Goal: Communication & Community: Answer question/provide support

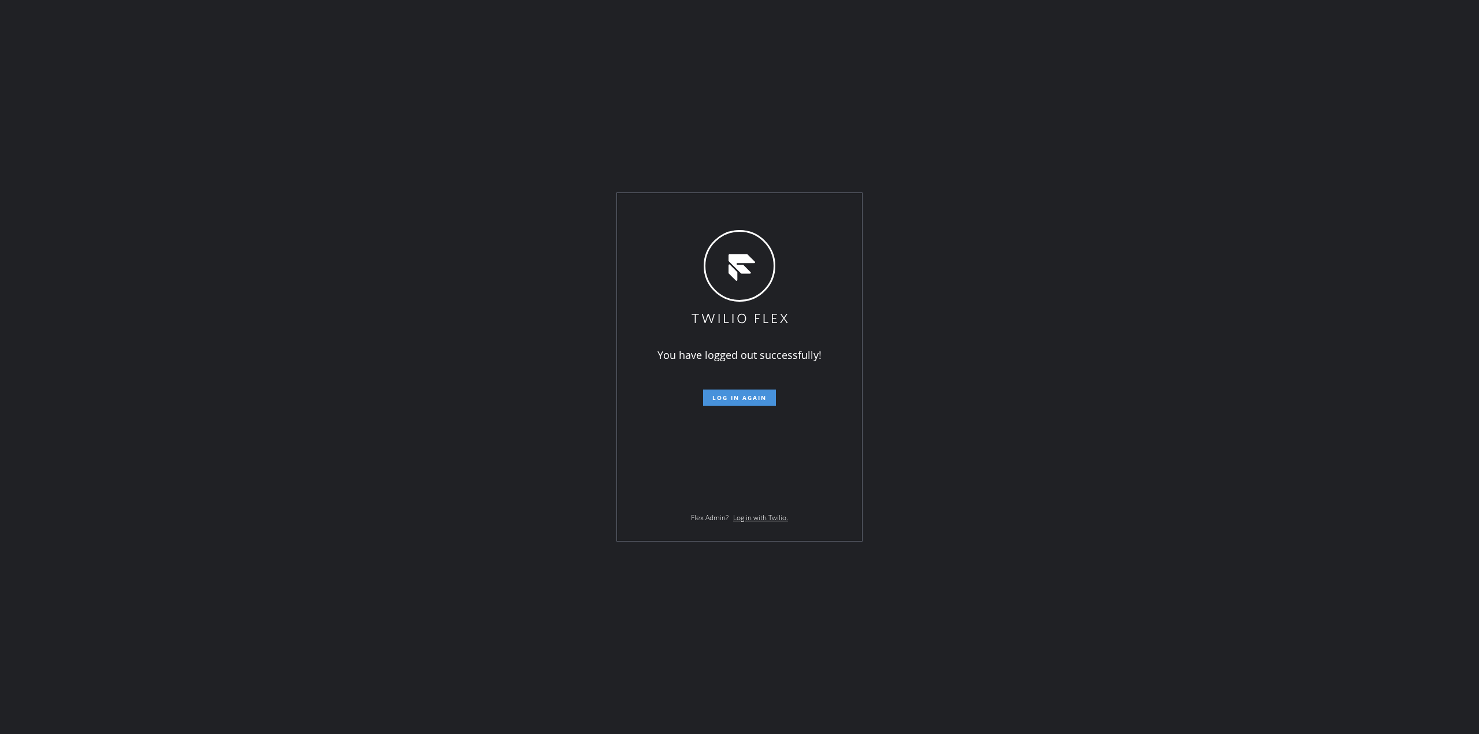
click at [734, 396] on span "Log in again" at bounding box center [739, 397] width 54 height 8
click at [529, 205] on div "Loading ..." at bounding box center [739, 367] width 1479 height 734
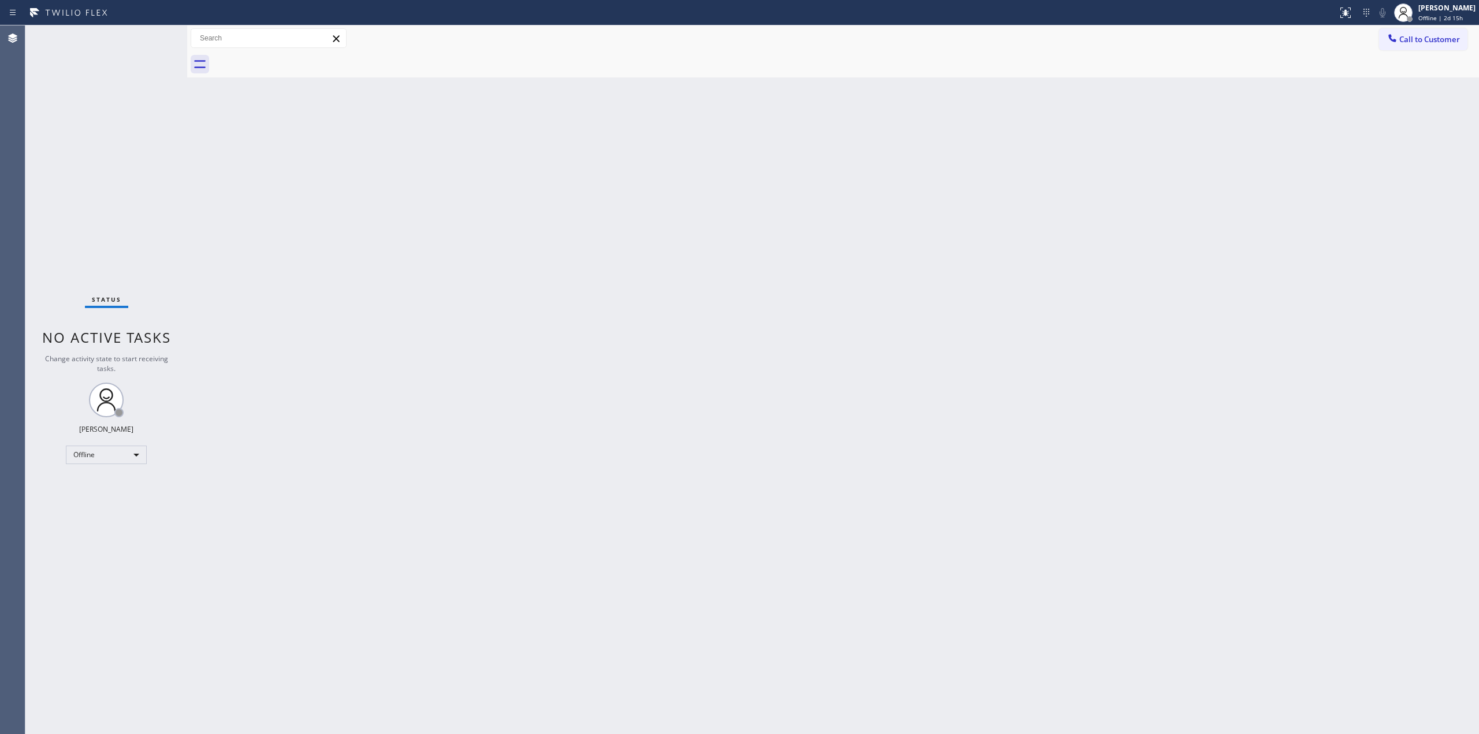
drag, startPoint x: 1390, startPoint y: 42, endPoint x: 1361, endPoint y: 42, distance: 28.3
click at [1382, 42] on button "Call to Customer" at bounding box center [1423, 39] width 88 height 22
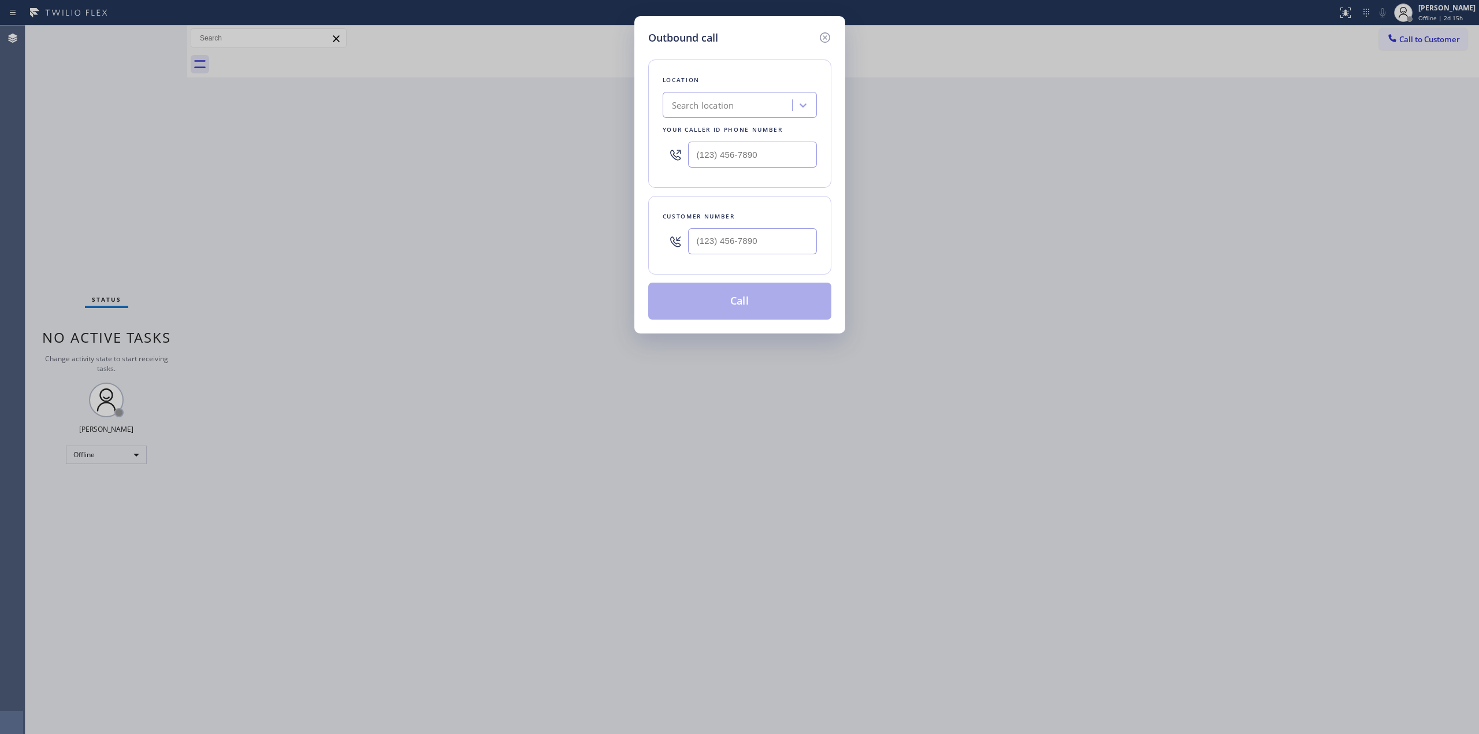
paste input "Sub Zero Repair Professionals"
click at [735, 114] on div "Search location" at bounding box center [729, 105] width 126 height 20
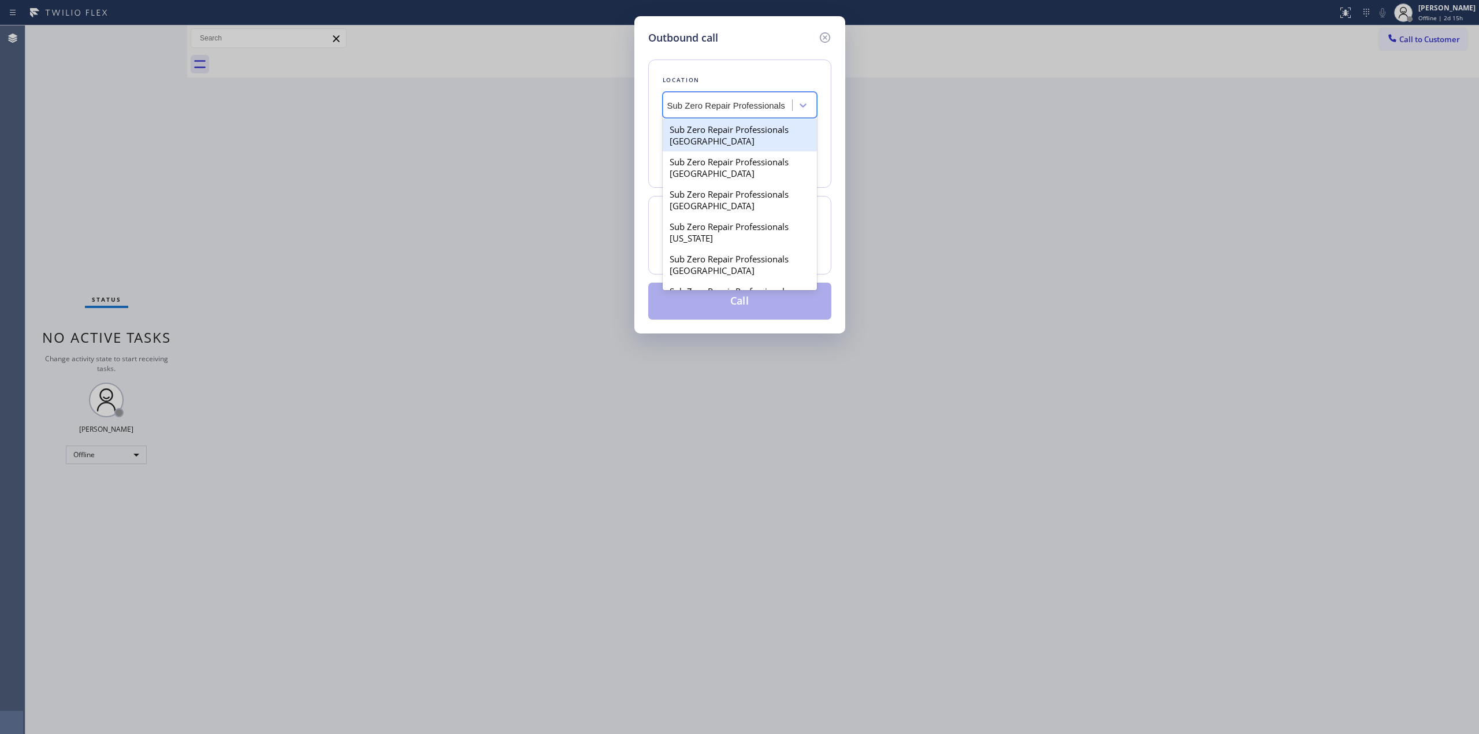
click at [685, 107] on input "Sub Zero Repair Professionals" at bounding box center [726, 106] width 119 height 10
type input "SubZero Repair Professionals"
click at [752, 130] on div "Subzero Repair Professionals" at bounding box center [740, 129] width 154 height 21
type input "[PHONE_NUMBER]"
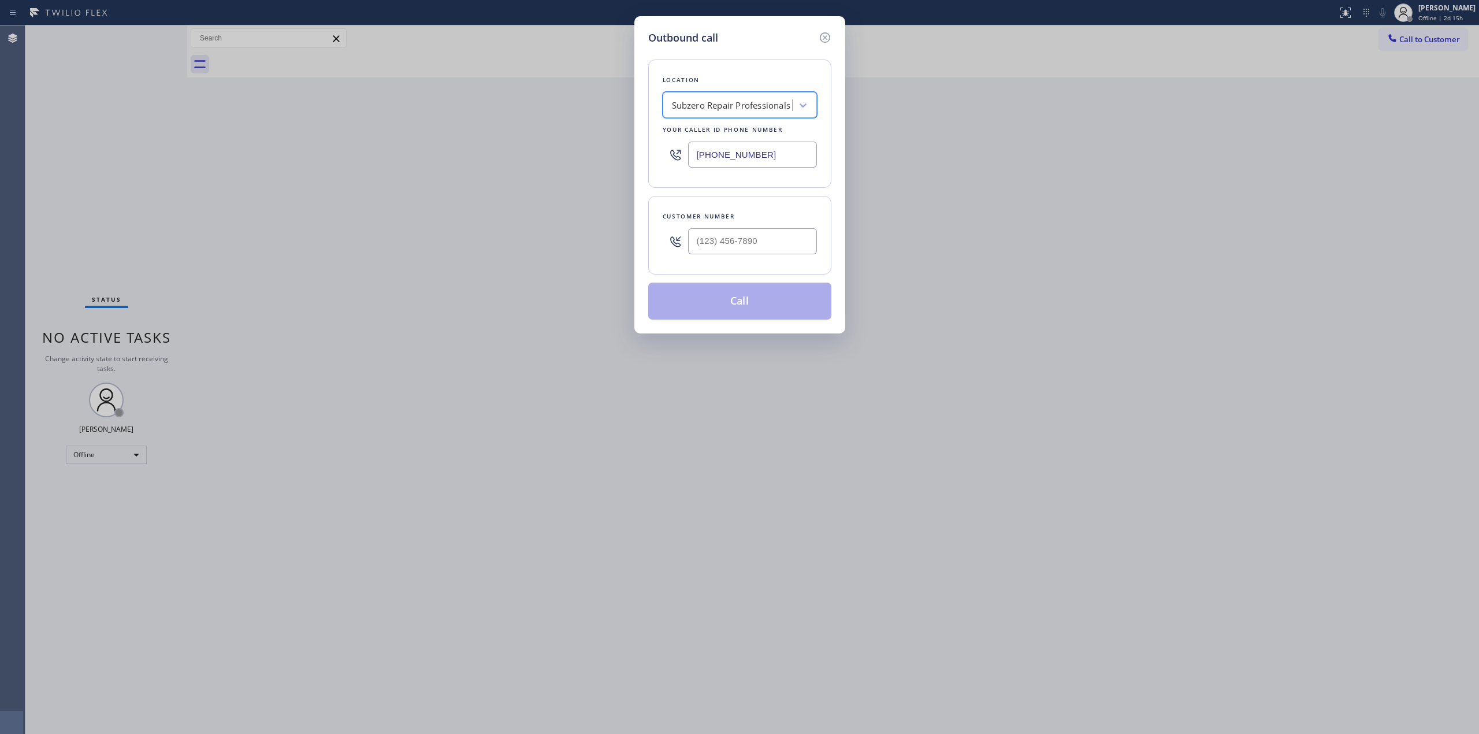
click at [745, 165] on input "[PHONE_NUMBER]" at bounding box center [752, 155] width 129 height 26
drag, startPoint x: 826, startPoint y: 35, endPoint x: 1343, endPoint y: 67, distance: 518.1
click at [826, 35] on icon at bounding box center [824, 37] width 10 height 10
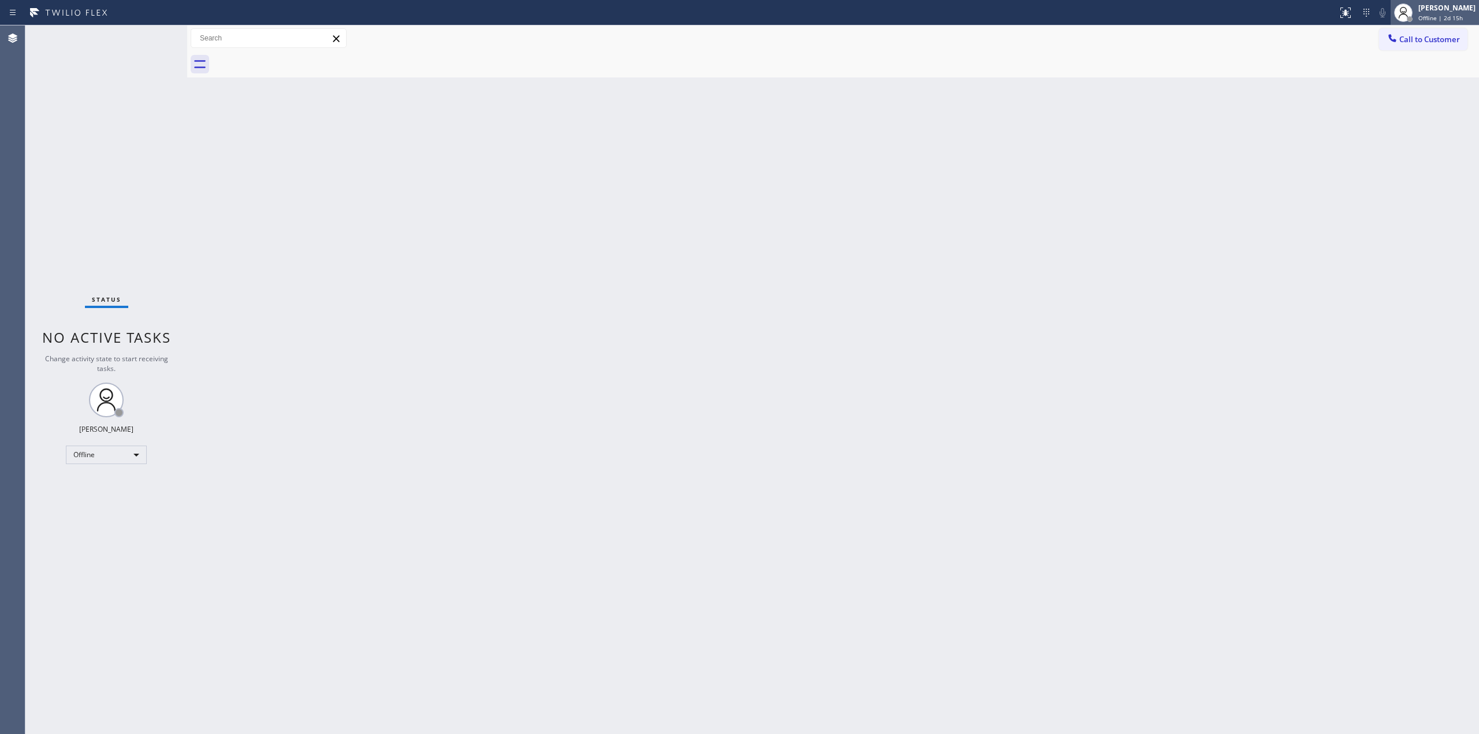
click at [1436, 18] on span "Offline | 2d 15h" at bounding box center [1440, 18] width 44 height 8
click at [1385, 72] on button "Unavailable" at bounding box center [1422, 76] width 116 height 15
click at [1248, 119] on div "Back to Dashboard Change Sender ID Customers Technicians Select a contact Outbo…" at bounding box center [833, 379] width 1292 height 708
drag, startPoint x: 1433, startPoint y: 44, endPoint x: 1397, endPoint y: 44, distance: 35.8
click at [1426, 44] on span "Call to Customer" at bounding box center [1429, 39] width 61 height 10
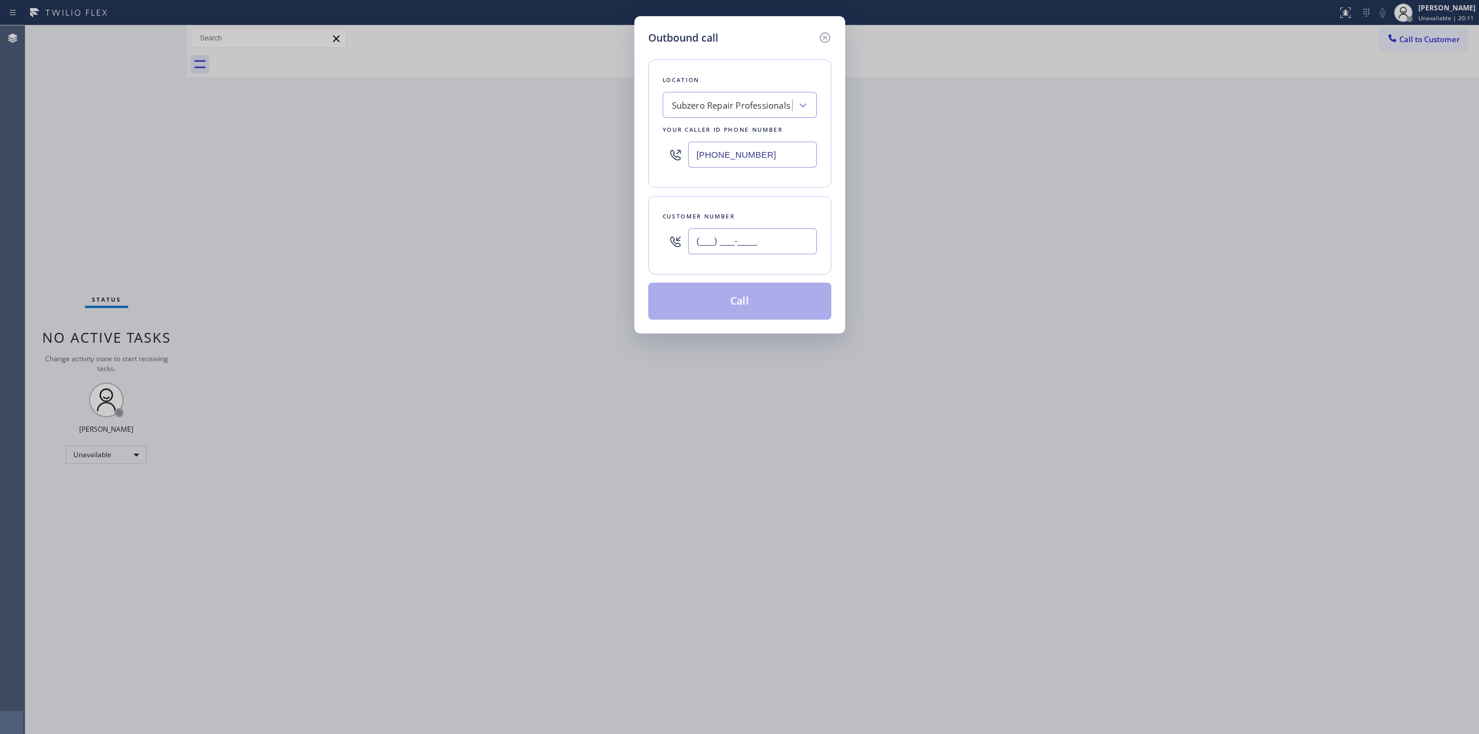
paste input "714) 528-8455"
click at [727, 232] on input "(___) ___-____" at bounding box center [752, 241] width 129 height 26
type input "[PHONE_NUMBER]"
click at [730, 119] on div "Location Subzero Repair Professionals Your caller id phone number [PHONE_NUMBER]" at bounding box center [739, 124] width 183 height 128
click at [730, 113] on div "Subzero Repair Professionals" at bounding box center [729, 105] width 126 height 20
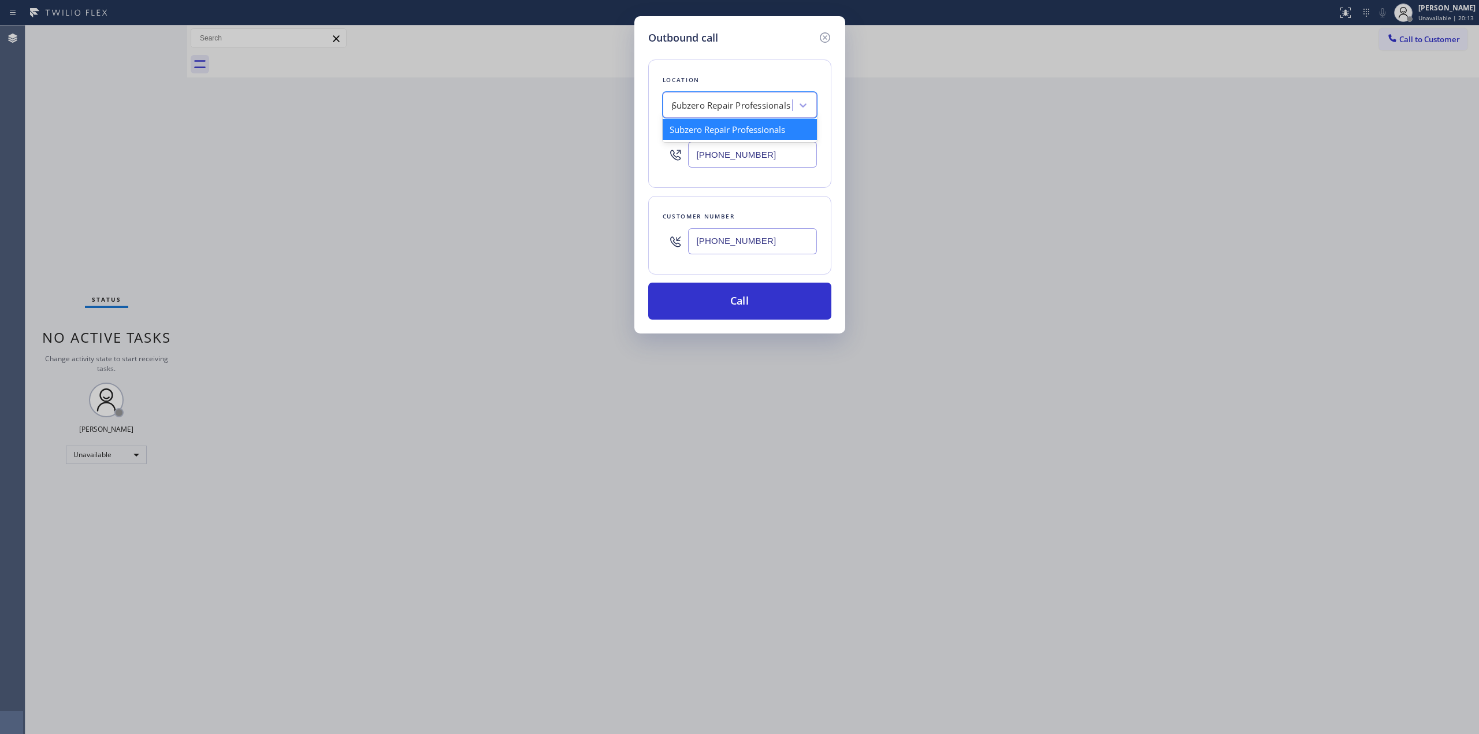
scroll to position [0, 0]
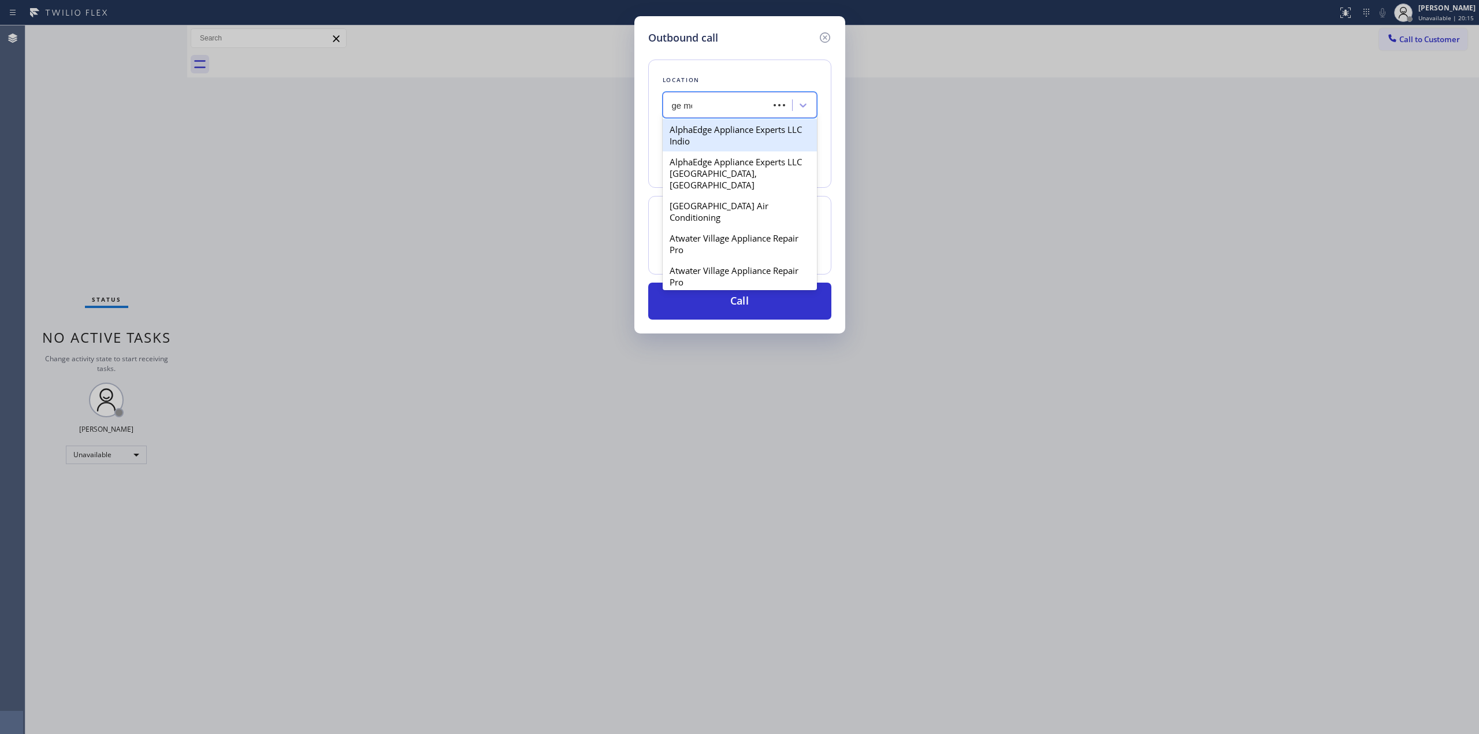
type input "ge mono"
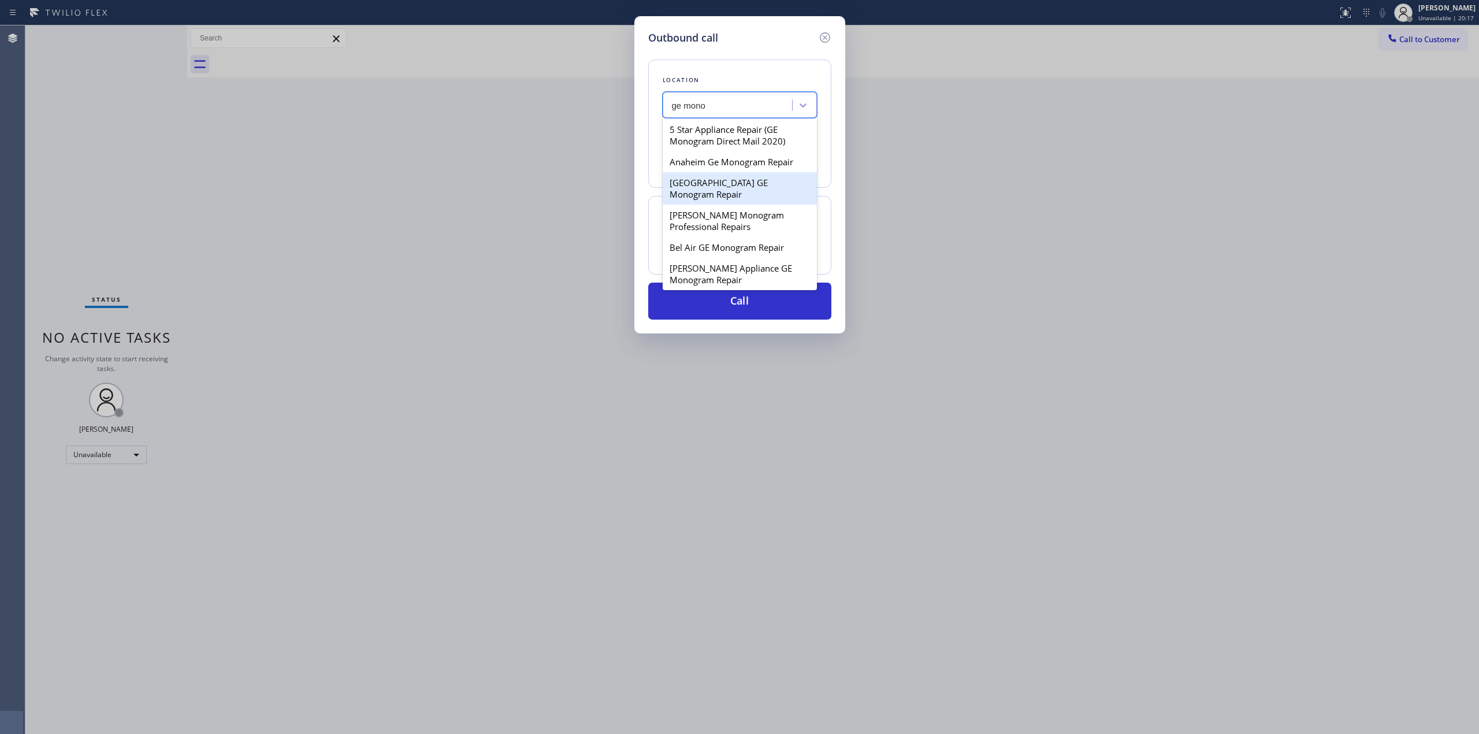
click at [719, 191] on div "[GEOGRAPHIC_DATA] GE Monogram Repair" at bounding box center [740, 188] width 154 height 32
type input "[PHONE_NUMBER]"
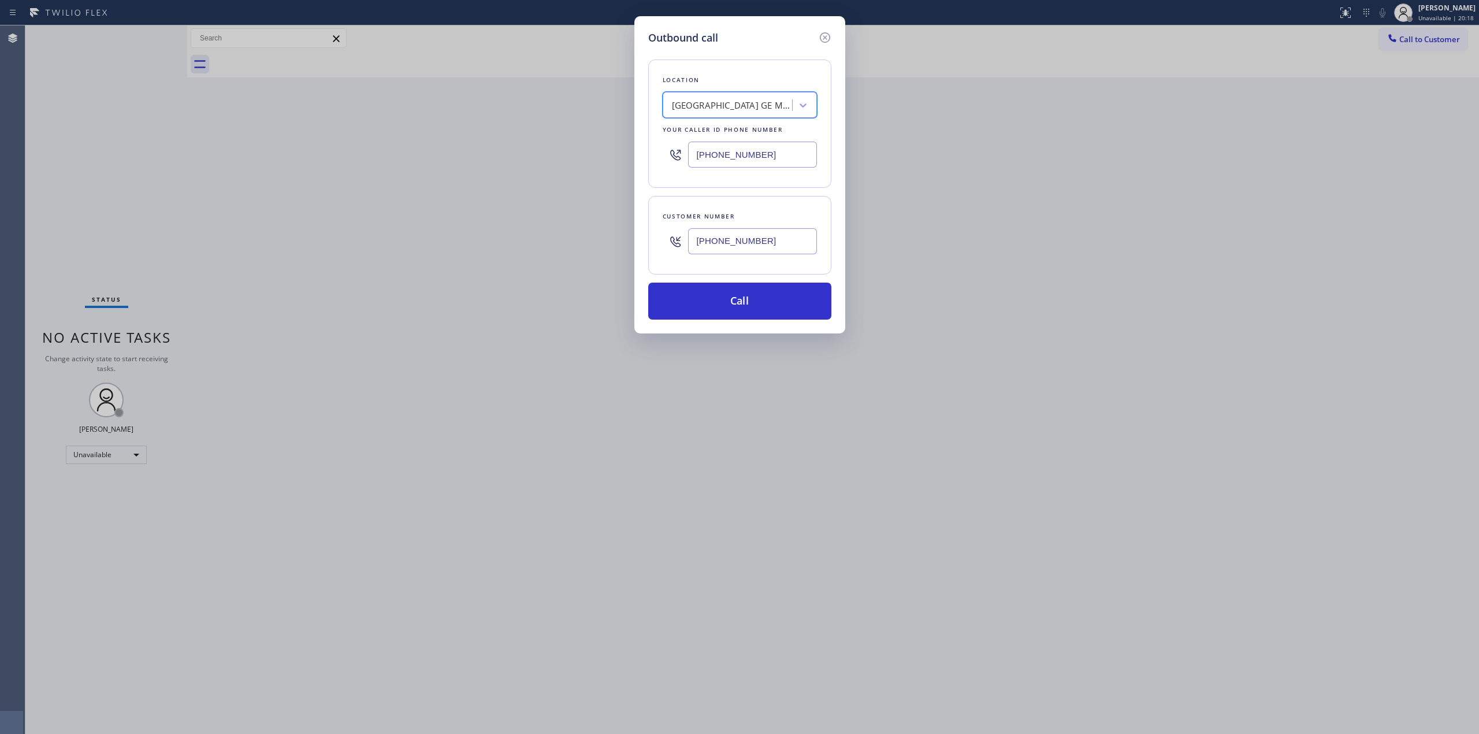
click at [738, 259] on div "[PHONE_NUMBER]" at bounding box center [752, 241] width 129 height 38
click at [738, 241] on input "[PHONE_NUMBER]" at bounding box center [752, 241] width 129 height 26
click at [742, 310] on button "Call" at bounding box center [739, 301] width 183 height 37
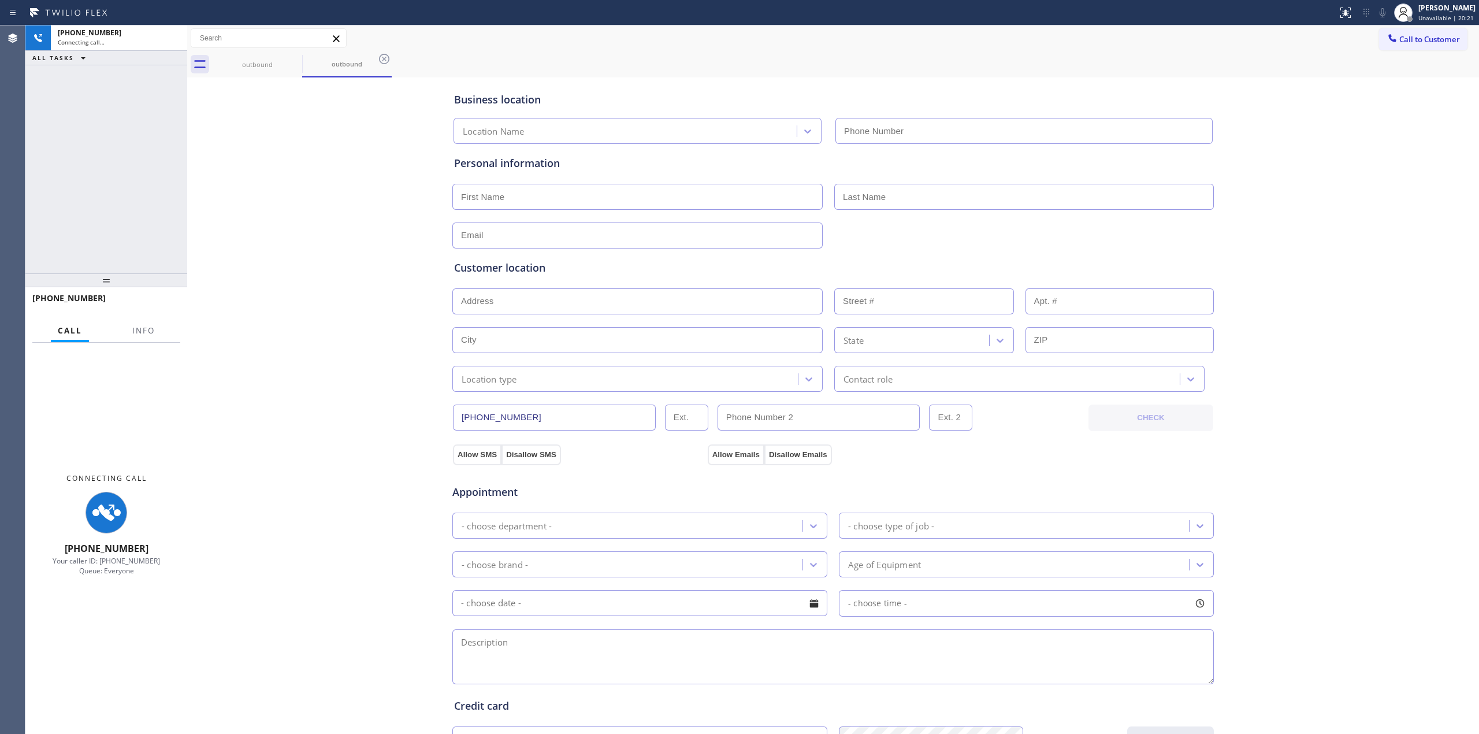
type input "[PHONE_NUMBER]"
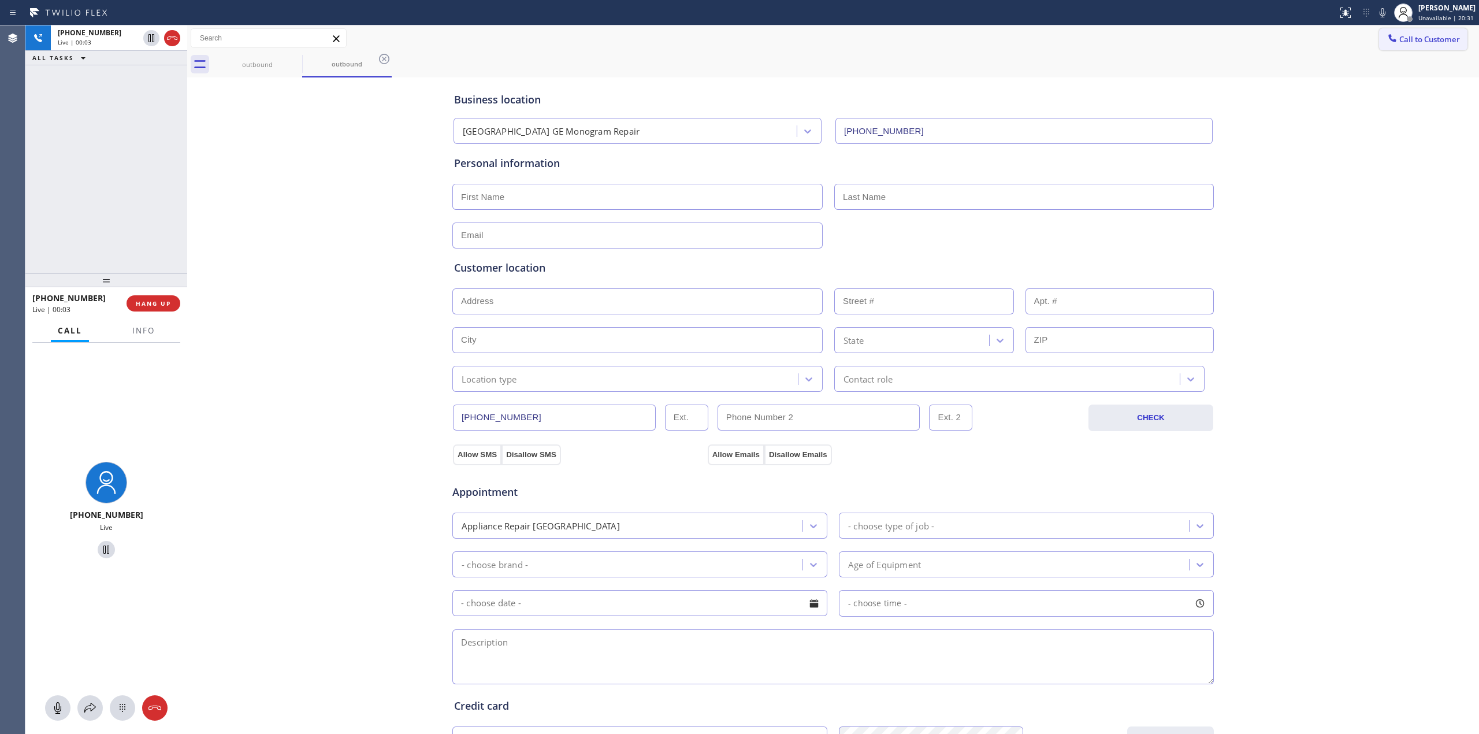
click at [1388, 40] on icon at bounding box center [1392, 38] width 8 height 8
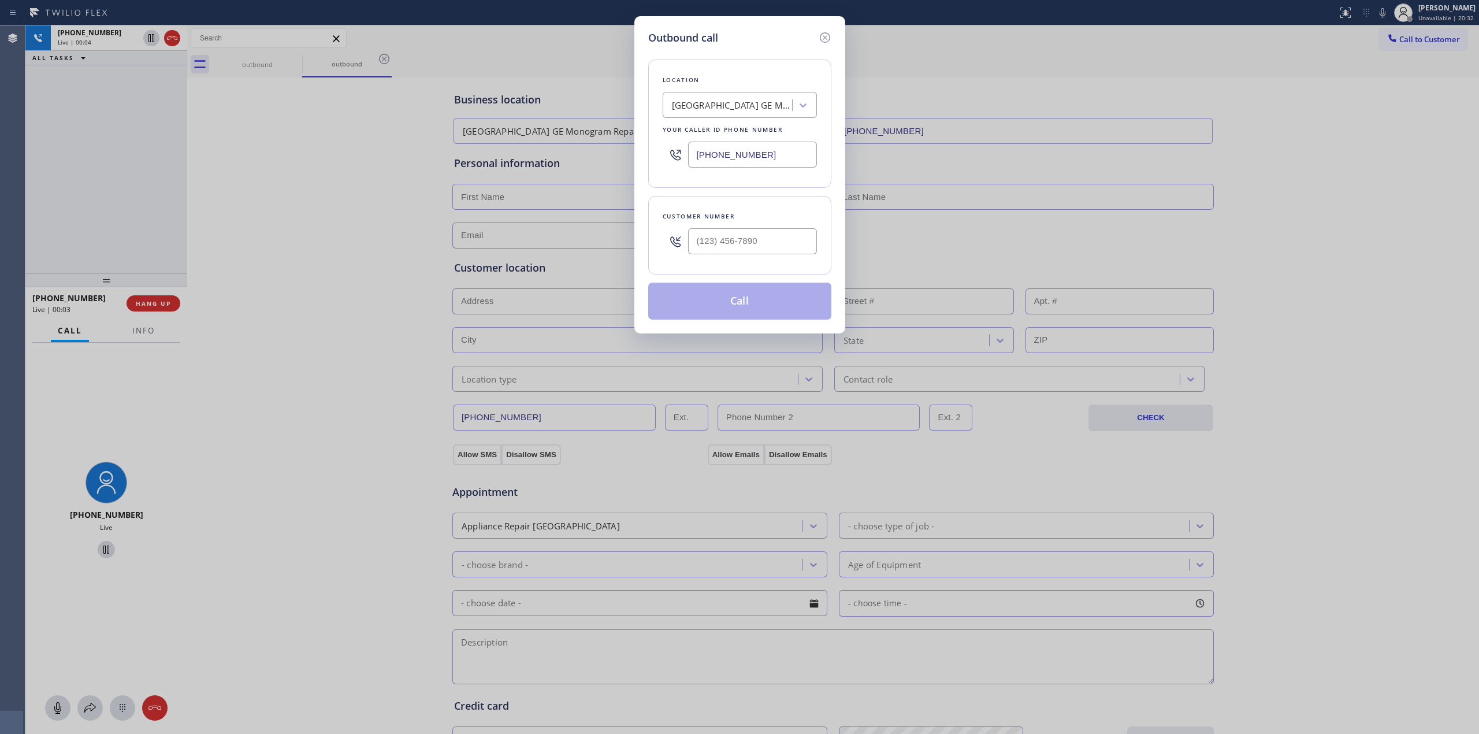
click at [837, 245] on div "Outbound call Location [GEOGRAPHIC_DATA] GE Monogram Repair Your caller id phon…" at bounding box center [739, 174] width 211 height 317
paste input "714) 528-8455"
click at [759, 252] on input "[PHONE_NUMBER]" at bounding box center [752, 241] width 129 height 26
paste input "text"
type input "[PHONE_NUMBER]"
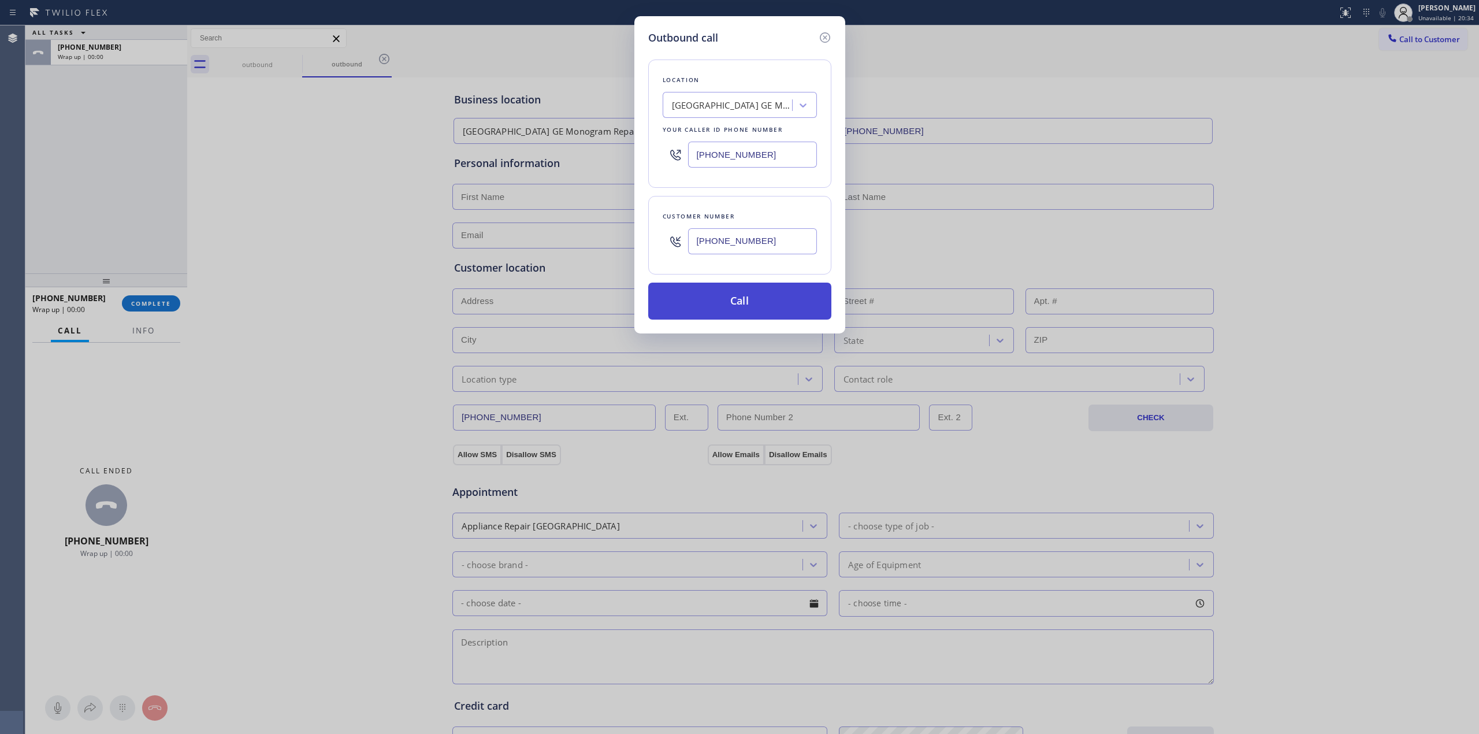
click at [773, 300] on button "Call" at bounding box center [739, 301] width 183 height 37
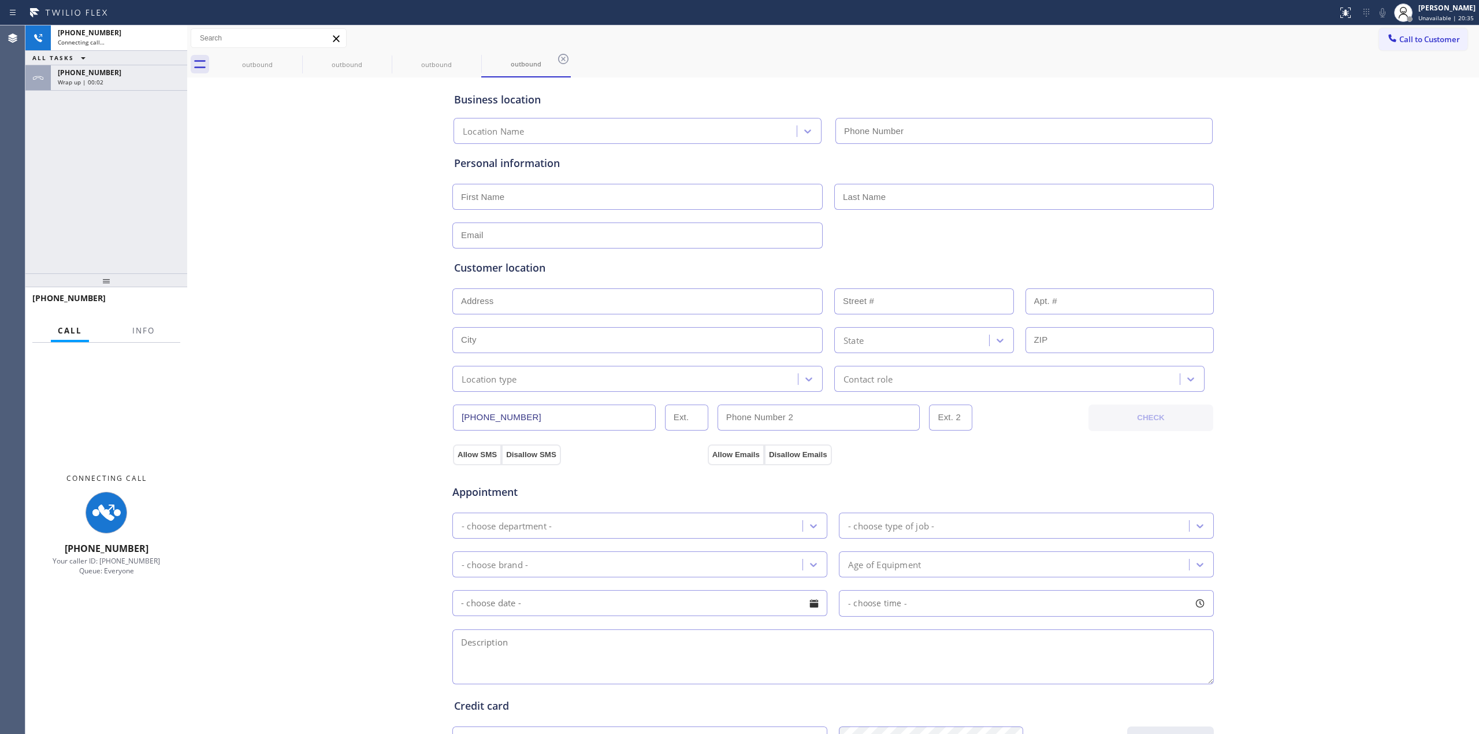
drag, startPoint x: 1114, startPoint y: 102, endPoint x: 934, endPoint y: 97, distance: 180.3
click at [1114, 103] on div "Business location" at bounding box center [833, 100] width 758 height 16
click at [128, 81] on div "Wrap up | 00:02" at bounding box center [119, 82] width 122 height 8
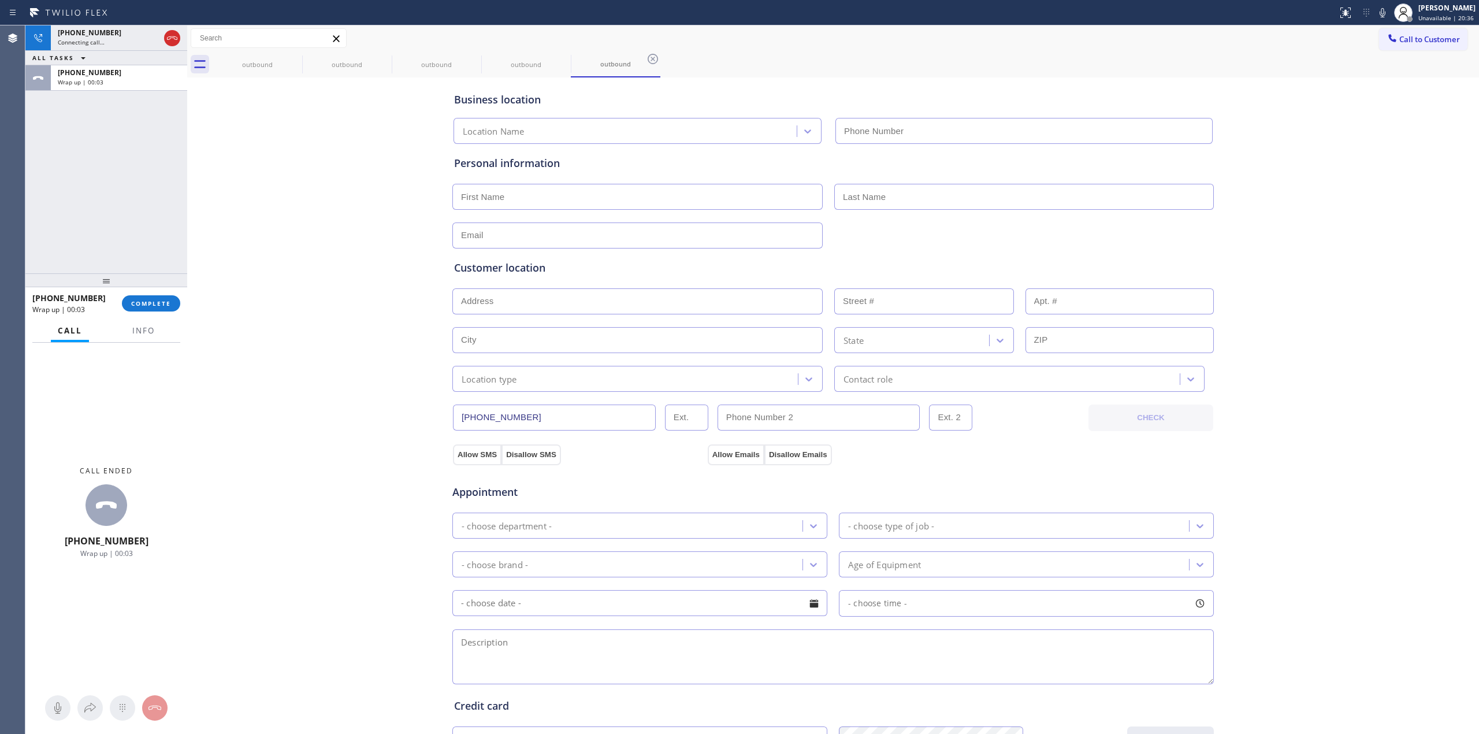
type input "[PHONE_NUMBER]"
click at [146, 300] on span "COMPLETE" at bounding box center [151, 303] width 40 height 8
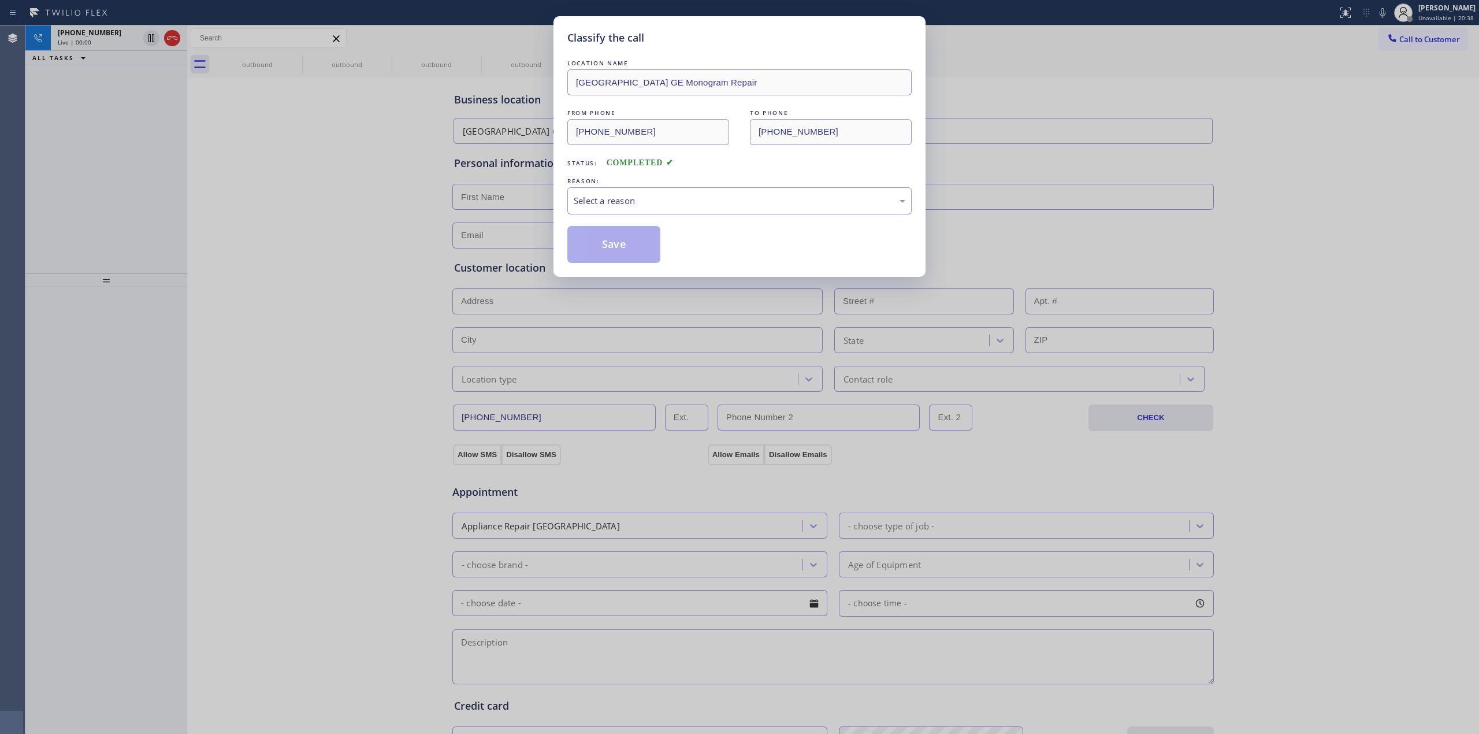
click at [670, 197] on div "Select a reason" at bounding box center [740, 200] width 332 height 13
click at [617, 239] on button "Save" at bounding box center [613, 244] width 93 height 37
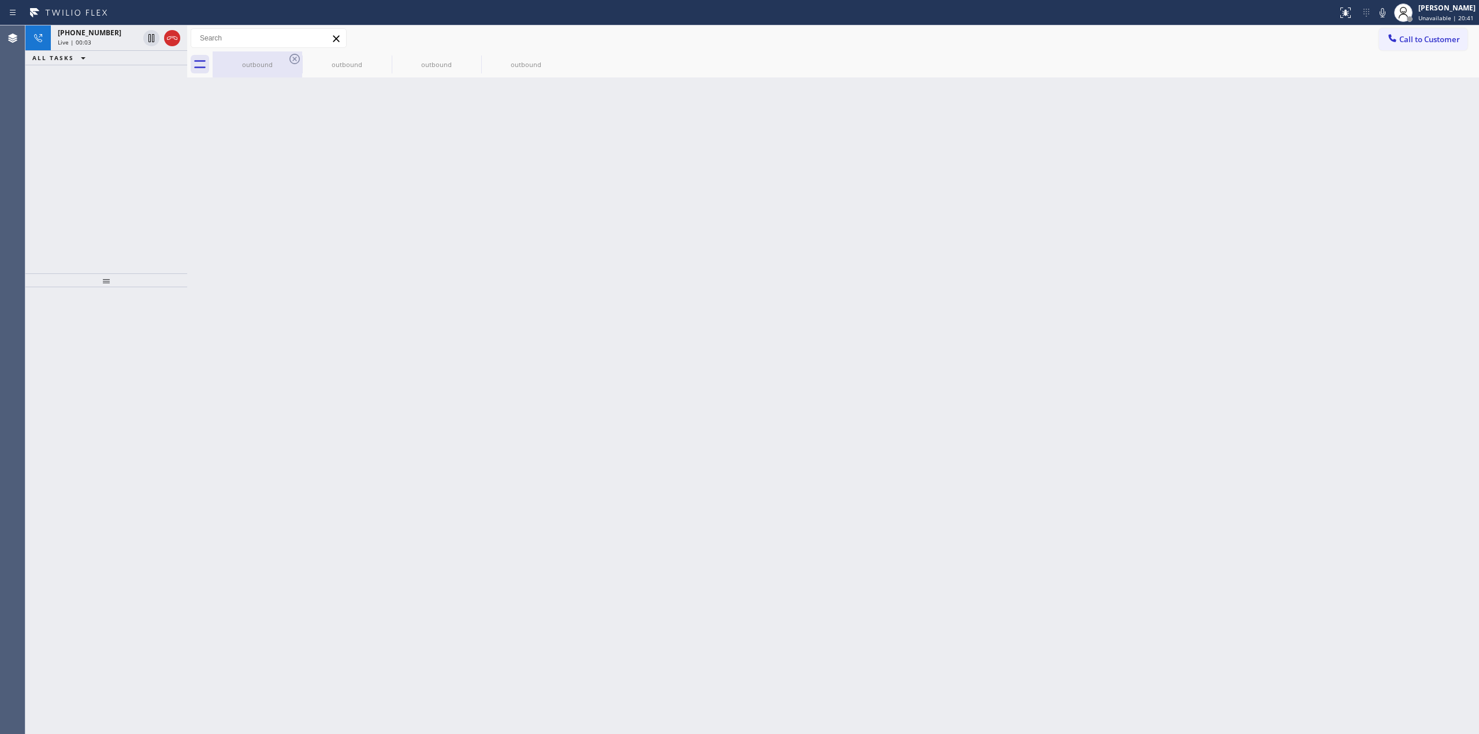
drag, startPoint x: 282, startPoint y: 68, endPoint x: 297, endPoint y: 68, distance: 15.0
click at [295, 68] on div "outbound" at bounding box center [257, 64] width 87 height 9
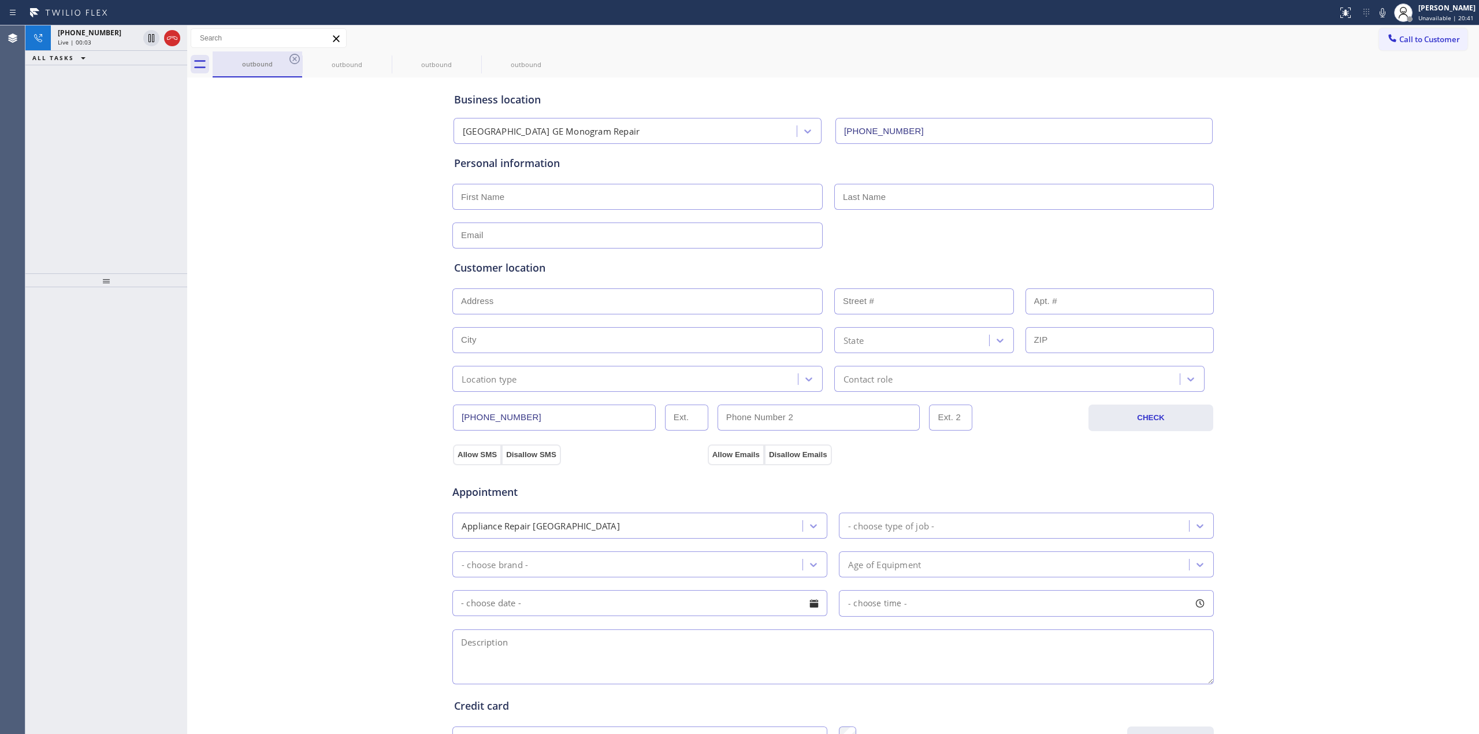
click at [297, 68] on div "outbound" at bounding box center [257, 63] width 87 height 25
click at [296, 60] on icon at bounding box center [295, 59] width 14 height 14
click at [0, 0] on icon at bounding box center [0, 0] width 0 height 0
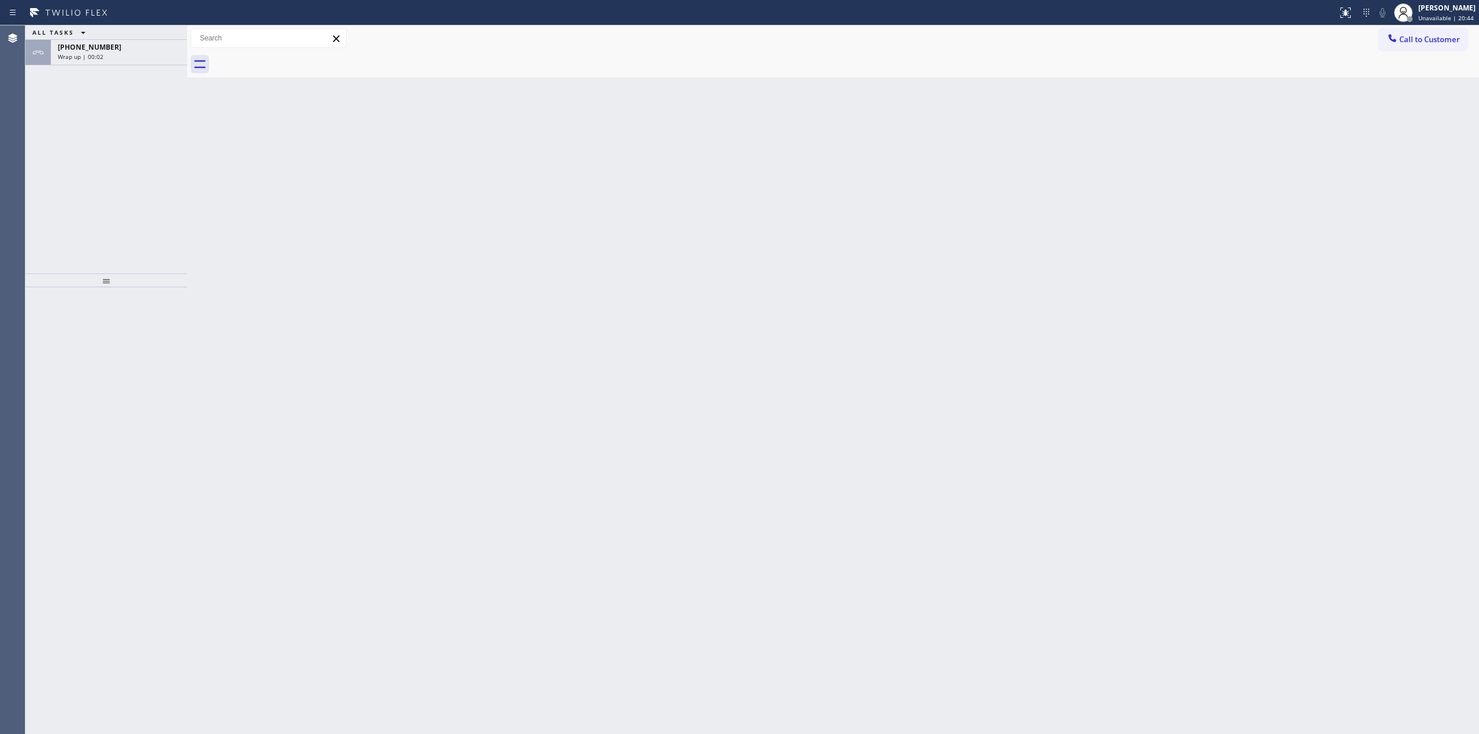
click at [1411, 31] on button "Call to Customer" at bounding box center [1423, 39] width 88 height 22
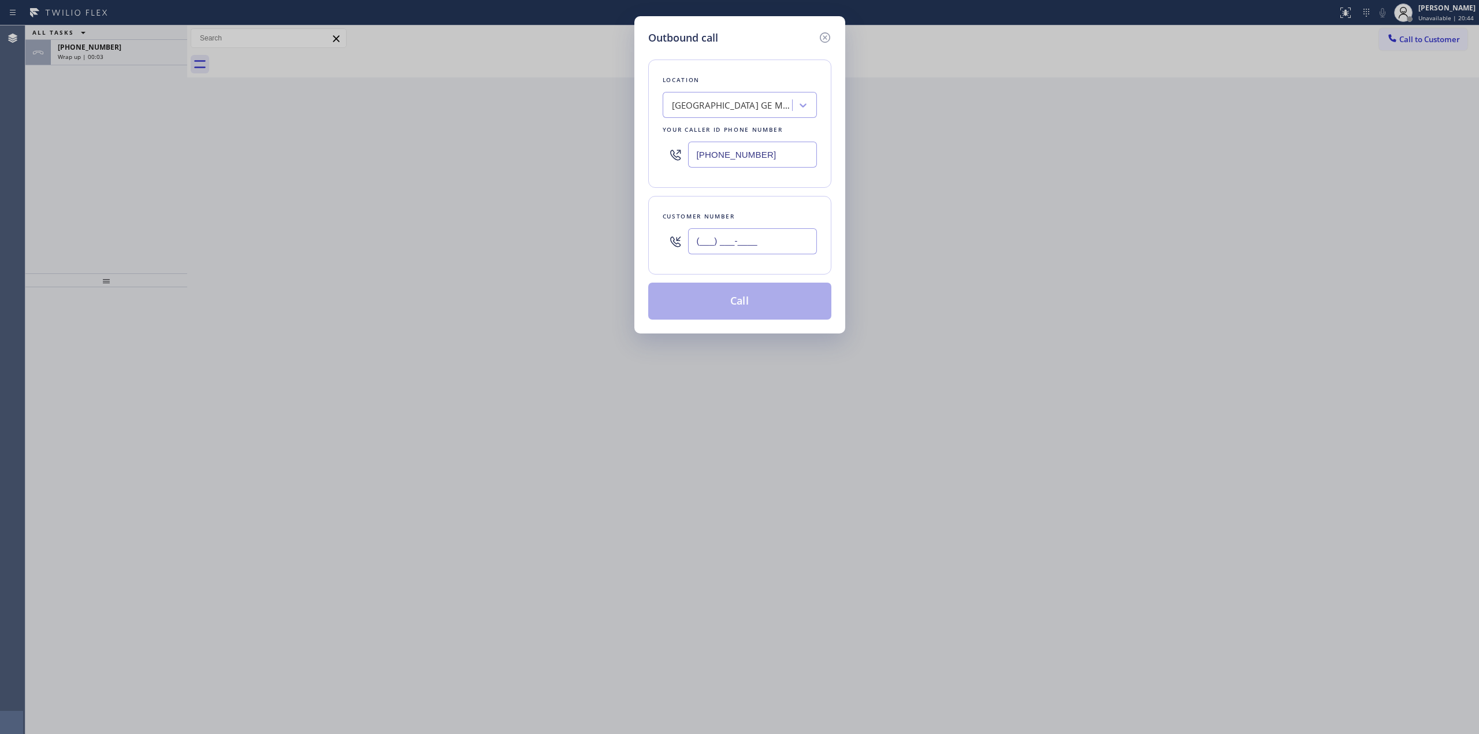
click at [759, 232] on input "(___) ___-____" at bounding box center [752, 241] width 129 height 26
paste input "714) 528-8455"
type input "[PHONE_NUMBER]"
click at [754, 294] on button "Call" at bounding box center [739, 301] width 183 height 37
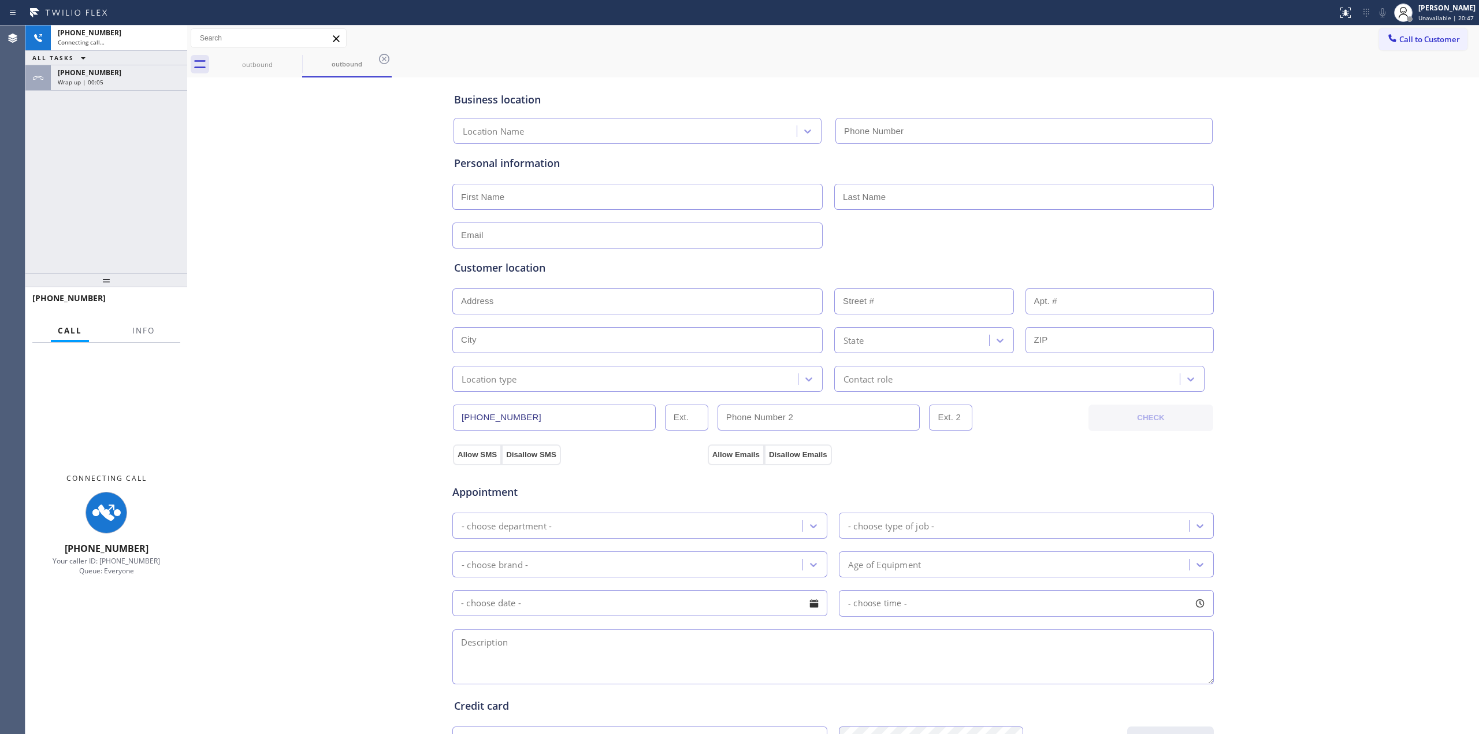
type input "[PHONE_NUMBER]"
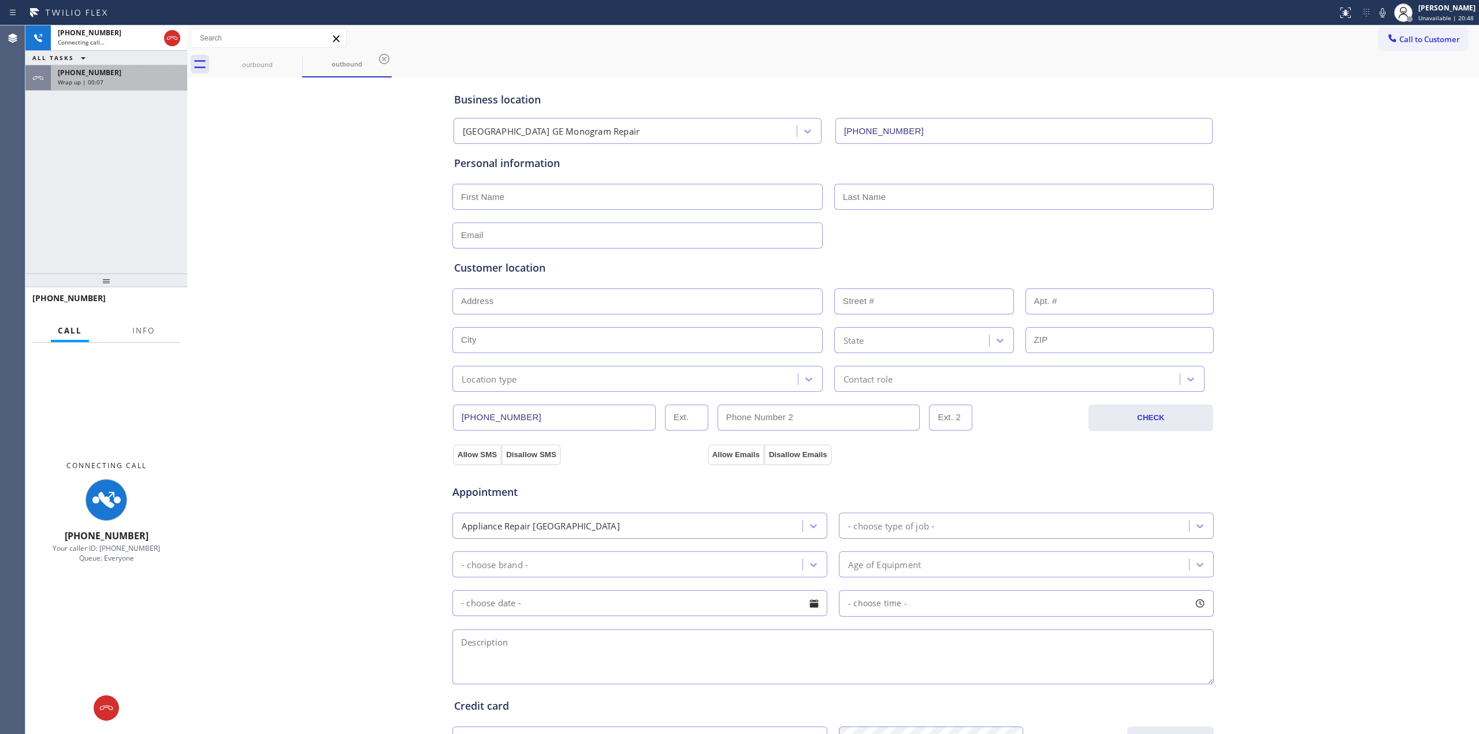
click at [139, 73] on div "[PHONE_NUMBER]" at bounding box center [119, 73] width 122 height 10
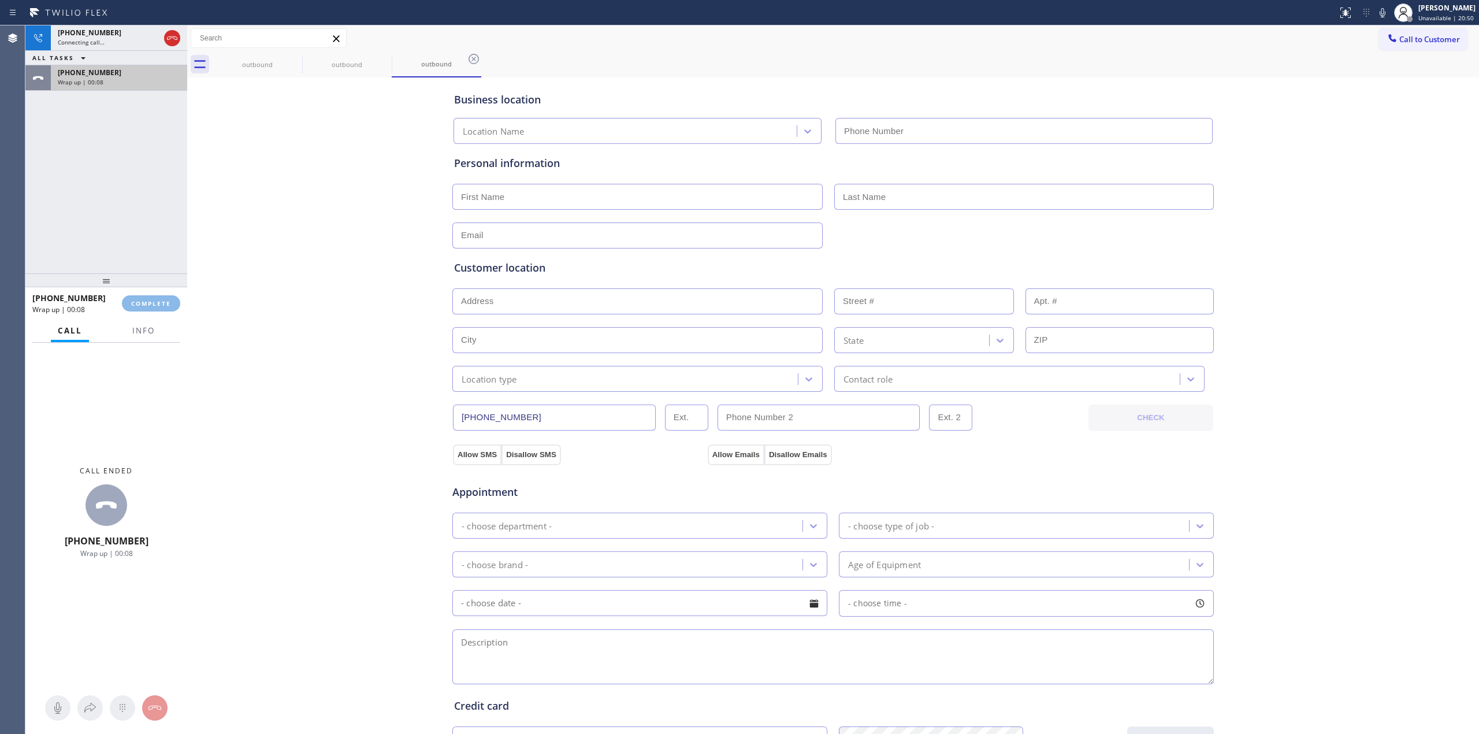
type input "[PHONE_NUMBER]"
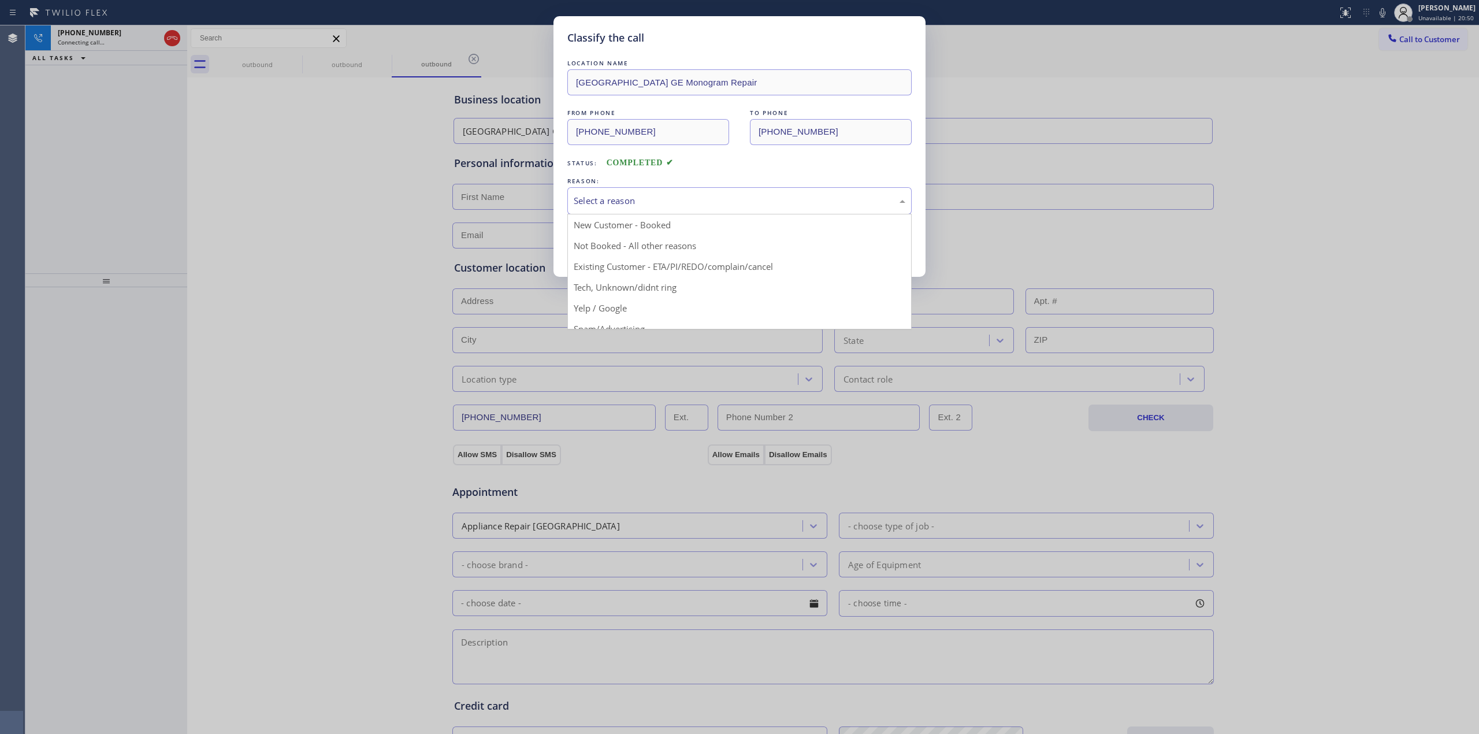
click at [632, 191] on div "Select a reason" at bounding box center [739, 200] width 344 height 27
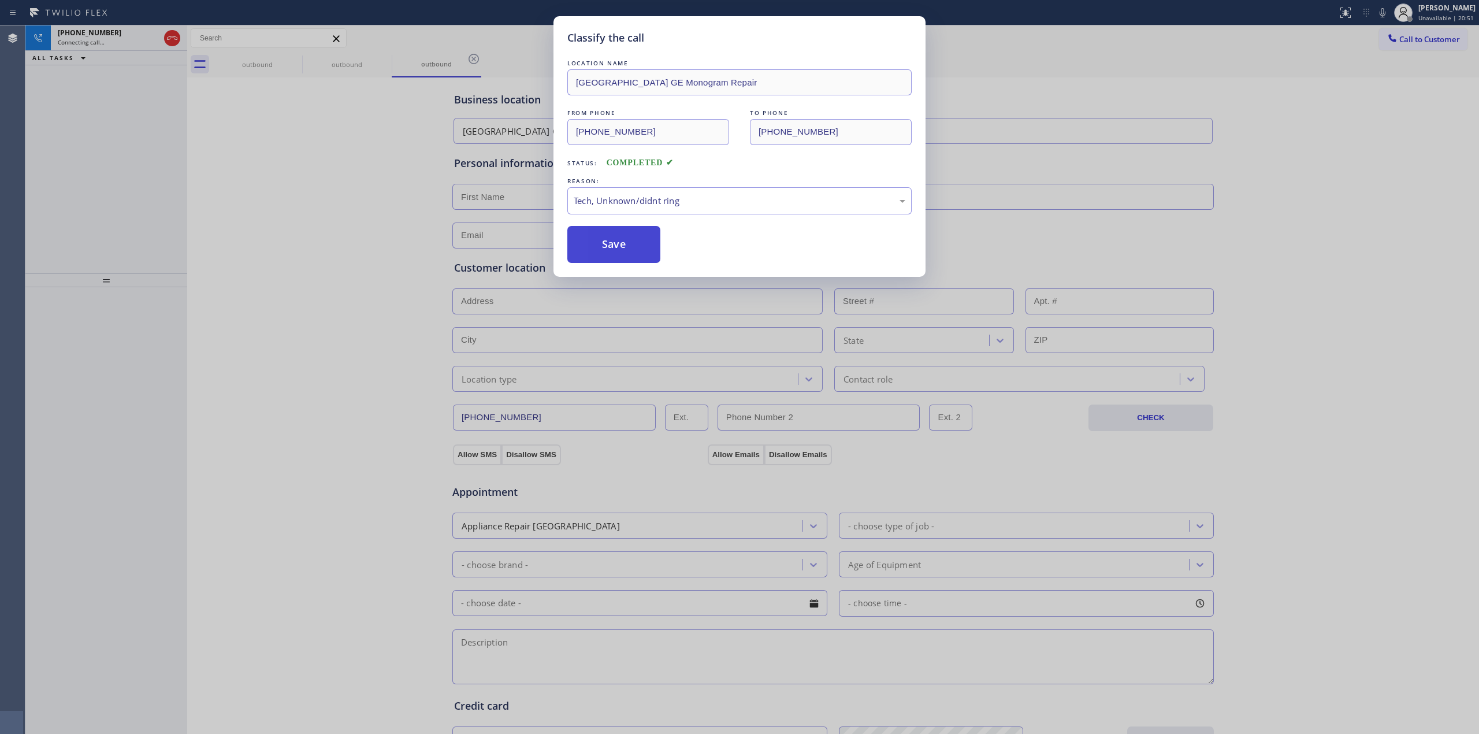
click at [613, 241] on button "Save" at bounding box center [613, 244] width 93 height 37
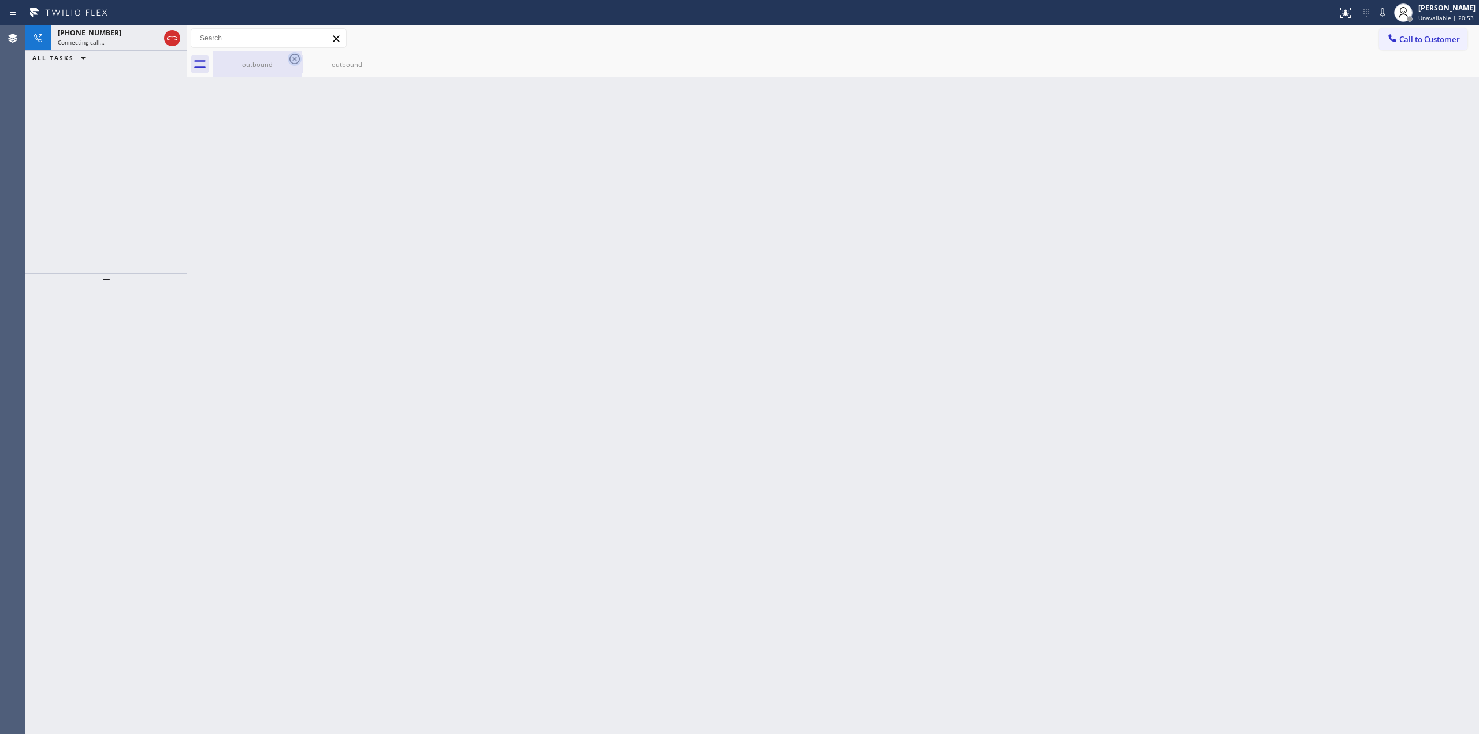
drag, startPoint x: 282, startPoint y: 58, endPoint x: 294, endPoint y: 59, distance: 11.6
click at [283, 58] on div "outbound" at bounding box center [257, 64] width 87 height 26
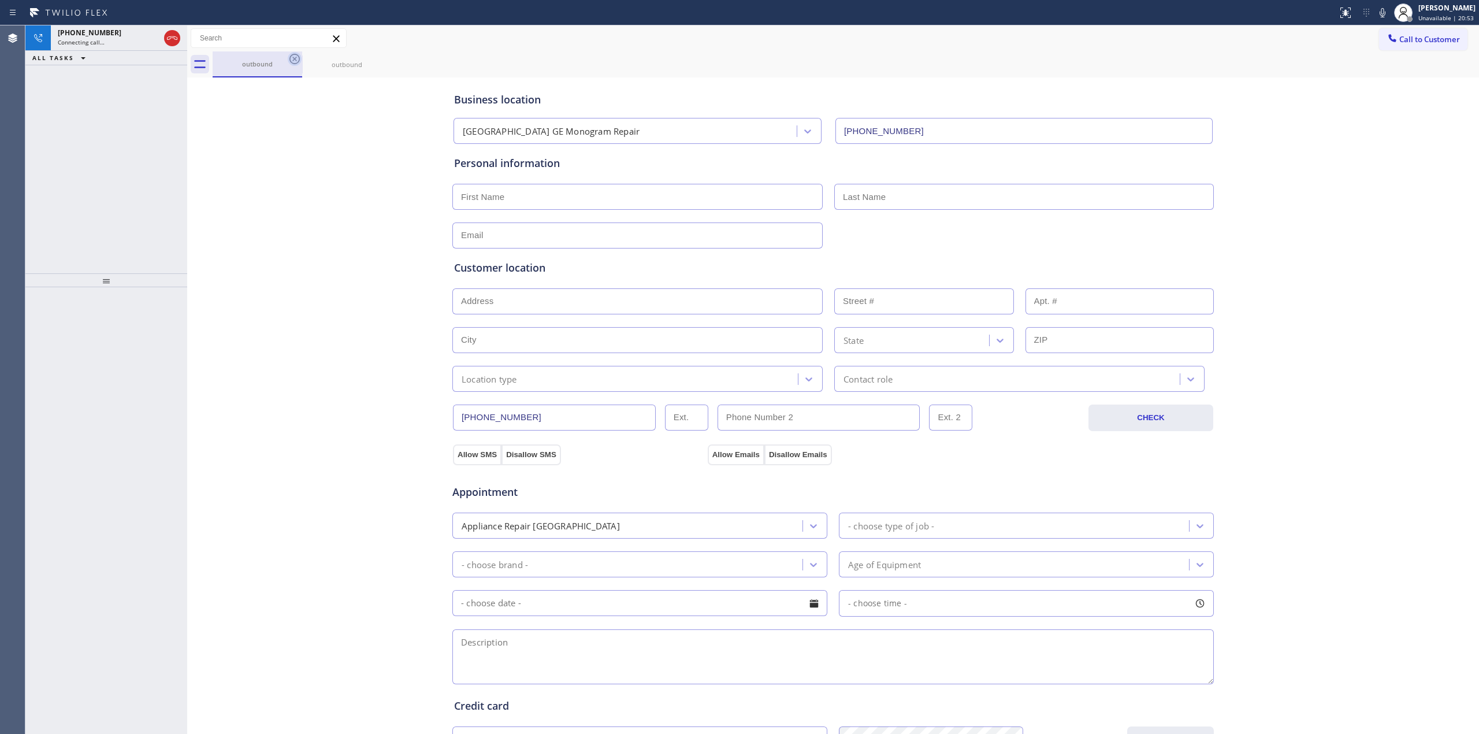
click at [294, 59] on icon at bounding box center [295, 59] width 14 height 14
drag, startPoint x: 317, startPoint y: 57, endPoint x: 299, endPoint y: 57, distance: 17.3
click at [315, 57] on div "outbound" at bounding box center [846, 64] width 1266 height 26
drag, startPoint x: 299, startPoint y: 57, endPoint x: 176, endPoint y: 40, distance: 124.2
click at [299, 57] on icon at bounding box center [295, 59] width 14 height 14
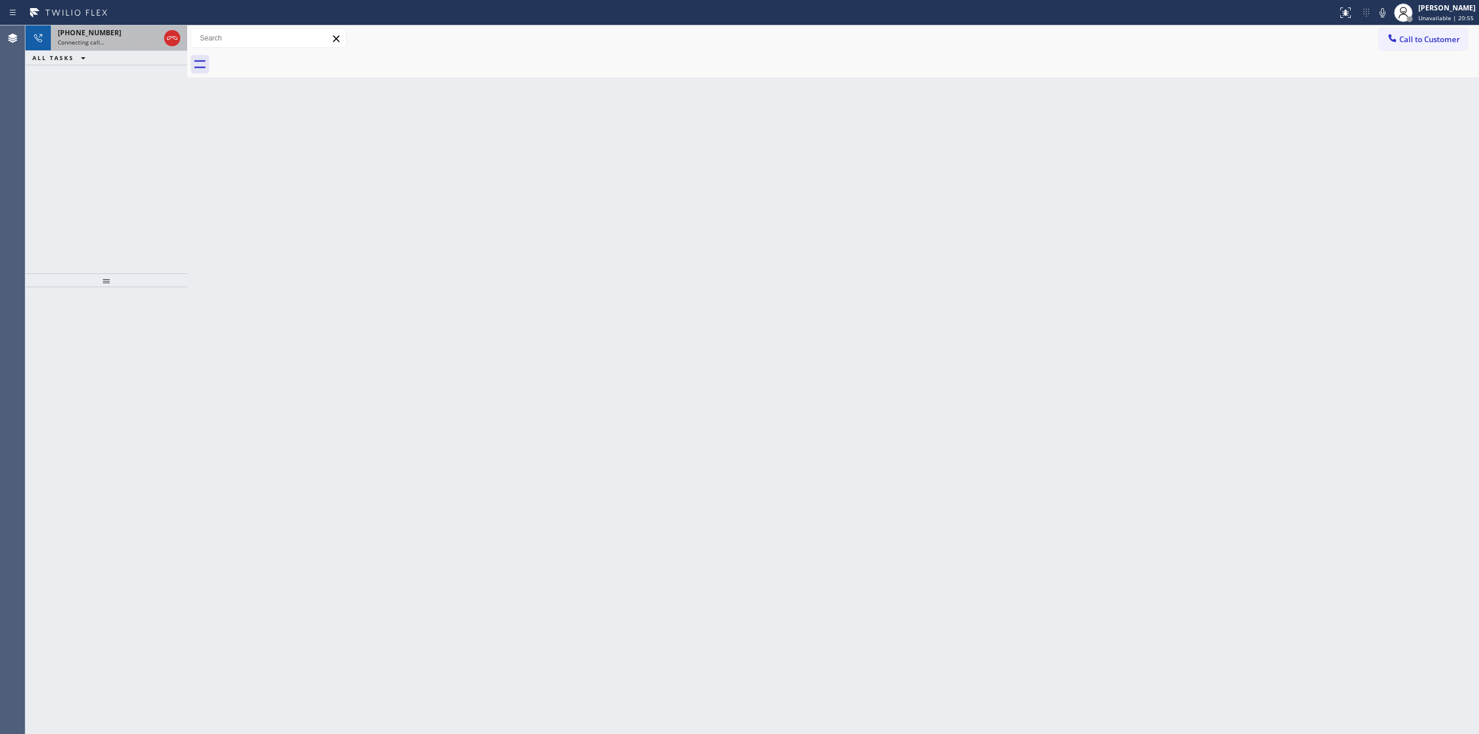
click at [128, 38] on div "Connecting call…" at bounding box center [109, 42] width 102 height 8
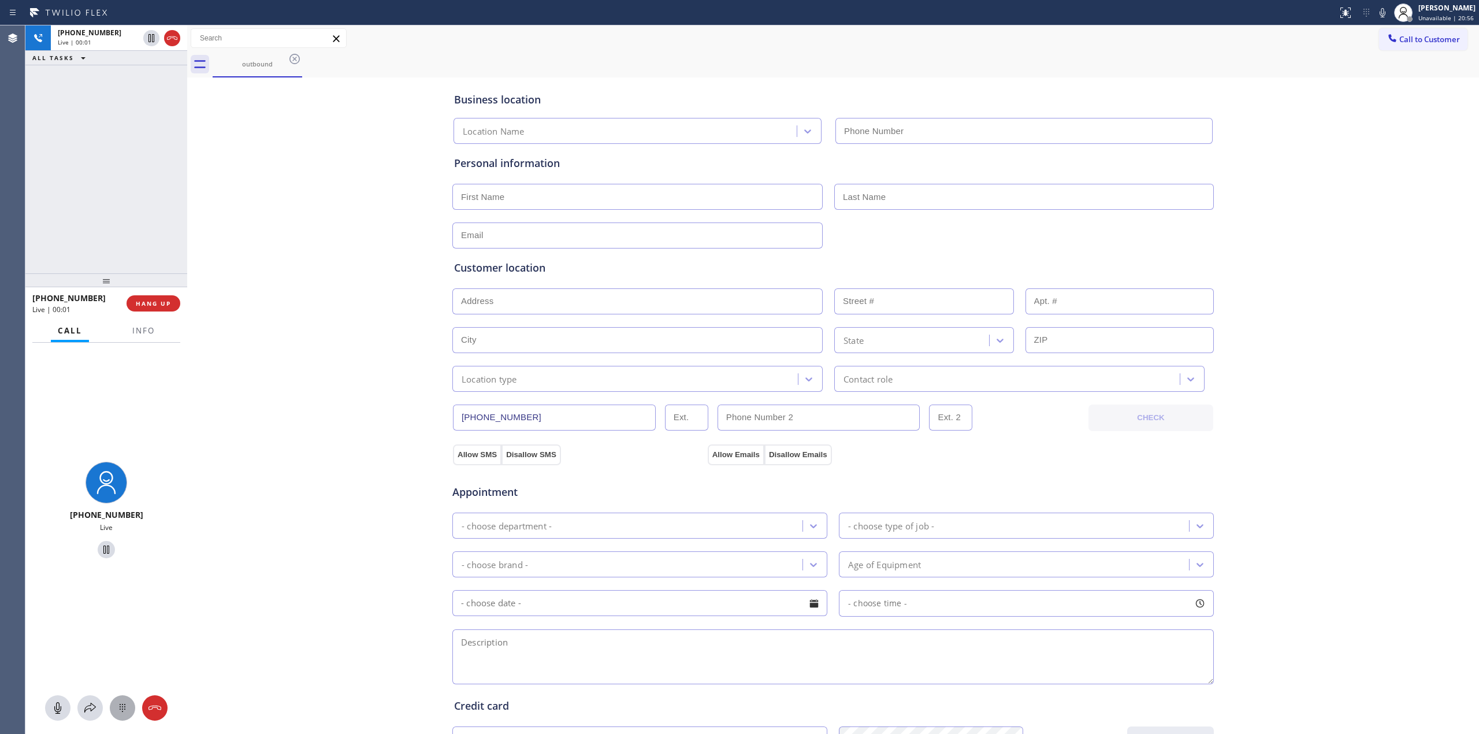
type input "[PHONE_NUMBER]"
drag, startPoint x: 132, startPoint y: 707, endPoint x: 142, endPoint y: 703, distance: 11.2
click at [132, 708] on div at bounding box center [122, 708] width 25 height 14
drag, startPoint x: 1422, startPoint y: 40, endPoint x: 1099, endPoint y: 135, distance: 336.6
click at [1420, 40] on span "Call to Customer" at bounding box center [1429, 39] width 61 height 10
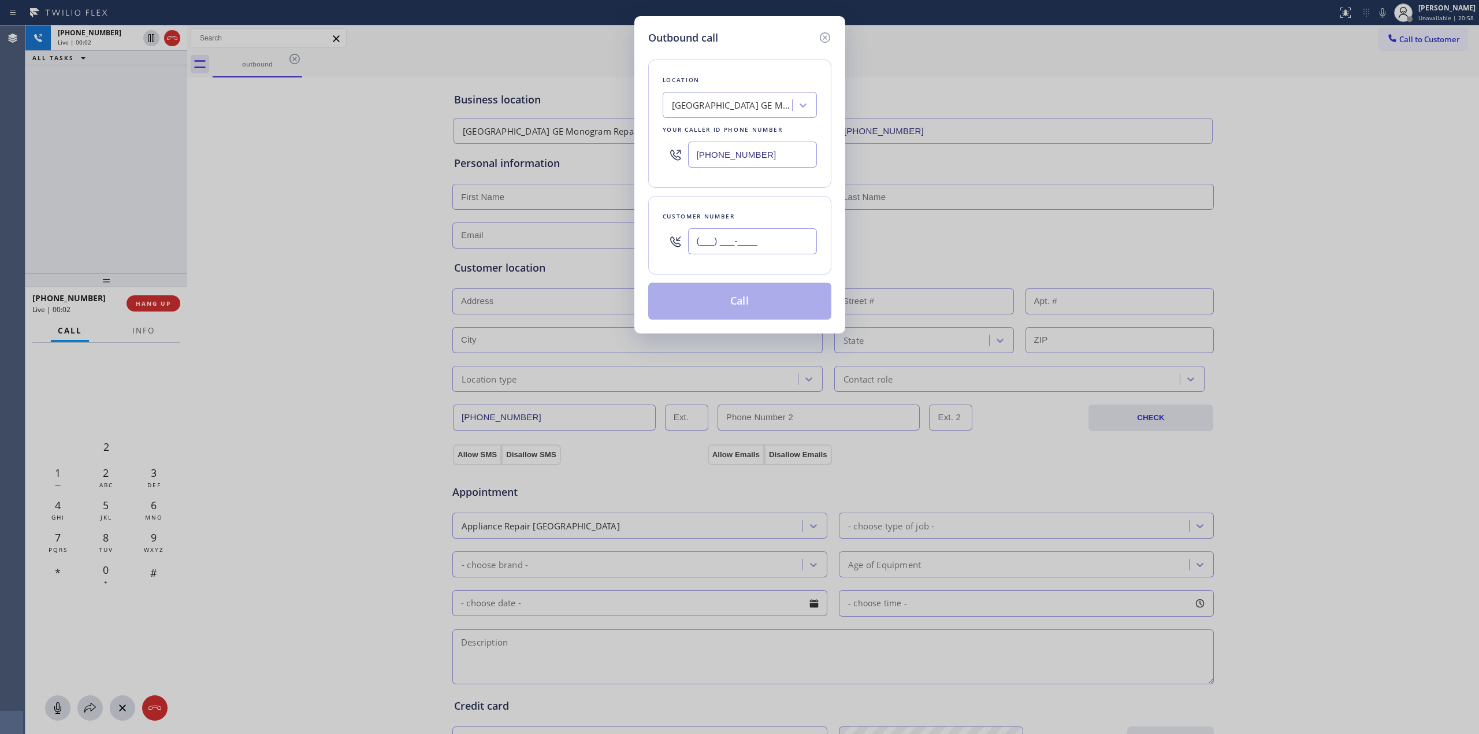
drag, startPoint x: 731, startPoint y: 244, endPoint x: 738, endPoint y: 229, distance: 15.8
click at [731, 246] on input "(___) ___-____" at bounding box center [752, 241] width 129 height 26
paste input "307) 374-9971"
type input "[PHONE_NUMBER]"
click at [761, 109] on div "[GEOGRAPHIC_DATA] GE Monogram Repair" at bounding box center [732, 105] width 121 height 13
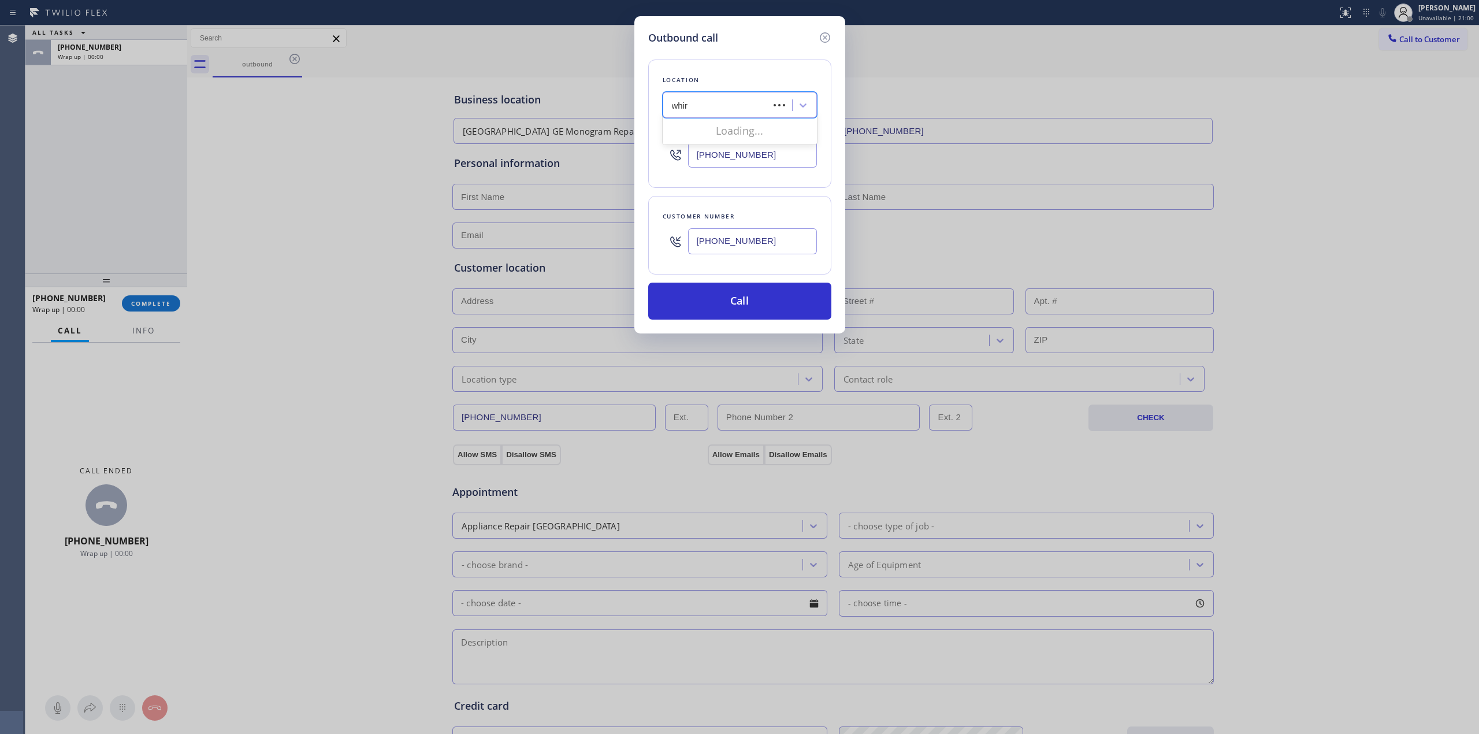
type input "whirl"
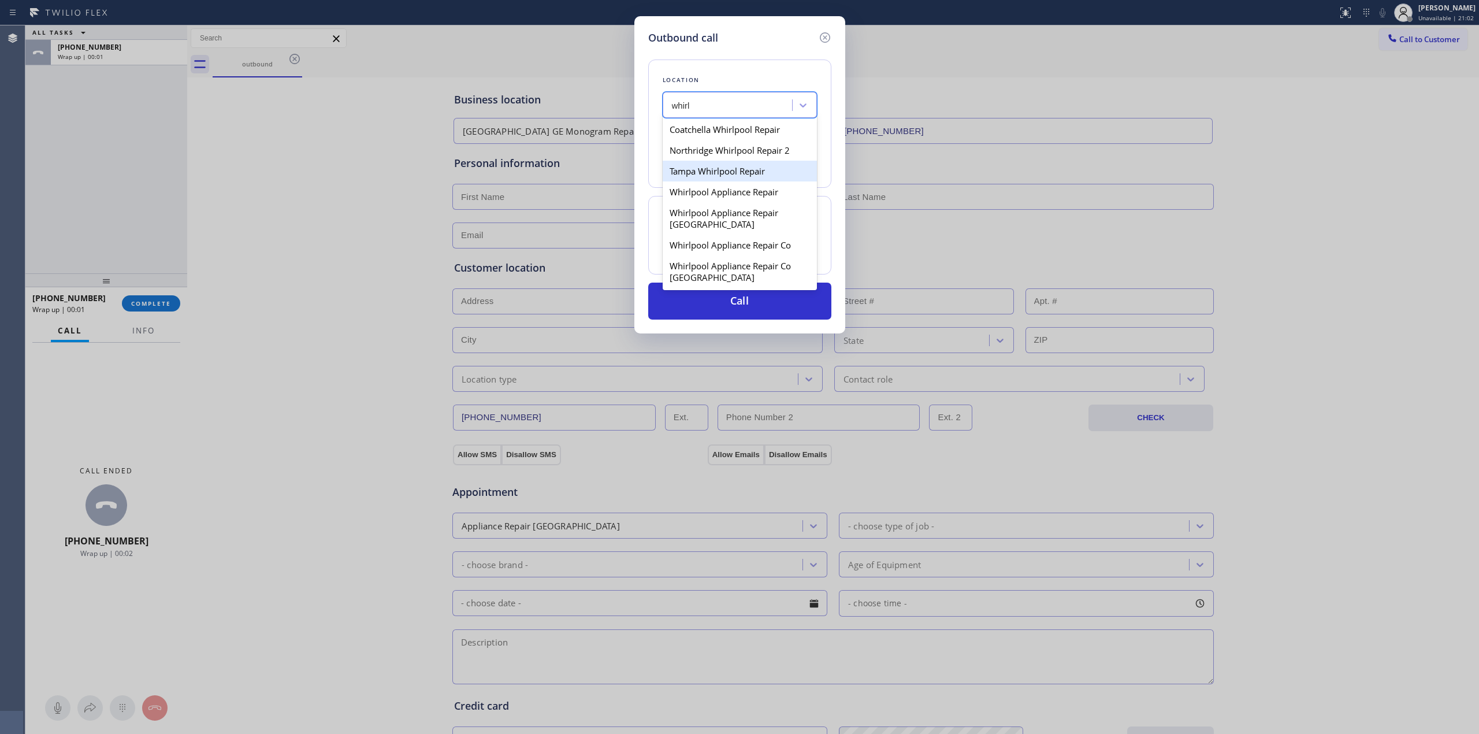
click at [735, 174] on div "Tampa Whirlpool Repair" at bounding box center [740, 171] width 154 height 21
type input "[PHONE_NUMBER]"
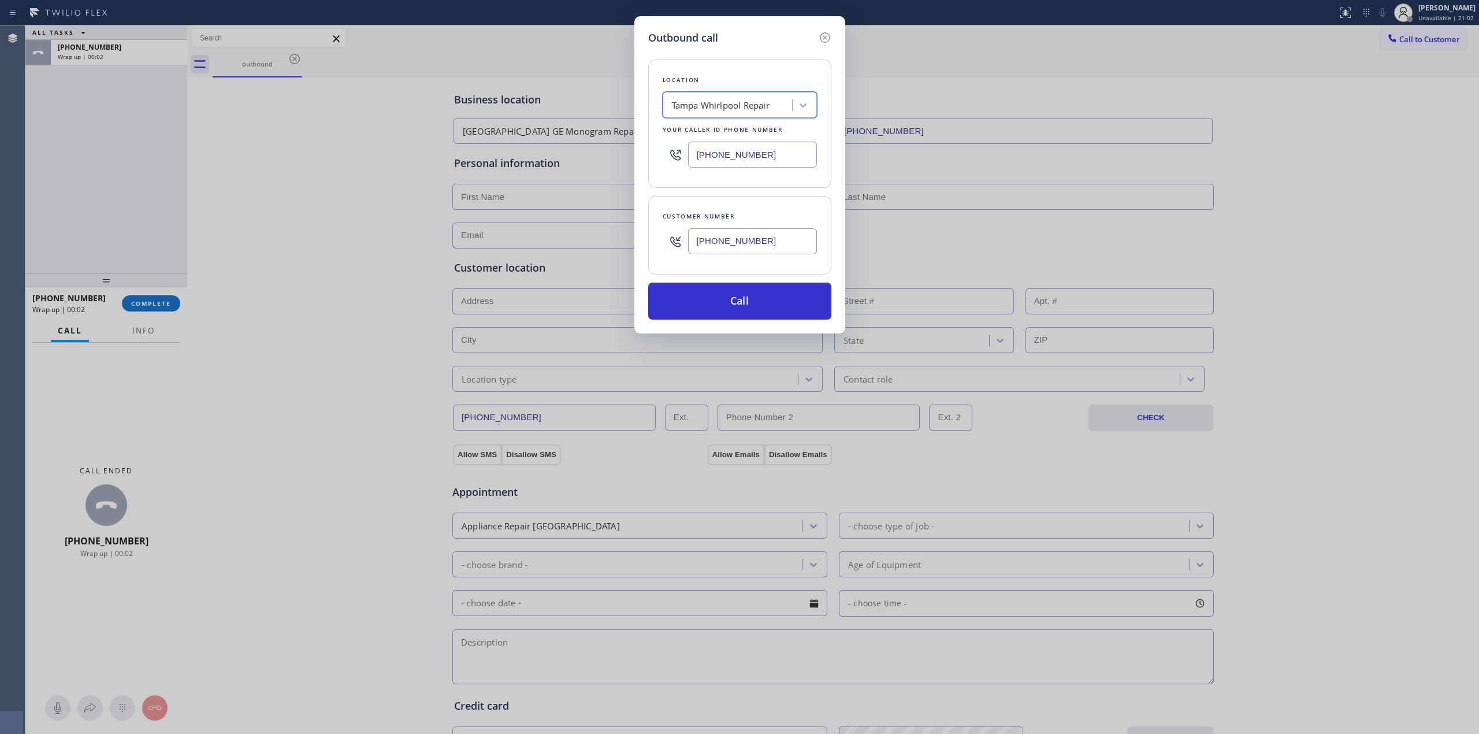
click at [727, 232] on input "[PHONE_NUMBER]" at bounding box center [752, 241] width 129 height 26
click at [727, 332] on div "Outbound call Location [GEOGRAPHIC_DATA] Whirlpool Repair Your caller id phone …" at bounding box center [739, 174] width 211 height 317
click at [729, 313] on button "Call" at bounding box center [739, 301] width 183 height 37
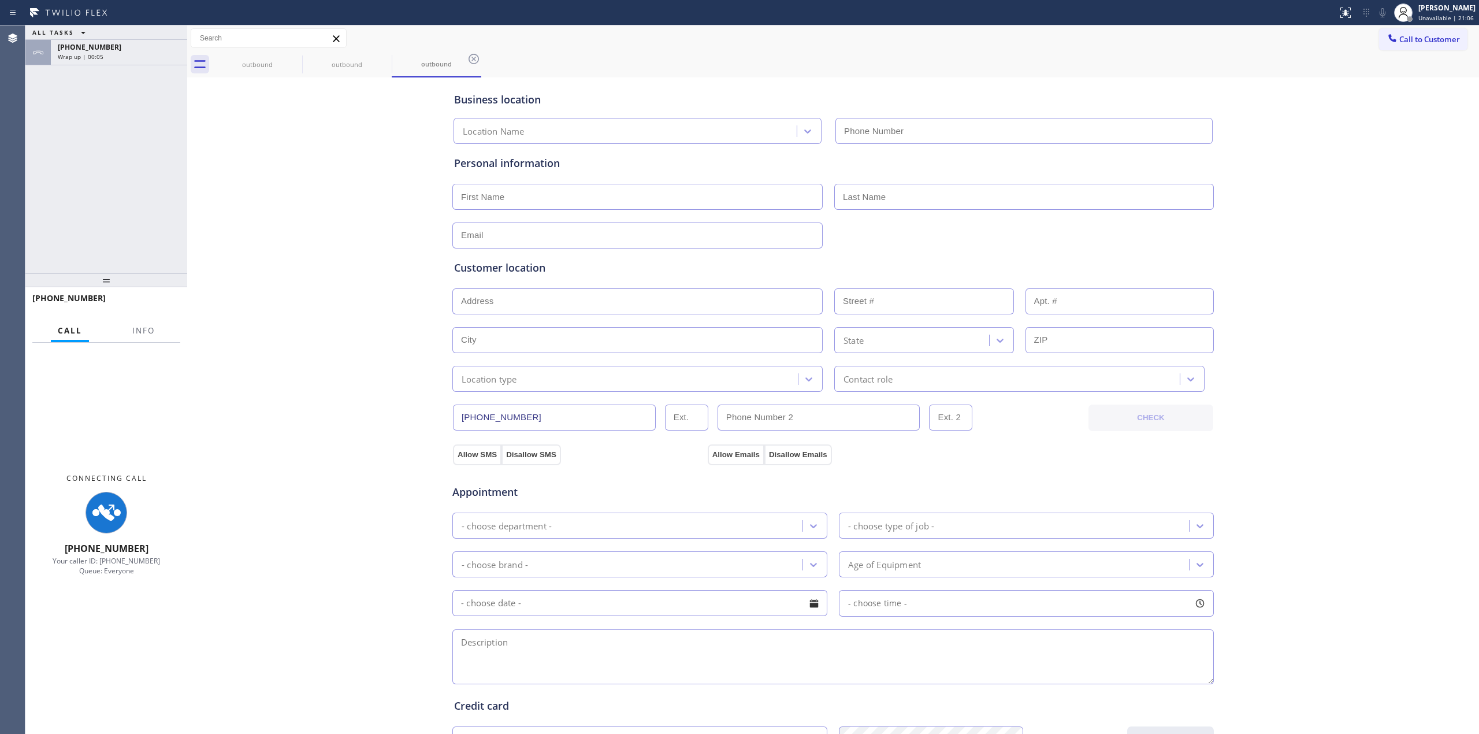
drag, startPoint x: 1292, startPoint y: 135, endPoint x: 1301, endPoint y: 130, distance: 10.1
click at [1300, 134] on div "Business location Location Name Personal information Customer location >> ADD N…" at bounding box center [833, 474] width 1286 height 789
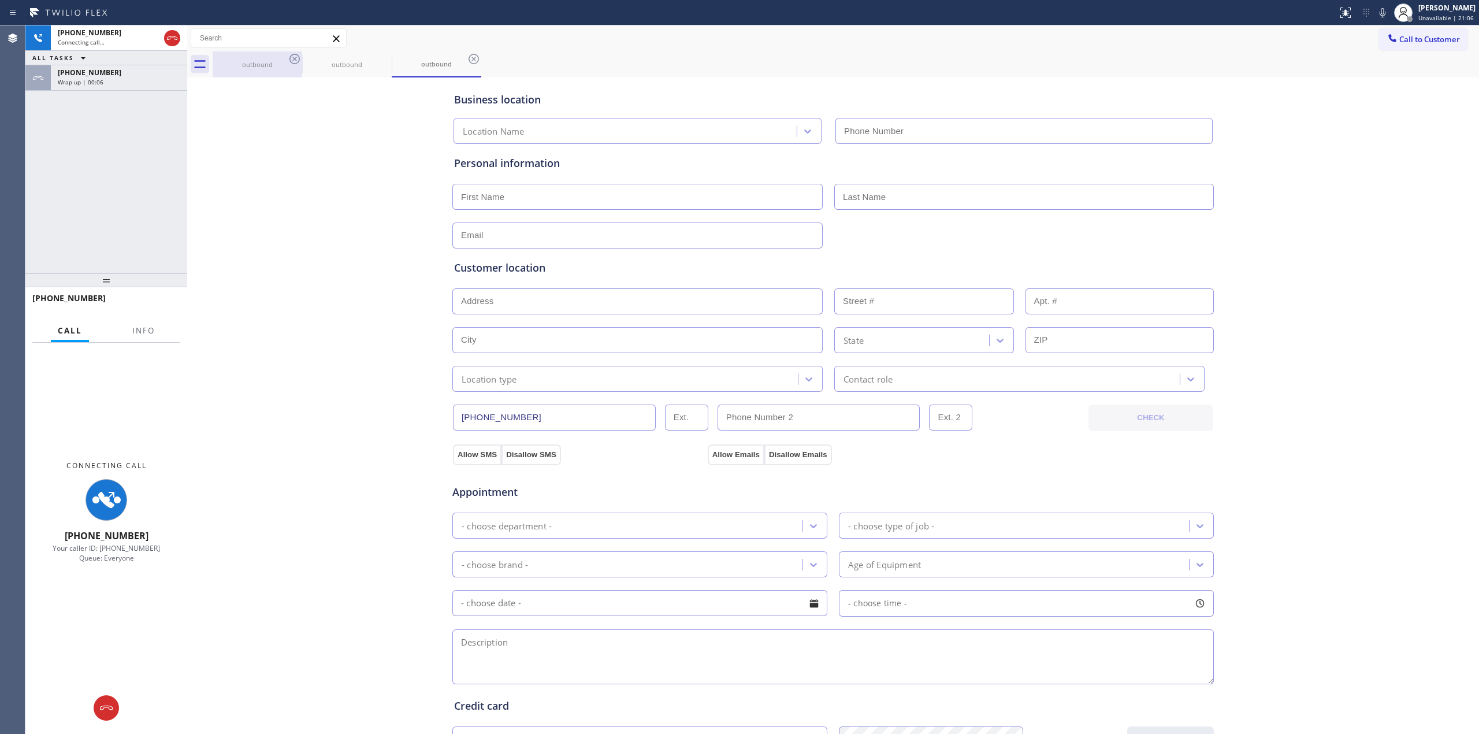
click at [1389, 8] on icon at bounding box center [1383, 13] width 14 height 14
type input "[PHONE_NUMBER]"
click at [125, 75] on div "[PHONE_NUMBER]" at bounding box center [119, 73] width 122 height 10
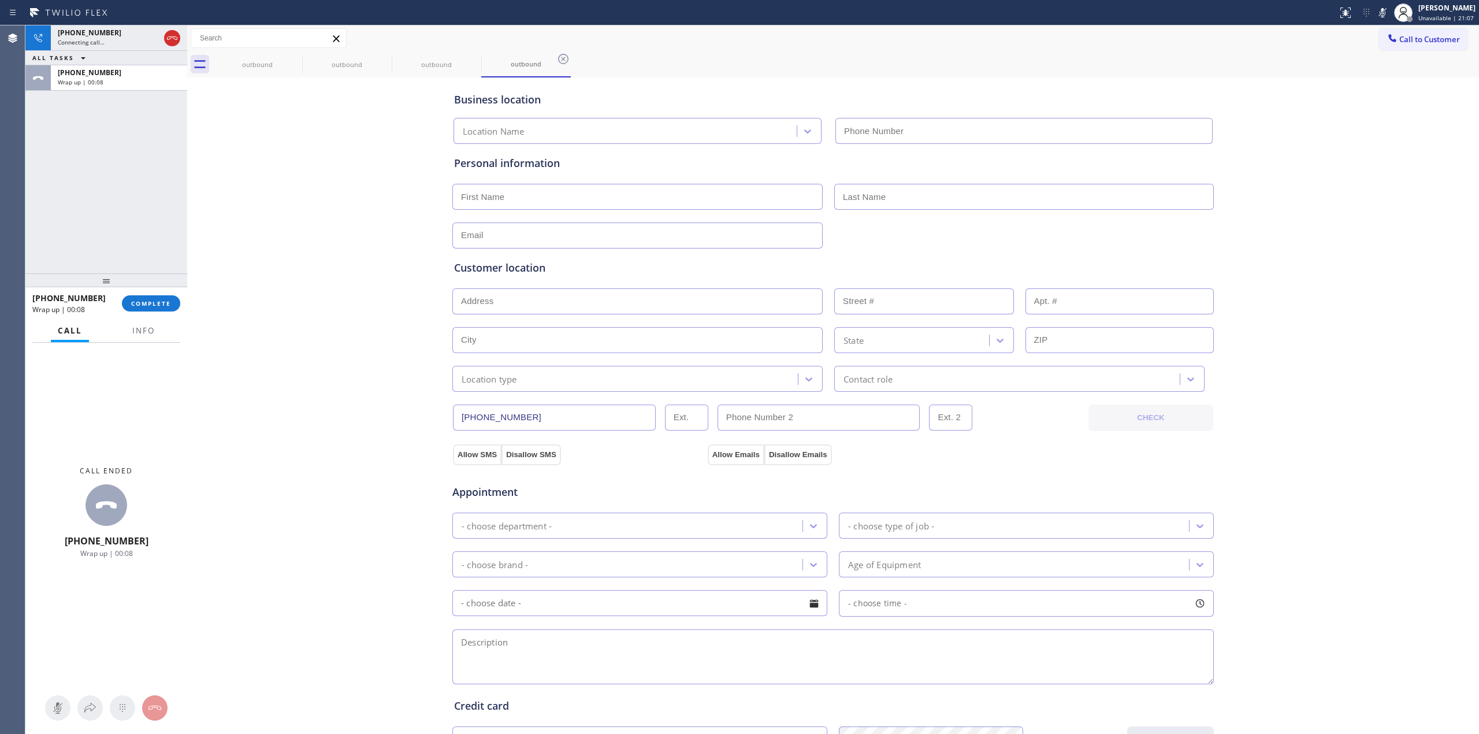
click at [132, 294] on div "[PHONE_NUMBER] Wrap up | 00:08 COMPLETE" at bounding box center [106, 303] width 148 height 30
type input "[PHONE_NUMBER]"
click at [143, 302] on span "COMPLETE" at bounding box center [151, 303] width 40 height 8
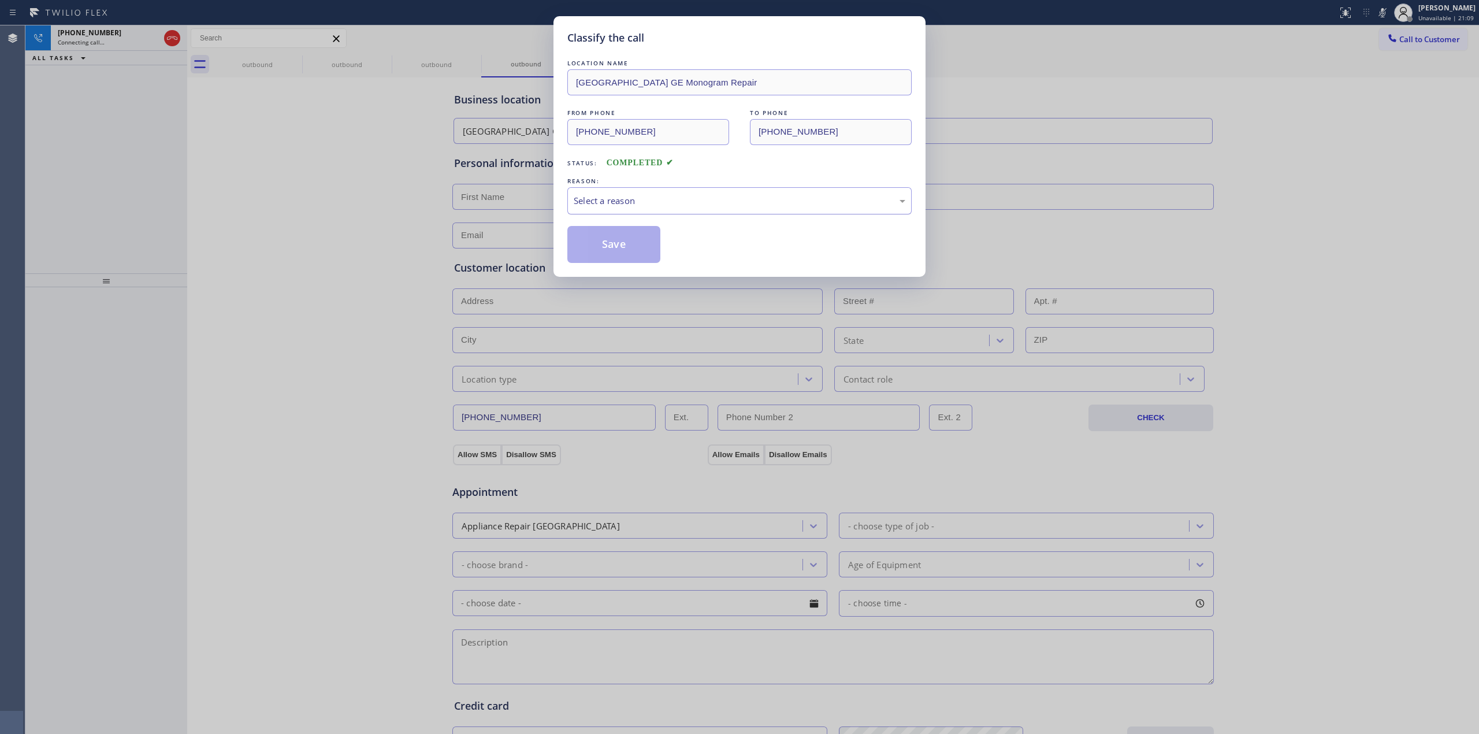
click at [694, 199] on div "Select a reason" at bounding box center [740, 200] width 332 height 13
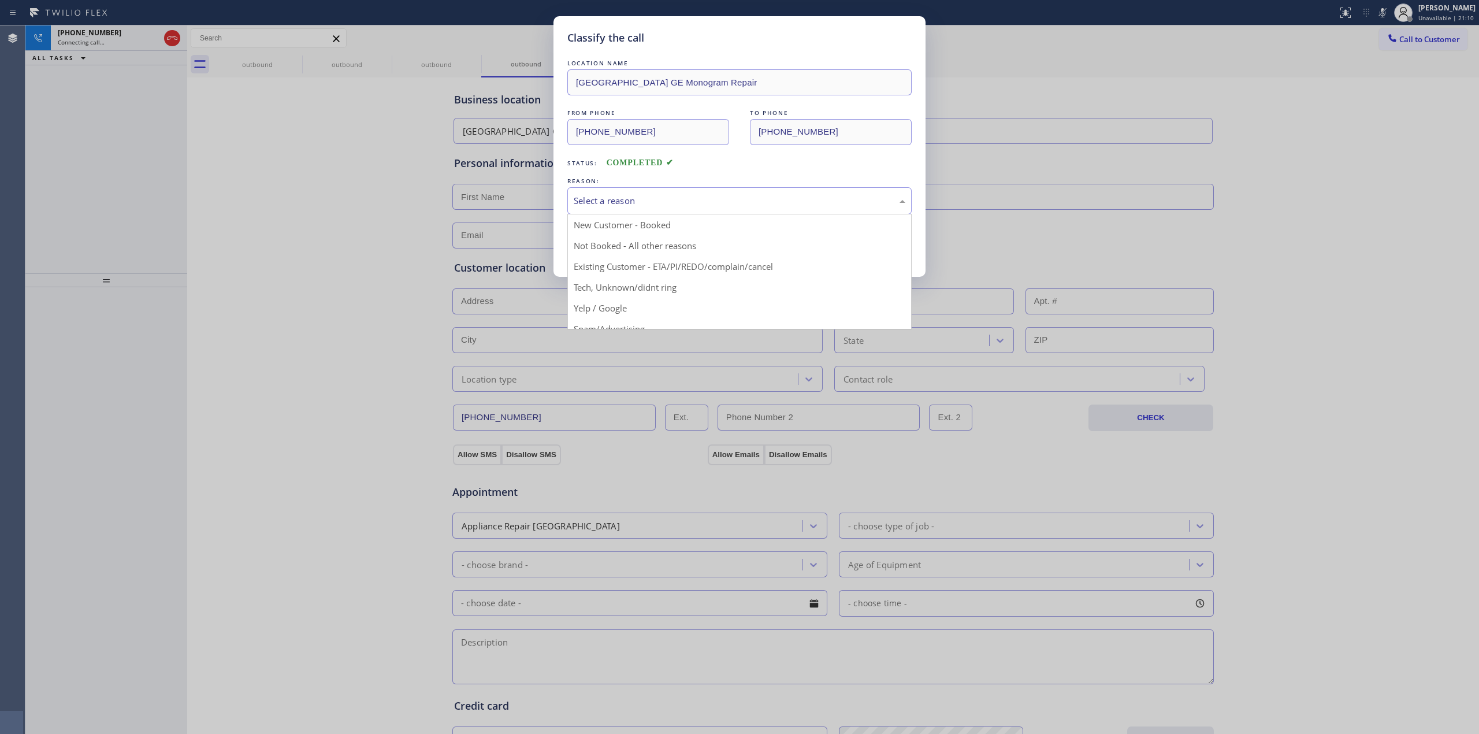
drag, startPoint x: 645, startPoint y: 289, endPoint x: 601, endPoint y: 224, distance: 78.5
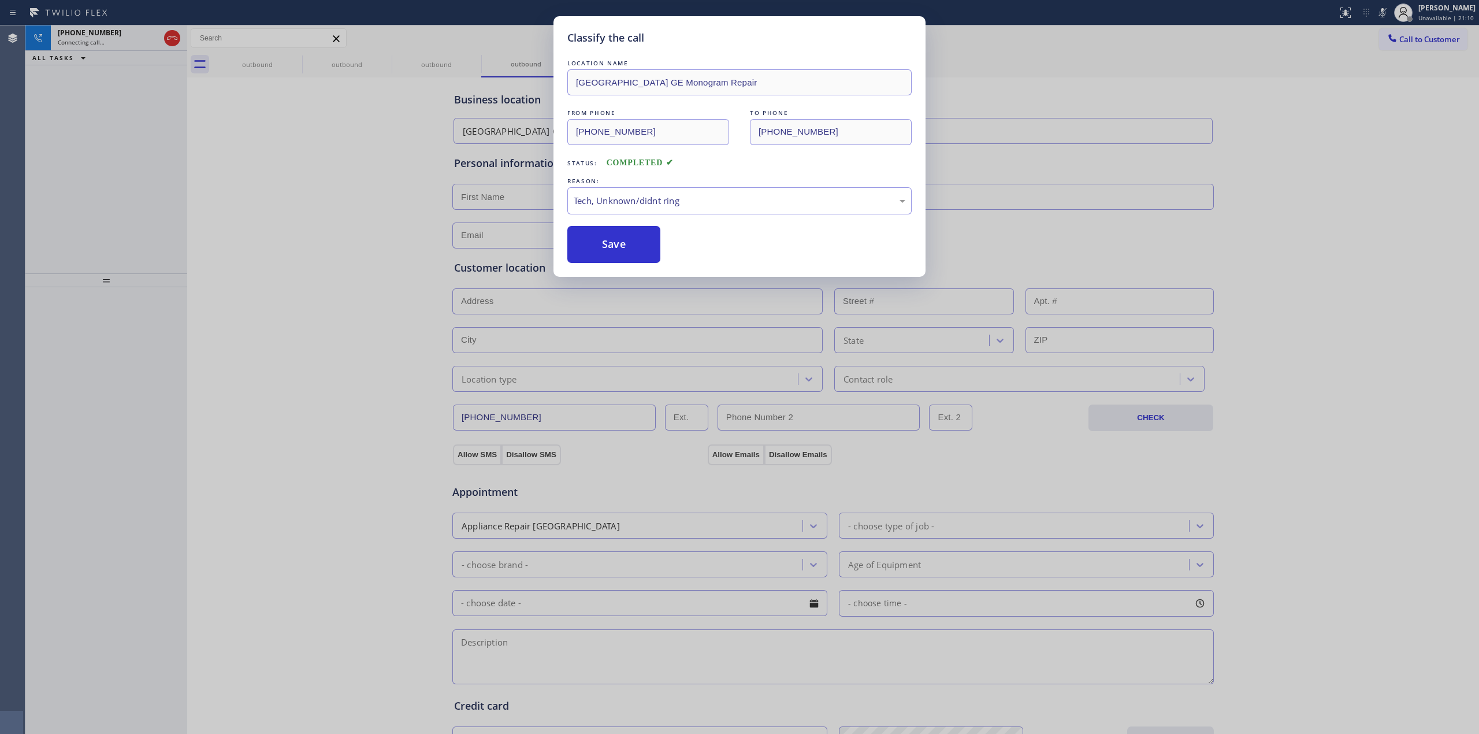
click at [600, 223] on div "LOCATION NAME [GEOGRAPHIC_DATA] GE Monogram Repair FROM PHONE [PHONE_NUMBER] TO…" at bounding box center [739, 160] width 344 height 206
click at [619, 250] on button "Save" at bounding box center [613, 244] width 93 height 37
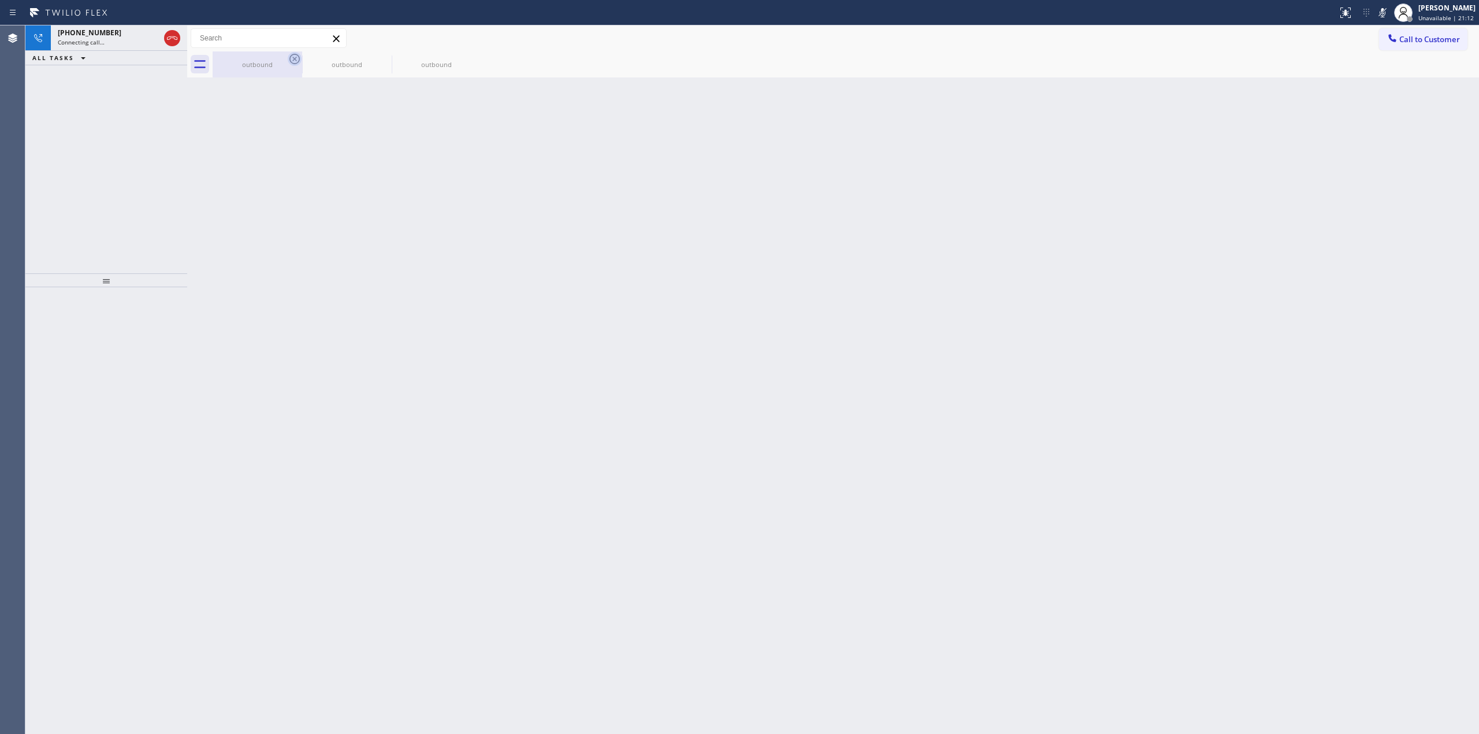
click at [297, 60] on icon at bounding box center [295, 59] width 14 height 14
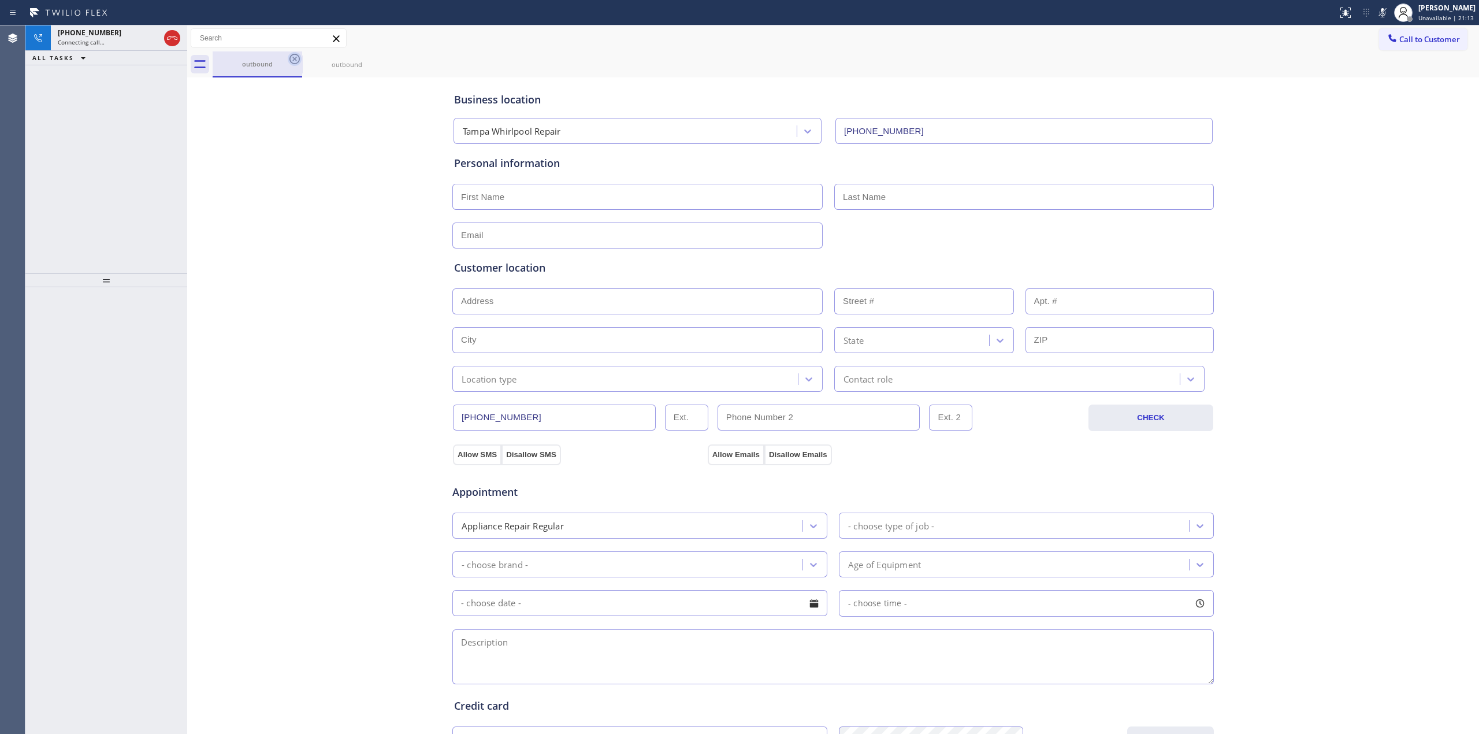
click at [297, 59] on icon at bounding box center [295, 59] width 14 height 14
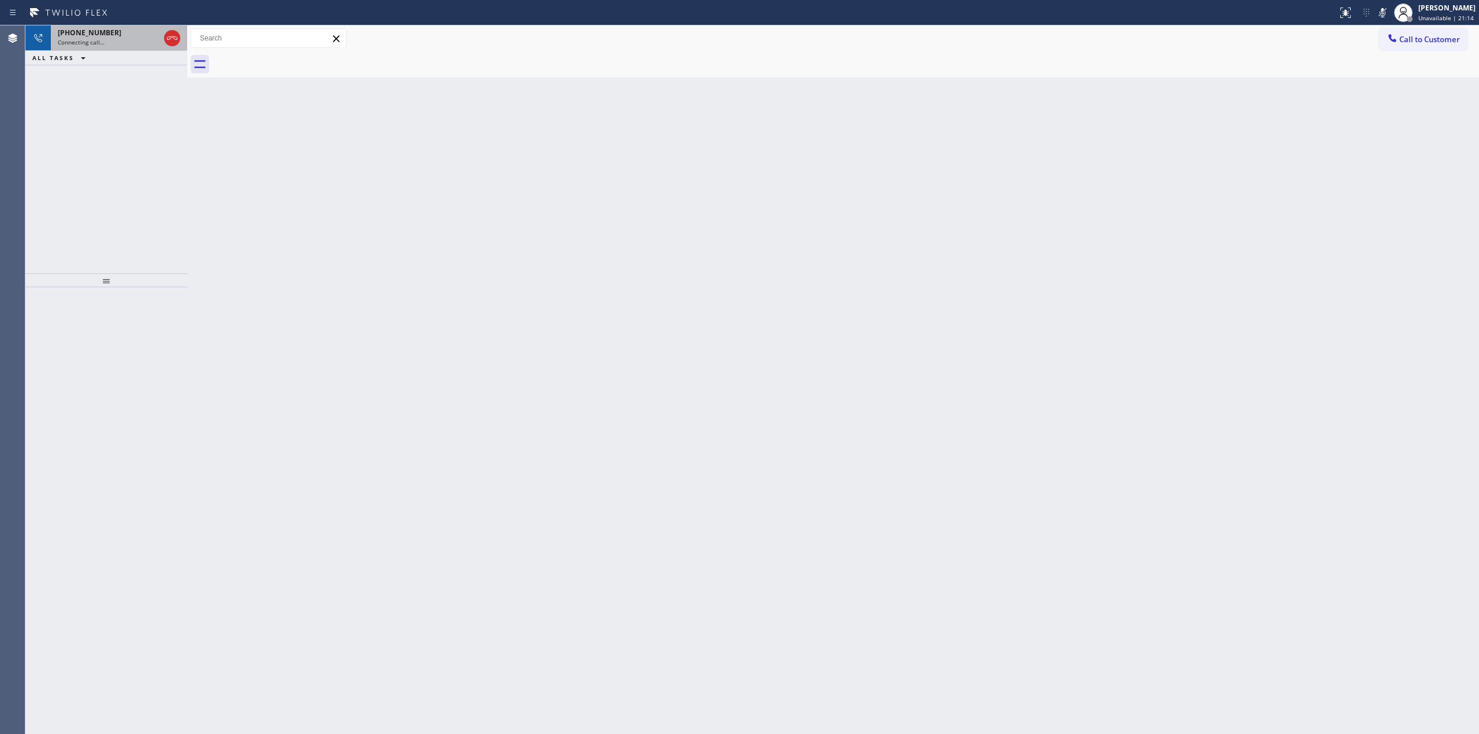
click at [109, 40] on div "Connecting call…" at bounding box center [109, 42] width 102 height 8
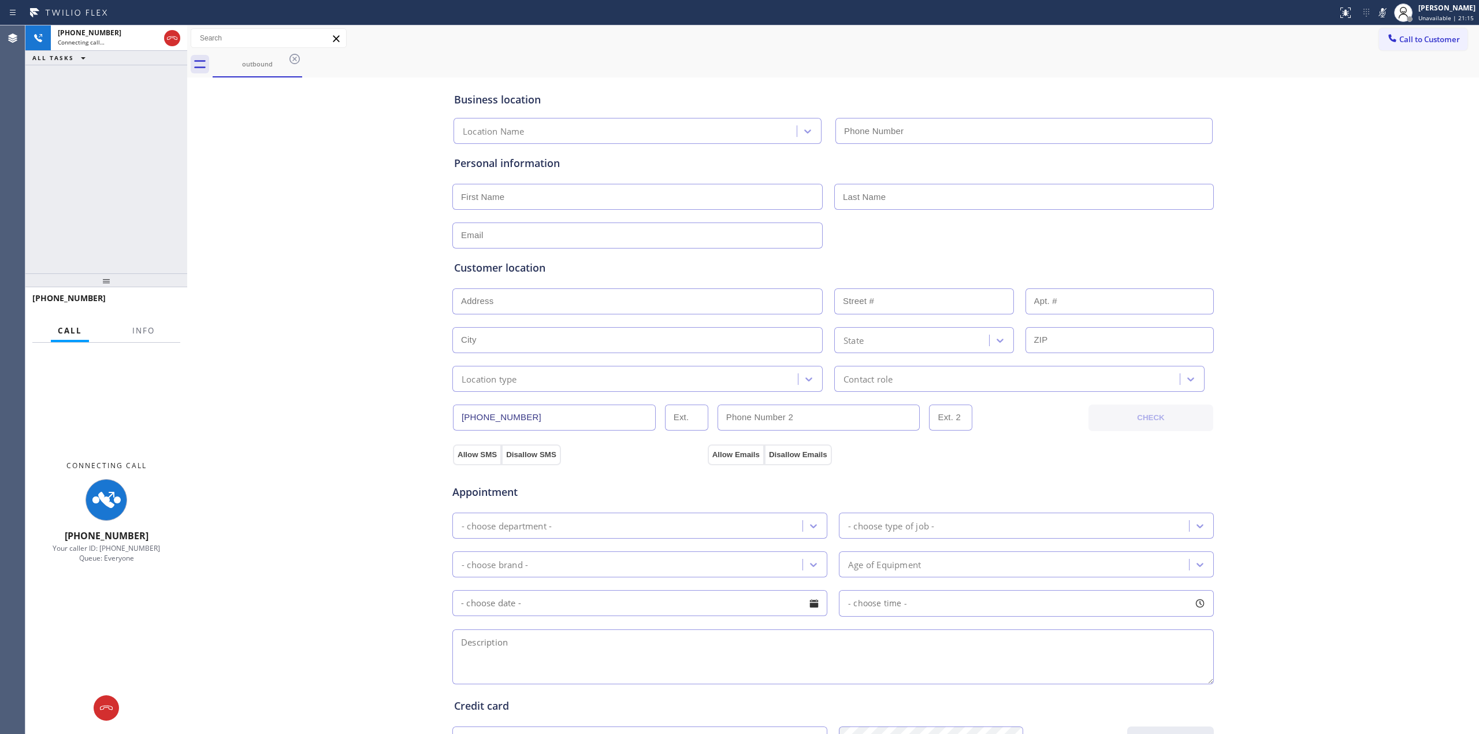
type input "[PHONE_NUMBER]"
click at [133, 38] on div "Connecting call…" at bounding box center [109, 42] width 102 height 8
type input "[PHONE_NUMBER]"
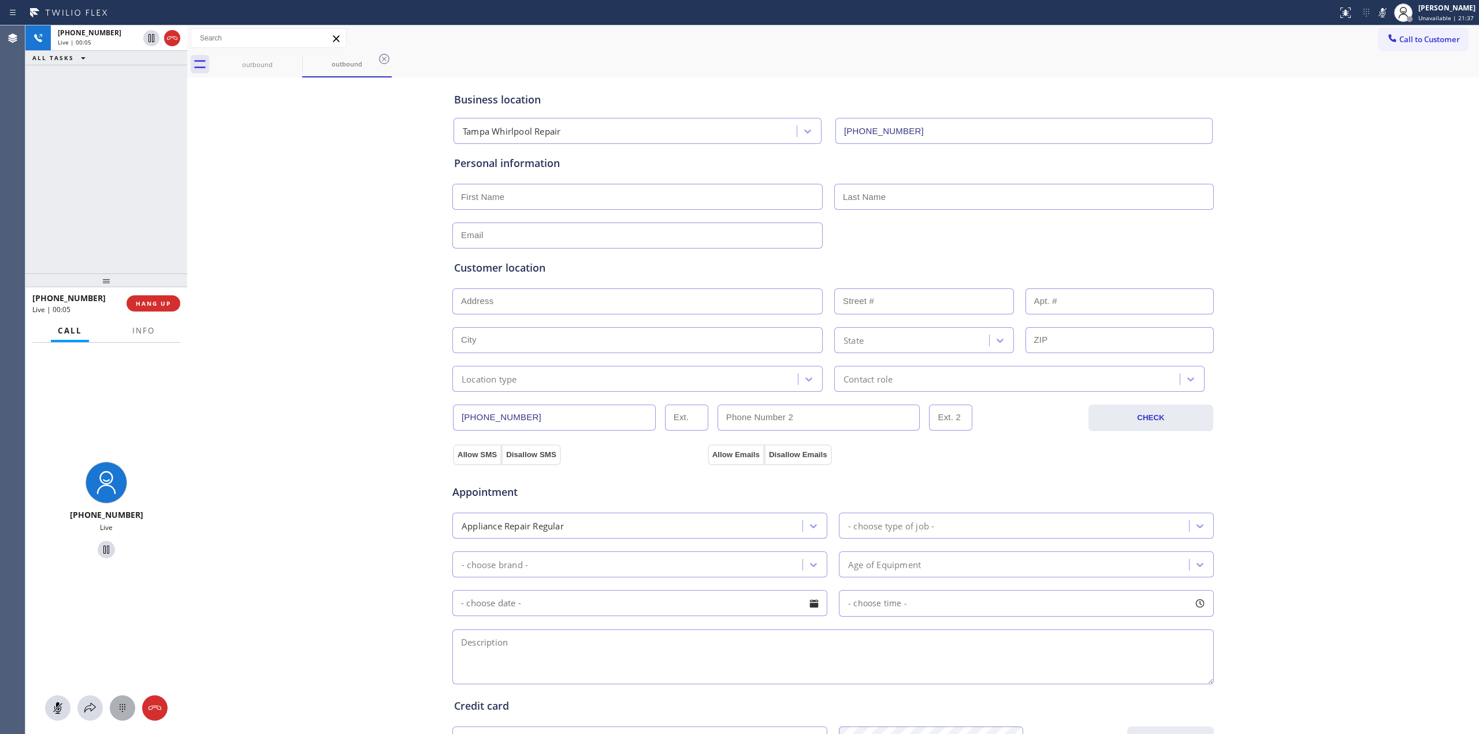
click at [118, 703] on icon at bounding box center [123, 708] width 14 height 14
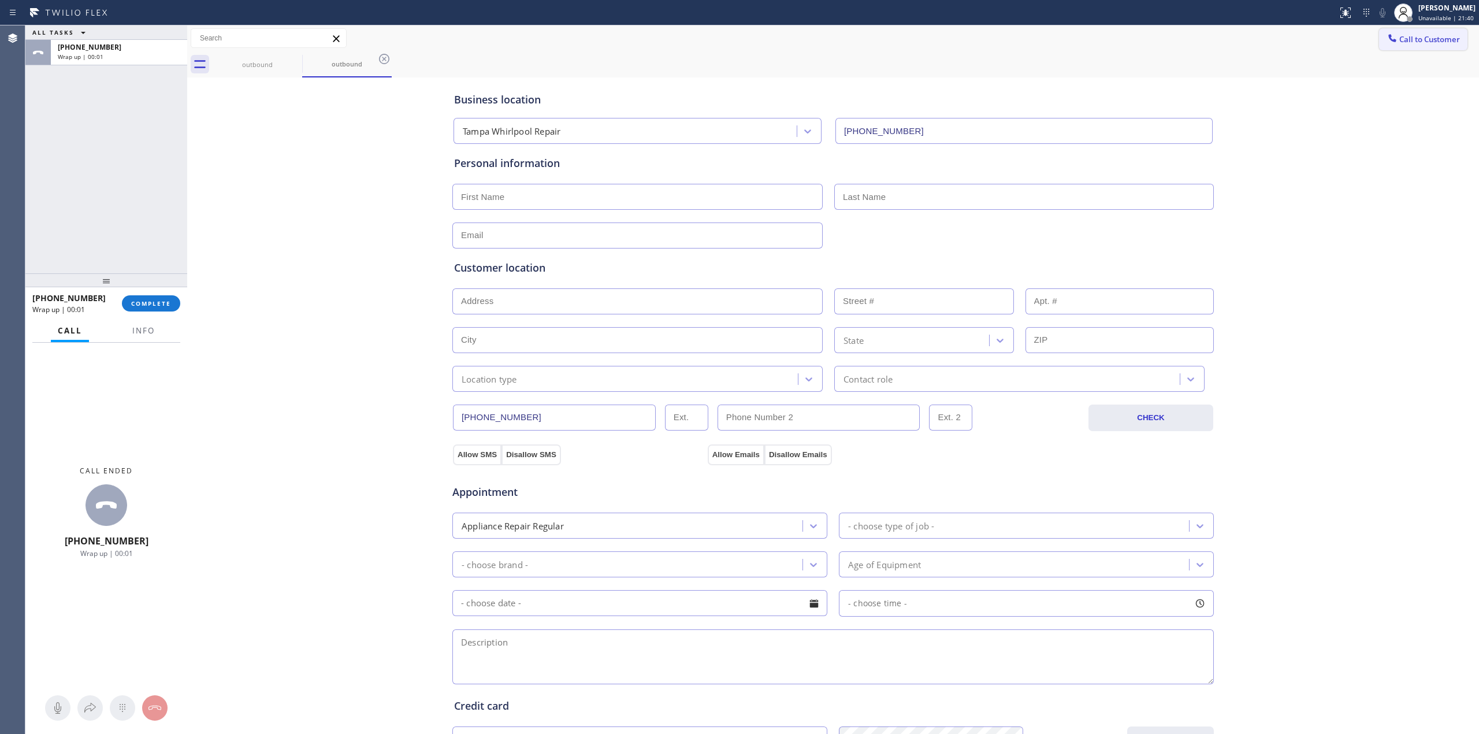
click at [1420, 50] on button "Call to Customer" at bounding box center [1423, 39] width 88 height 22
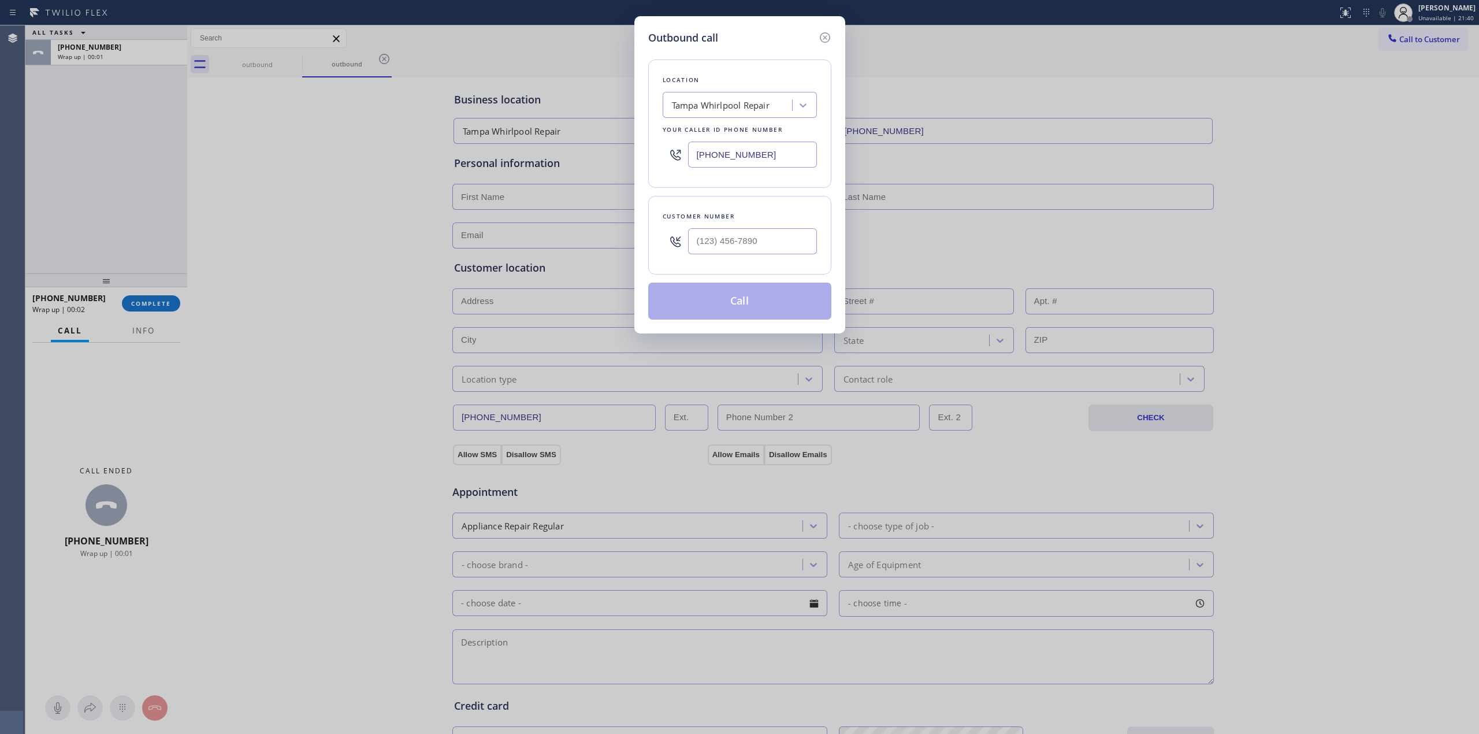
click at [835, 241] on div "Outbound call Location [GEOGRAPHIC_DATA] Whirlpool Repair Your caller id phone …" at bounding box center [739, 174] width 211 height 317
paste input "307) 374-9971"
click at [745, 246] on input "[PHONE_NUMBER]" at bounding box center [752, 241] width 129 height 26
type input "[PHONE_NUMBER]"
click at [1420, 148] on div "Outbound call Location [GEOGRAPHIC_DATA] Whirlpool Repair Your caller id phone …" at bounding box center [739, 367] width 1479 height 734
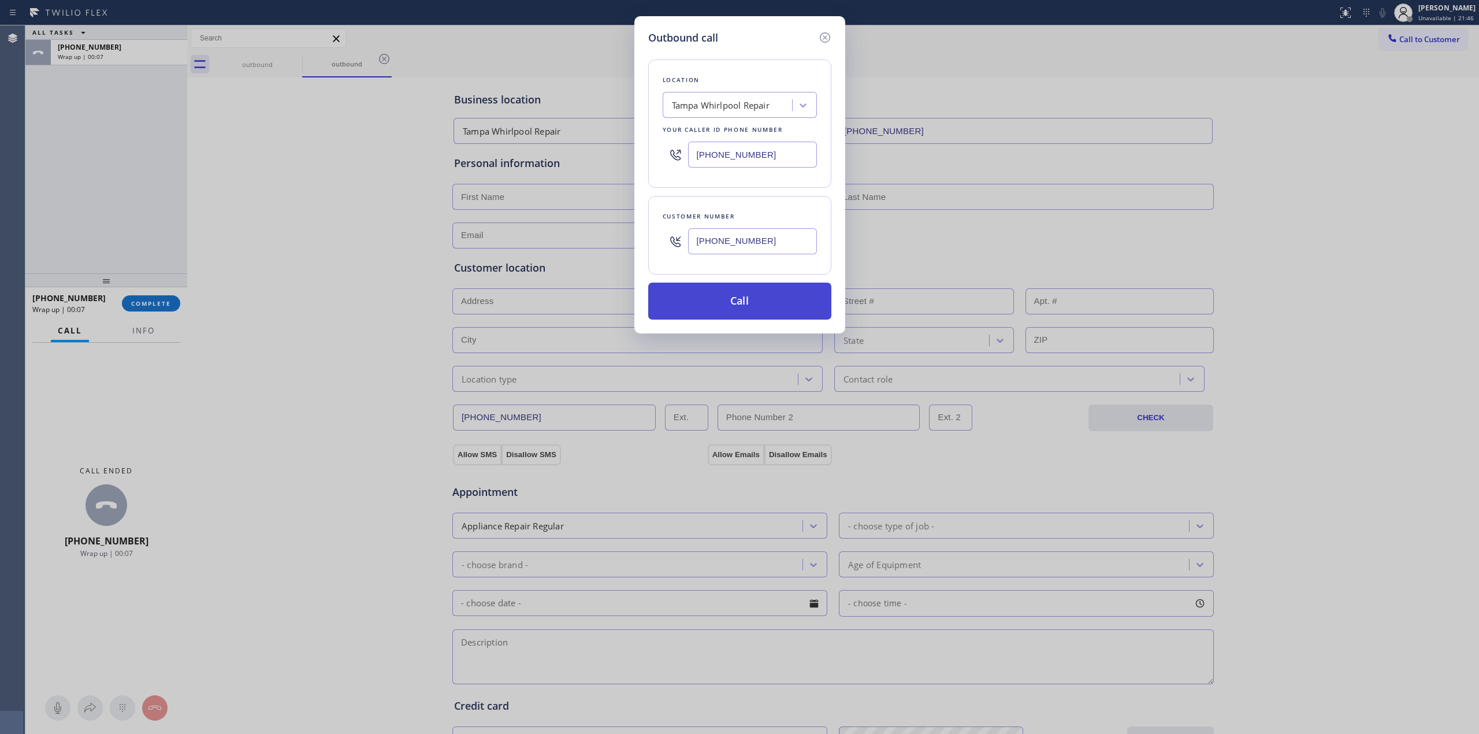
click at [742, 295] on button "Call" at bounding box center [739, 301] width 183 height 37
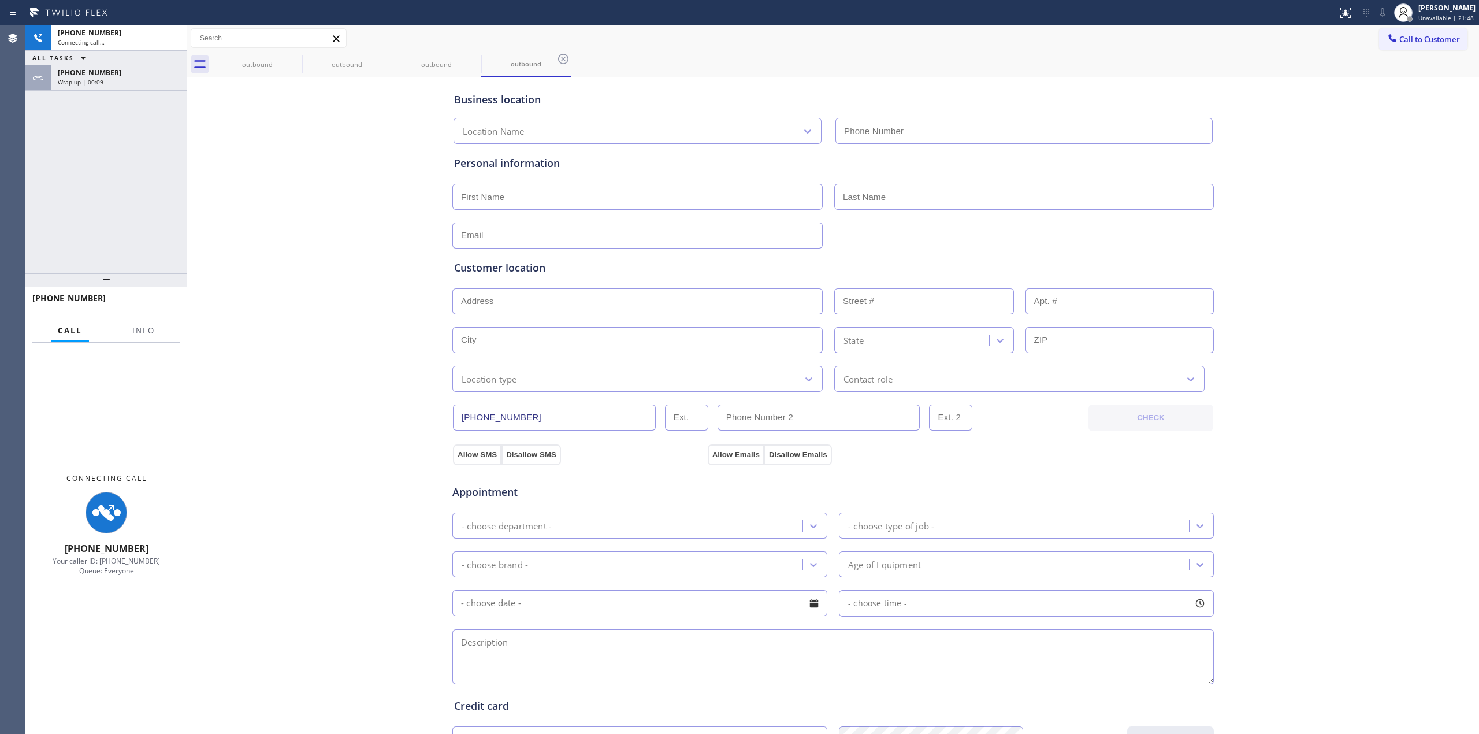
type input "[PHONE_NUMBER]"
click at [118, 93] on div "[PHONE_NUMBER] Connecting call… ALL TASKS ALL TASKS ACTIVE TASKS TASKS IN WRAP …" at bounding box center [106, 149] width 162 height 248
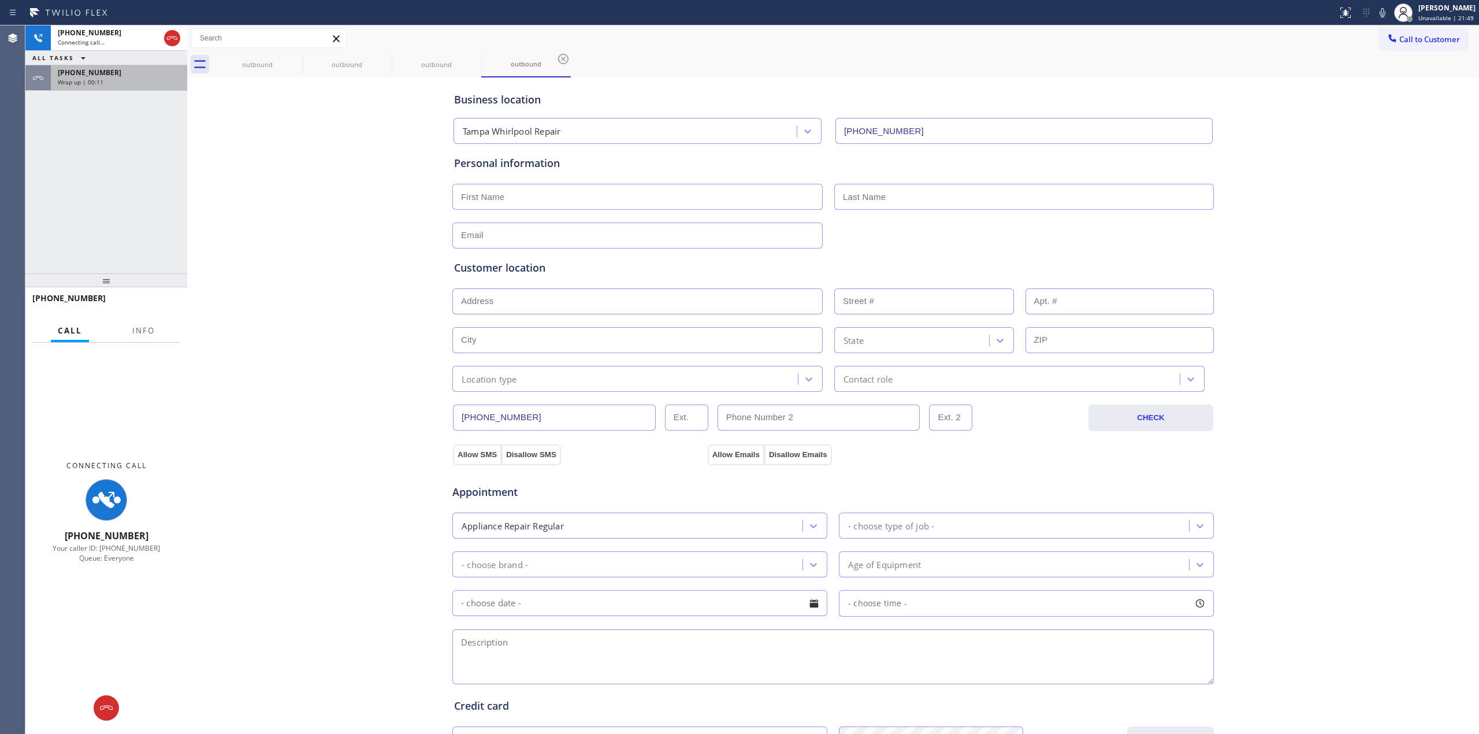
click at [118, 81] on div "Wrap up | 00:11" at bounding box center [119, 82] width 122 height 8
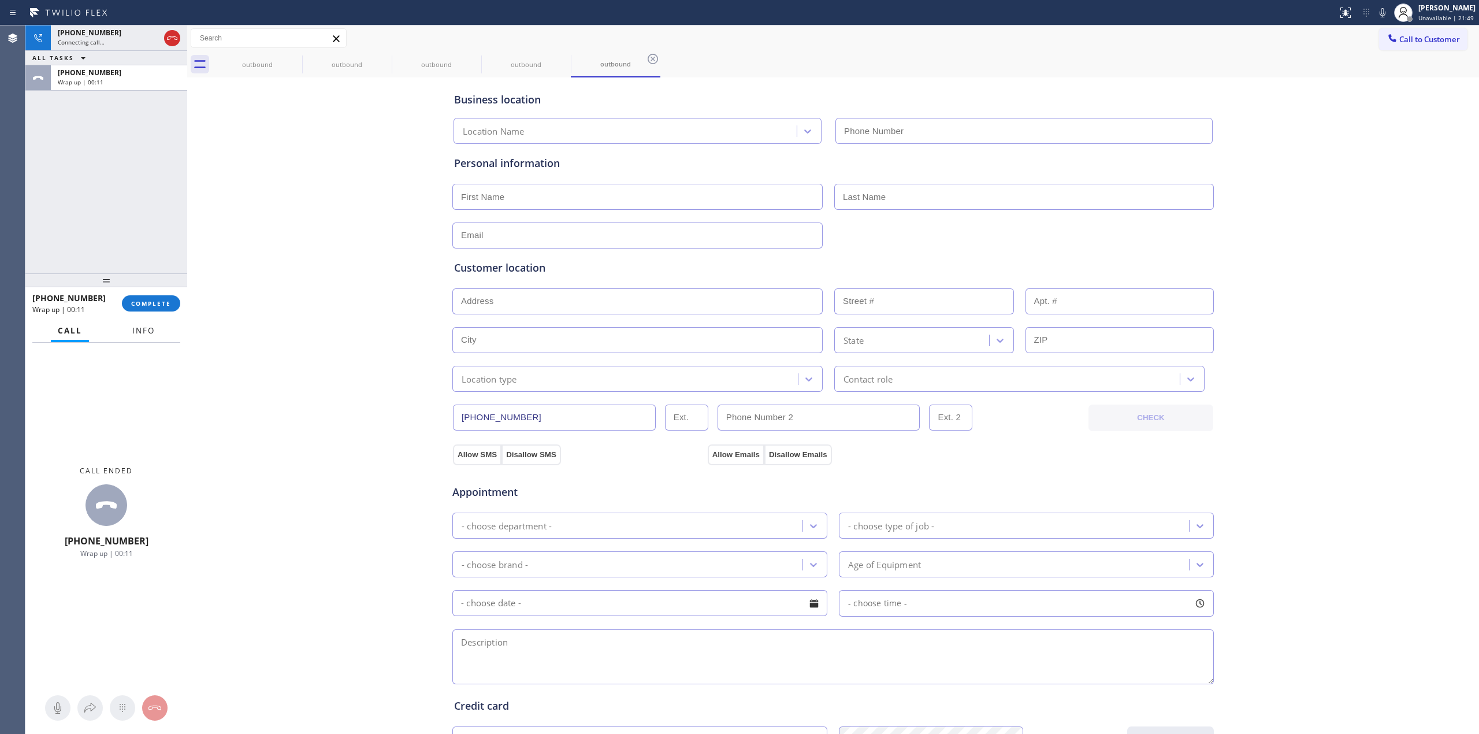
type input "[PHONE_NUMBER]"
click at [158, 298] on button "COMPLETE" at bounding box center [151, 303] width 58 height 16
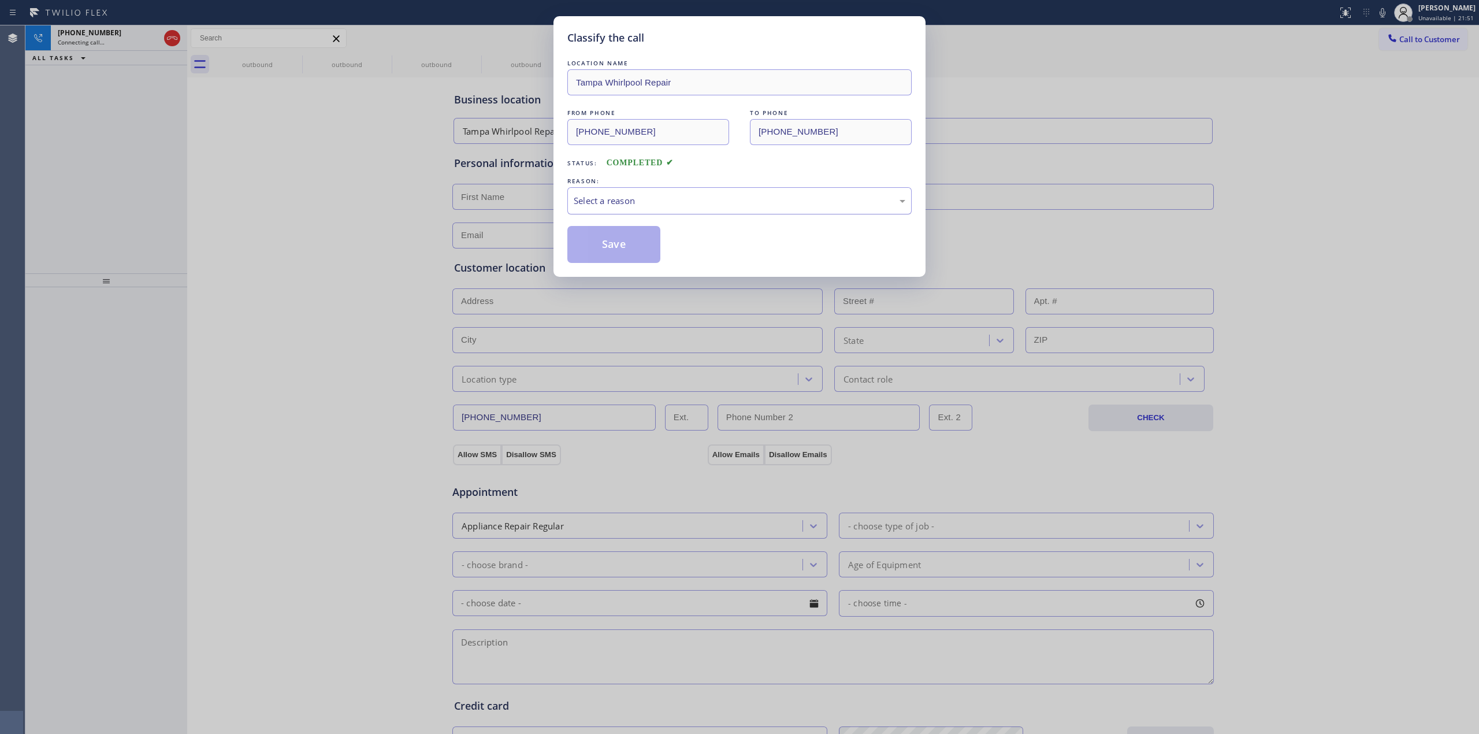
drag, startPoint x: 664, startPoint y: 202, endPoint x: 664, endPoint y: 211, distance: 8.7
click at [664, 211] on div "Select a reason" at bounding box center [739, 200] width 344 height 27
drag, startPoint x: 657, startPoint y: 282, endPoint x: 617, endPoint y: 234, distance: 62.4
click at [617, 234] on button "Save" at bounding box center [613, 244] width 93 height 37
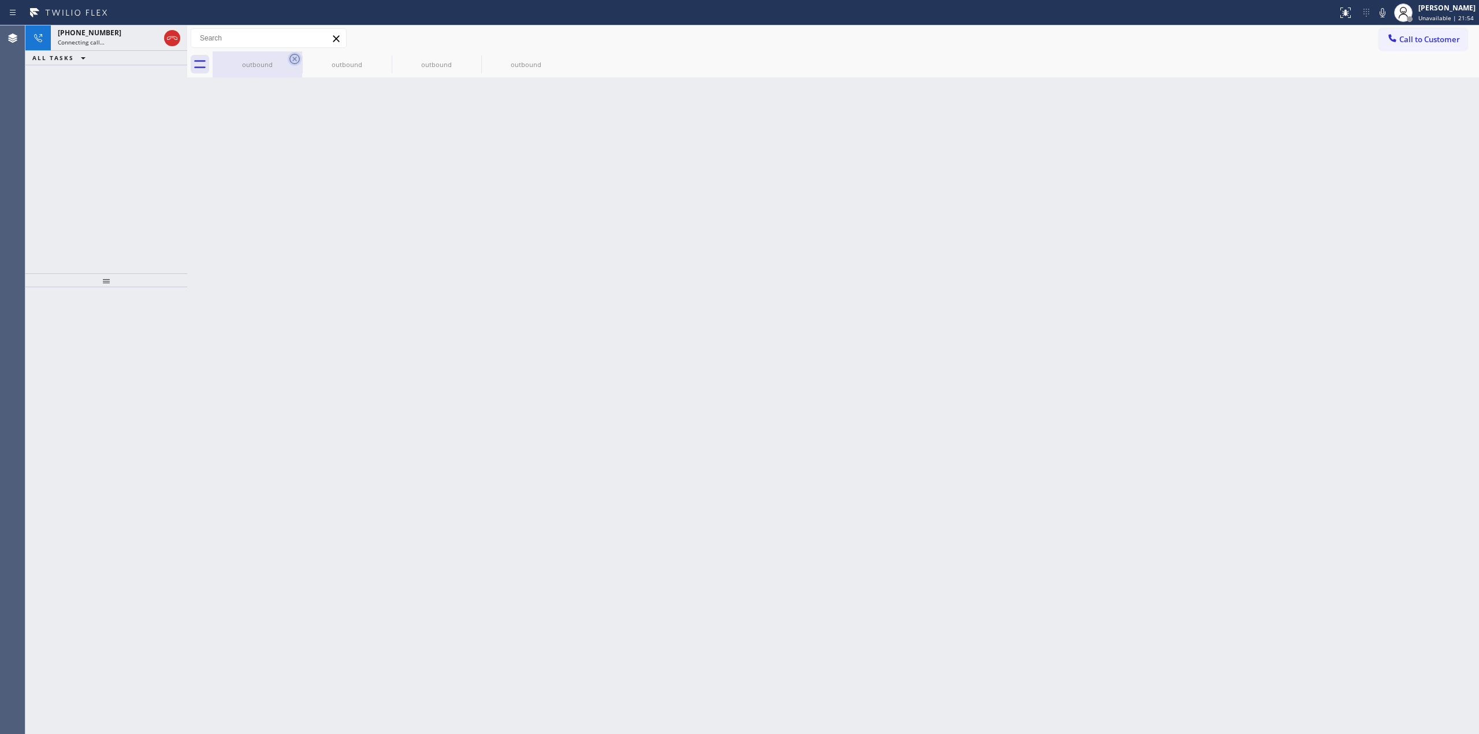
drag, startPoint x: 237, startPoint y: 54, endPoint x: 294, endPoint y: 60, distance: 57.6
click at [243, 55] on div "outbound" at bounding box center [257, 64] width 87 height 26
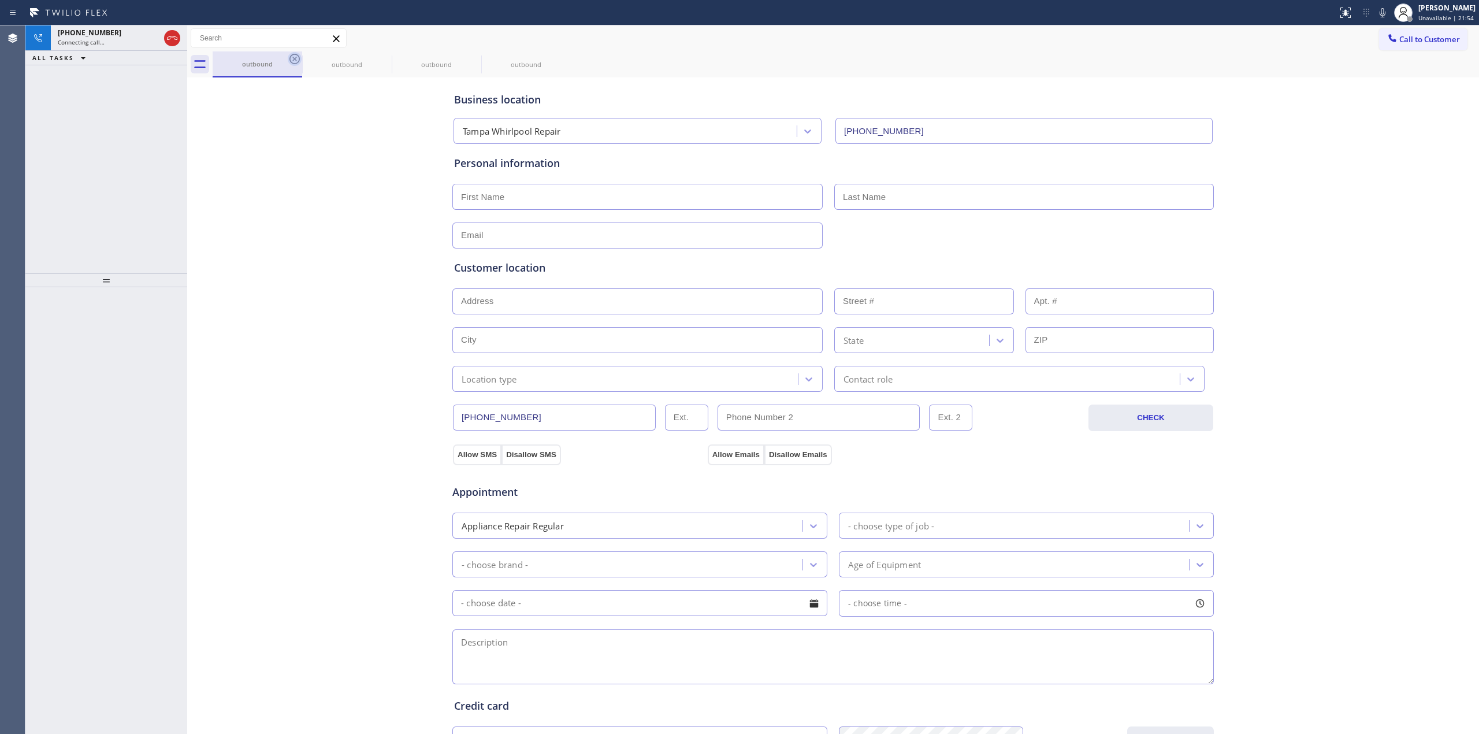
click at [296, 60] on icon at bounding box center [295, 59] width 14 height 14
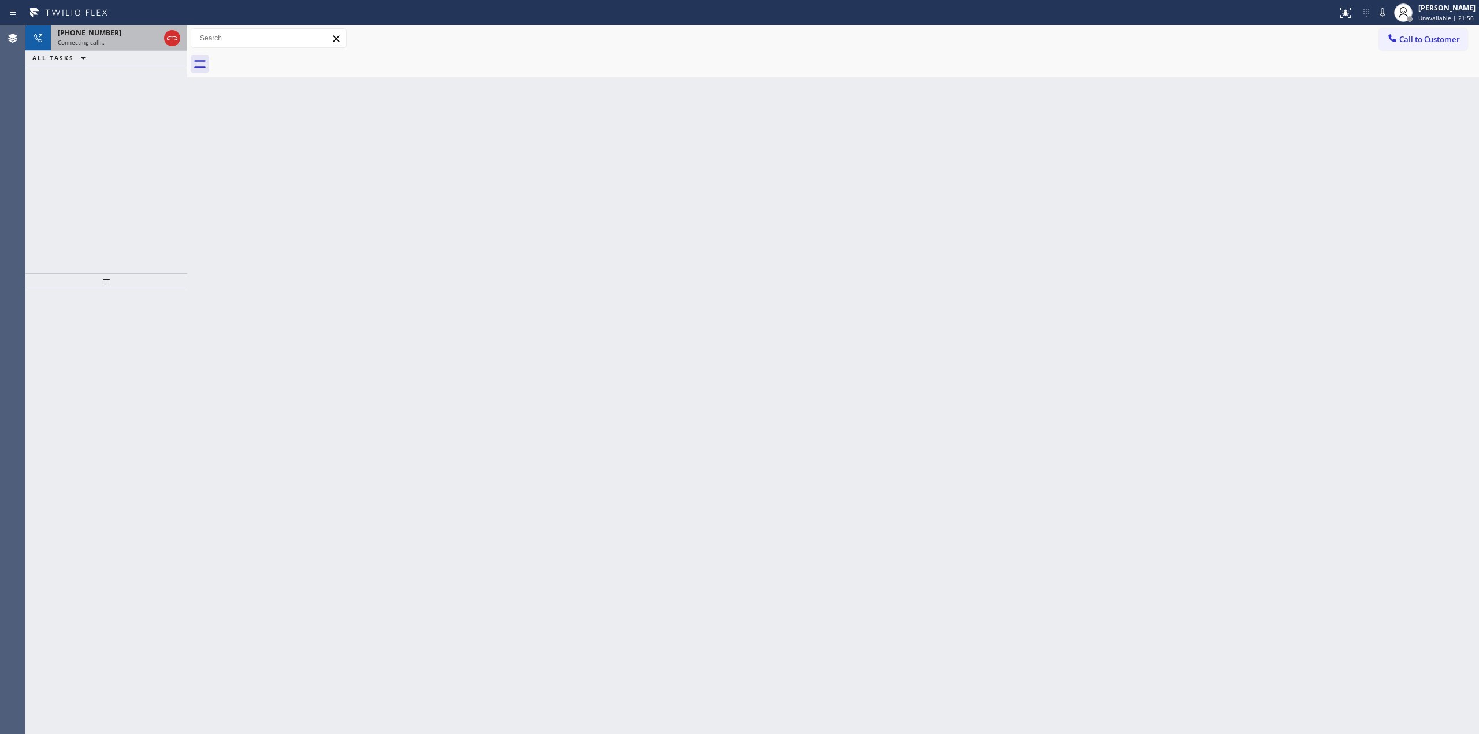
click at [128, 32] on div "[PHONE_NUMBER]" at bounding box center [109, 33] width 102 height 10
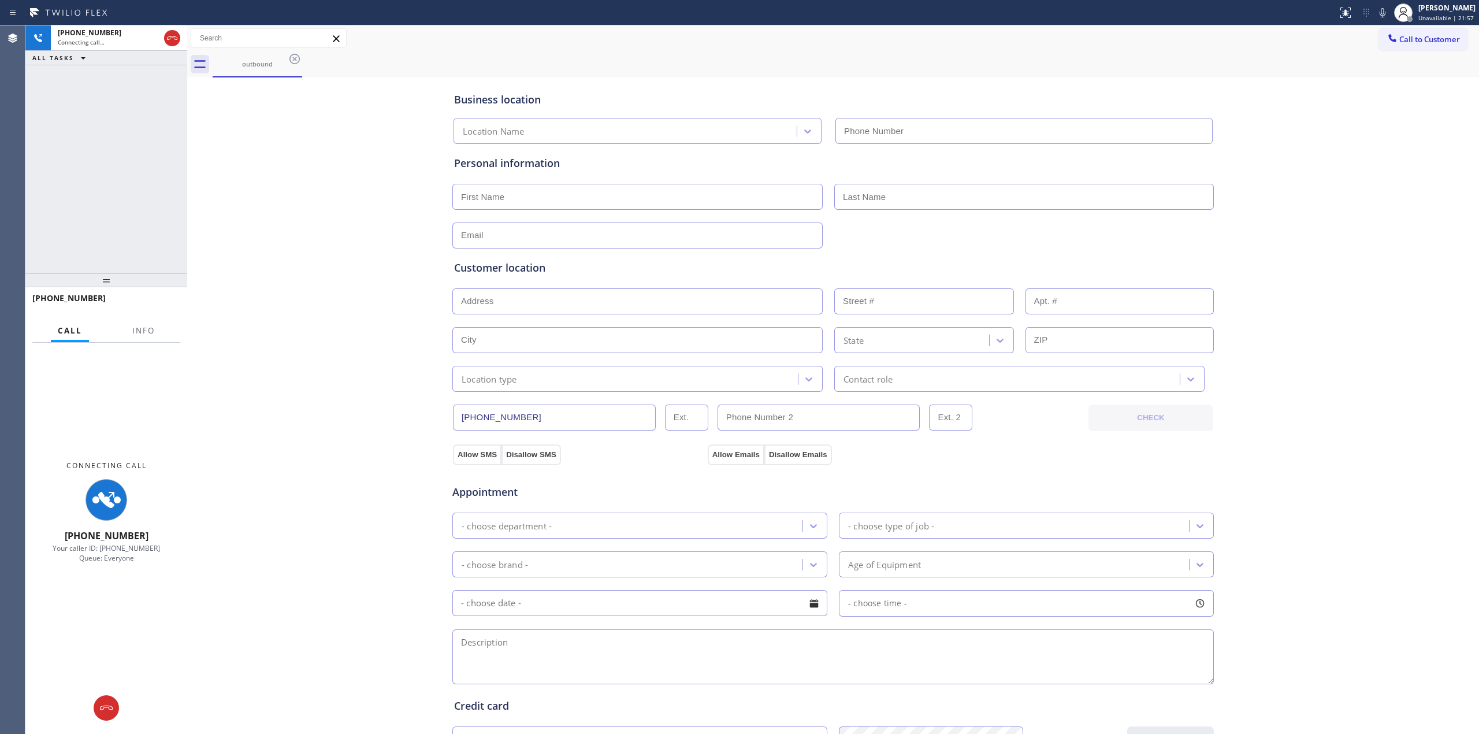
type input "[PHONE_NUMBER]"
click at [1390, 12] on icon at bounding box center [1383, 13] width 14 height 14
drag, startPoint x: 134, startPoint y: 38, endPoint x: 142, endPoint y: 51, distance: 15.3
click at [135, 38] on div "Connecting call…" at bounding box center [109, 42] width 102 height 8
type input "[PHONE_NUMBER]"
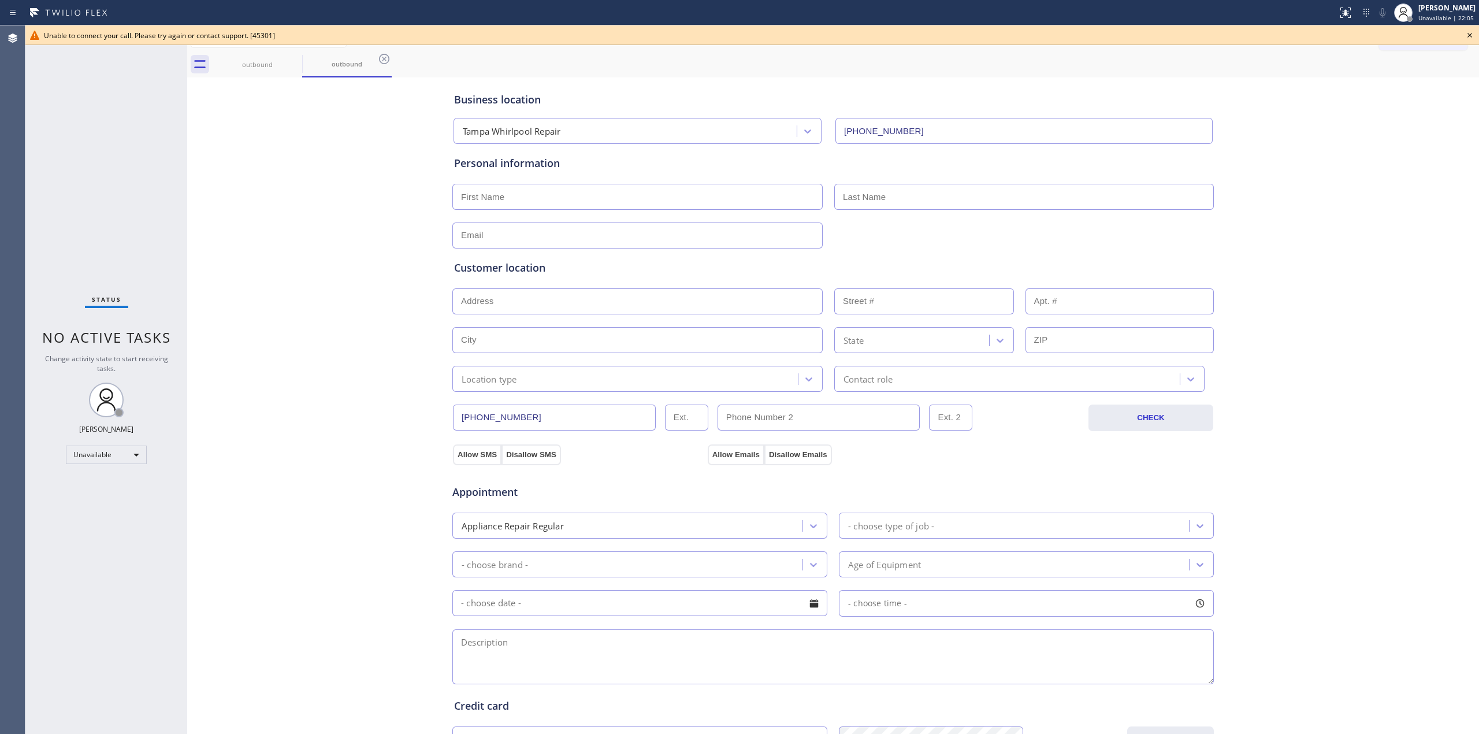
click at [1473, 36] on icon at bounding box center [1470, 35] width 14 height 14
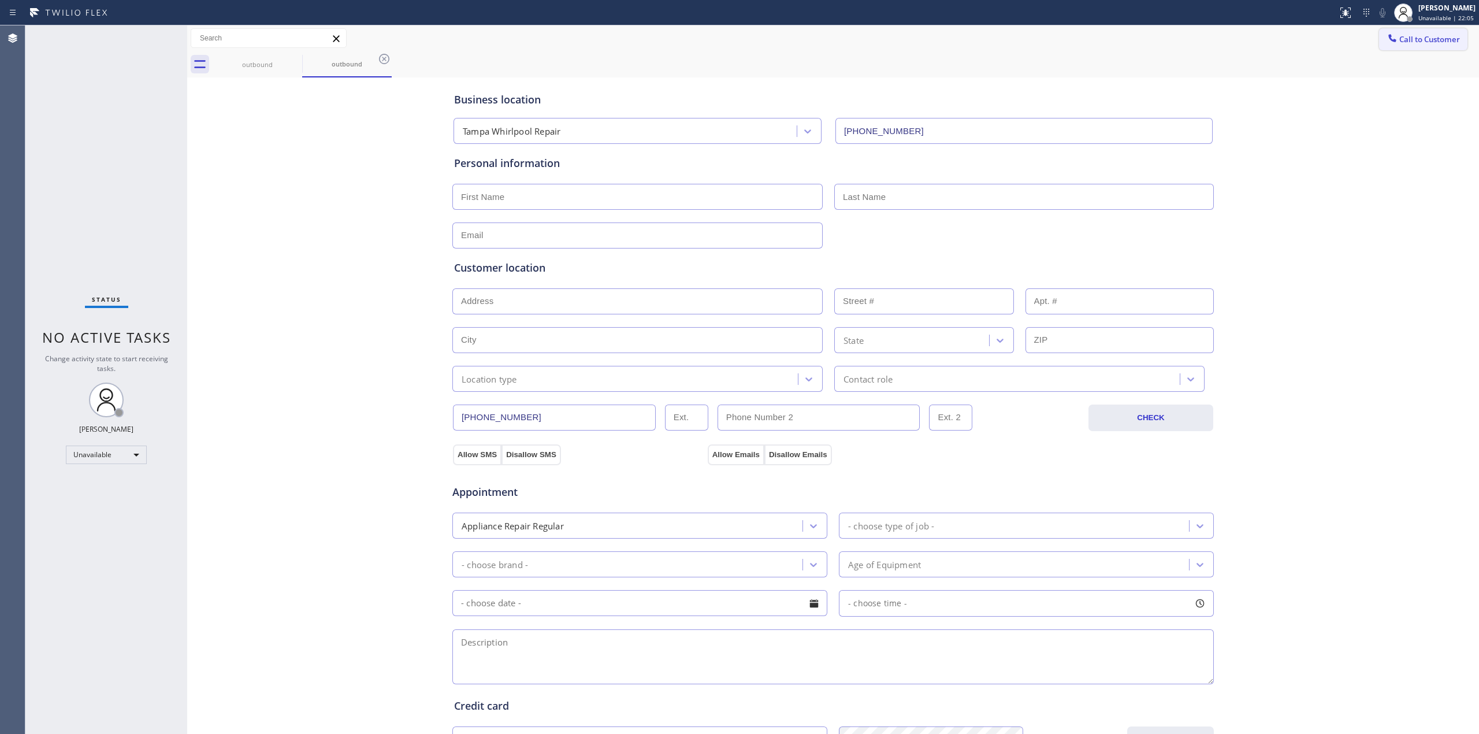
click at [1431, 36] on span "Call to Customer" at bounding box center [1429, 39] width 61 height 10
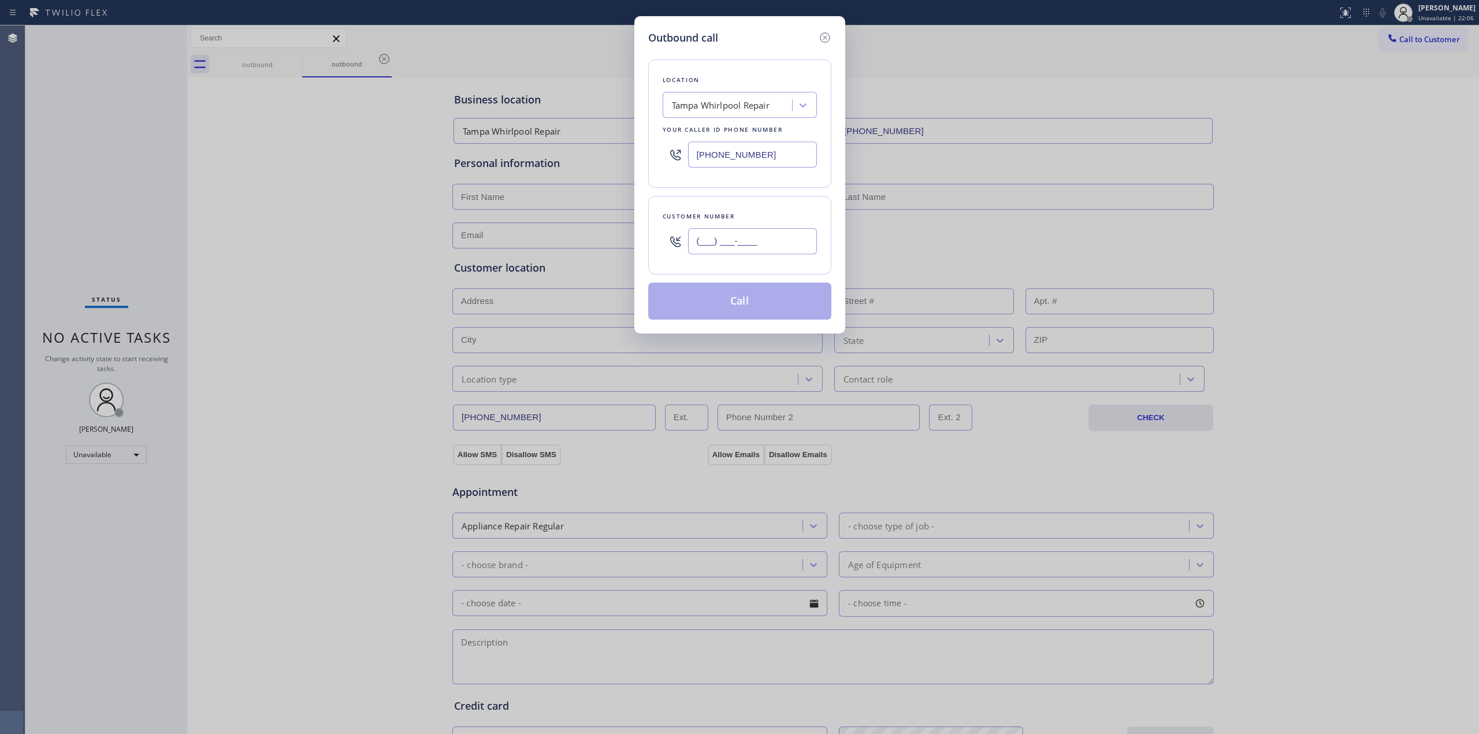
drag, startPoint x: 696, startPoint y: 248, endPoint x: 703, endPoint y: 247, distance: 6.5
click at [699, 248] on input "(___) ___-____" at bounding box center [752, 241] width 129 height 26
click at [831, 39] on icon at bounding box center [825, 38] width 14 height 14
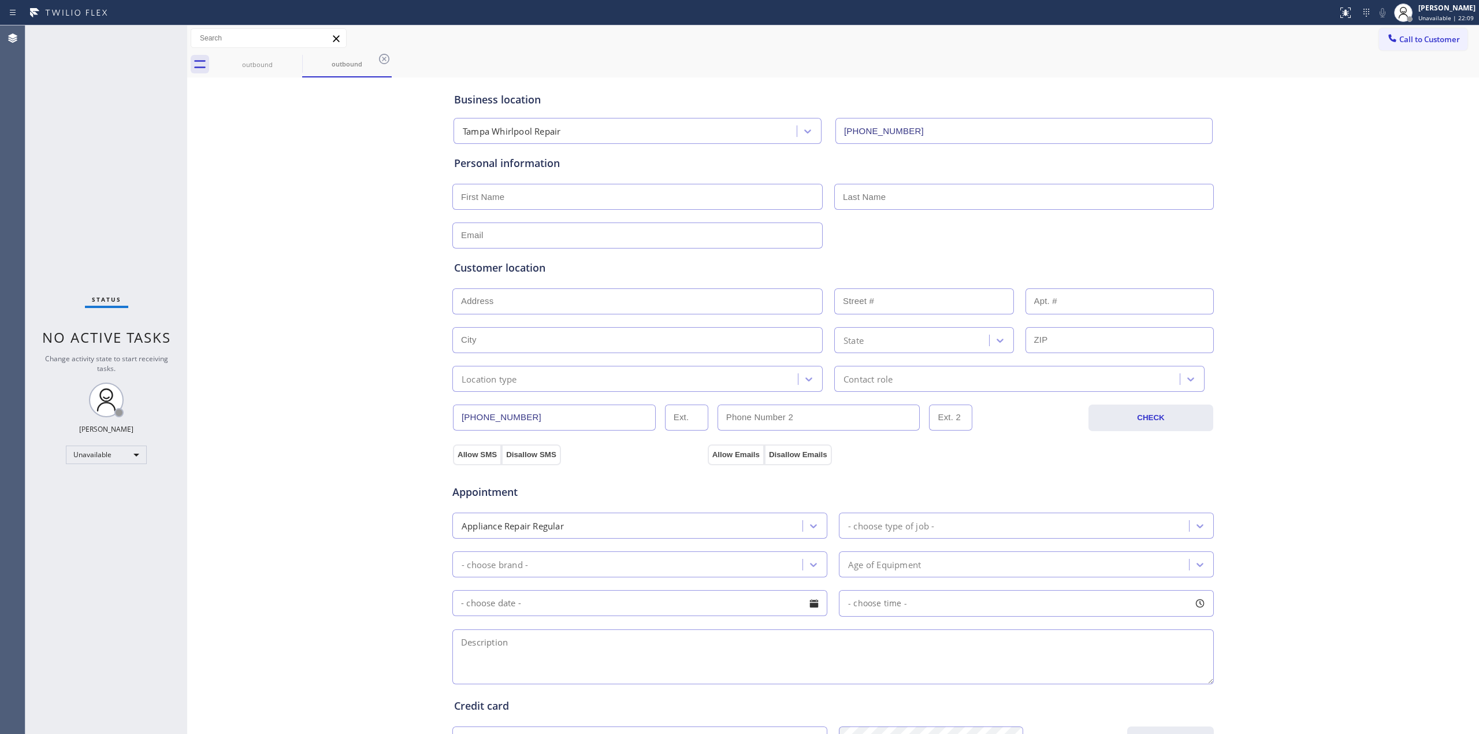
drag, startPoint x: 1403, startPoint y: 33, endPoint x: 1392, endPoint y: 37, distance: 11.7
click at [1403, 33] on button "Call to Customer" at bounding box center [1423, 39] width 88 height 22
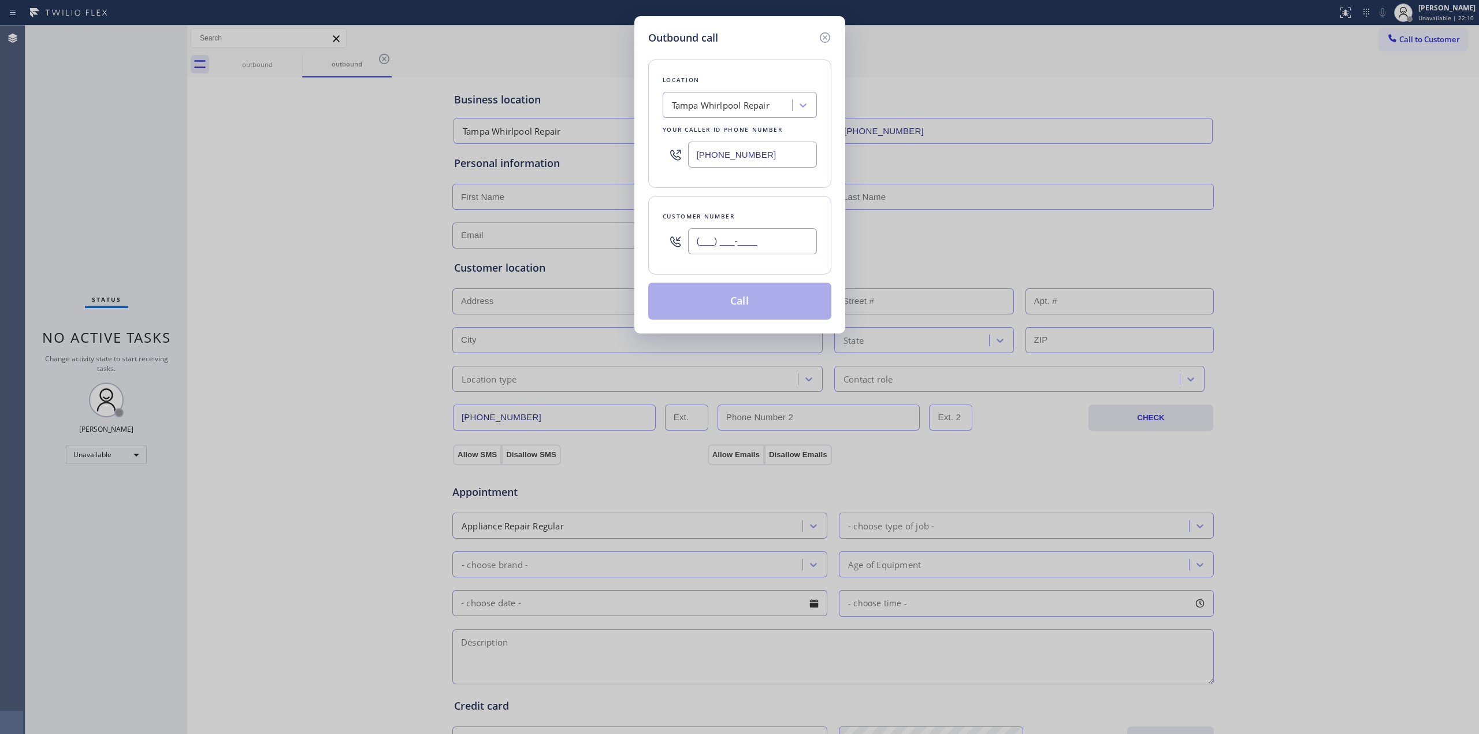
paste input "949) 991-9178"
click at [744, 236] on input "(___) ___-____" at bounding box center [752, 241] width 129 height 26
type input "[PHONE_NUMBER]"
click at [752, 95] on div "Tampa Whirlpool Repair" at bounding box center [729, 105] width 126 height 20
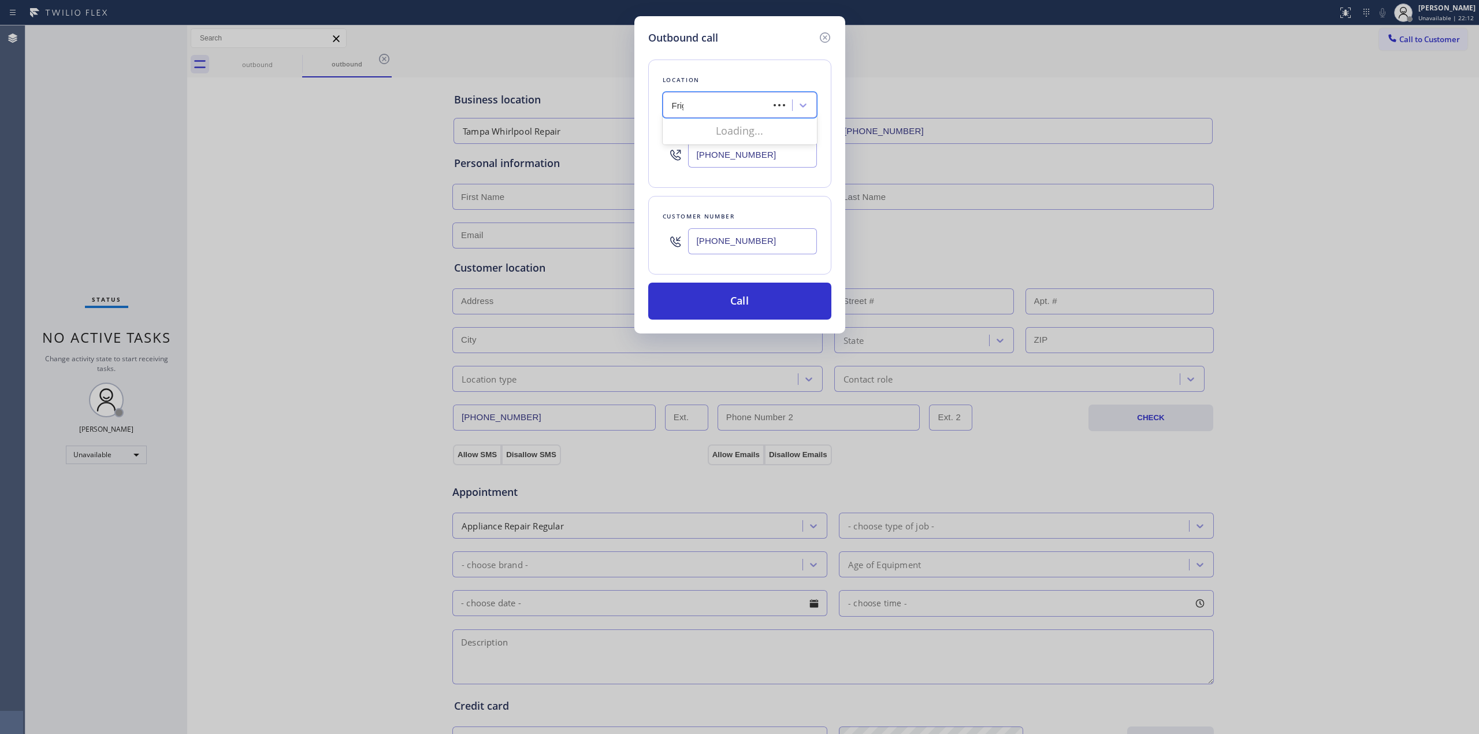
type input "Frigi"
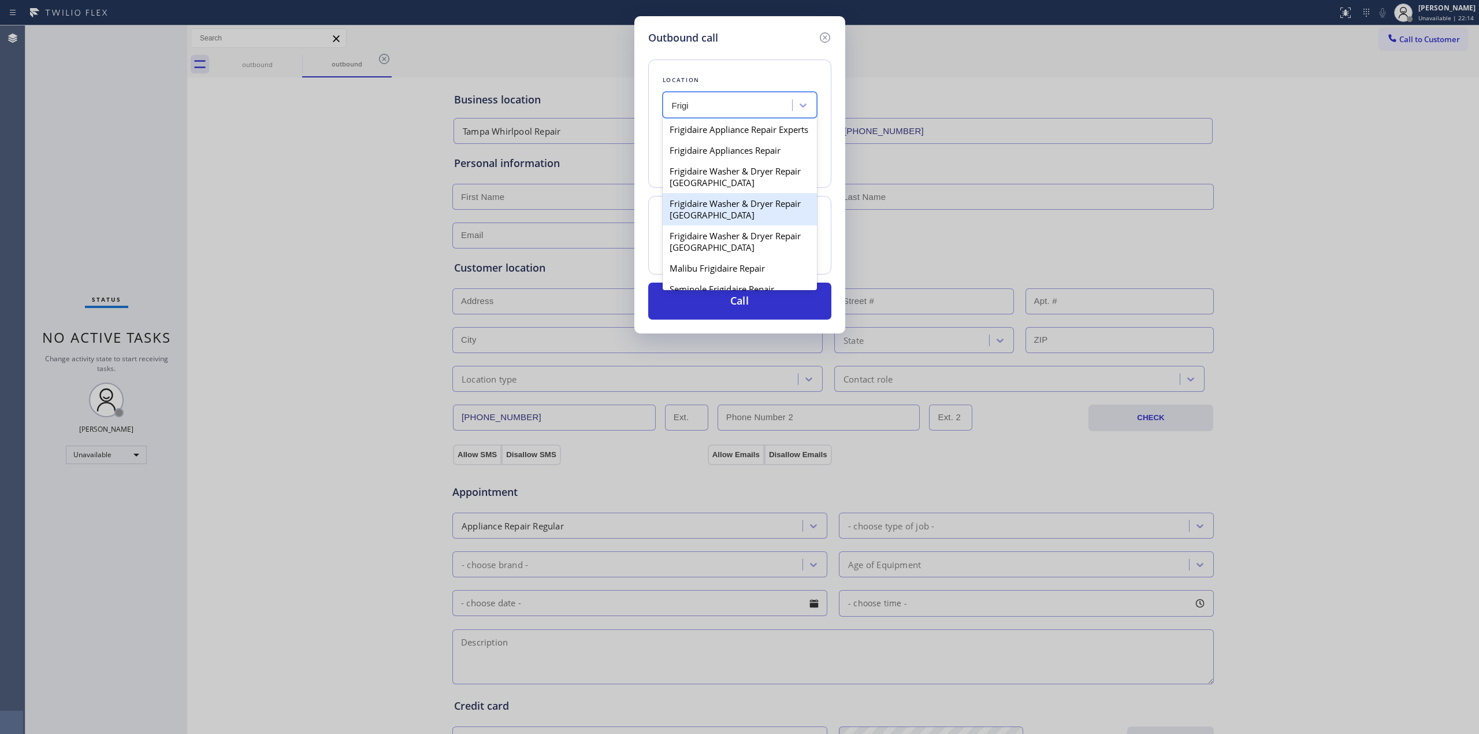
scroll to position [23, 0]
click at [712, 239] on div "Frigidaire Washer & Dryer Repair [GEOGRAPHIC_DATA]" at bounding box center [740, 230] width 154 height 32
type input "[PHONE_NUMBER]"
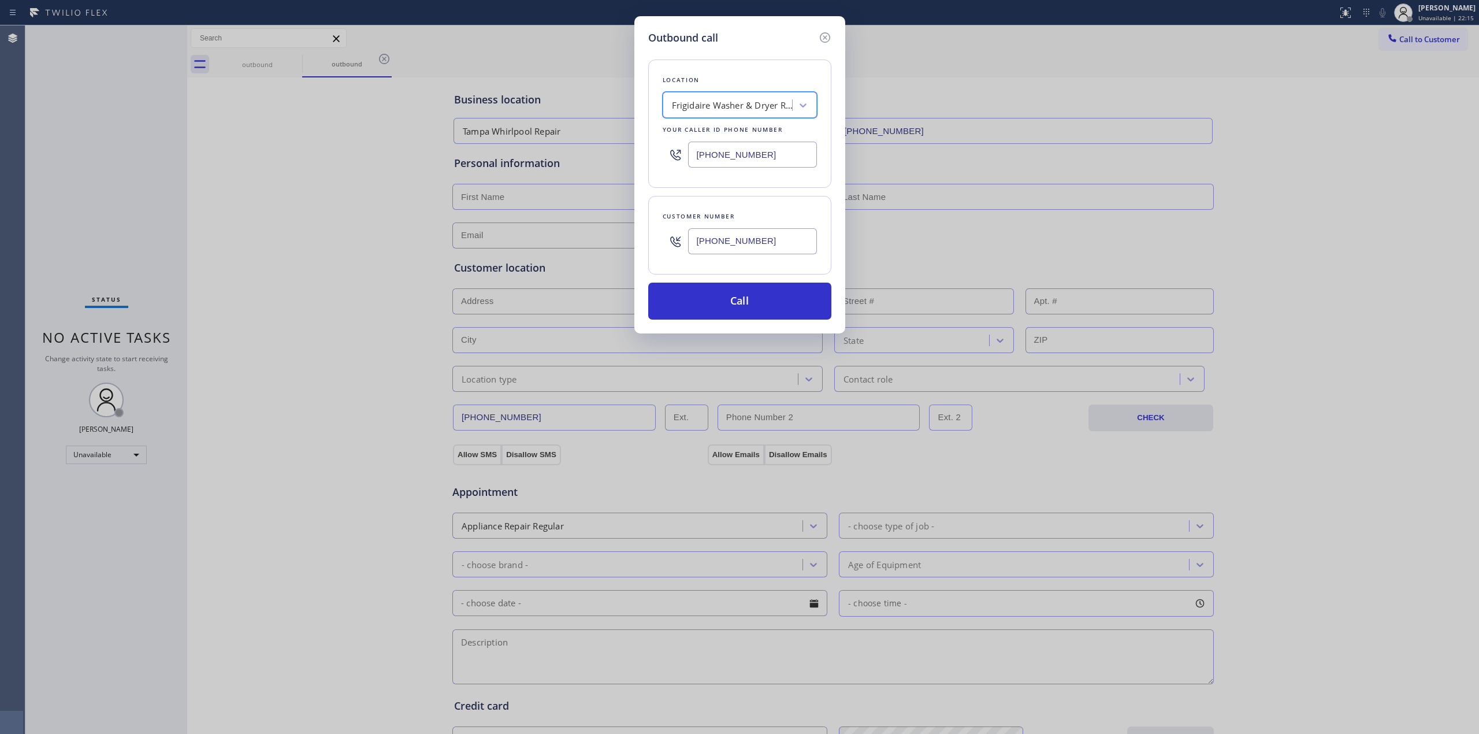
click at [759, 254] on input "[PHONE_NUMBER]" at bounding box center [752, 241] width 129 height 26
click at [749, 315] on button "Call" at bounding box center [739, 301] width 183 height 37
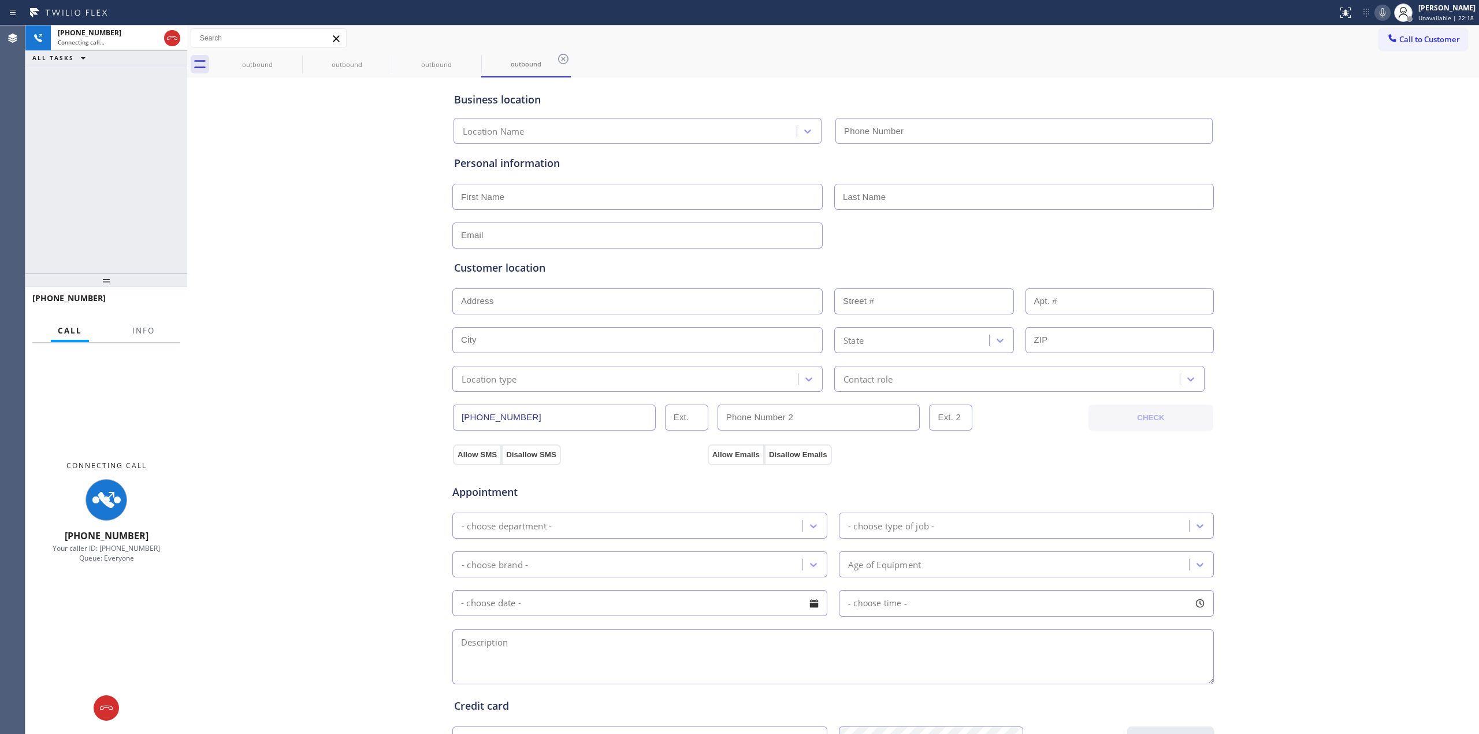
type input "[PHONE_NUMBER]"
click at [1235, 135] on div "Business location Frigidaire Washer & Dryer Repair [GEOGRAPHIC_DATA] [PHONE_NUM…" at bounding box center [833, 474] width 1286 height 789
click at [1396, 2] on div at bounding box center [1403, 12] width 25 height 25
click at [1390, 7] on icon at bounding box center [1383, 13] width 14 height 14
click at [303, 56] on div "outbound" at bounding box center [346, 64] width 87 height 26
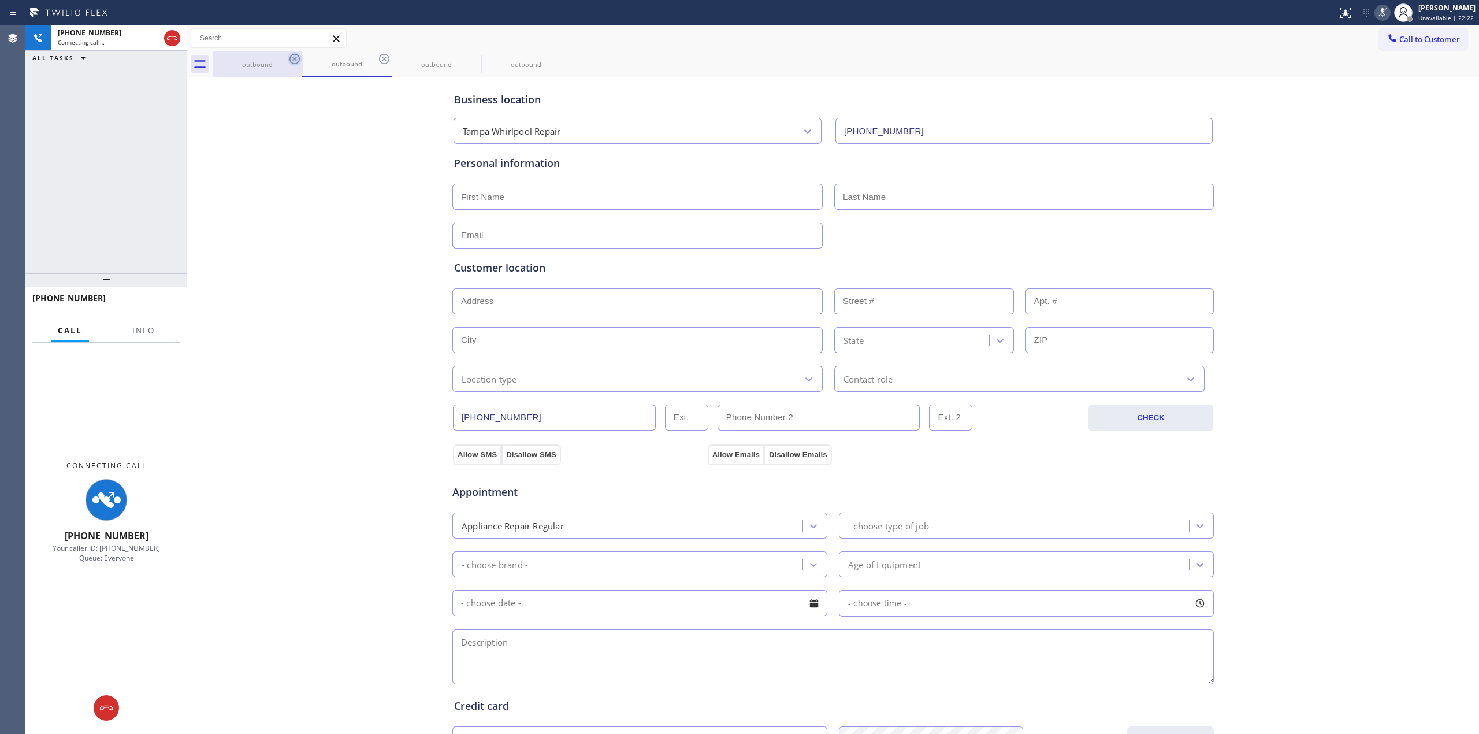
click at [289, 62] on icon at bounding box center [295, 59] width 14 height 14
click at [302, 62] on div "outbound" at bounding box center [347, 64] width 90 height 26
click at [377, 62] on icon at bounding box center [384, 59] width 14 height 14
click at [0, 0] on icon at bounding box center [0, 0] width 0 height 0
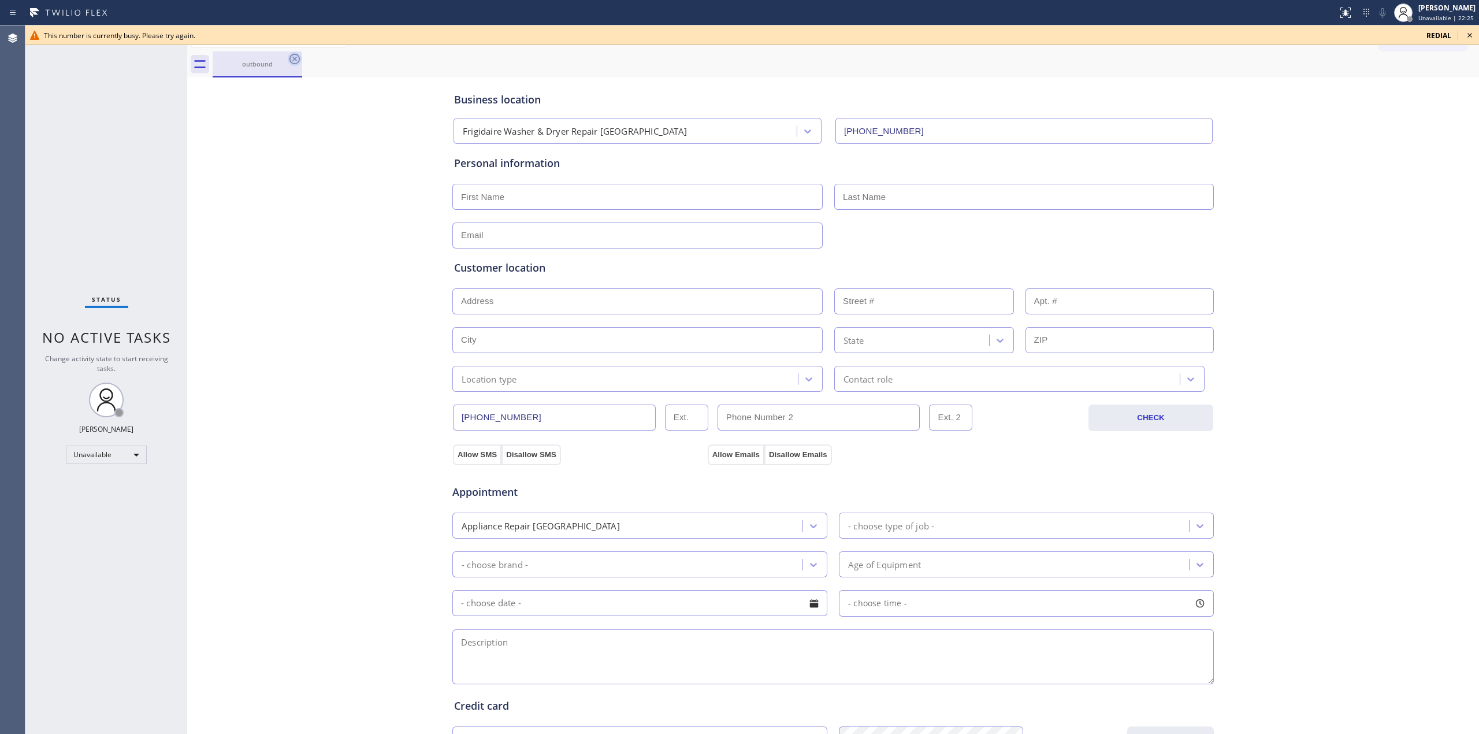
click at [294, 53] on icon at bounding box center [295, 59] width 14 height 14
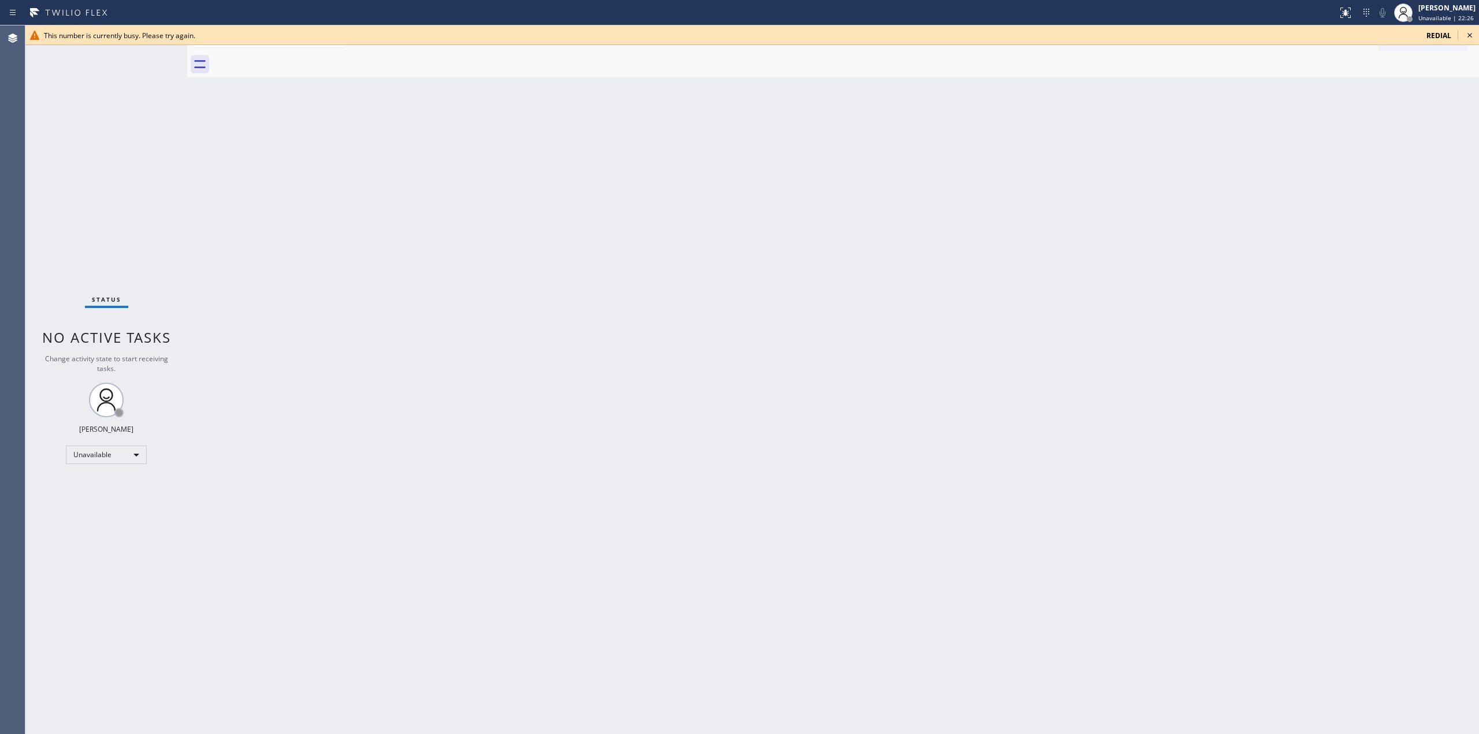
click at [1470, 35] on icon at bounding box center [1470, 35] width 5 height 5
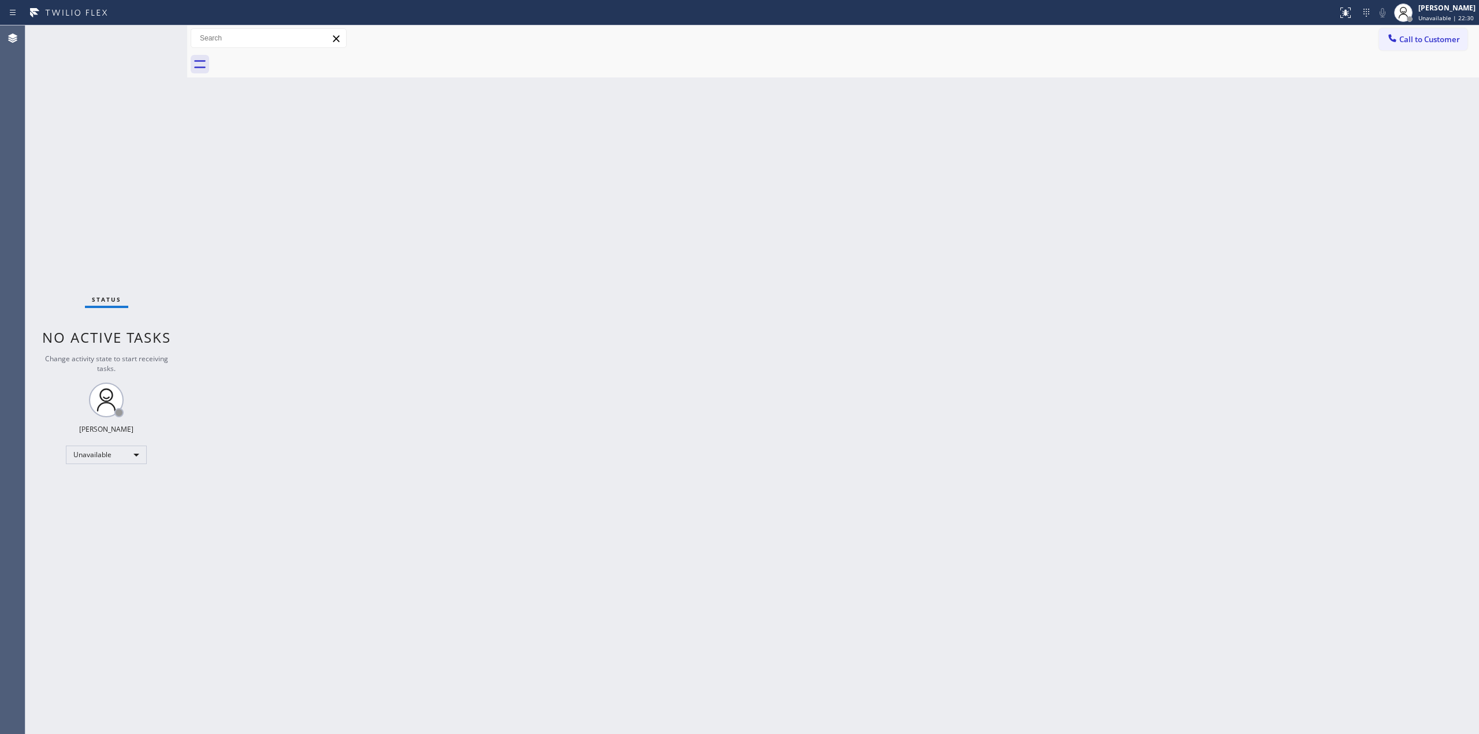
drag, startPoint x: 1274, startPoint y: 80, endPoint x: 1304, endPoint y: 64, distance: 34.1
click at [1284, 75] on div "Back to Dashboard Change Sender ID Customers Technicians Select a contact Outbo…" at bounding box center [833, 379] width 1292 height 708
click at [1390, 31] on button "Call to Customer" at bounding box center [1423, 39] width 88 height 22
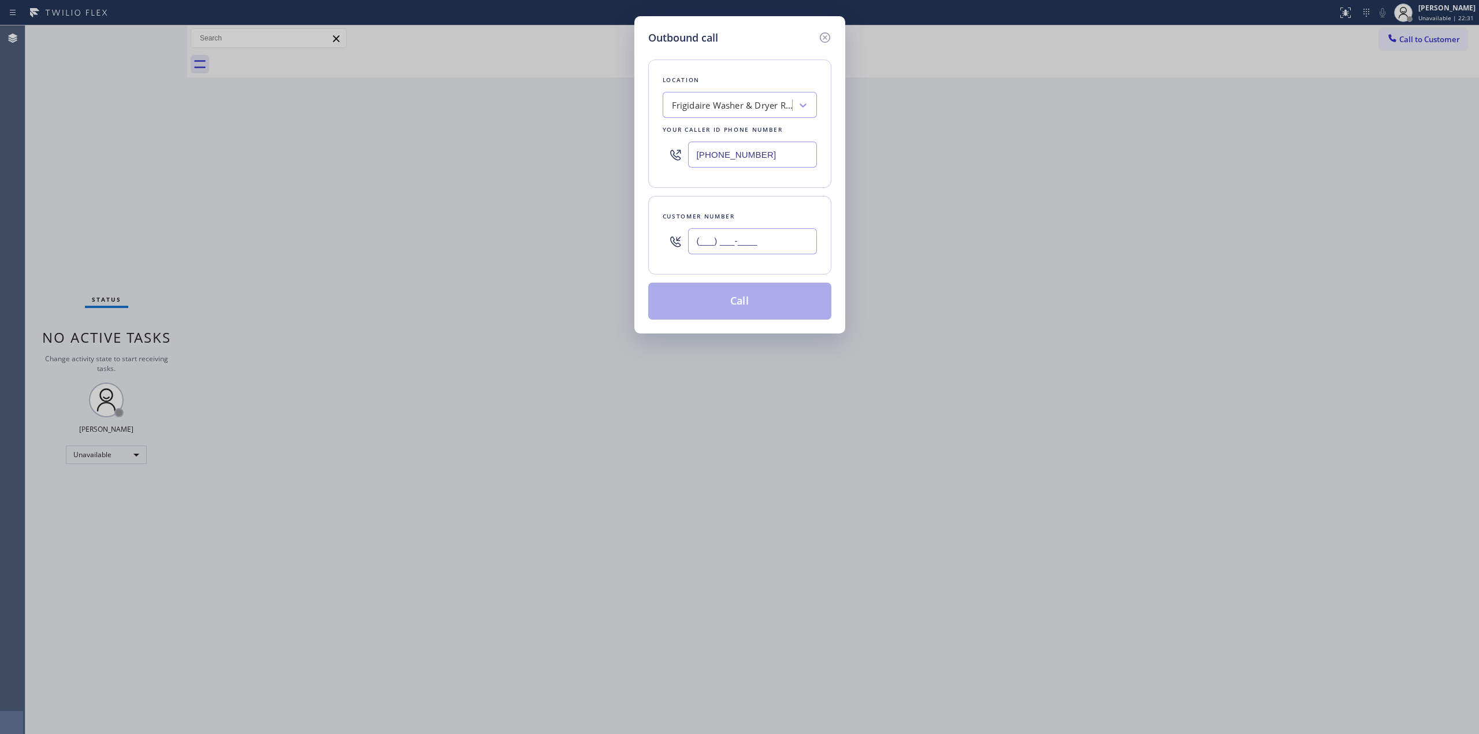
drag, startPoint x: 742, startPoint y: 232, endPoint x: 733, endPoint y: 126, distance: 106.7
click at [741, 233] on input "(___) ___-____" at bounding box center [752, 241] width 129 height 26
paste input "270) 310-3850"
type input "[PHONE_NUMBER]"
click at [733, 118] on div "Frigidaire Washer & Dryer Repair [GEOGRAPHIC_DATA]" at bounding box center [740, 105] width 154 height 26
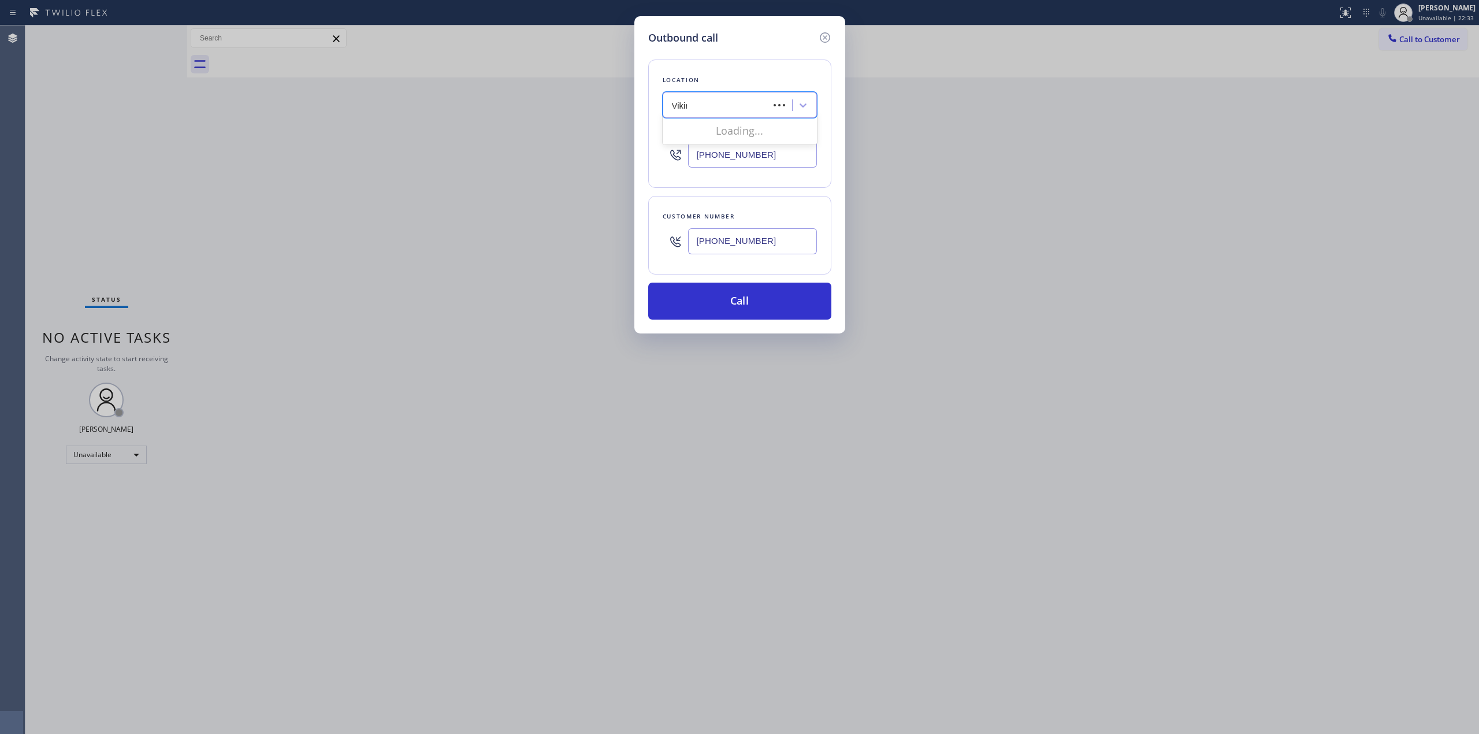
type input "Viking"
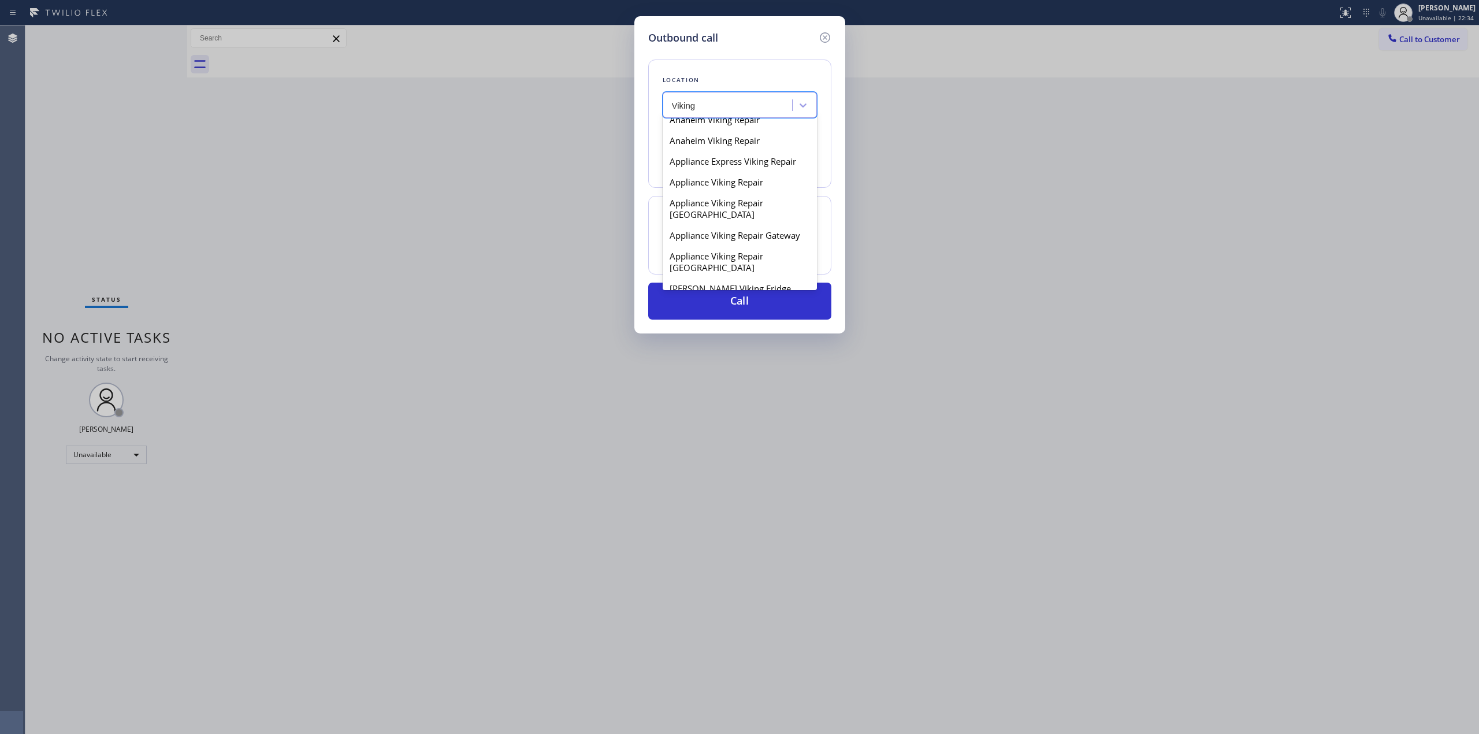
scroll to position [385, 0]
click at [724, 225] on div "Arctic Viking Experts" at bounding box center [740, 218] width 154 height 21
type input "[PHONE_NUMBER]"
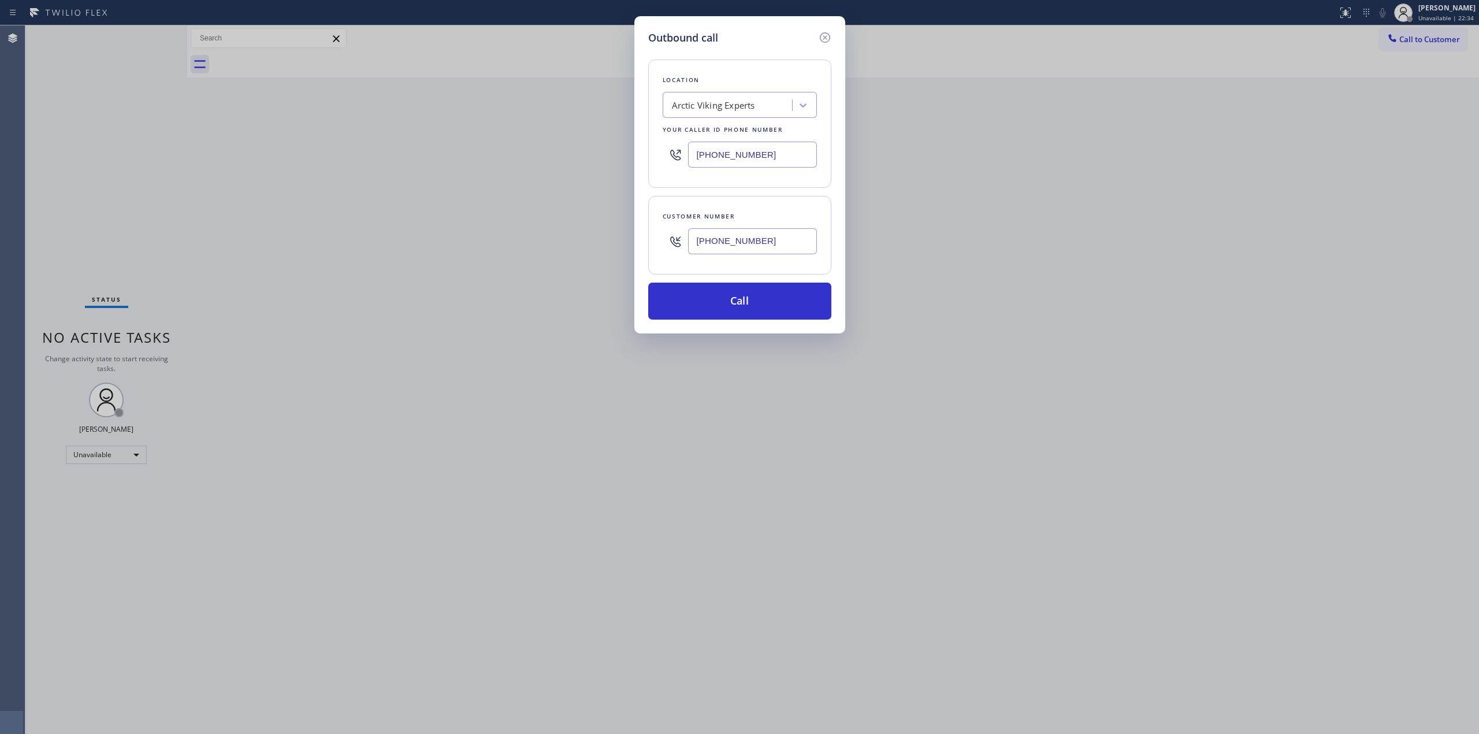
click at [729, 238] on input "[PHONE_NUMBER]" at bounding box center [752, 241] width 129 height 26
click at [729, 285] on button "Call" at bounding box center [739, 301] width 183 height 37
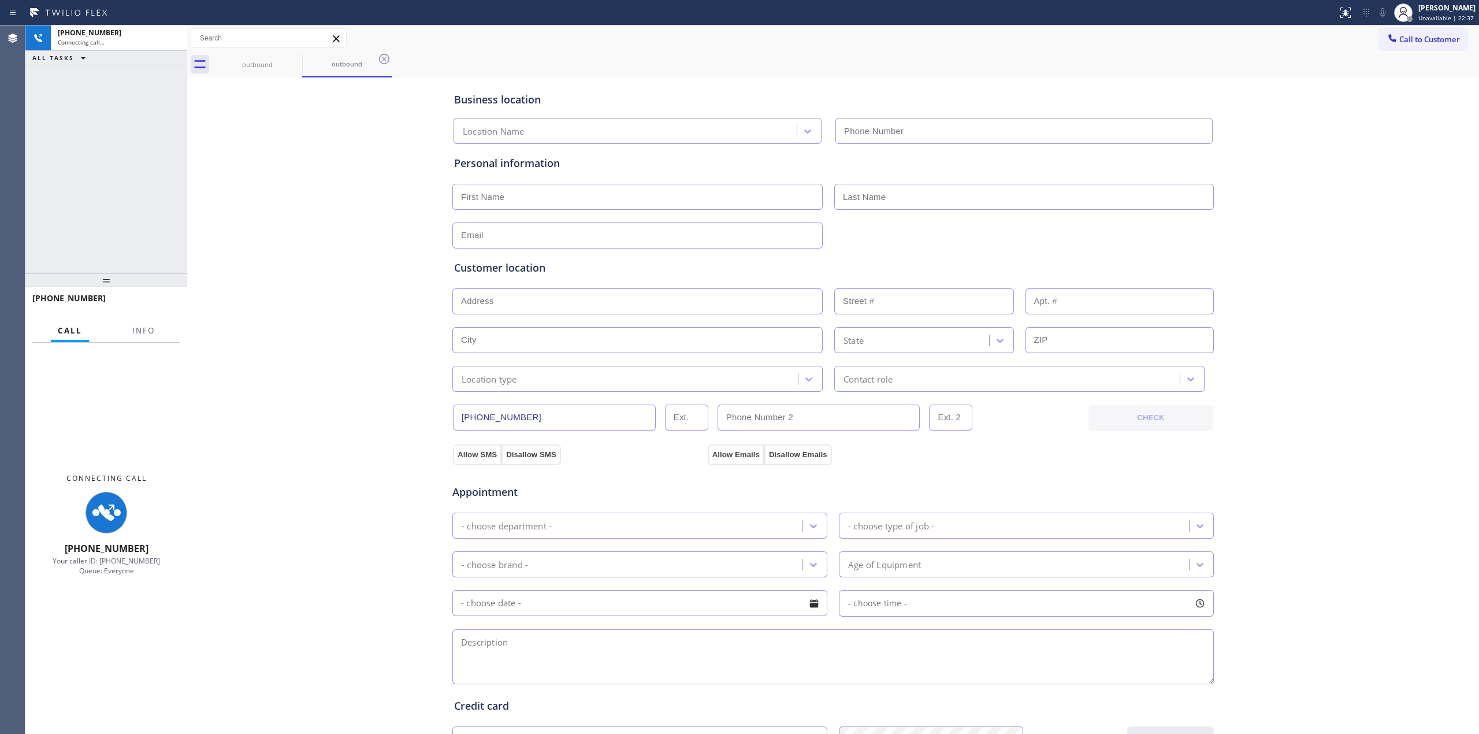
type input "[PHONE_NUMBER]"
click at [1274, 169] on div "Business location Arctic Viking Experts [PHONE_NUMBER] Personal information Cus…" at bounding box center [833, 474] width 1286 height 789
drag, startPoint x: 1382, startPoint y: 13, endPoint x: 1339, endPoint y: 58, distance: 62.1
click at [1382, 15] on icon at bounding box center [1383, 13] width 14 height 14
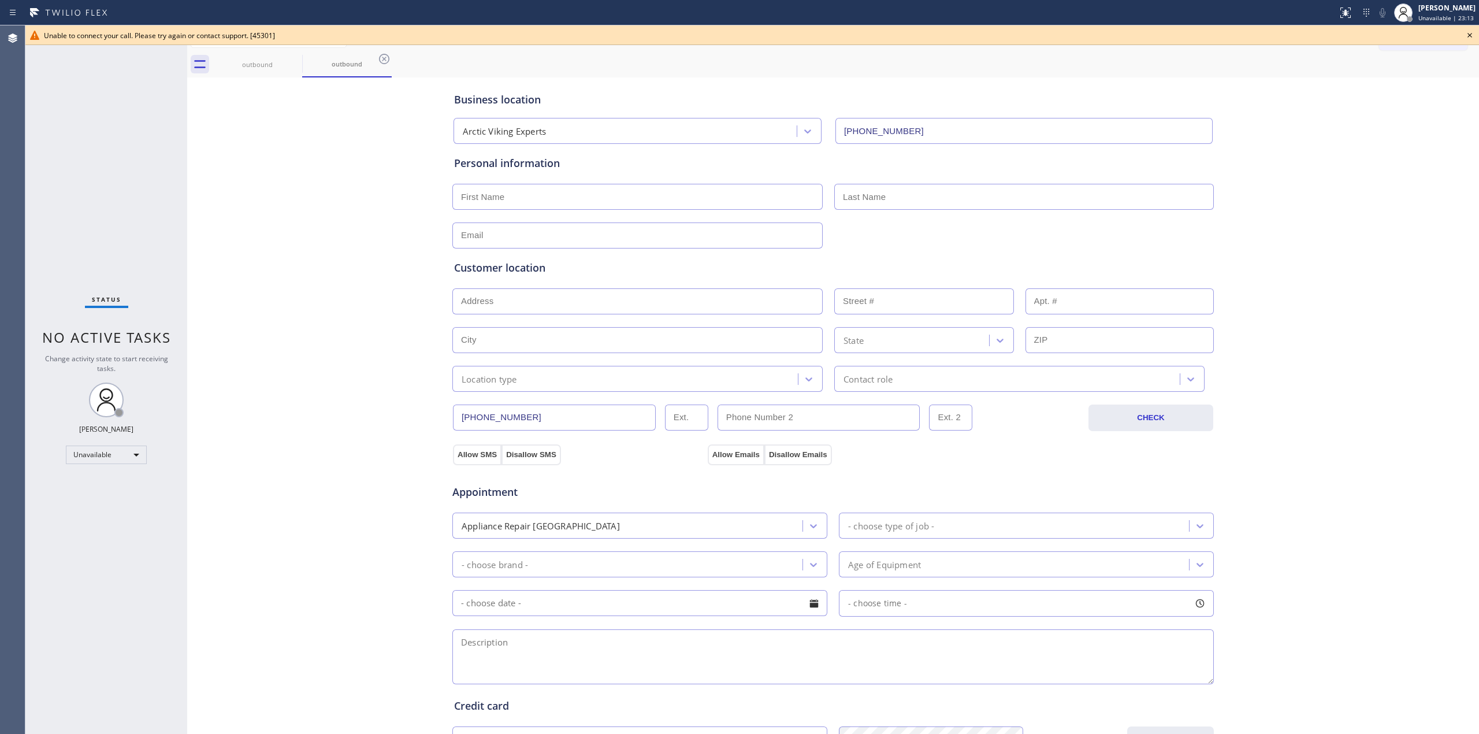
click at [1466, 37] on icon at bounding box center [1470, 35] width 14 height 14
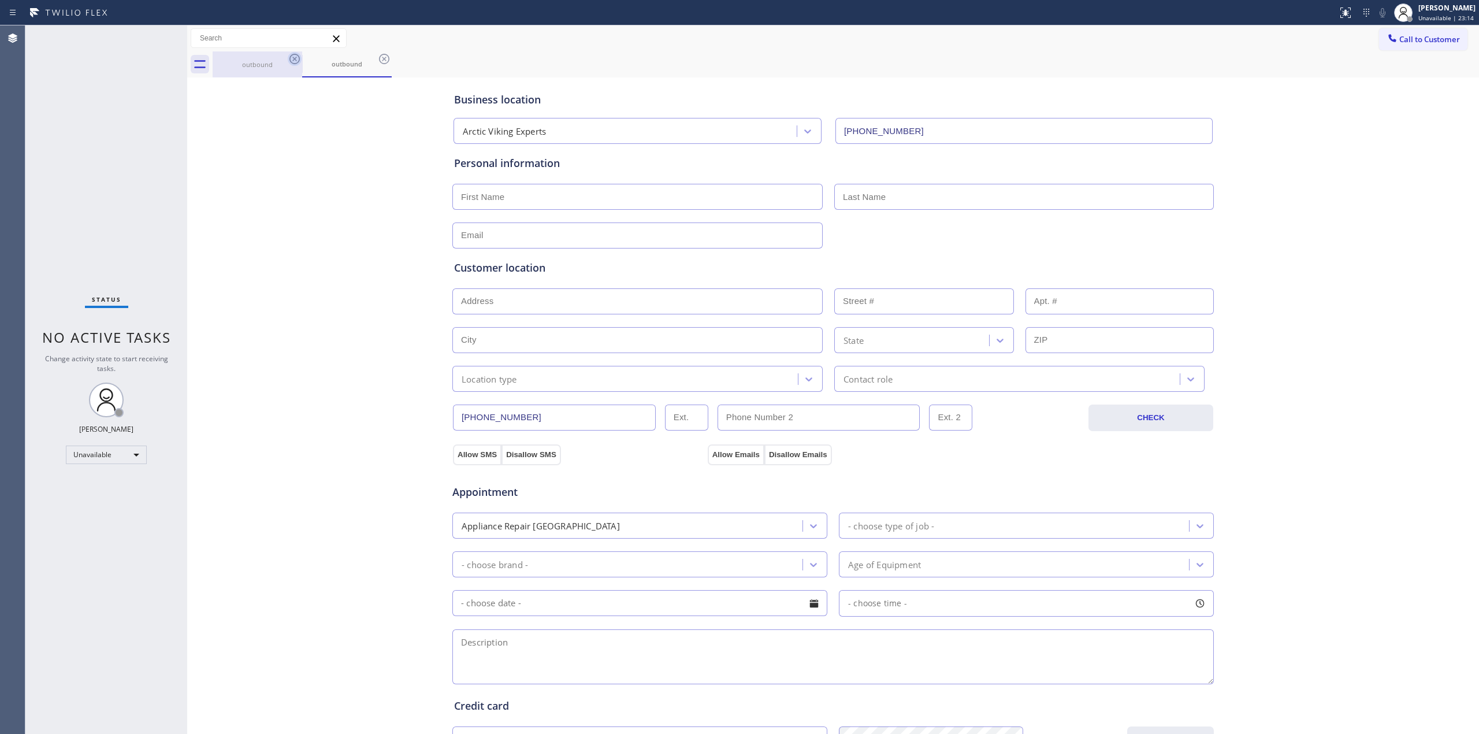
click at [299, 61] on icon at bounding box center [295, 59] width 14 height 14
click at [292, 55] on icon at bounding box center [295, 59] width 14 height 14
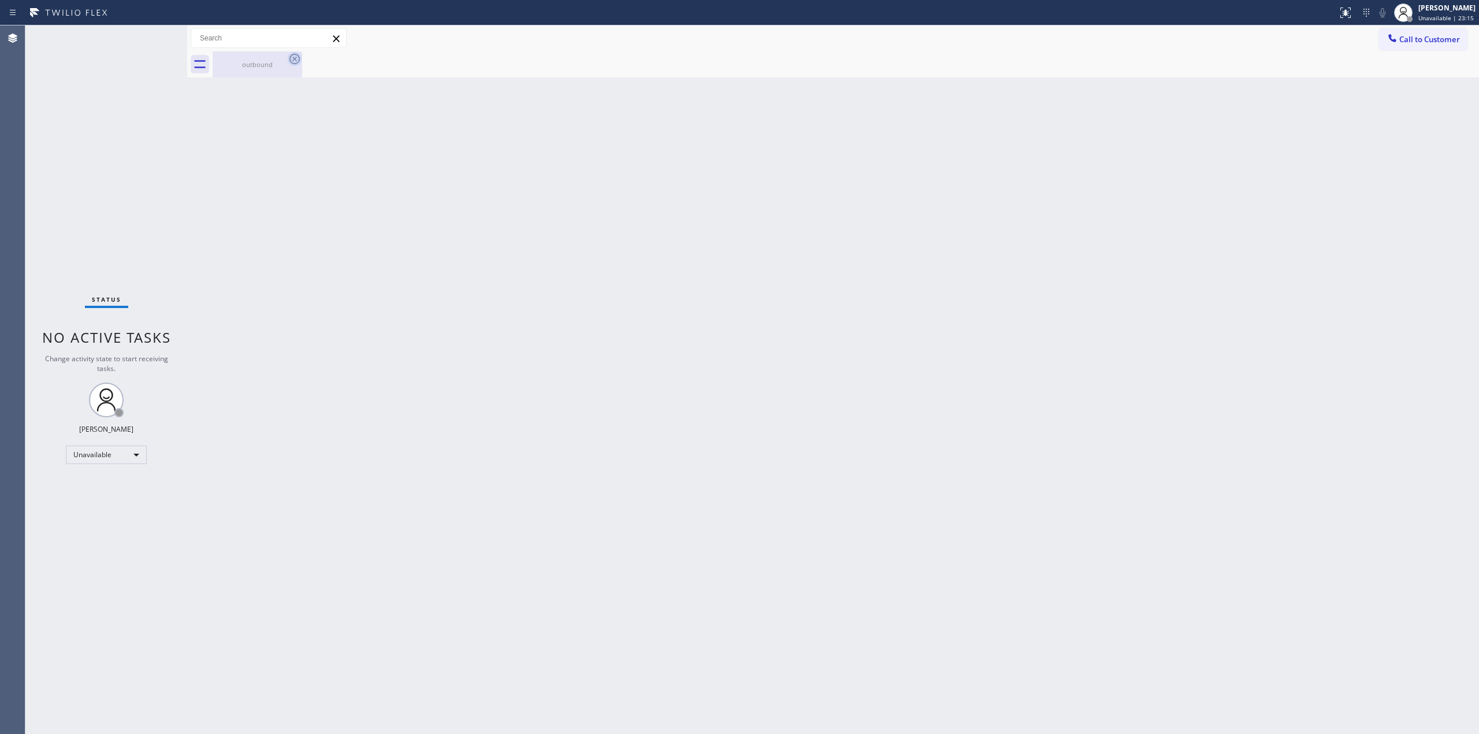
click at [292, 58] on icon at bounding box center [295, 59] width 14 height 14
drag, startPoint x: 1313, startPoint y: 84, endPoint x: 1420, endPoint y: 46, distance: 112.7
click at [1339, 77] on div "Back to Dashboard Change Sender ID Customers Technicians Select a contact Outbo…" at bounding box center [833, 379] width 1292 height 708
click at [1448, 31] on button "Call to Customer" at bounding box center [1423, 39] width 88 height 22
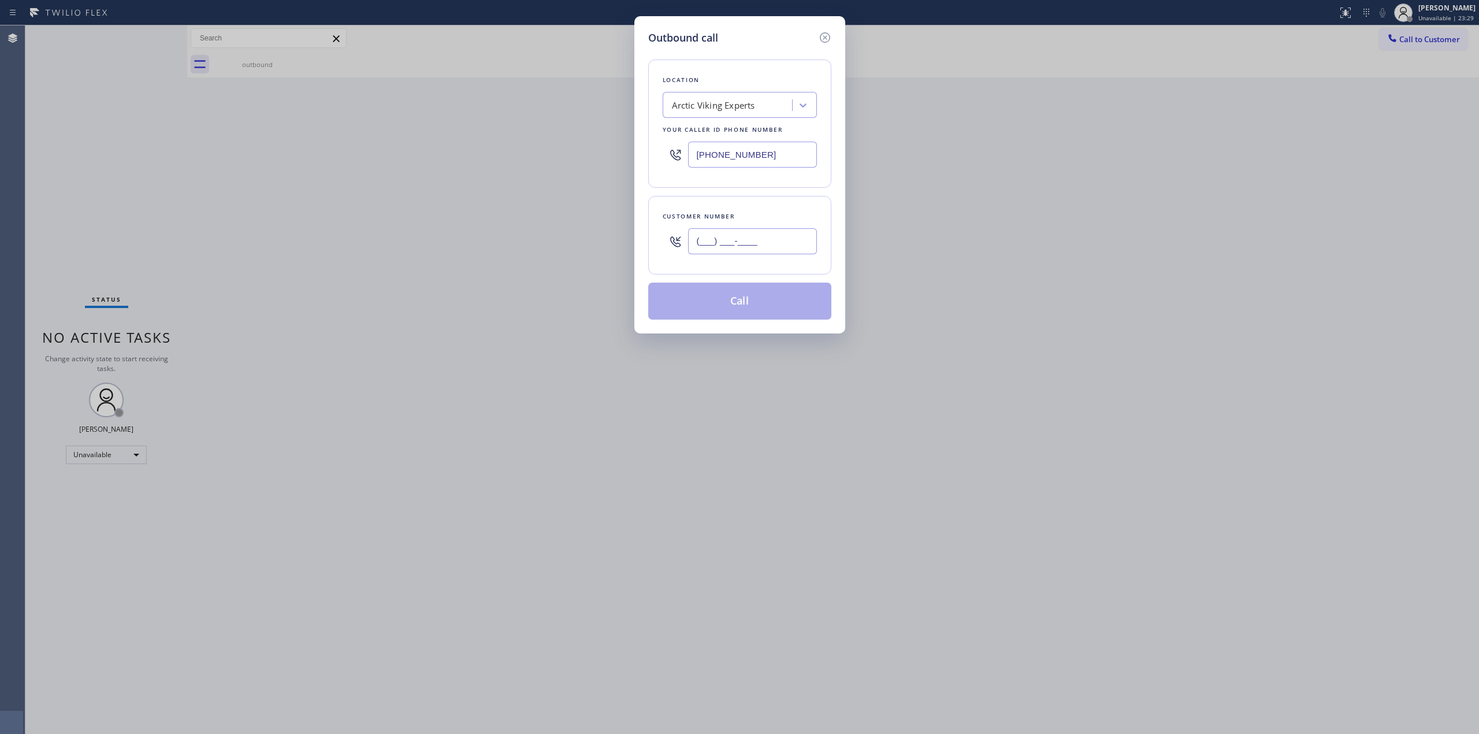
click at [765, 246] on input "(___) ___-____" at bounding box center [752, 241] width 129 height 26
paste input "626) 623-5086"
type input "[PHONE_NUMBER]"
click at [775, 98] on div "Arctic Viking Experts" at bounding box center [729, 105] width 126 height 20
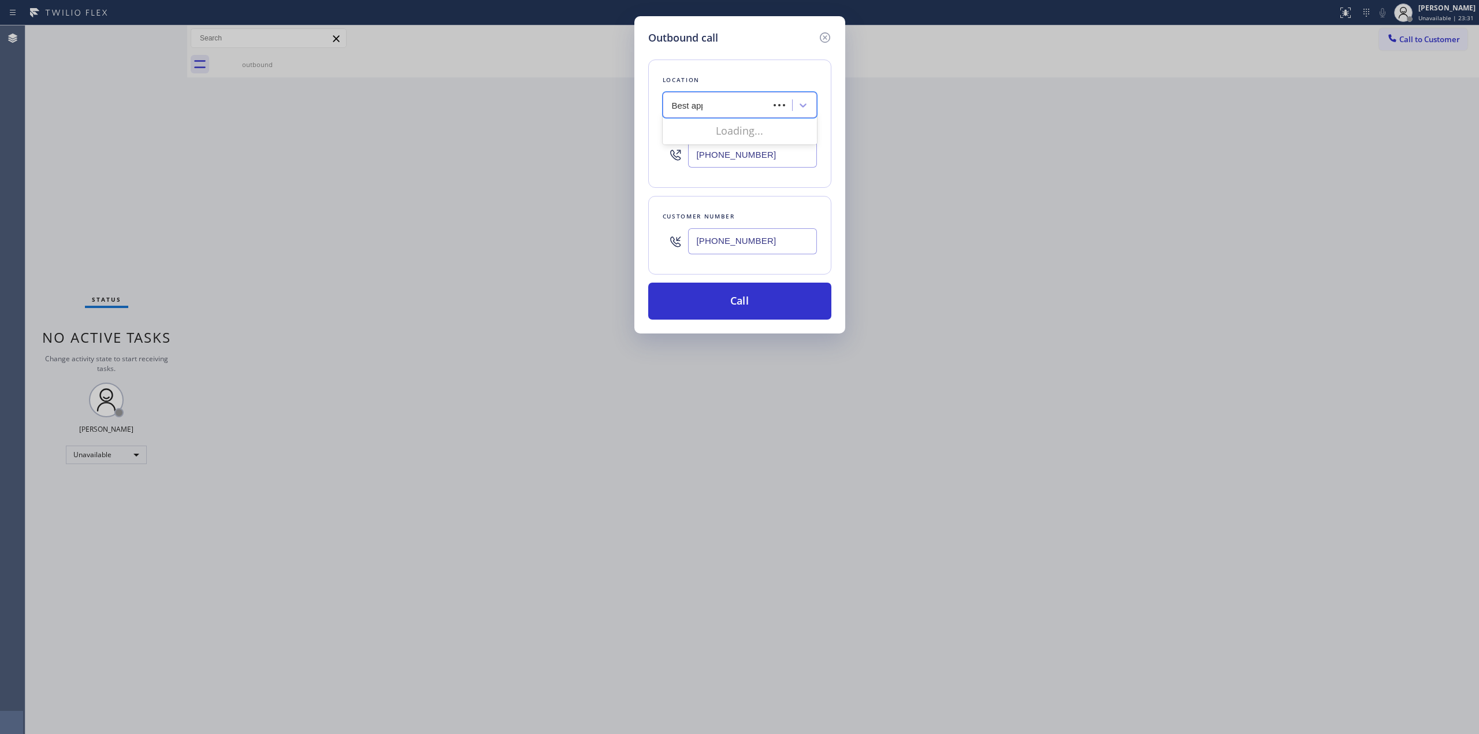
type input "Best appl"
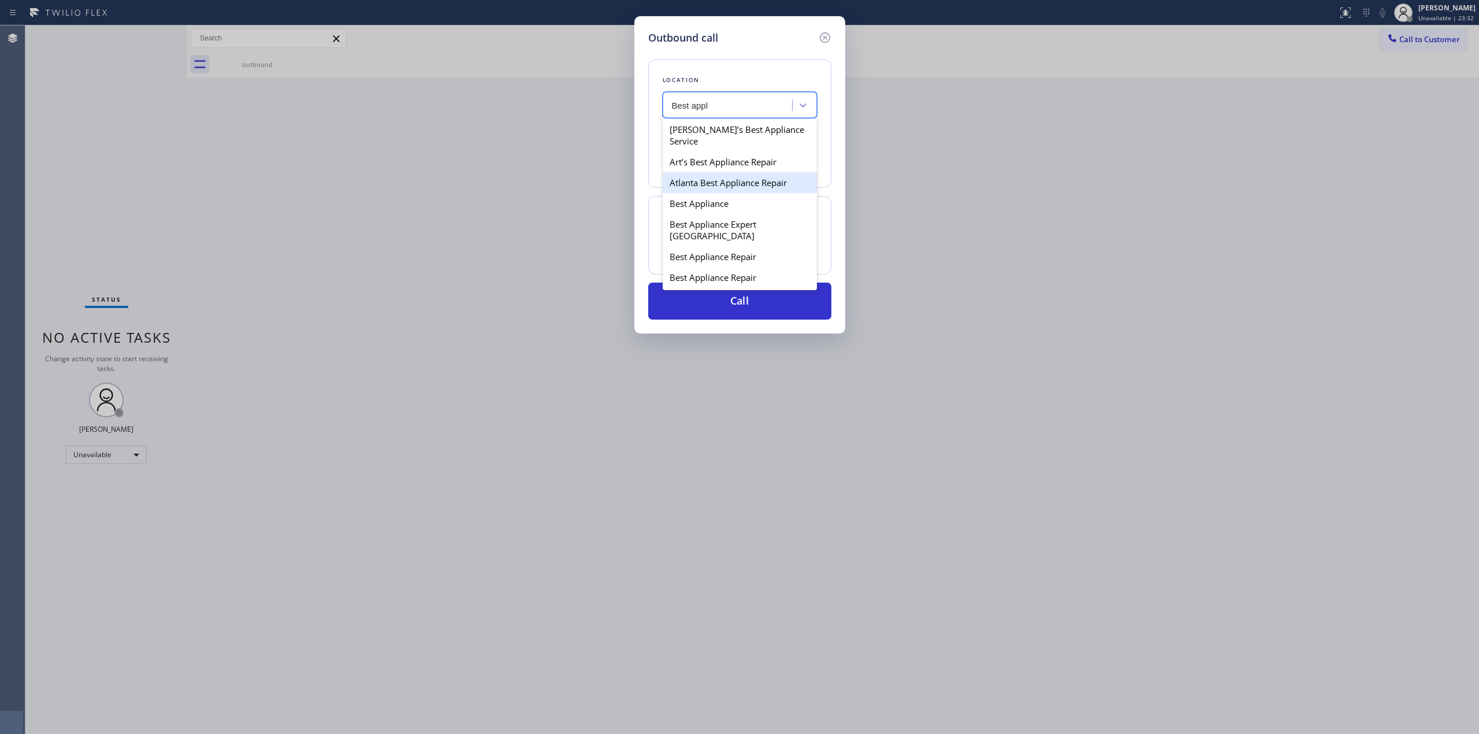
click at [691, 174] on div "Atlanta Best Appliance Repair" at bounding box center [740, 182] width 154 height 21
type input "[PHONE_NUMBER]"
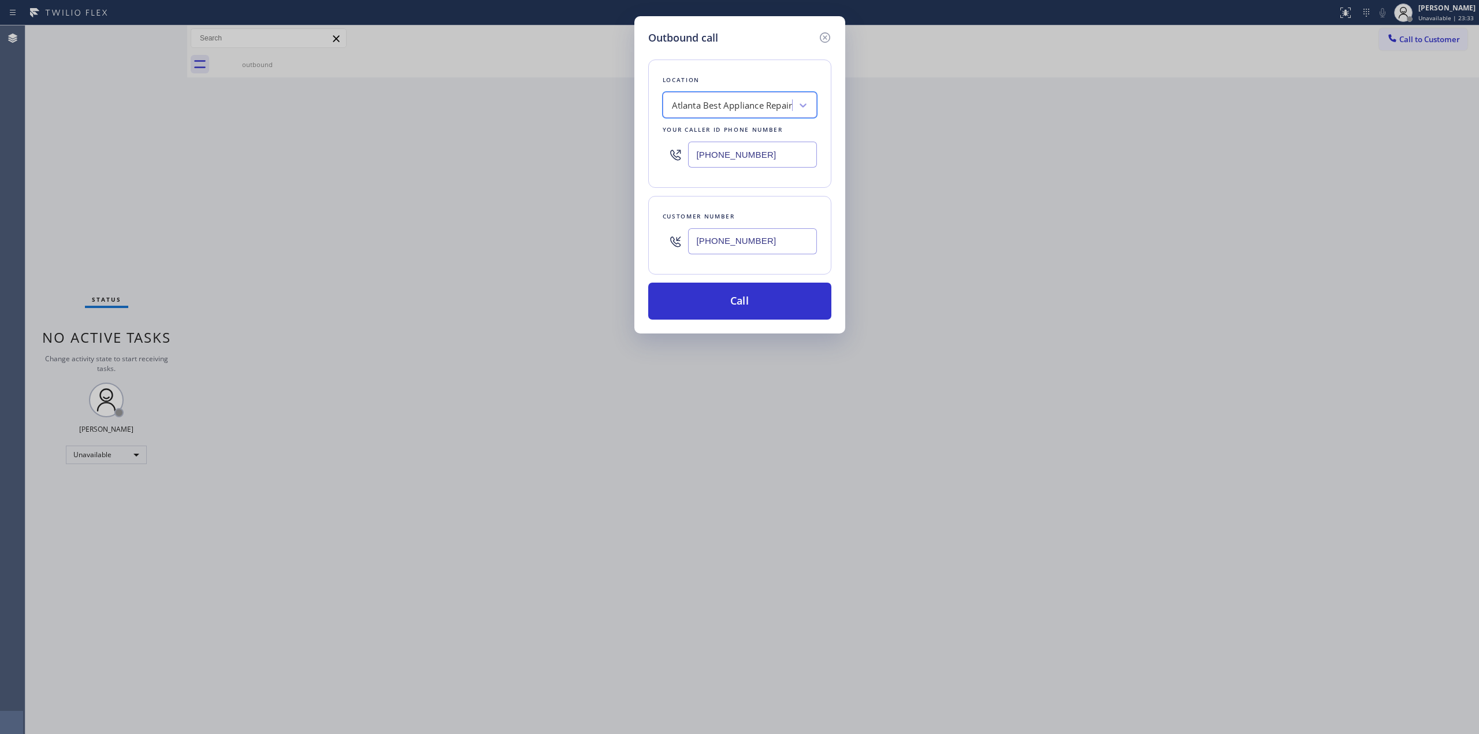
click at [723, 246] on input "[PHONE_NUMBER]" at bounding box center [752, 241] width 129 height 26
click at [727, 287] on button "Call" at bounding box center [739, 301] width 183 height 37
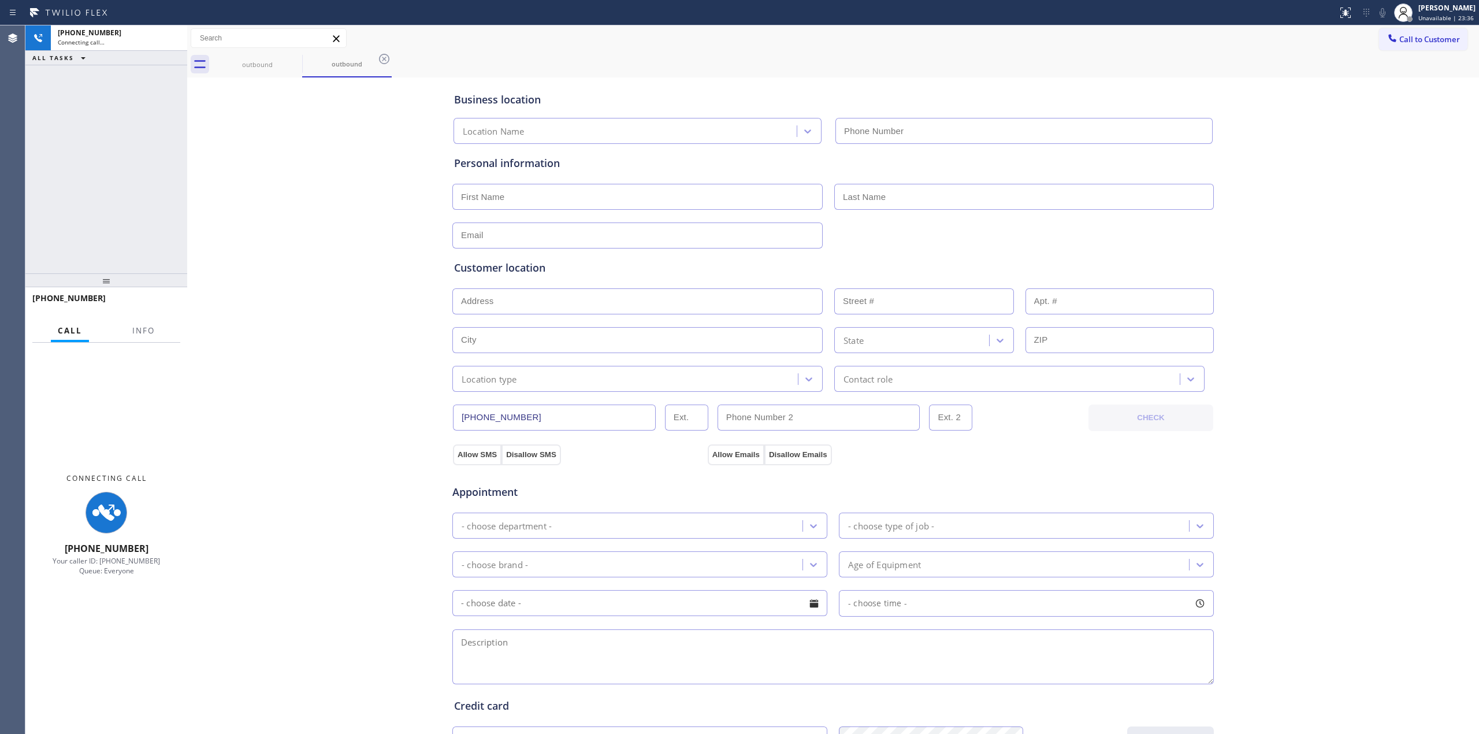
type input "[PHONE_NUMBER]"
click at [1308, 222] on div "Business location [GEOGRAPHIC_DATA] Best Appliance Repair [PHONE_NUMBER] Person…" at bounding box center [833, 474] width 1286 height 789
click at [1383, 9] on icon at bounding box center [1383, 13] width 14 height 14
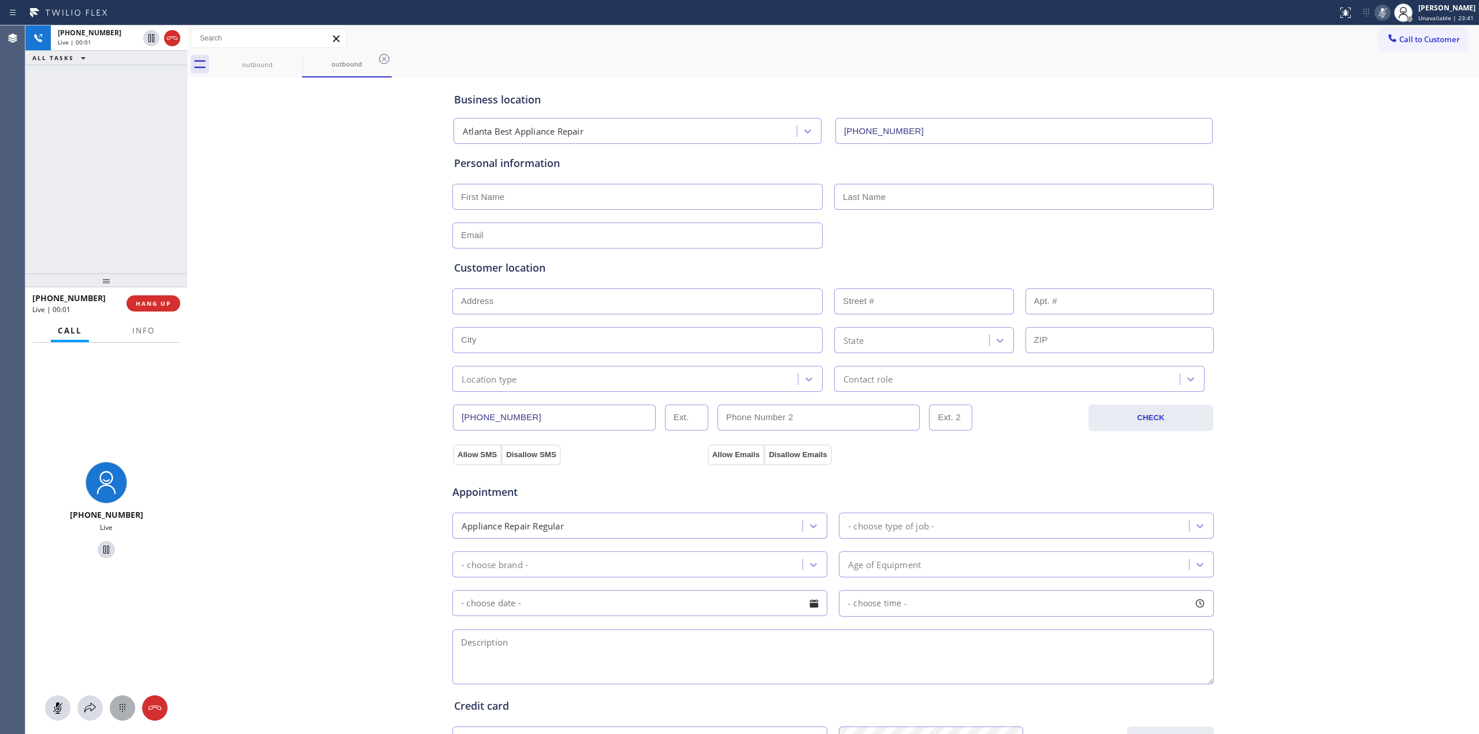
click at [118, 706] on icon at bounding box center [123, 708] width 14 height 14
click at [1402, 35] on span "Call to Customer" at bounding box center [1429, 39] width 61 height 10
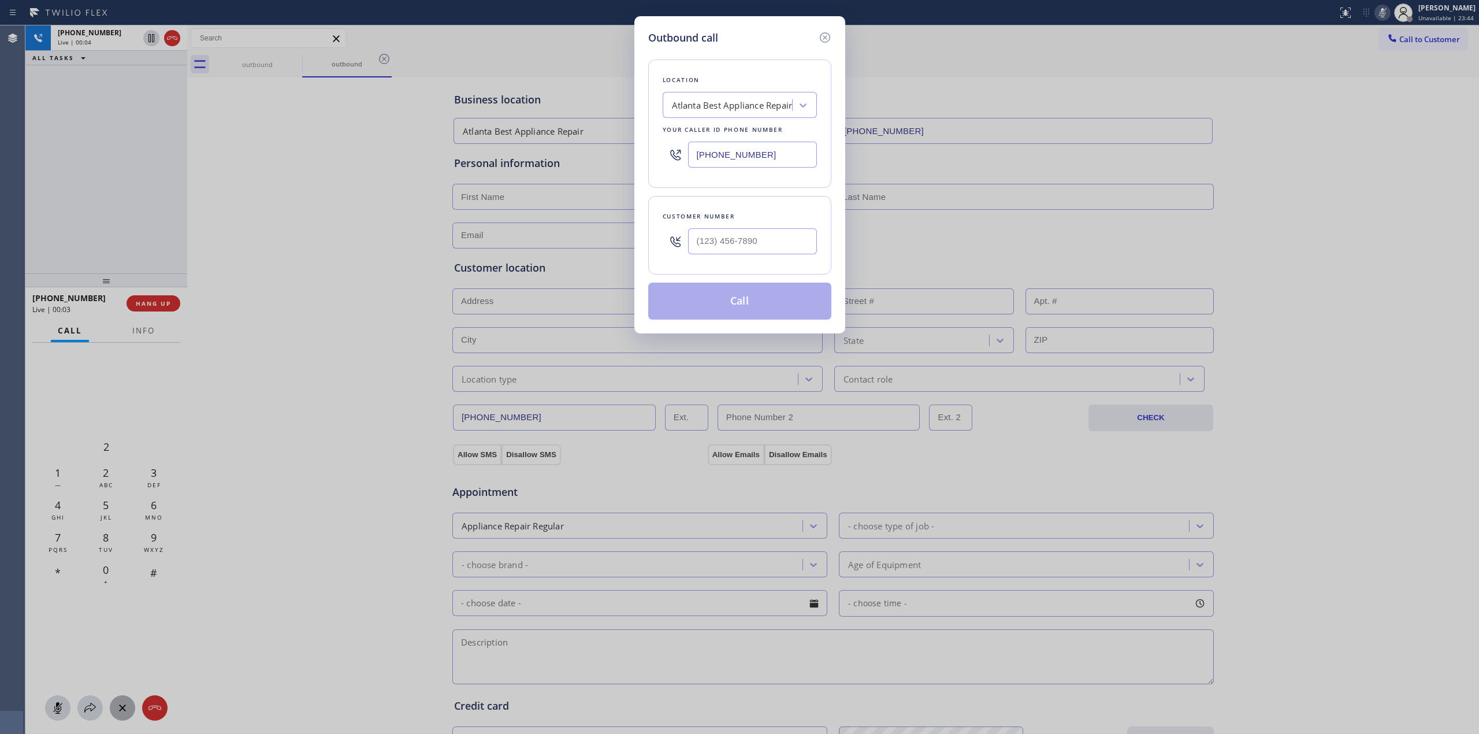
click at [766, 228] on div at bounding box center [752, 241] width 129 height 38
click at [762, 240] on input "(___) ___-____" at bounding box center [752, 241] width 129 height 26
paste input "626) 623-5086"
type input "[PHONE_NUMBER]"
click at [643, 39] on div "Outbound call Location [GEOGRAPHIC_DATA] Best Appliance Repair Your caller id p…" at bounding box center [739, 174] width 211 height 317
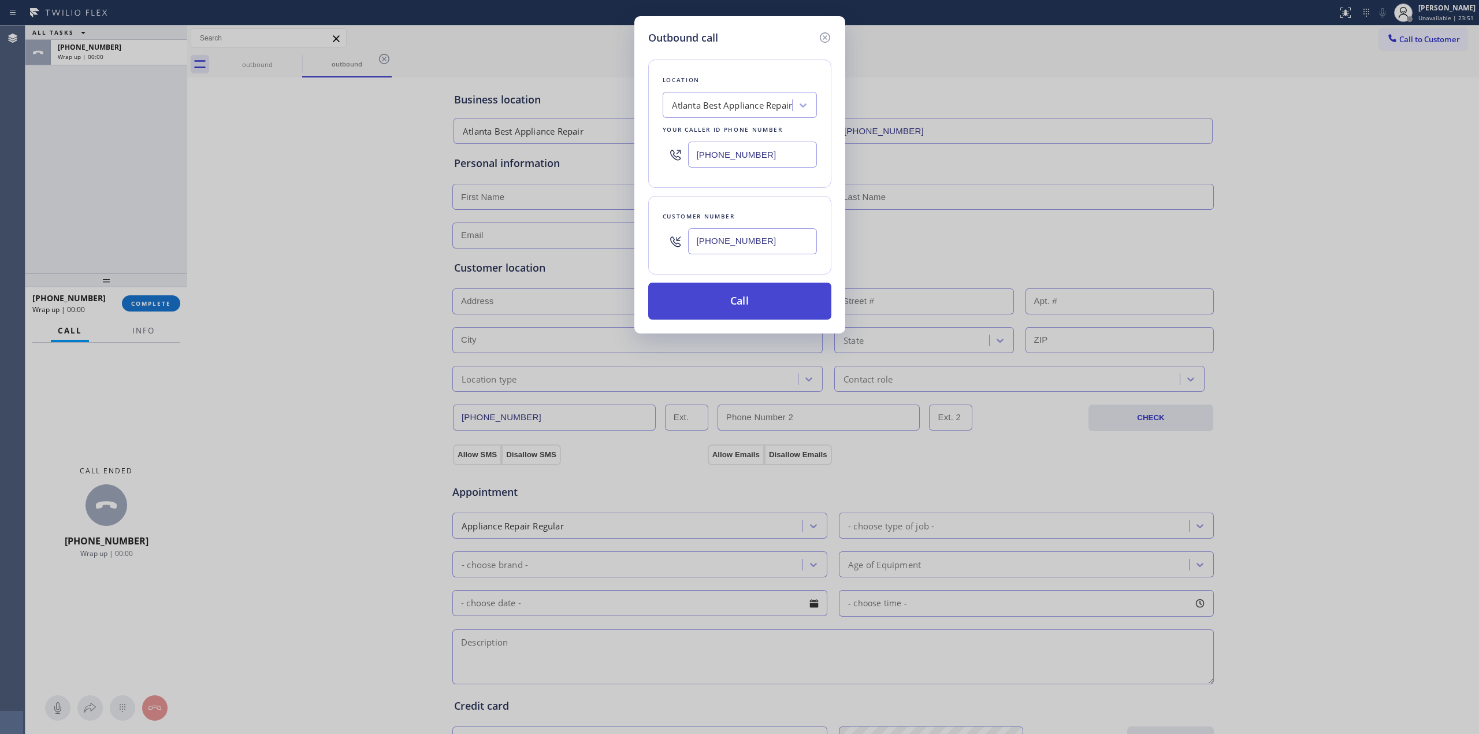
click at [745, 294] on button "Call" at bounding box center [739, 301] width 183 height 37
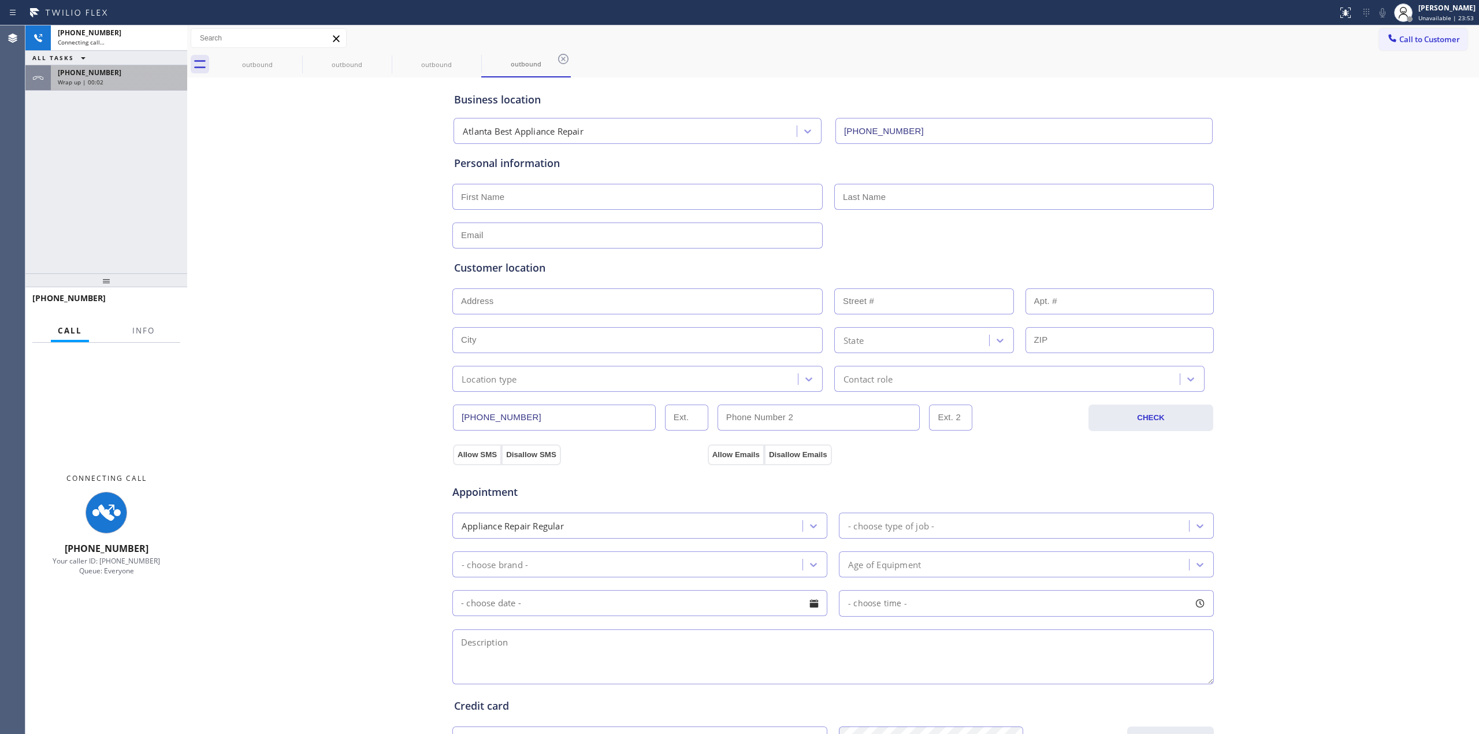
type input "[PHONE_NUMBER]"
drag, startPoint x: 109, startPoint y: 65, endPoint x: 165, endPoint y: 162, distance: 111.3
click at [109, 65] on div "[PHONE_NUMBER] Wrap up | 00:03" at bounding box center [117, 77] width 132 height 25
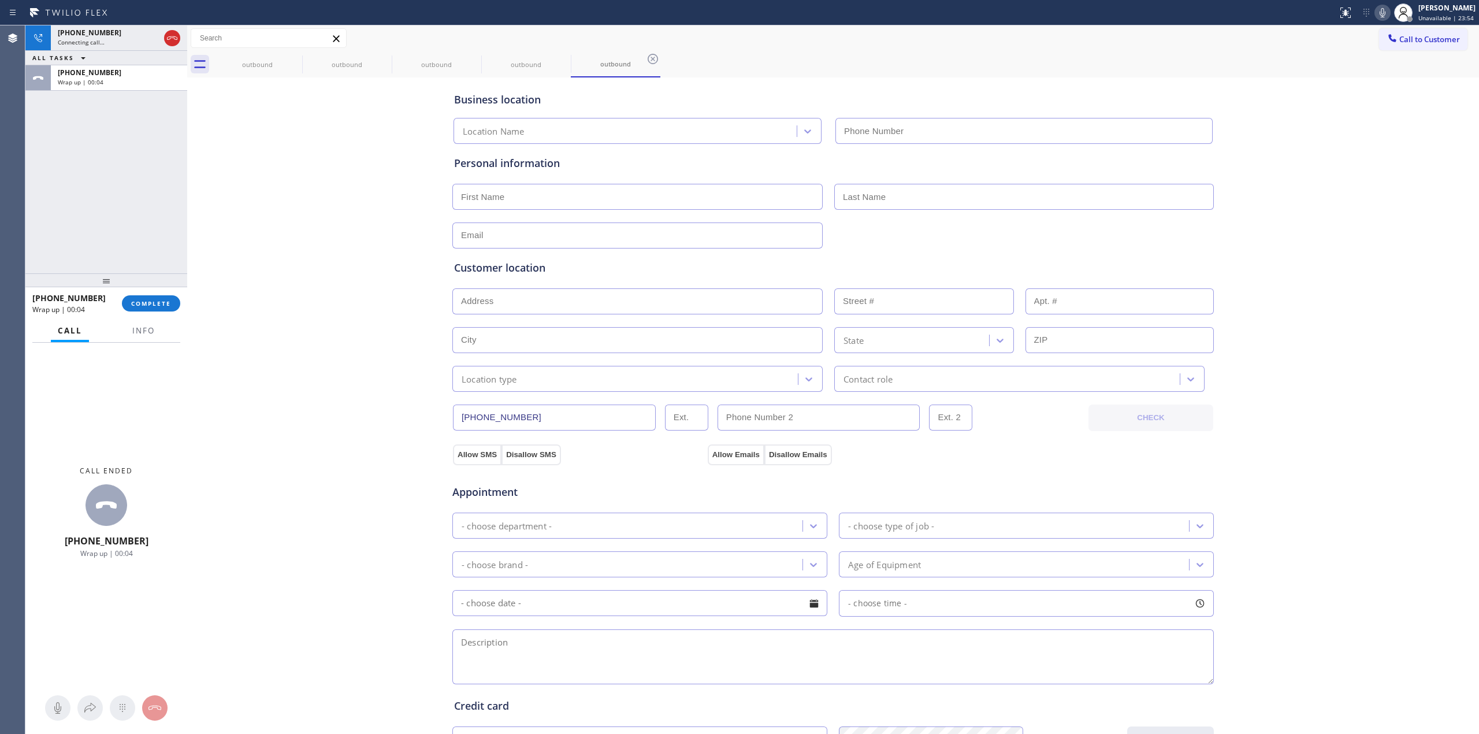
type input "[PHONE_NUMBER]"
click at [159, 306] on span "COMPLETE" at bounding box center [151, 303] width 40 height 8
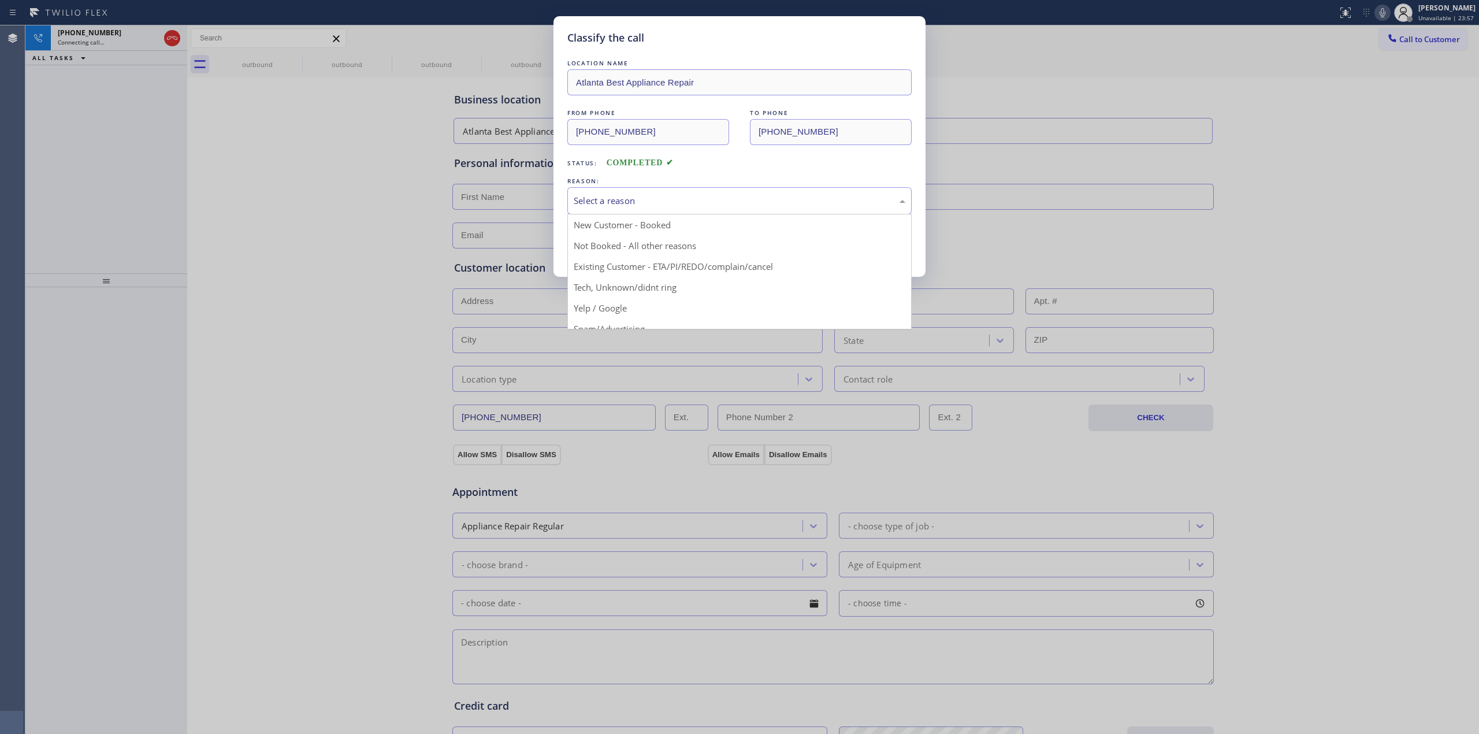
click at [671, 206] on div "Select a reason" at bounding box center [740, 200] width 332 height 13
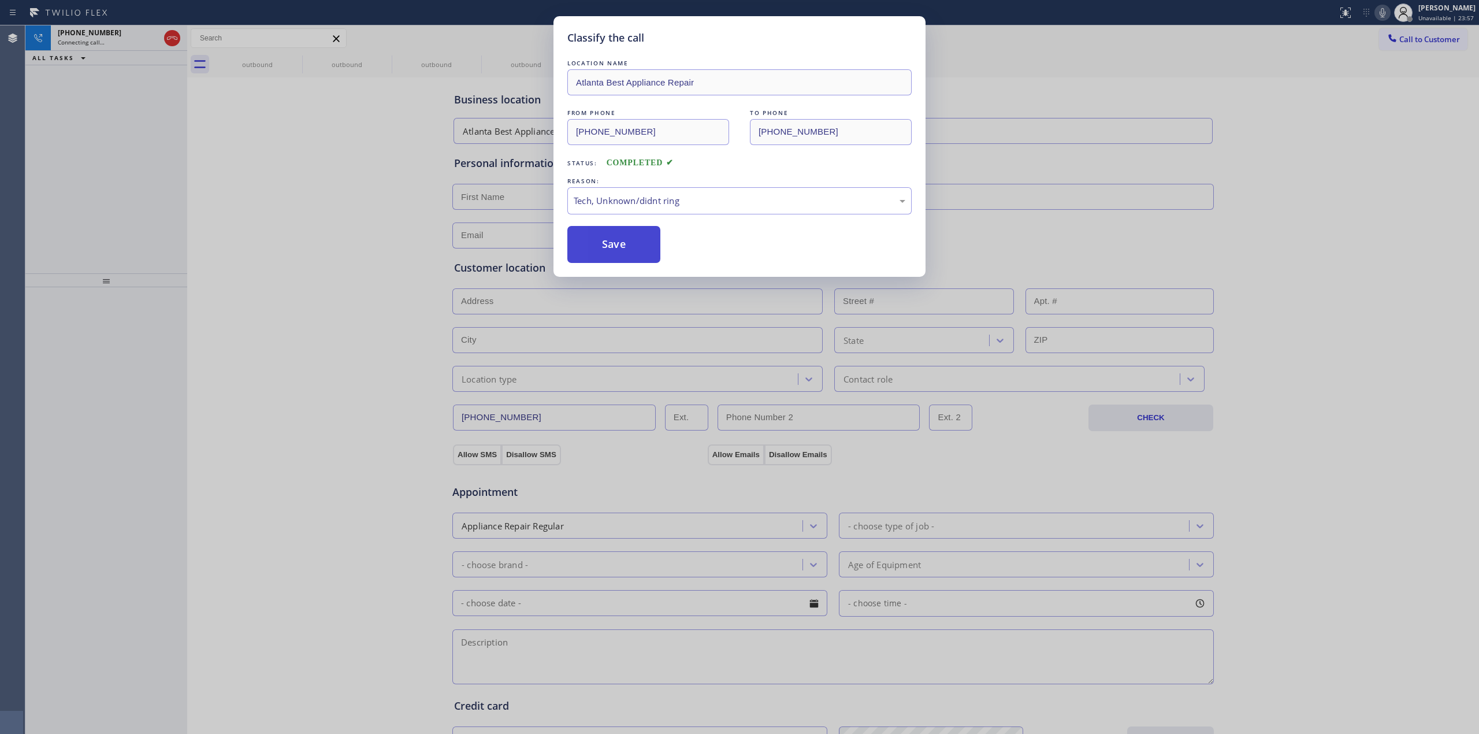
drag, startPoint x: 641, startPoint y: 295, endPoint x: 603, endPoint y: 239, distance: 67.3
click at [603, 239] on button "Save" at bounding box center [613, 244] width 93 height 37
click at [1287, 208] on div "Classify the call LOCATION NAME [GEOGRAPHIC_DATA] Best Appliance Repair FROM PH…" at bounding box center [739, 367] width 1479 height 734
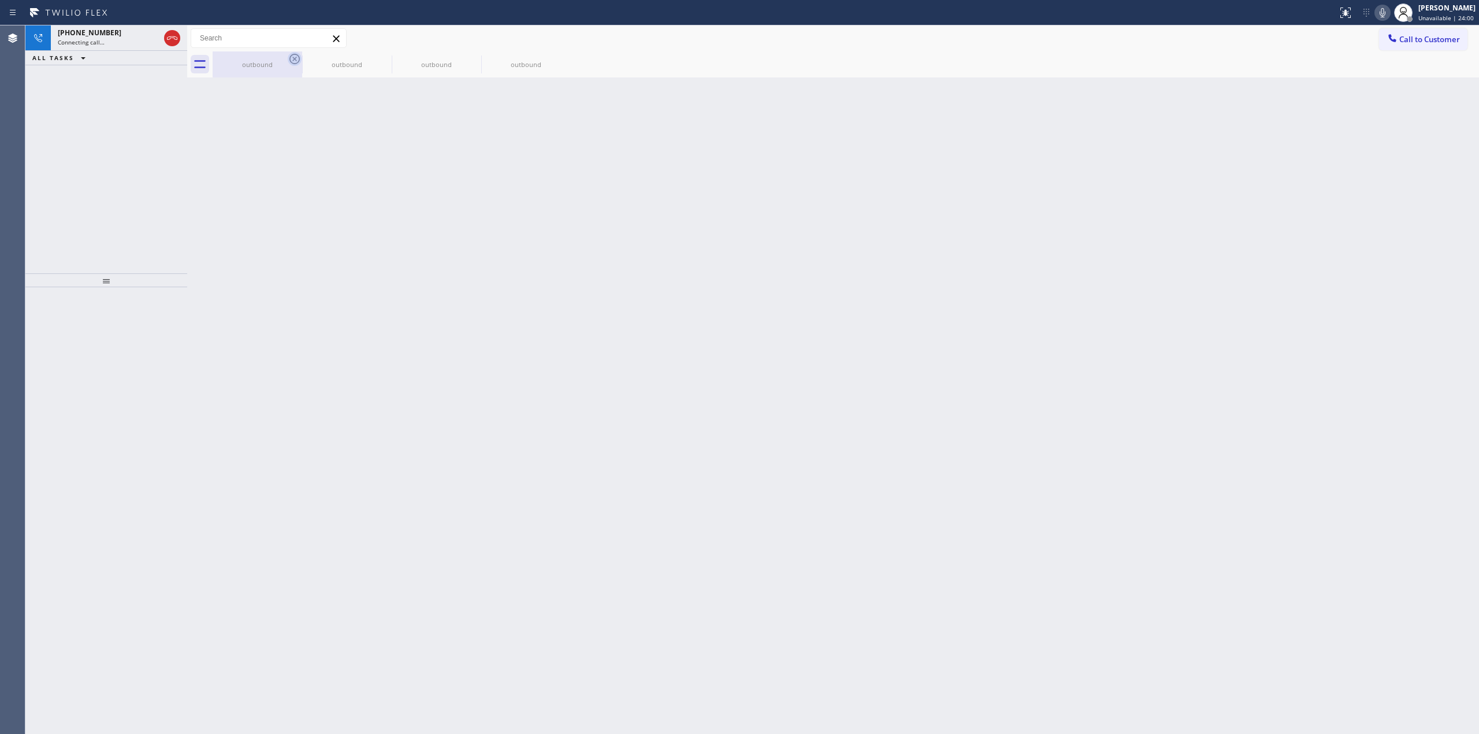
click at [290, 59] on icon at bounding box center [294, 59] width 10 height 10
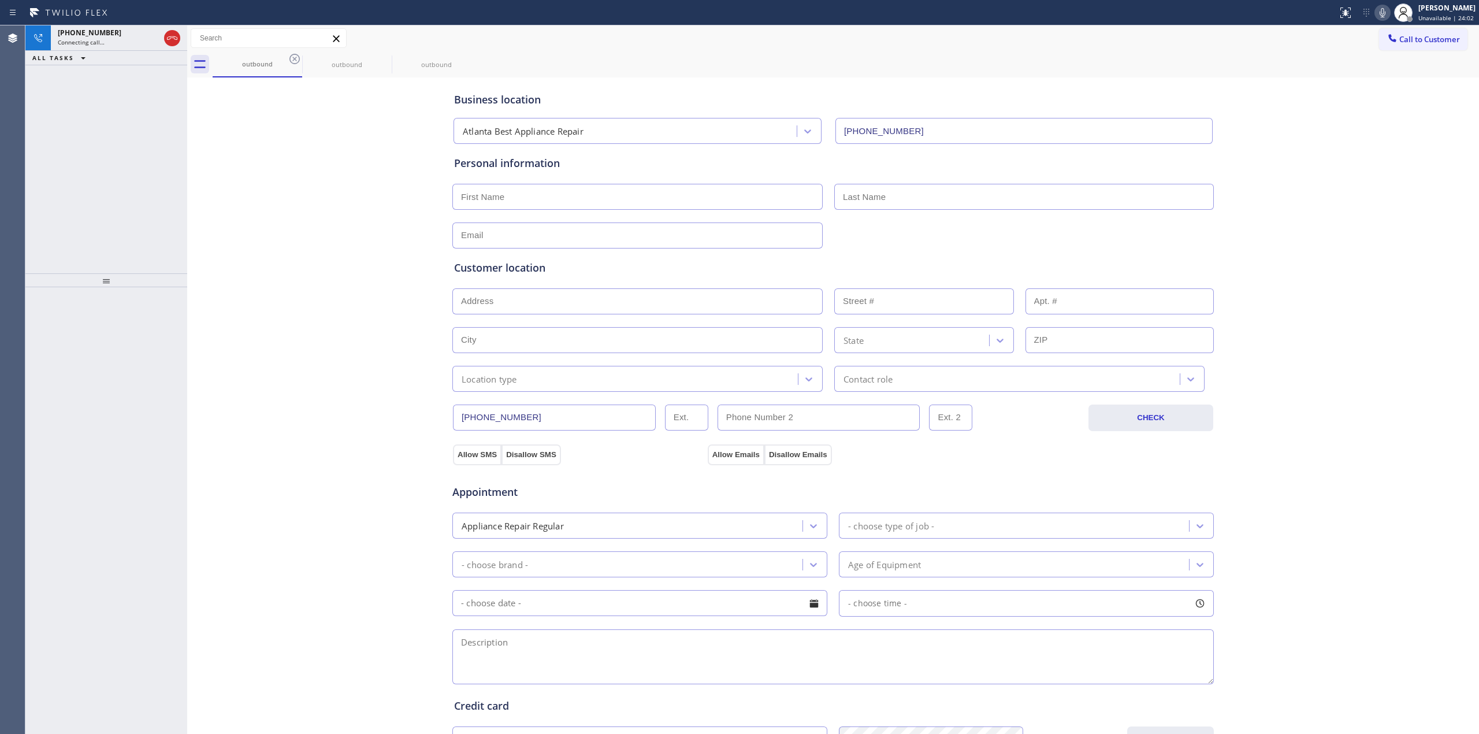
click at [290, 59] on icon at bounding box center [294, 59] width 10 height 10
click at [377, 62] on icon at bounding box center [384, 59] width 14 height 14
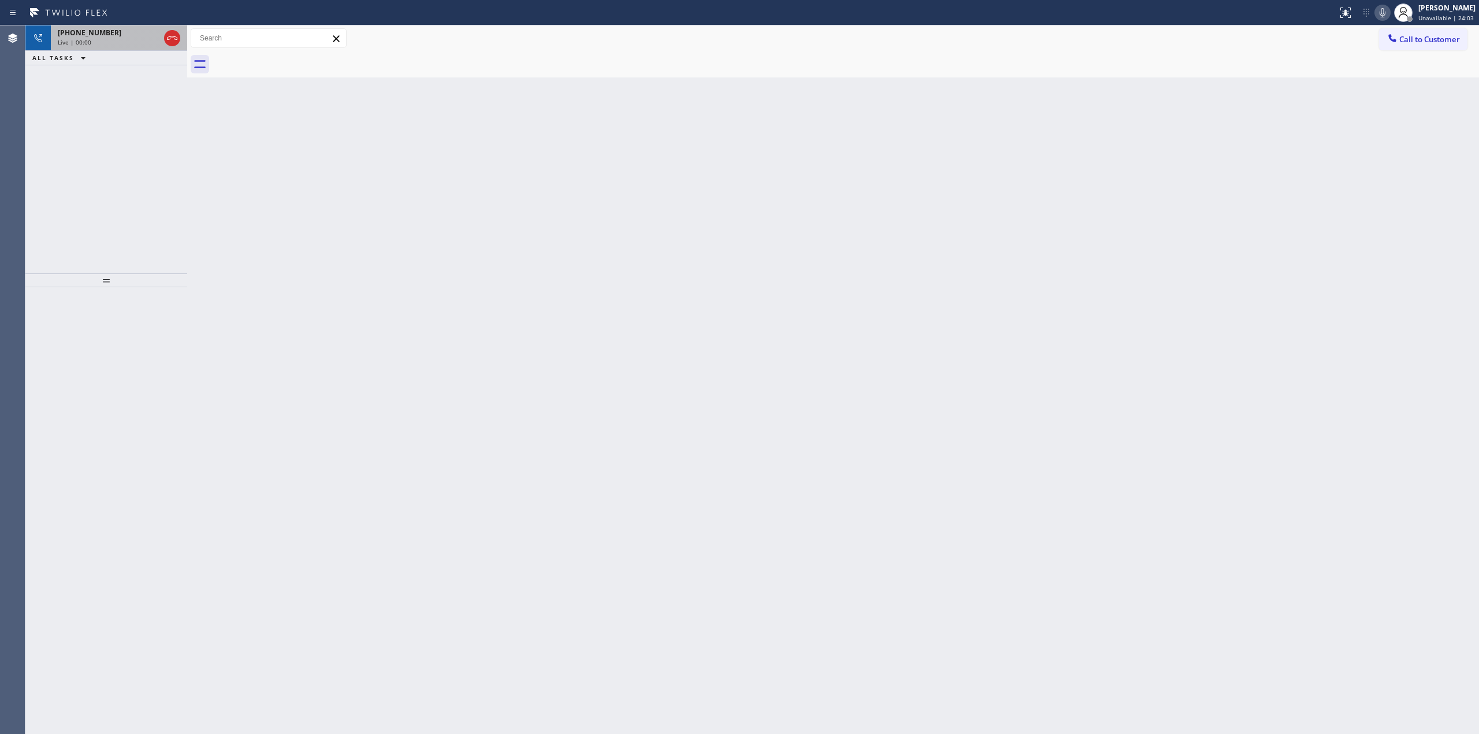
click at [117, 34] on div "[PHONE_NUMBER]" at bounding box center [109, 33] width 102 height 10
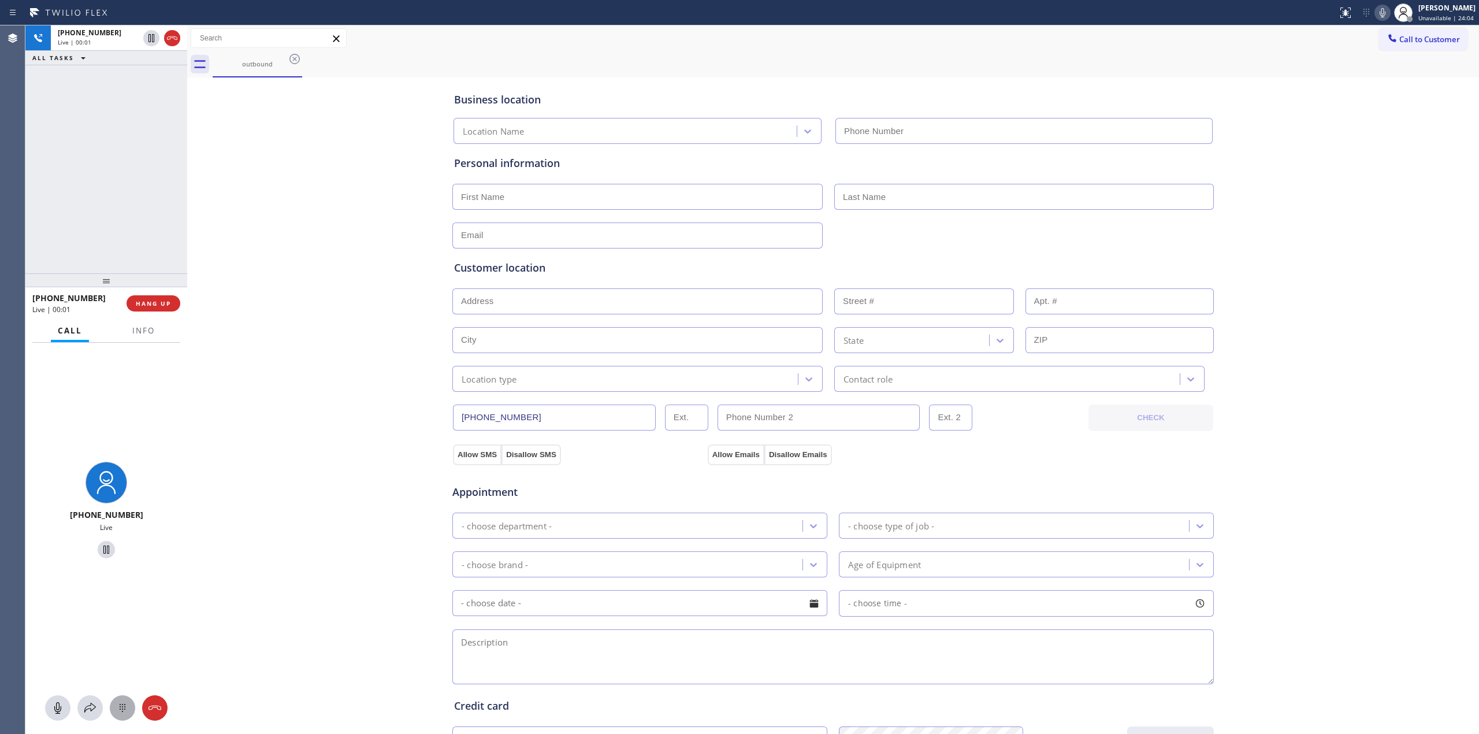
click at [117, 701] on icon at bounding box center [123, 708] width 14 height 14
type input "[PHONE_NUMBER]"
click at [1408, 36] on span "Call to Customer" at bounding box center [1429, 39] width 61 height 10
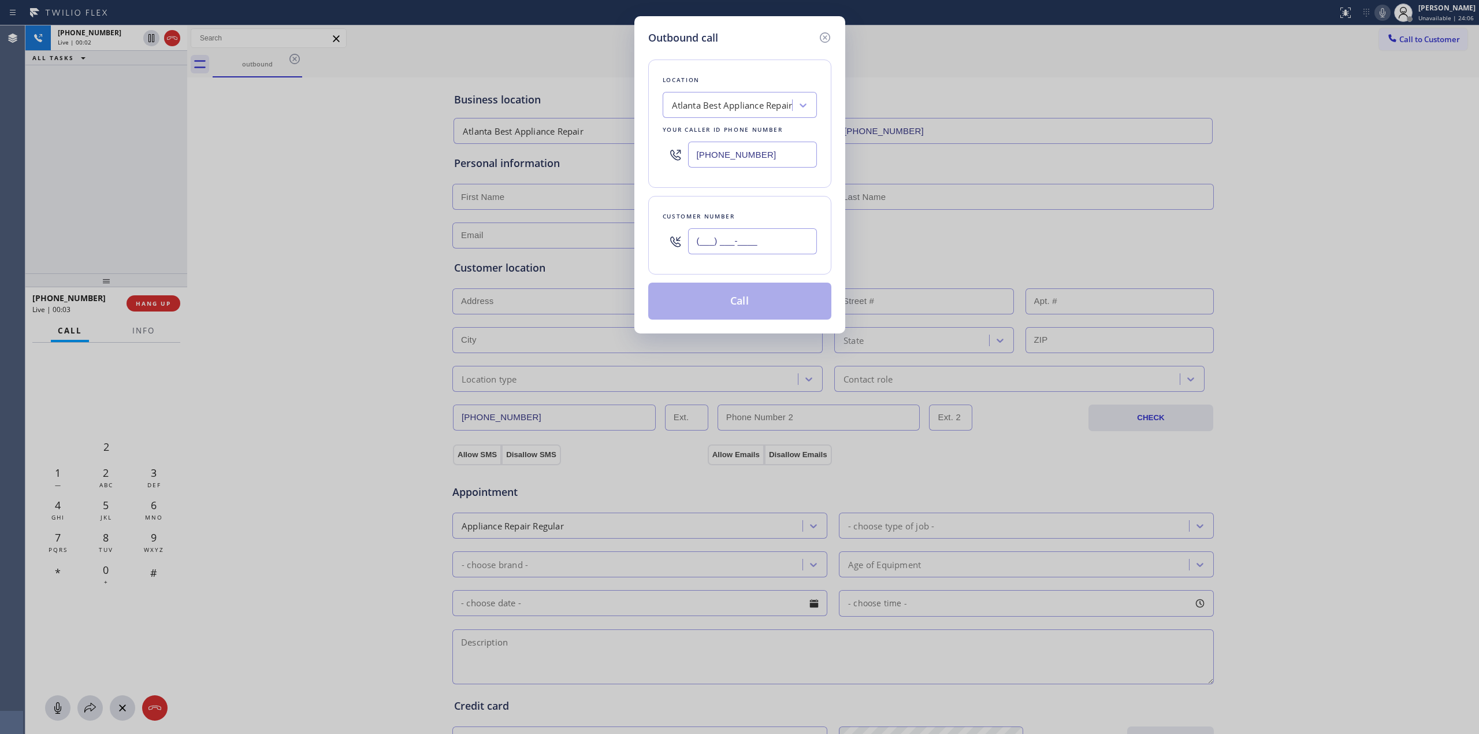
click at [744, 239] on input "(___) ___-____" at bounding box center [752, 241] width 129 height 26
paste input "626) 623-5086"
type input "[PHONE_NUMBER]"
click at [652, 54] on div "Location [GEOGRAPHIC_DATA] Best Appliance Repair Your caller id phone number [P…" at bounding box center [739, 183] width 183 height 274
click at [697, 302] on button "Call" at bounding box center [739, 301] width 183 height 37
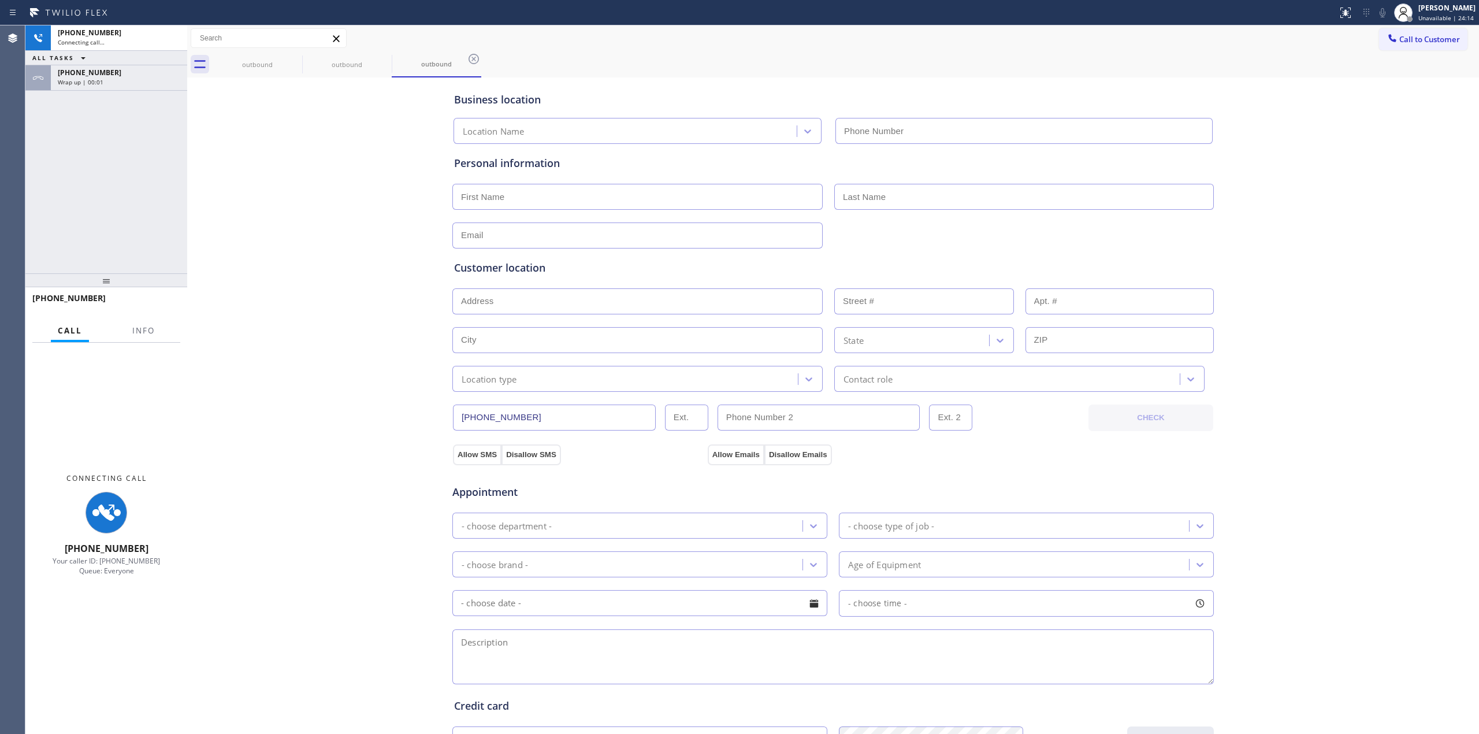
type input "[PHONE_NUMBER]"
click at [121, 92] on div "[PHONE_NUMBER] Connecting call… ALL TASKS ALL TASKS ACTIVE TASKS TASKS IN WRAP …" at bounding box center [106, 149] width 162 height 248
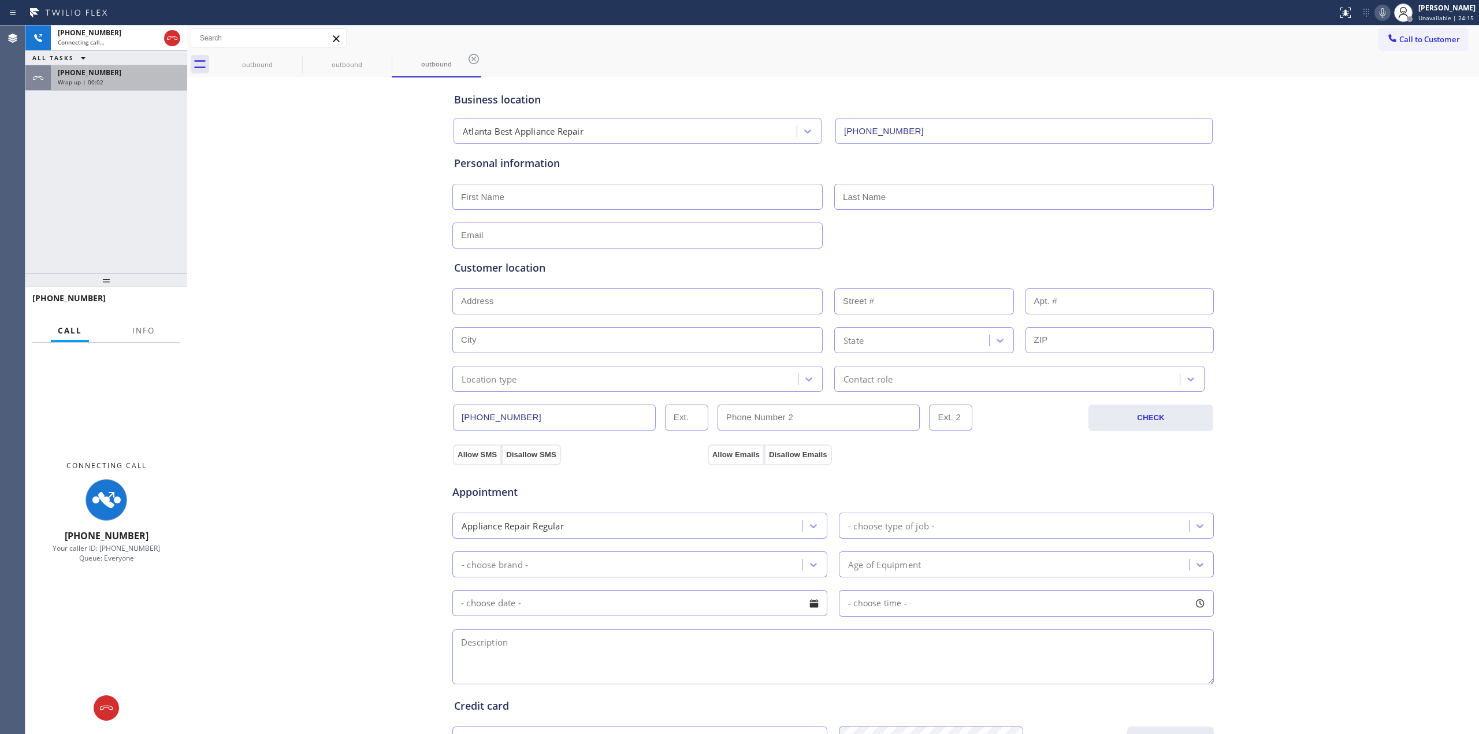
click at [124, 82] on div "Wrap up | 00:02" at bounding box center [119, 82] width 122 height 8
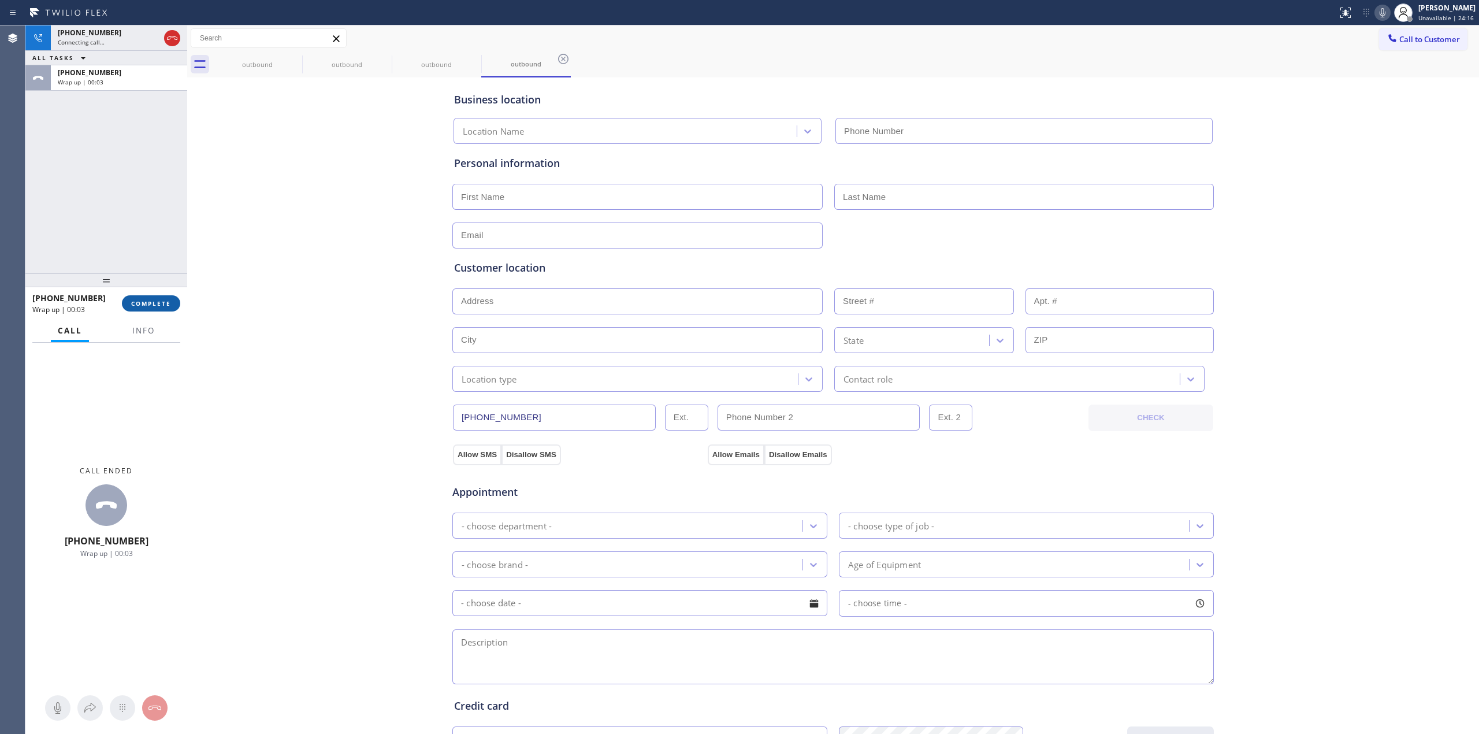
type input "[PHONE_NUMBER]"
click at [161, 301] on span "COMPLETE" at bounding box center [151, 303] width 40 height 8
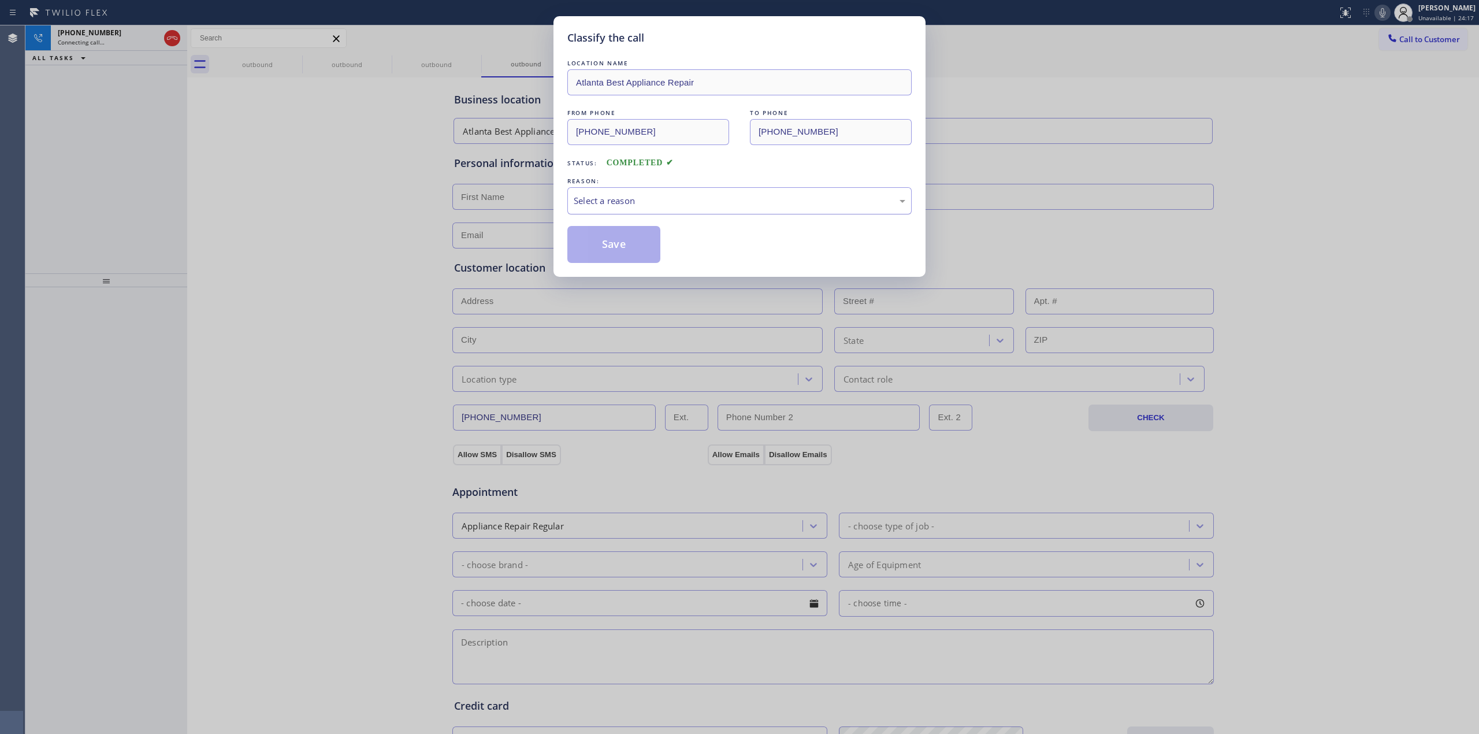
click at [620, 196] on div "Select a reason" at bounding box center [740, 200] width 332 height 13
click at [619, 261] on button "Save" at bounding box center [613, 244] width 93 height 37
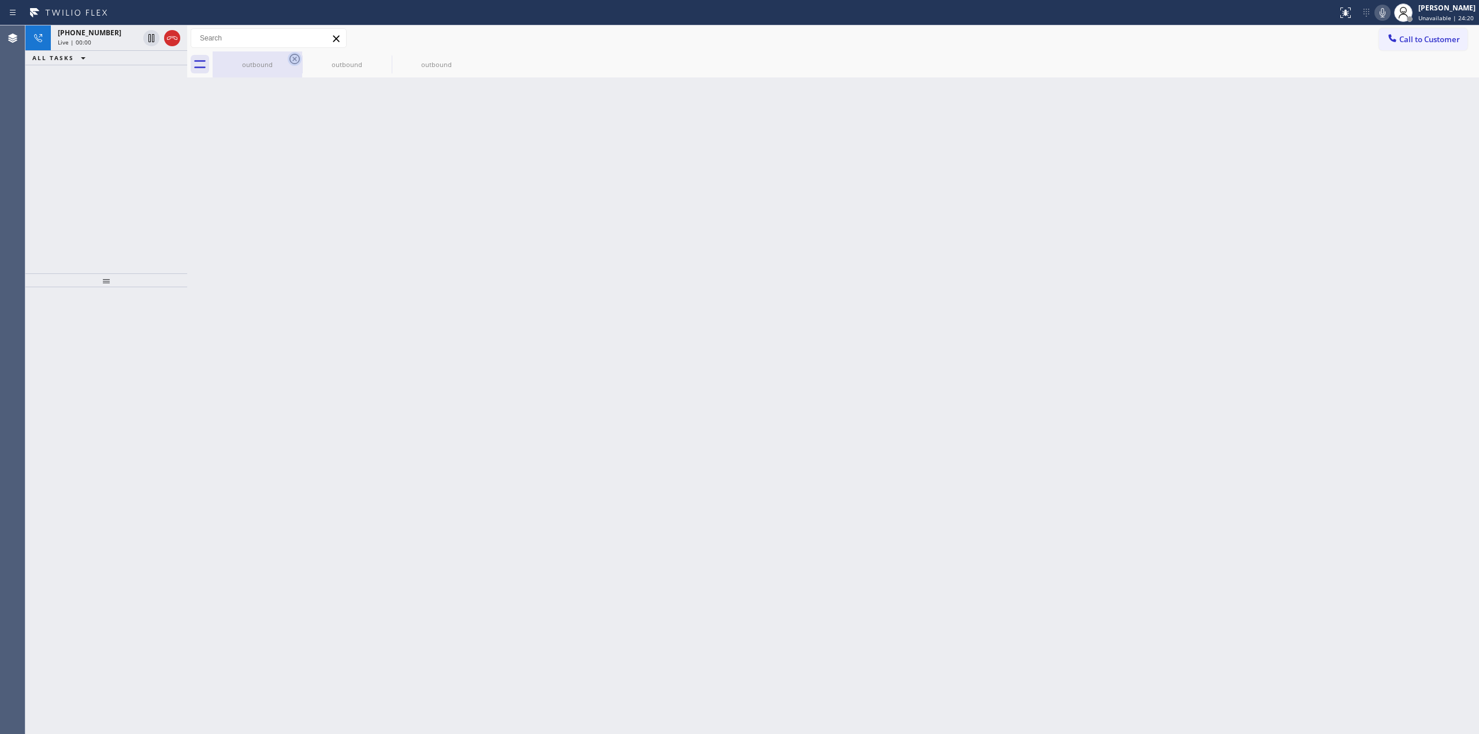
click at [295, 61] on icon at bounding box center [295, 59] width 14 height 14
click at [0, 0] on icon at bounding box center [0, 0] width 0 height 0
click at [295, 61] on div at bounding box center [846, 64] width 1266 height 26
click at [122, 37] on div "[PHONE_NUMBER]" at bounding box center [98, 33] width 81 height 10
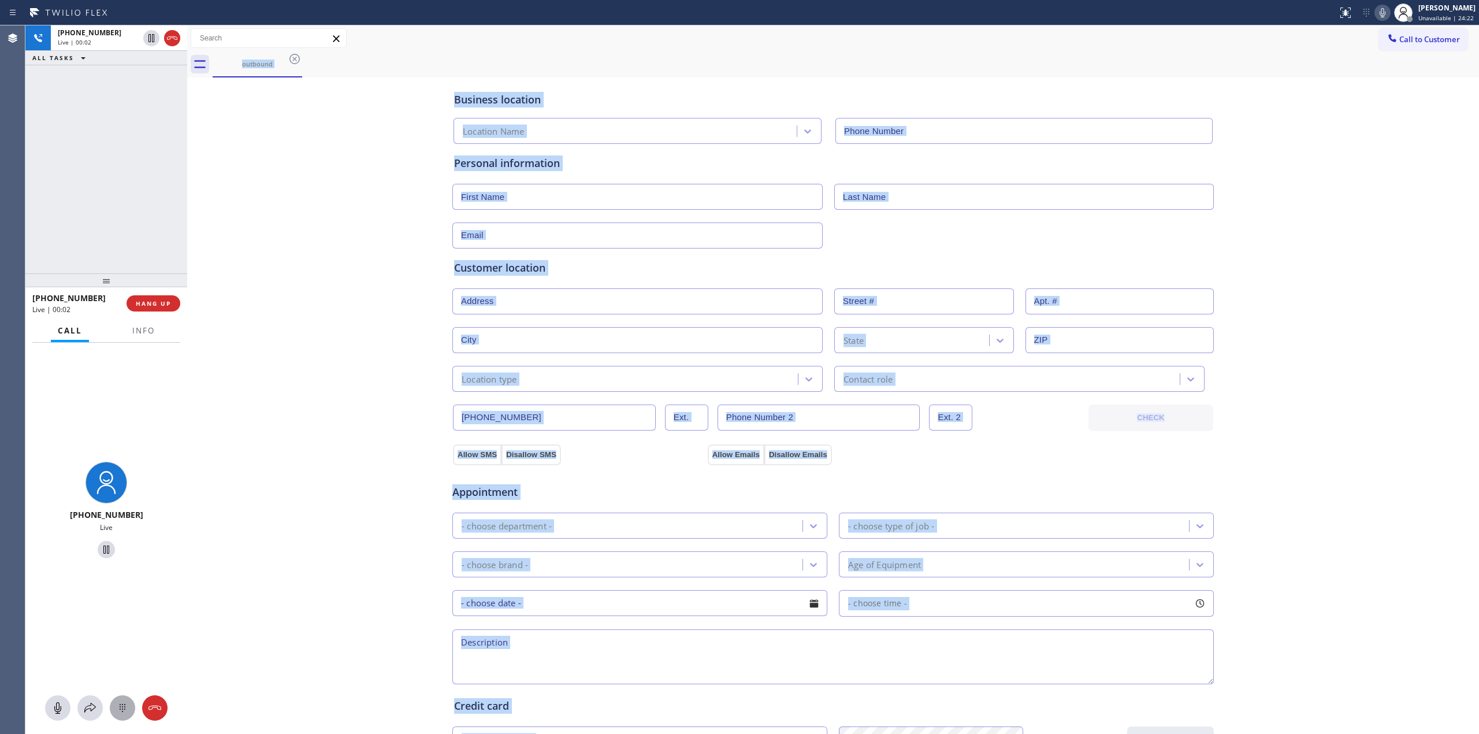
type input "[PHONE_NUMBER]"
click at [126, 708] on icon at bounding box center [123, 708] width 14 height 14
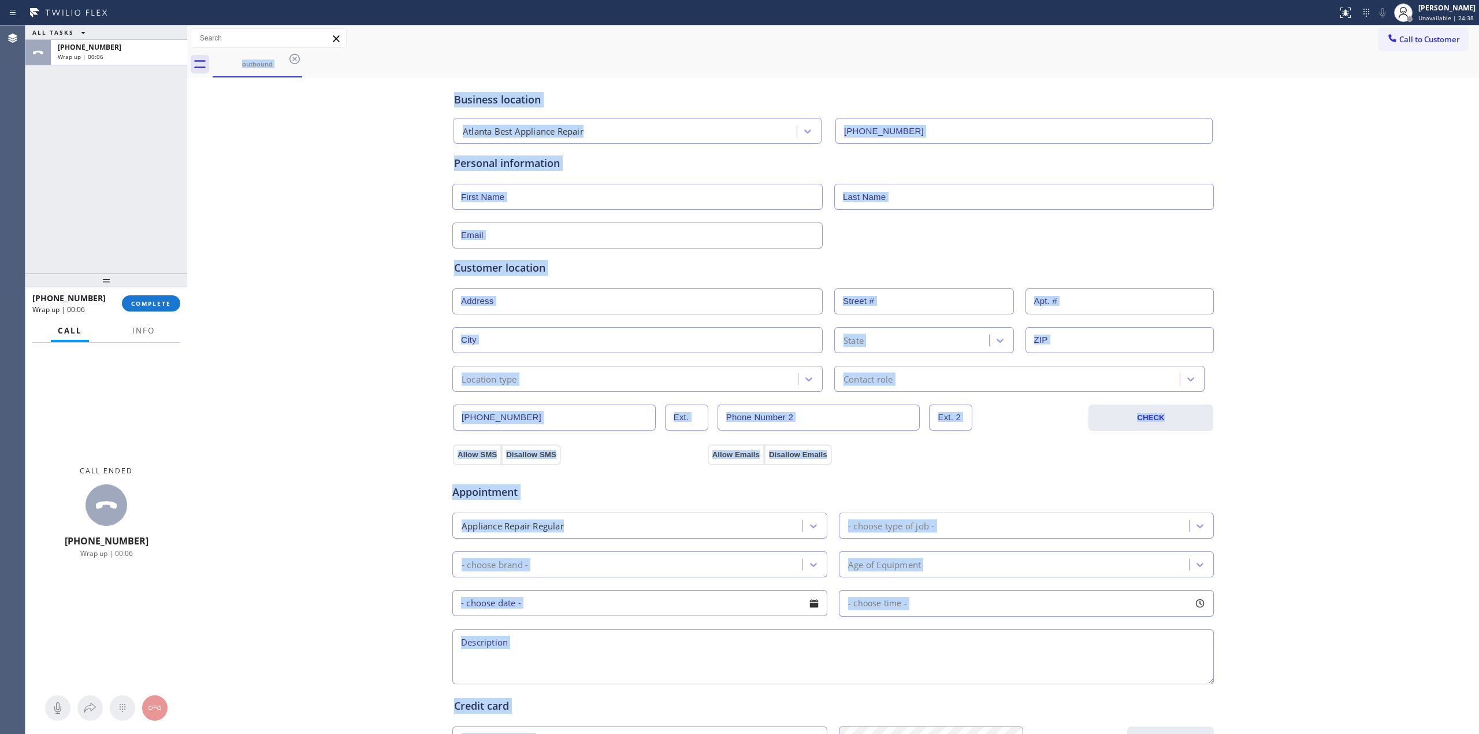
click at [291, 201] on div "Business location [GEOGRAPHIC_DATA] Best Appliance Repair [PHONE_NUMBER] Person…" at bounding box center [833, 474] width 1286 height 789
click at [130, 47] on div "[PHONE_NUMBER]" at bounding box center [119, 47] width 122 height 10
type input "[PHONE_NUMBER]"
click at [161, 294] on div "[PHONE_NUMBER] Wrap up | 00:07 COMPLETE" at bounding box center [106, 303] width 148 height 30
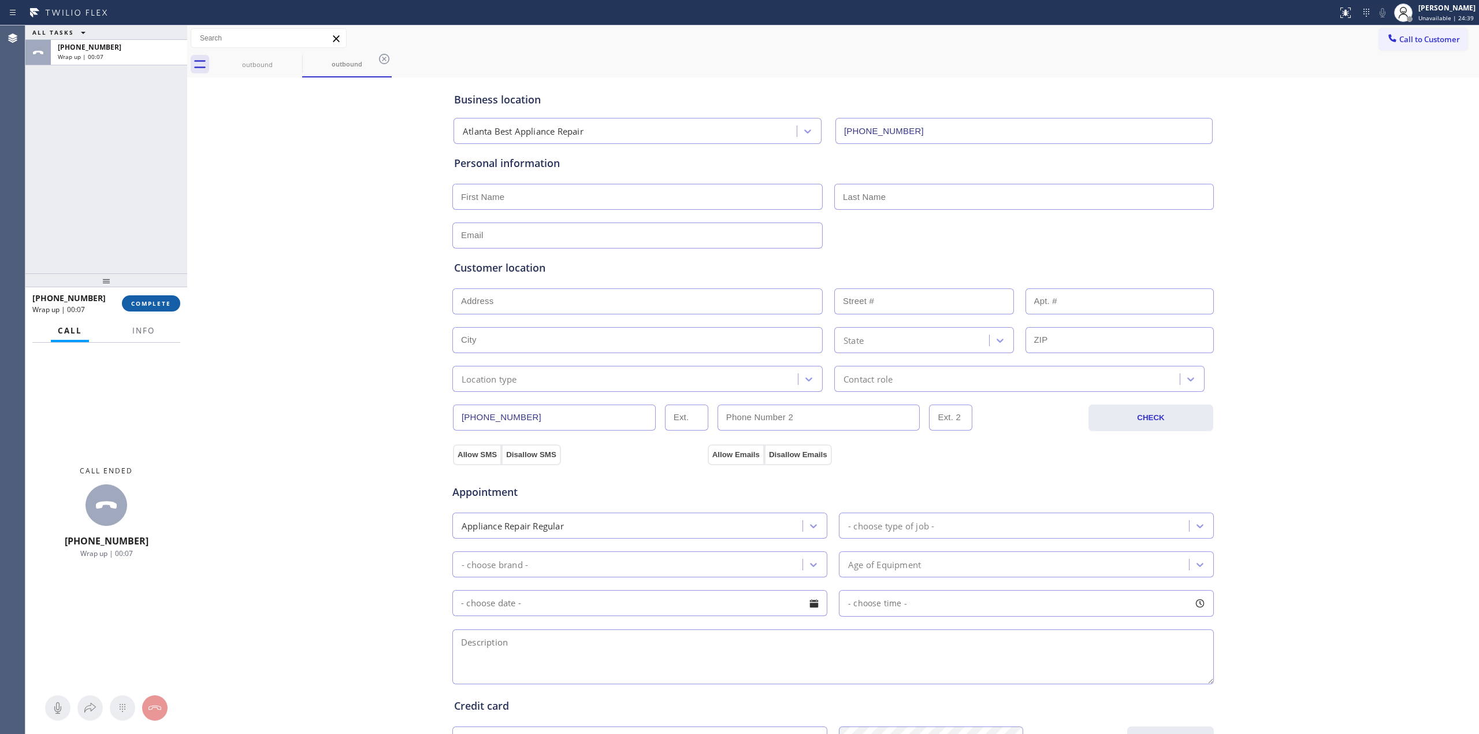
drag, startPoint x: 184, startPoint y: 292, endPoint x: 167, endPoint y: 306, distance: 21.4
click at [187, 296] on div at bounding box center [187, 379] width 0 height 708
click at [167, 306] on span "COMPLETE" at bounding box center [149, 303] width 40 height 8
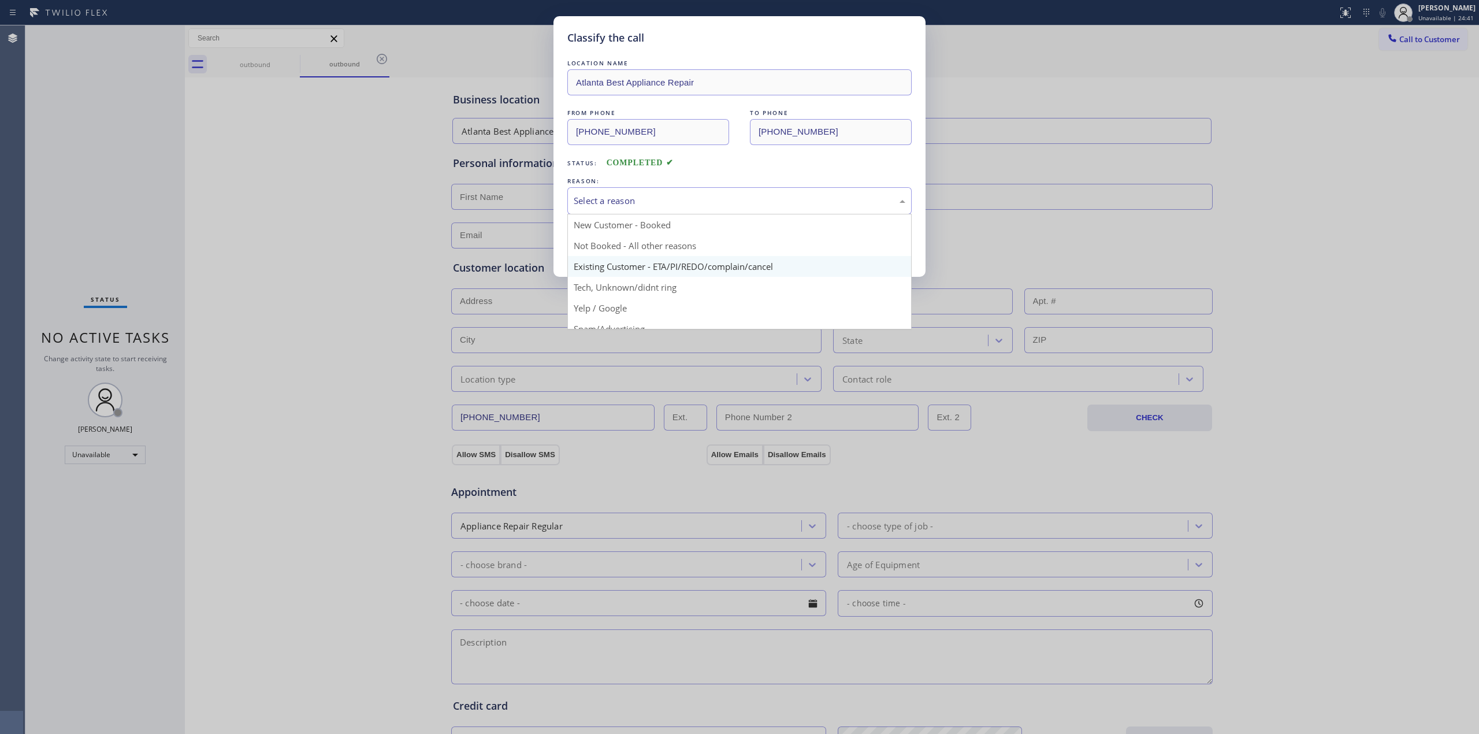
drag, startPoint x: 711, startPoint y: 206, endPoint x: 646, endPoint y: 266, distance: 88.3
click at [711, 207] on div "Select a reason" at bounding box center [740, 200] width 332 height 13
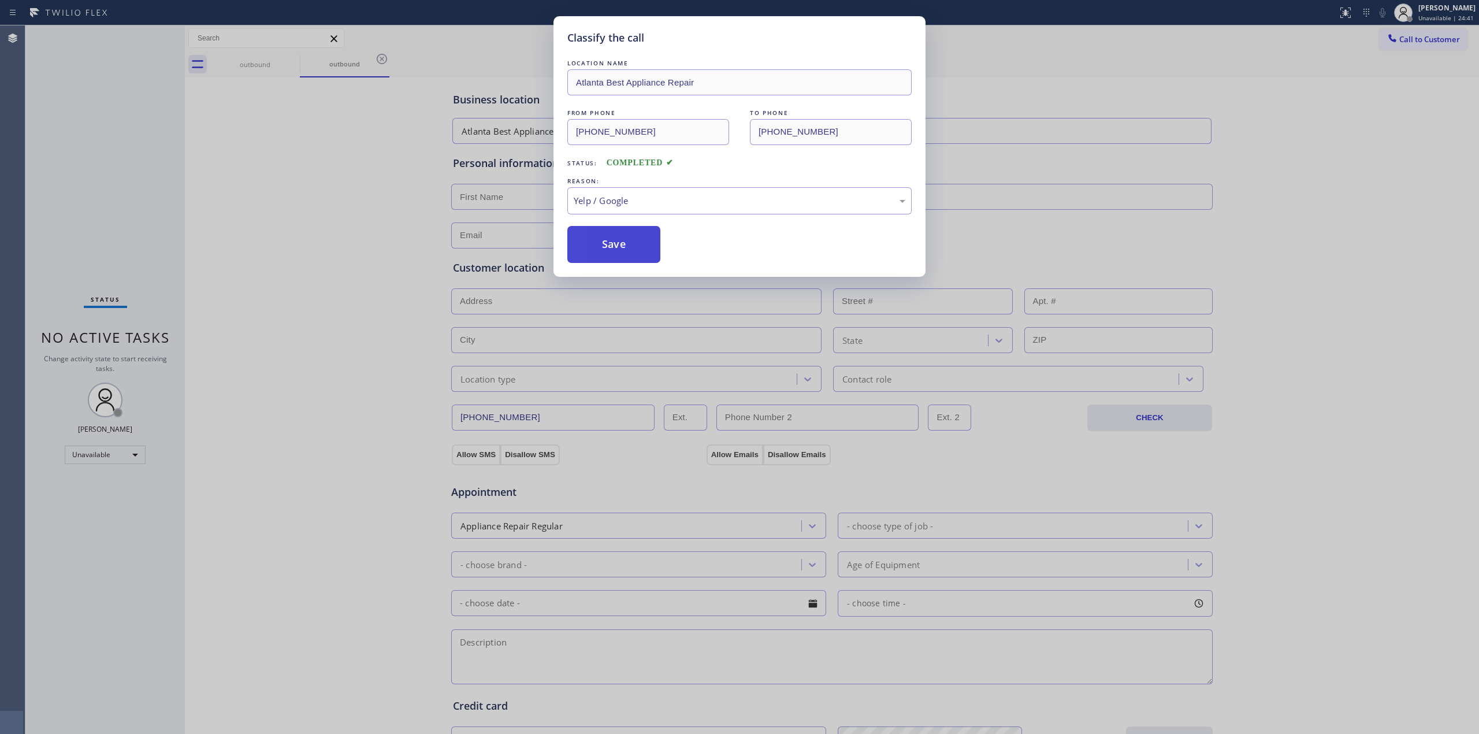
drag, startPoint x: 619, startPoint y: 300, endPoint x: 636, endPoint y: 257, distance: 46.8
click at [652, 214] on div "Yelp / Google" at bounding box center [739, 200] width 344 height 27
click at [624, 234] on button "Save" at bounding box center [613, 244] width 93 height 37
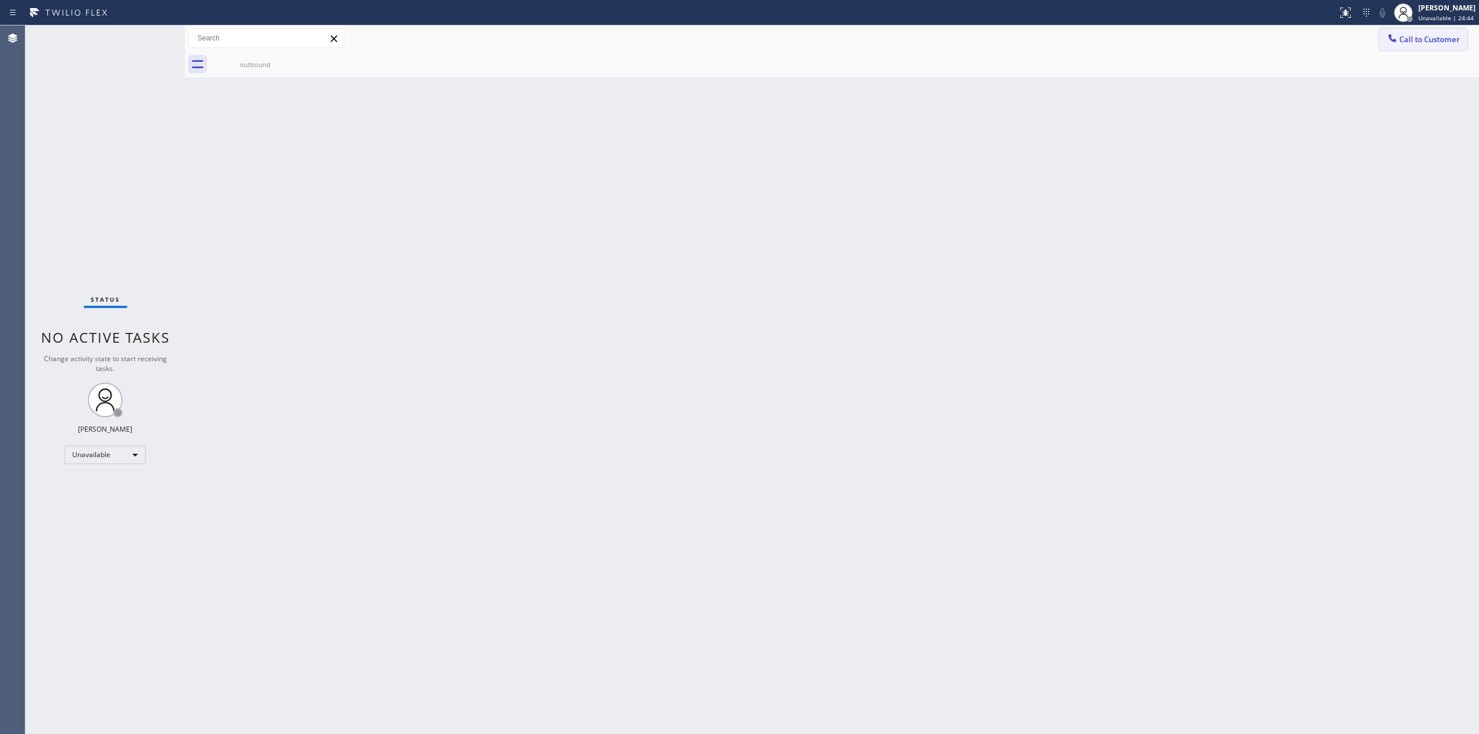
click at [1409, 37] on span "Call to Customer" at bounding box center [1429, 39] width 61 height 10
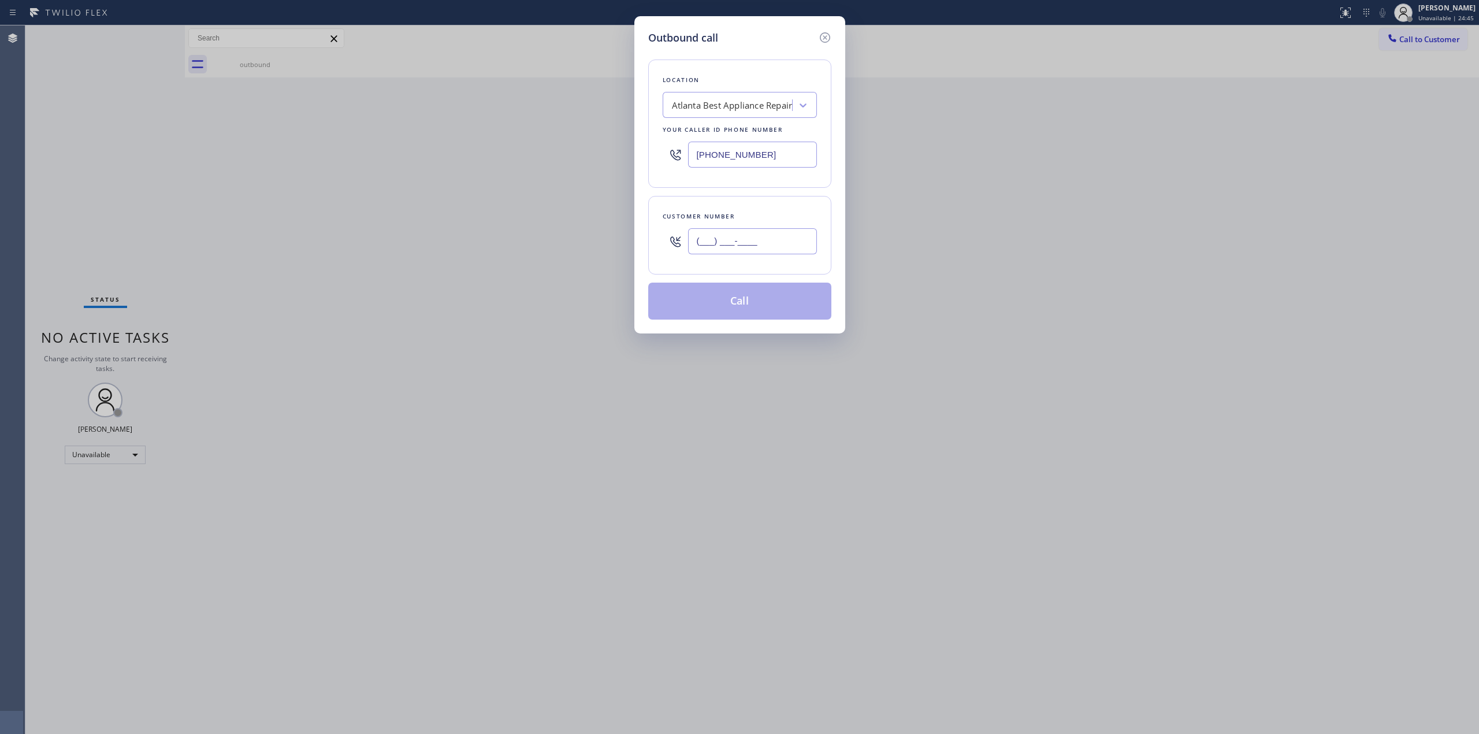
click at [763, 243] on input "(___) ___-____" at bounding box center [752, 241] width 129 height 26
paste input "385) 494-3417"
type input "[PHONE_NUMBER]"
click at [759, 118] on div "Atlanta Best Appliance Repair" at bounding box center [740, 105] width 154 height 26
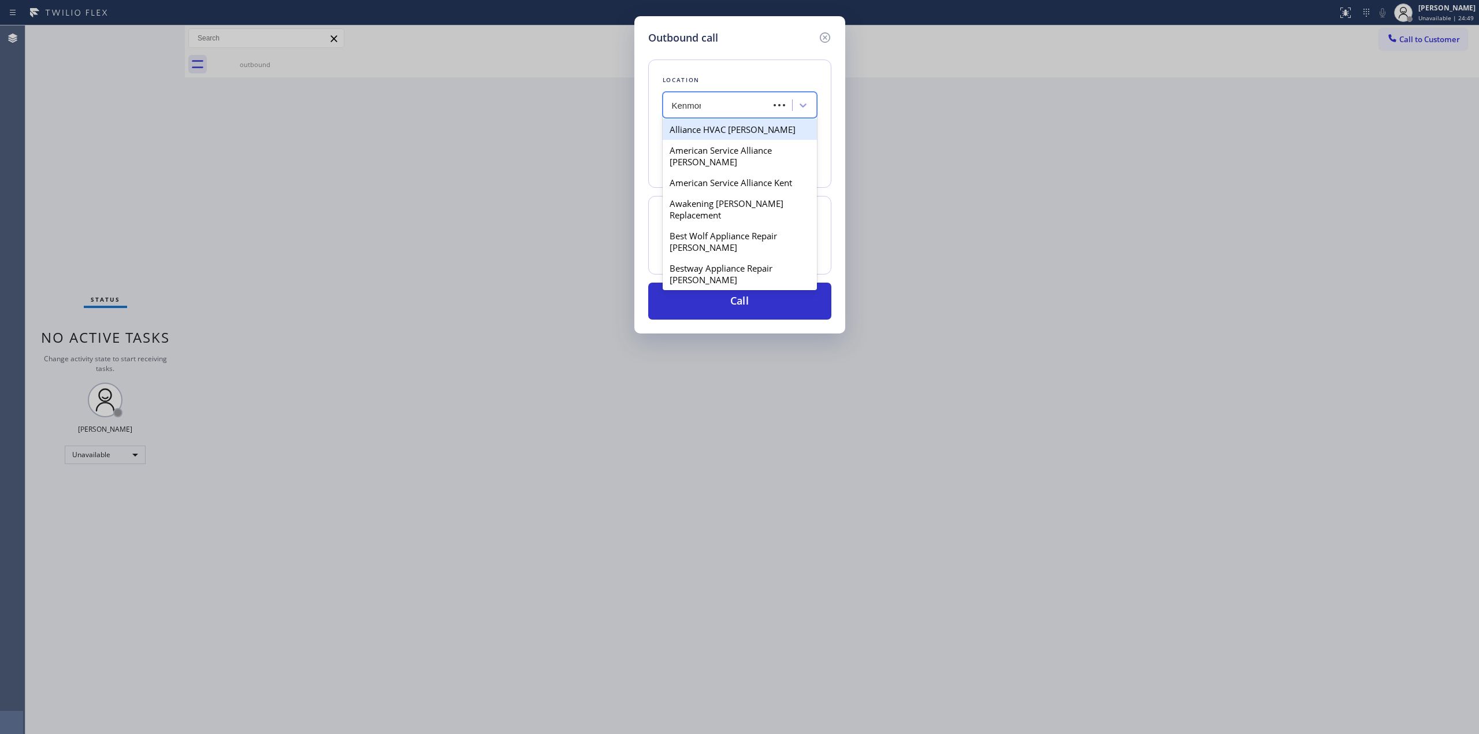
type input "Kenmore"
click at [682, 214] on div "HVAC Alliance Expert Kenmore" at bounding box center [740, 203] width 154 height 21
type input "[PHONE_NUMBER]"
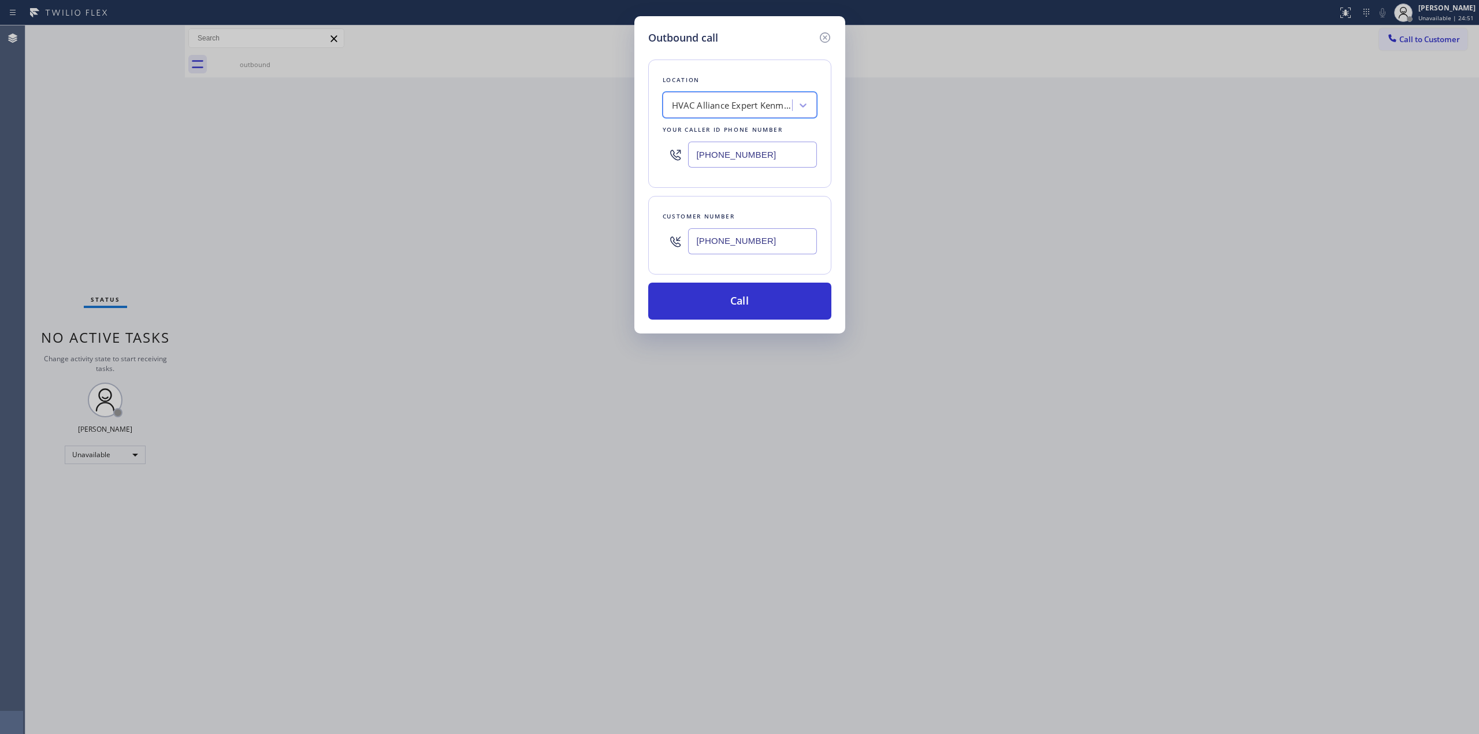
click at [742, 252] on input "[PHONE_NUMBER]" at bounding box center [752, 241] width 129 height 26
click at [743, 310] on button "Call" at bounding box center [739, 301] width 183 height 37
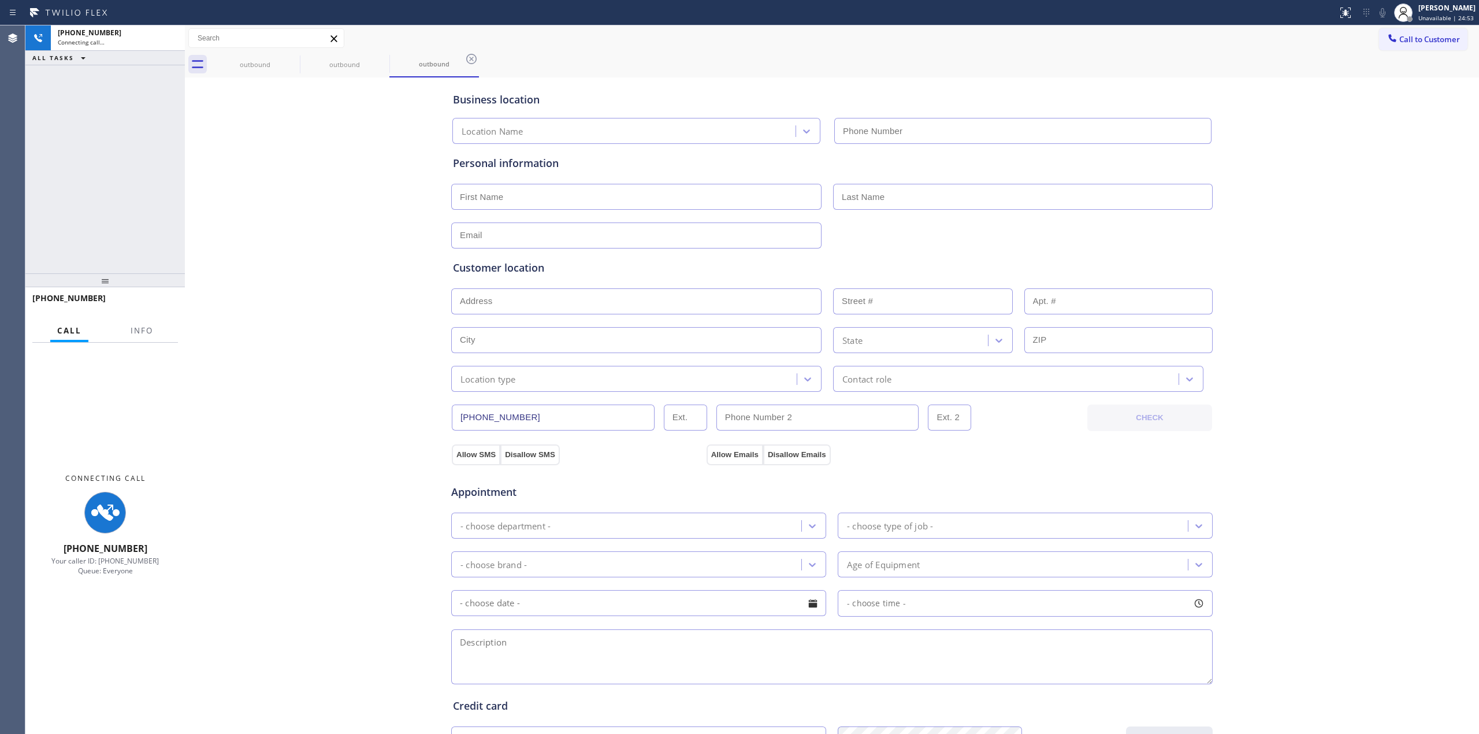
type input "[PHONE_NUMBER]"
click at [1304, 149] on div "Business location HVAC Alliance Expert [GEOGRAPHIC_DATA] [PHONE_NUMBER] Persona…" at bounding box center [832, 474] width 1288 height 789
drag, startPoint x: 1374, startPoint y: 20, endPoint x: 1383, endPoint y: 17, distance: 9.0
click at [1375, 20] on div "Status report No issues detected If you experience an issue, please download th…" at bounding box center [1406, 12] width 146 height 25
click at [1385, 14] on icon at bounding box center [1383, 13] width 14 height 14
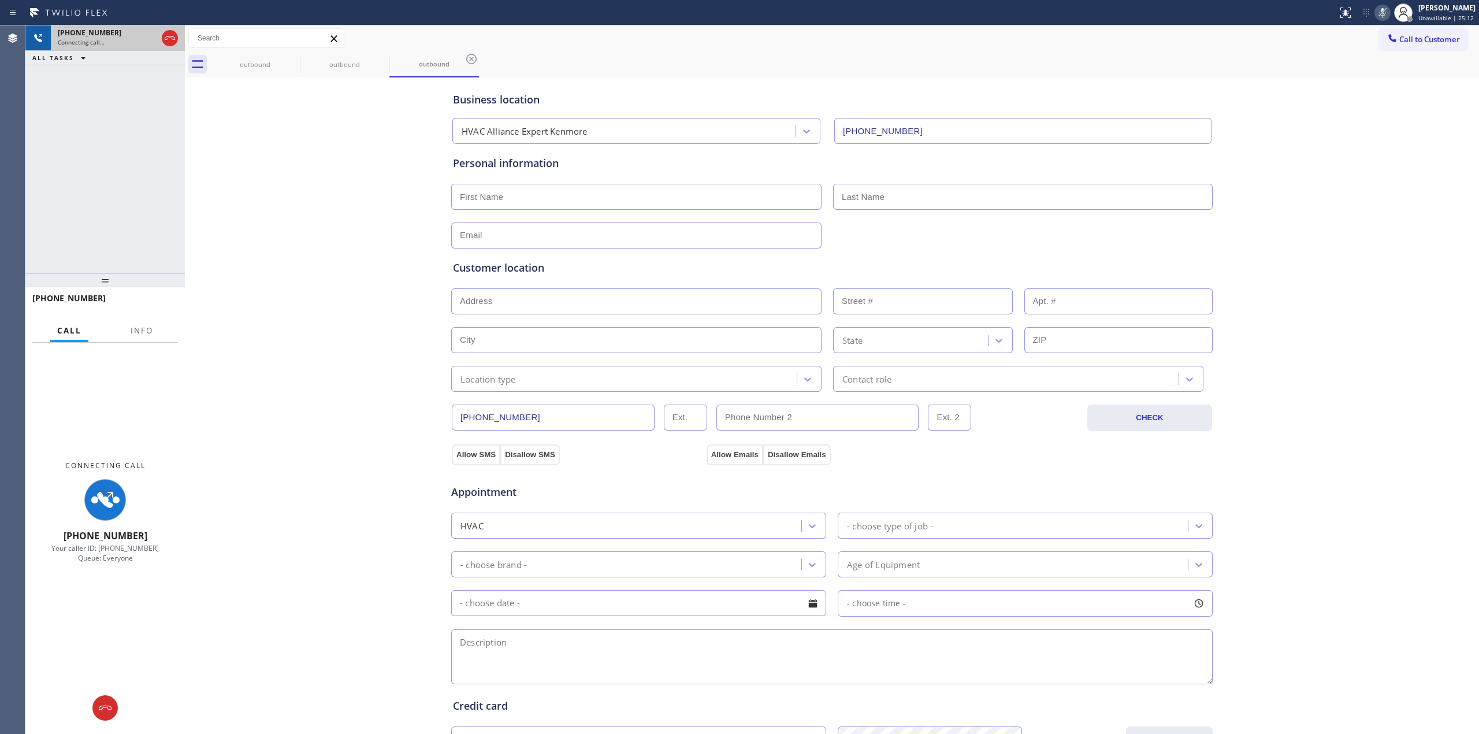
click at [97, 33] on span "[PHONE_NUMBER]" at bounding box center [90, 33] width 64 height 10
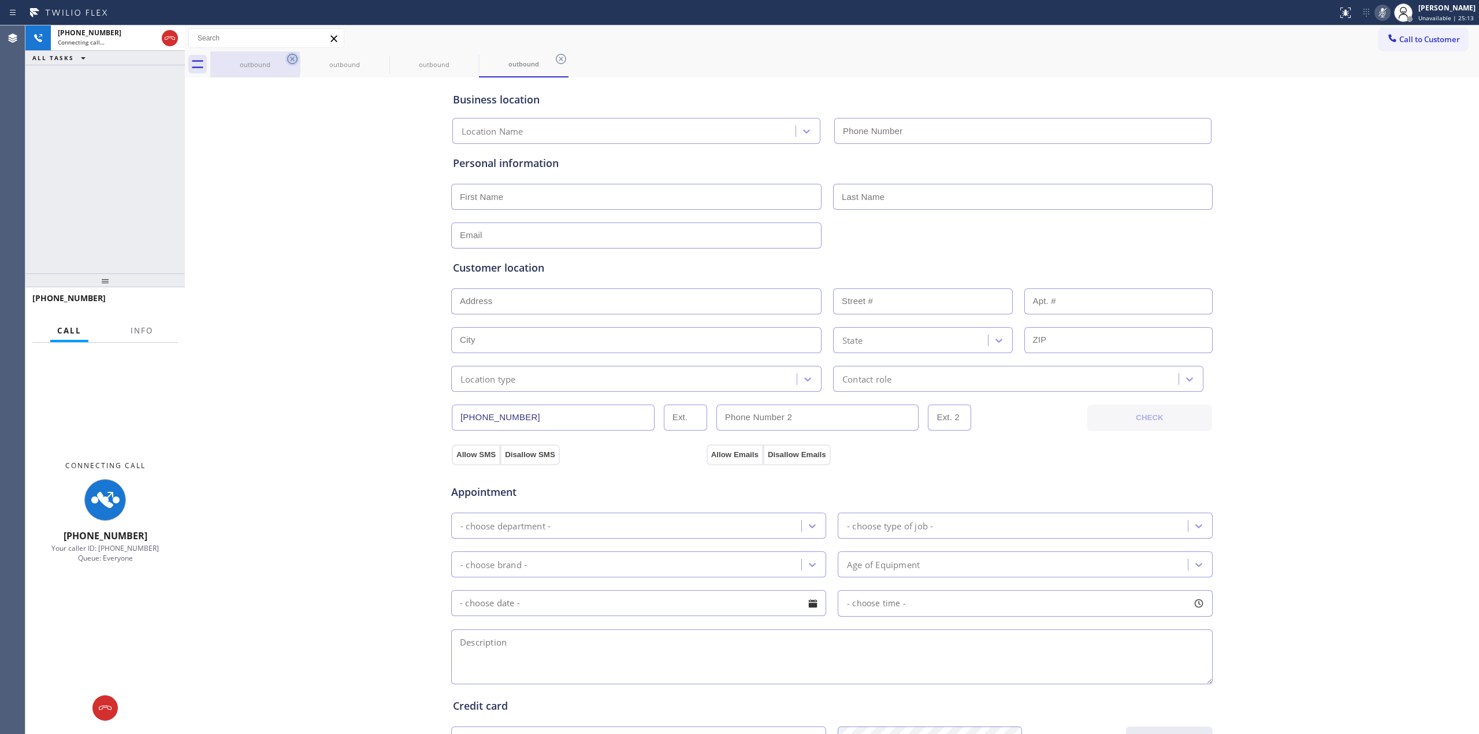
click at [287, 57] on icon at bounding box center [292, 59] width 14 height 14
click at [289, 58] on icon at bounding box center [292, 59] width 14 height 14
click at [0, 0] on icon at bounding box center [0, 0] width 0 height 0
click at [465, 58] on icon at bounding box center [472, 59] width 14 height 14
click at [290, 58] on div "outbound outbound outbound" at bounding box center [844, 64] width 1269 height 26
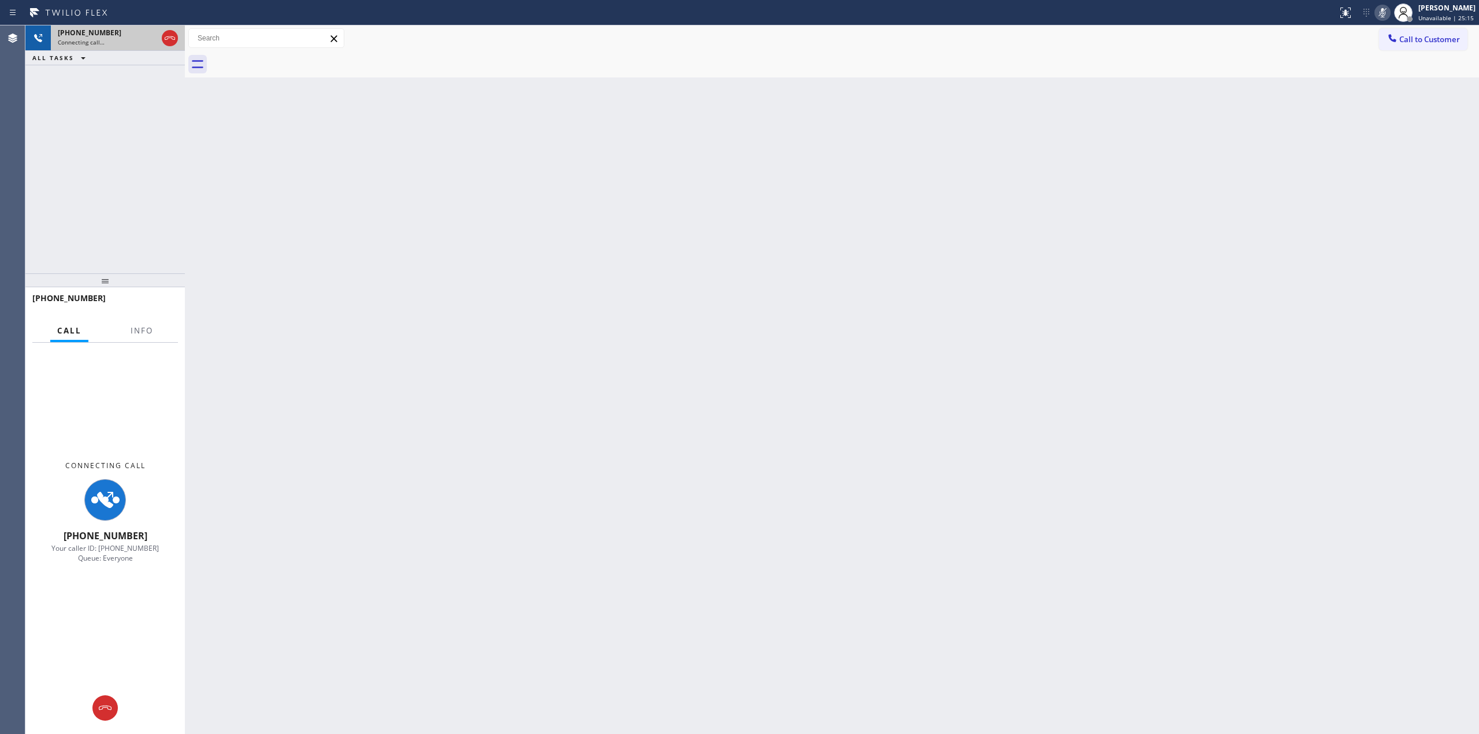
click at [125, 40] on div "Connecting call…" at bounding box center [107, 42] width 99 height 8
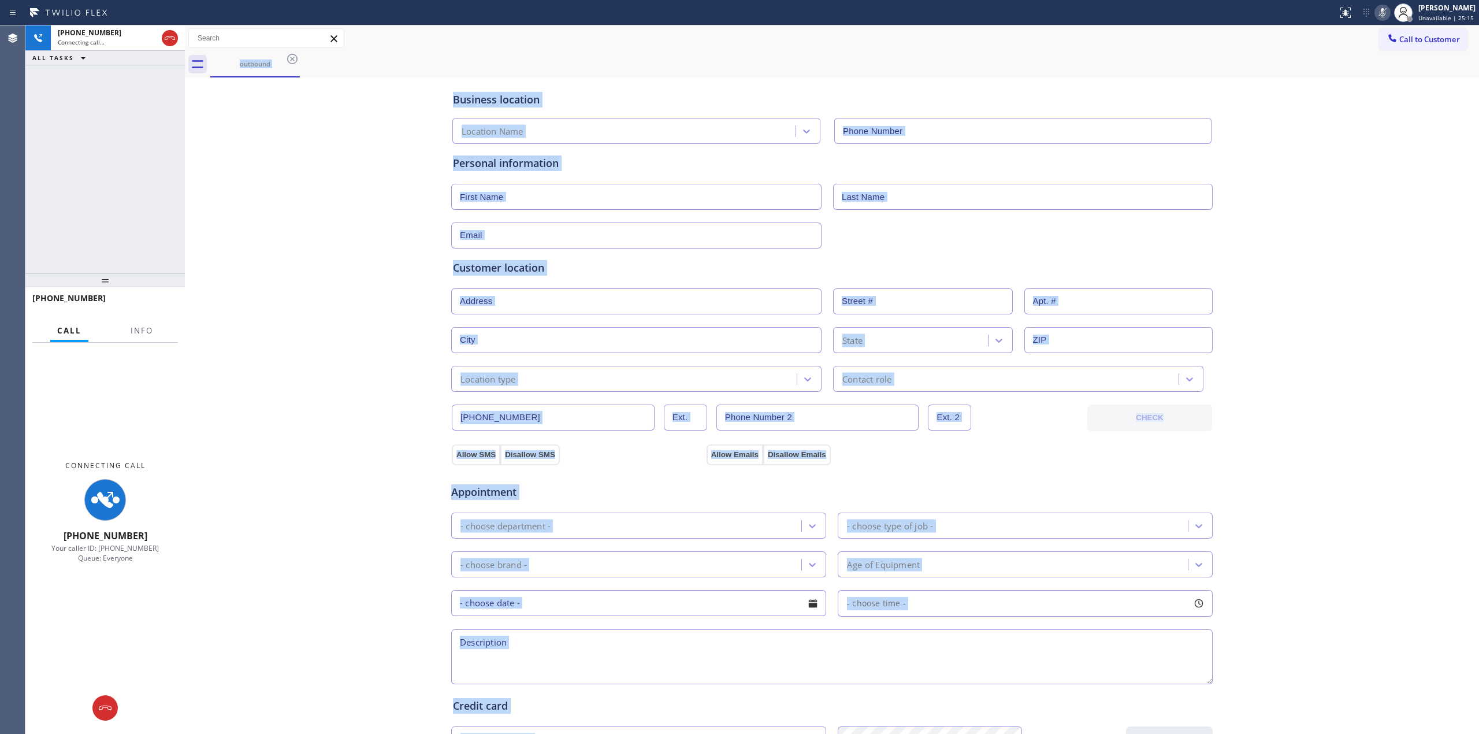
type input "[PHONE_NUMBER]"
click at [169, 40] on icon at bounding box center [170, 38] width 14 height 14
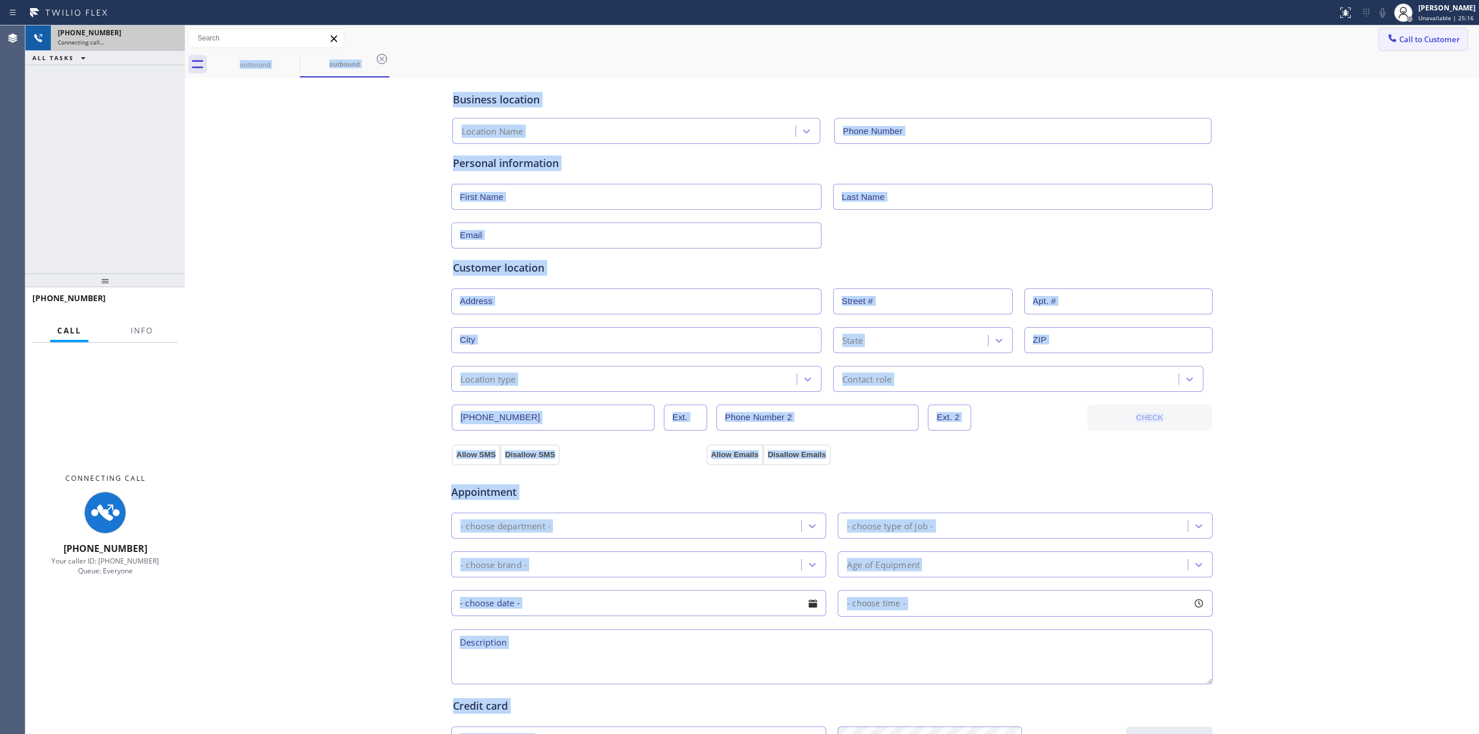
type input "[PHONE_NUMBER]"
click at [1413, 42] on span "Call to Customer" at bounding box center [1429, 39] width 61 height 10
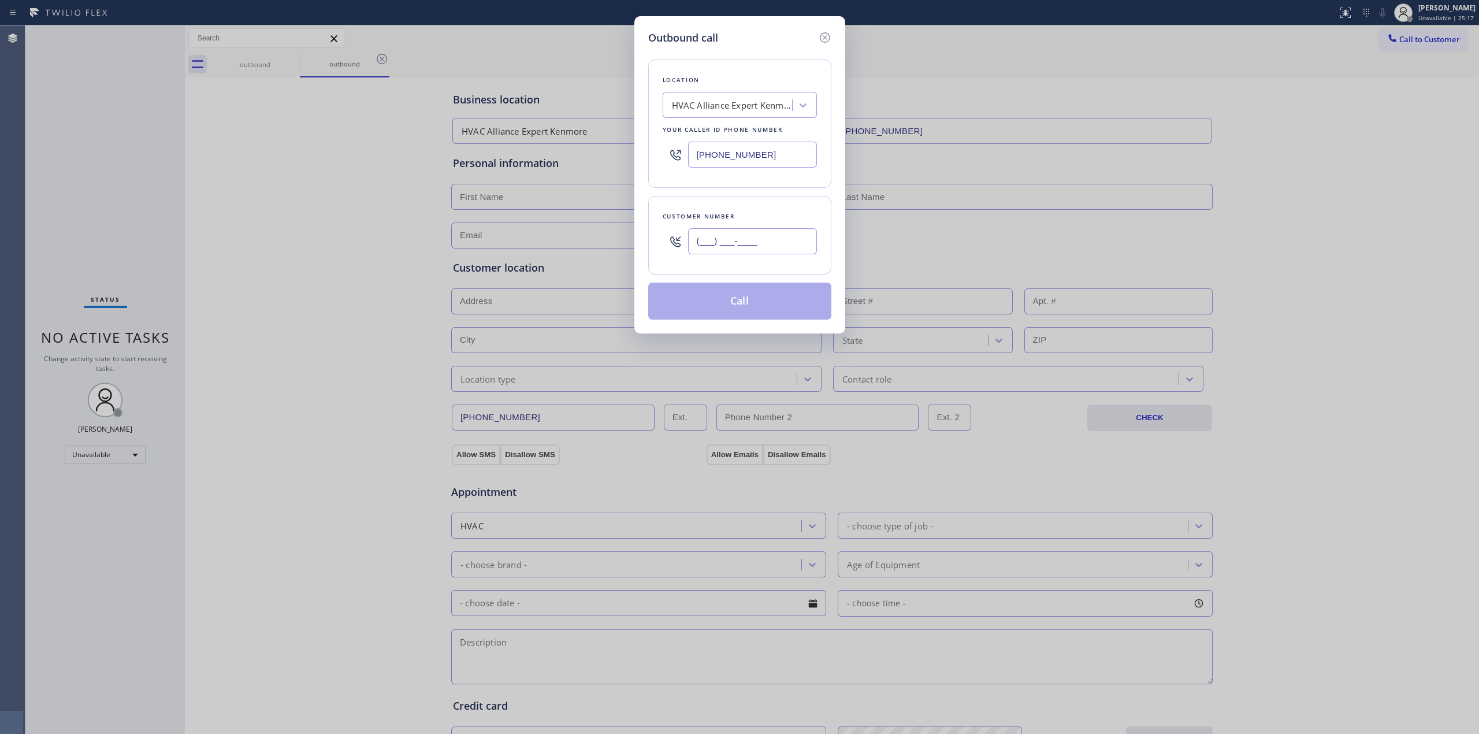
click at [710, 233] on input "(___) ___-____" at bounding box center [752, 241] width 129 height 26
paste input "385) 494-3417"
type input "[PHONE_NUMBER]"
click at [774, 104] on div "HVAC Alliance Expert Kenmore" at bounding box center [732, 105] width 121 height 13
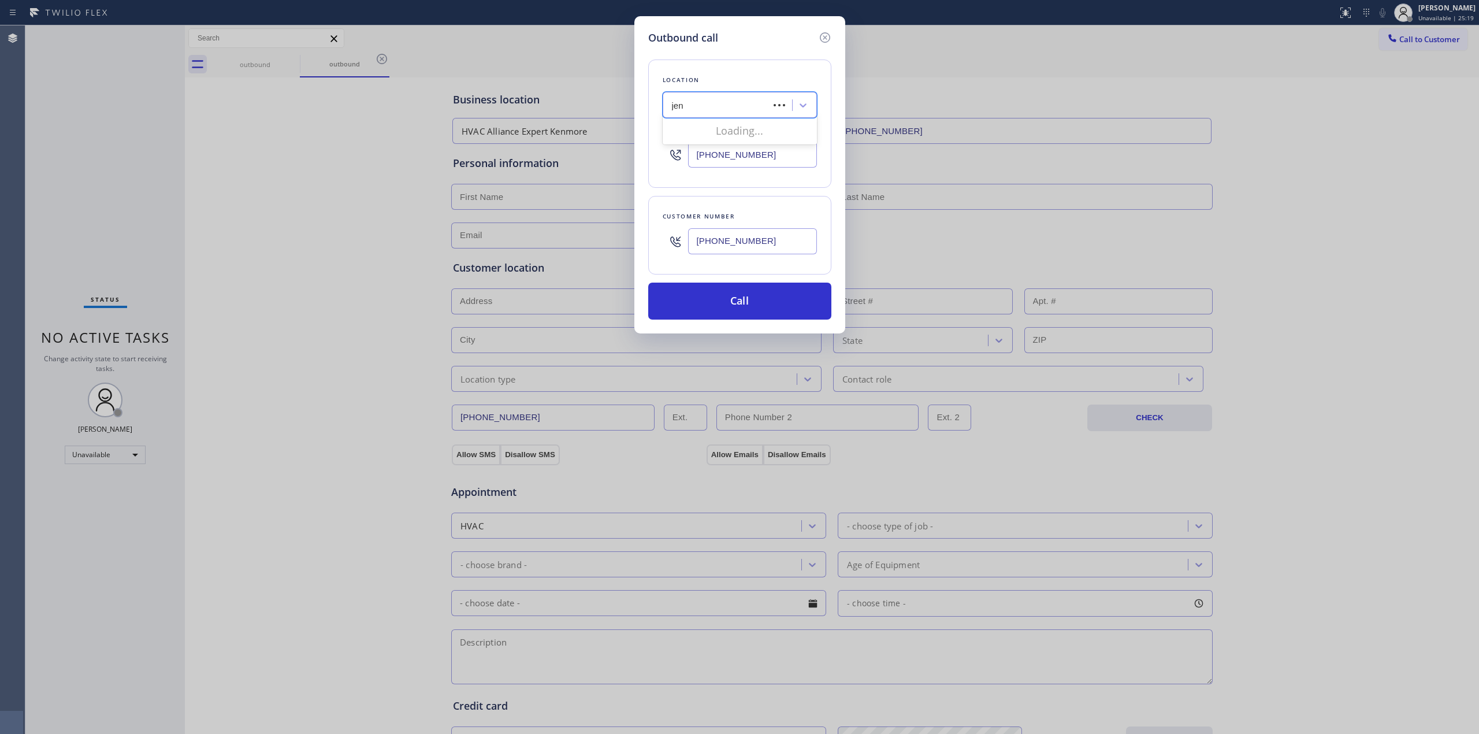
type input "jenn"
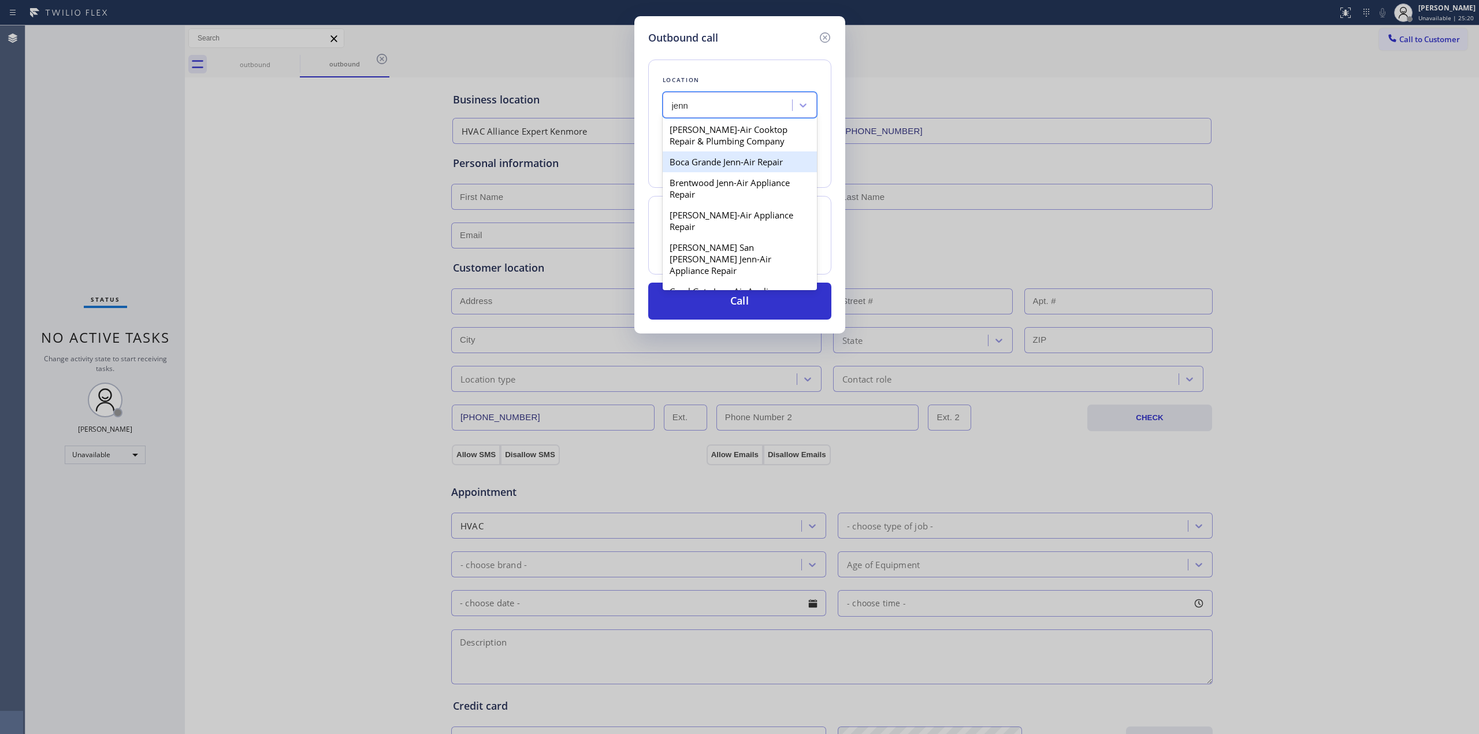
click at [714, 155] on div "Boca Grande Jenn-Air Repair" at bounding box center [740, 161] width 154 height 21
type input "[PHONE_NUMBER]"
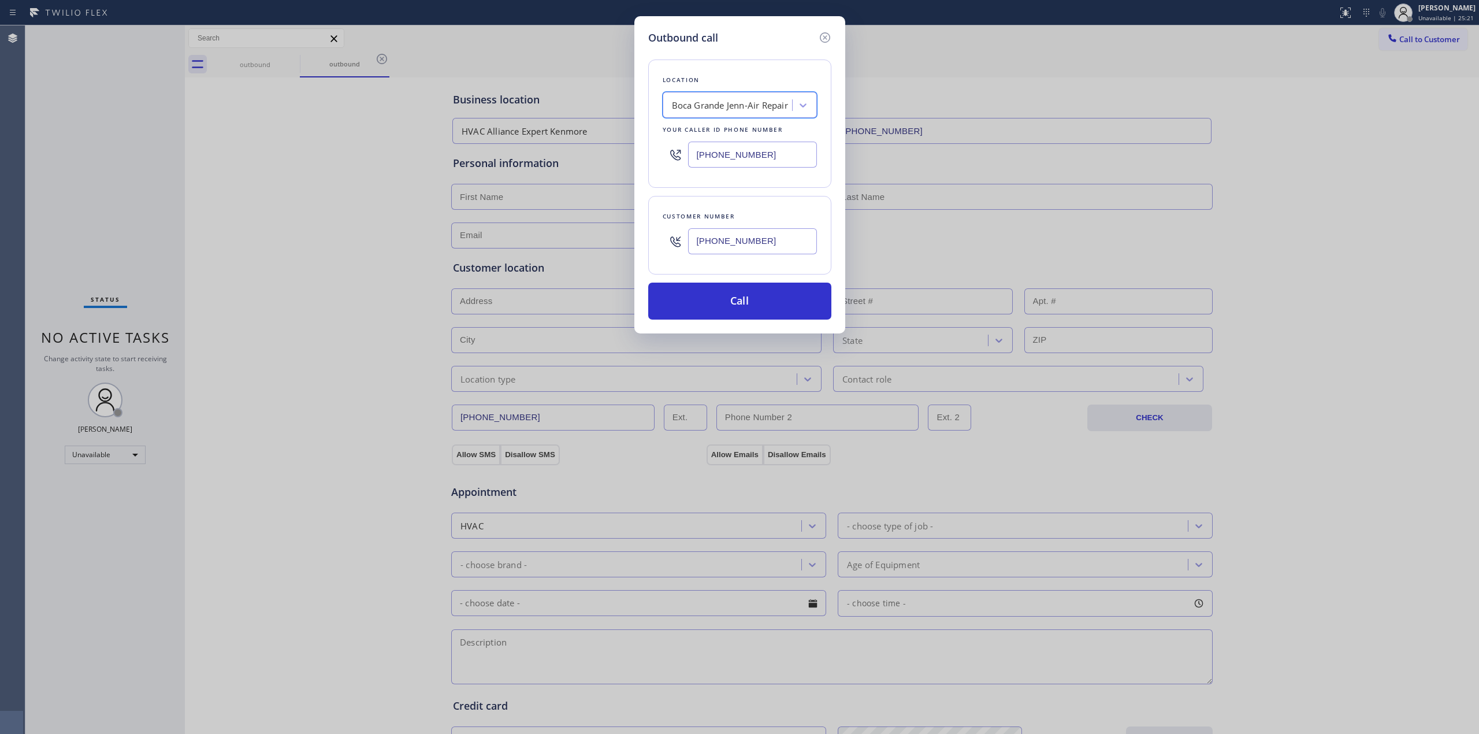
click at [759, 254] on input "[PHONE_NUMBER]" at bounding box center [752, 241] width 129 height 26
click at [749, 303] on button "Call" at bounding box center [739, 301] width 183 height 37
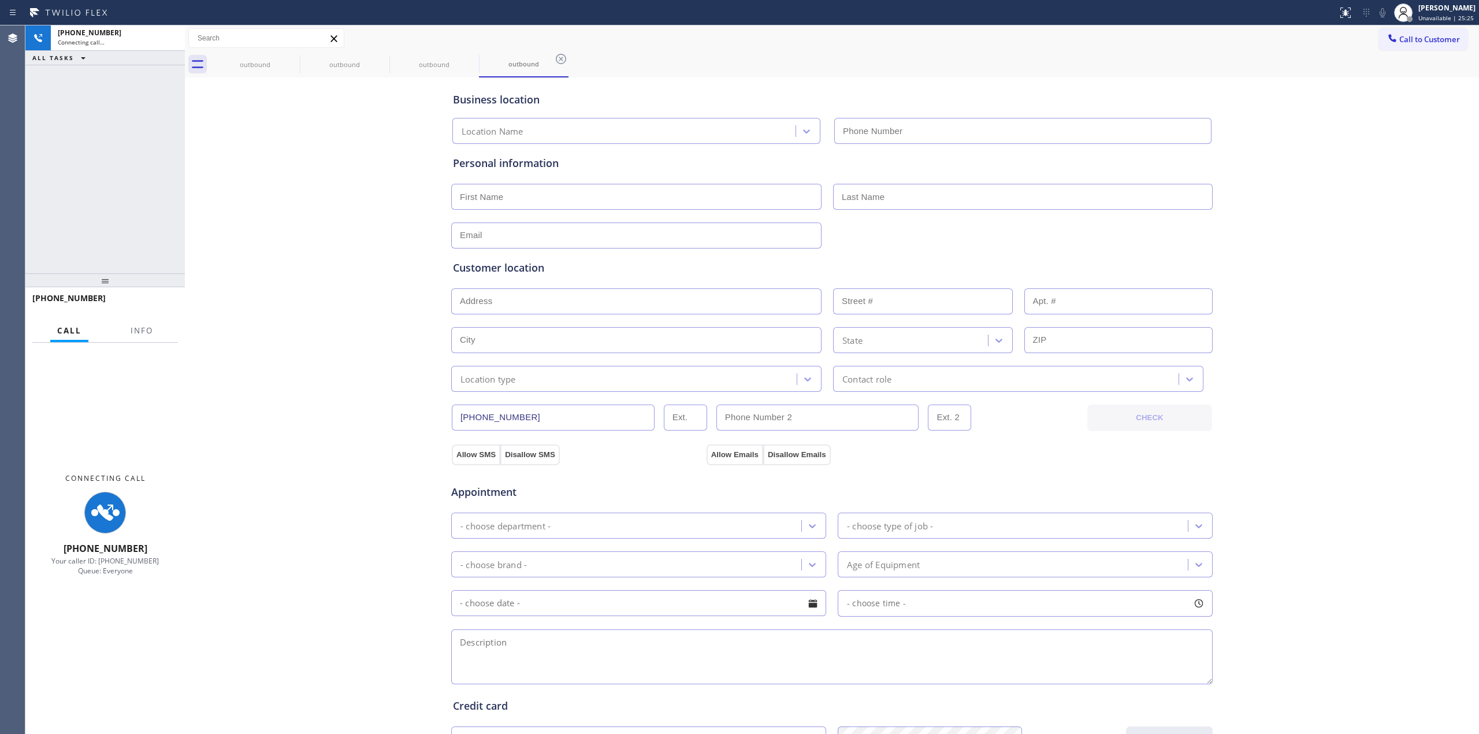
type input "[PHONE_NUMBER]"
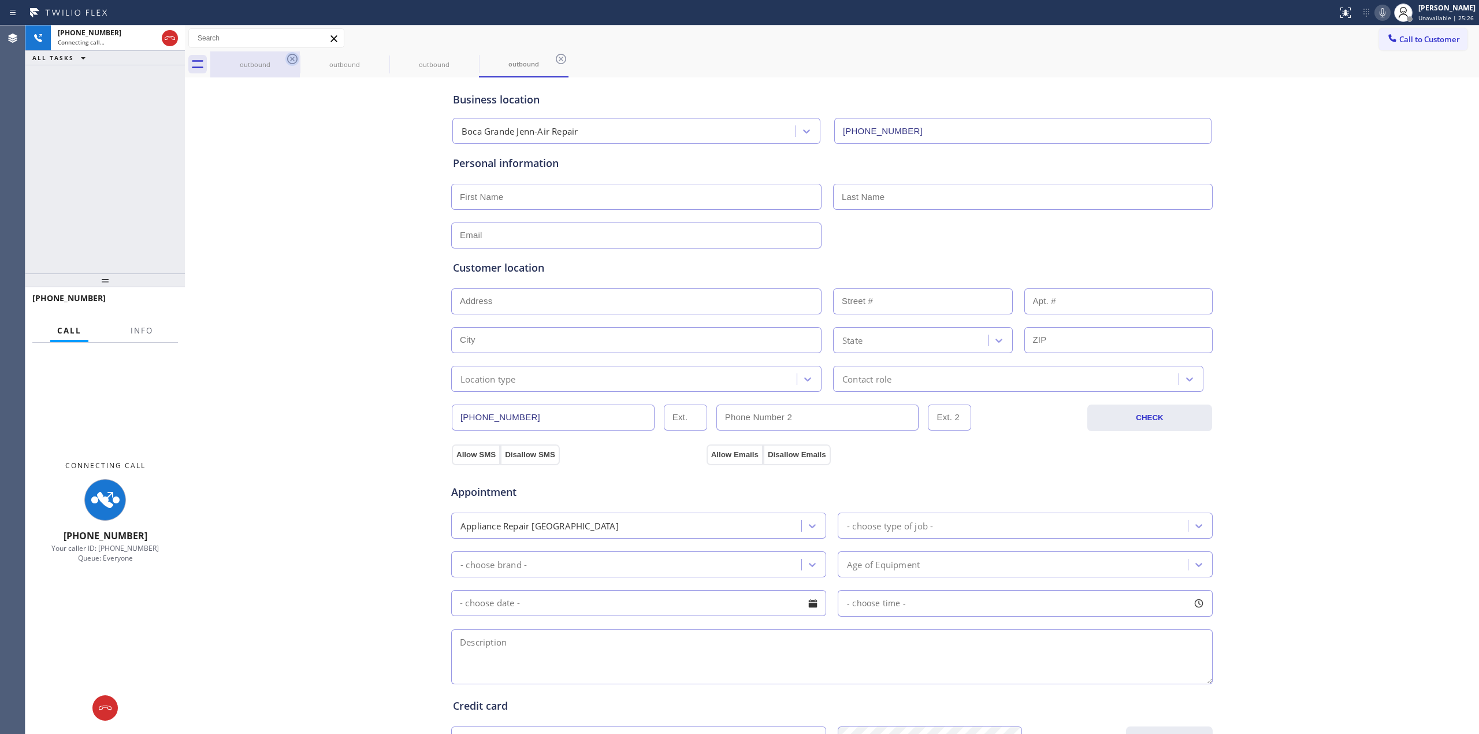
click at [289, 61] on icon at bounding box center [292, 59] width 14 height 14
click at [0, 0] on icon at bounding box center [0, 0] width 0 height 0
click at [554, 61] on icon at bounding box center [561, 59] width 14 height 14
click at [289, 61] on div "outbound outbound outbound outbound" at bounding box center [844, 64] width 1269 height 26
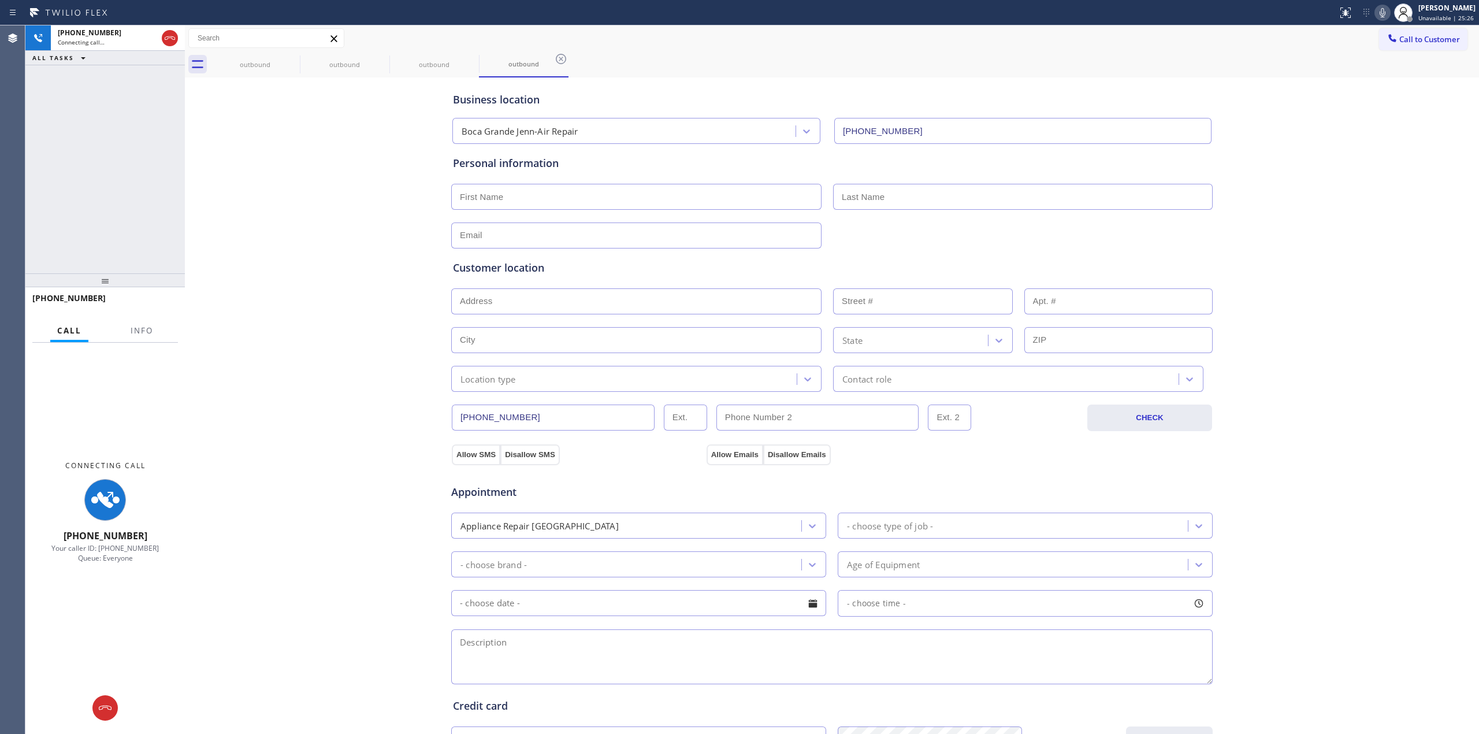
click at [289, 61] on div "outbound outbound outbound outbound" at bounding box center [844, 64] width 1269 height 26
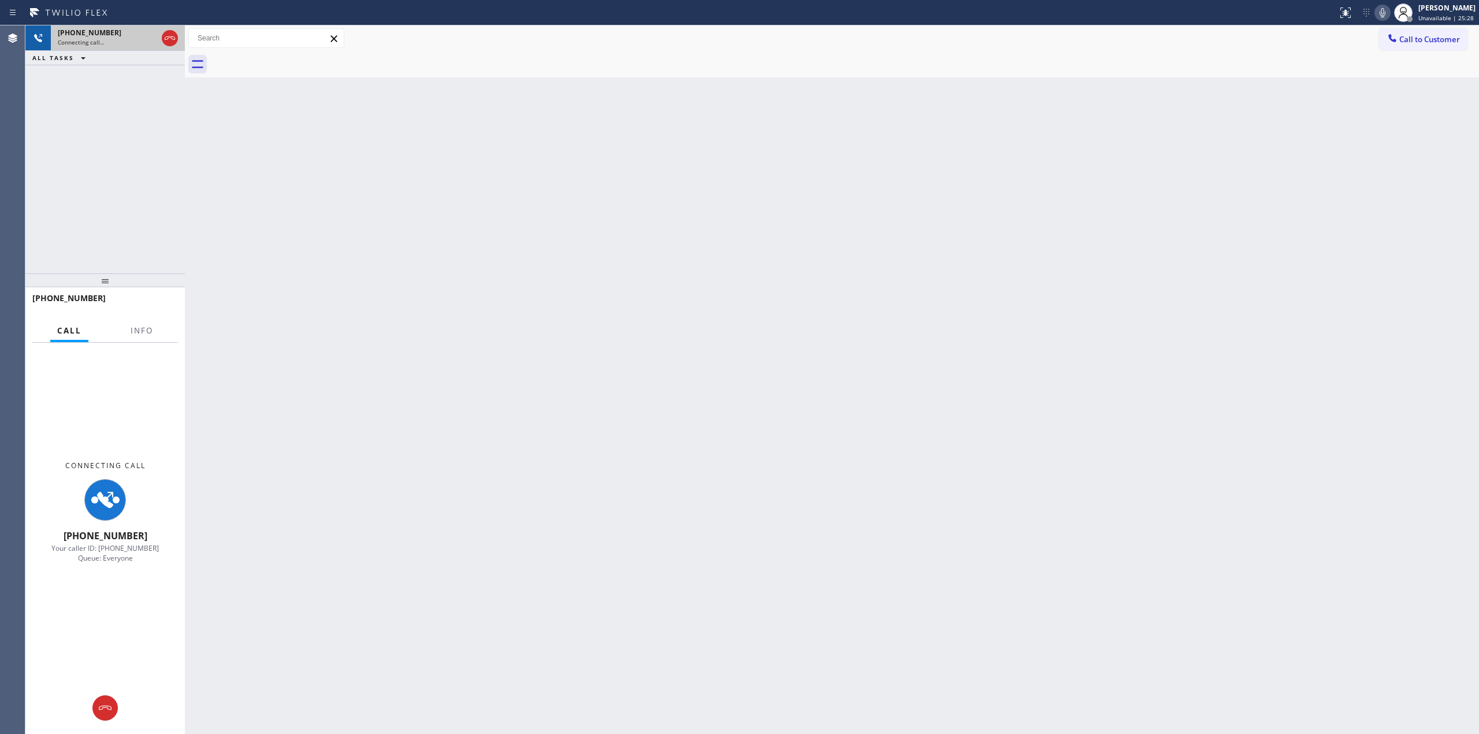
click at [132, 49] on div "[PHONE_NUMBER] Connecting call…" at bounding box center [105, 37] width 109 height 25
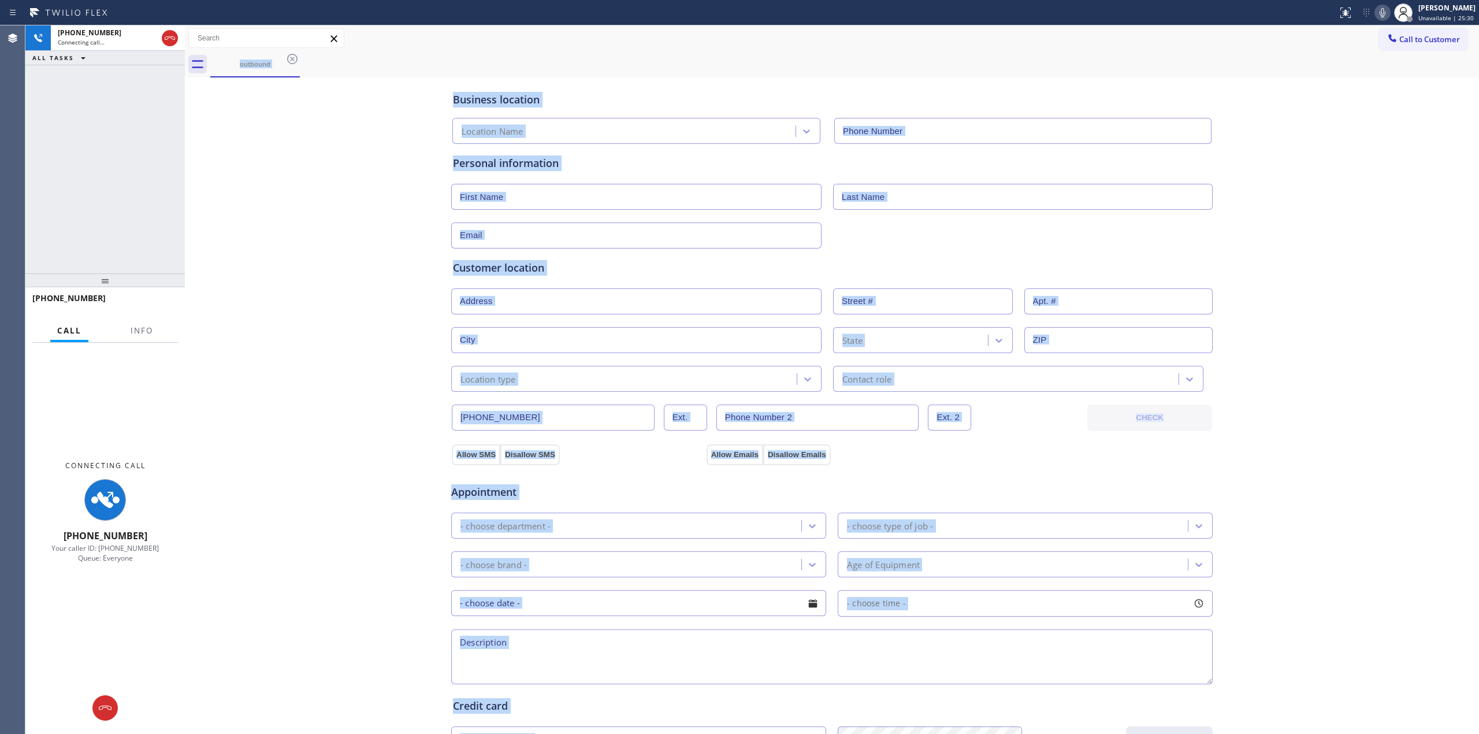
click at [1389, 12] on icon at bounding box center [1383, 13] width 14 height 14
type input "[PHONE_NUMBER]"
click at [296, 61] on icon at bounding box center [292, 59] width 14 height 14
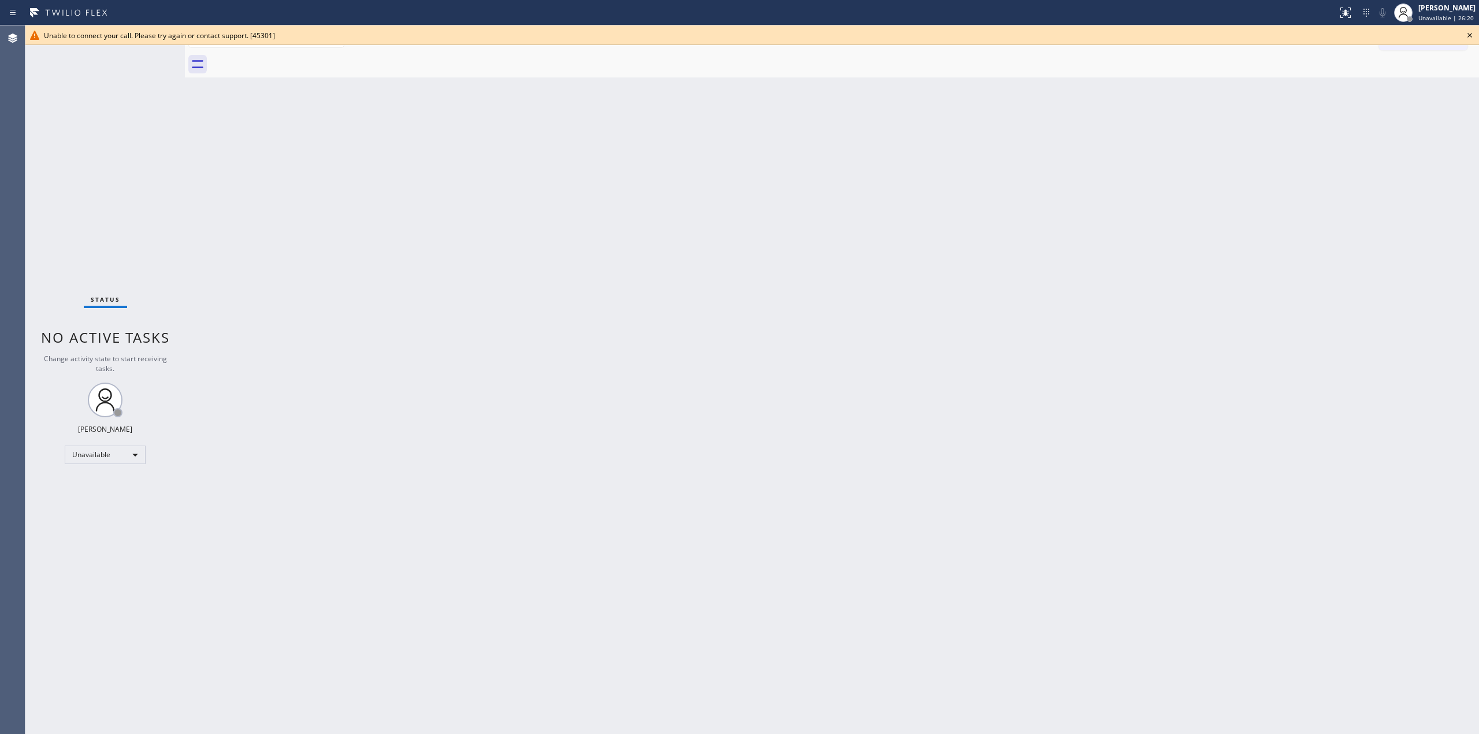
click at [1470, 34] on icon at bounding box center [1470, 35] width 14 height 14
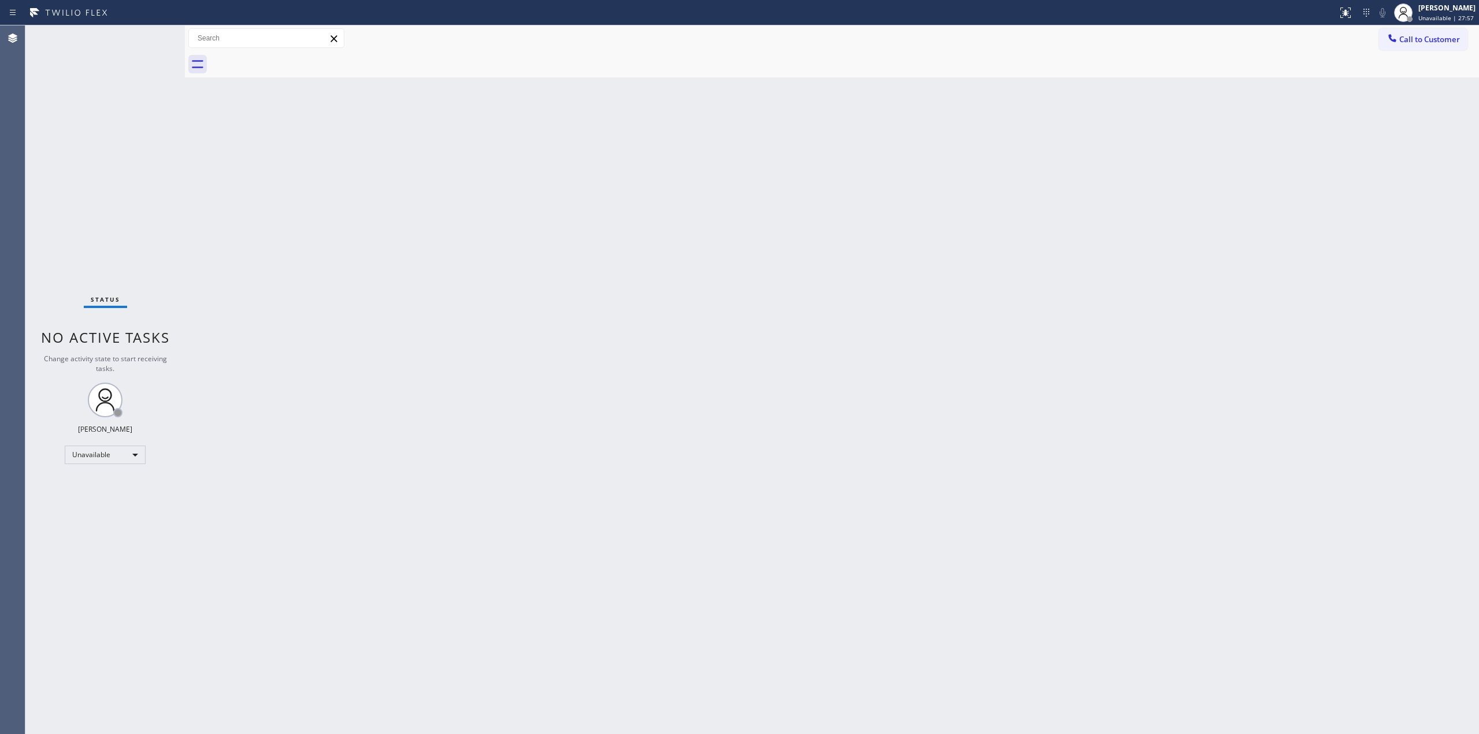
click at [1267, 221] on div "Back to Dashboard Change Sender ID Customers Technicians Select a contact Outbo…" at bounding box center [832, 379] width 1294 height 708
click at [1416, 53] on div at bounding box center [844, 64] width 1269 height 26
click at [1417, 50] on div "Call to Customer Outbound call Location [GEOGRAPHIC_DATA] Jenn-Air Repair Your …" at bounding box center [832, 51] width 1294 height 52
drag, startPoint x: 1417, startPoint y: 49, endPoint x: 1182, endPoint y: 53, distance: 235.2
click at [1417, 47] on button "Call to Customer" at bounding box center [1423, 39] width 88 height 22
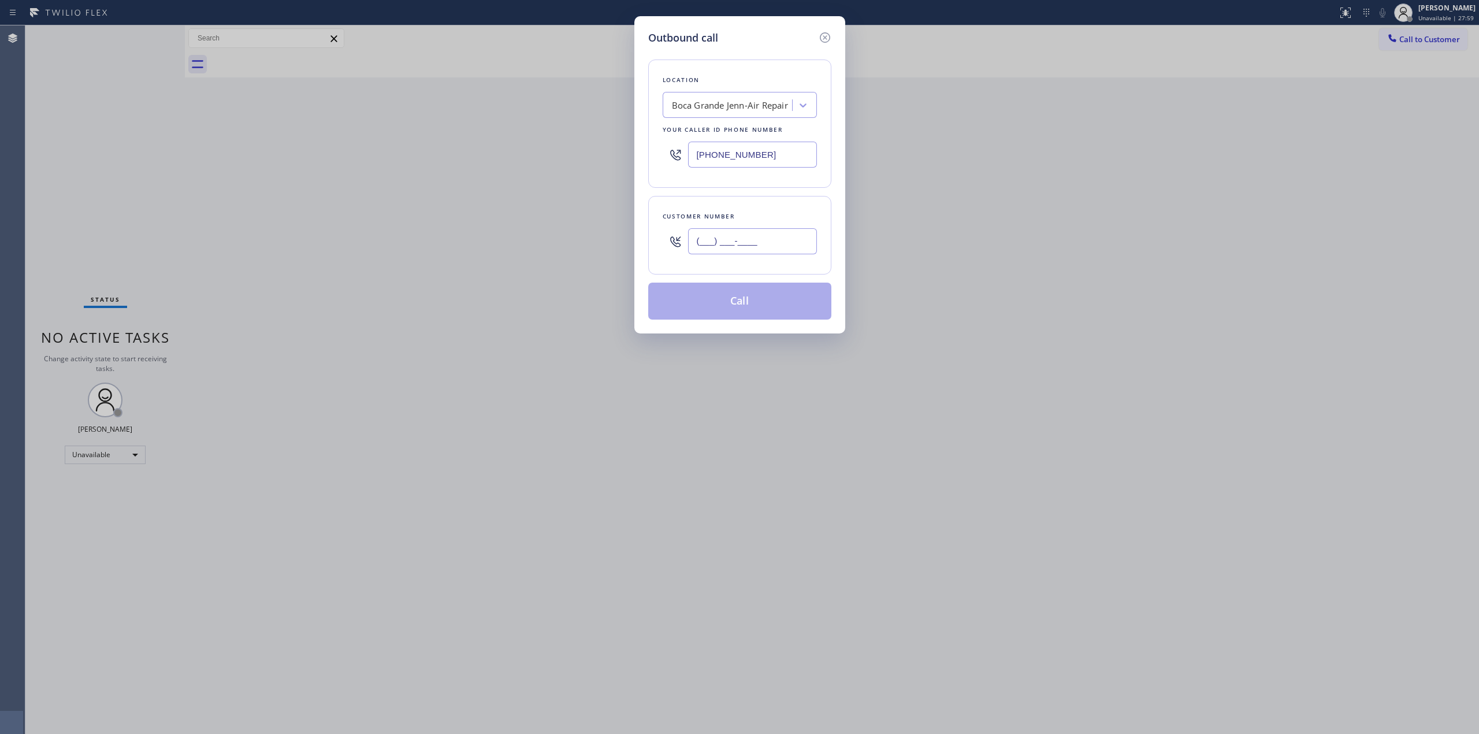
click at [804, 244] on input "(___) ___-____" at bounding box center [752, 241] width 129 height 26
paste input "text"
drag, startPoint x: 783, startPoint y: 252, endPoint x: 543, endPoint y: 218, distance: 242.8
click at [546, 220] on div "Outbound call Location [GEOGRAPHIC_DATA] Jenn-Air Repair Your caller id phone n…" at bounding box center [739, 367] width 1479 height 734
paste input "928) 378-7245"
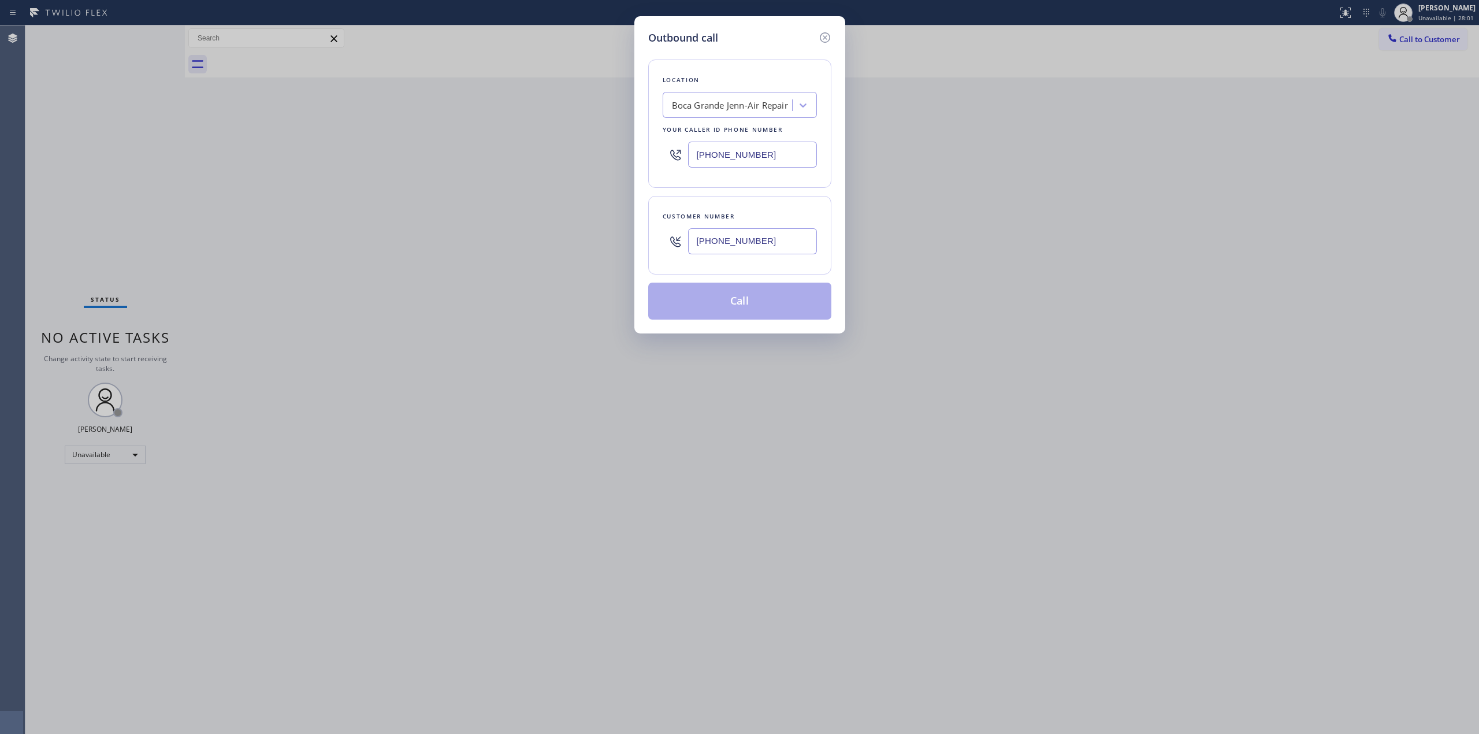
type input "[PHONE_NUMBER]"
click at [740, 94] on div "Boca Grande Jenn-Air Repair" at bounding box center [740, 105] width 154 height 26
type input "viking"
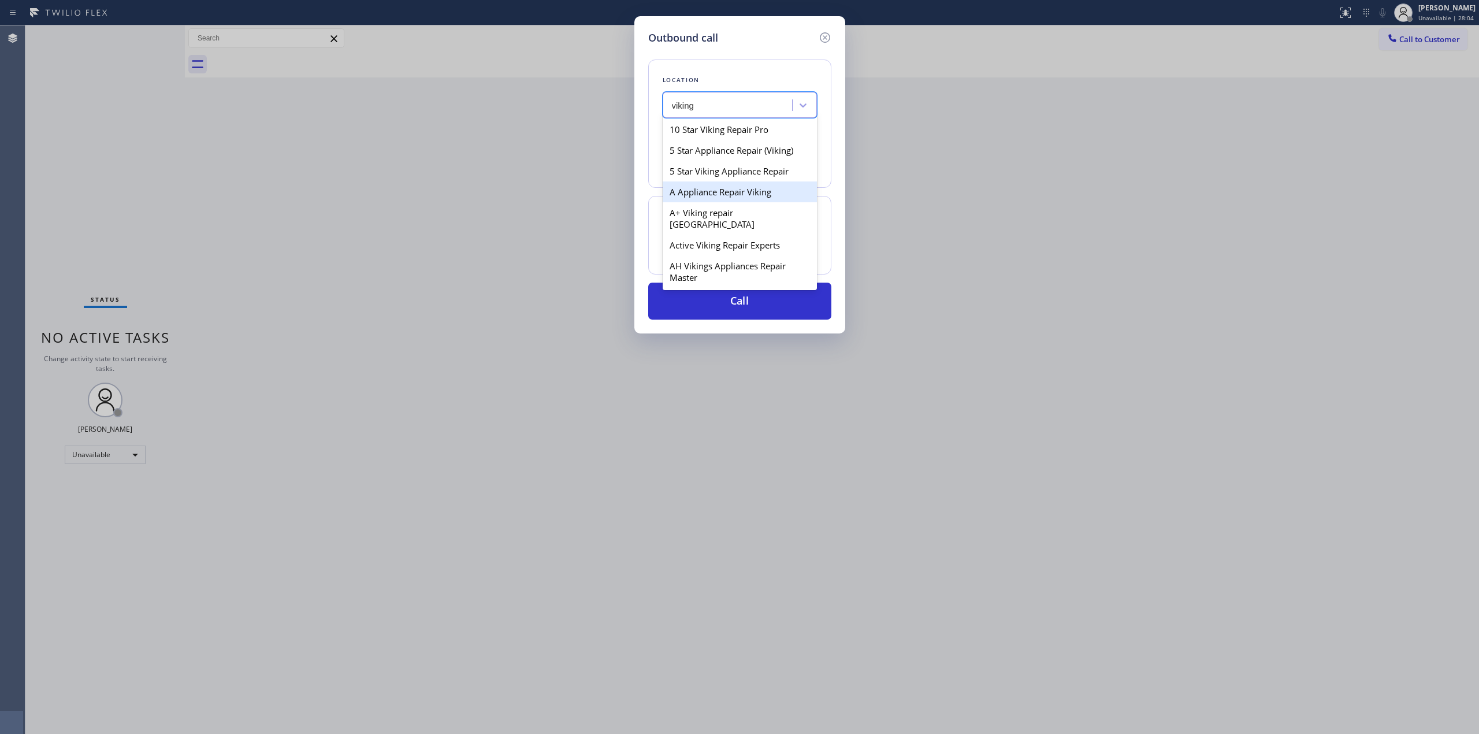
click at [717, 193] on div "A Appliance Repair Viking" at bounding box center [740, 191] width 154 height 21
type input "[PHONE_NUMBER]"
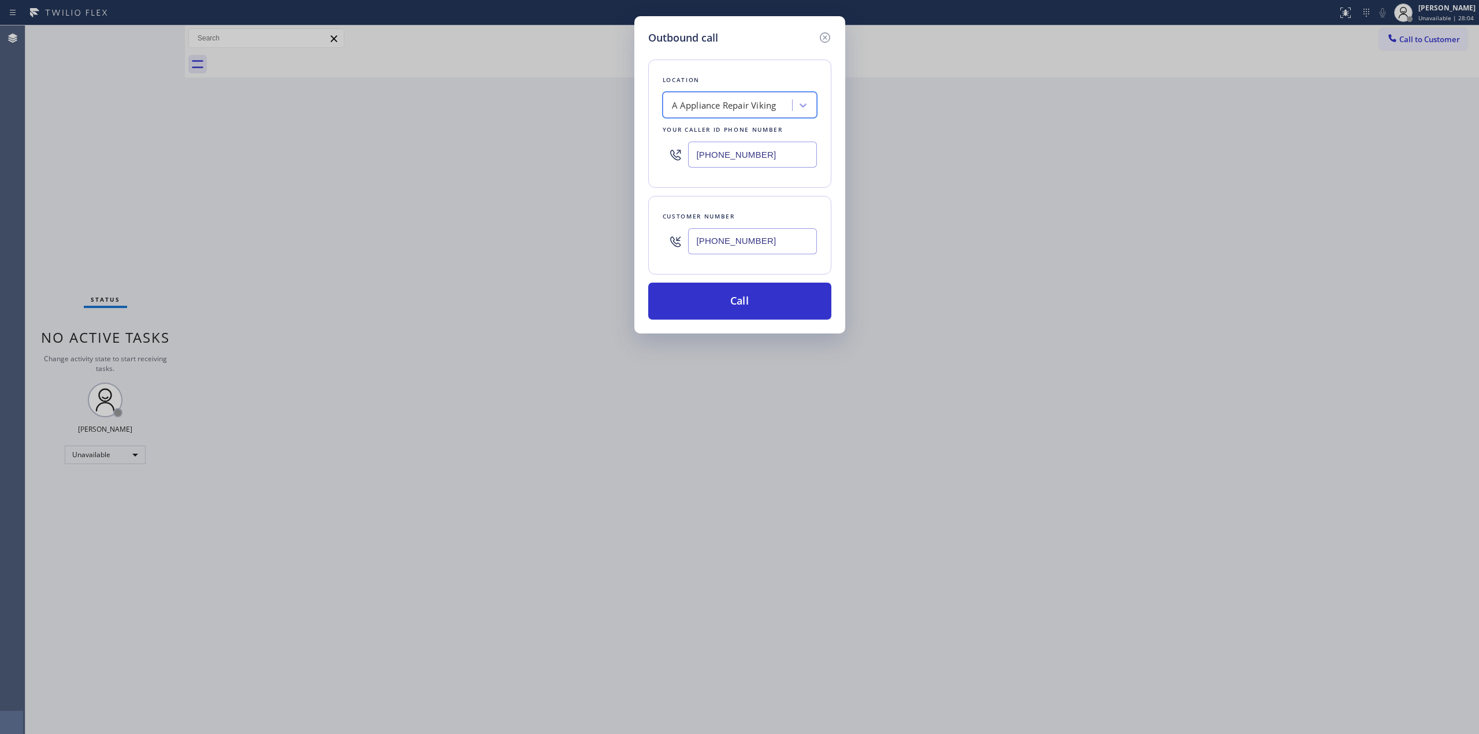
click at [724, 250] on input "[PHONE_NUMBER]" at bounding box center [752, 241] width 129 height 26
click at [721, 324] on div "Outbound call Location A Appliance Repair Viking Your caller id phone number [P…" at bounding box center [739, 174] width 211 height 317
click at [730, 312] on button "Call" at bounding box center [739, 301] width 183 height 37
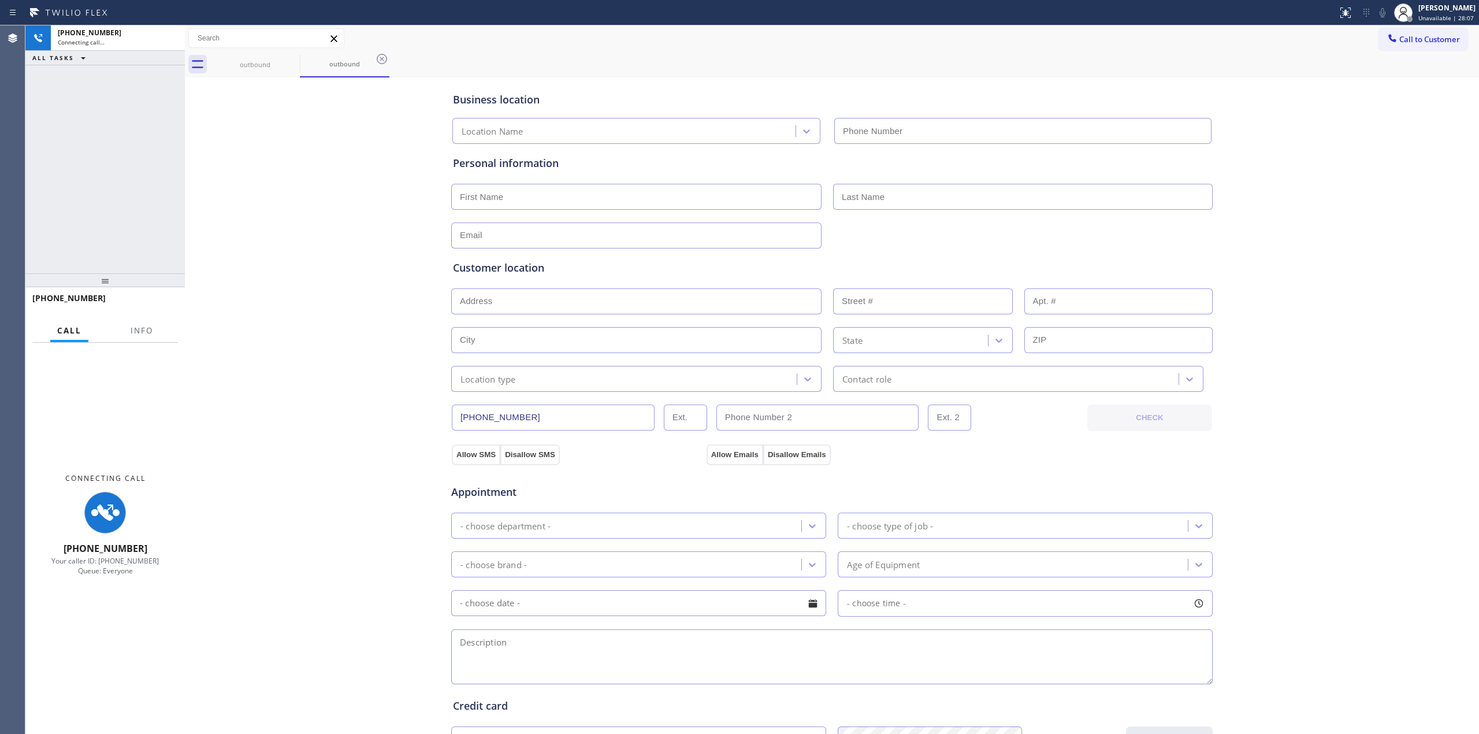
type input "[PHONE_NUMBER]"
click at [1255, 164] on div "Business location A Appliance Repair Viking [PHONE_NUMBER] Personal information…" at bounding box center [832, 474] width 1288 height 789
click at [1385, 12] on icon at bounding box center [1383, 12] width 6 height 9
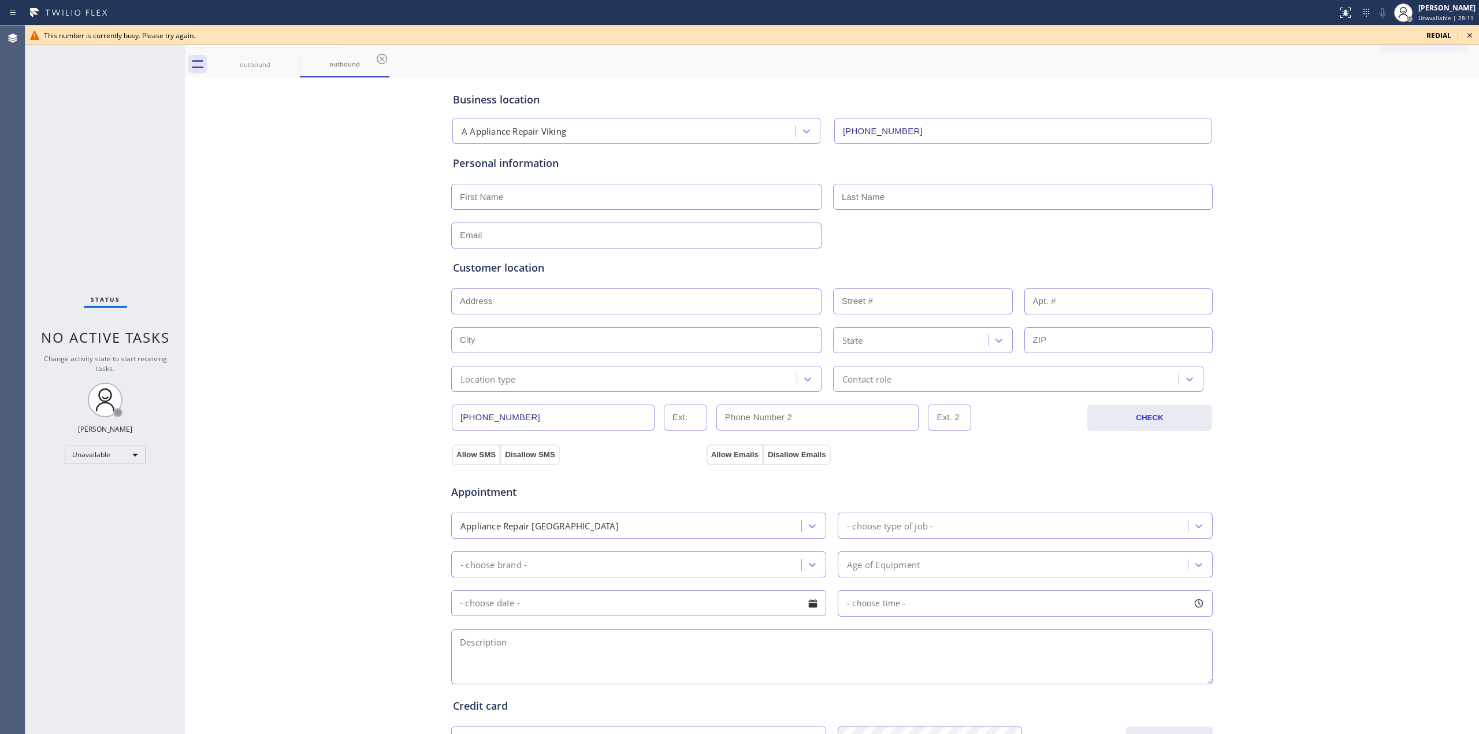
click at [1470, 40] on icon at bounding box center [1470, 35] width 14 height 14
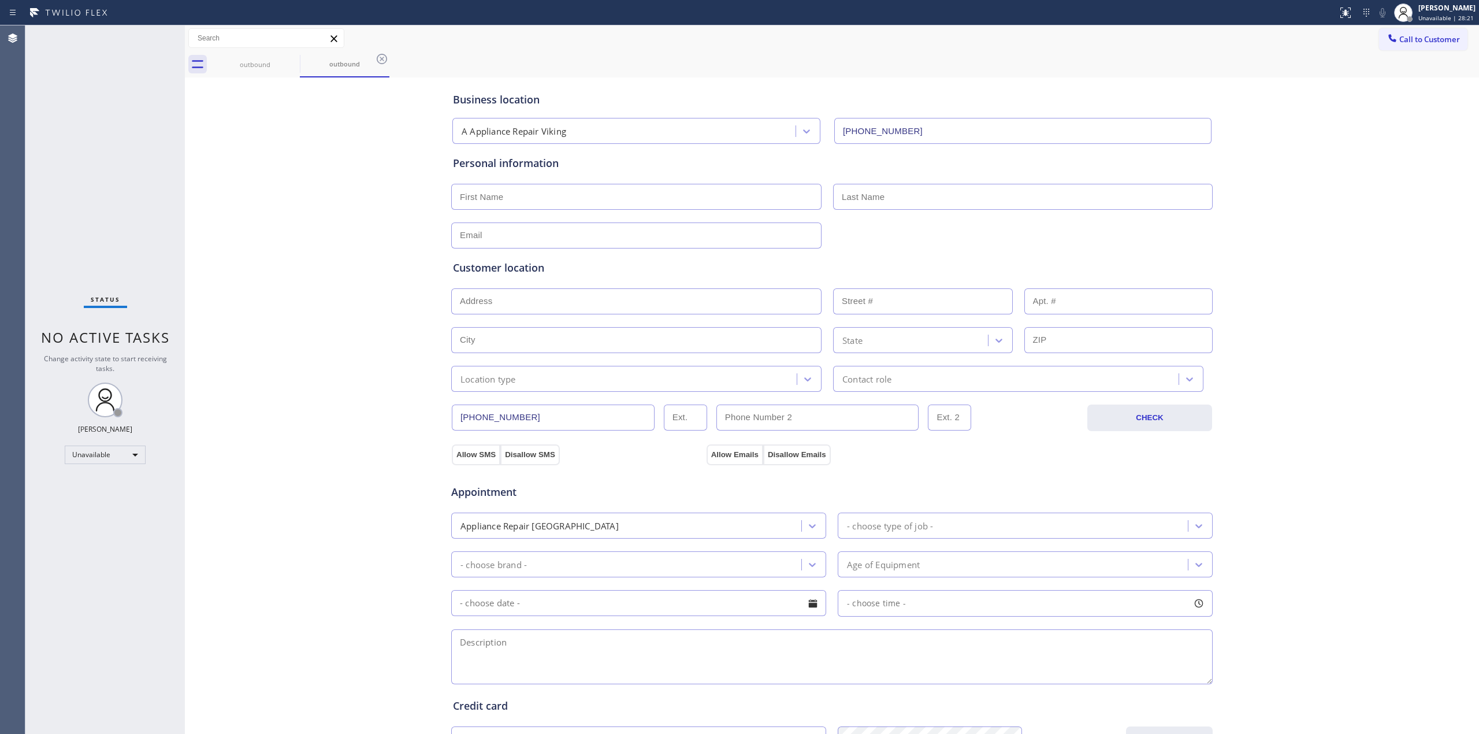
drag, startPoint x: 1320, startPoint y: 132, endPoint x: 1335, endPoint y: 119, distance: 19.2
click at [1325, 128] on div "Business location A Appliance Repair Viking [PHONE_NUMBER] Personal information…" at bounding box center [832, 474] width 1288 height 789
click at [1422, 34] on span "Call to Customer" at bounding box center [1429, 39] width 61 height 10
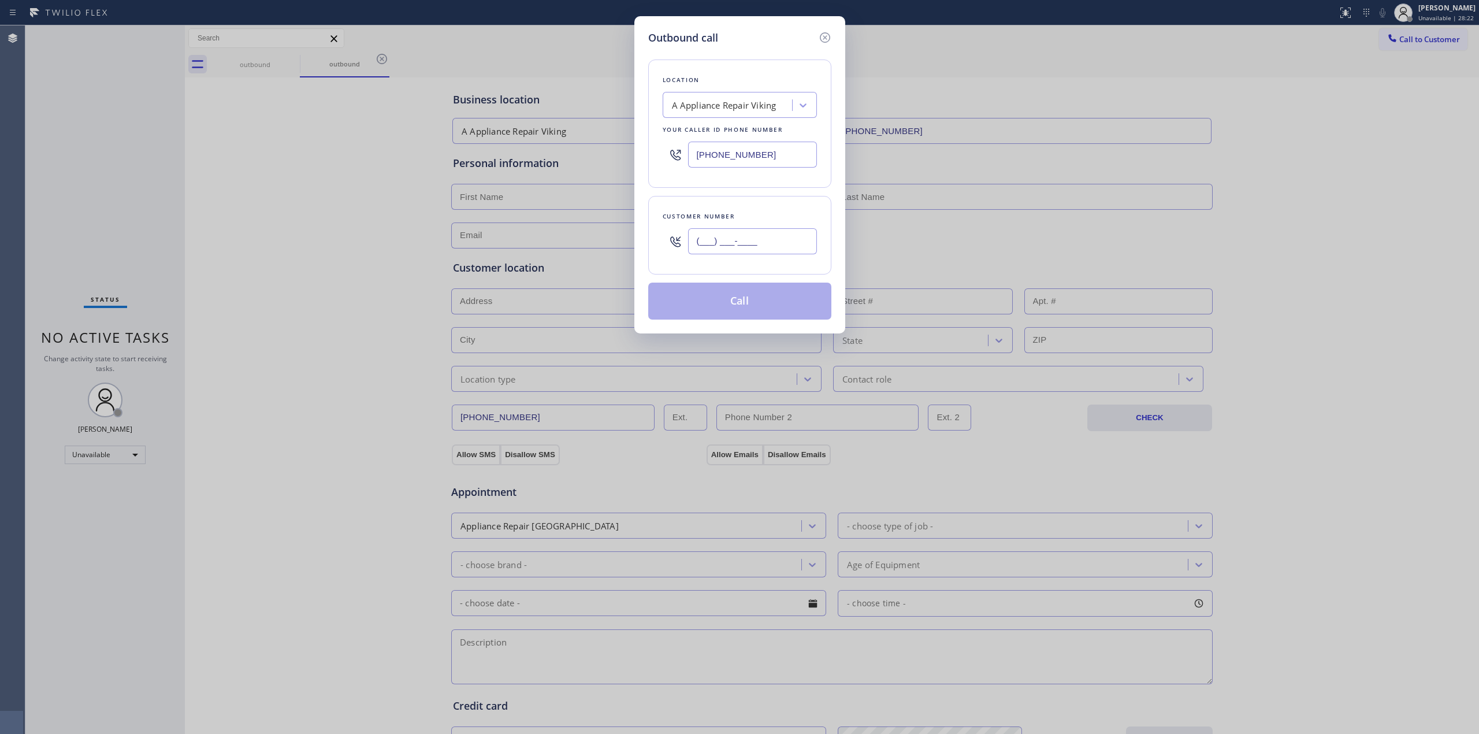
click at [712, 241] on input "(___) ___-____" at bounding box center [752, 241] width 129 height 26
paste input "251) 337-6812"
type input "[PHONE_NUMBER]"
click at [731, 96] on div "A Appliance Repair Viking" at bounding box center [729, 105] width 126 height 20
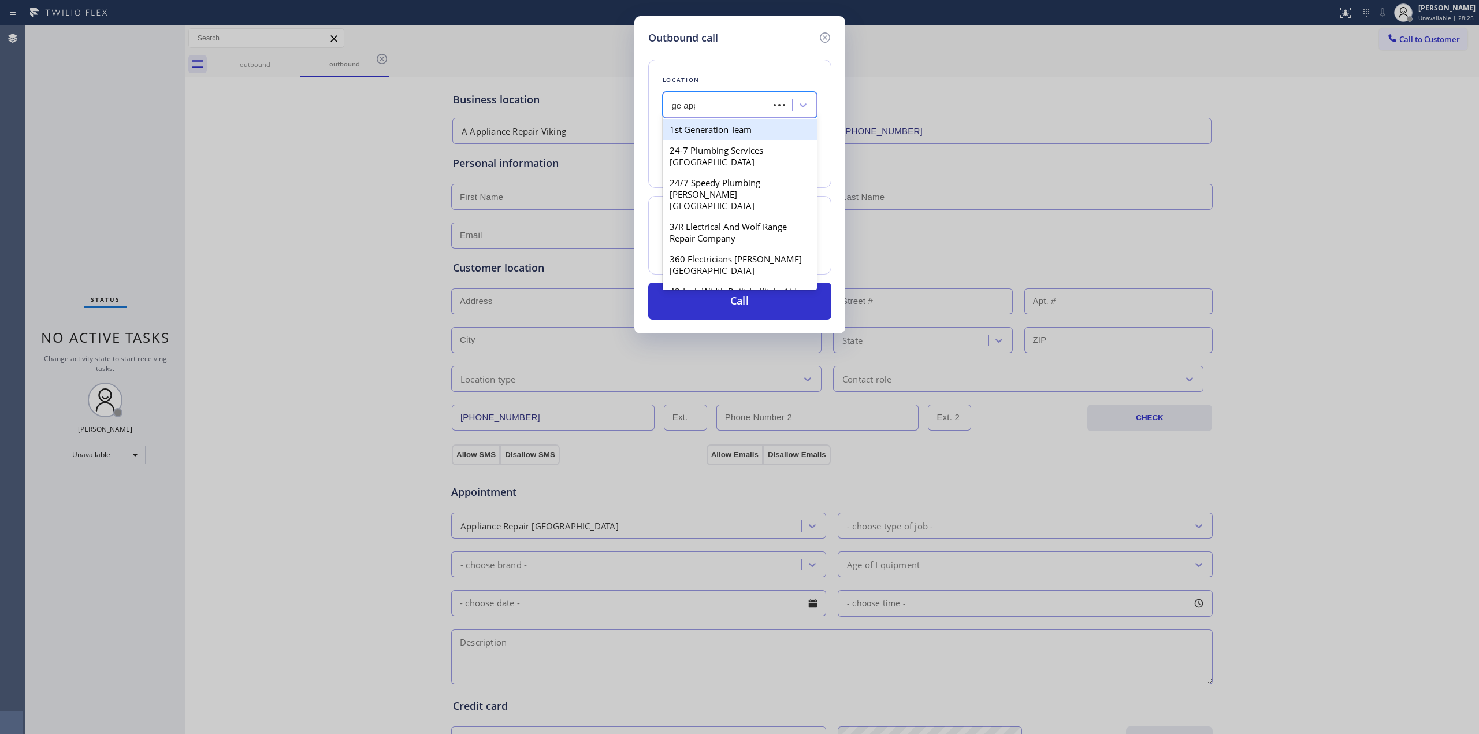
type input "ge appl"
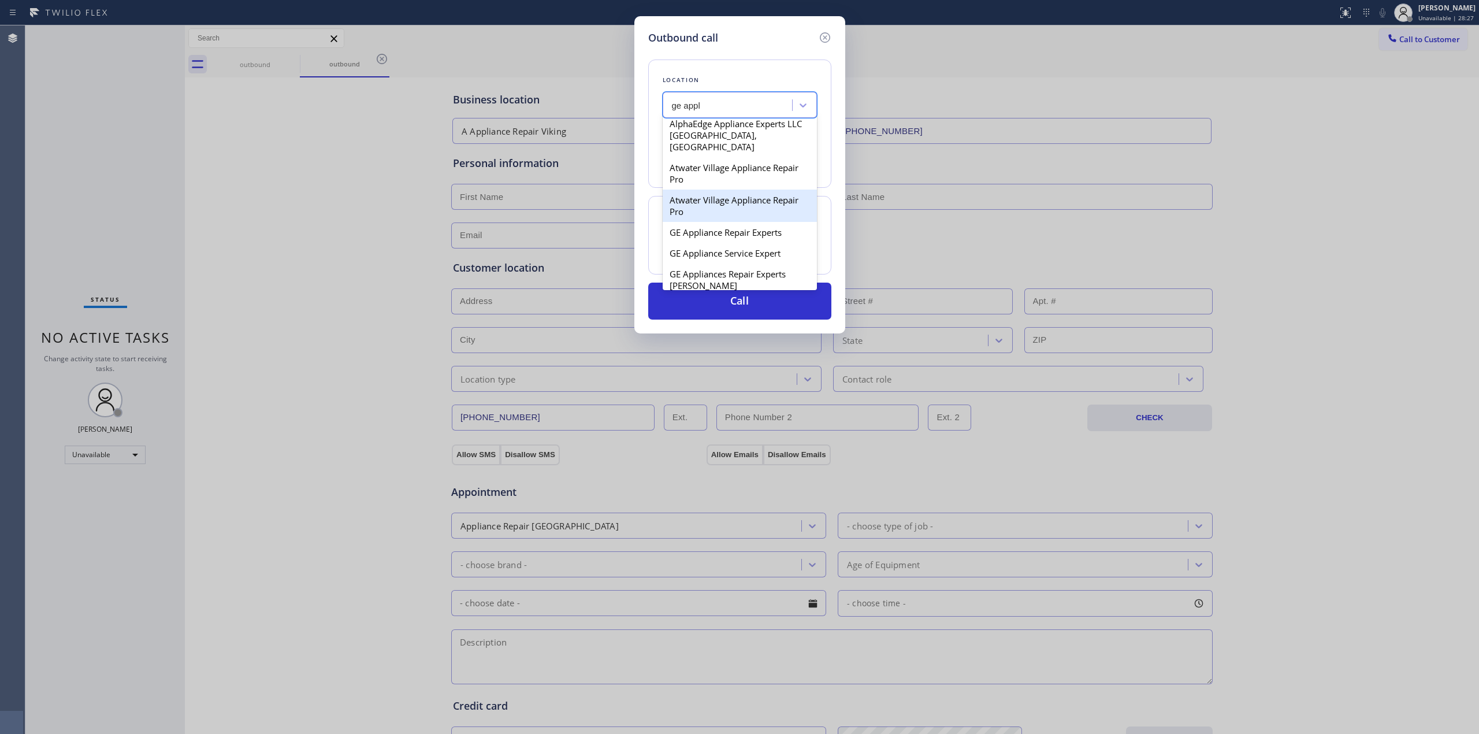
scroll to position [77, 0]
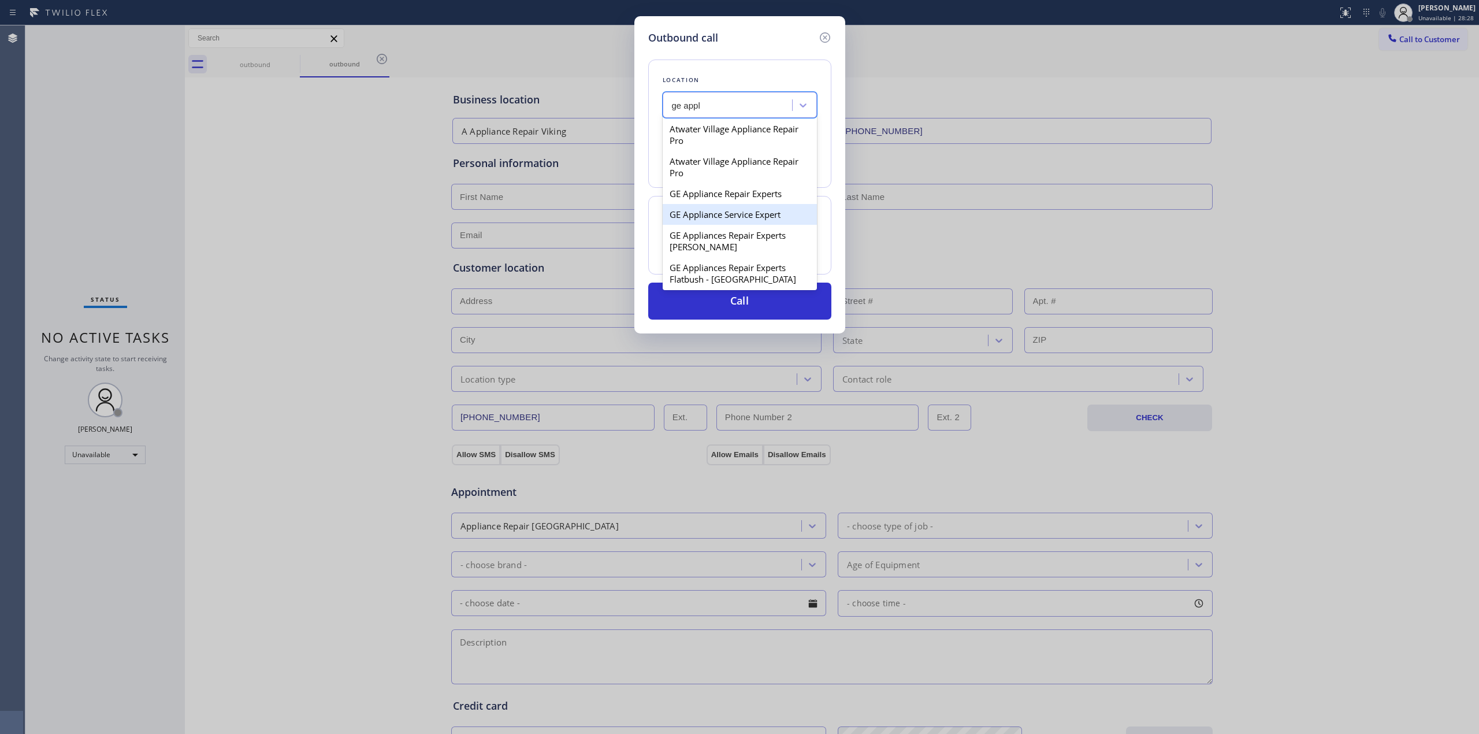
click at [699, 207] on div "GE Appliance Service Expert" at bounding box center [740, 214] width 154 height 21
type input "[PHONE_NUMBER]"
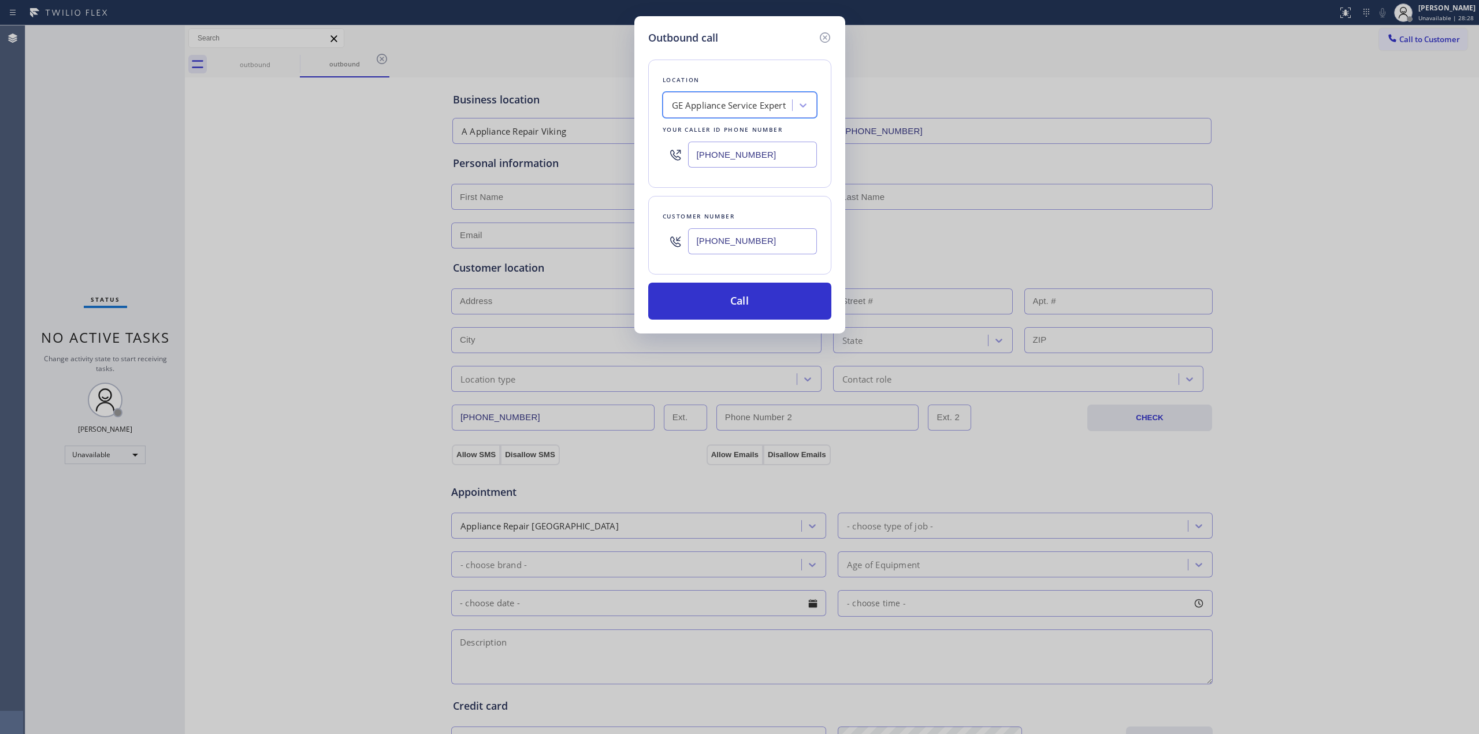
click at [710, 229] on input "[PHONE_NUMBER]" at bounding box center [752, 241] width 129 height 26
click at [722, 304] on button "Call" at bounding box center [739, 301] width 183 height 37
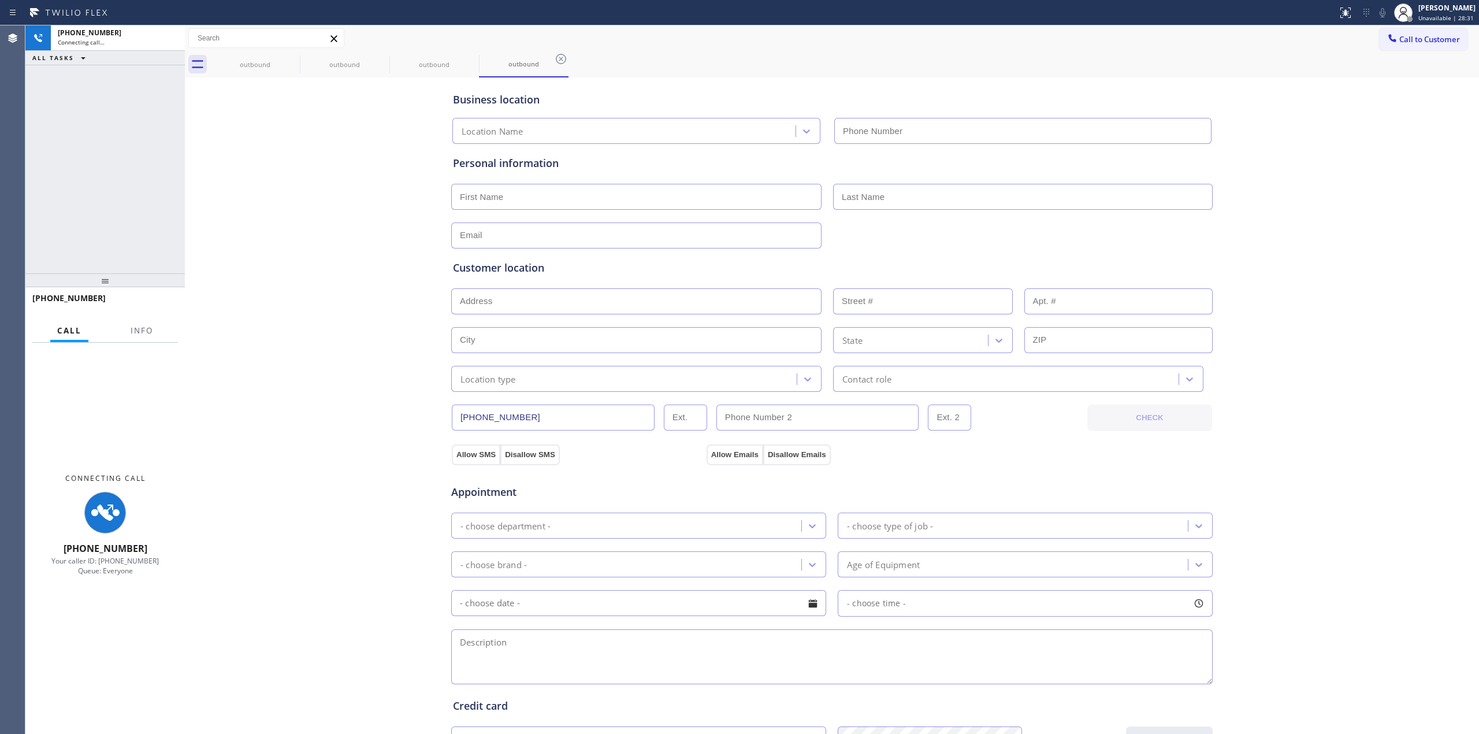
drag, startPoint x: 1337, startPoint y: 160, endPoint x: 1338, endPoint y: 148, distance: 12.2
click at [1338, 156] on div "Business location Location Name Personal information Customer location >> ADD N…" at bounding box center [832, 474] width 1288 height 789
click at [1385, 12] on icon at bounding box center [1383, 12] width 6 height 9
type input "[PHONE_NUMBER]"
click at [1341, 553] on div "Business location GE Appliance Service Expert [PHONE_NUMBER] Personal informati…" at bounding box center [832, 474] width 1288 height 789
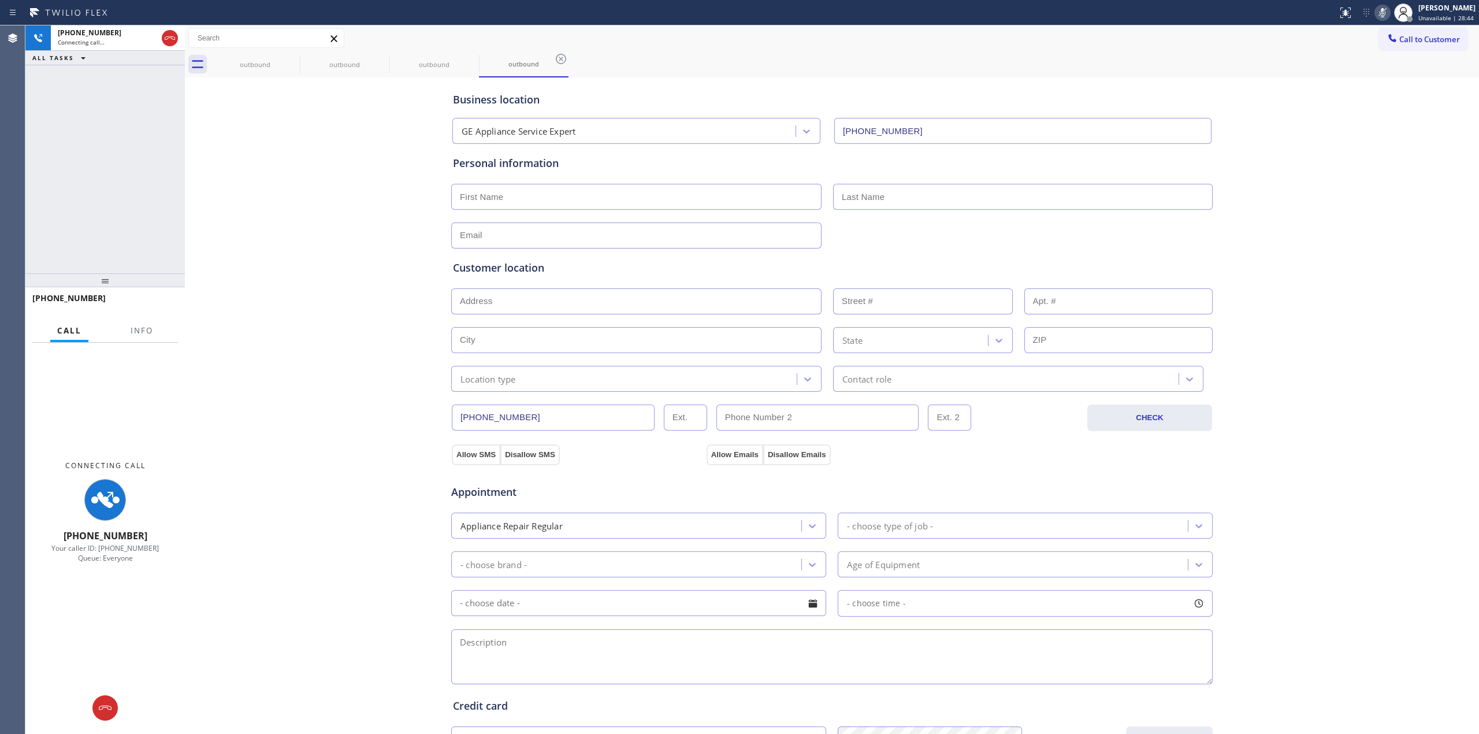
click at [326, 543] on div "Business location GE Appliance Service Expert [PHONE_NUMBER] Personal informati…" at bounding box center [832, 474] width 1288 height 789
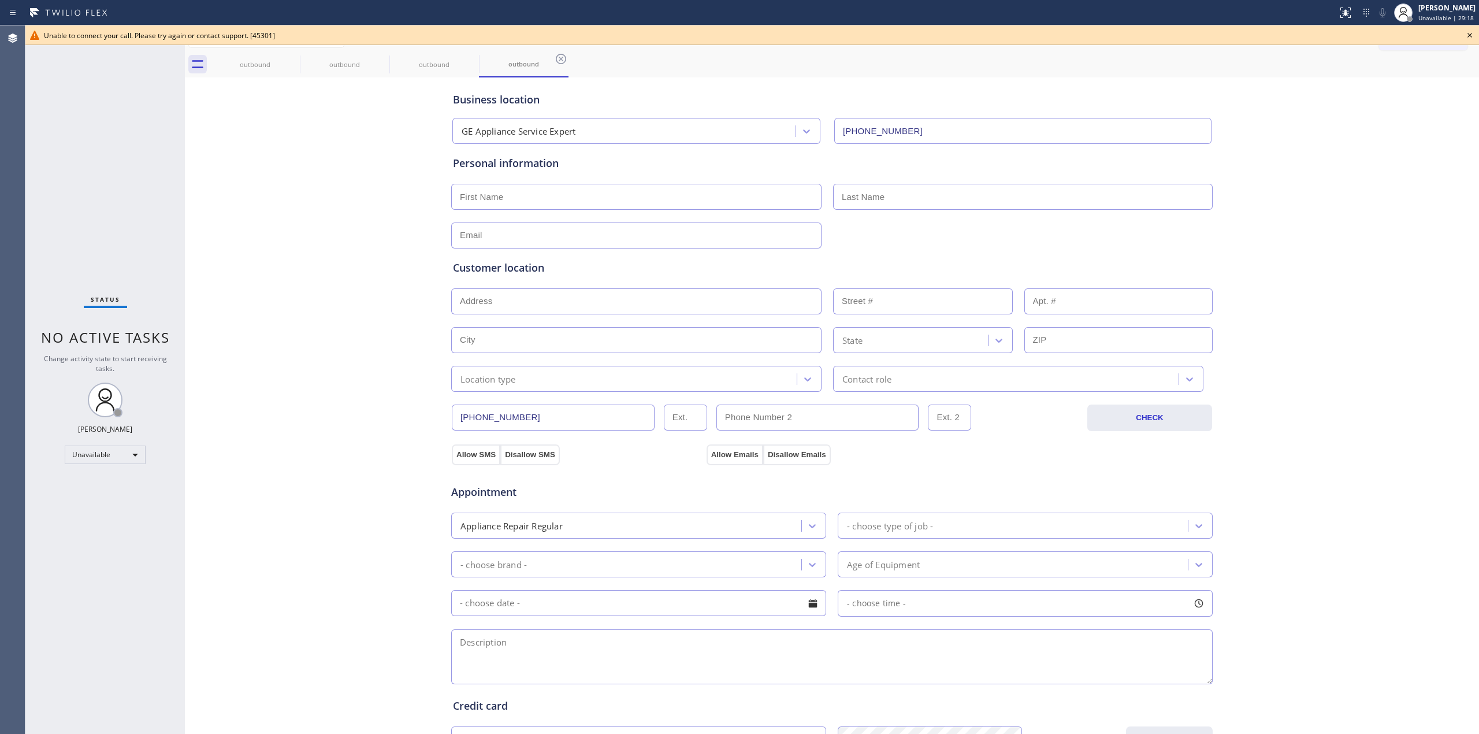
click at [1270, 248] on div "Business location GE Appliance Service Expert [PHONE_NUMBER] Personal informati…" at bounding box center [832, 474] width 1288 height 789
click at [1468, 37] on icon at bounding box center [1470, 35] width 5 height 5
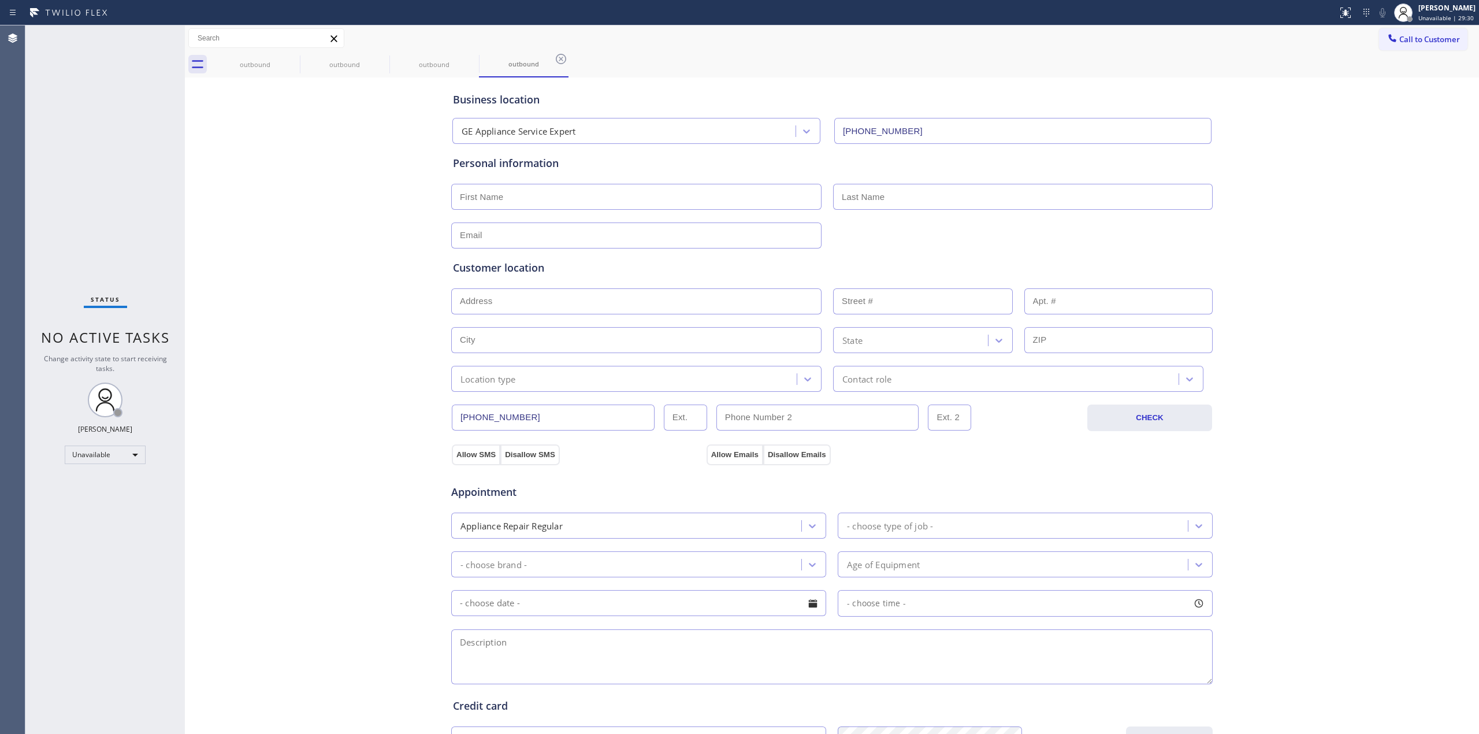
drag, startPoint x: 1307, startPoint y: 181, endPoint x: 1362, endPoint y: 82, distance: 113.3
click at [1309, 176] on div "Business location GE Appliance Service Expert [PHONE_NUMBER] Personal informati…" at bounding box center [832, 474] width 1288 height 789
drag, startPoint x: 1399, startPoint y: 31, endPoint x: 1355, endPoint y: 54, distance: 49.6
click at [1396, 31] on button "Call to Customer" at bounding box center [1423, 39] width 88 height 22
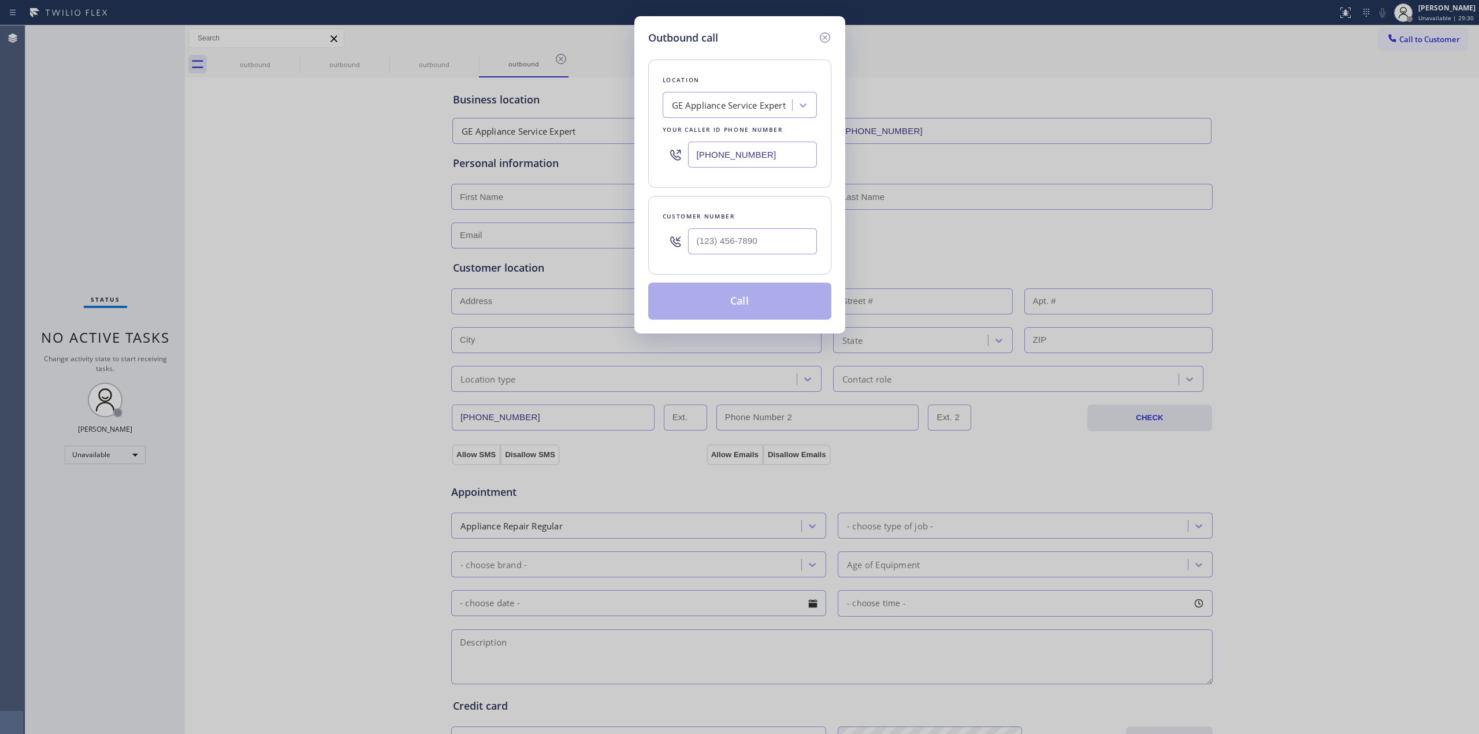
drag, startPoint x: 863, startPoint y: 248, endPoint x: 788, endPoint y: 248, distance: 74.5
click at [846, 248] on div "Outbound call Location GE Appliance Service Expert Your caller id phone number …" at bounding box center [739, 367] width 1479 height 734
paste input "628) 226-2194"
click at [766, 248] on input "[PHONE_NUMBER]" at bounding box center [752, 241] width 129 height 26
type input "[PHONE_NUMBER]"
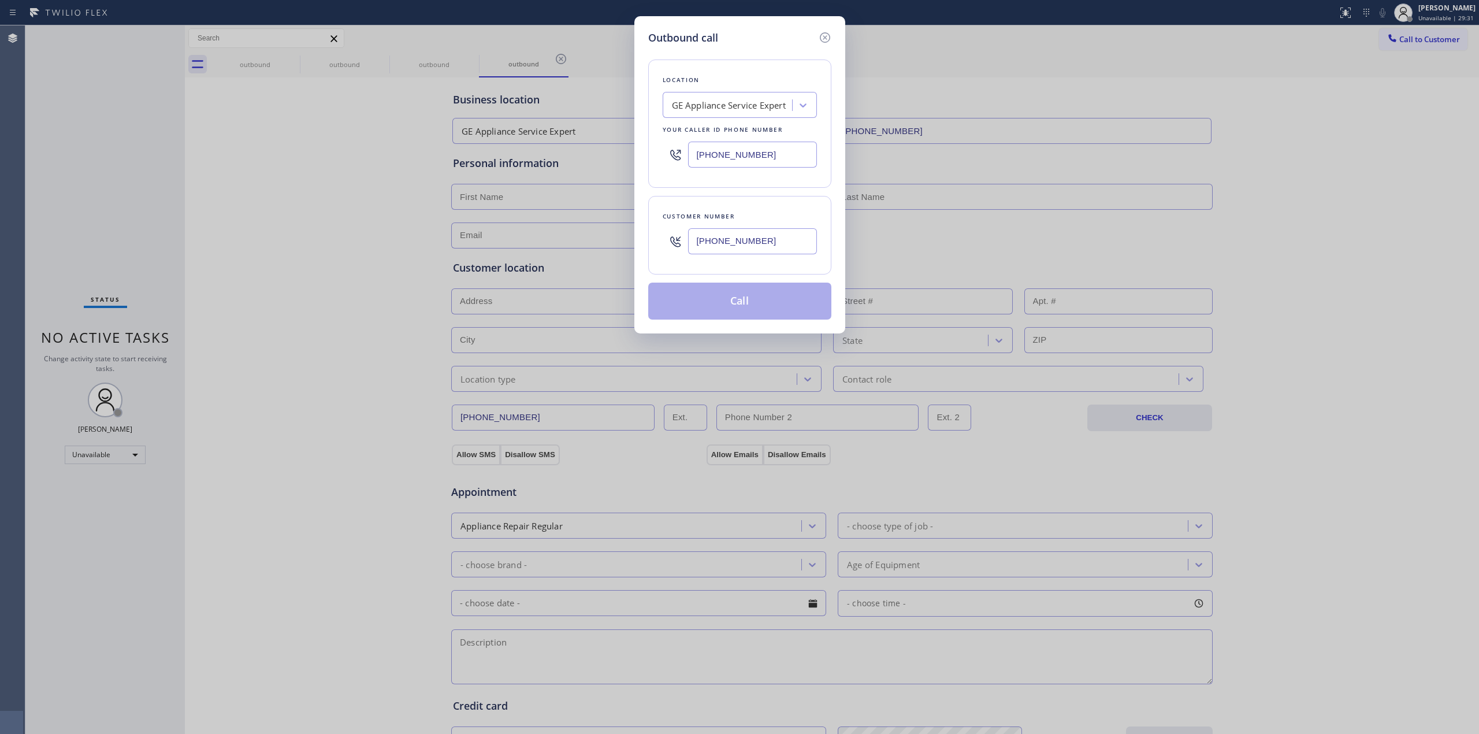
click at [754, 99] on div "GE Appliance Service Expert" at bounding box center [729, 105] width 114 height 13
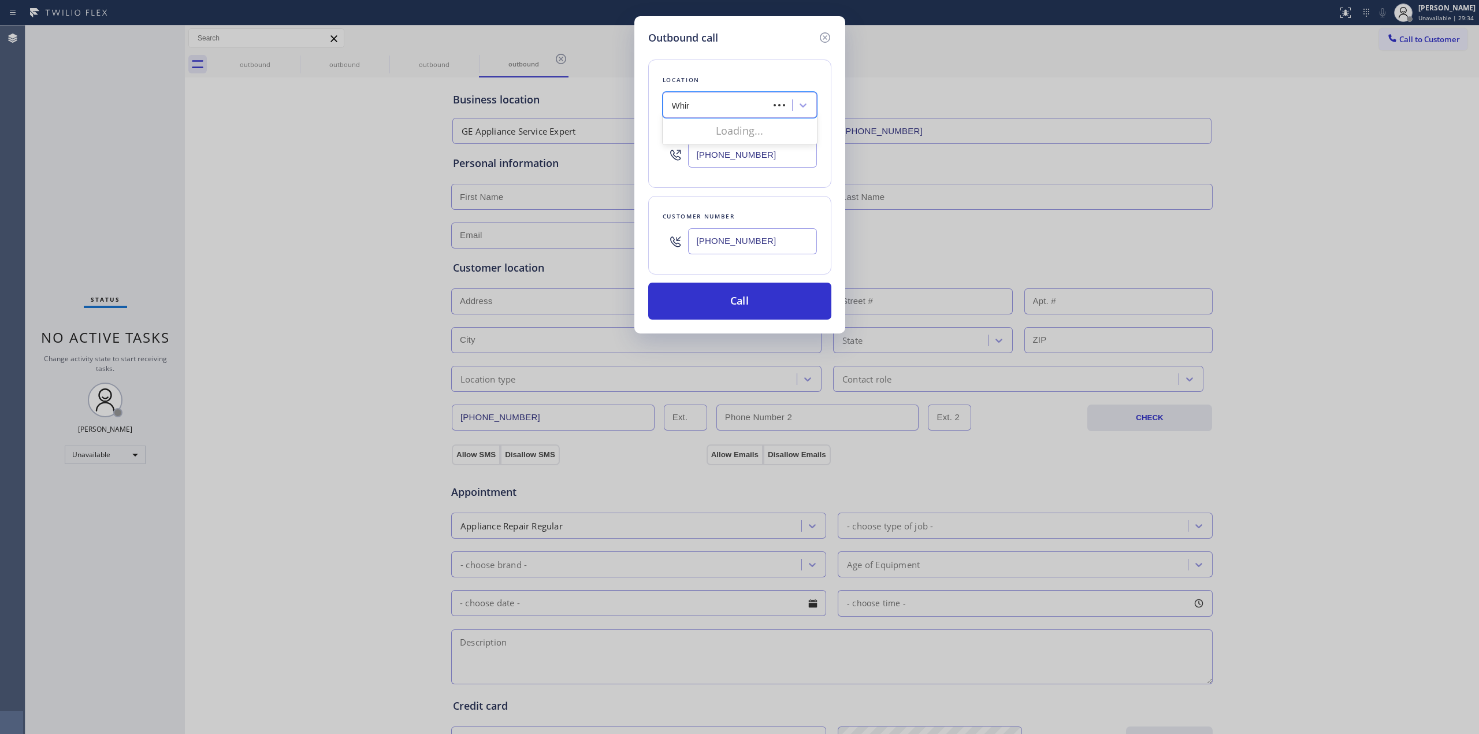
type input "Whirl"
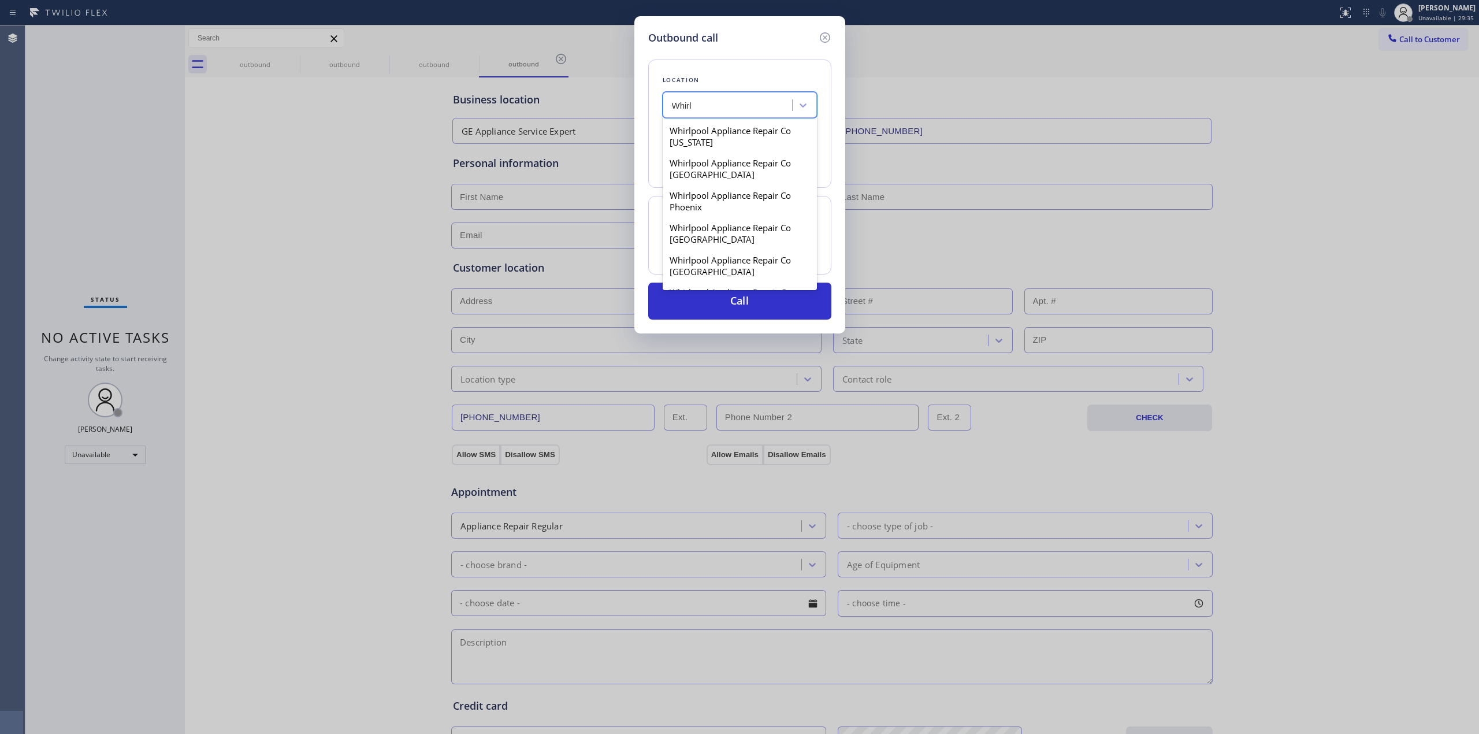
scroll to position [308, 0]
click at [710, 155] on div "Whirlpool Appliance Repair Co [GEOGRAPHIC_DATA]" at bounding box center [740, 158] width 154 height 32
type input "[PHONE_NUMBER]"
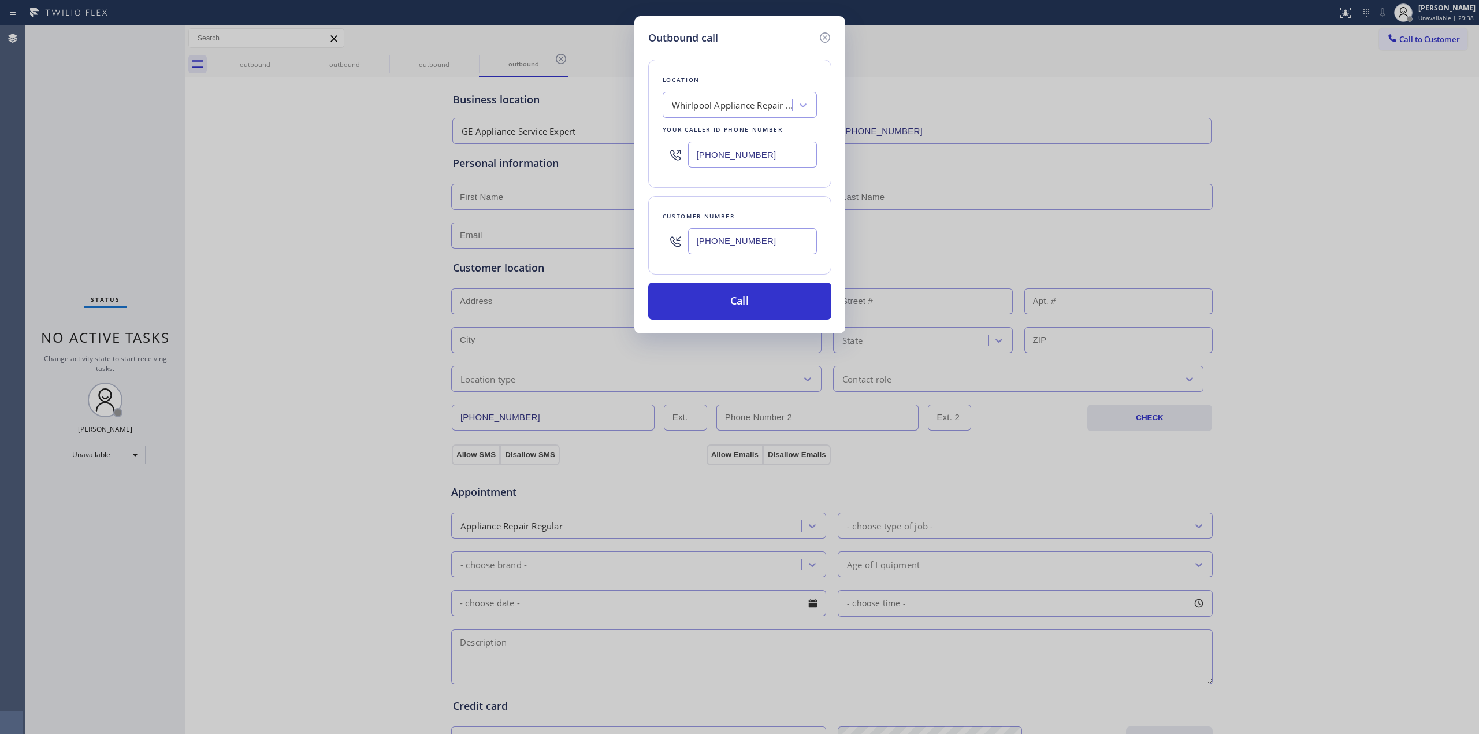
click at [738, 238] on input "[PHONE_NUMBER]" at bounding box center [752, 241] width 129 height 26
click at [736, 296] on button "Call" at bounding box center [739, 301] width 183 height 37
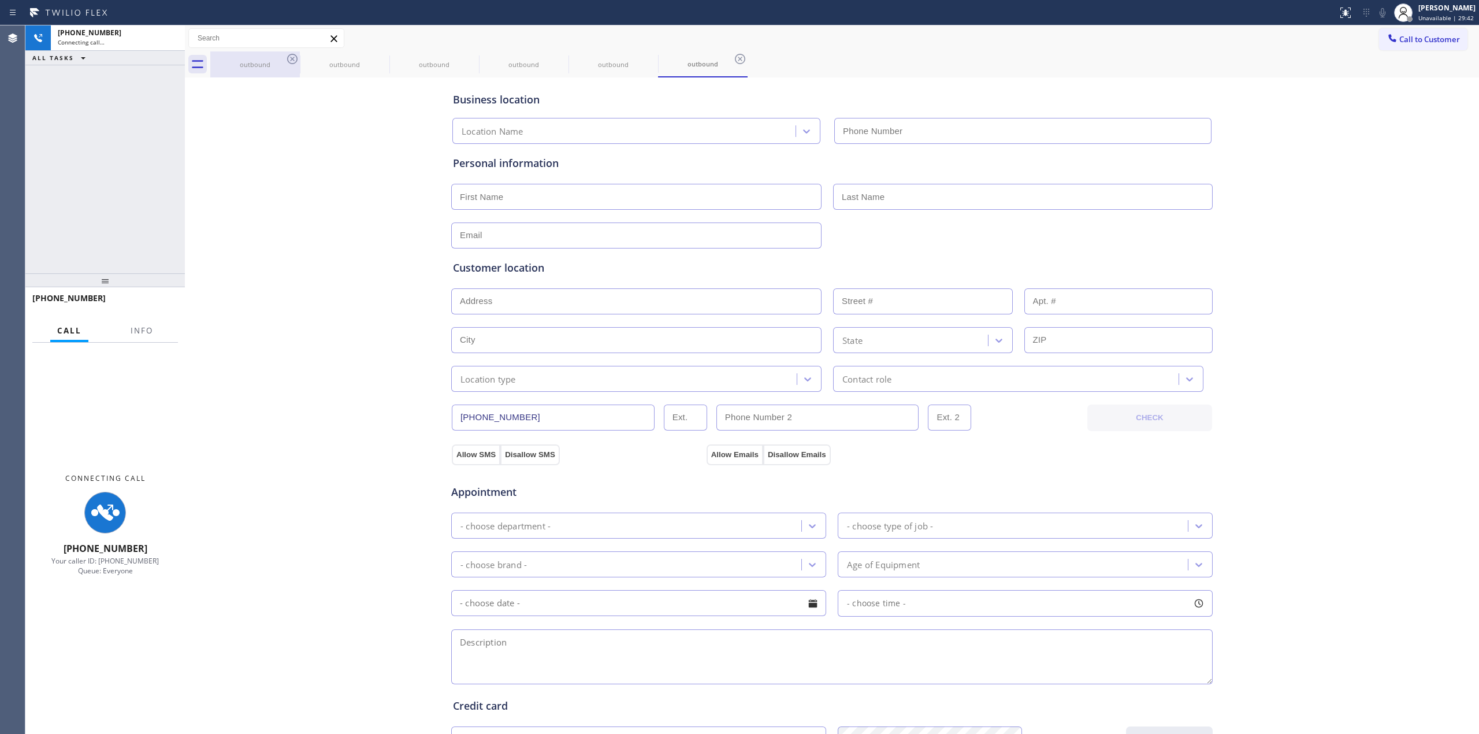
type input "[PHONE_NUMBER]"
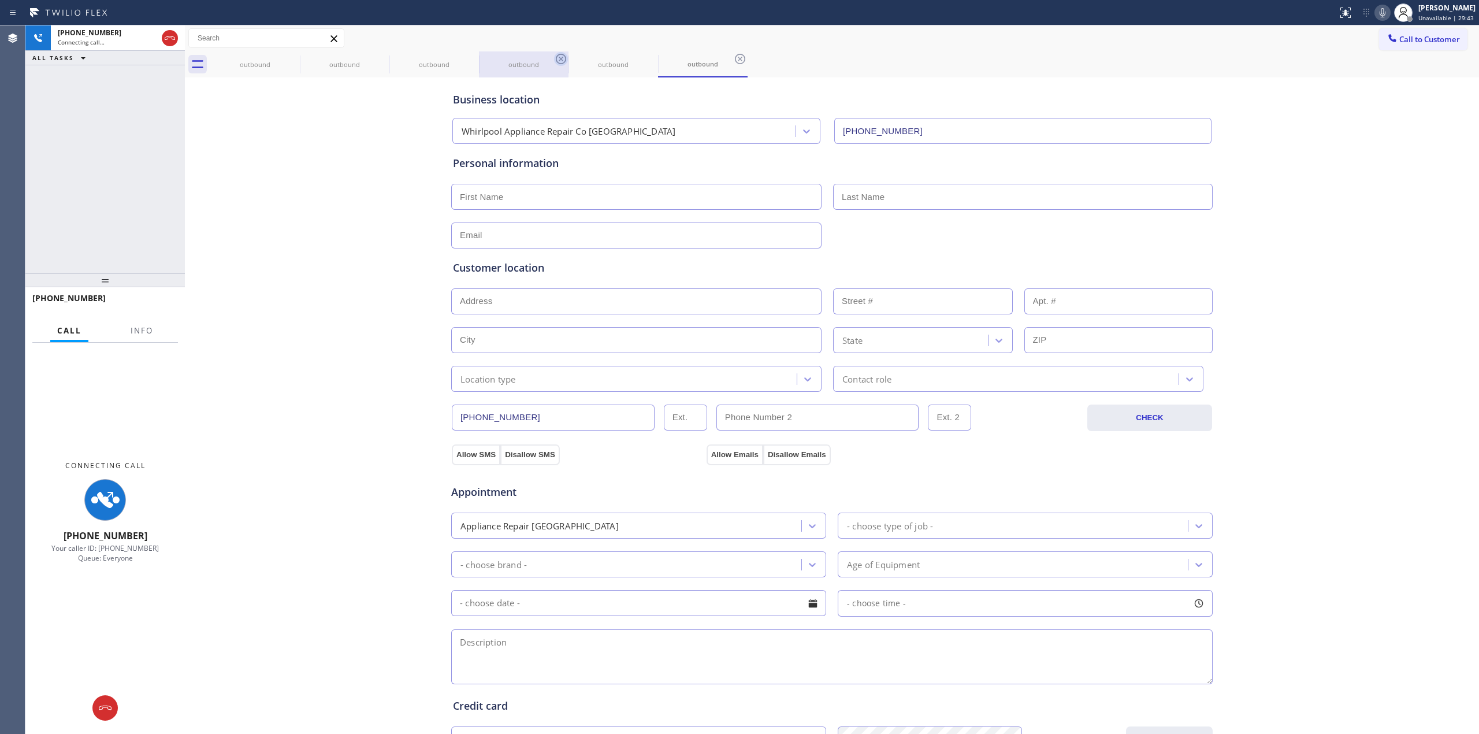
click at [0, 0] on icon at bounding box center [0, 0] width 0 height 0
click at [554, 58] on icon at bounding box center [561, 59] width 14 height 14
click at [295, 58] on icon at bounding box center [292, 59] width 14 height 14
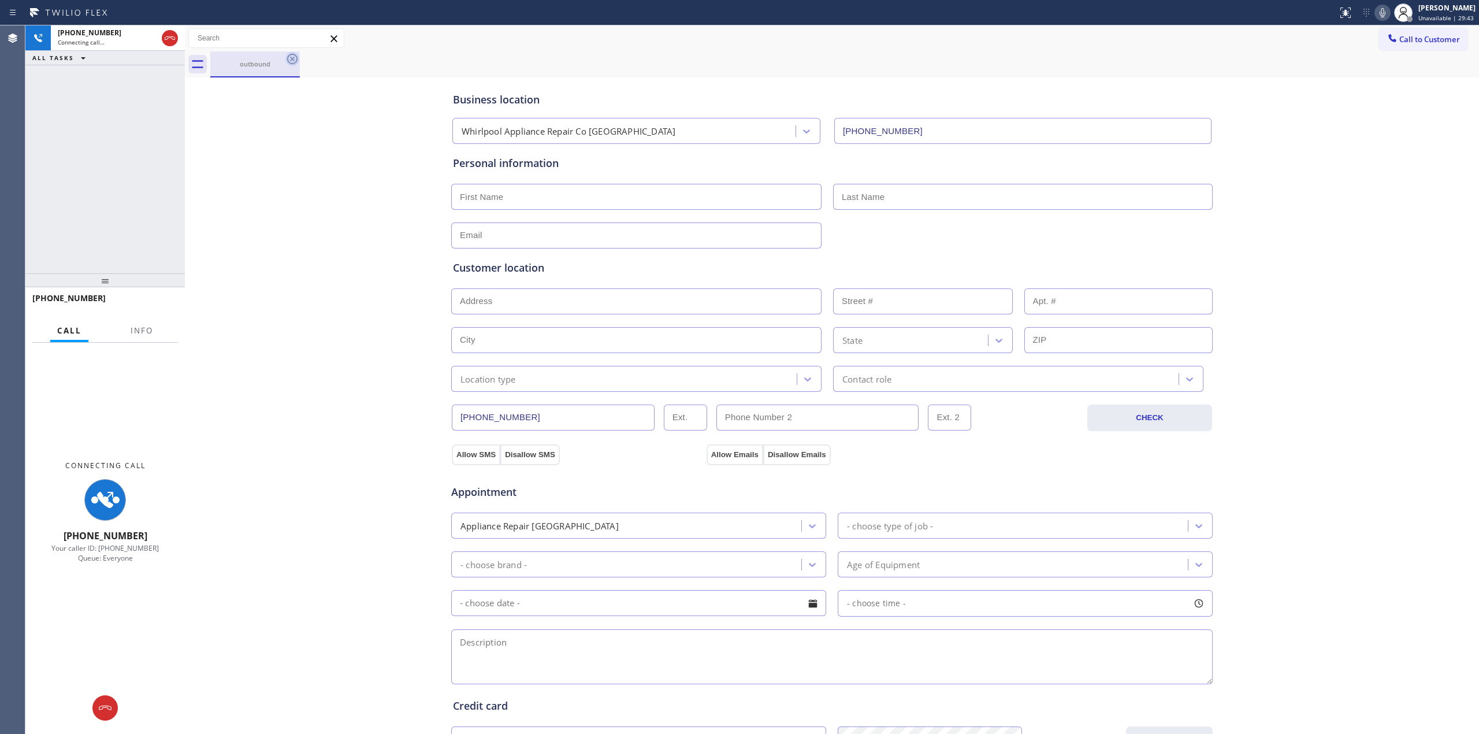
click at [294, 58] on icon at bounding box center [292, 59] width 14 height 14
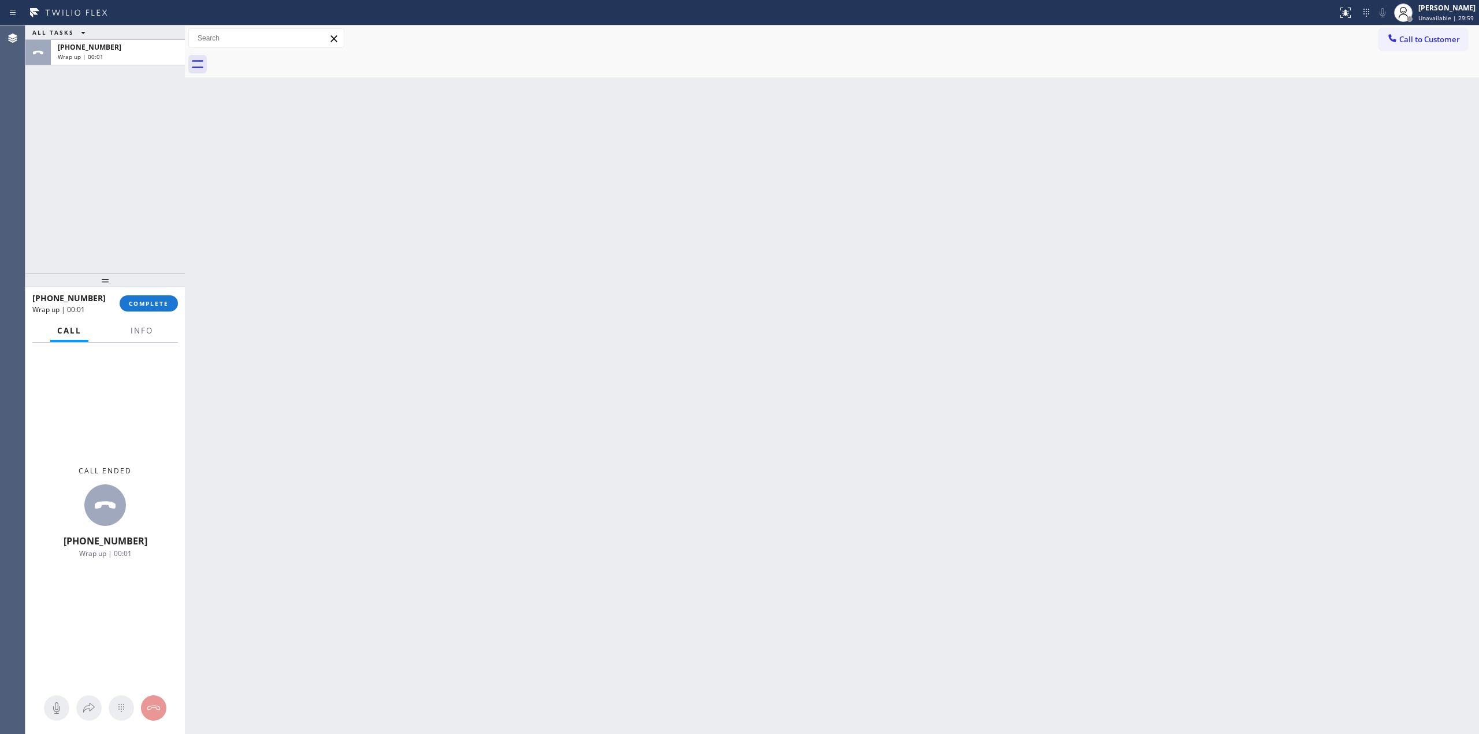
drag, startPoint x: 1265, startPoint y: 195, endPoint x: 1279, endPoint y: 187, distance: 15.6
click at [1267, 195] on div "Back to Dashboard Change Sender ID Customers Technicians Select a contact Outbo…" at bounding box center [832, 379] width 1294 height 708
click at [1401, 39] on span "Call to Customer" at bounding box center [1429, 39] width 61 height 10
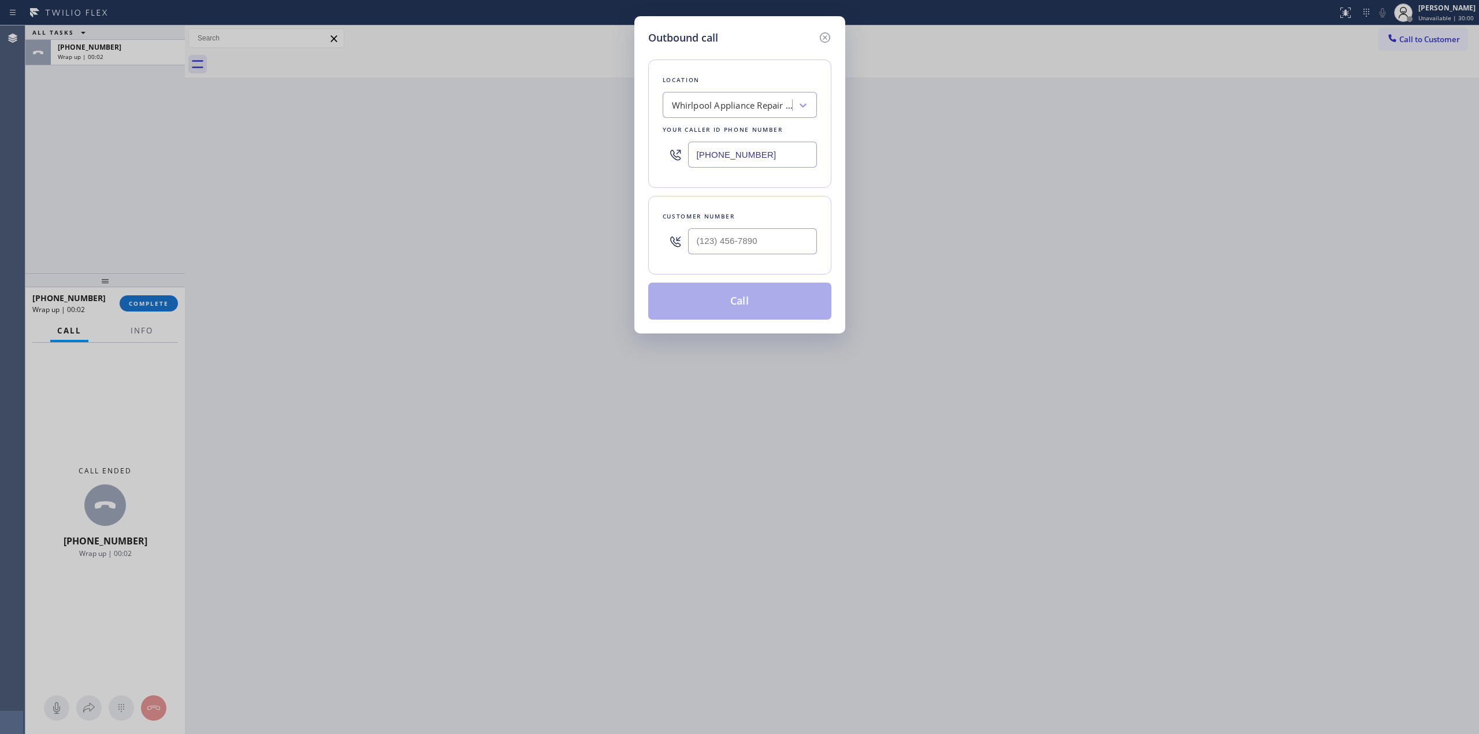
drag, startPoint x: 791, startPoint y: 224, endPoint x: 785, endPoint y: 227, distance: 7.0
click at [787, 225] on div at bounding box center [752, 241] width 129 height 38
paste input "628) 226-2194"
click at [780, 235] on input "[PHONE_NUMBER]" at bounding box center [752, 241] width 129 height 26
type input "[PHONE_NUMBER]"
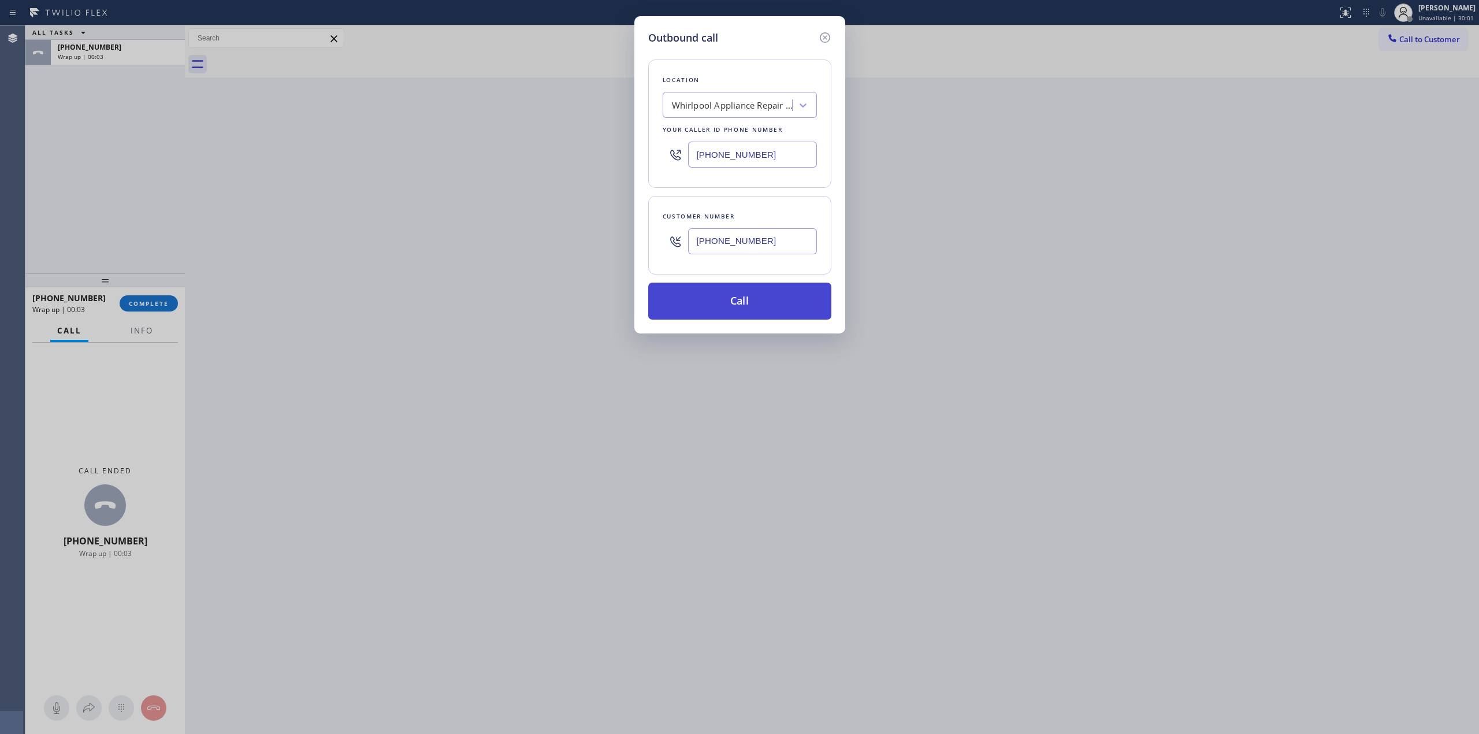
click at [755, 299] on button "Call" at bounding box center [739, 301] width 183 height 37
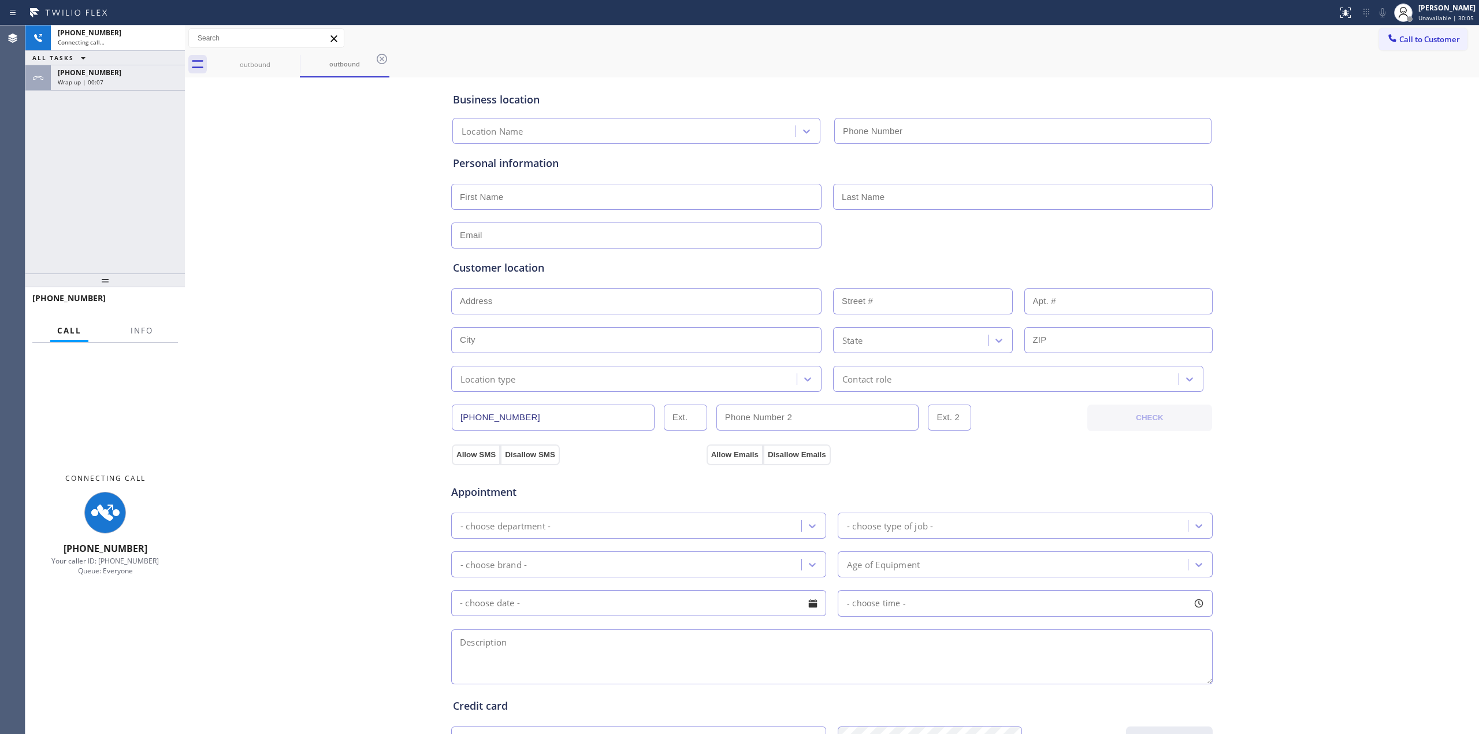
type input "[PHONE_NUMBER]"
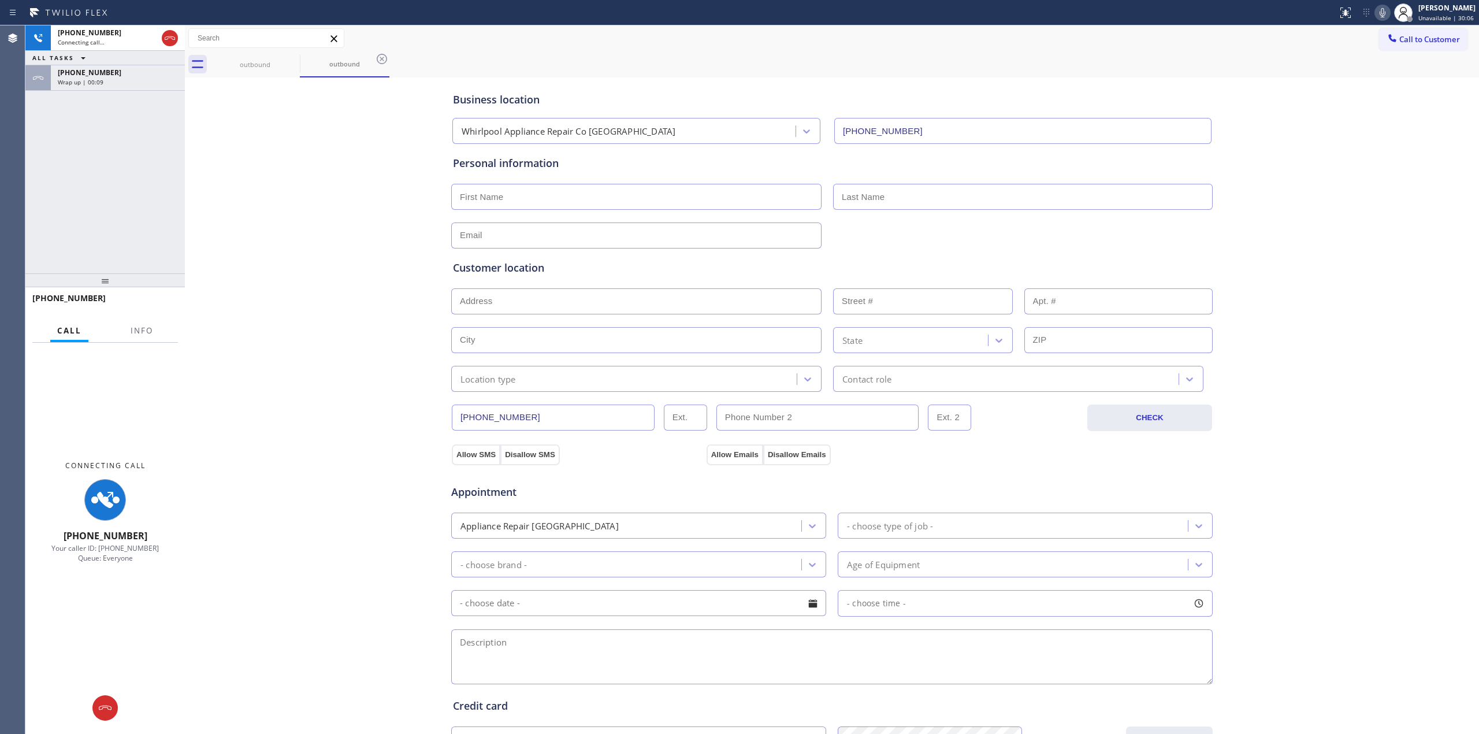
click at [1388, 12] on icon at bounding box center [1383, 13] width 14 height 14
click at [90, 68] on span "[PHONE_NUMBER]" at bounding box center [90, 73] width 64 height 10
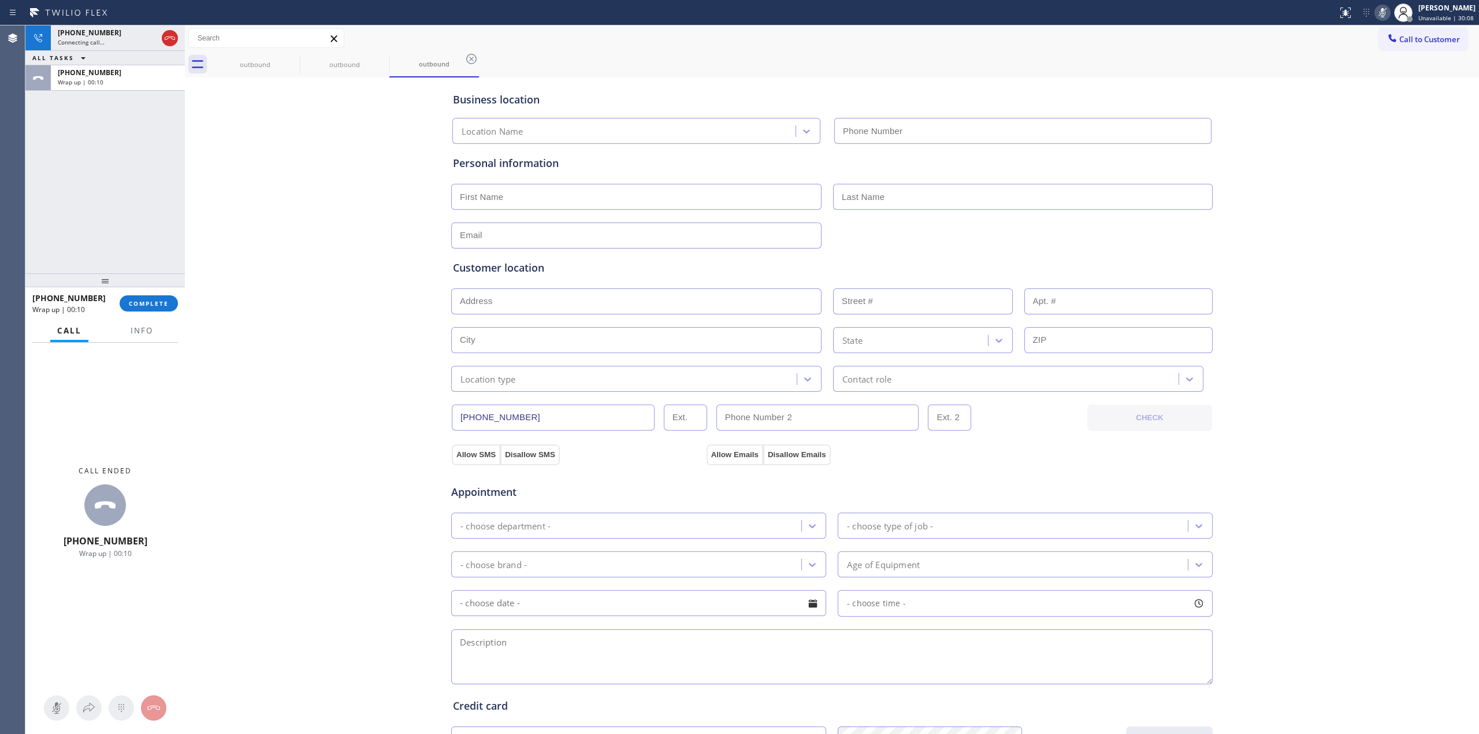
type input "[PHONE_NUMBER]"
click at [155, 296] on button "COMPLETE" at bounding box center [149, 303] width 58 height 16
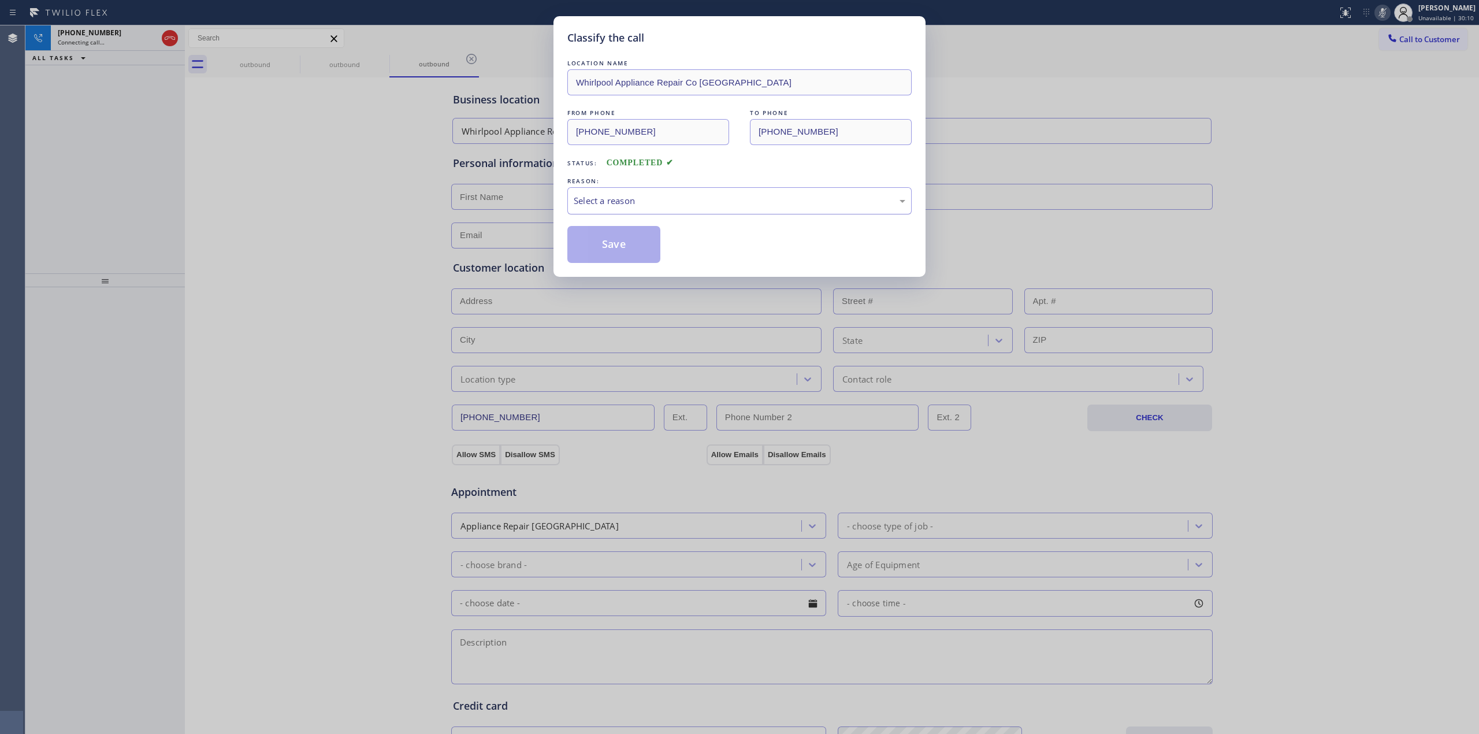
drag, startPoint x: 601, startPoint y: 199, endPoint x: 603, endPoint y: 211, distance: 12.3
click at [602, 199] on div "Select a reason" at bounding box center [740, 200] width 332 height 13
drag, startPoint x: 592, startPoint y: 233, endPoint x: 809, endPoint y: 263, distance: 219.3
click at [614, 235] on button "Save" at bounding box center [613, 244] width 93 height 37
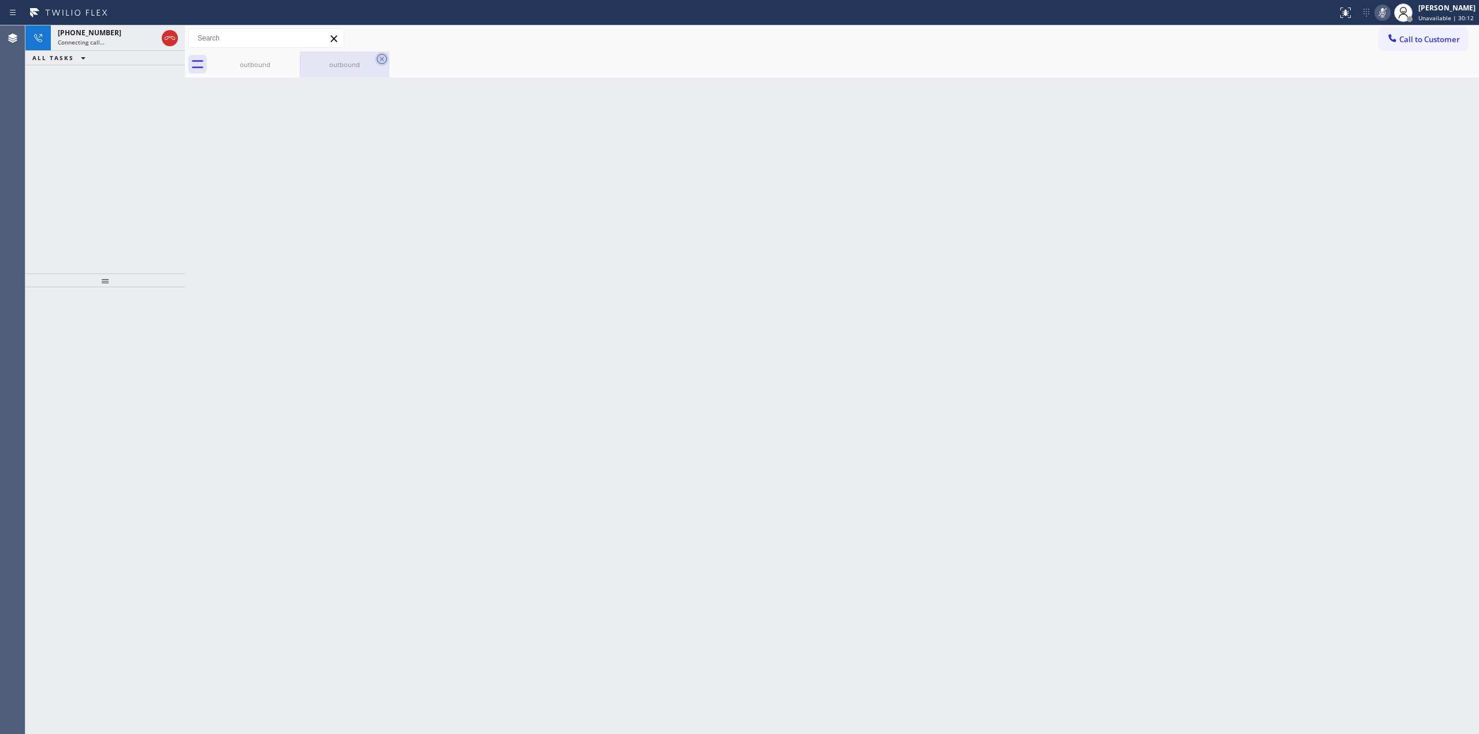
click at [0, 0] on icon at bounding box center [0, 0] width 0 height 0
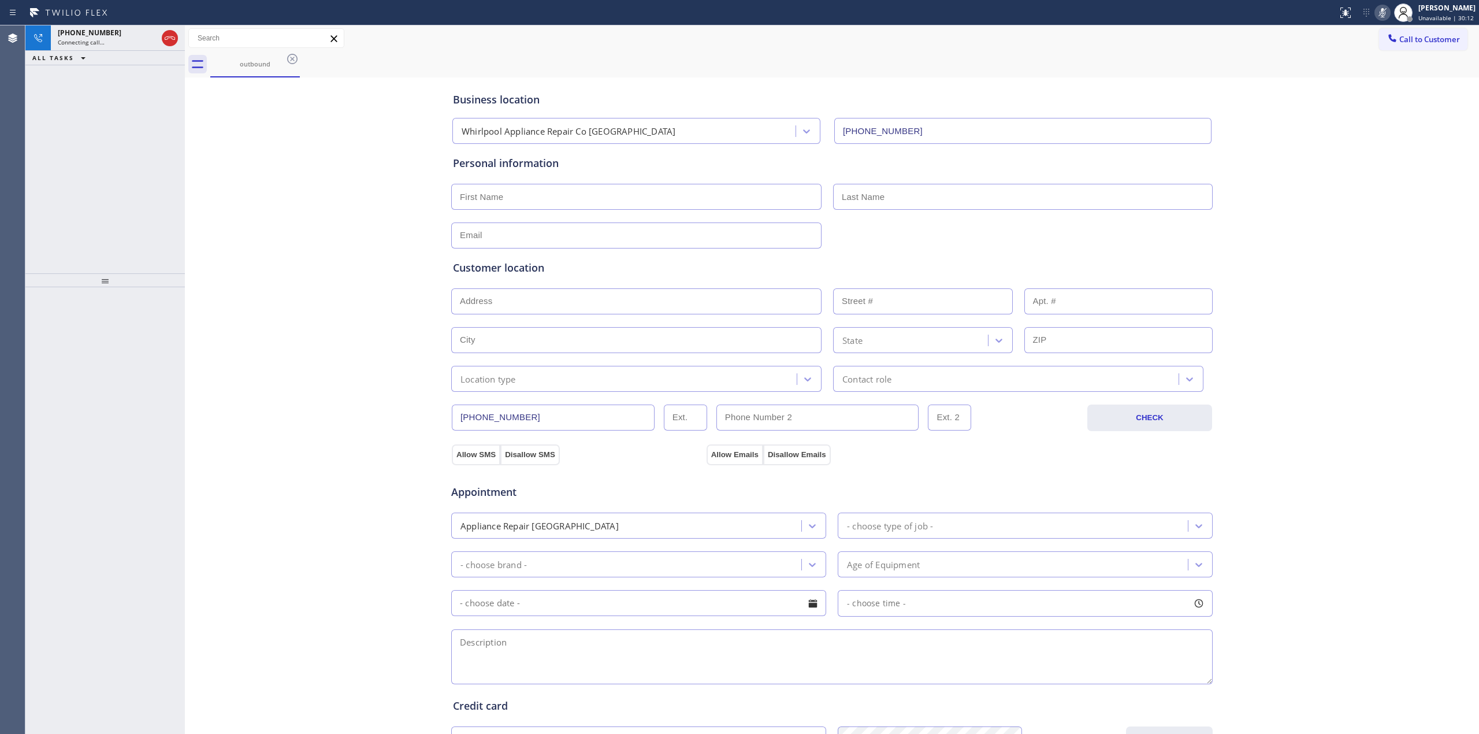
click at [303, 63] on div "outbound" at bounding box center [844, 64] width 1269 height 26
click at [299, 62] on icon at bounding box center [292, 59] width 14 height 14
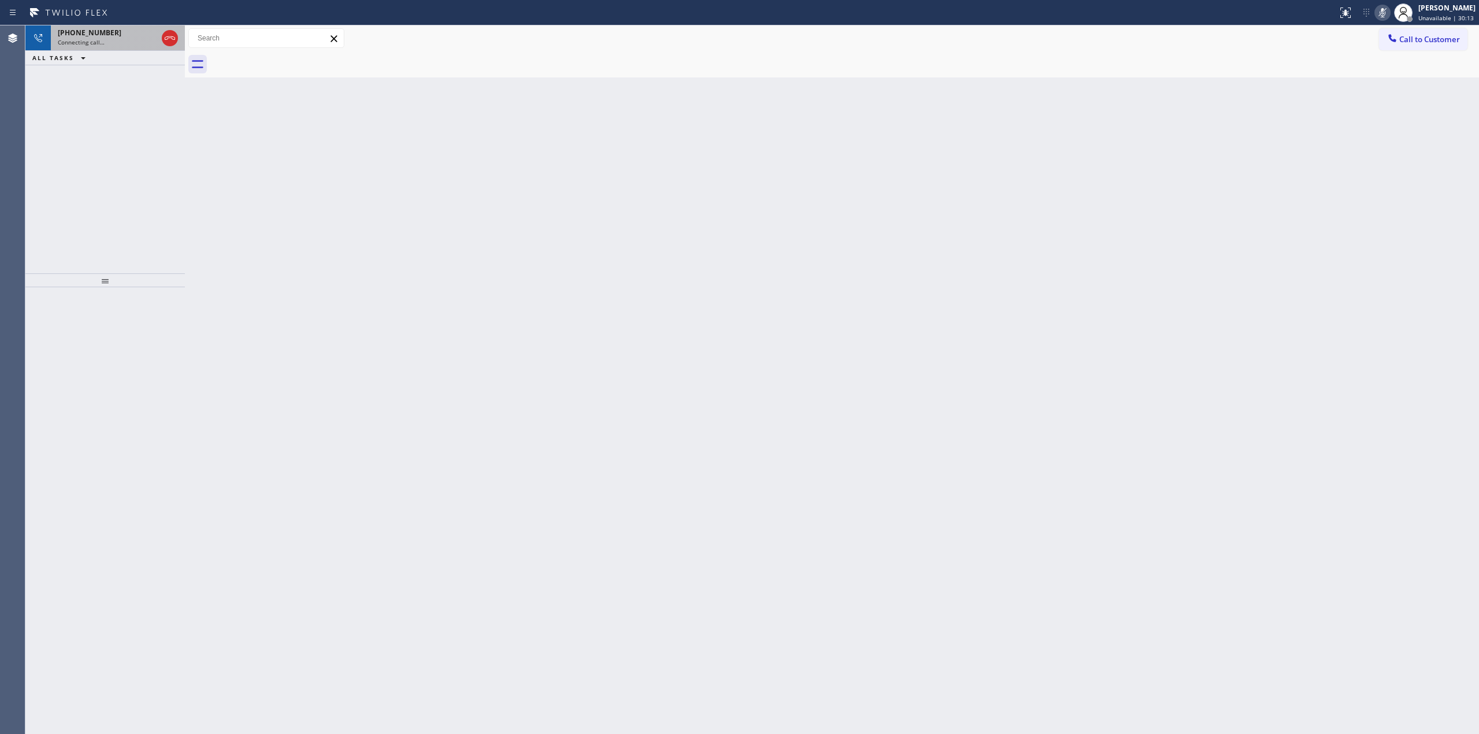
click at [120, 35] on div "[PHONE_NUMBER]" at bounding box center [107, 33] width 99 height 10
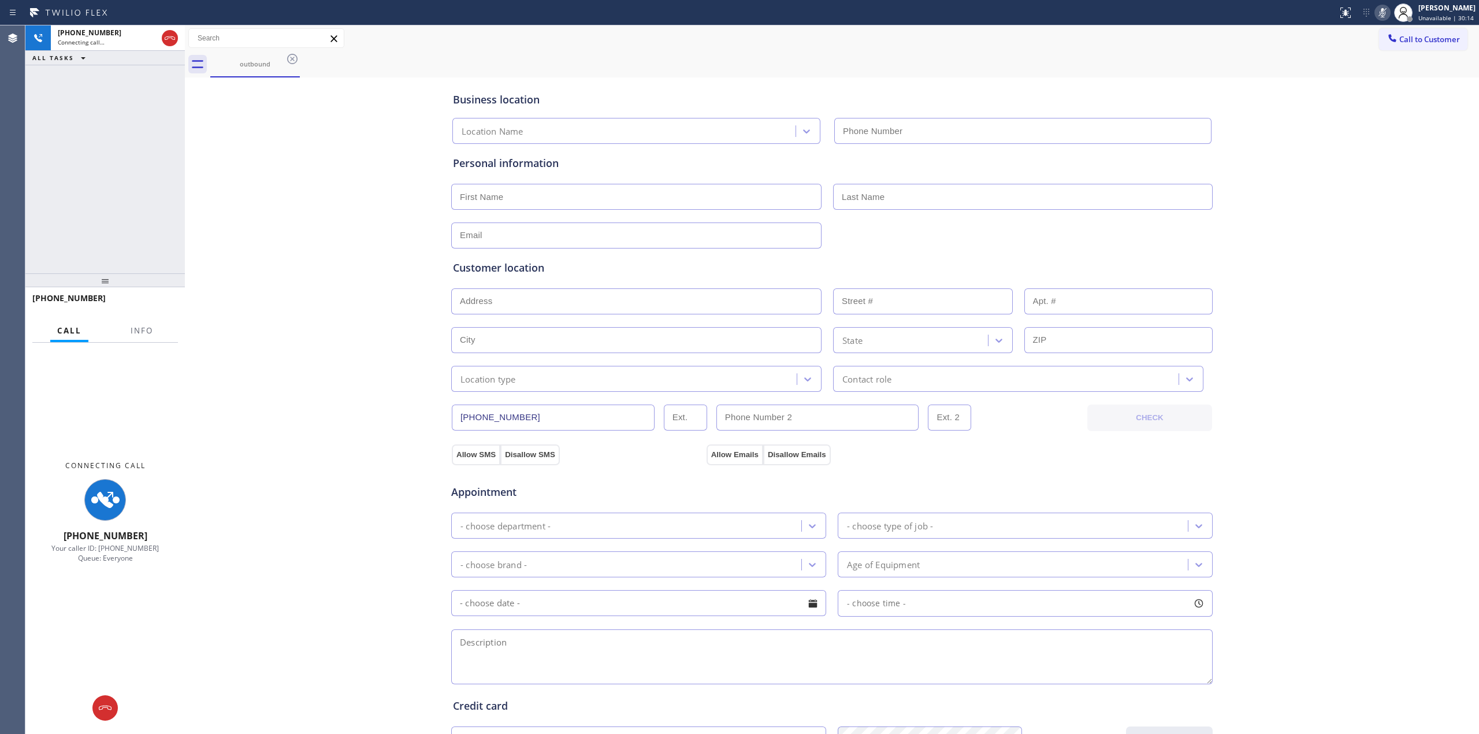
type input "[PHONE_NUMBER]"
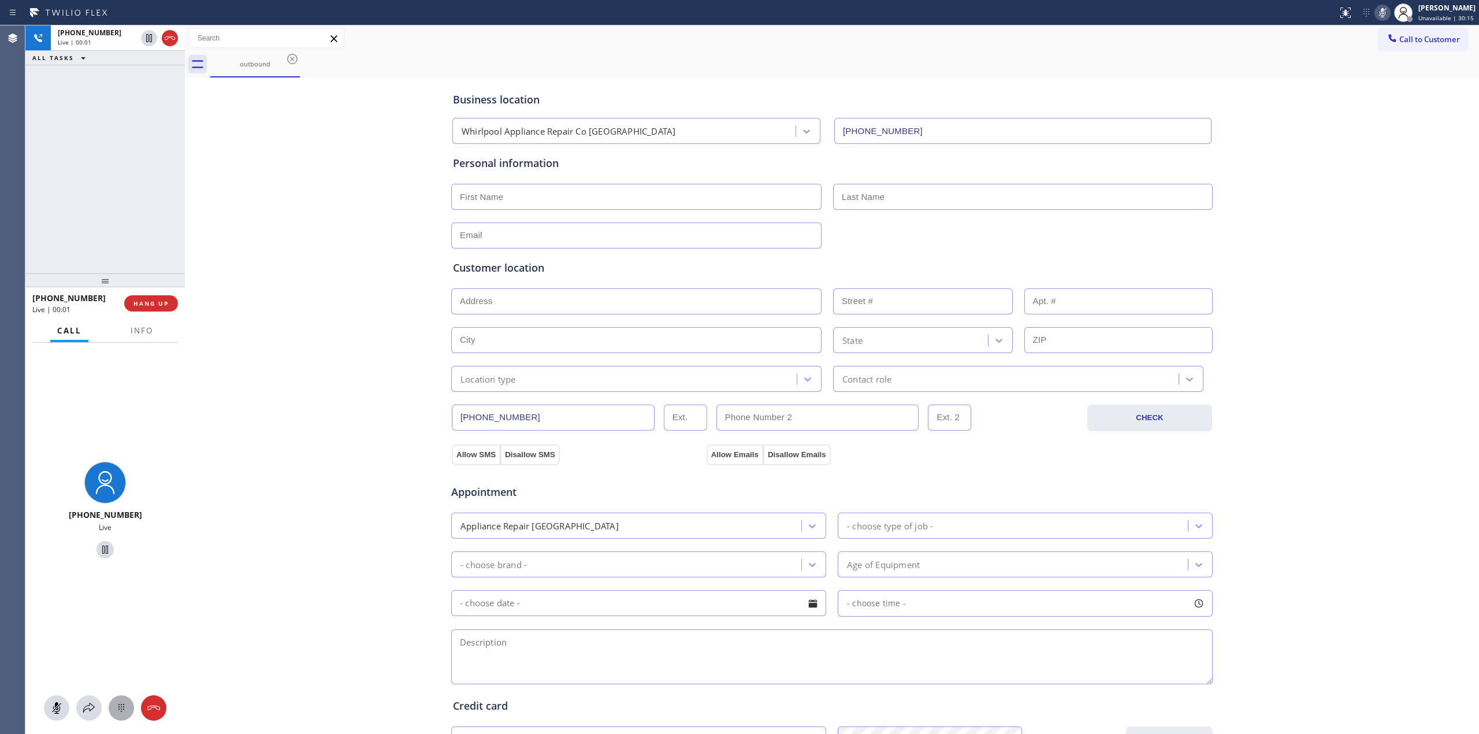
click at [110, 708] on div at bounding box center [121, 708] width 25 height 14
click at [1402, 29] on button "Call to Customer" at bounding box center [1423, 39] width 88 height 22
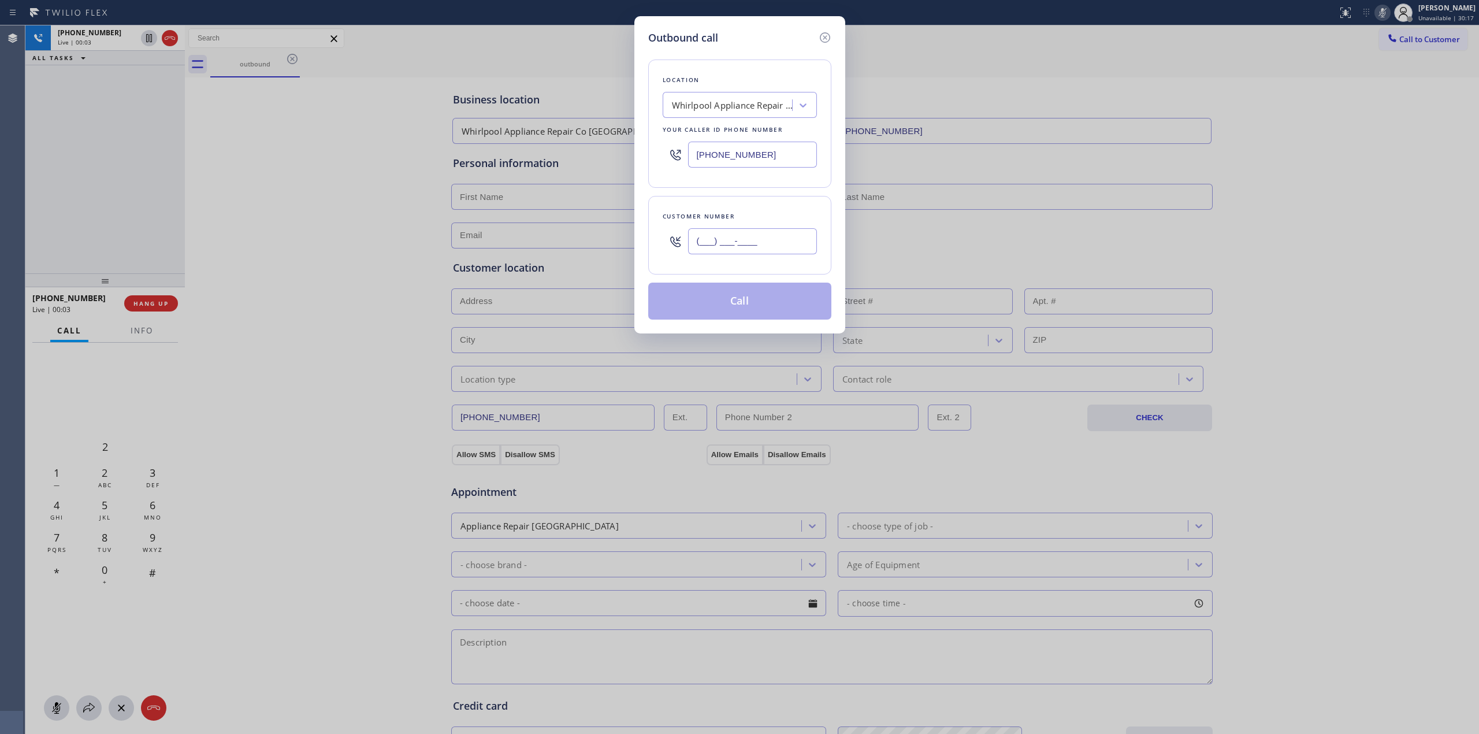
click at [733, 241] on input "(___) ___-____" at bounding box center [752, 241] width 129 height 26
paste input "628) 226-2194"
type input "[PHONE_NUMBER]"
drag, startPoint x: 649, startPoint y: 40, endPoint x: 652, endPoint y: 164, distance: 123.7
click at [649, 40] on h5 "Outbound call" at bounding box center [683, 38] width 70 height 16
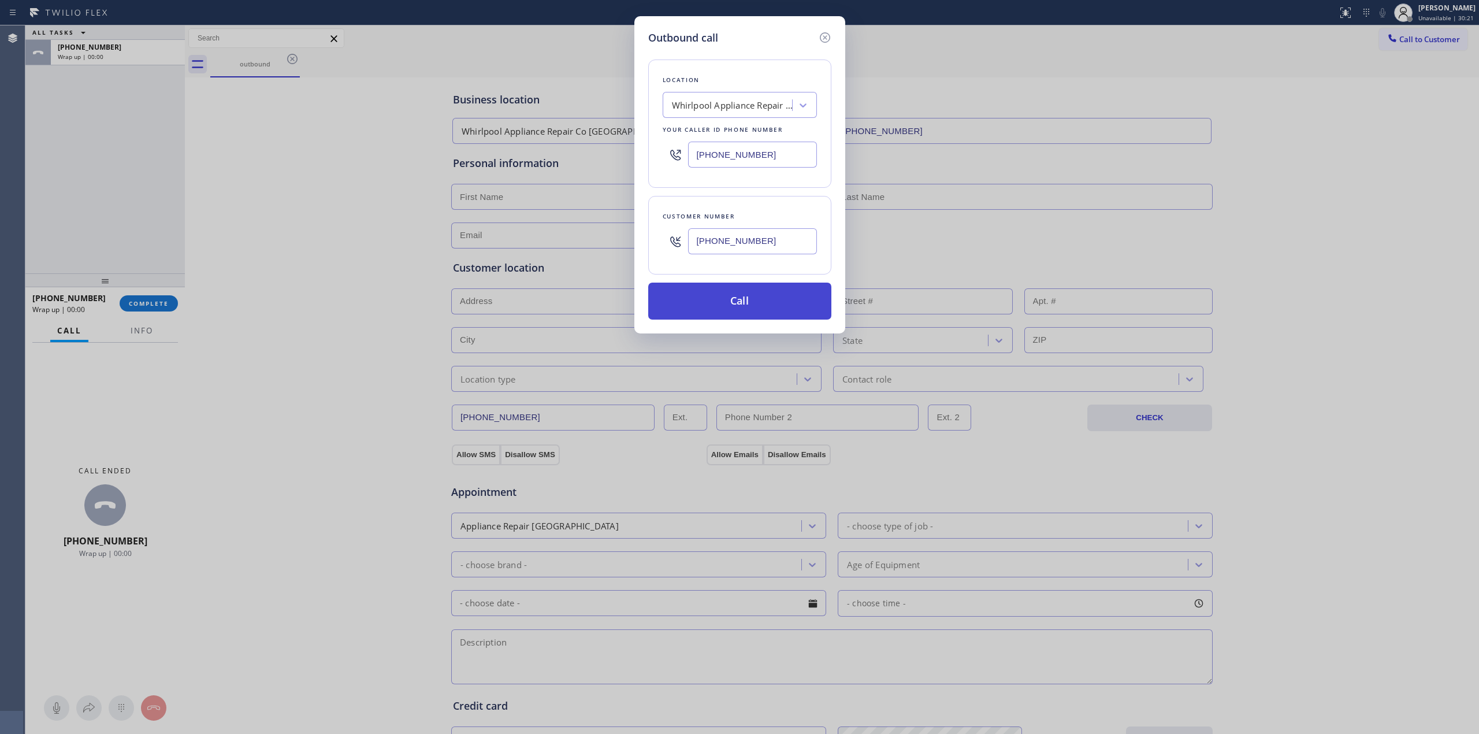
drag, startPoint x: 694, startPoint y: 363, endPoint x: 731, endPoint y: 321, distance: 55.7
click at [696, 361] on div "Outbound call Location [GEOGRAPHIC_DATA] Appliance Repair Co [GEOGRAPHIC_DATA] …" at bounding box center [739, 367] width 1479 height 734
click at [731, 320] on button "Call" at bounding box center [739, 301] width 183 height 37
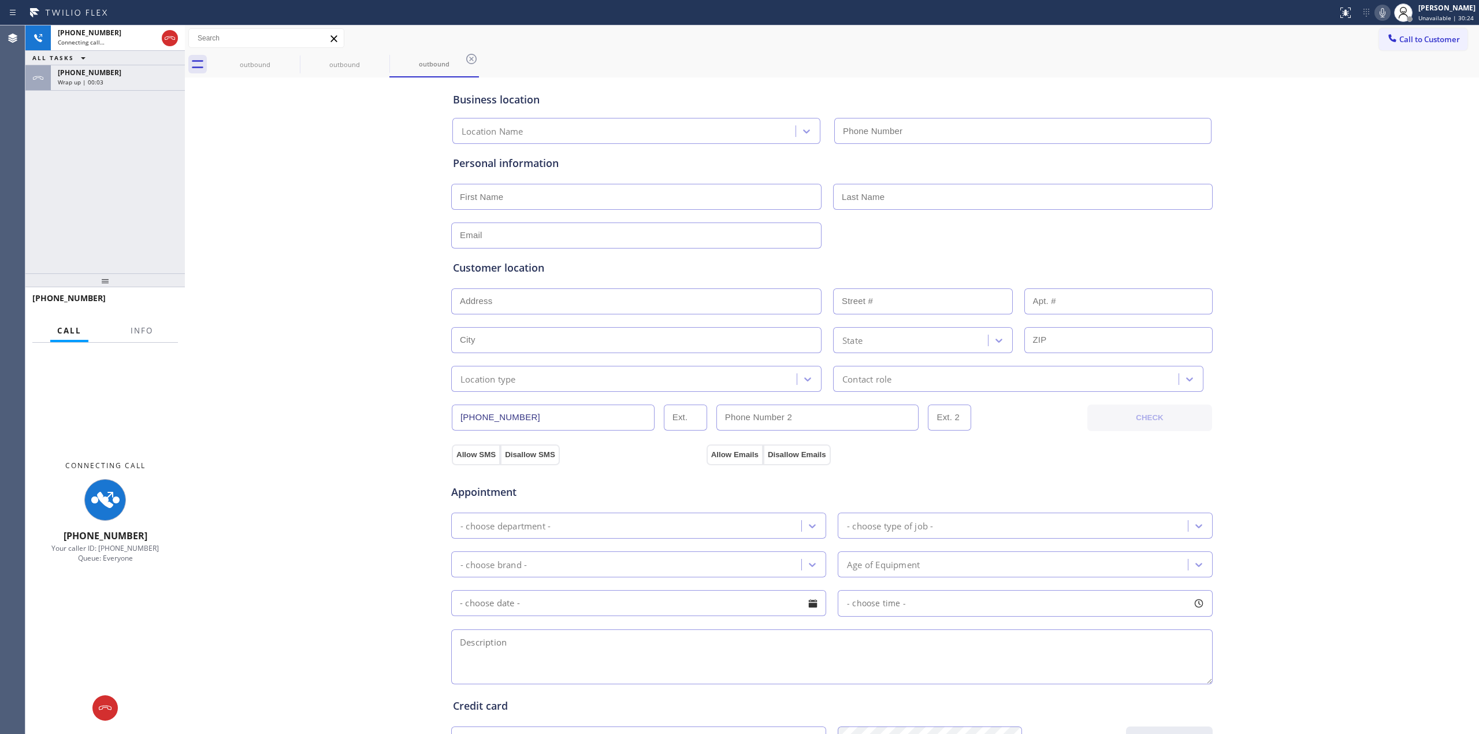
type input "[PHONE_NUMBER]"
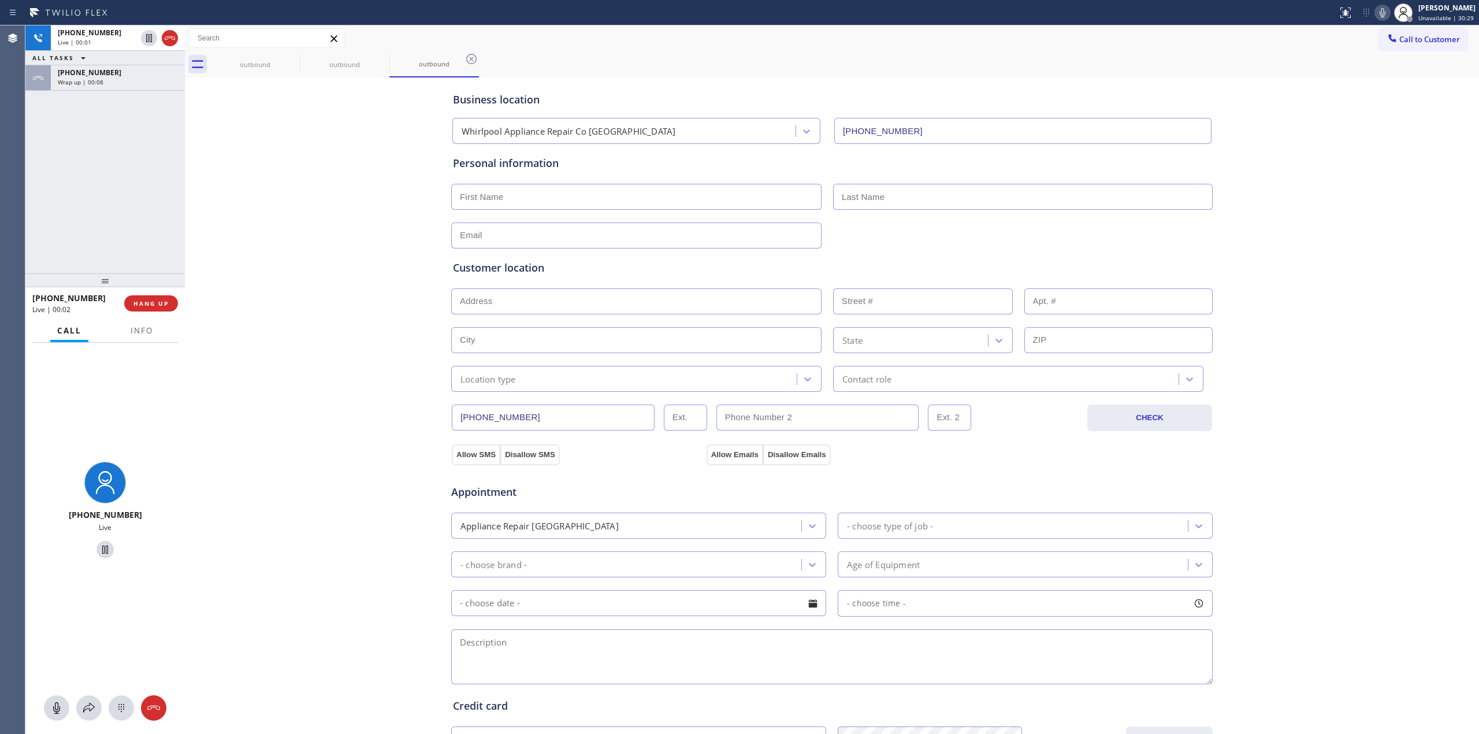
drag, startPoint x: 98, startPoint y: 74, endPoint x: 181, endPoint y: 374, distance: 311.7
click at [98, 74] on span "[PHONE_NUMBER]" at bounding box center [90, 73] width 64 height 10
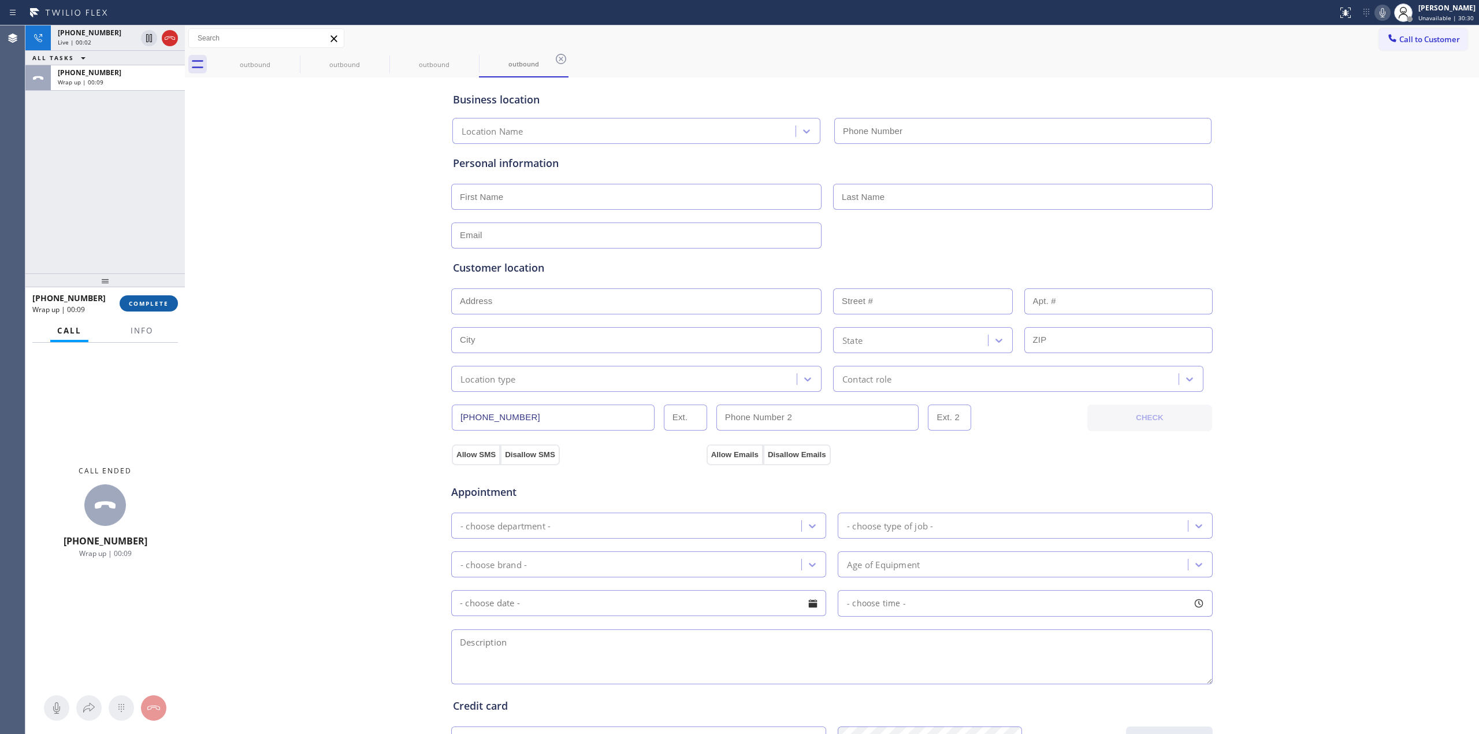
type input "[PHONE_NUMBER]"
click at [153, 308] on button "COMPLETE" at bounding box center [149, 303] width 58 height 16
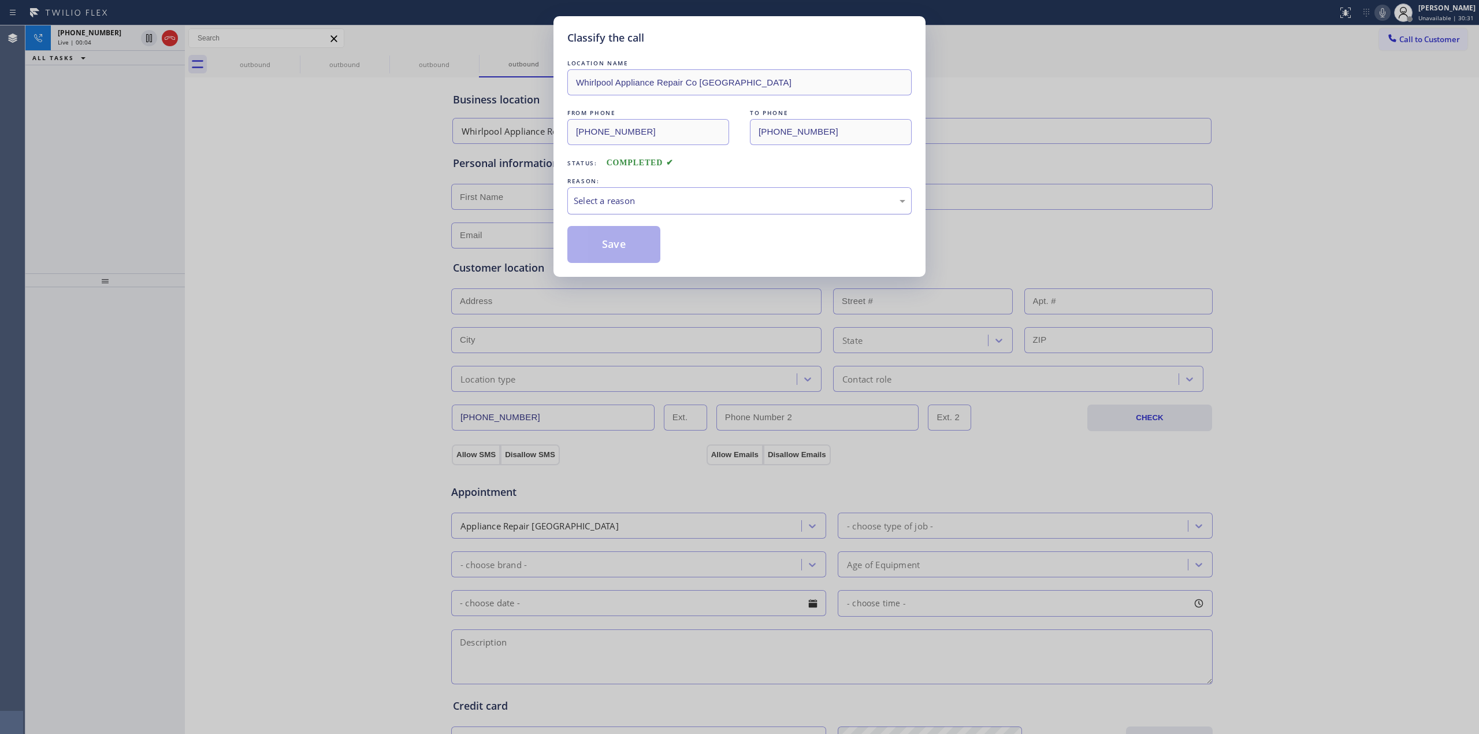
click at [686, 198] on div "Select a reason" at bounding box center [740, 200] width 332 height 13
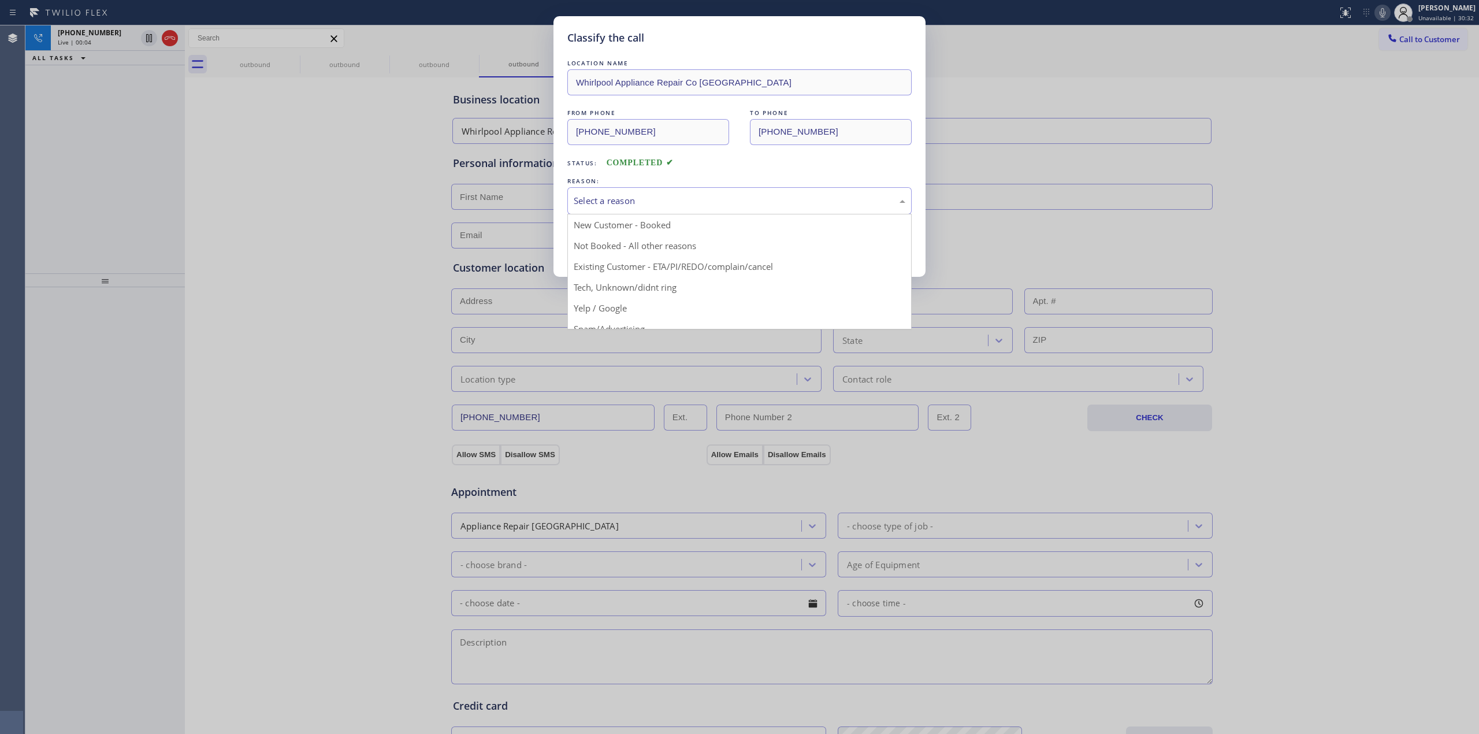
drag, startPoint x: 641, startPoint y: 288, endPoint x: 622, endPoint y: 251, distance: 41.6
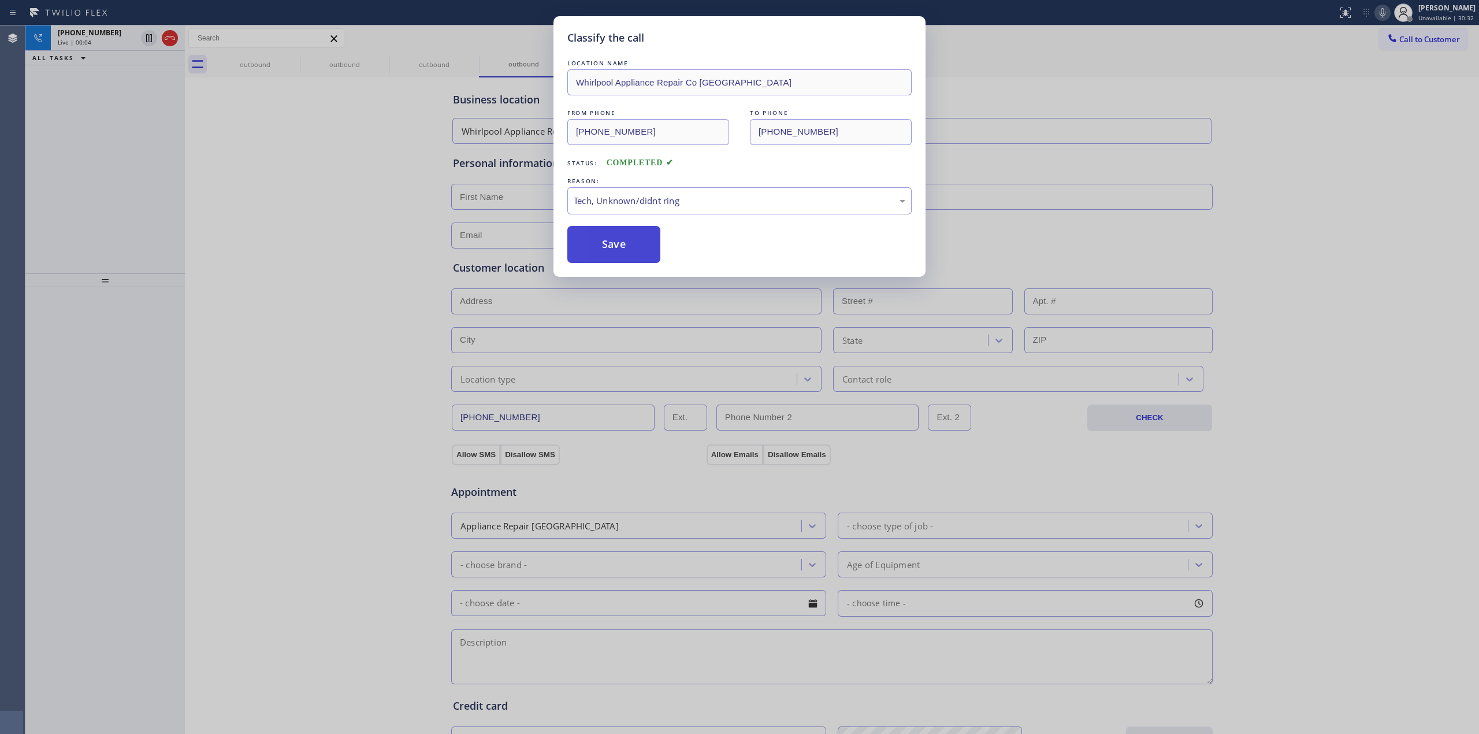
click at [617, 237] on button "Save" at bounding box center [613, 244] width 93 height 37
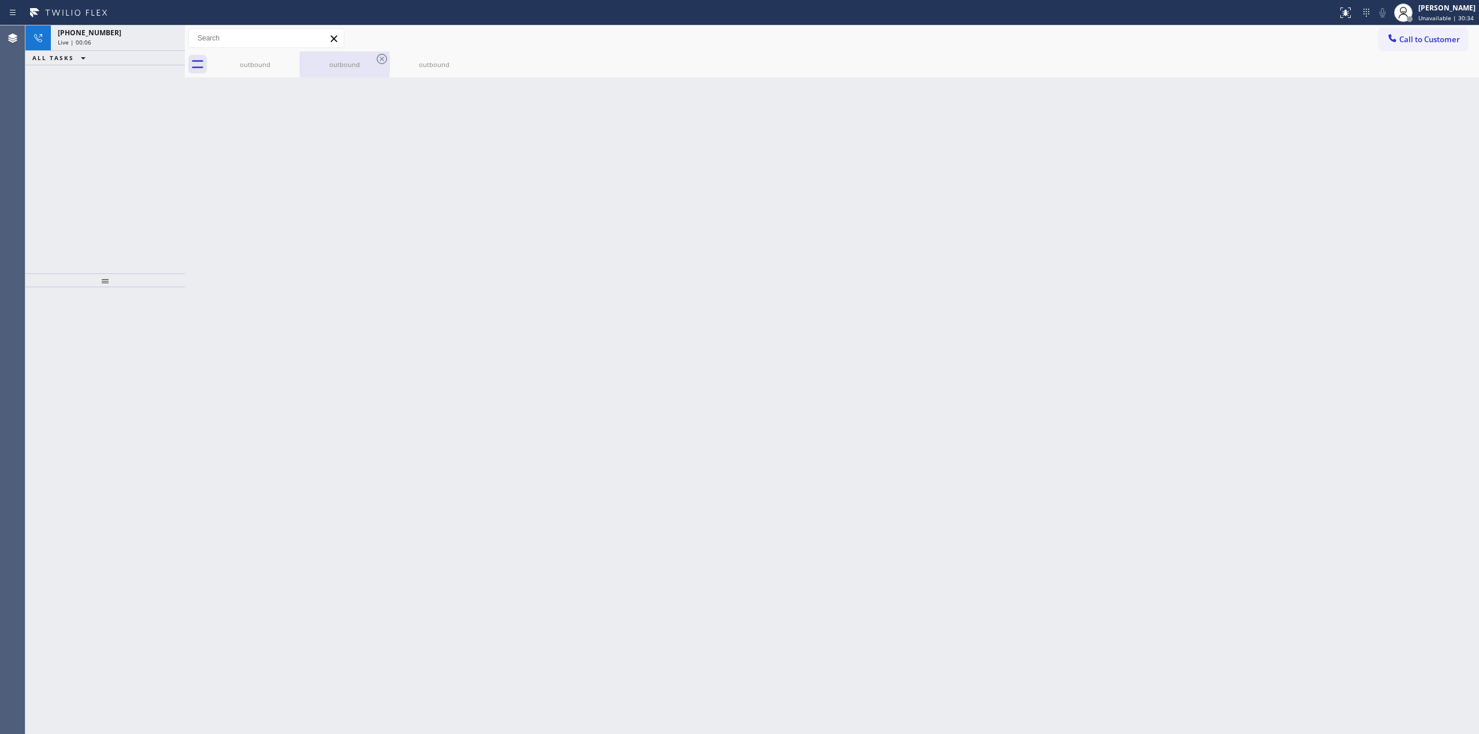
click at [309, 61] on div "outbound" at bounding box center [344, 64] width 87 height 9
click at [0, 0] on icon at bounding box center [0, 0] width 0 height 0
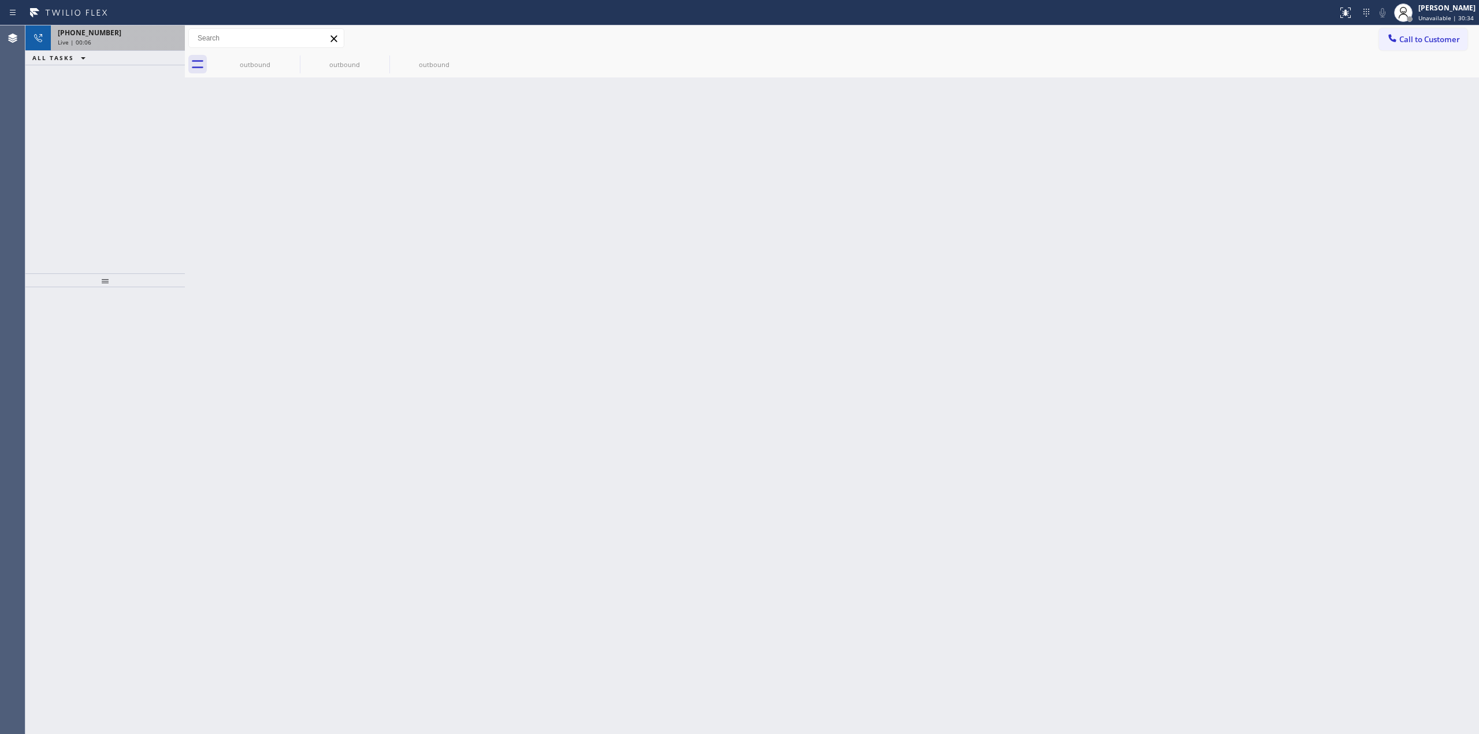
click at [294, 59] on div "outbound outbound outbound" at bounding box center [844, 64] width 1269 height 26
click at [104, 60] on div "Wrap up | 00:00" at bounding box center [118, 57] width 120 height 8
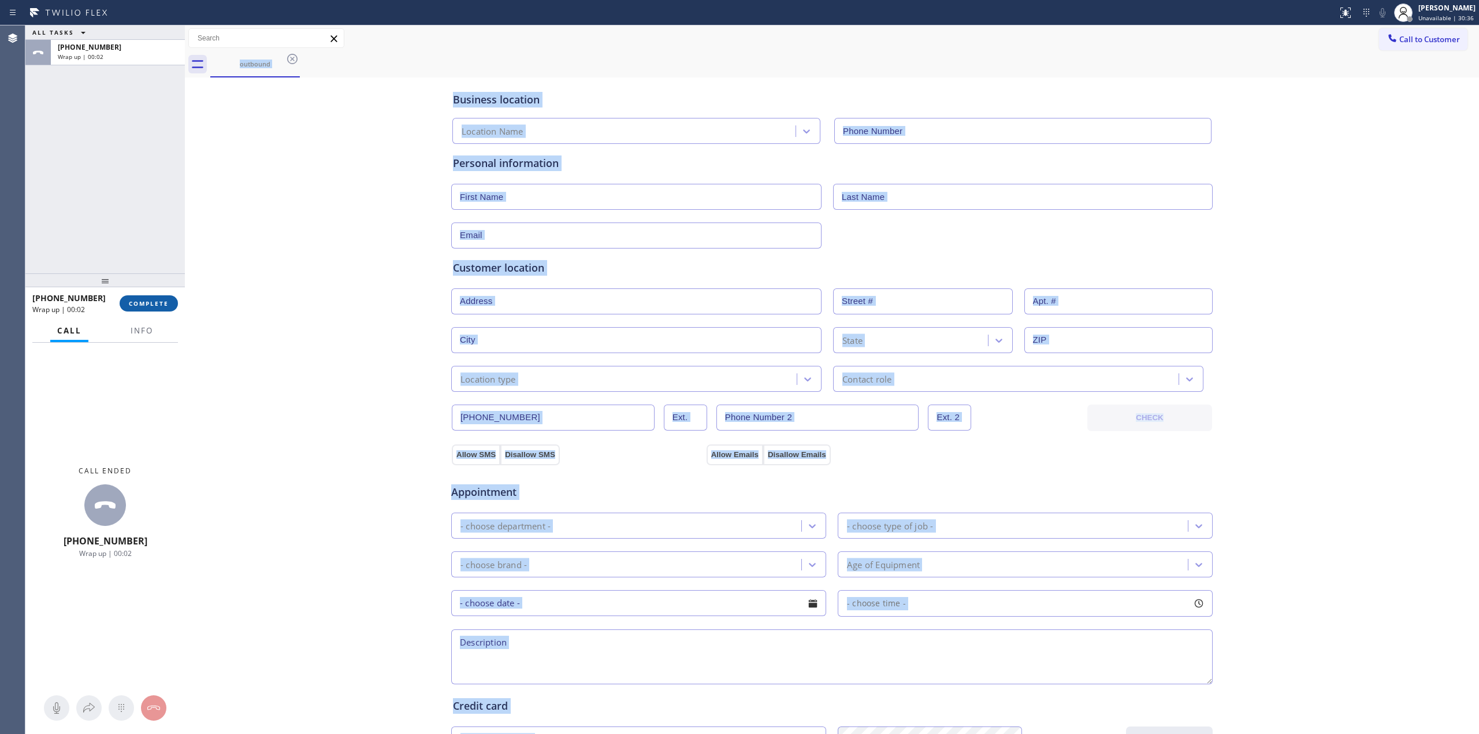
type input "[PHONE_NUMBER]"
click at [162, 303] on span "COMPLETE" at bounding box center [149, 303] width 40 height 8
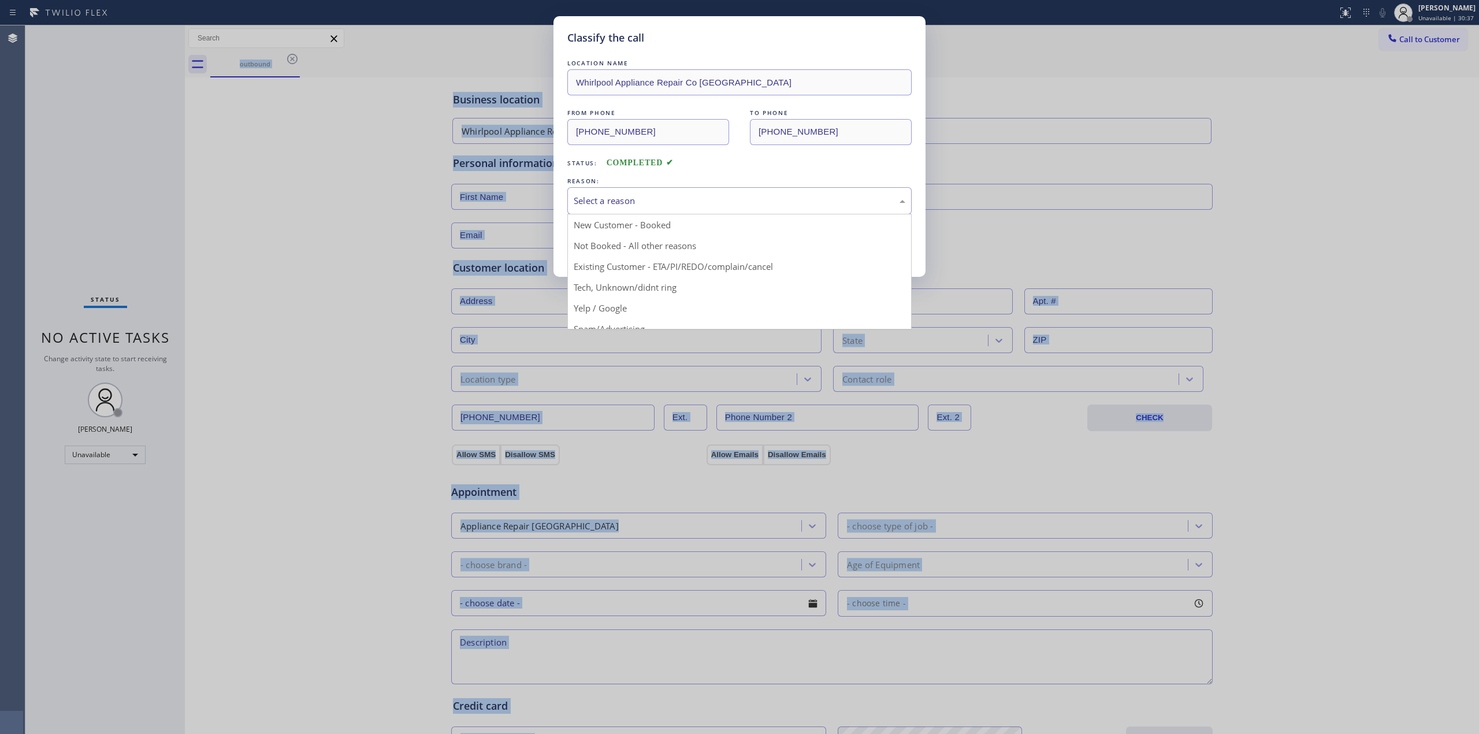
click at [705, 204] on div "Select a reason" at bounding box center [740, 200] width 332 height 13
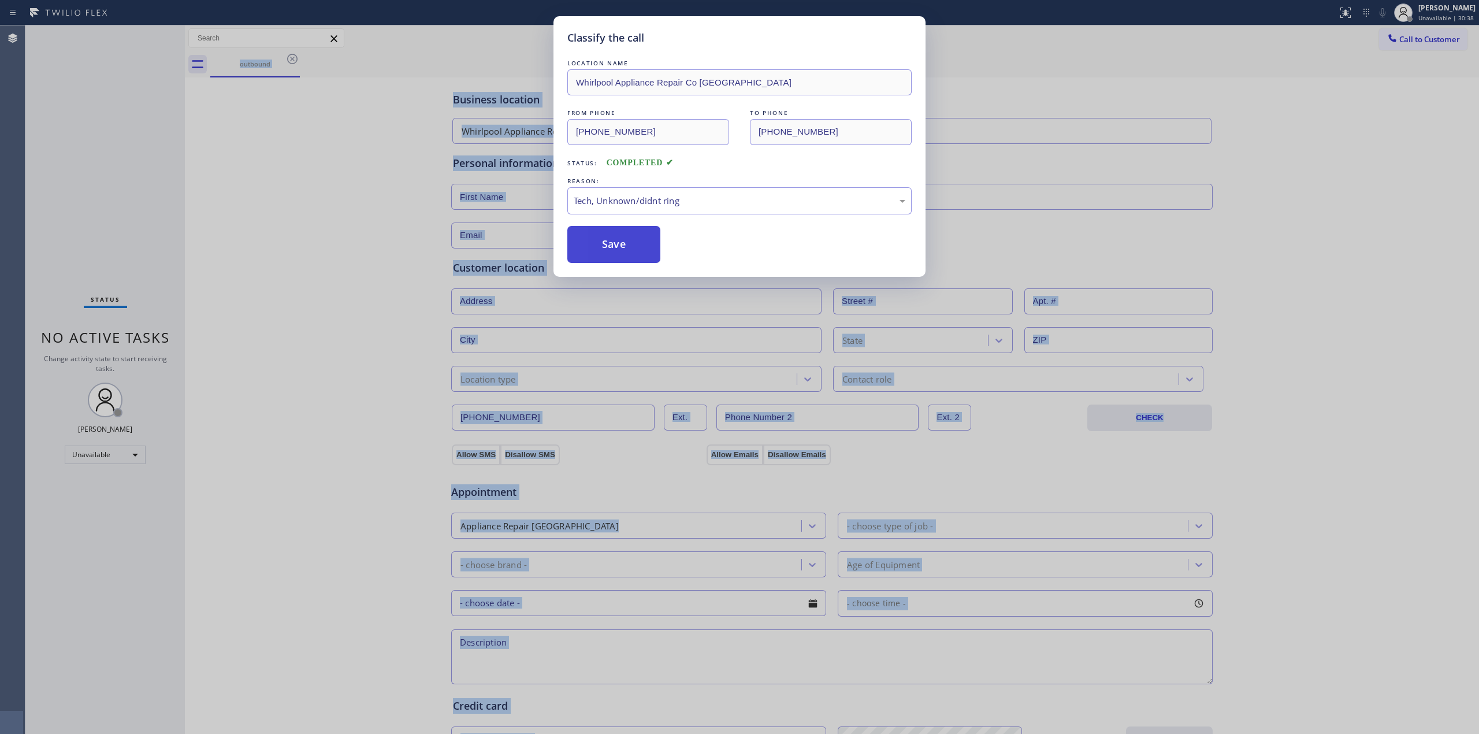
drag, startPoint x: 651, startPoint y: 283, endPoint x: 626, endPoint y: 248, distance: 42.8
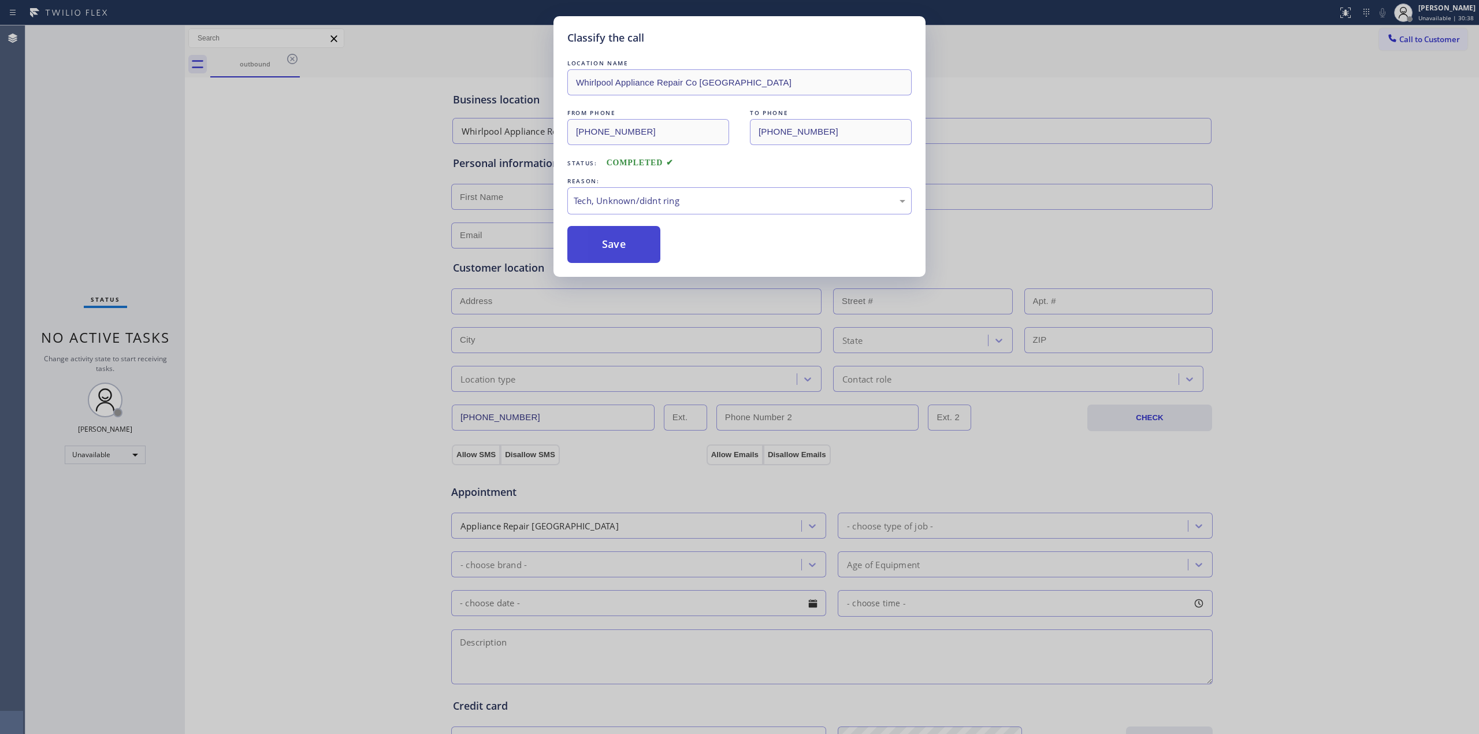
click at [626, 248] on button "Save" at bounding box center [613, 244] width 93 height 37
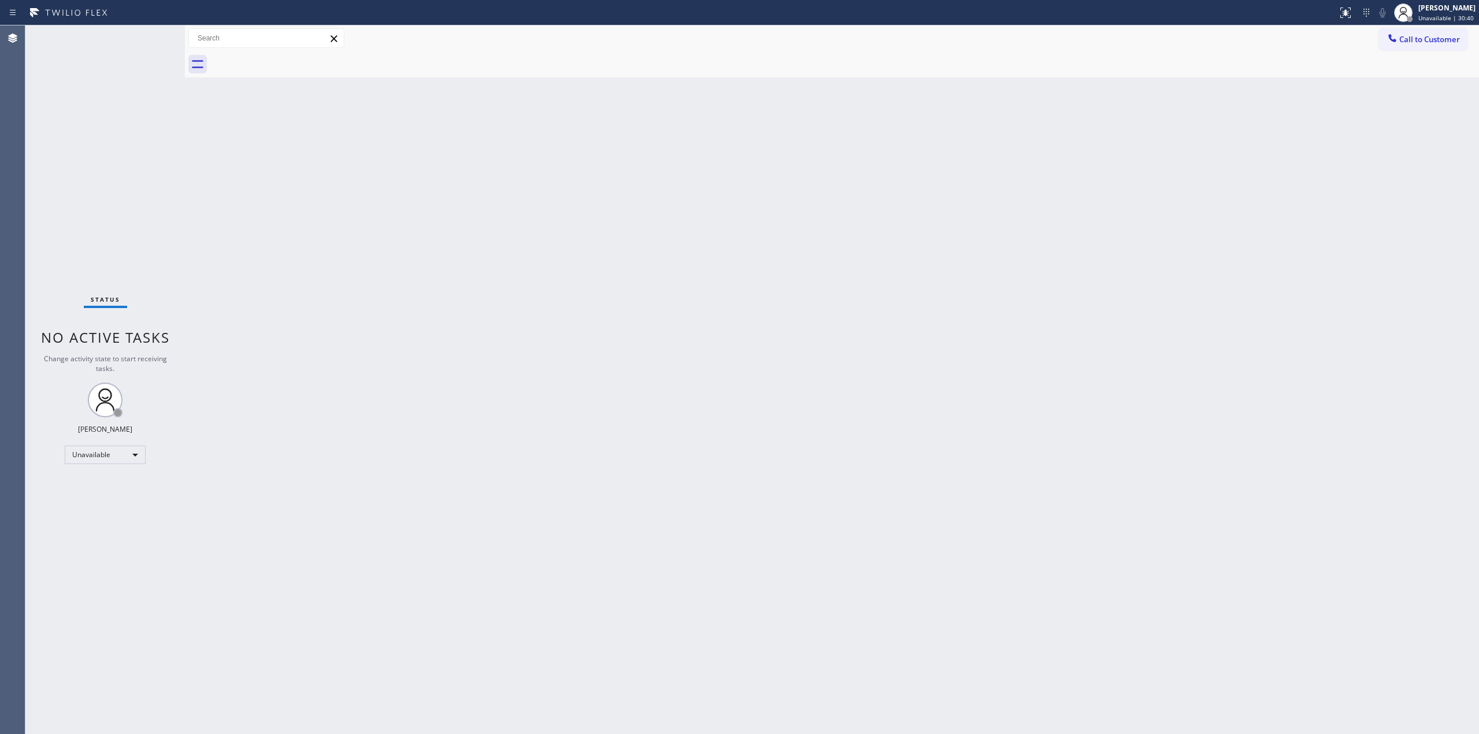
drag, startPoint x: 1383, startPoint y: 38, endPoint x: 1205, endPoint y: 127, distance: 199.7
click at [1384, 38] on button "Call to Customer" at bounding box center [1423, 39] width 88 height 22
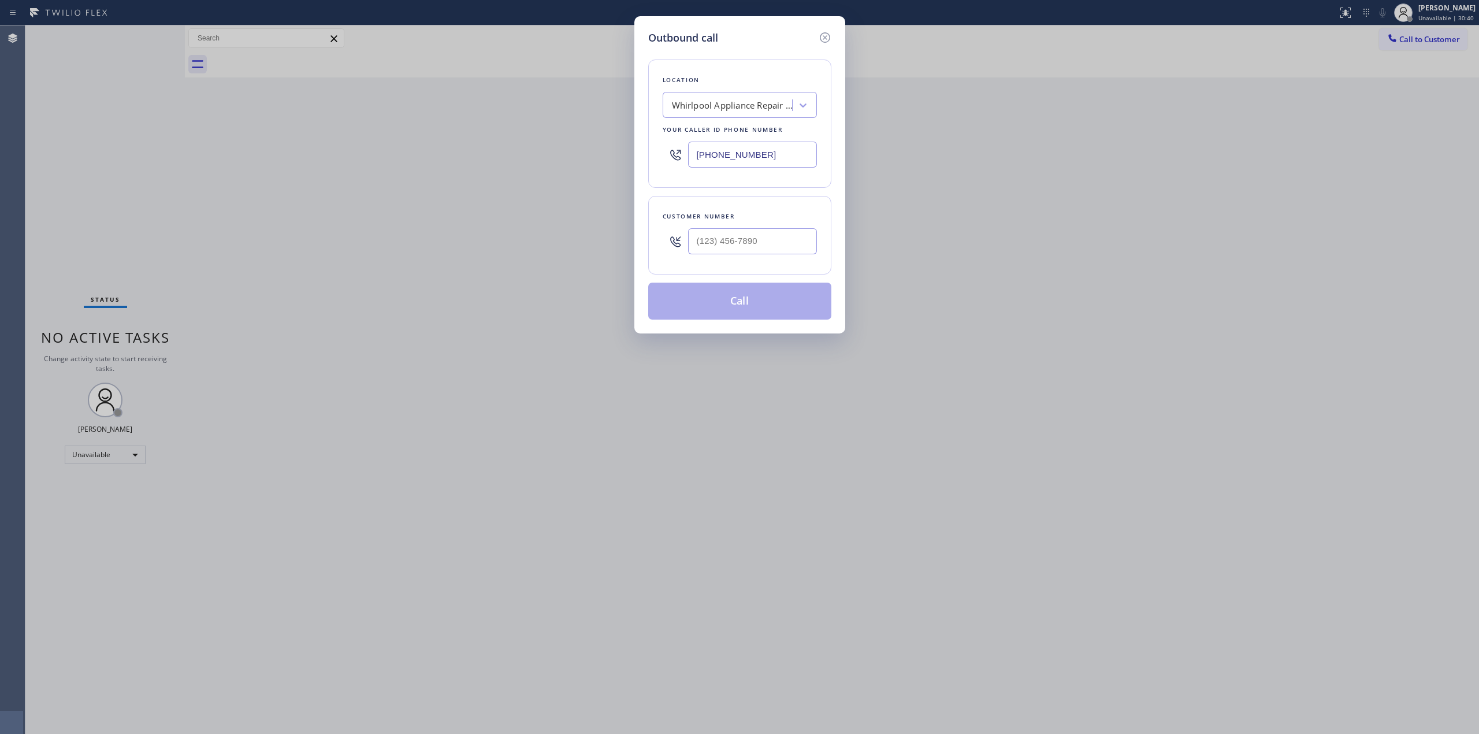
drag, startPoint x: 833, startPoint y: 247, endPoint x: 786, endPoint y: 248, distance: 46.2
click at [791, 248] on div "Outbound call Location Whirlpool Appliance Repair Co [GEOGRAPHIC_DATA] Your cal…" at bounding box center [739, 174] width 211 height 317
paste input "551) 372-0603"
click at [783, 248] on input "(___) ___-____" at bounding box center [752, 241] width 129 height 26
type input "[PHONE_NUMBER]"
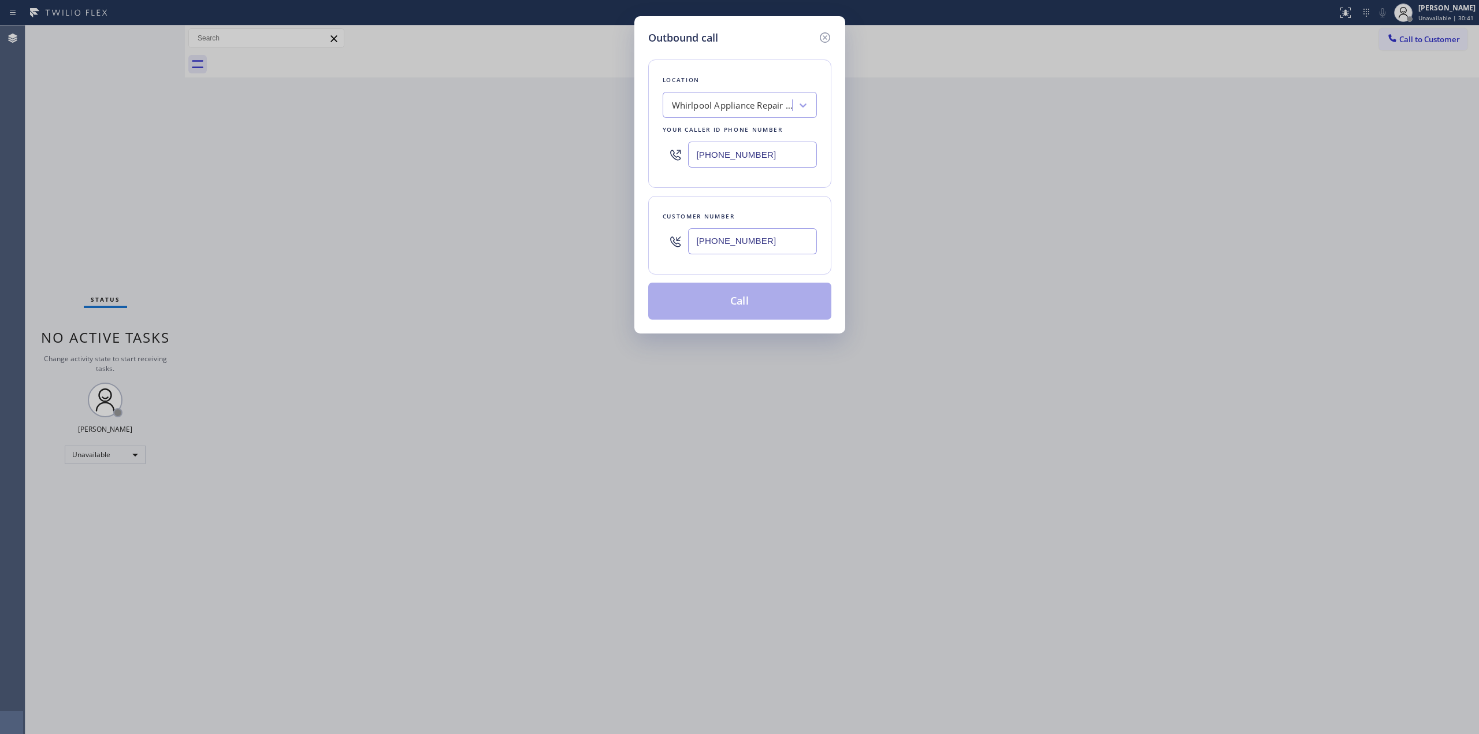
click at [752, 100] on div "Whirlpool Appliance Repair Co [GEOGRAPHIC_DATA]" at bounding box center [732, 105] width 121 height 13
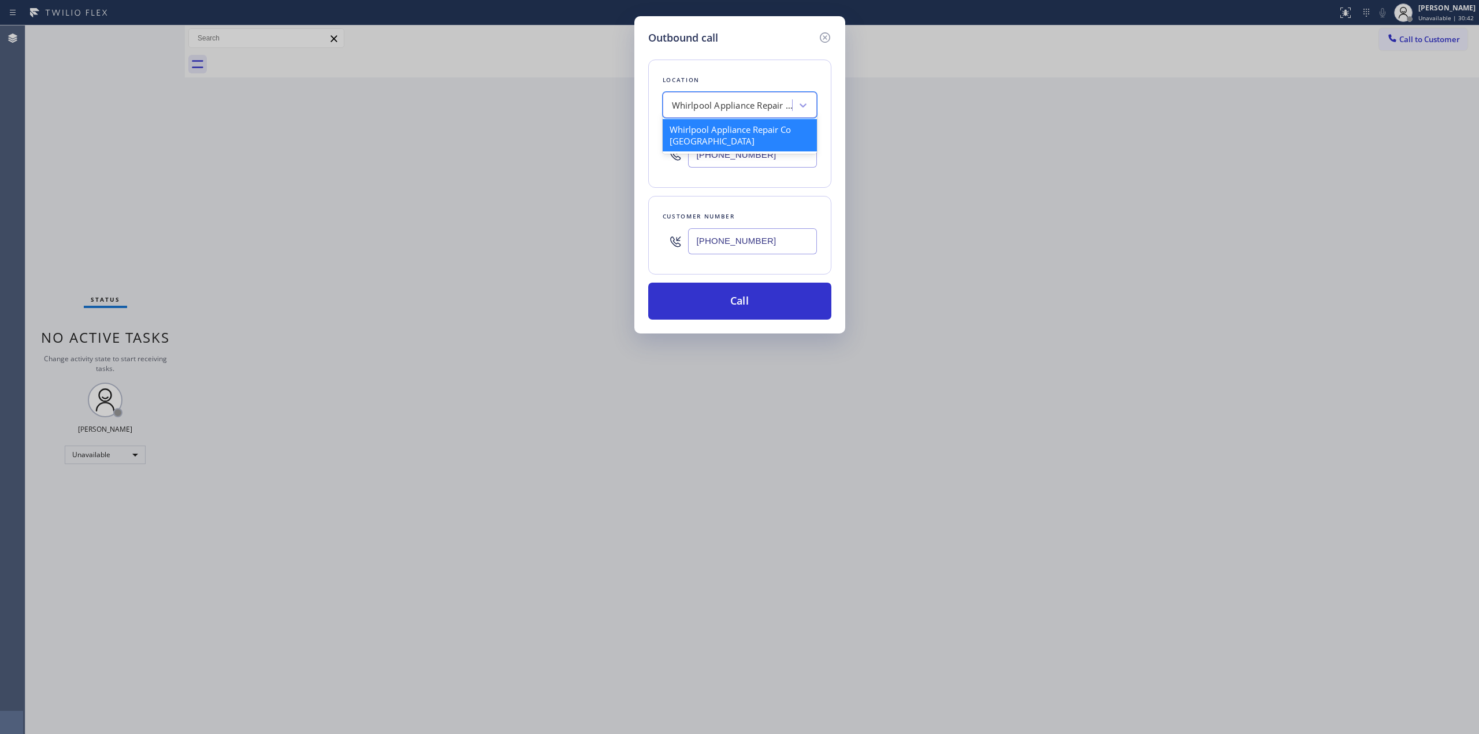
type input "J"
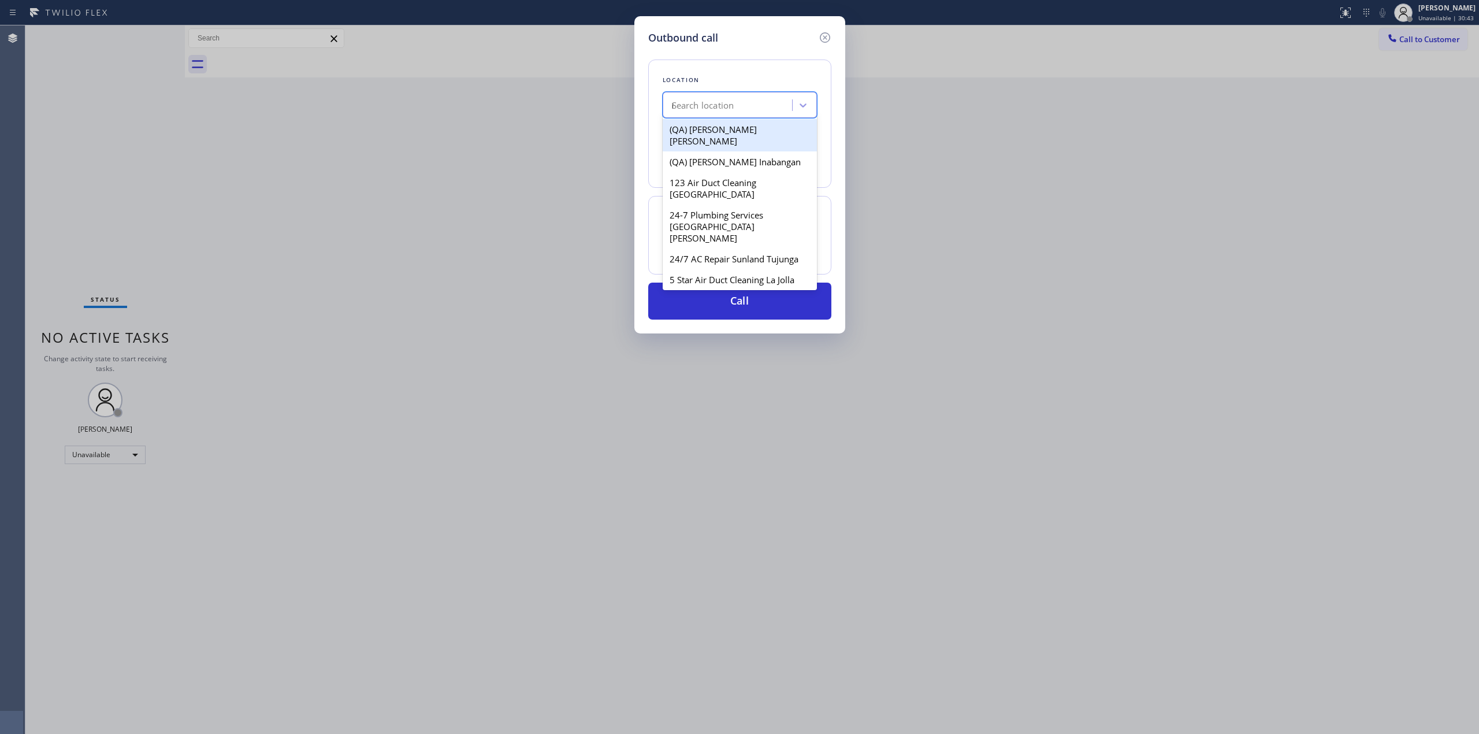
type input "LG"
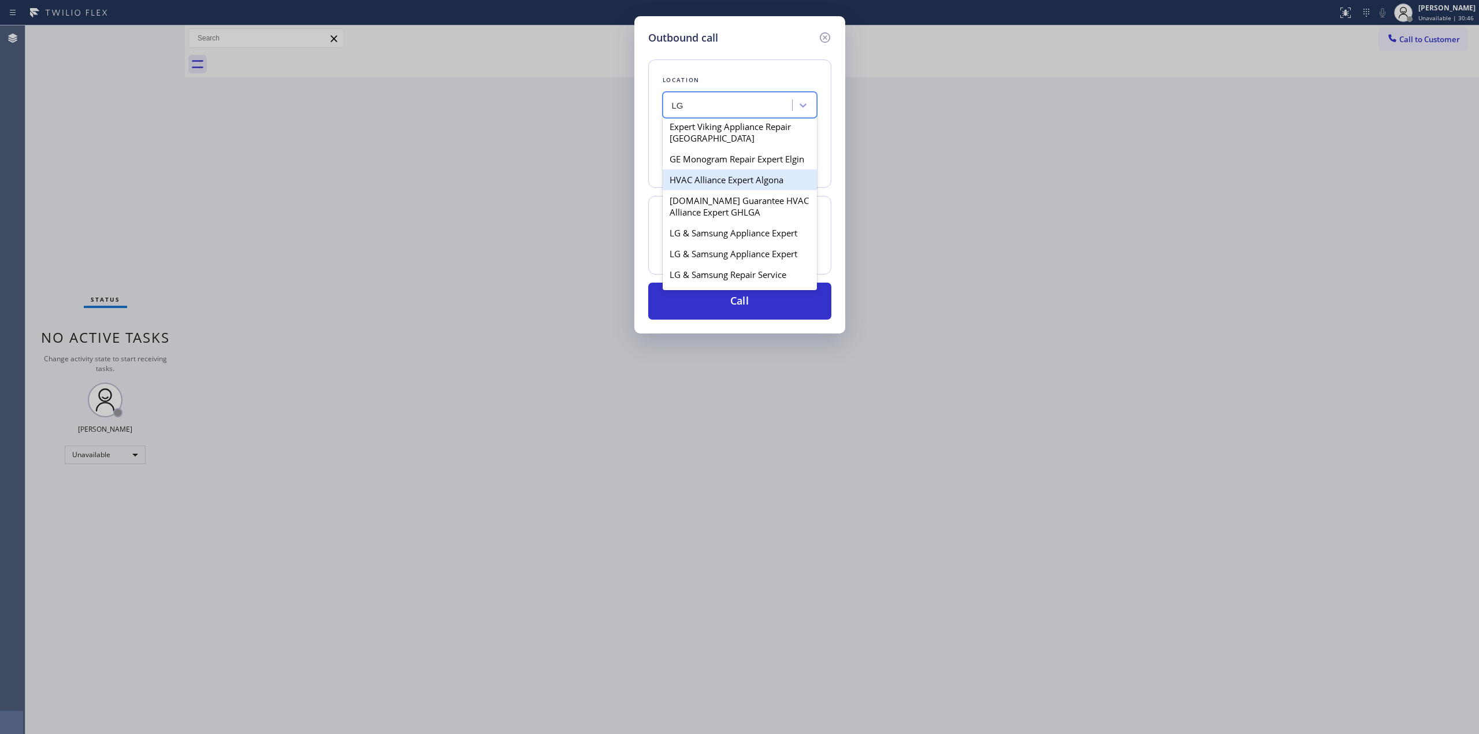
click at [719, 178] on div "HVAC Alliance Expert Algona" at bounding box center [740, 179] width 154 height 21
type input "[PHONE_NUMBER]"
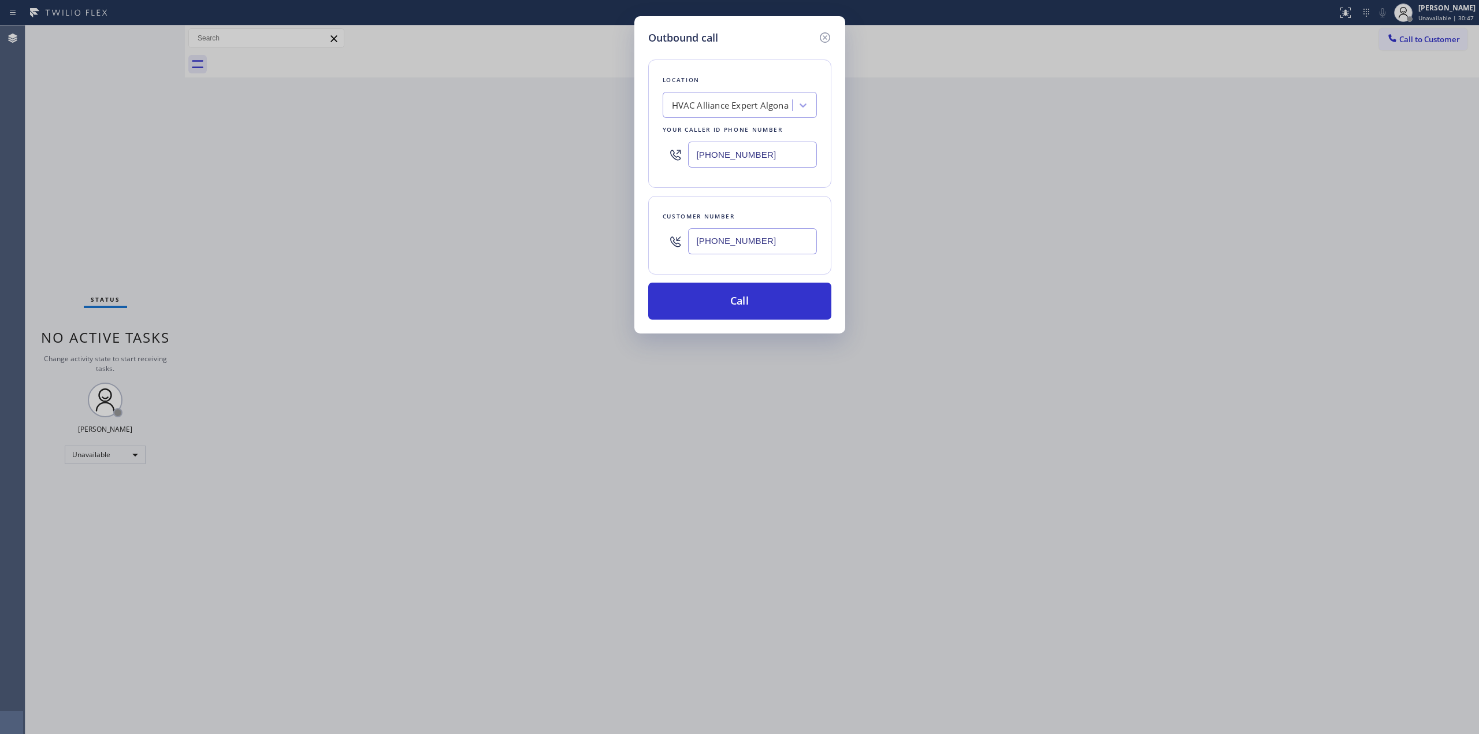
click at [734, 258] on div "[PHONE_NUMBER]" at bounding box center [752, 241] width 129 height 38
click at [734, 246] on input "[PHONE_NUMBER]" at bounding box center [752, 241] width 129 height 26
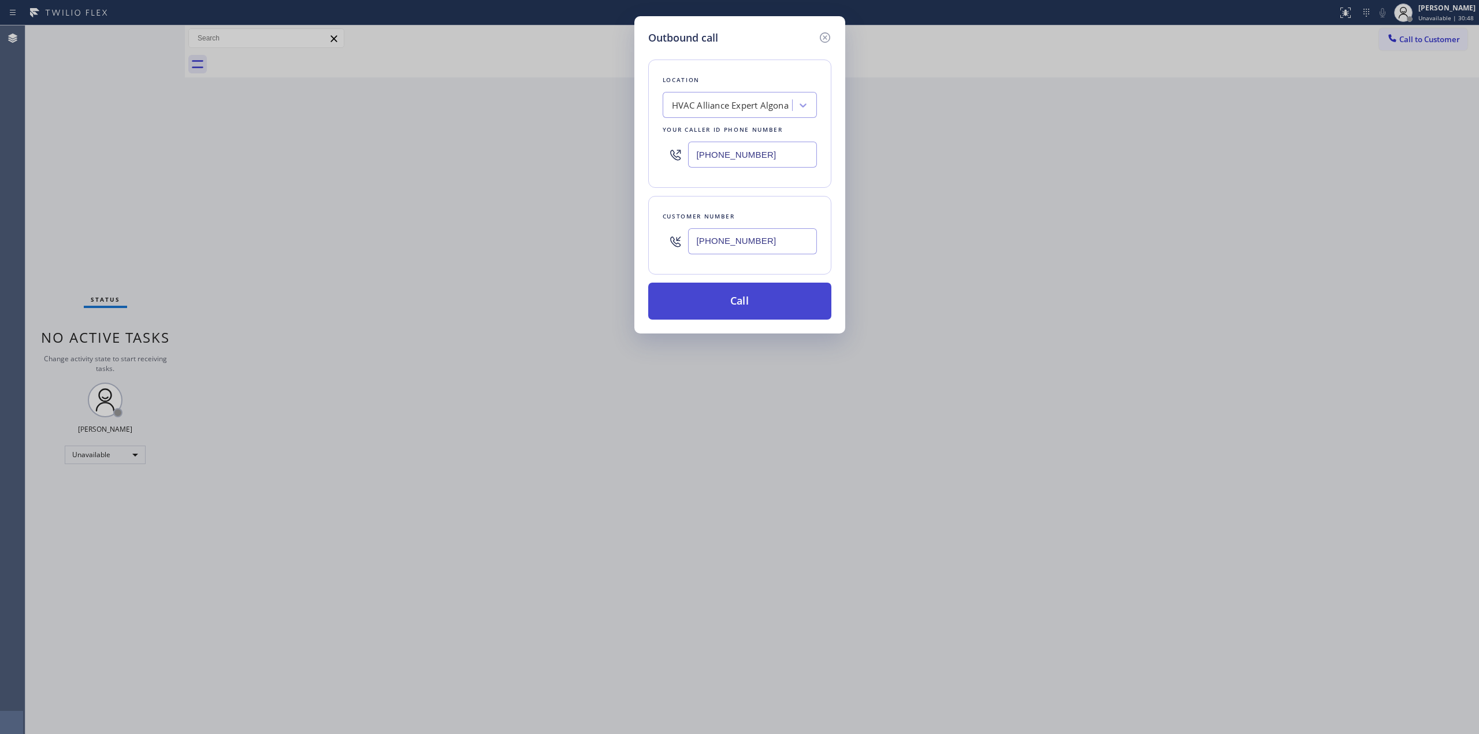
click at [733, 300] on button "Call" at bounding box center [739, 301] width 183 height 37
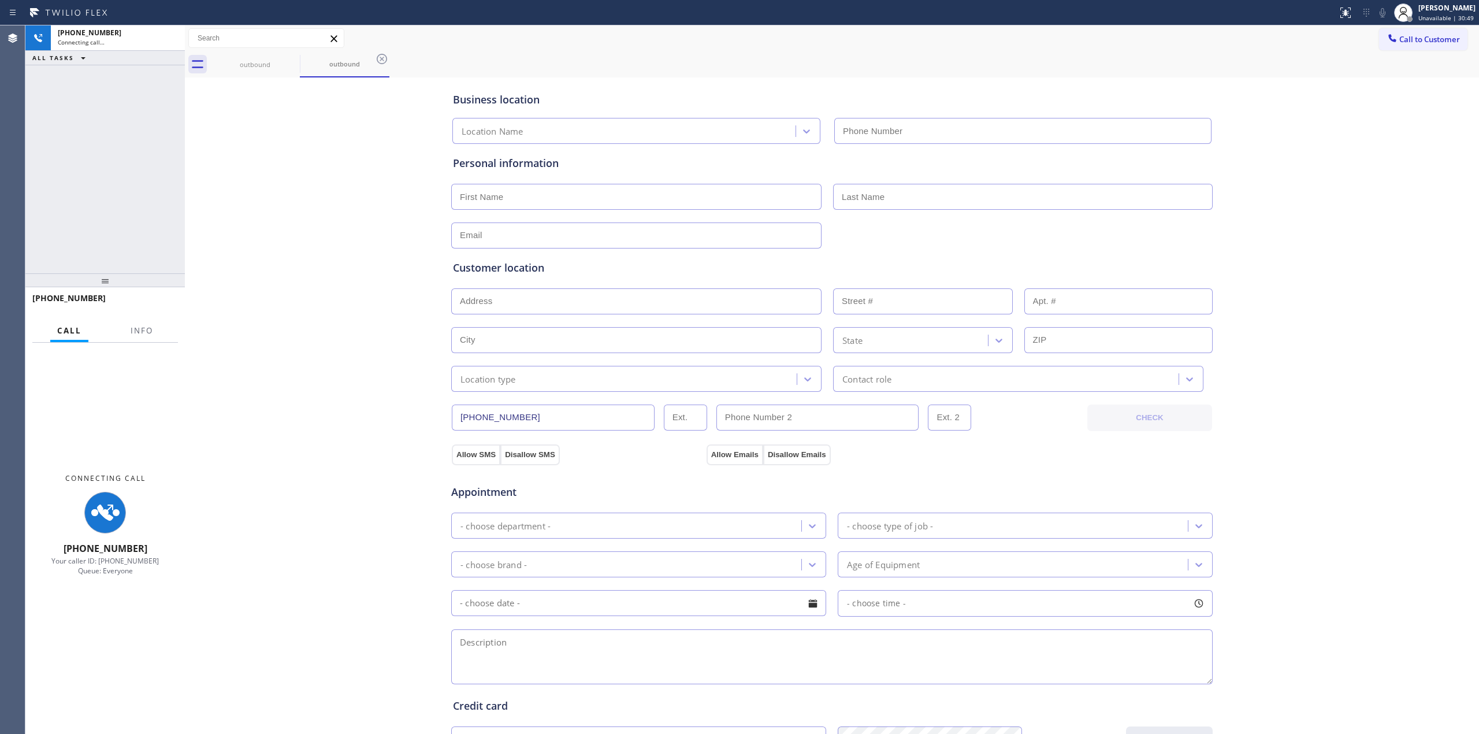
type input "[PHONE_NUMBER]"
click at [1385, 10] on icon at bounding box center [1383, 12] width 6 height 9
click at [1312, 223] on div "Business location HVAC Alliance Expert Algona [PHONE_NUMBER] Personal informati…" at bounding box center [832, 474] width 1288 height 789
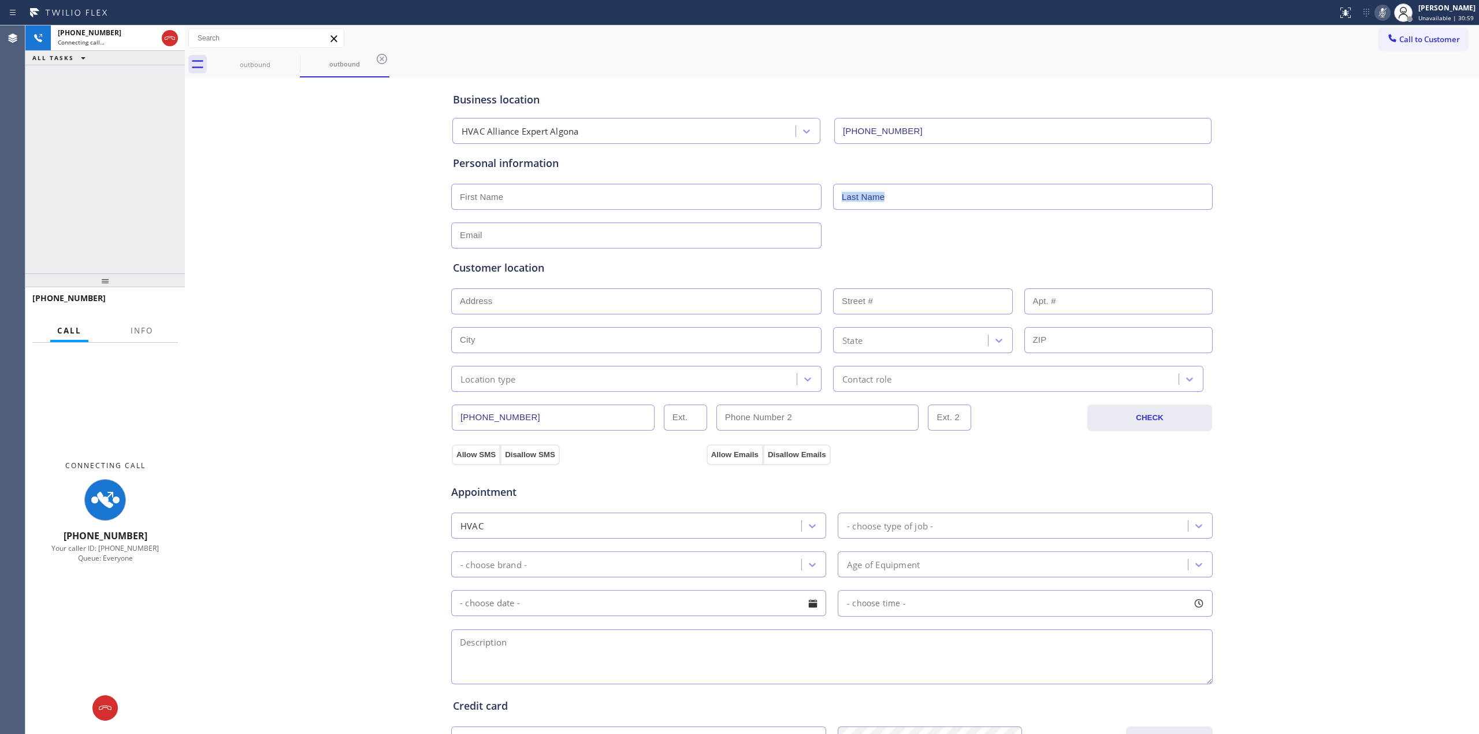
click at [1288, 208] on div "Business location HVAC Alliance Expert Algona [PHONE_NUMBER] Personal informati…" at bounding box center [832, 474] width 1288 height 789
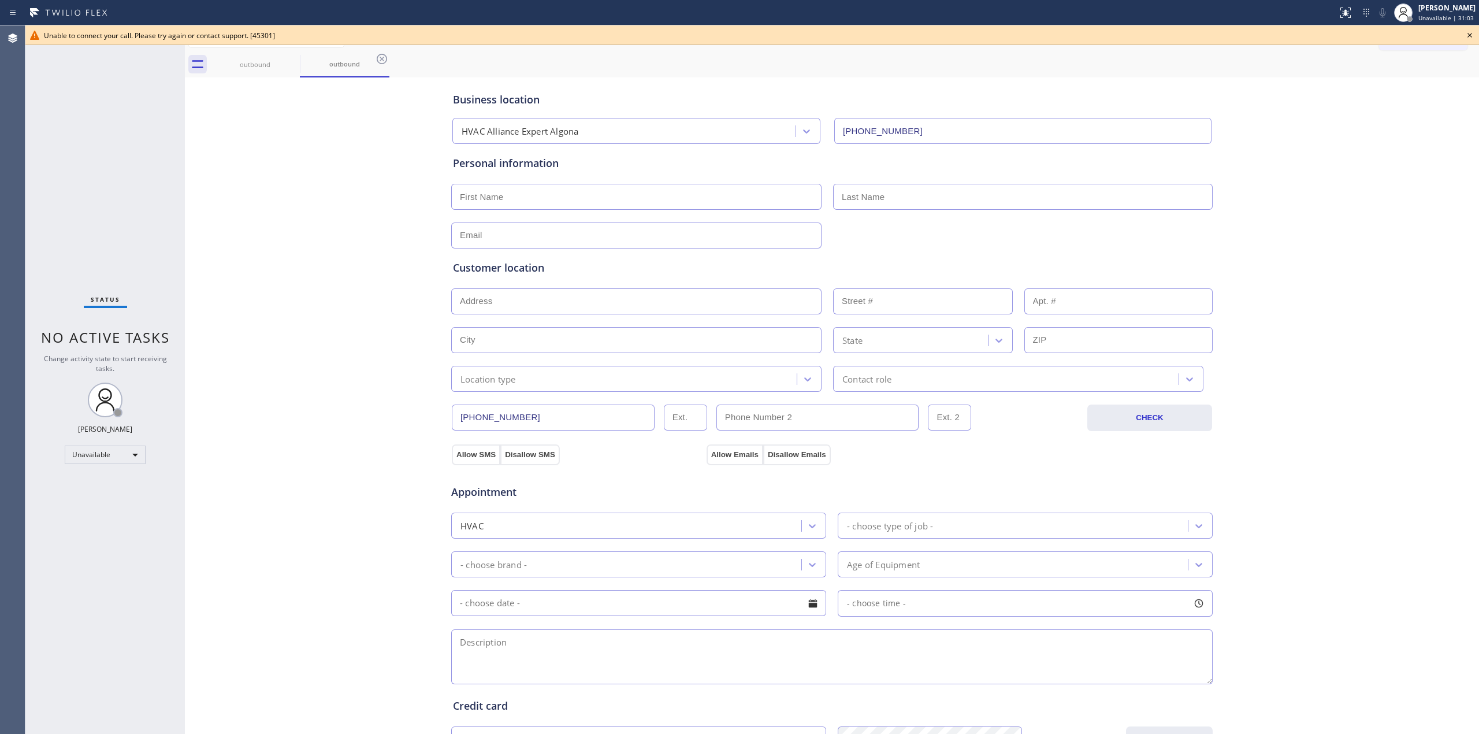
click at [1470, 35] on icon at bounding box center [1470, 35] width 14 height 14
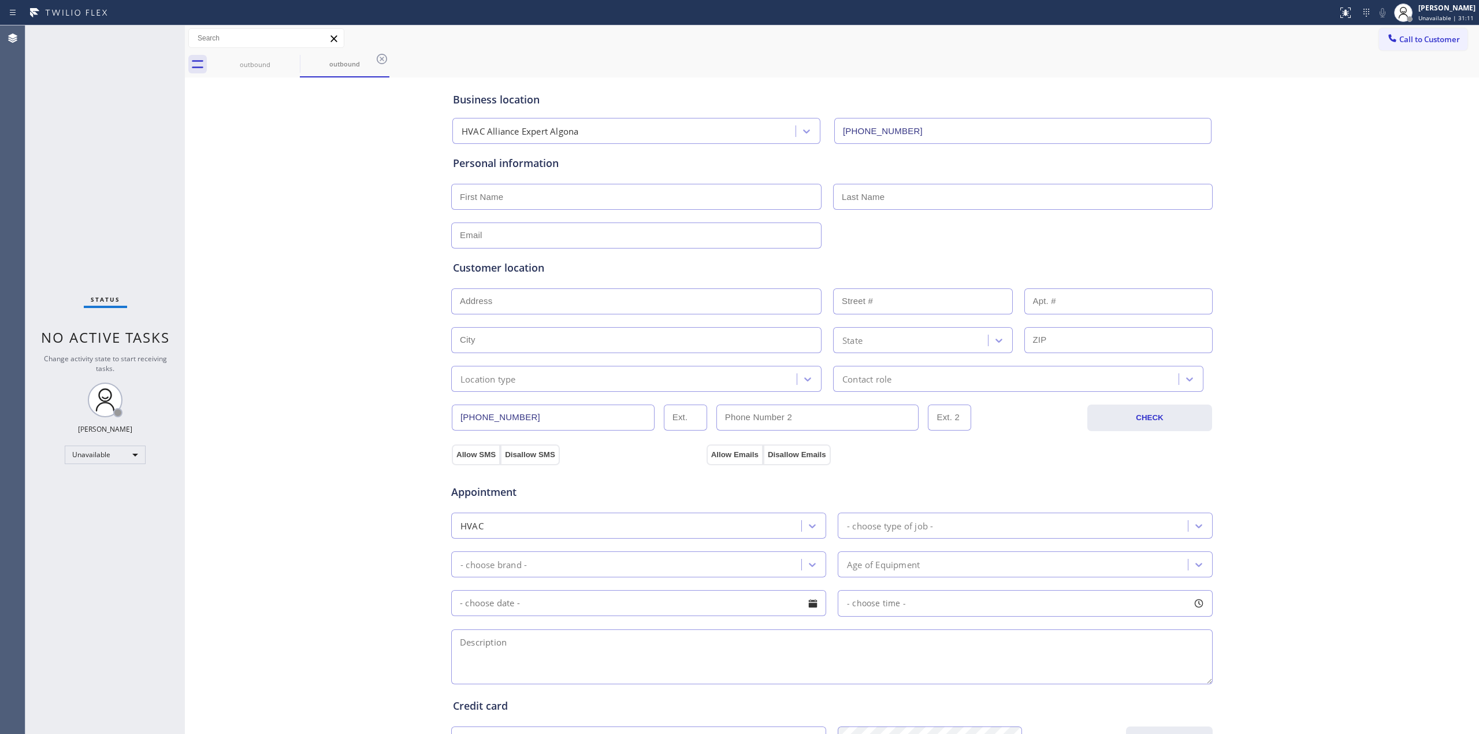
drag, startPoint x: 1279, startPoint y: 133, endPoint x: 1323, endPoint y: 88, distance: 62.9
click at [1288, 128] on div "Business location HVAC Alliance Expert Algona [PHONE_NUMBER] Personal informati…" at bounding box center [832, 474] width 1288 height 789
drag, startPoint x: 1407, startPoint y: 33, endPoint x: 1392, endPoint y: 38, distance: 15.7
click at [1406, 33] on button "Call to Customer" at bounding box center [1423, 39] width 88 height 22
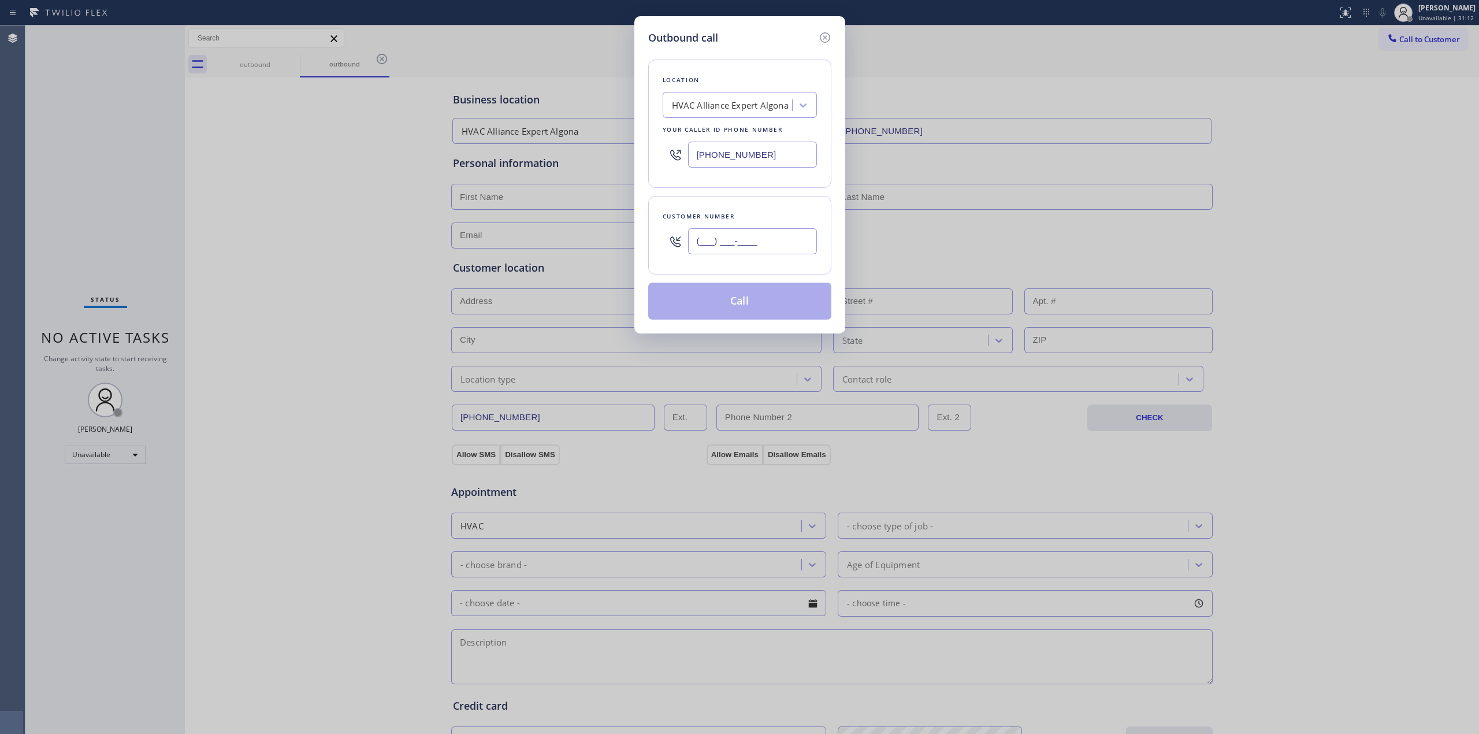
click at [733, 237] on input "(___) ___-____" at bounding box center [752, 241] width 129 height 26
paste input "218) 218-8809"
type input "[PHONE_NUMBER]"
click at [751, 116] on div "HVAC Alliance Expert Algona" at bounding box center [740, 105] width 154 height 26
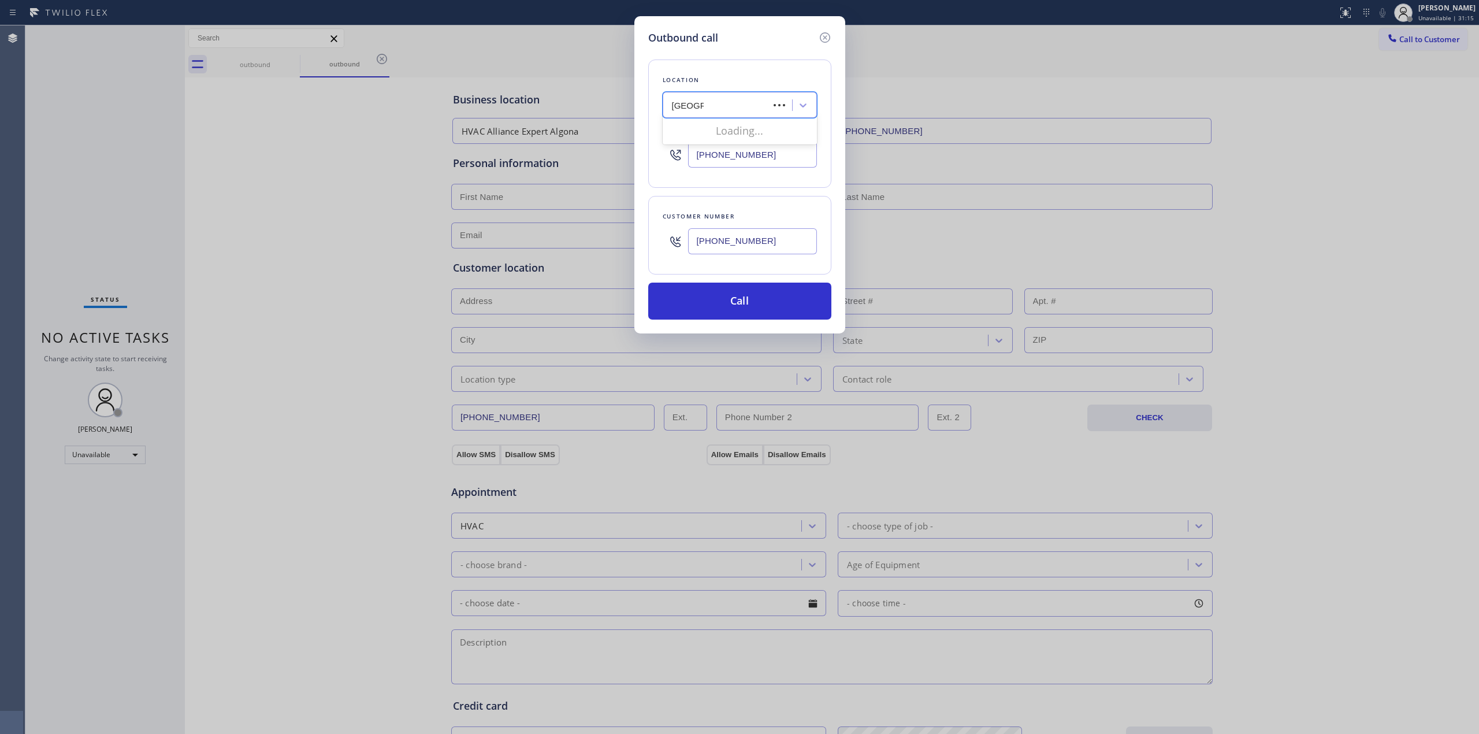
type input "samsung"
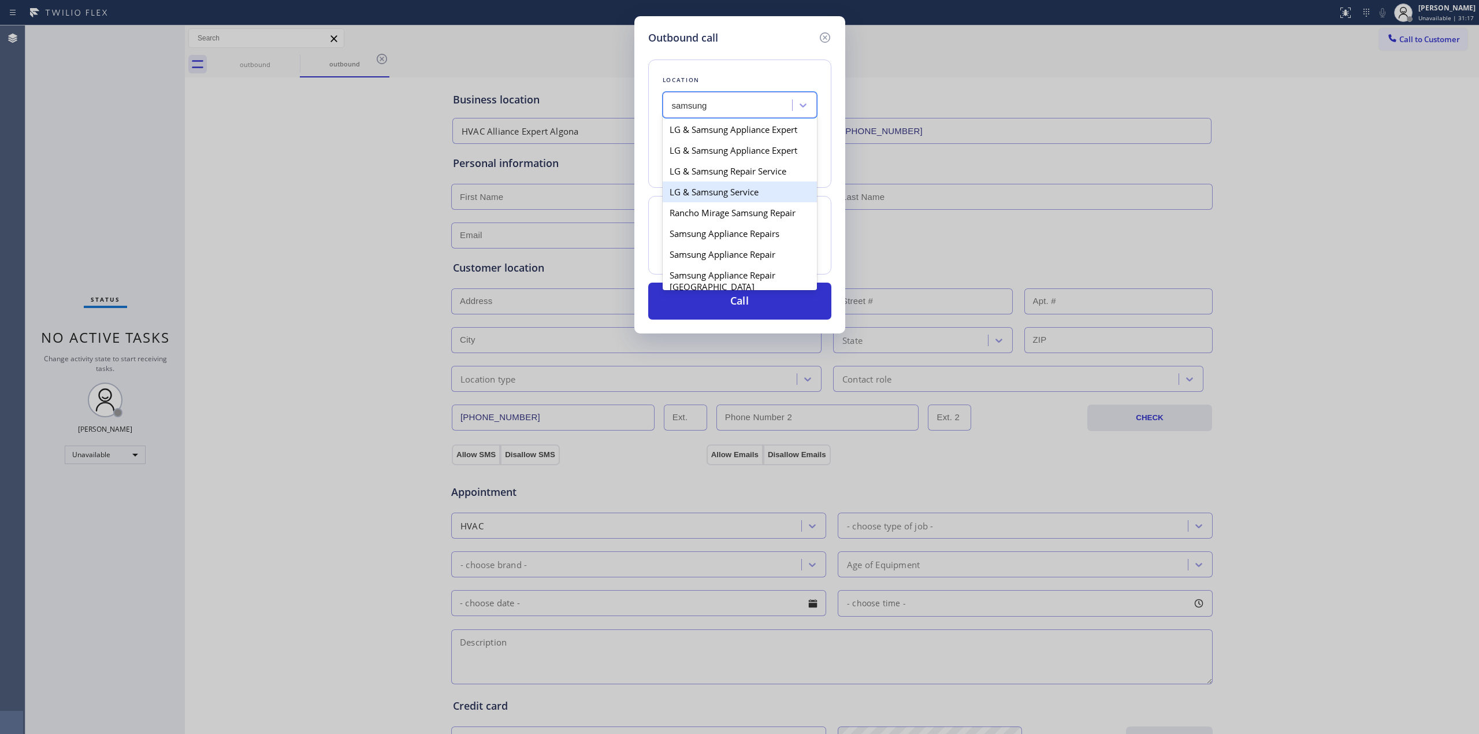
click at [711, 202] on div "LG & Samsung Service" at bounding box center [740, 191] width 154 height 21
type input "[PHONE_NUMBER]"
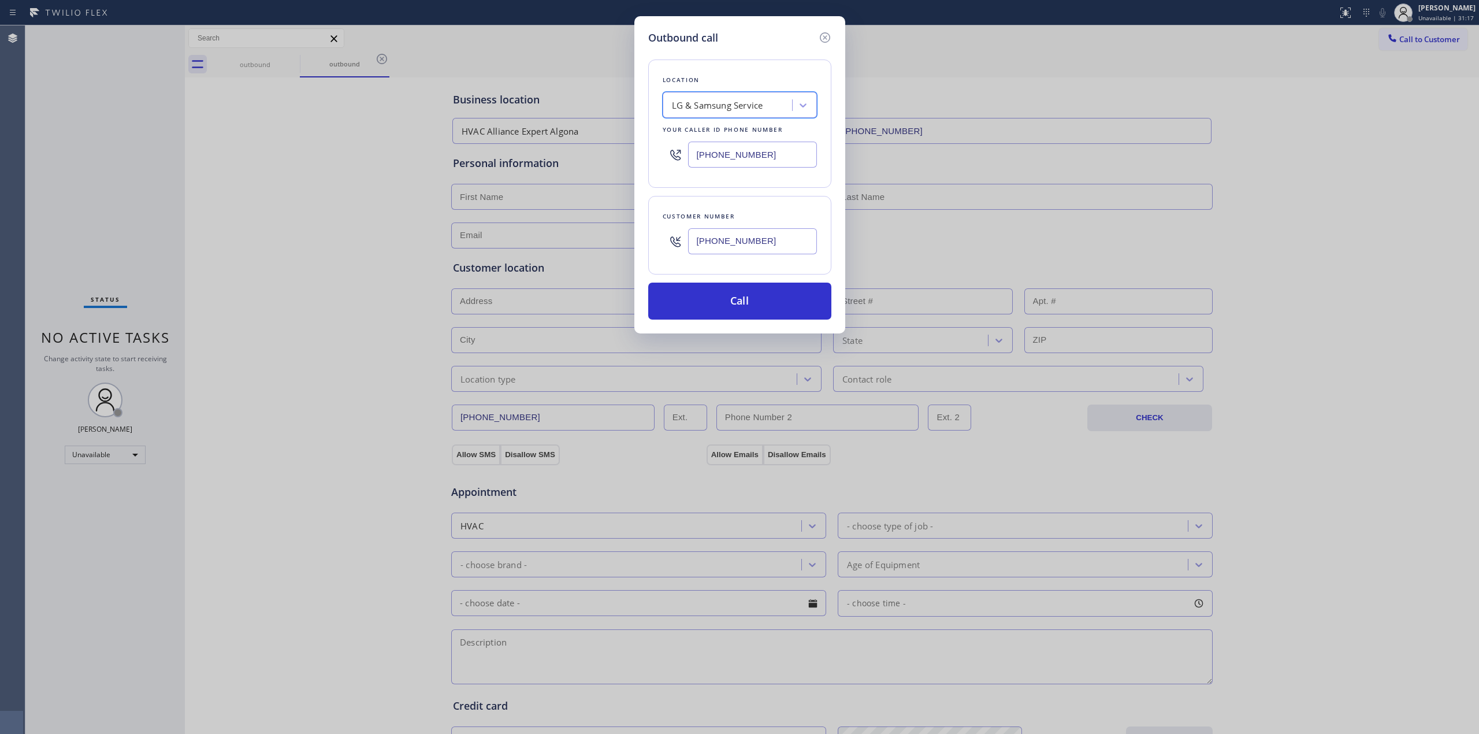
click at [731, 247] on input "[PHONE_NUMBER]" at bounding box center [752, 241] width 129 height 26
click at [733, 295] on button "Call" at bounding box center [739, 301] width 183 height 37
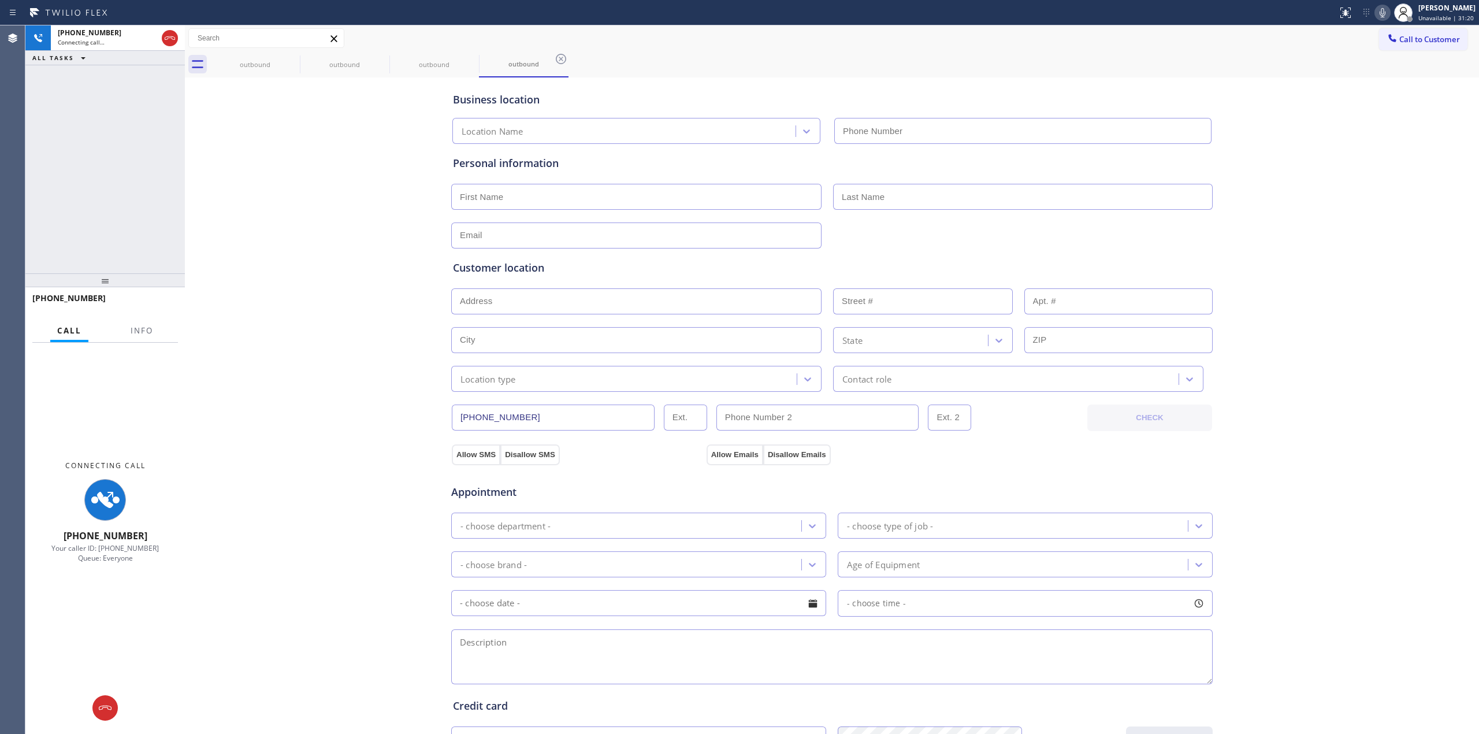
click at [1338, 200] on div "Business location Location Name Personal information Customer location >> ADD N…" at bounding box center [832, 474] width 1288 height 789
type input "[PHONE_NUMBER]"
click at [291, 63] on icon at bounding box center [292, 59] width 10 height 10
click at [0, 0] on icon at bounding box center [0, 0] width 0 height 0
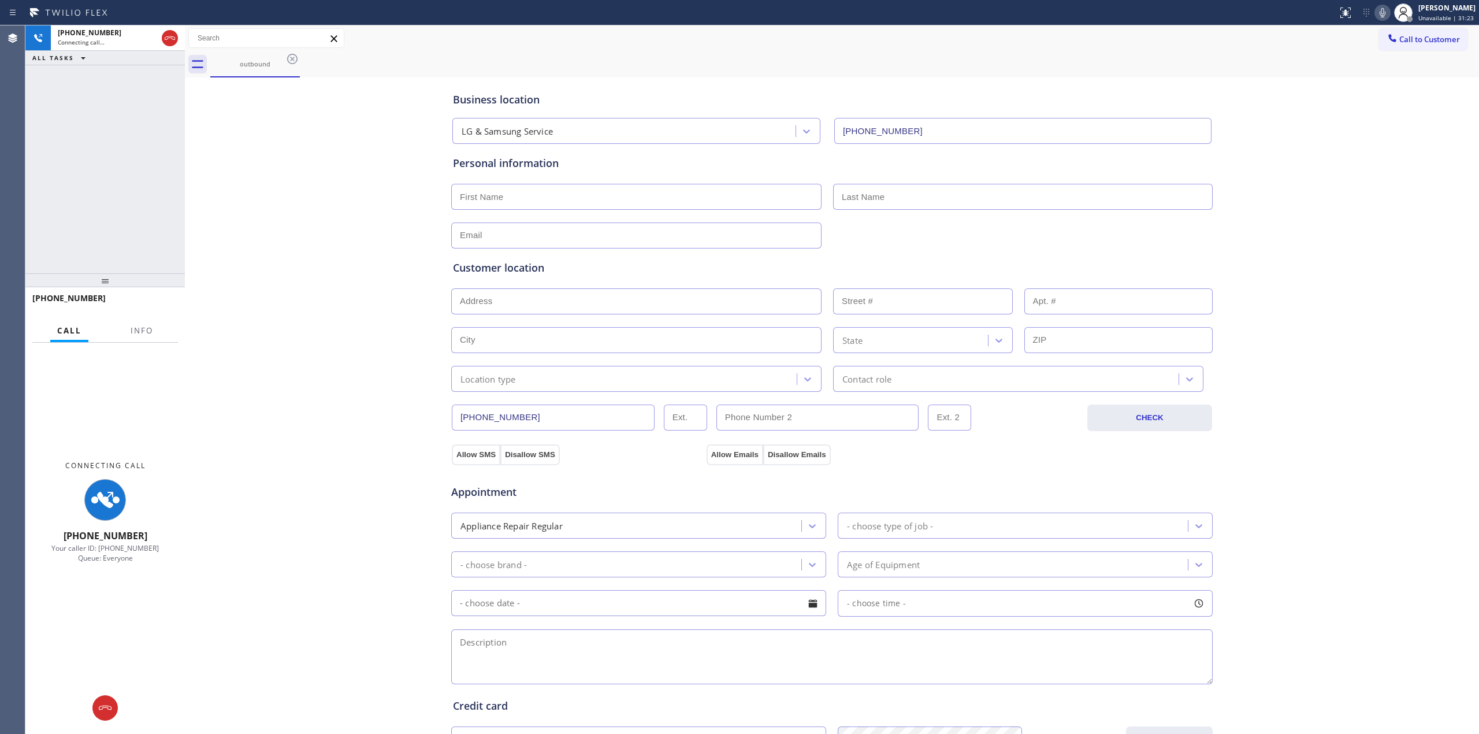
click at [291, 63] on icon at bounding box center [292, 59] width 10 height 10
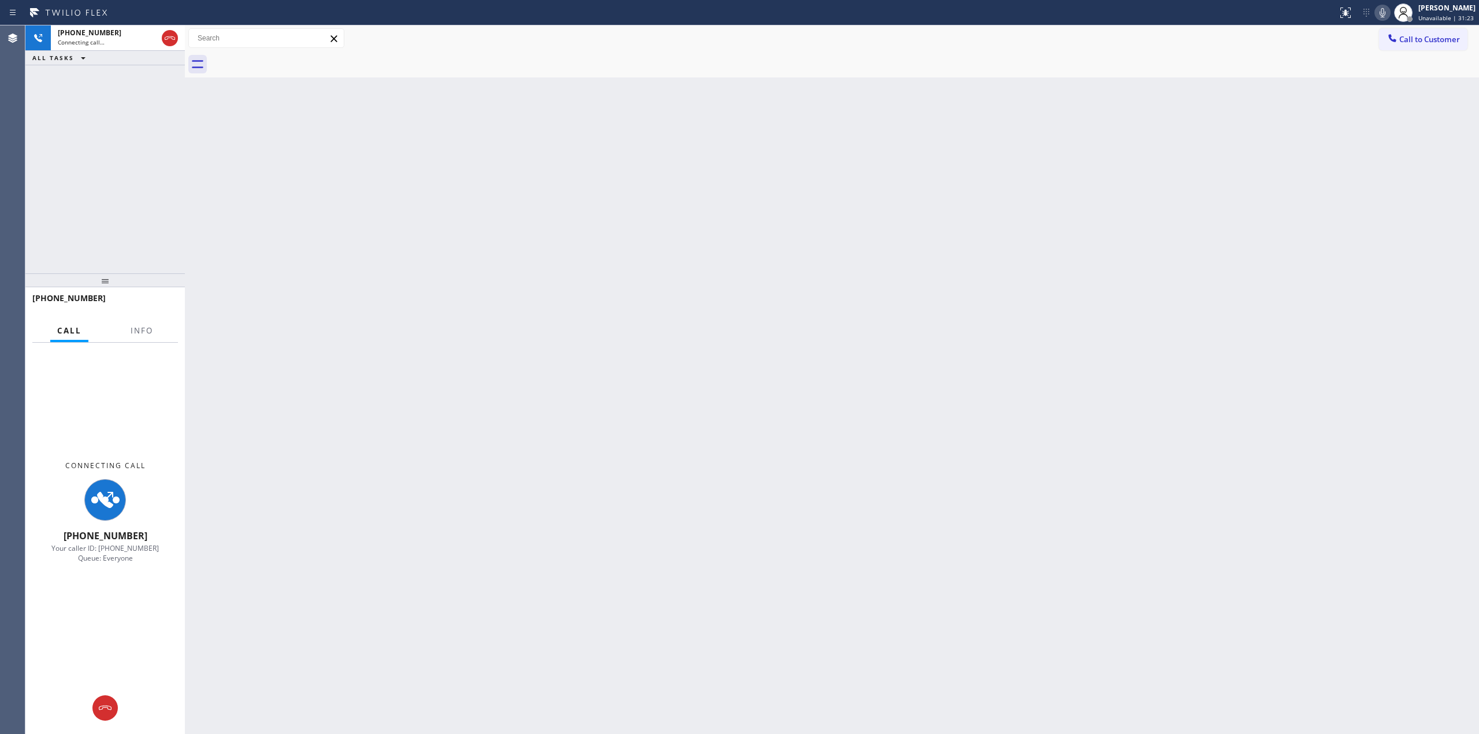
click at [292, 64] on div at bounding box center [844, 64] width 1269 height 26
click at [1394, 10] on div at bounding box center [1403, 12] width 25 height 25
click at [1390, 12] on icon at bounding box center [1383, 13] width 14 height 14
click at [1280, 202] on div "Back to Dashboard Change Sender ID Customers Technicians Select a contact Outbo…" at bounding box center [832, 379] width 1294 height 708
click at [161, 43] on div at bounding box center [169, 37] width 21 height 25
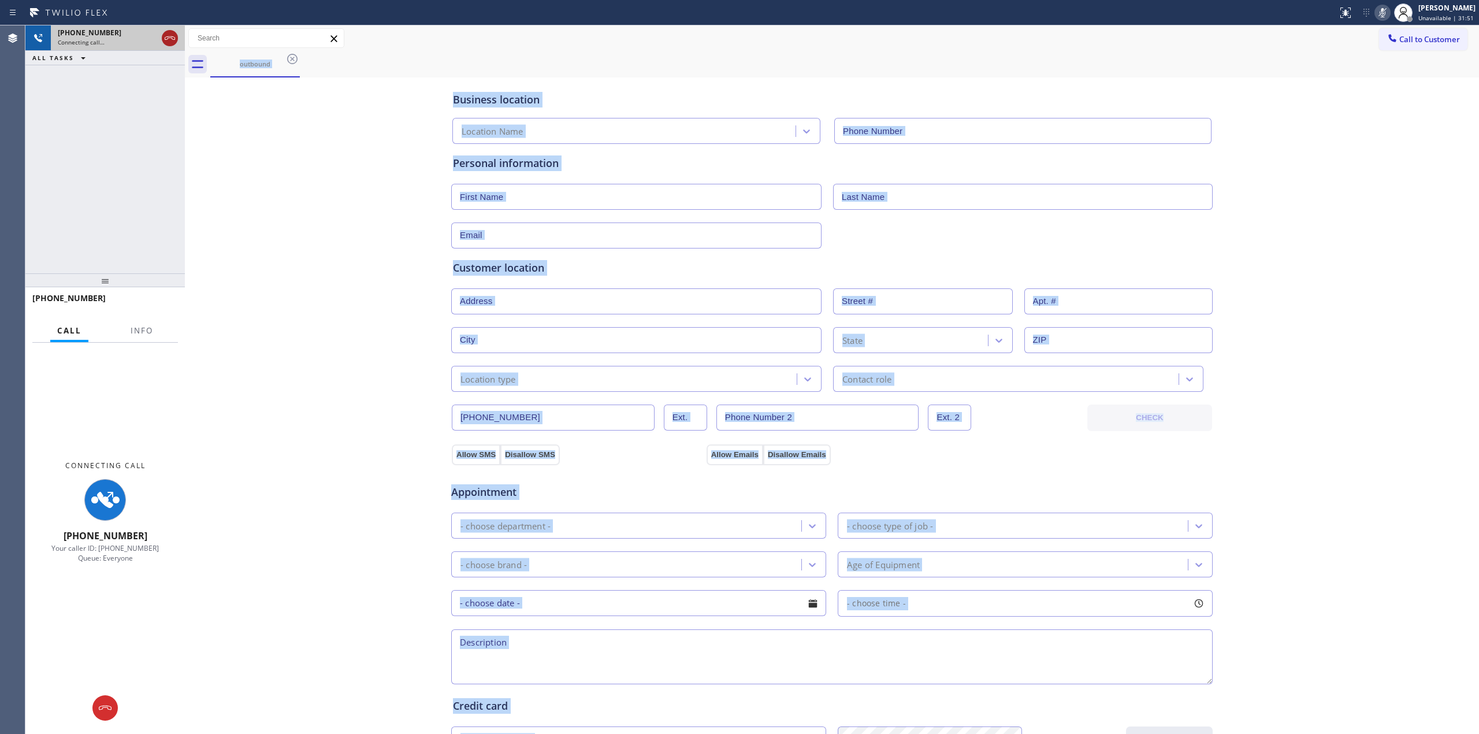
click at [169, 38] on icon at bounding box center [170, 37] width 10 height 3
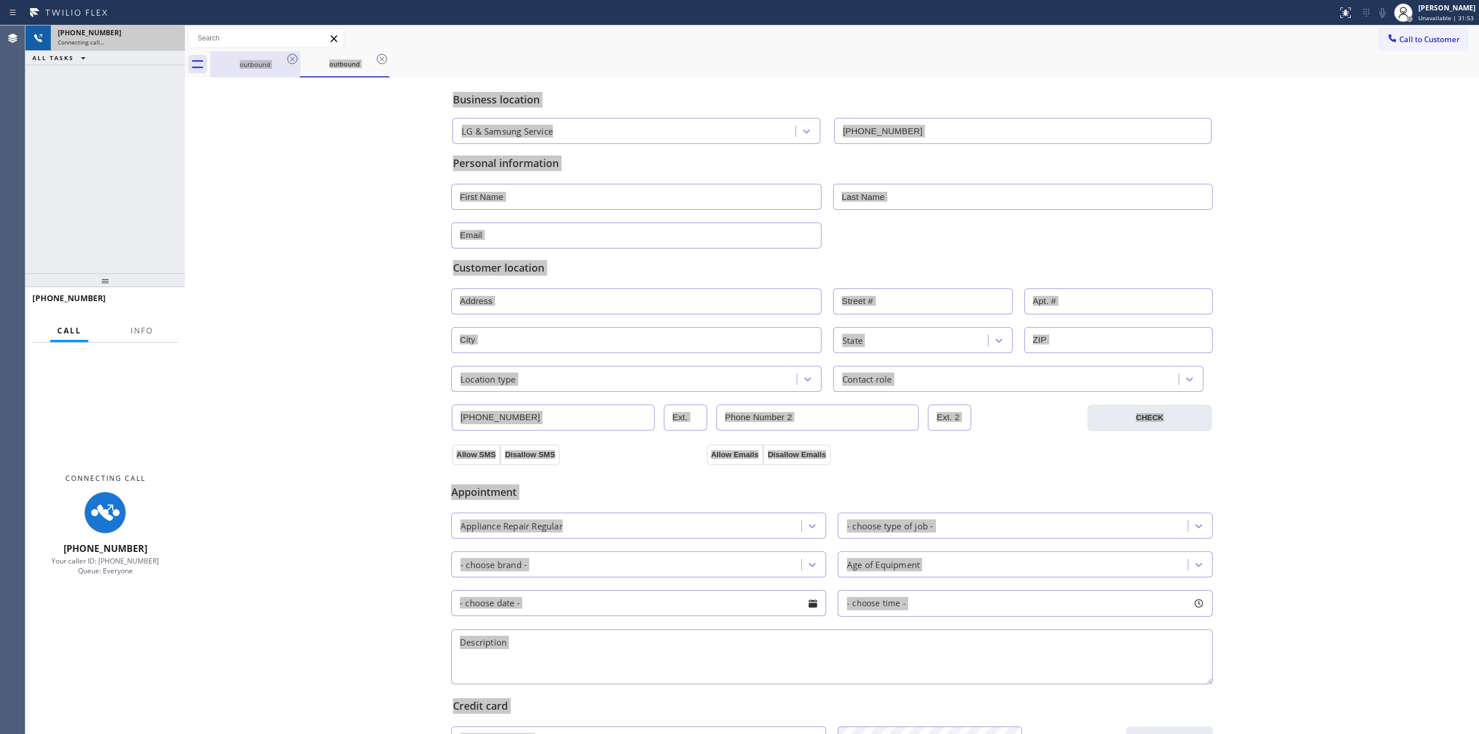
type input "[PHONE_NUMBER]"
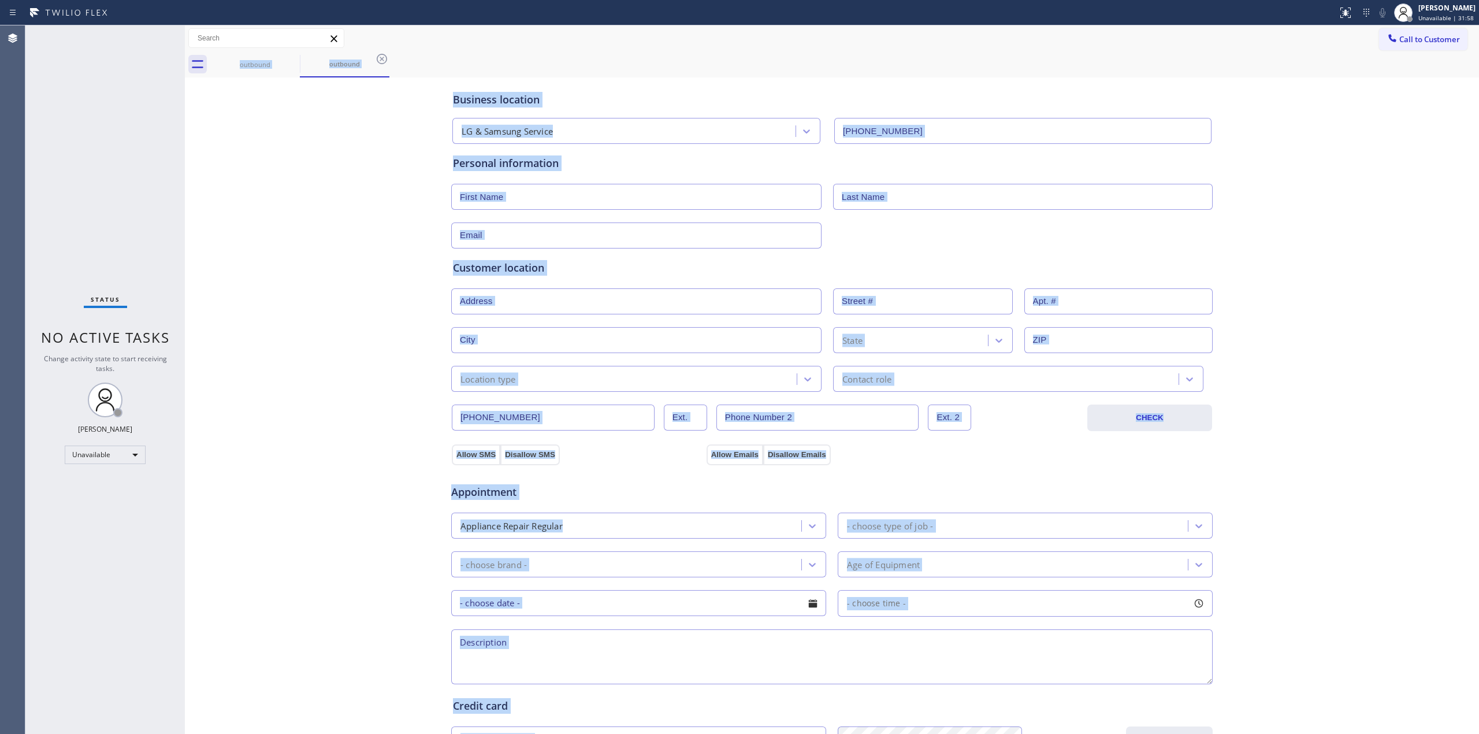
drag, startPoint x: 1420, startPoint y: 49, endPoint x: 1398, endPoint y: 54, distance: 22.0
click at [1420, 49] on button "Call to Customer" at bounding box center [1423, 39] width 88 height 22
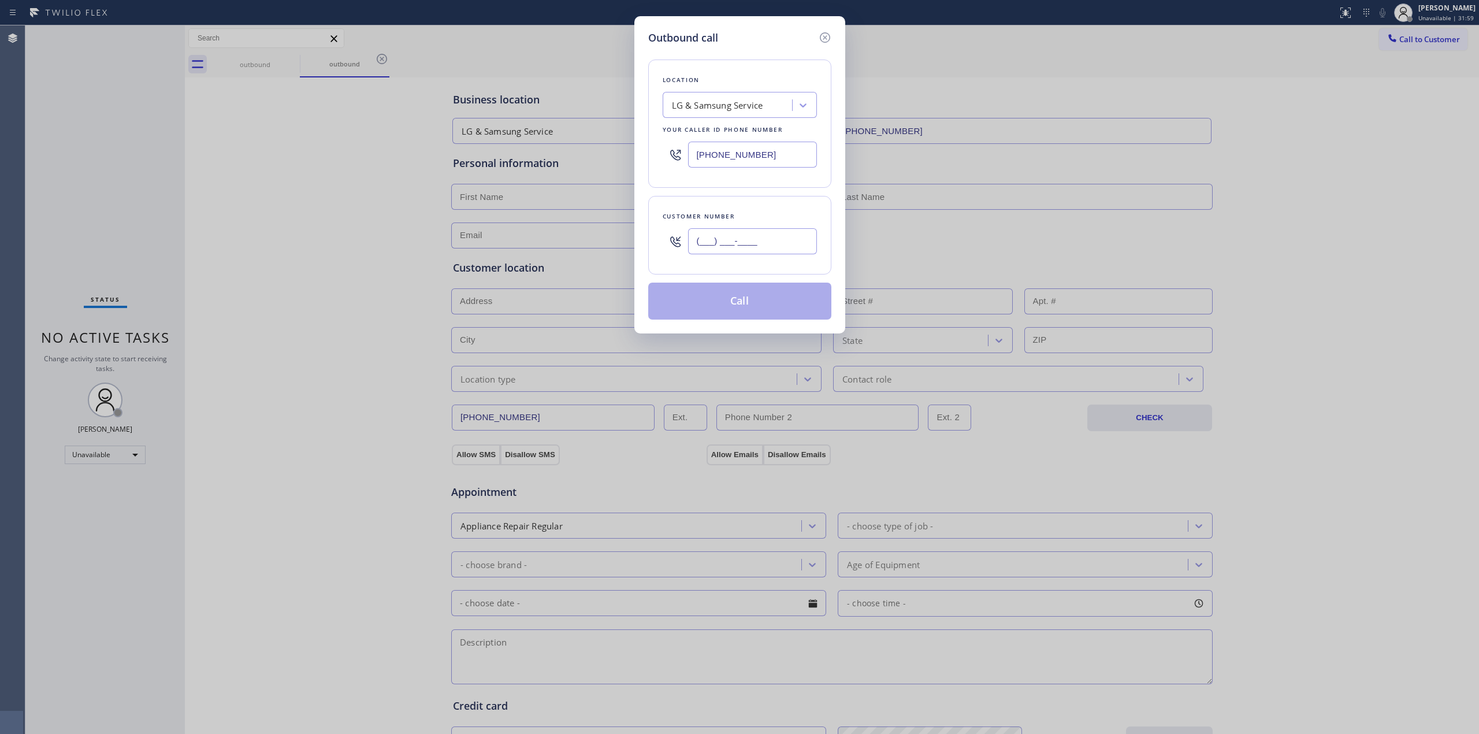
paste input "805) 214-1611"
click at [710, 233] on input "(___) ___-____" at bounding box center [752, 241] width 129 height 26
type input "[PHONE_NUMBER]"
click at [736, 114] on div "LG & Samsung Service" at bounding box center [740, 105] width 154 height 26
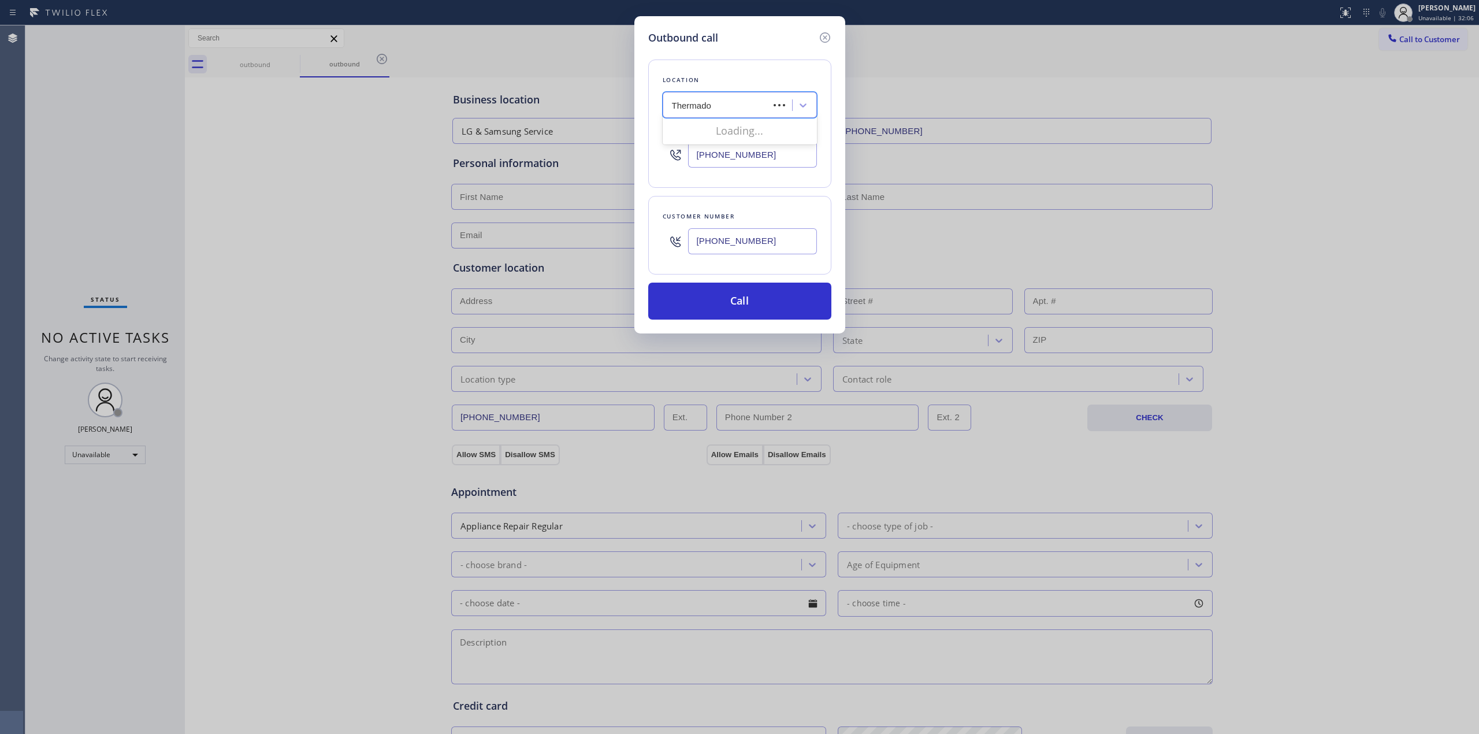
type input "Thermador"
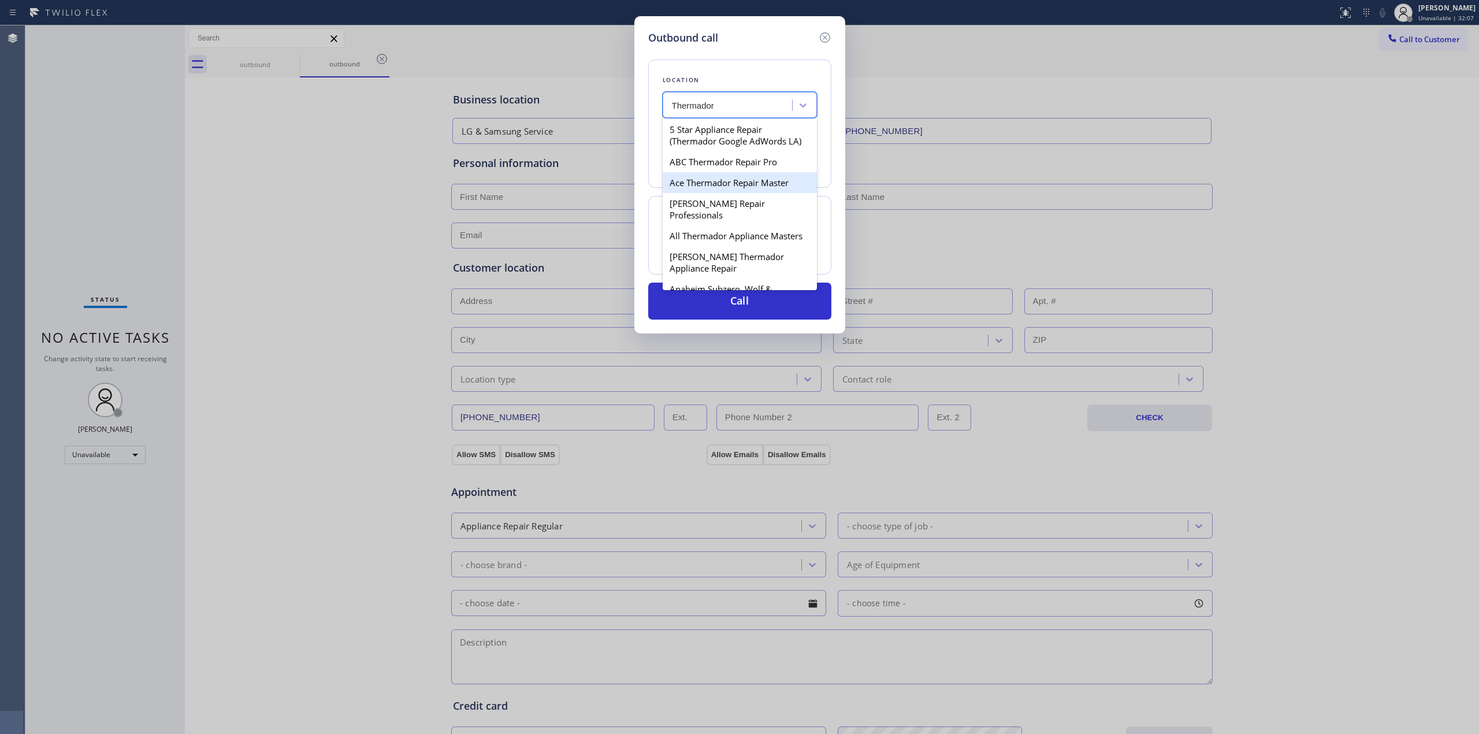
click at [701, 193] on div "Ace Thermador Repair Master" at bounding box center [740, 182] width 154 height 21
type input "[PHONE_NUMBER]"
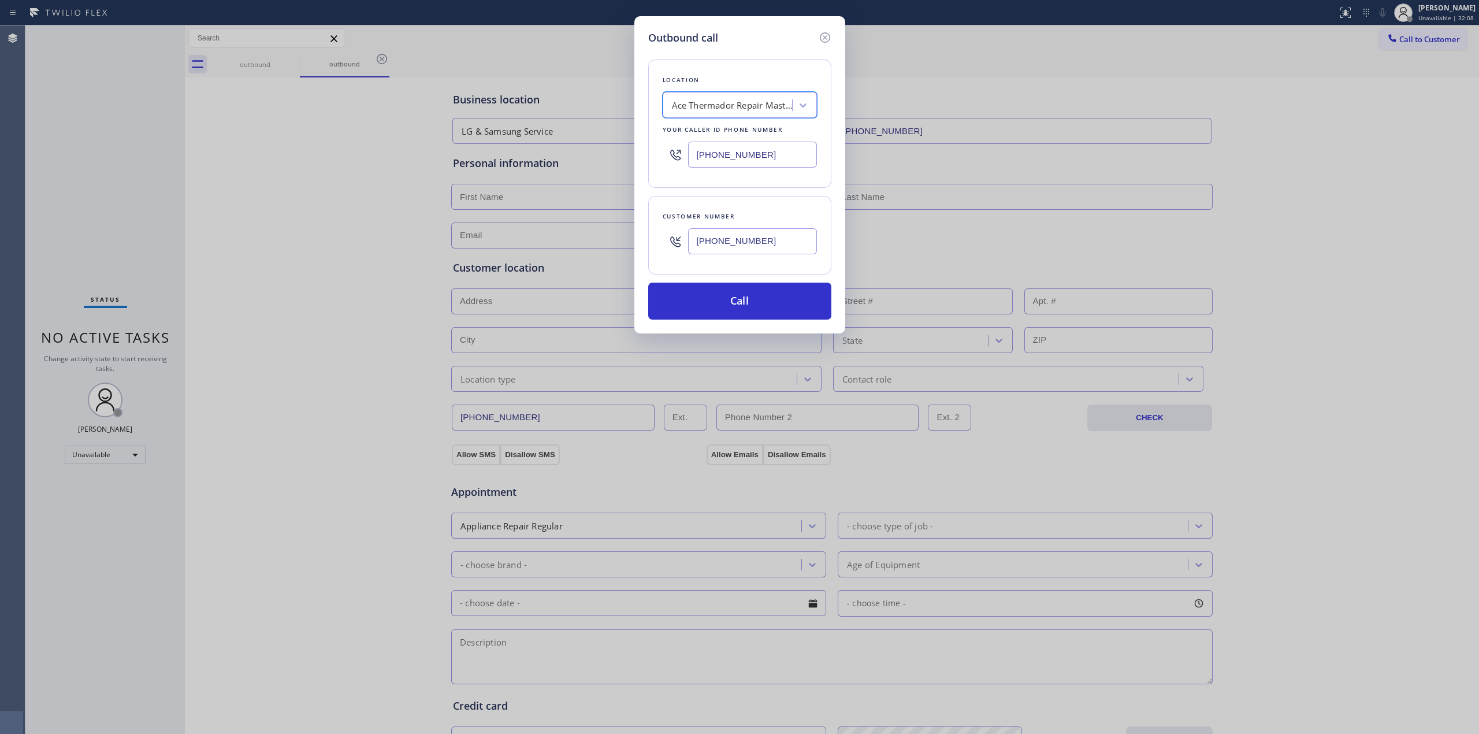
click at [738, 242] on input "[PHONE_NUMBER]" at bounding box center [752, 241] width 129 height 26
click at [731, 314] on button "Call" at bounding box center [739, 301] width 183 height 37
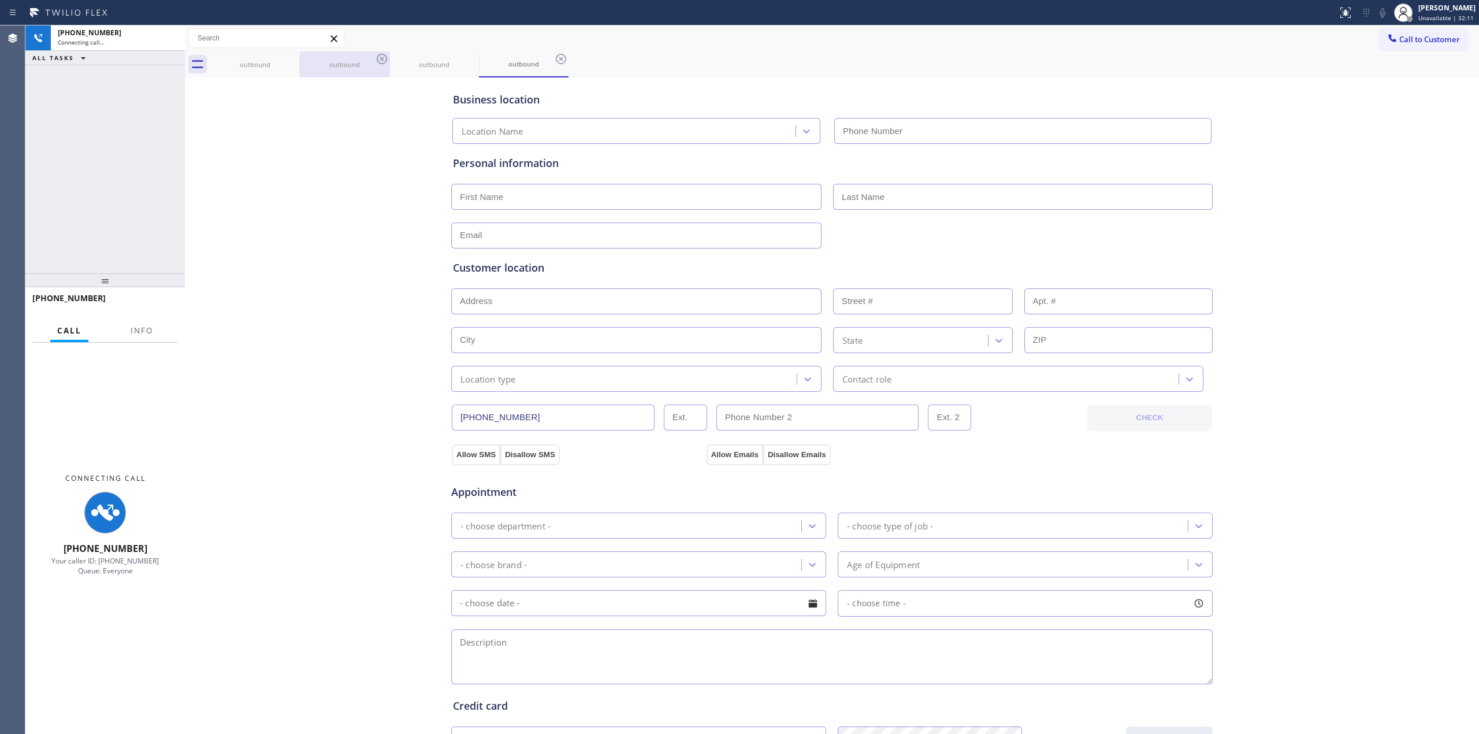
click at [1350, 162] on div "Business location Location Name Personal information Customer location >> ADD N…" at bounding box center [832, 474] width 1288 height 789
type input "[PHONE_NUMBER]"
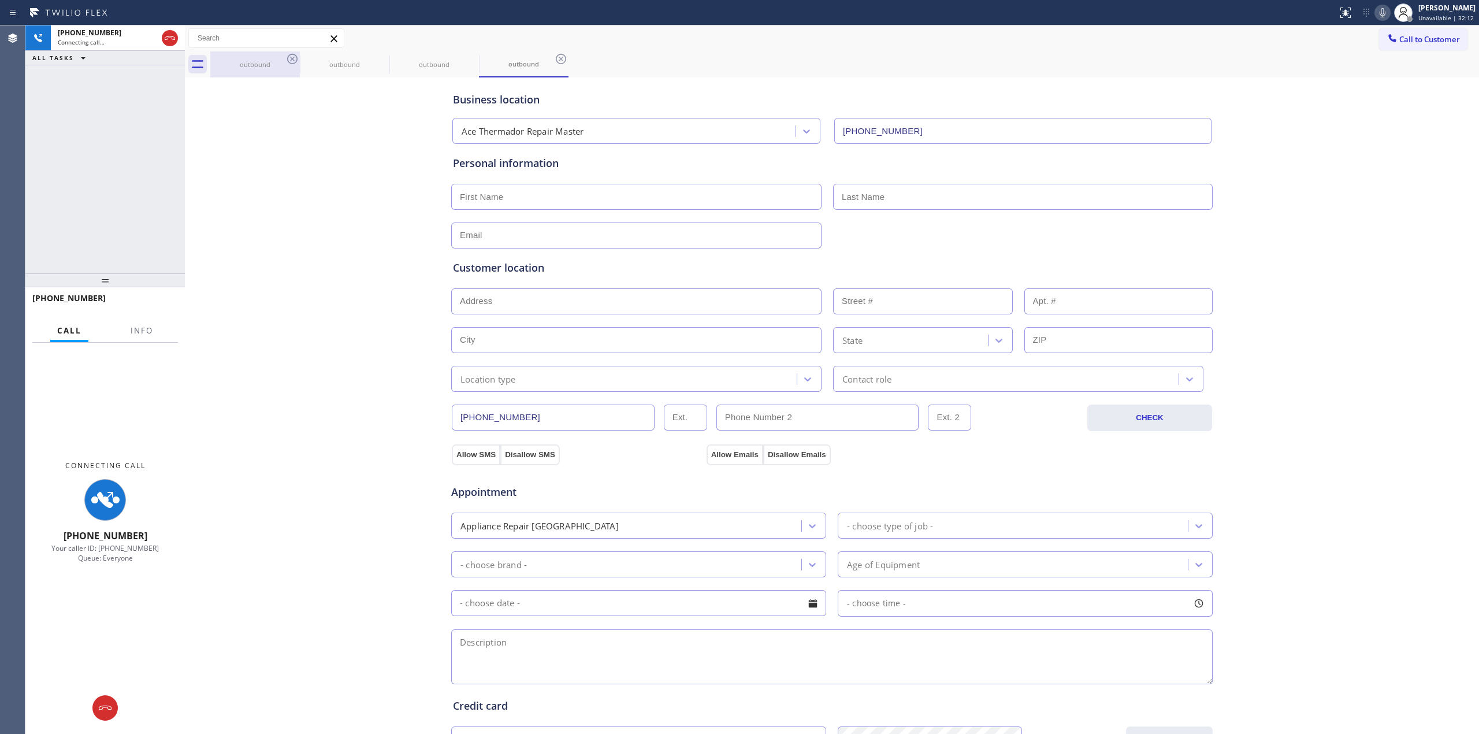
click at [278, 62] on div "outbound" at bounding box center [254, 64] width 87 height 9
click at [289, 59] on icon at bounding box center [292, 59] width 14 height 14
click at [375, 59] on icon at bounding box center [382, 59] width 14 height 14
click at [0, 0] on icon at bounding box center [0, 0] width 0 height 0
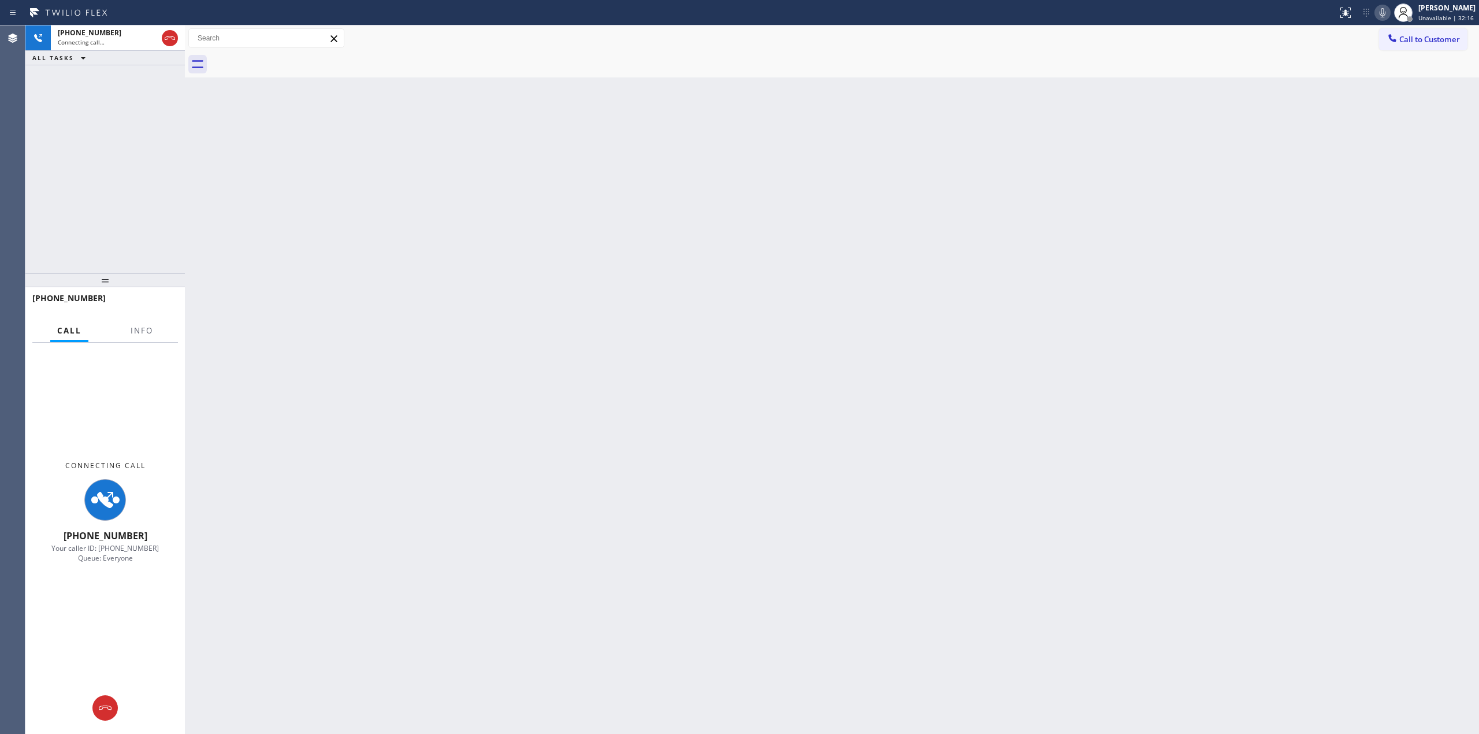
click at [1323, 135] on div "Back to Dashboard Change Sender ID Customers Technicians Select a contact Outbo…" at bounding box center [832, 379] width 1294 height 708
click at [1390, 6] on icon at bounding box center [1383, 13] width 14 height 14
click at [477, 474] on div "Back to Dashboard Change Sender ID Customers Technicians Select a contact Outbo…" at bounding box center [832, 379] width 1294 height 708
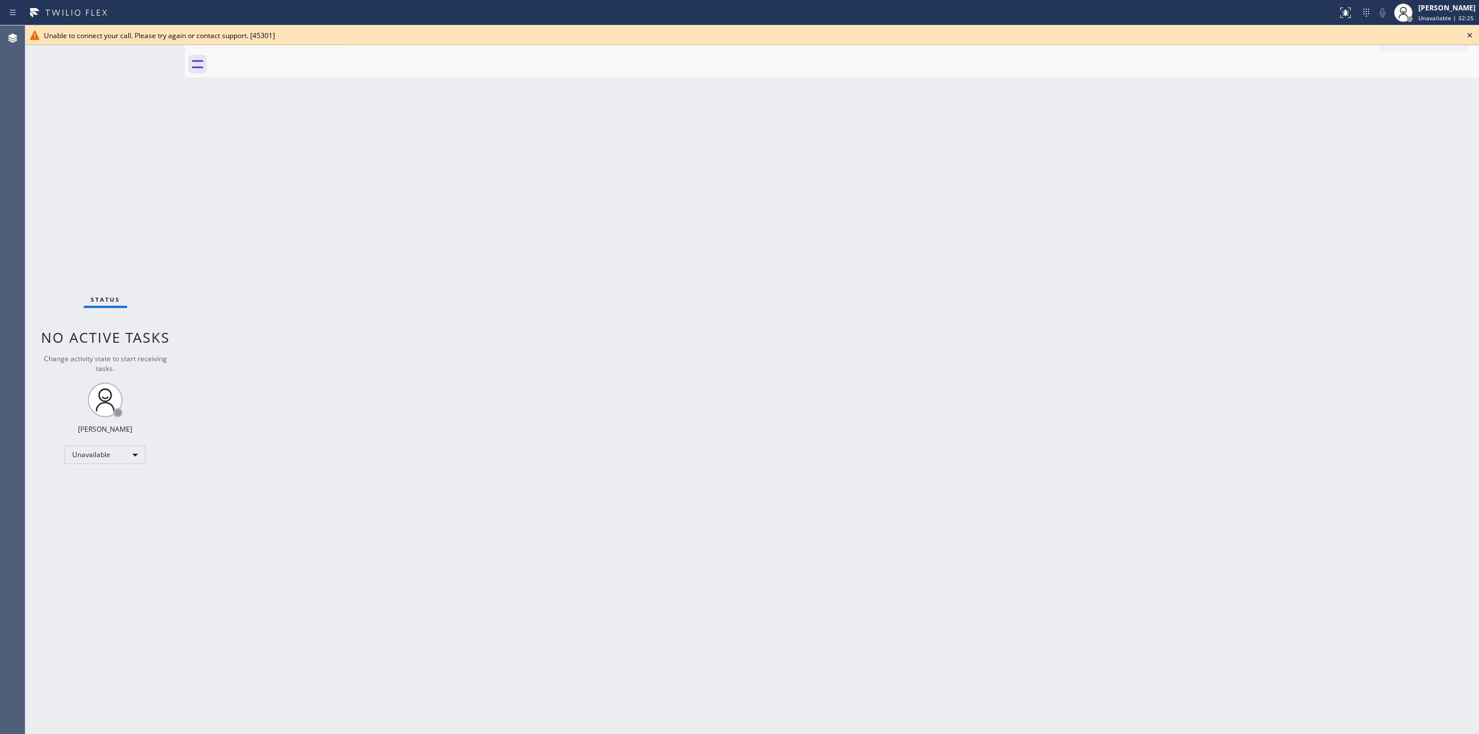
click at [1466, 31] on icon at bounding box center [1470, 35] width 14 height 14
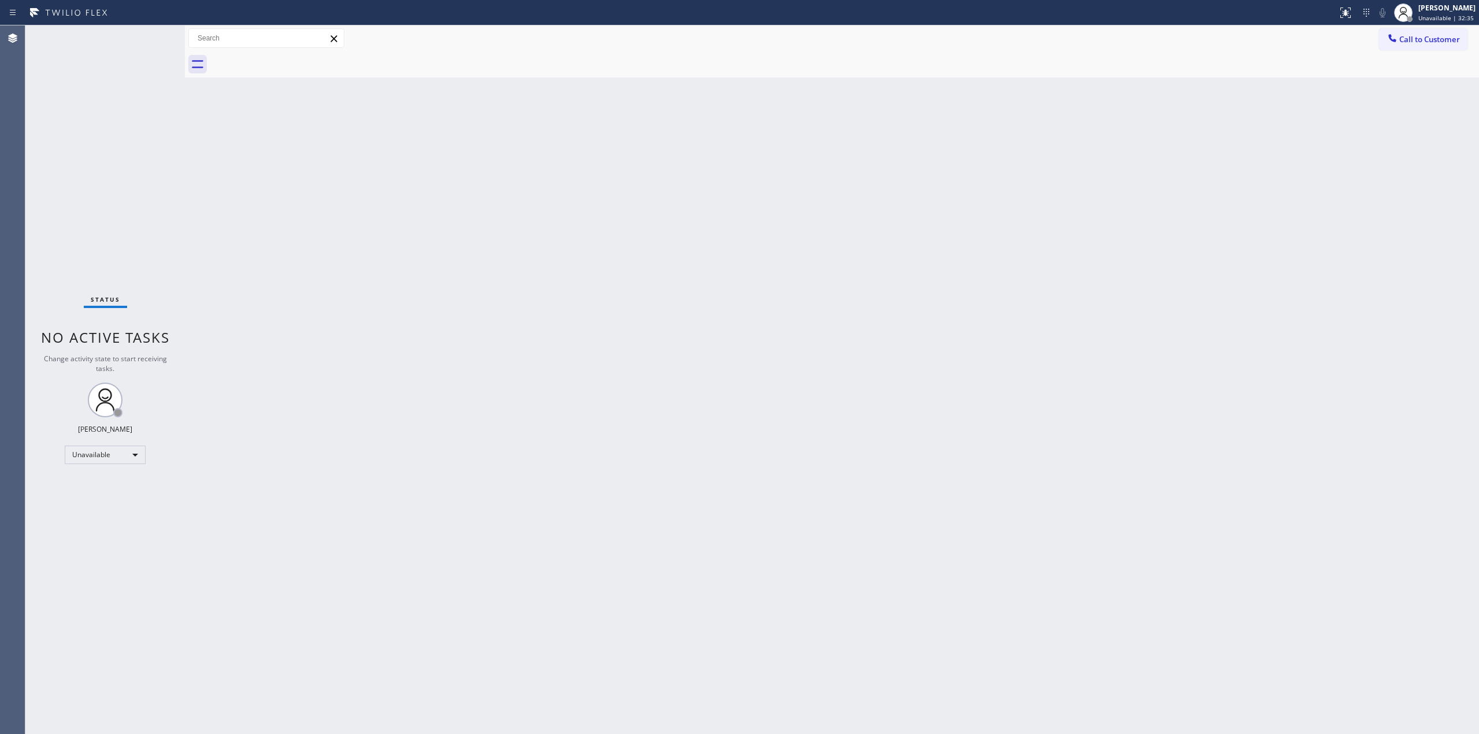
drag, startPoint x: 1188, startPoint y: 174, endPoint x: 1300, endPoint y: 98, distance: 135.4
click at [1212, 160] on div "Back to Dashboard Change Sender ID Customers Technicians Select a contact Outbo…" at bounding box center [832, 379] width 1294 height 708
click at [1437, 37] on span "Call to Customer" at bounding box center [1429, 39] width 61 height 10
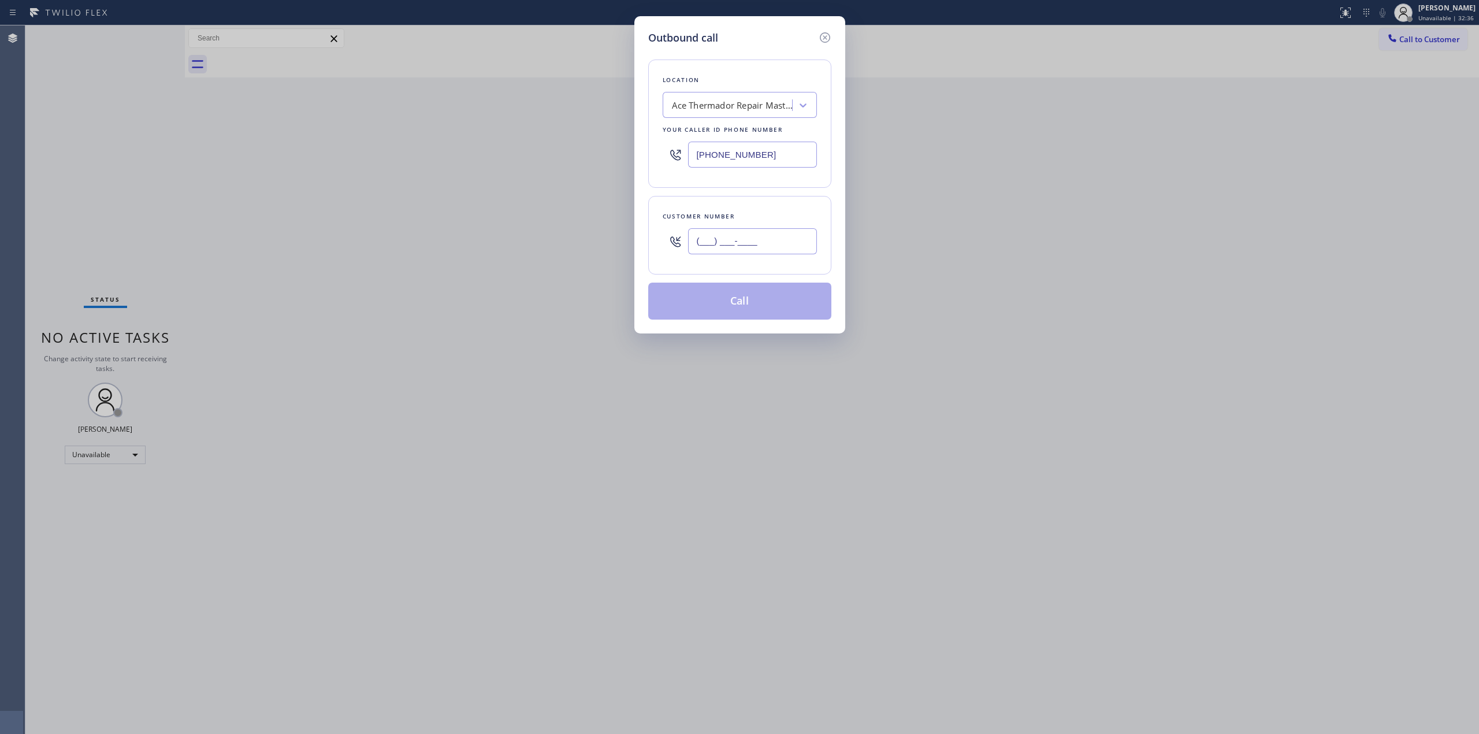
click at [764, 234] on input "(___) ___-____" at bounding box center [752, 241] width 129 height 26
paste input "text"
type input "(___) ___-____"
click at [759, 92] on div "Ace Thermador Repair Master" at bounding box center [740, 105] width 154 height 26
drag, startPoint x: 751, startPoint y: 244, endPoint x: 521, endPoint y: 217, distance: 232.1
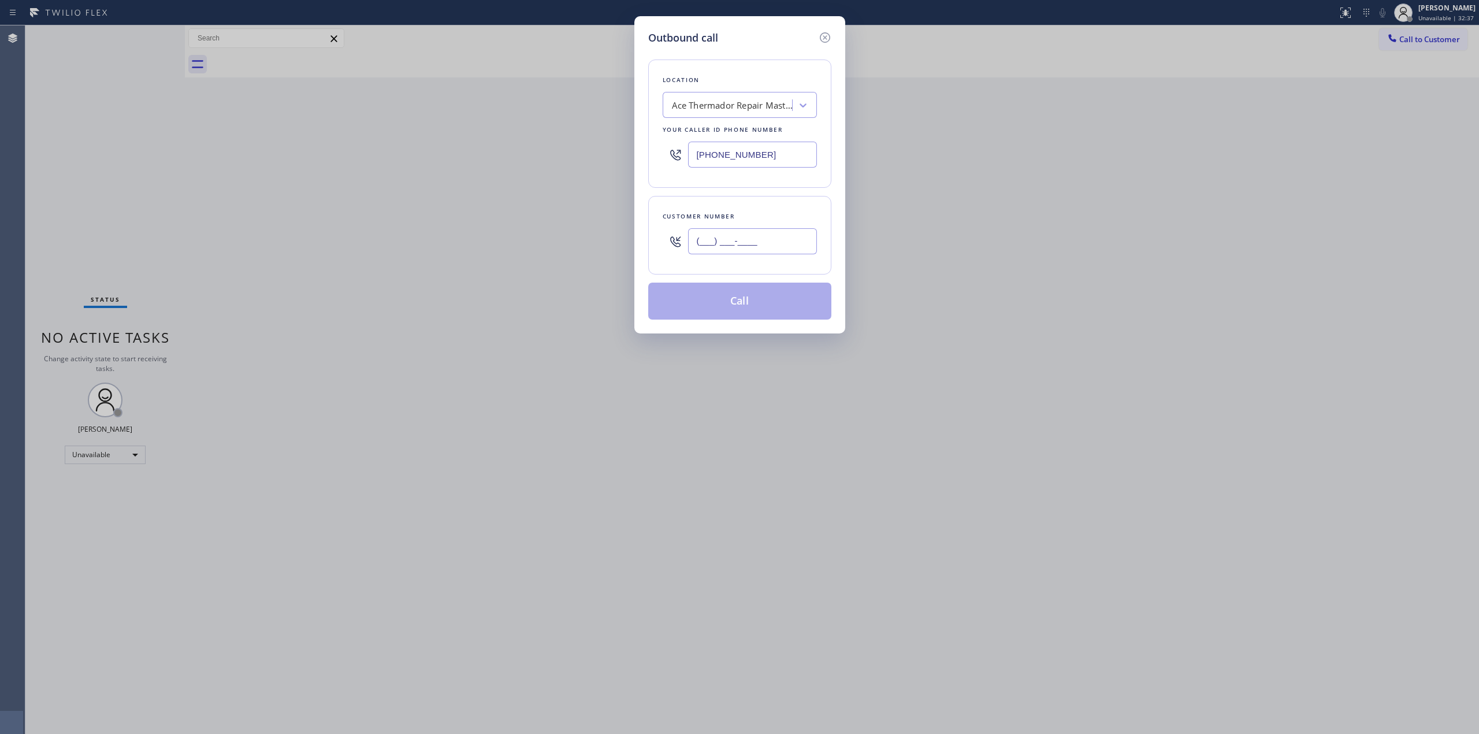
click at [541, 222] on div "Outbound call Location Ace Thermador Repair Master Your caller id phone number …" at bounding box center [739, 367] width 1479 height 734
paste input "214) 219-6493"
type input "[PHONE_NUMBER]"
click at [679, 117] on div "Ace Thermador Repair Master" at bounding box center [740, 105] width 154 height 26
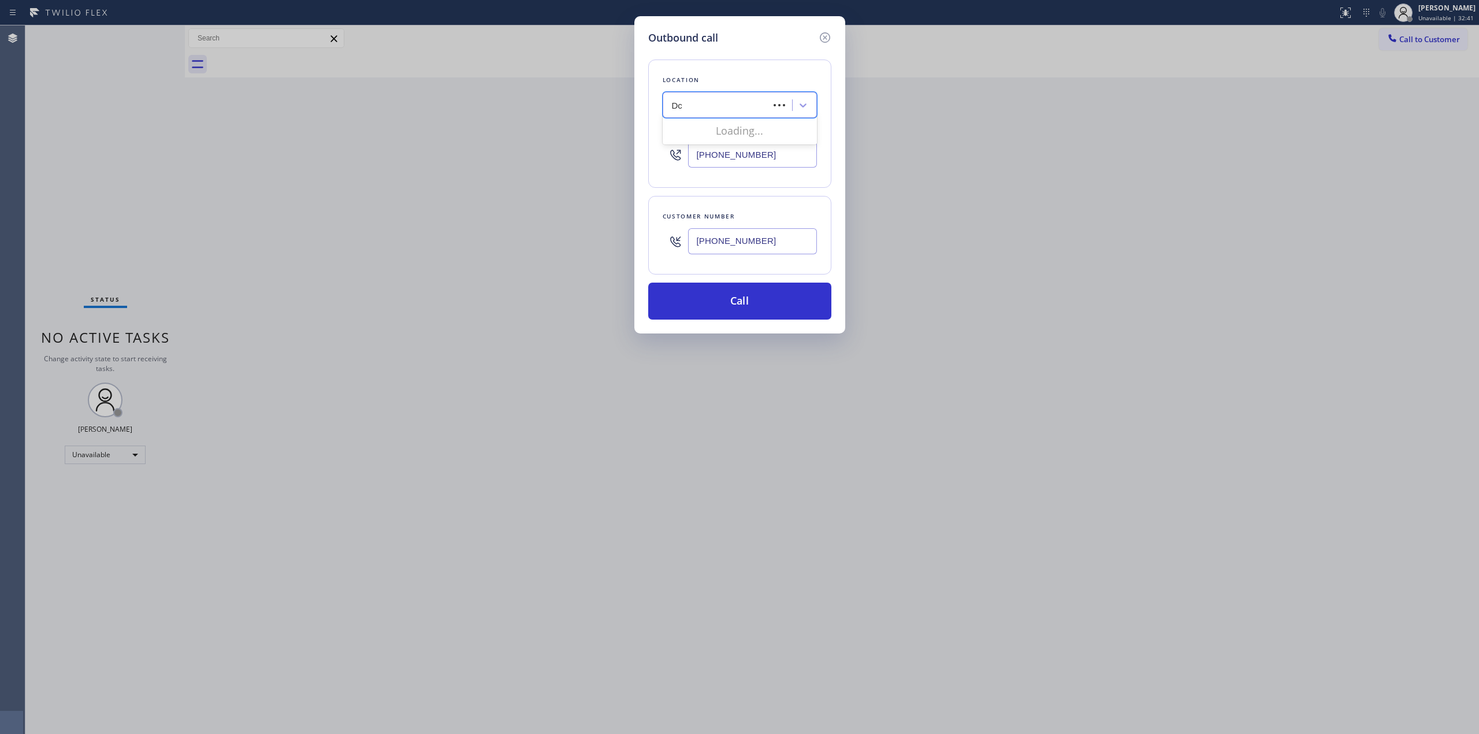
type input "Dcs"
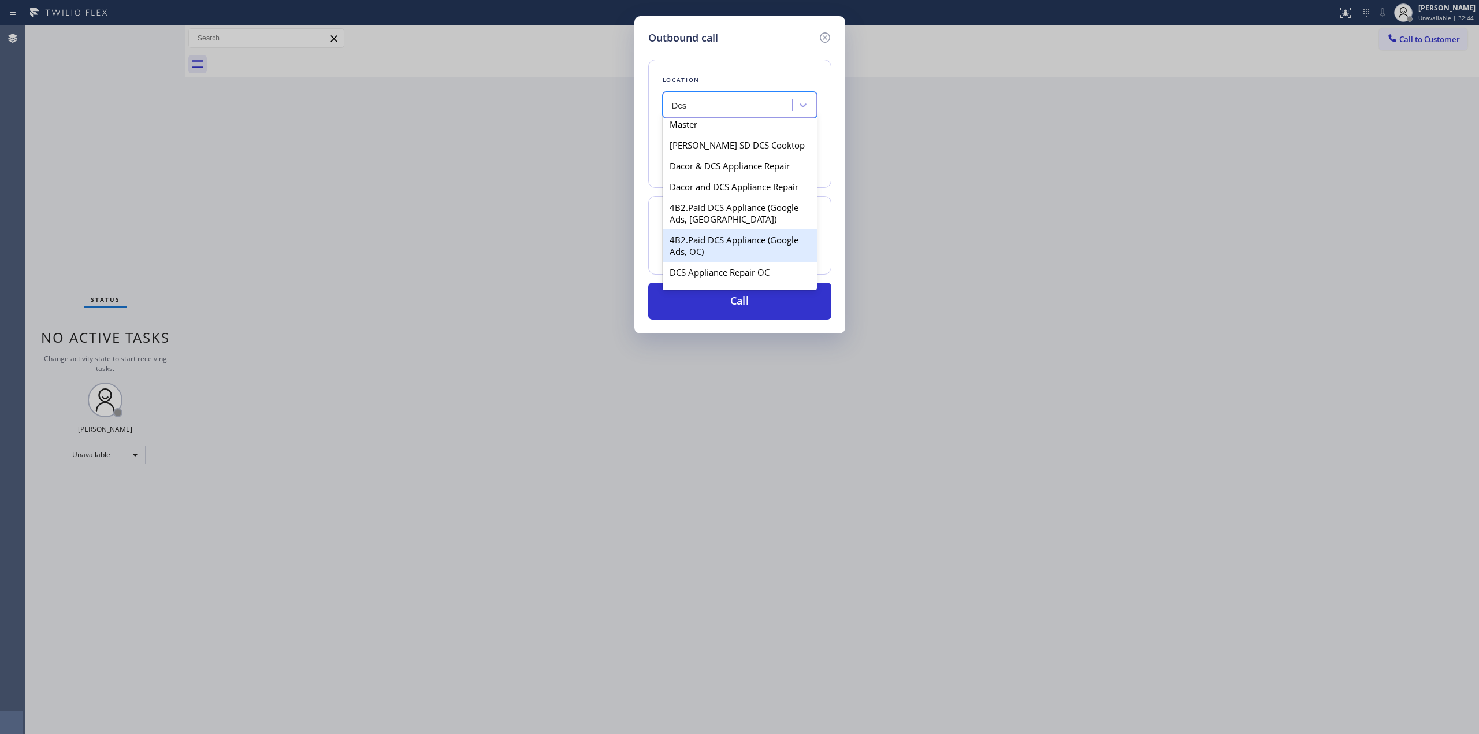
scroll to position [77, 0]
click at [722, 218] on div "Dacor and DCS Appliance Repair" at bounding box center [740, 221] width 154 height 21
type input "[PHONE_NUMBER]"
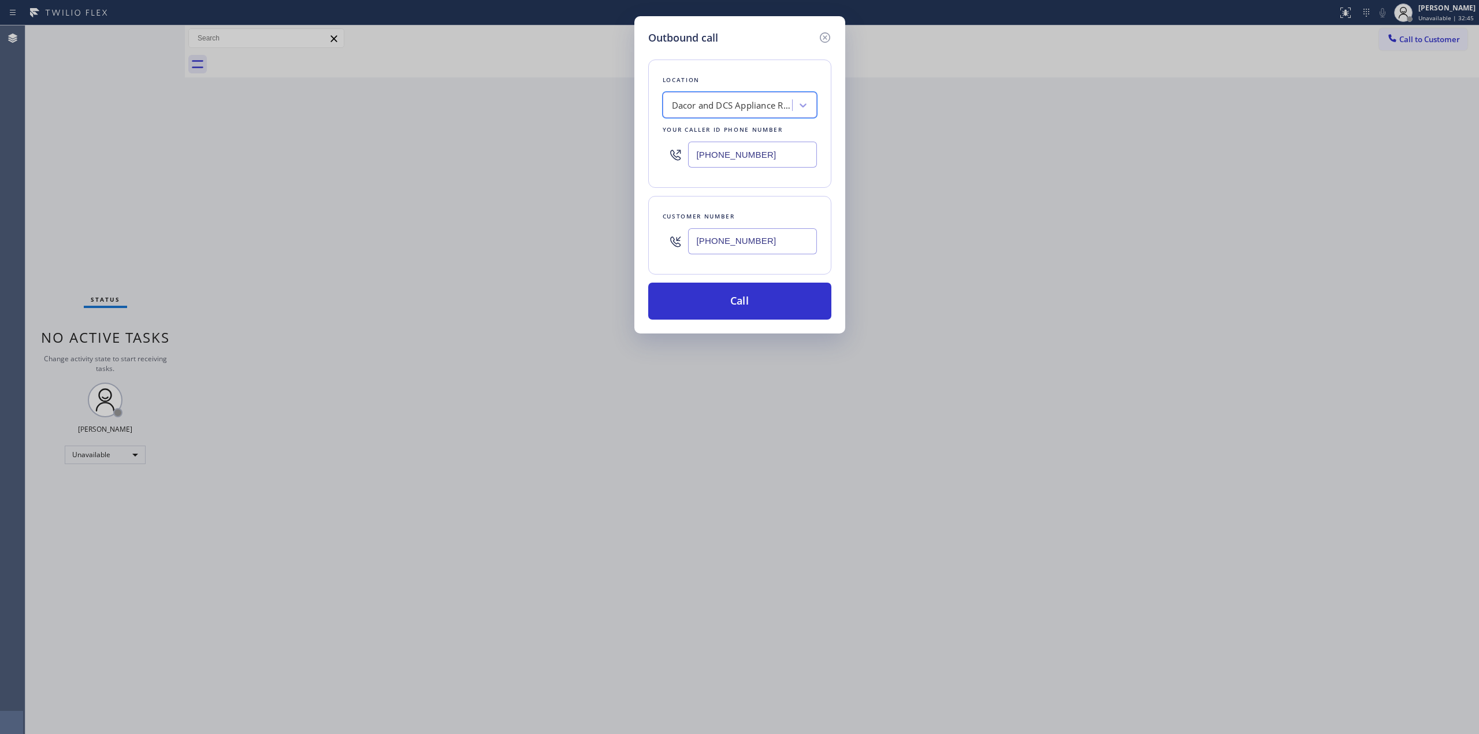
click at [737, 242] on input "[PHONE_NUMBER]" at bounding box center [752, 241] width 129 height 26
click at [741, 296] on button "Call" at bounding box center [739, 301] width 183 height 37
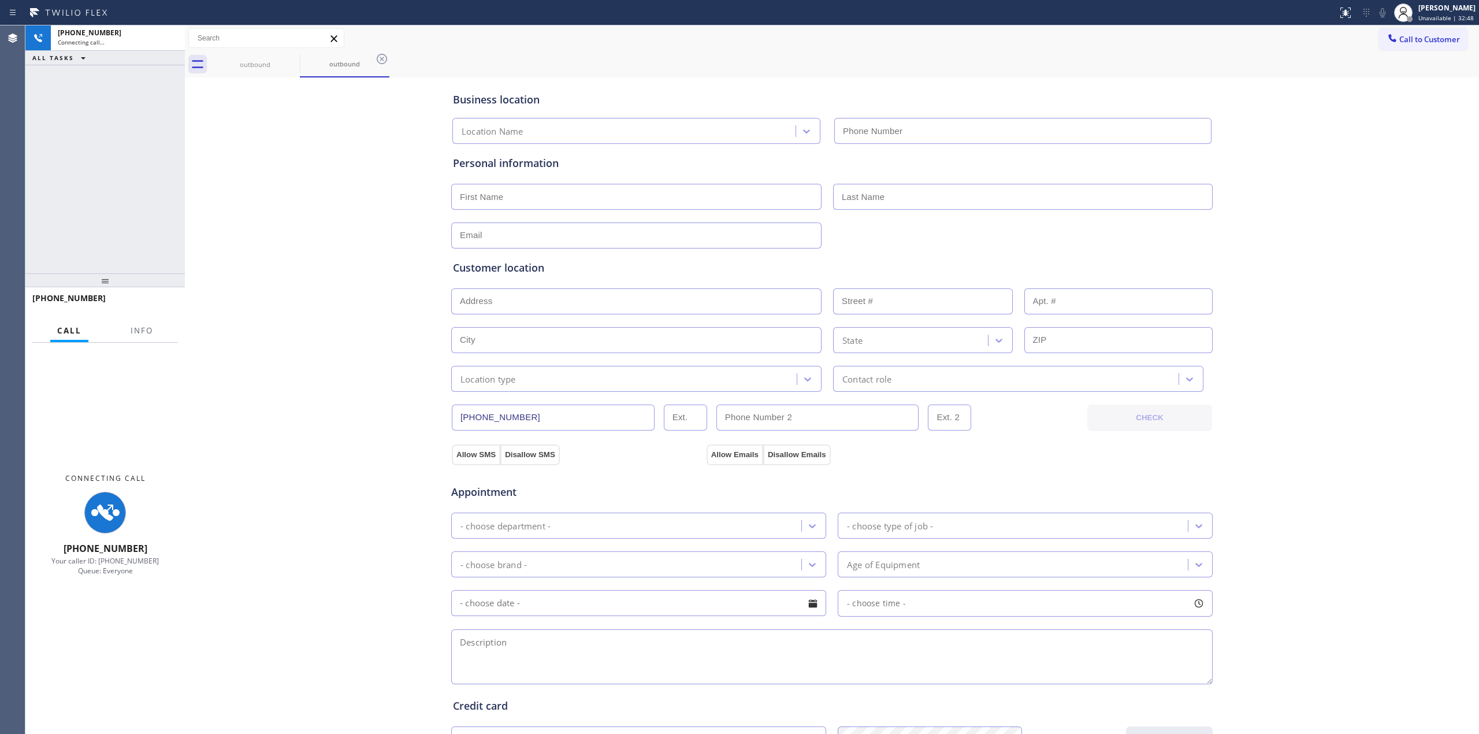
type input "[PHONE_NUMBER]"
click at [1367, 127] on div "Business location Dacor and DCS Appliance Repair [PHONE_NUMBER] Personal inform…" at bounding box center [832, 474] width 1288 height 789
click at [1383, 14] on icon at bounding box center [1383, 13] width 14 height 14
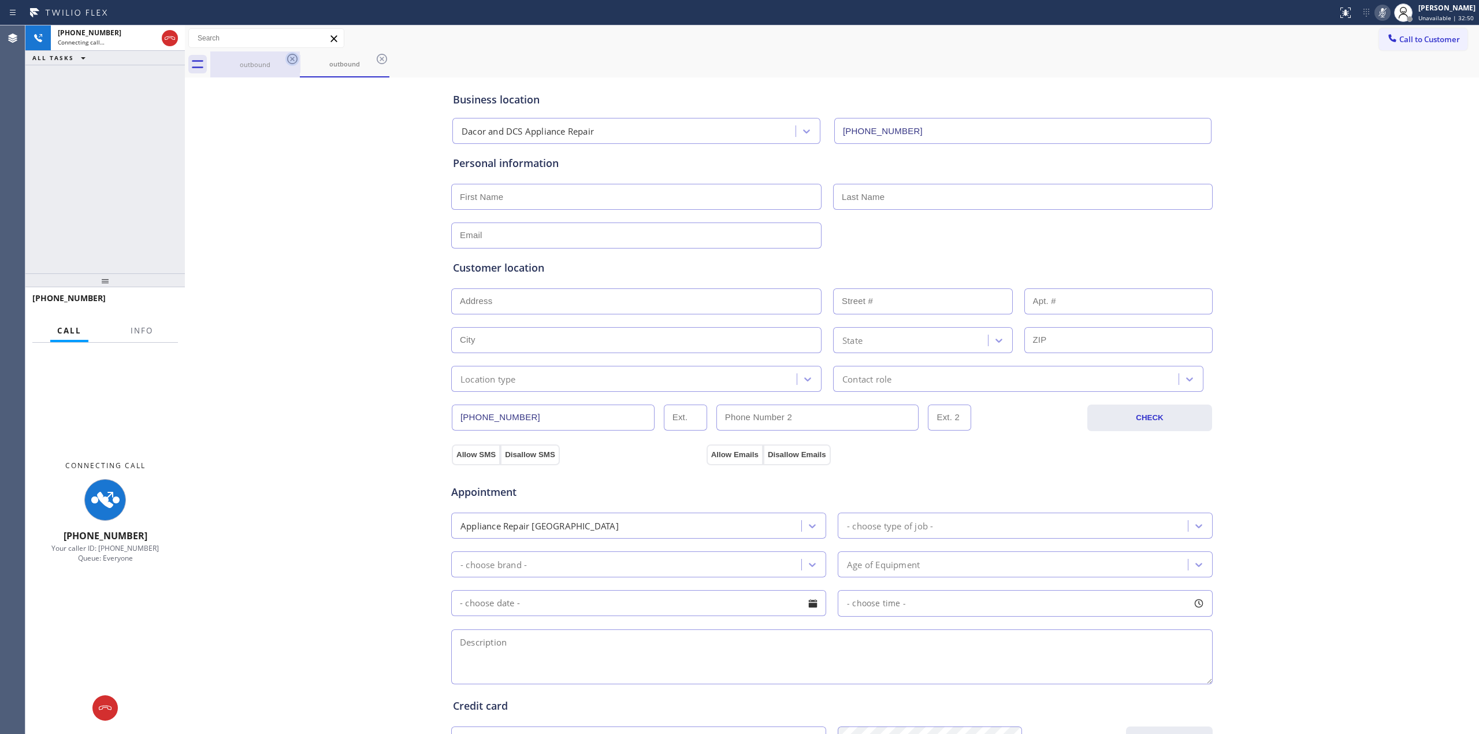
click at [292, 62] on icon at bounding box center [292, 59] width 14 height 14
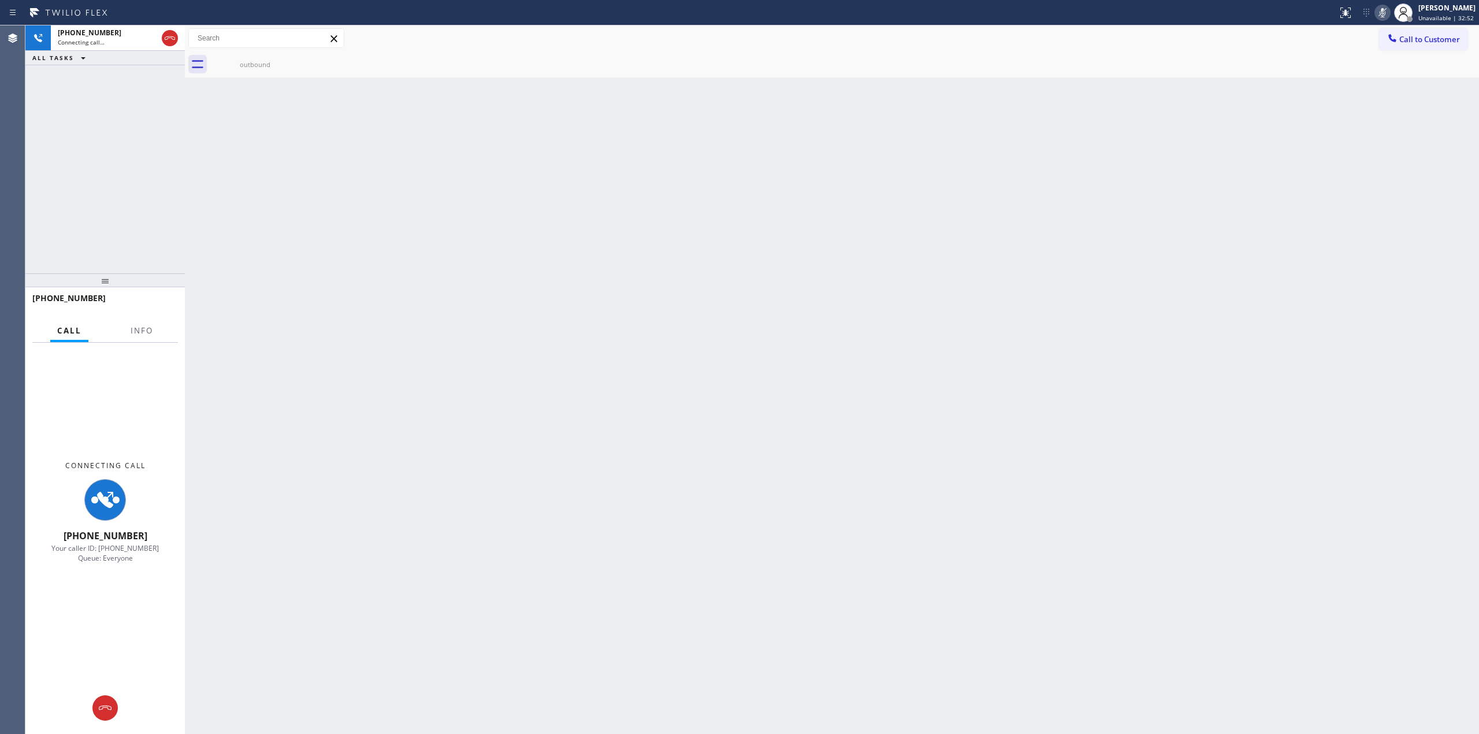
click at [0, 0] on icon at bounding box center [0, 0] width 0 height 0
click at [289, 52] on icon at bounding box center [292, 59] width 14 height 14
click at [292, 61] on icon at bounding box center [292, 59] width 14 height 14
click at [114, 714] on icon at bounding box center [121, 708] width 14 height 14
click at [160, 324] on div "Call Info" at bounding box center [105, 331] width 146 height 23
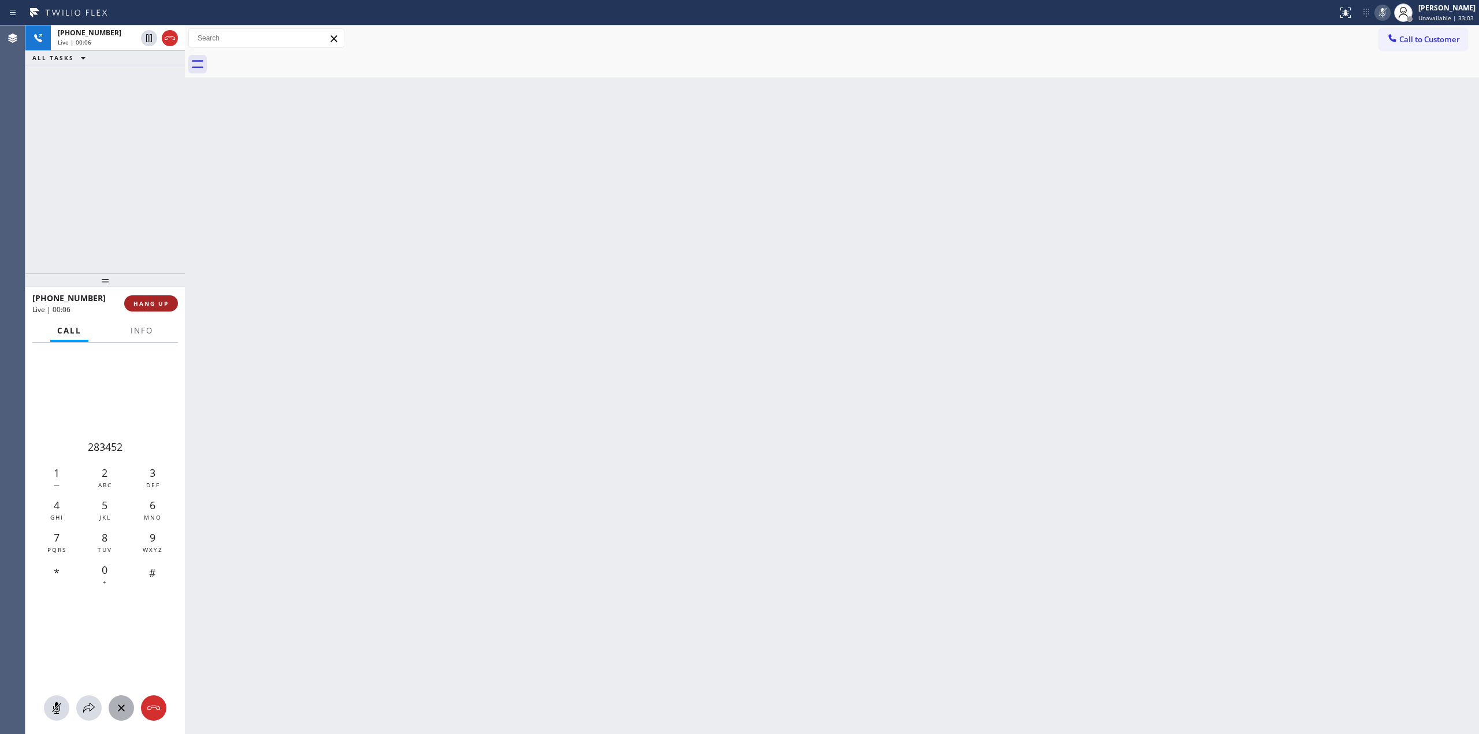
click at [167, 306] on span "HANG UP" at bounding box center [150, 303] width 35 height 8
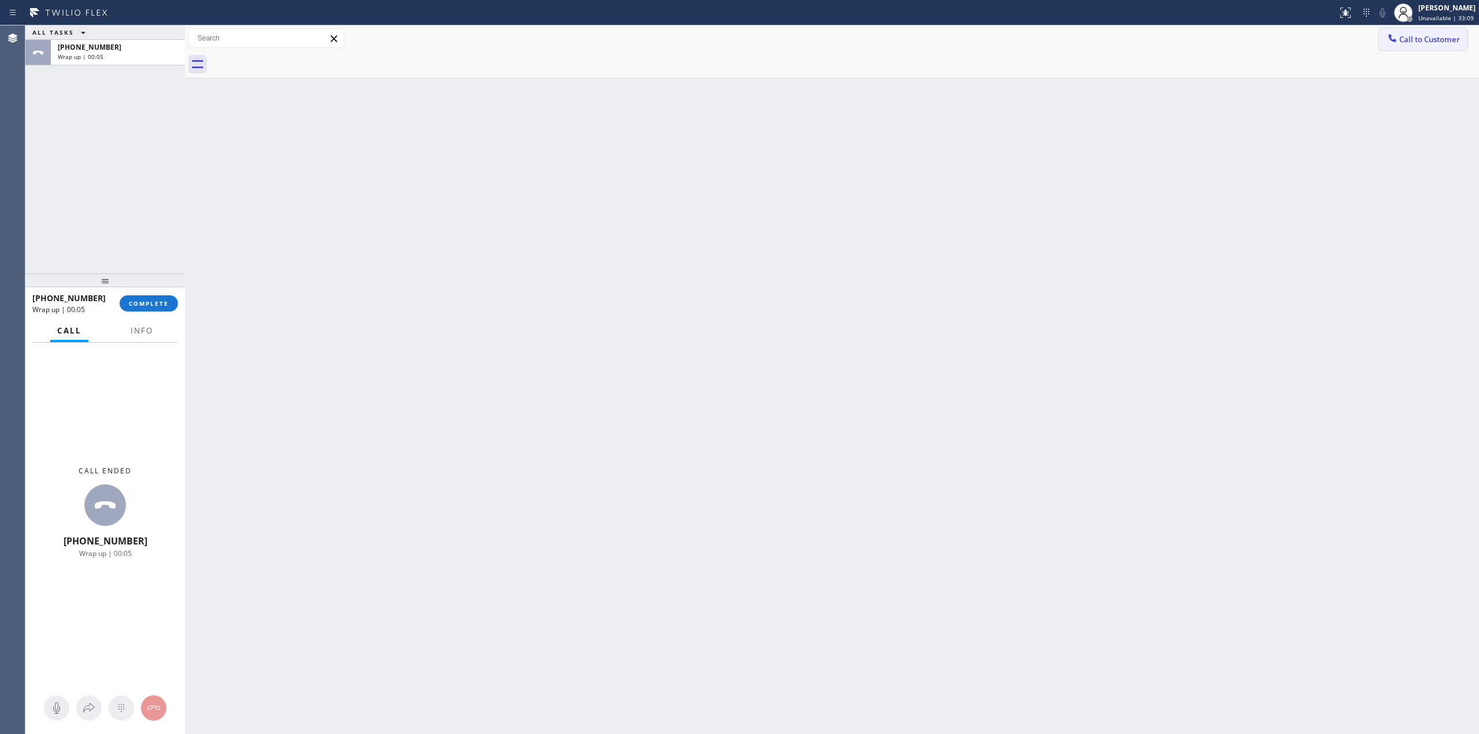
click at [1441, 32] on button "Call to Customer" at bounding box center [1423, 39] width 88 height 22
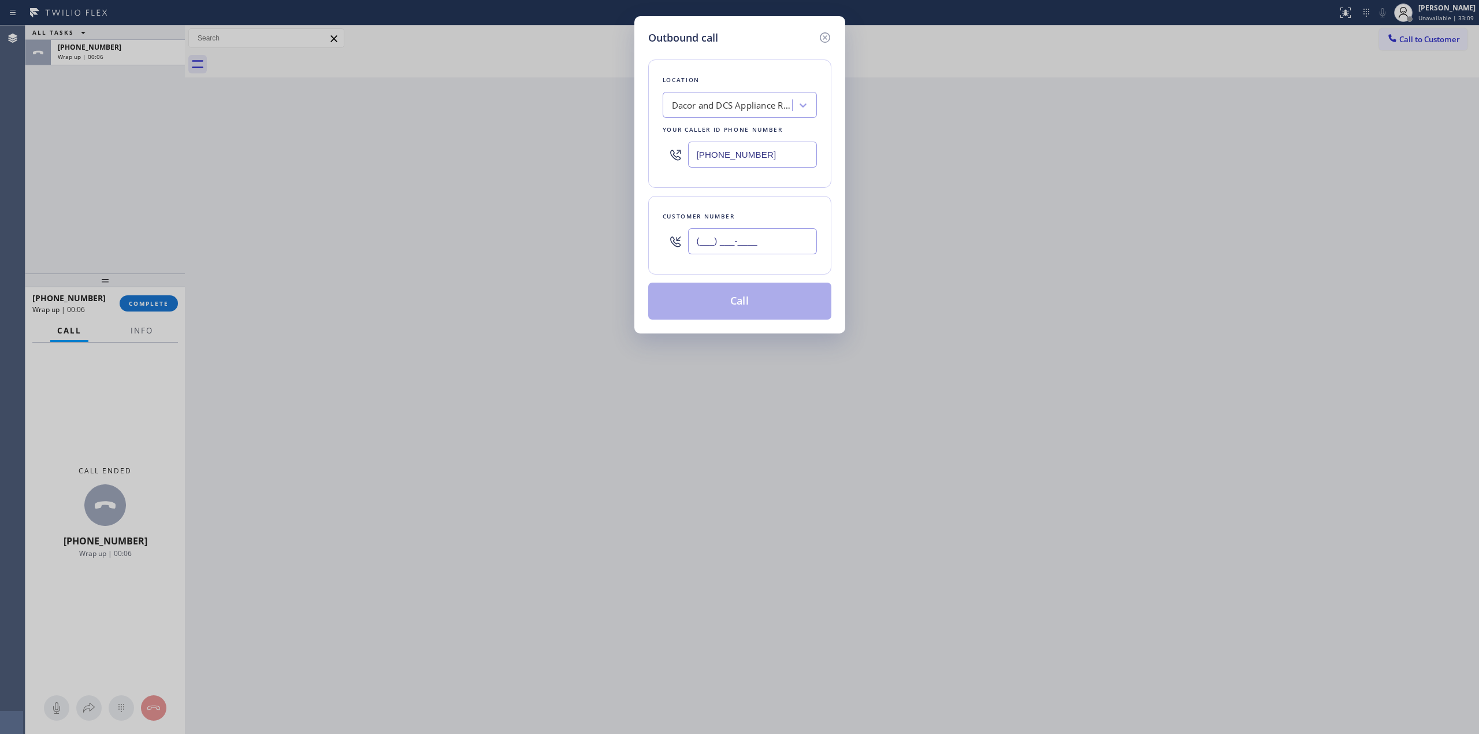
drag, startPoint x: 812, startPoint y: 253, endPoint x: 805, endPoint y: 253, distance: 7.5
click at [805, 253] on input "(___) ___-____" at bounding box center [752, 241] width 129 height 26
paste input "text"
click at [764, 246] on input "(___) ___-____" at bounding box center [752, 241] width 129 height 26
drag, startPoint x: 779, startPoint y: 246, endPoint x: 499, endPoint y: 240, distance: 280.3
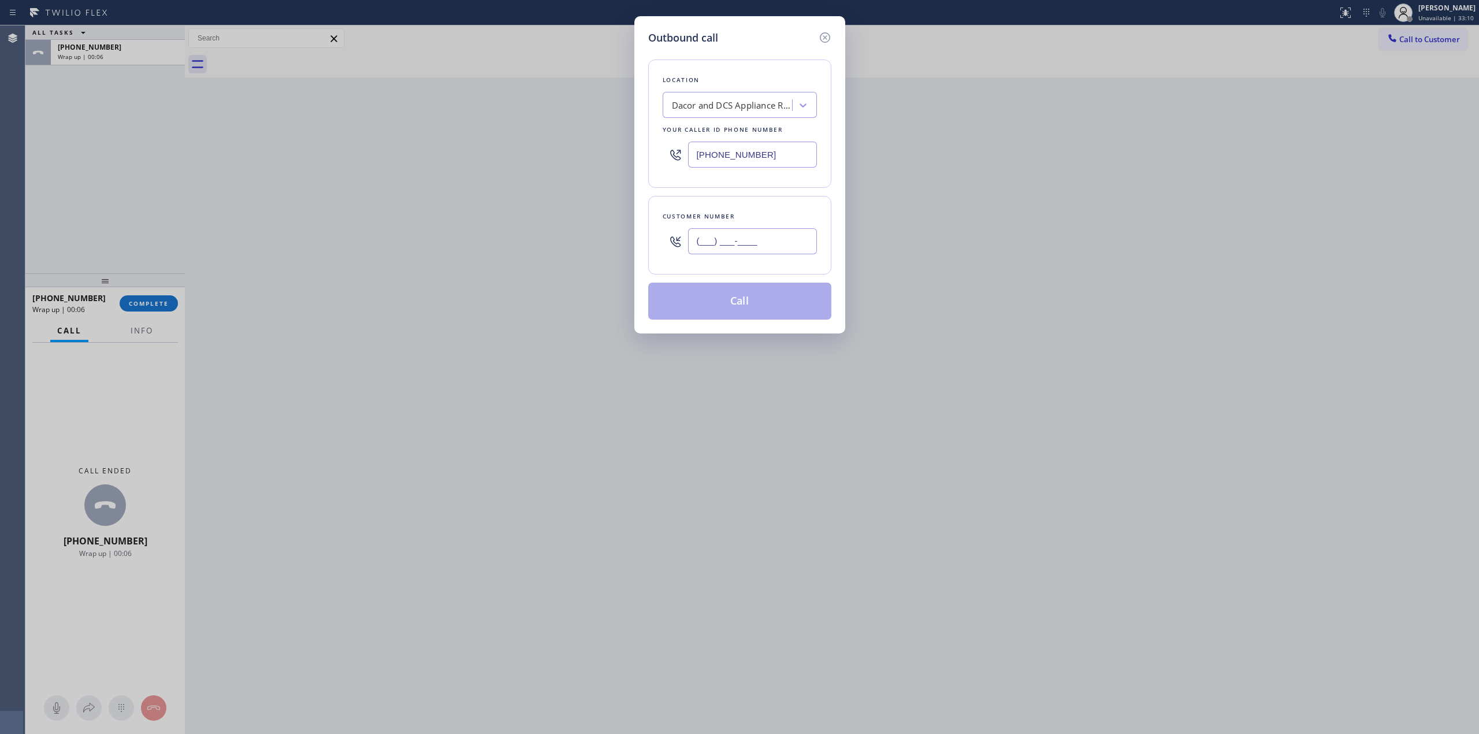
click at [507, 241] on div "Outbound call Location Dacor and DCS Appliance Repair Your caller id phone numb…" at bounding box center [739, 367] width 1479 height 734
paste input "214) 219-6493"
type input "[PHONE_NUMBER]"
click at [727, 305] on button "Call" at bounding box center [739, 301] width 183 height 37
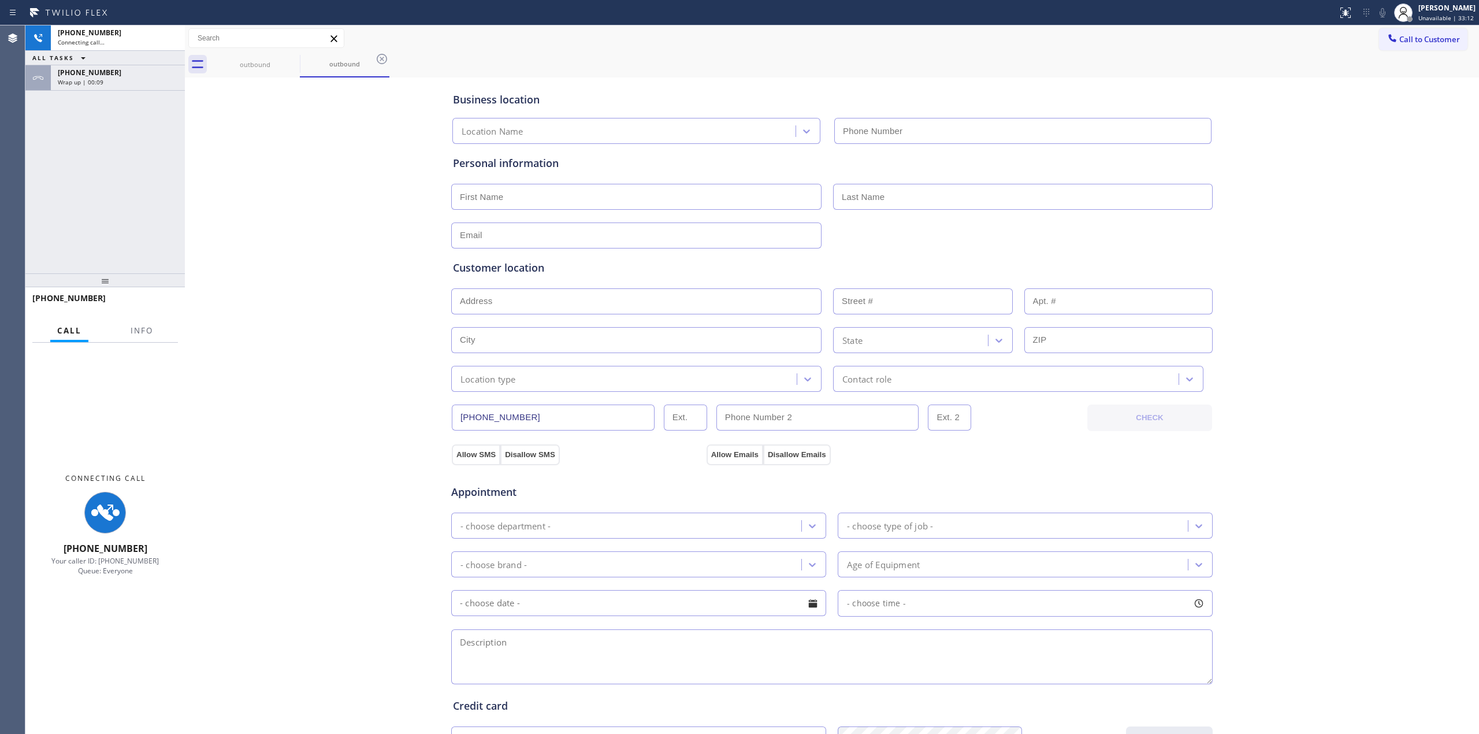
type input "[PHONE_NUMBER]"
click at [102, 81] on span "Wrap up | 00:09" at bounding box center [81, 82] width 46 height 8
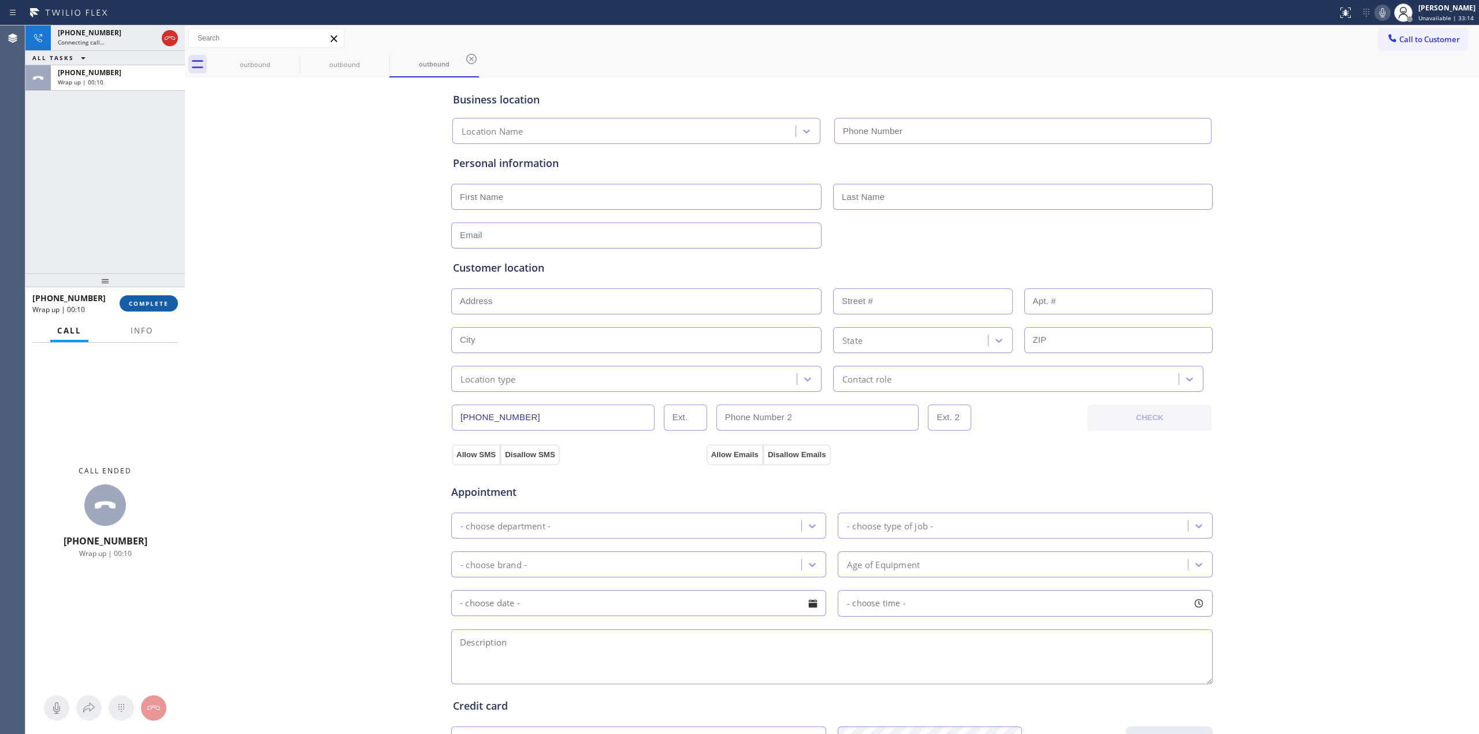
click at [158, 306] on span "COMPLETE" at bounding box center [149, 303] width 40 height 8
type input "[PHONE_NUMBER]"
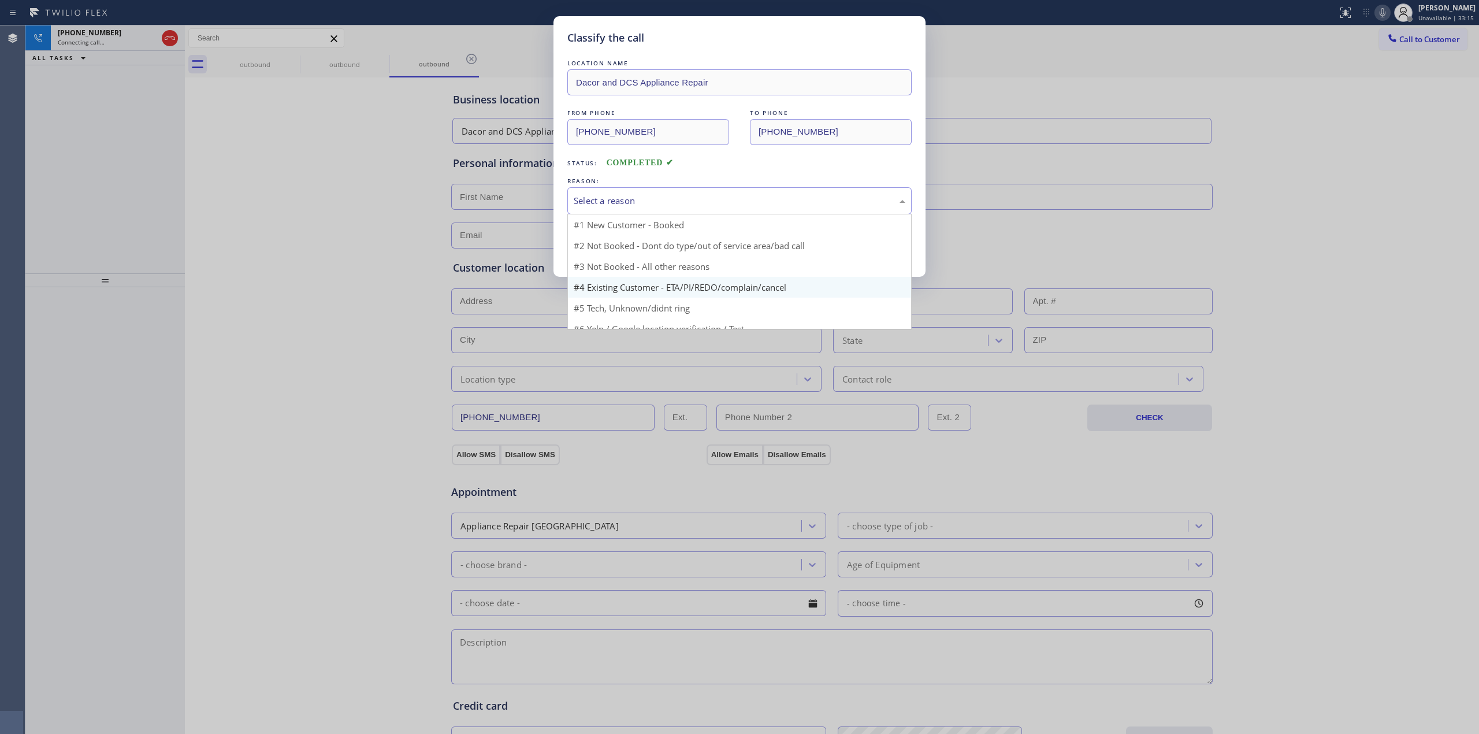
drag, startPoint x: 736, startPoint y: 199, endPoint x: 640, endPoint y: 268, distance: 118.3
click at [729, 200] on div "Select a reason" at bounding box center [740, 200] width 332 height 13
drag, startPoint x: 634, startPoint y: 288, endPoint x: 625, endPoint y: 269, distance: 20.4
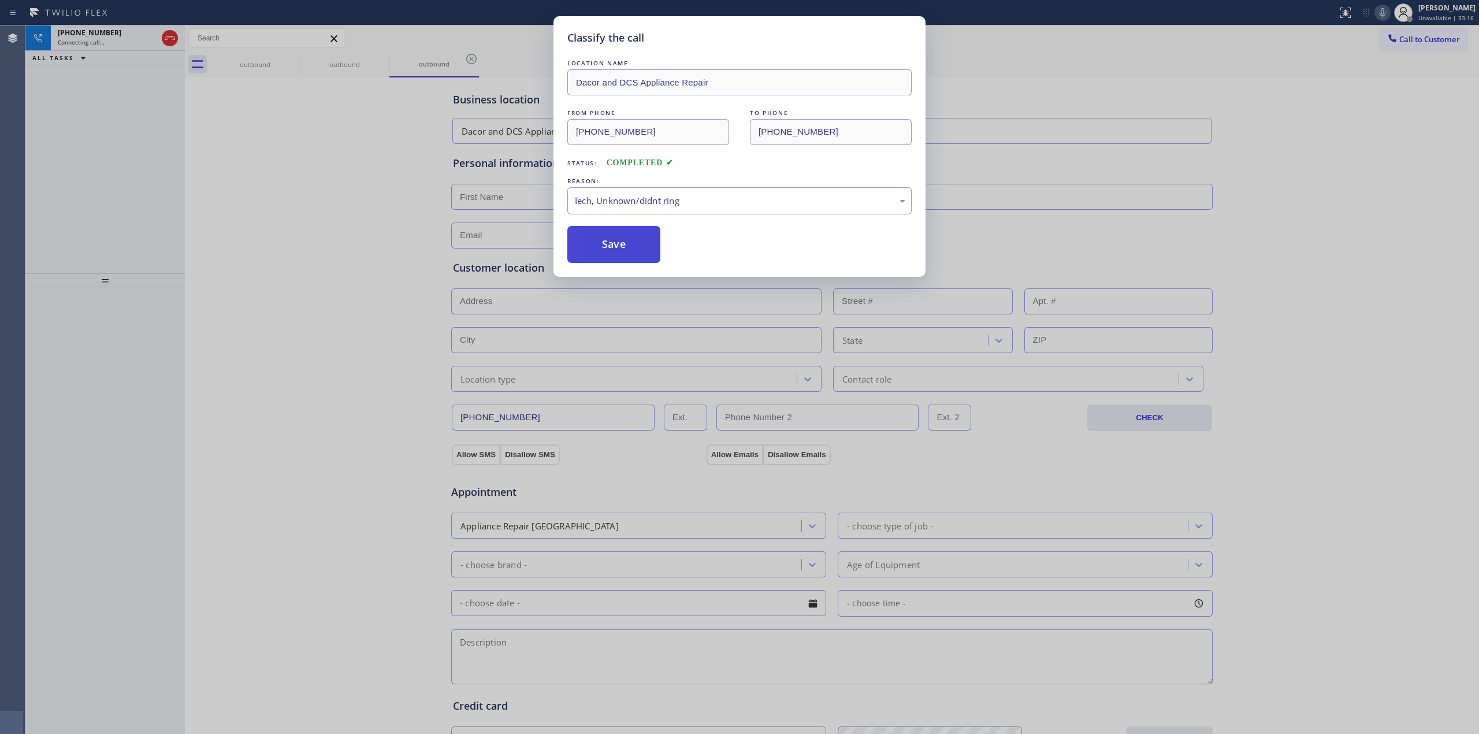
drag, startPoint x: 614, startPoint y: 239, endPoint x: 269, endPoint y: 75, distance: 381.7
click at [618, 239] on button "Save" at bounding box center [613, 244] width 93 height 37
click at [287, 60] on div "Classify the call LOCATION NAME Dacor and DCS Appliance Repair FROM PHONE [PHON…" at bounding box center [739, 367] width 1479 height 734
click at [287, 60] on div "outbound" at bounding box center [255, 64] width 90 height 26
click at [0, 0] on icon at bounding box center [0, 0] width 0 height 0
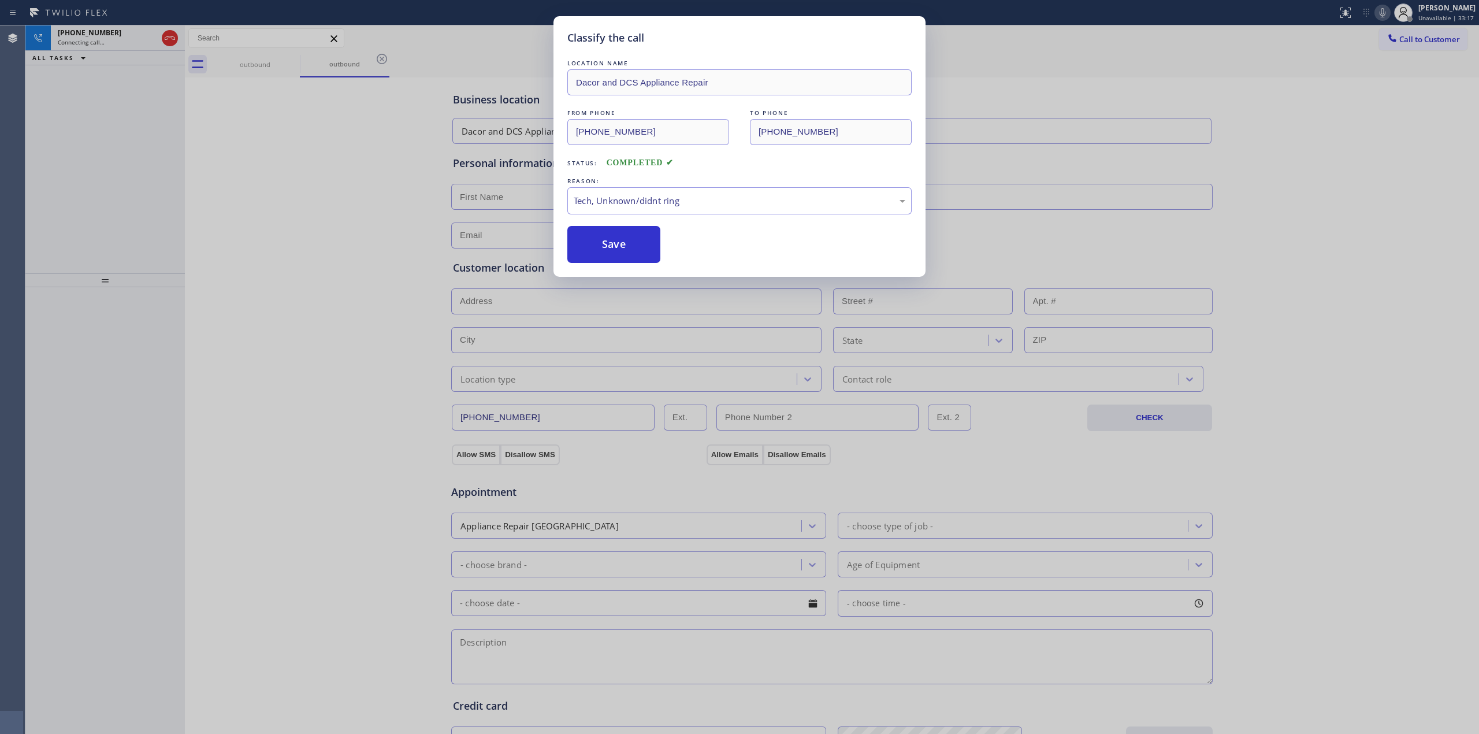
click at [375, 60] on icon at bounding box center [382, 59] width 14 height 14
click at [287, 60] on div "outbound outbound" at bounding box center [844, 64] width 1269 height 26
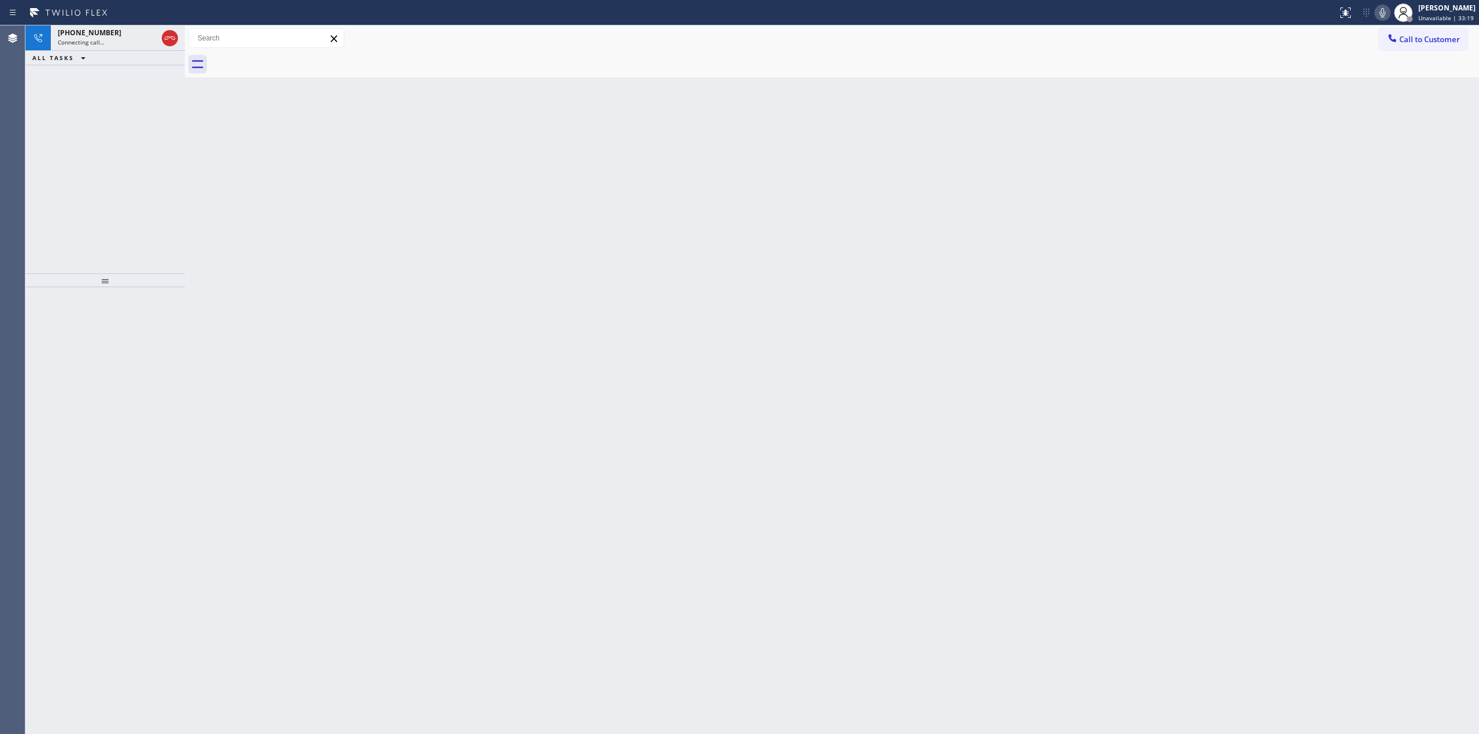
click at [298, 57] on div at bounding box center [844, 64] width 1269 height 26
click at [121, 37] on div "[PHONE_NUMBER]" at bounding box center [107, 33] width 99 height 10
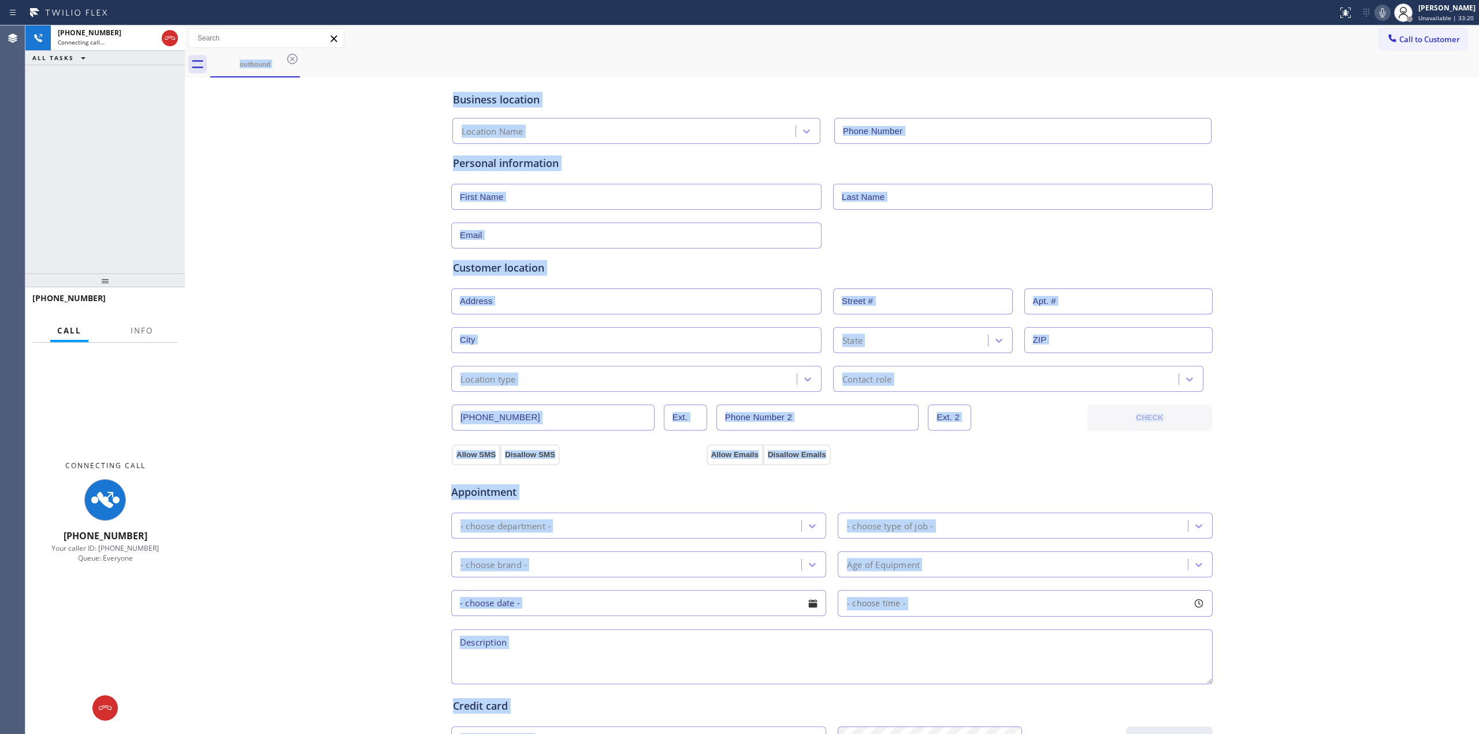
click at [1387, 8] on icon at bounding box center [1383, 13] width 14 height 14
type input "[PHONE_NUMBER]"
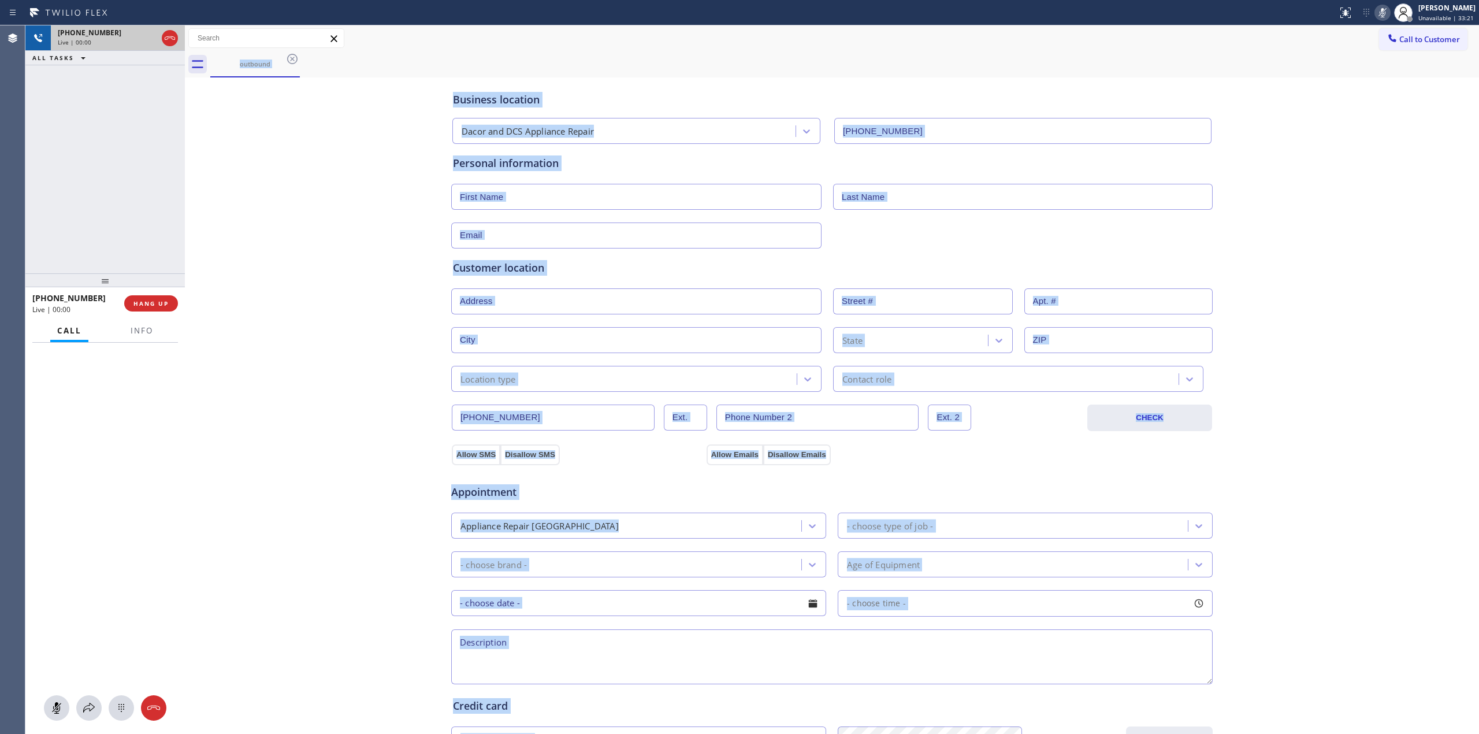
click at [124, 35] on div "[PHONE_NUMBER]" at bounding box center [107, 33] width 99 height 10
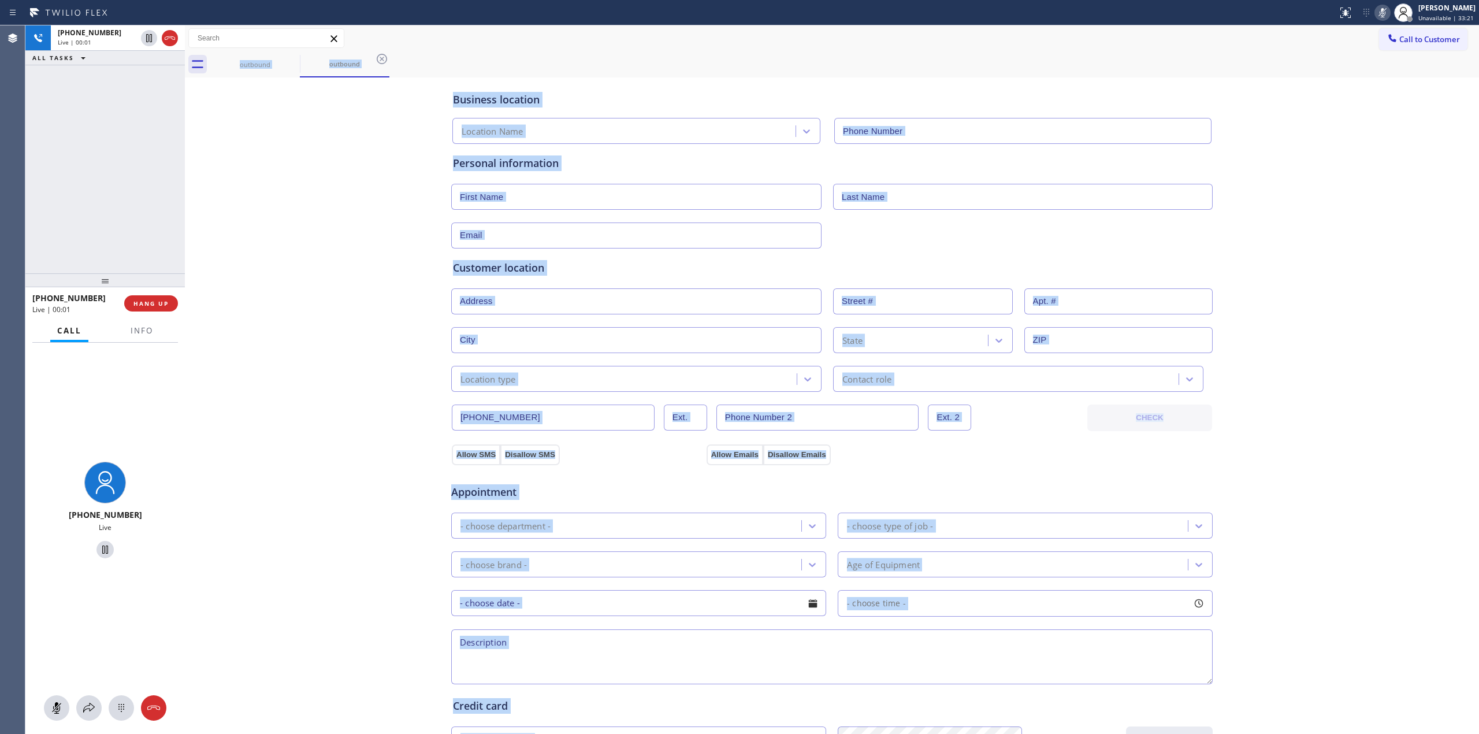
type input "[PHONE_NUMBER]"
click at [114, 710] on icon at bounding box center [121, 708] width 14 height 14
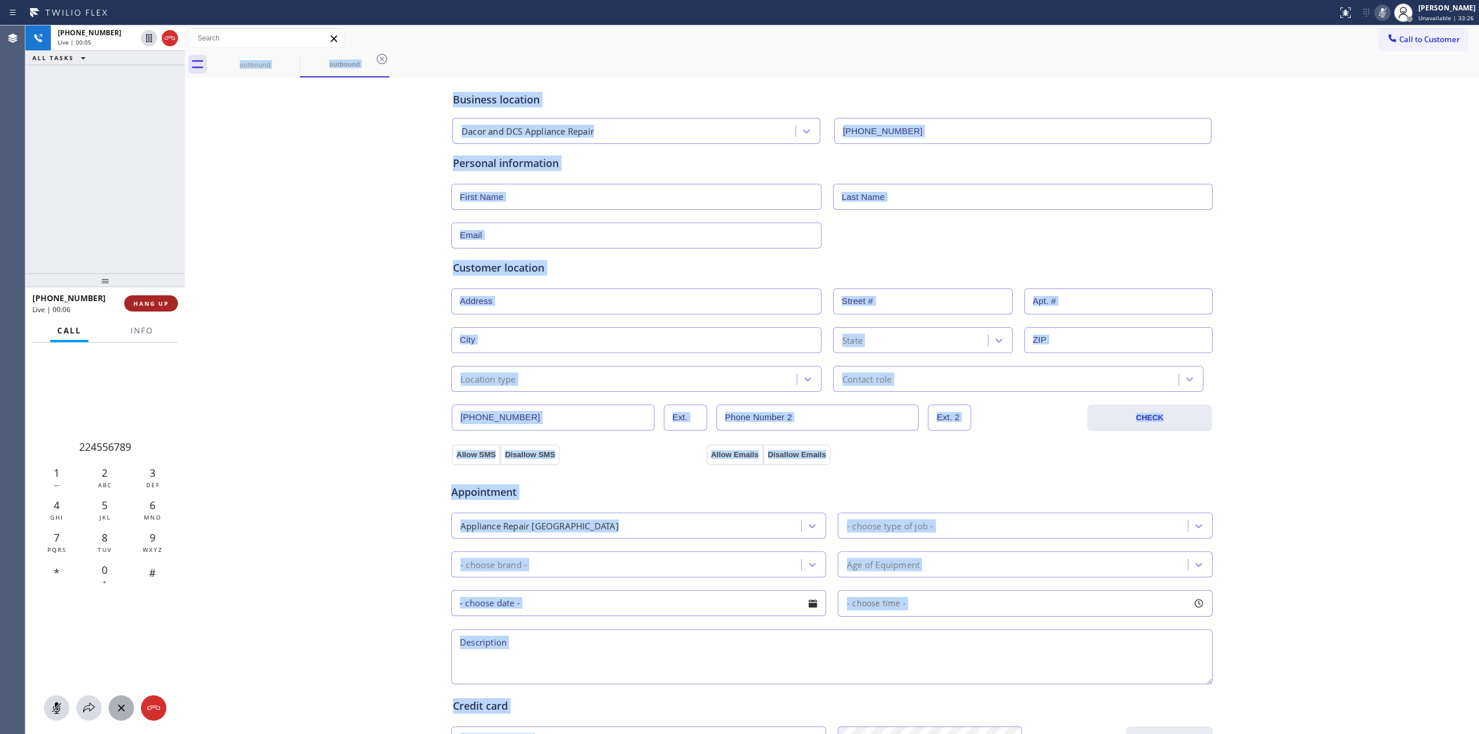
click at [151, 297] on button "HANG UP" at bounding box center [151, 303] width 54 height 16
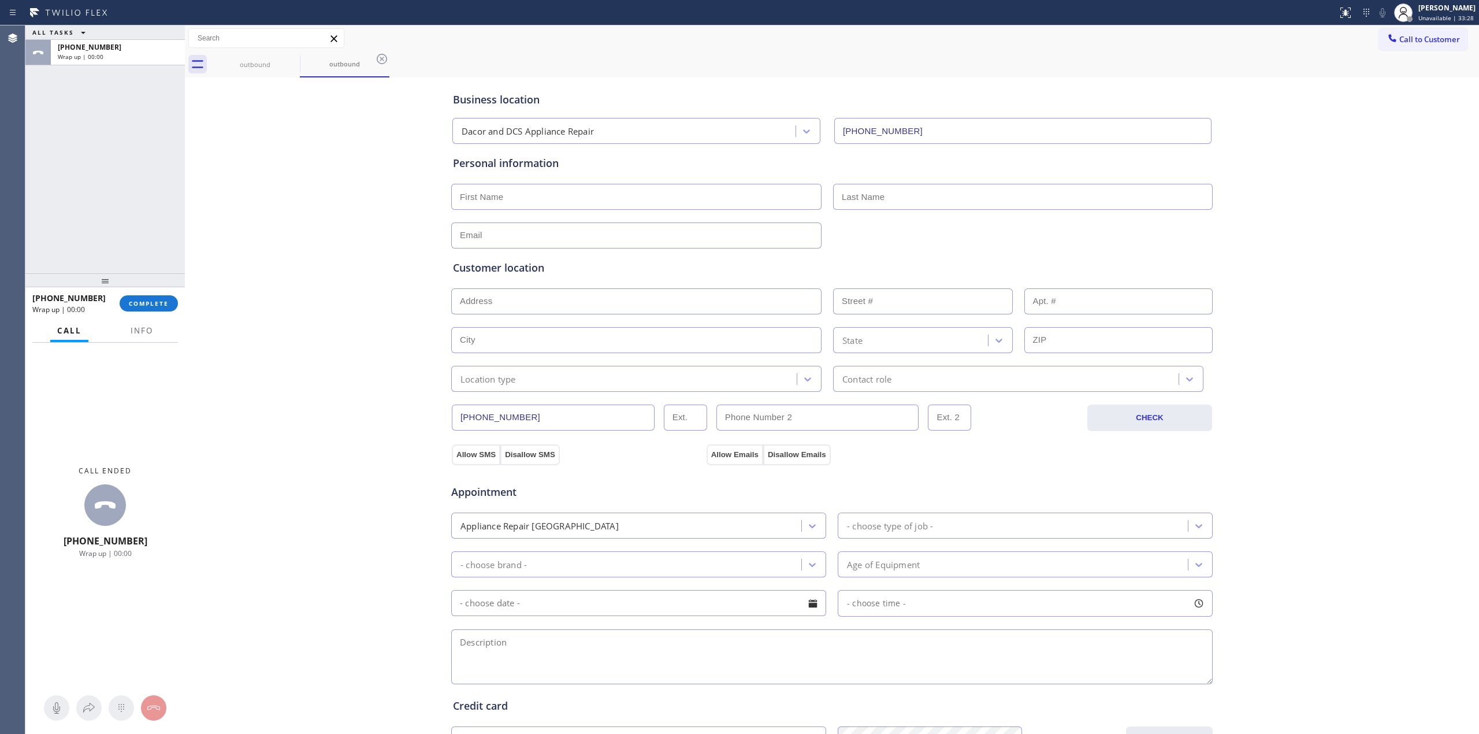
click at [153, 314] on div "[PHONE_NUMBER] Wrap up | 00:00 COMPLETE" at bounding box center [105, 303] width 146 height 30
drag, startPoint x: 154, startPoint y: 307, endPoint x: 185, endPoint y: 322, distance: 35.1
click at [154, 307] on button "COMPLETE" at bounding box center [149, 303] width 58 height 16
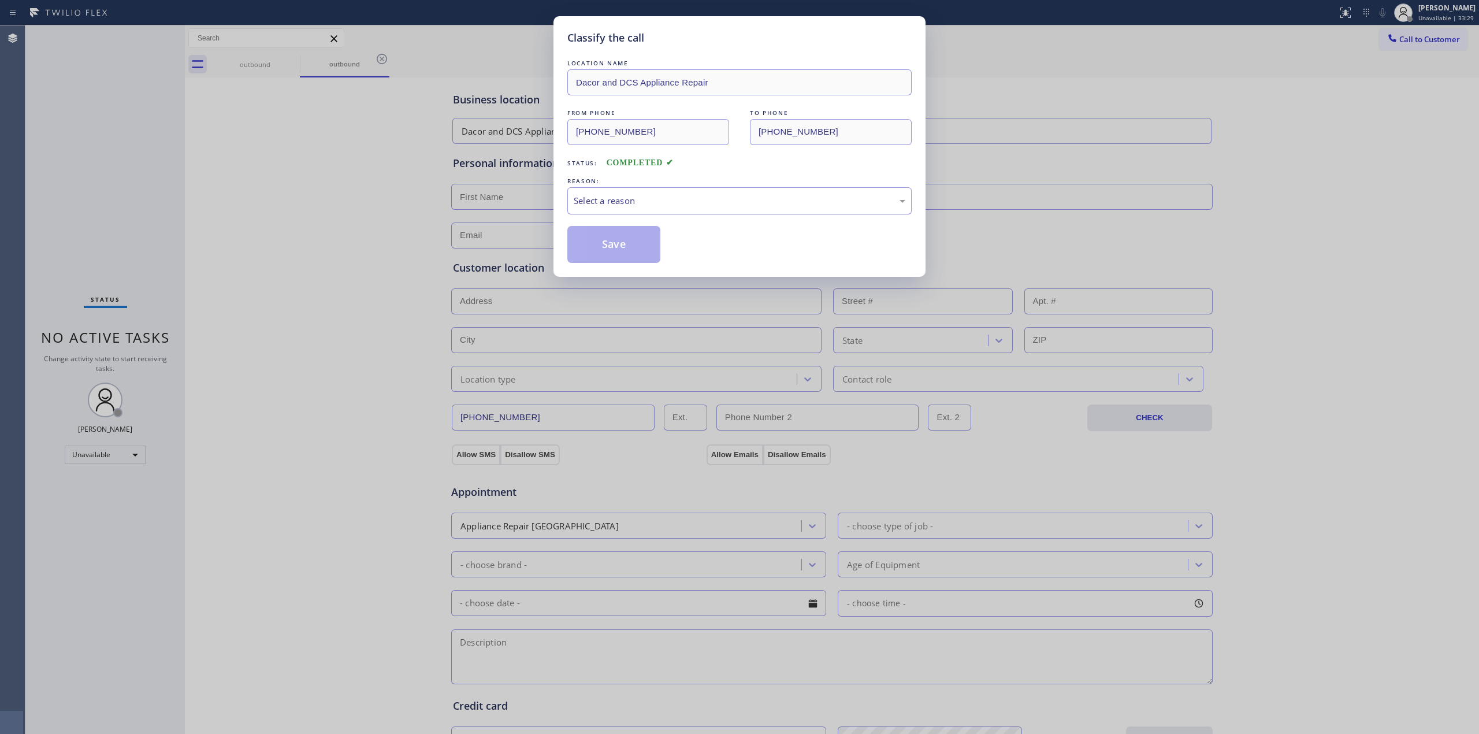
drag, startPoint x: 722, startPoint y: 200, endPoint x: 712, endPoint y: 211, distance: 15.1
click at [723, 199] on div "Select a reason" at bounding box center [740, 200] width 332 height 13
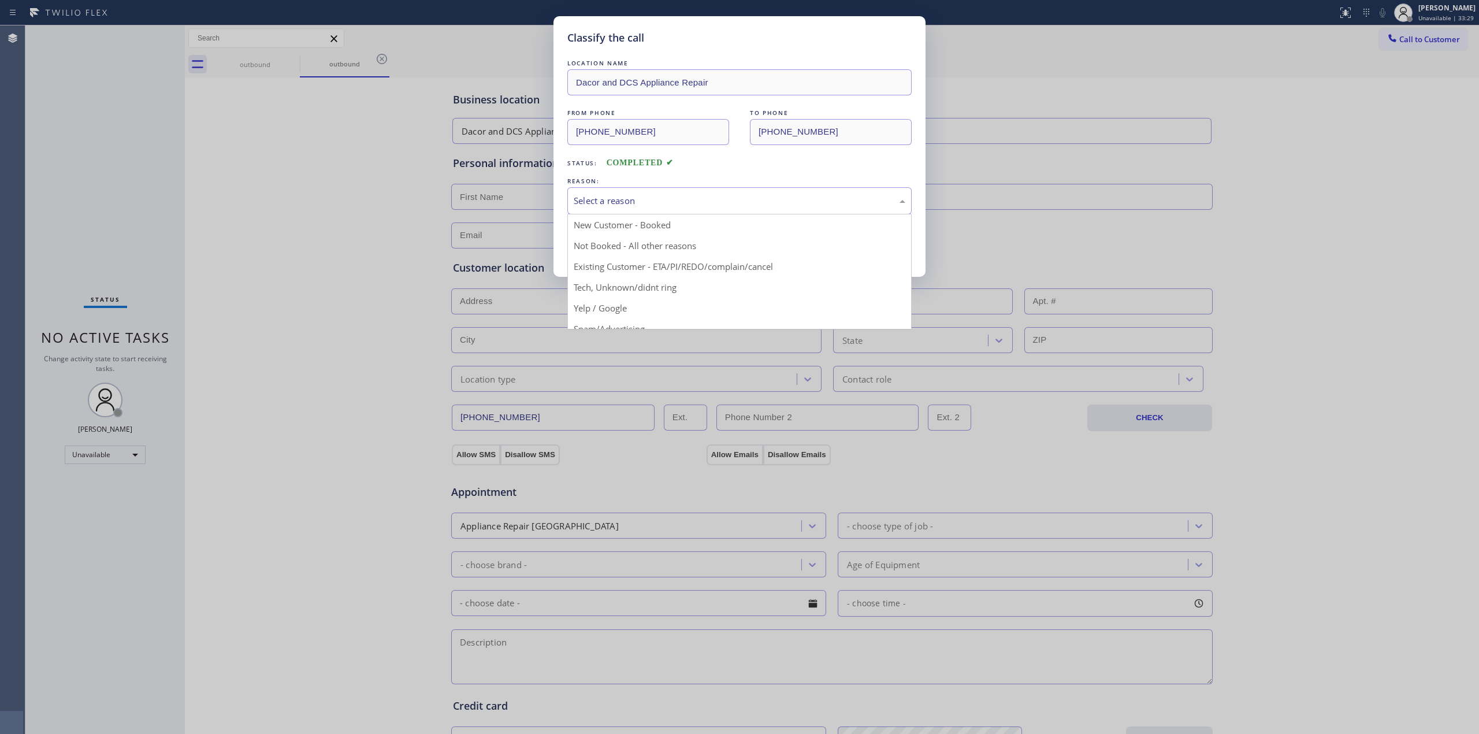
drag, startPoint x: 670, startPoint y: 290, endPoint x: 622, endPoint y: 241, distance: 69.0
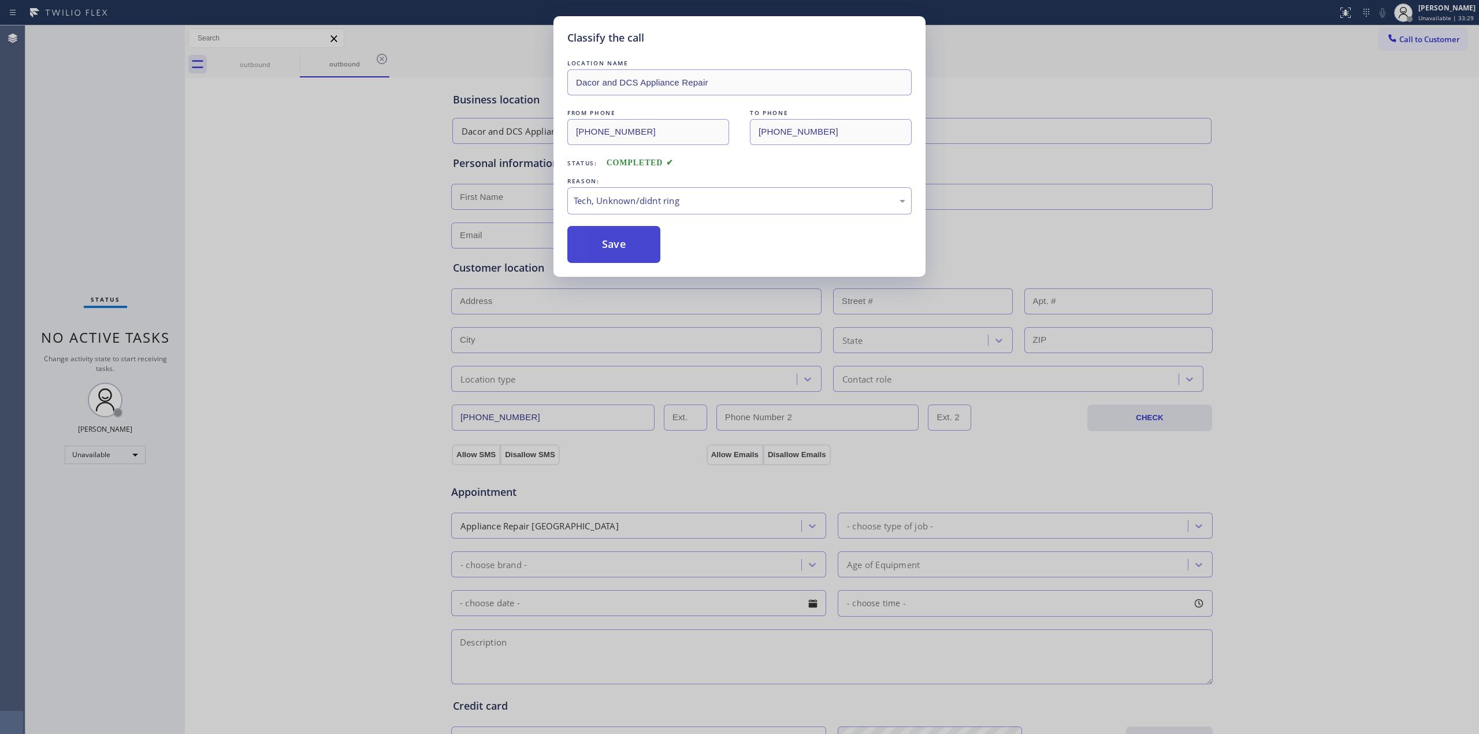
click at [622, 241] on button "Save" at bounding box center [613, 244] width 93 height 37
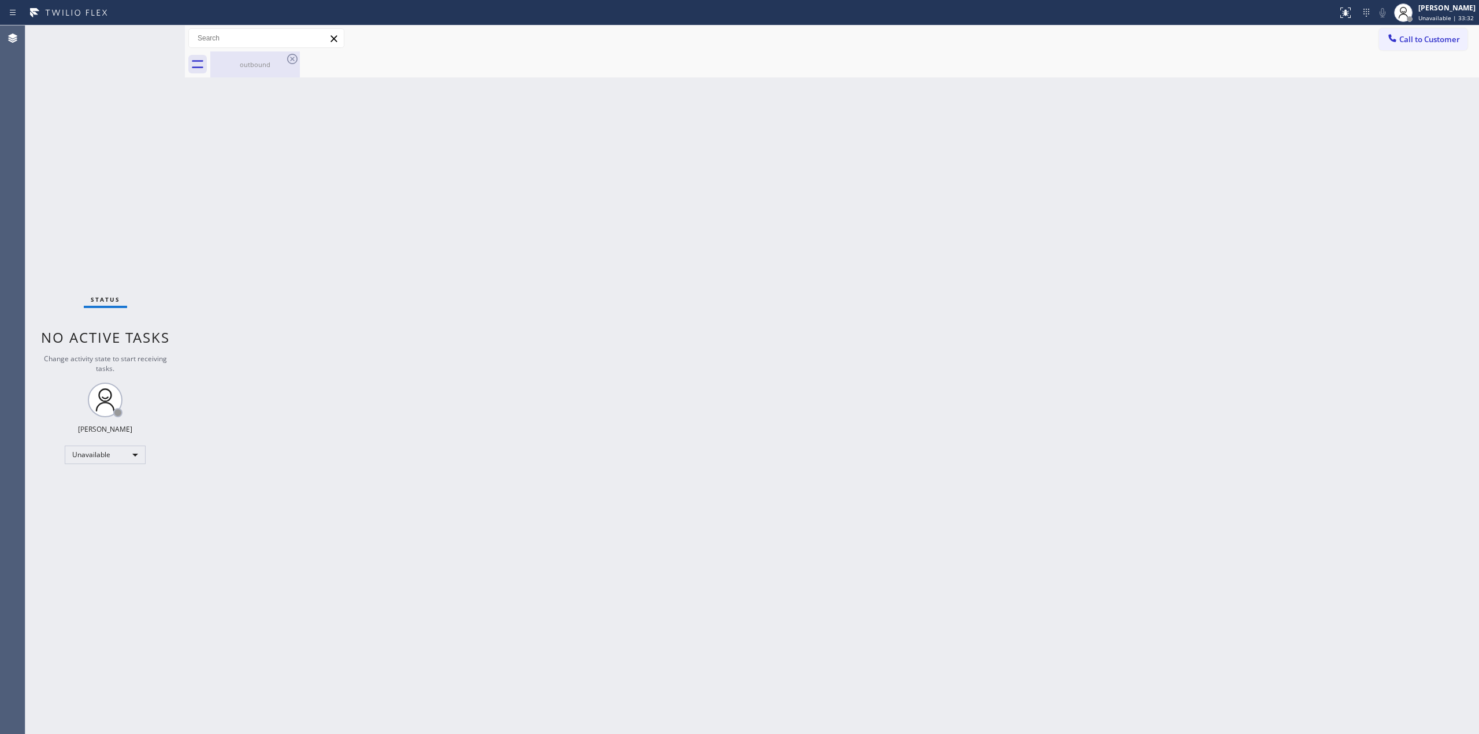
click at [285, 61] on icon at bounding box center [292, 59] width 14 height 14
click at [289, 60] on icon at bounding box center [292, 59] width 14 height 14
click at [1276, 165] on div "Back to Dashboard Change Sender ID Customers Technicians Select a contact Outbo…" at bounding box center [832, 379] width 1294 height 708
click at [1435, 35] on span "Call to Customer" at bounding box center [1429, 39] width 61 height 10
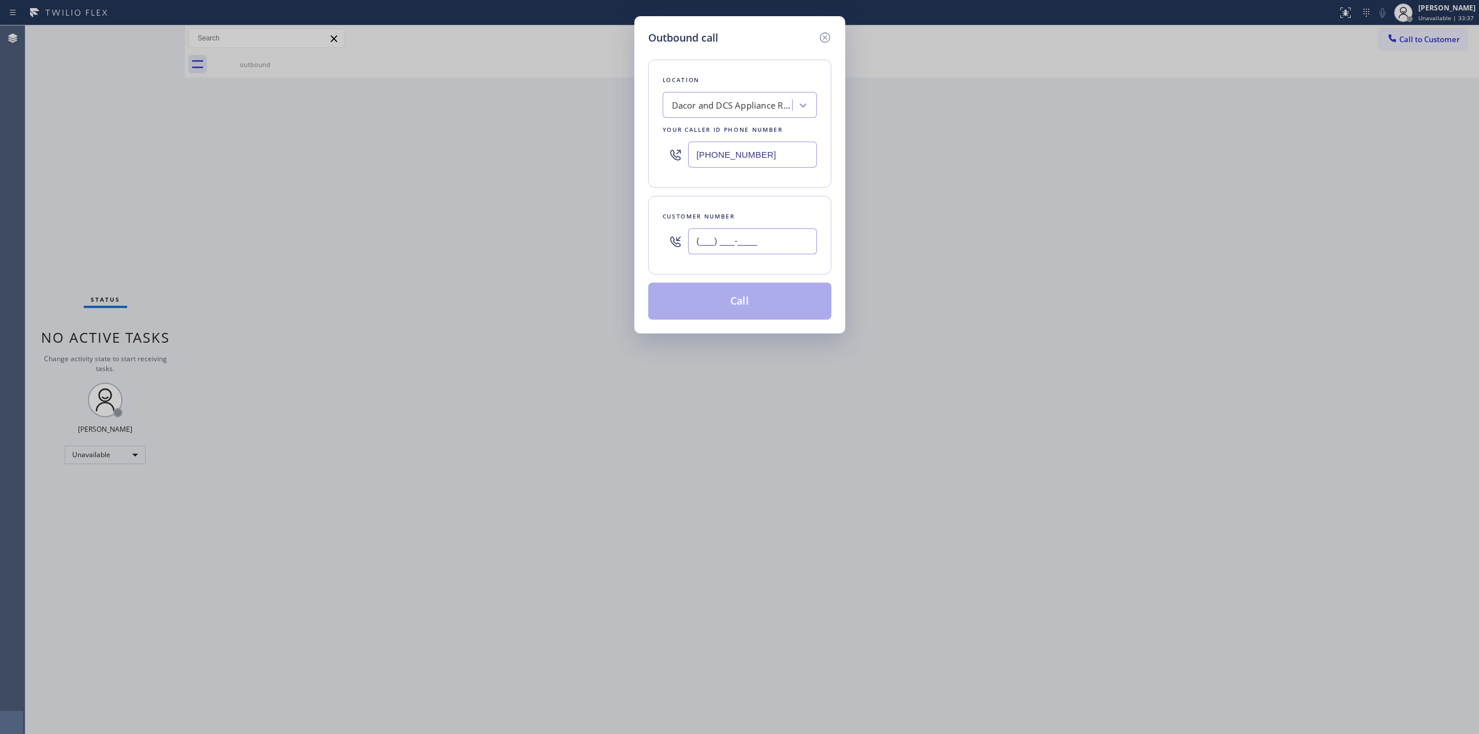
click at [710, 247] on input "(___) ___-____" at bounding box center [752, 241] width 129 height 26
paste input "786) 766-7726"
type input "[PHONE_NUMBER]"
click at [752, 121] on div "Location Dacor and DCS Appliance Repair Your caller id phone number [PHONE_NUMB…" at bounding box center [739, 124] width 183 height 128
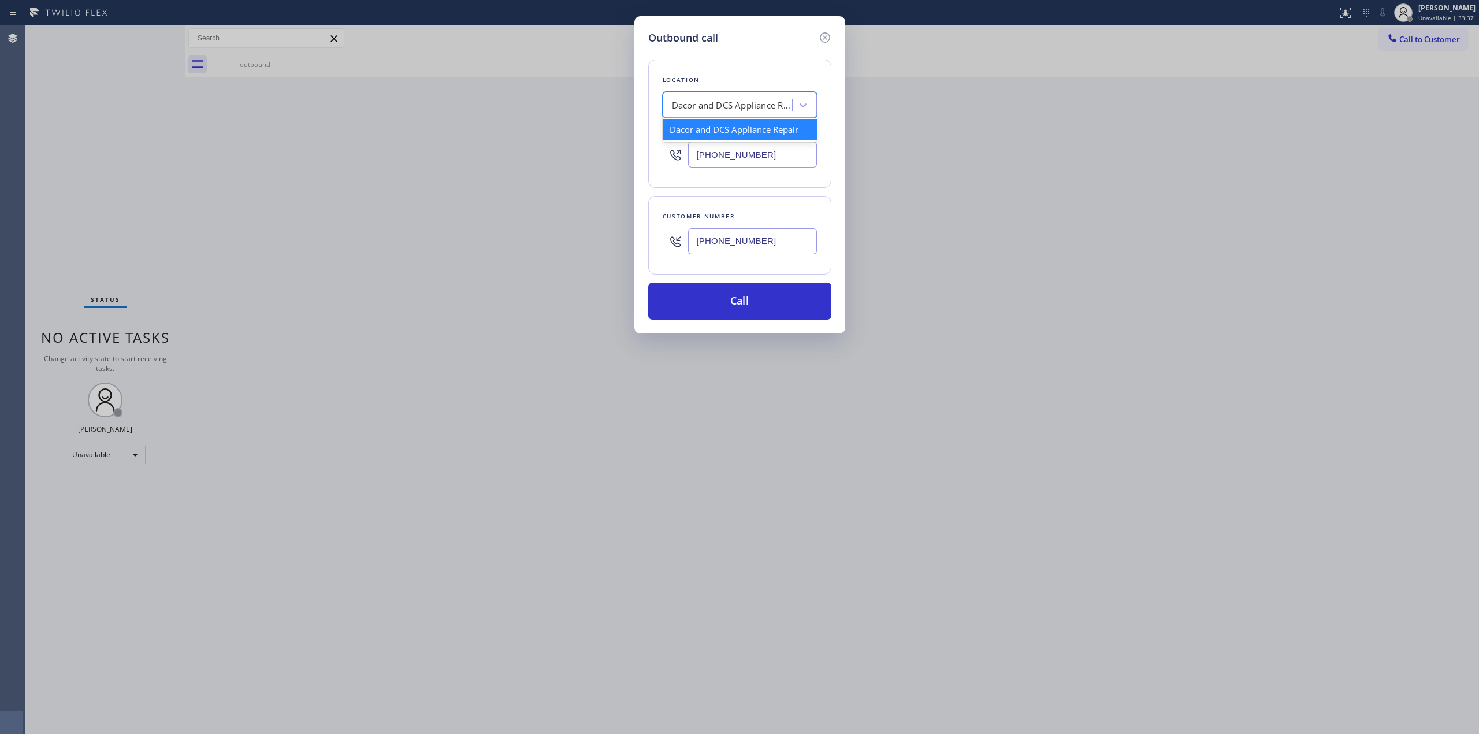
click at [752, 113] on div "Dacor and DCS Appliance Repair" at bounding box center [729, 105] width 126 height 20
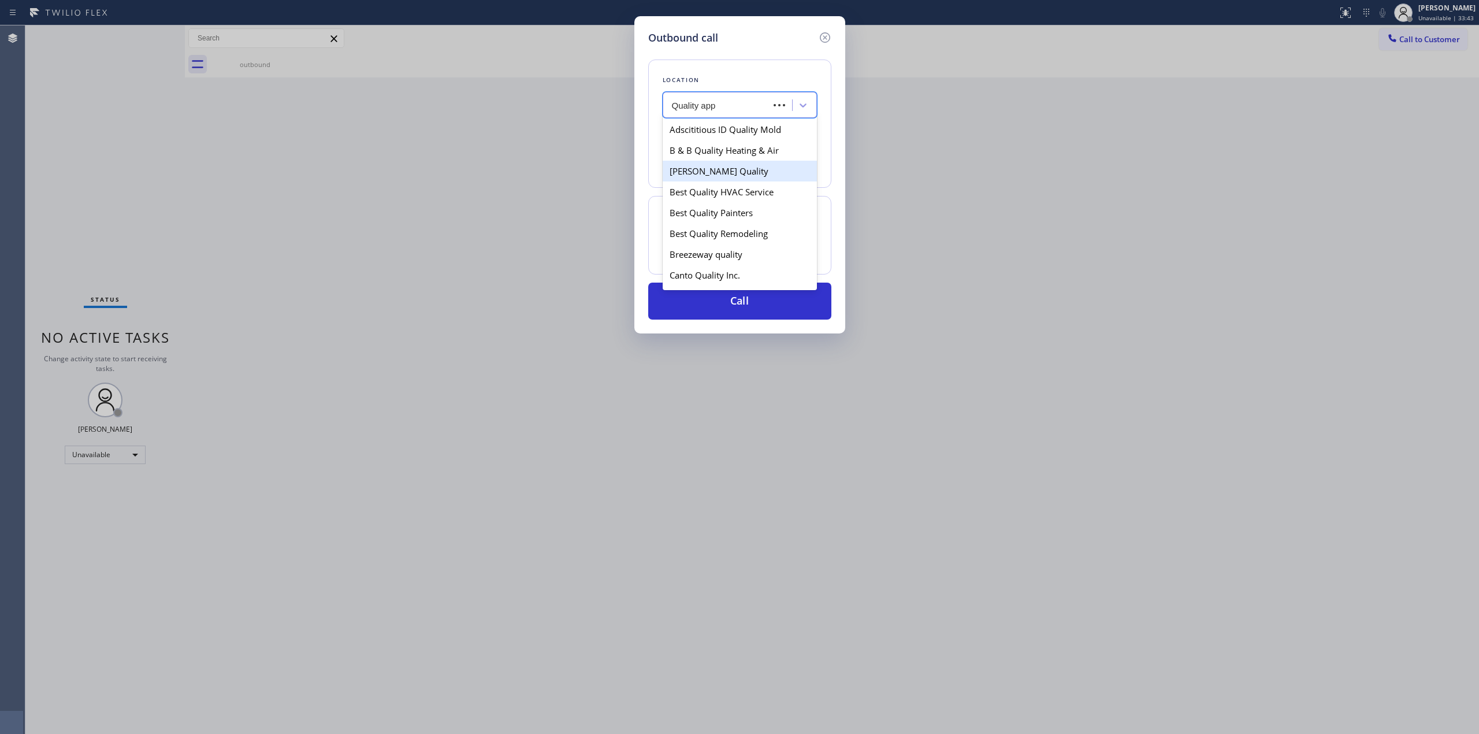
type input "Quality appl"
click at [735, 135] on div "High Quality Appliance Repair" at bounding box center [740, 129] width 154 height 21
type input "[PHONE_NUMBER]"
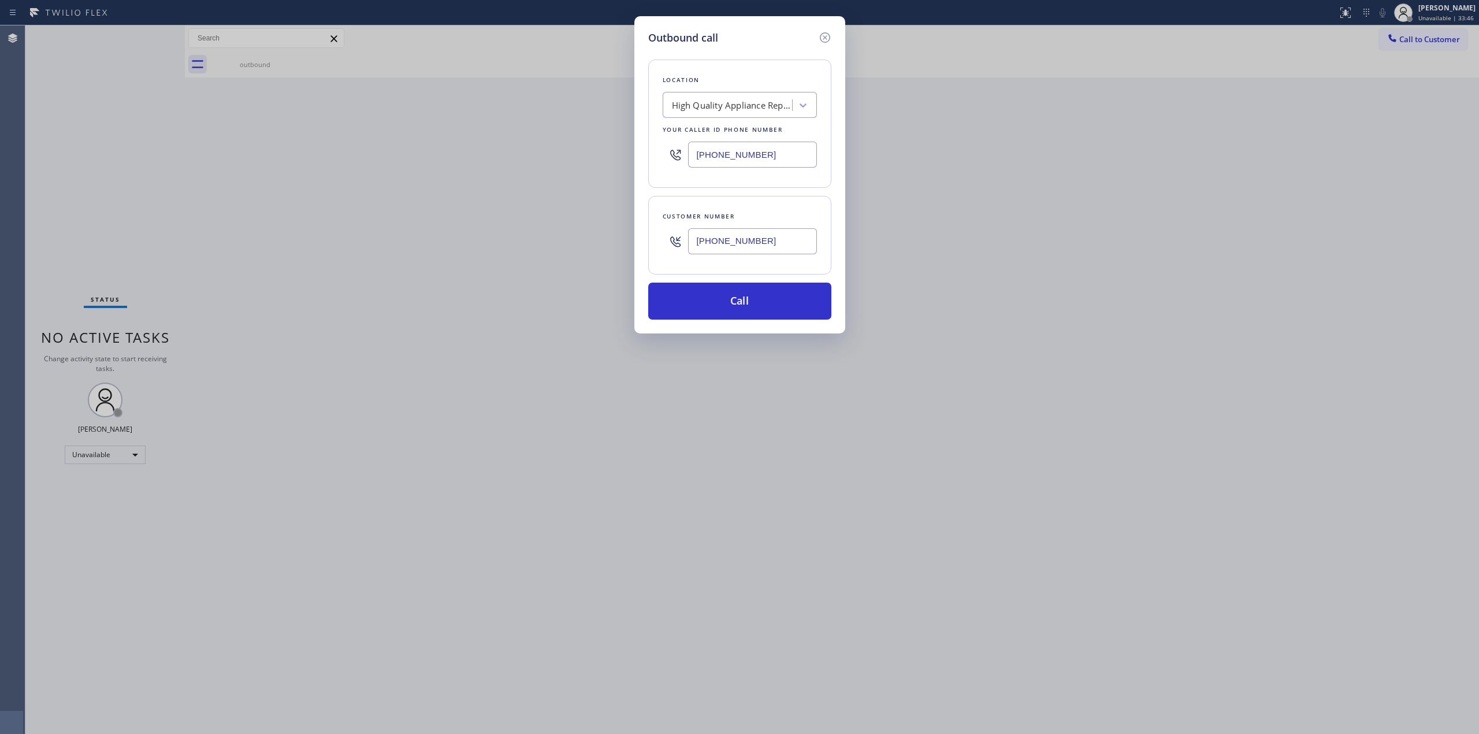
click at [731, 236] on input "[PHONE_NUMBER]" at bounding box center [752, 241] width 129 height 26
click at [710, 313] on button "Call" at bounding box center [739, 301] width 183 height 37
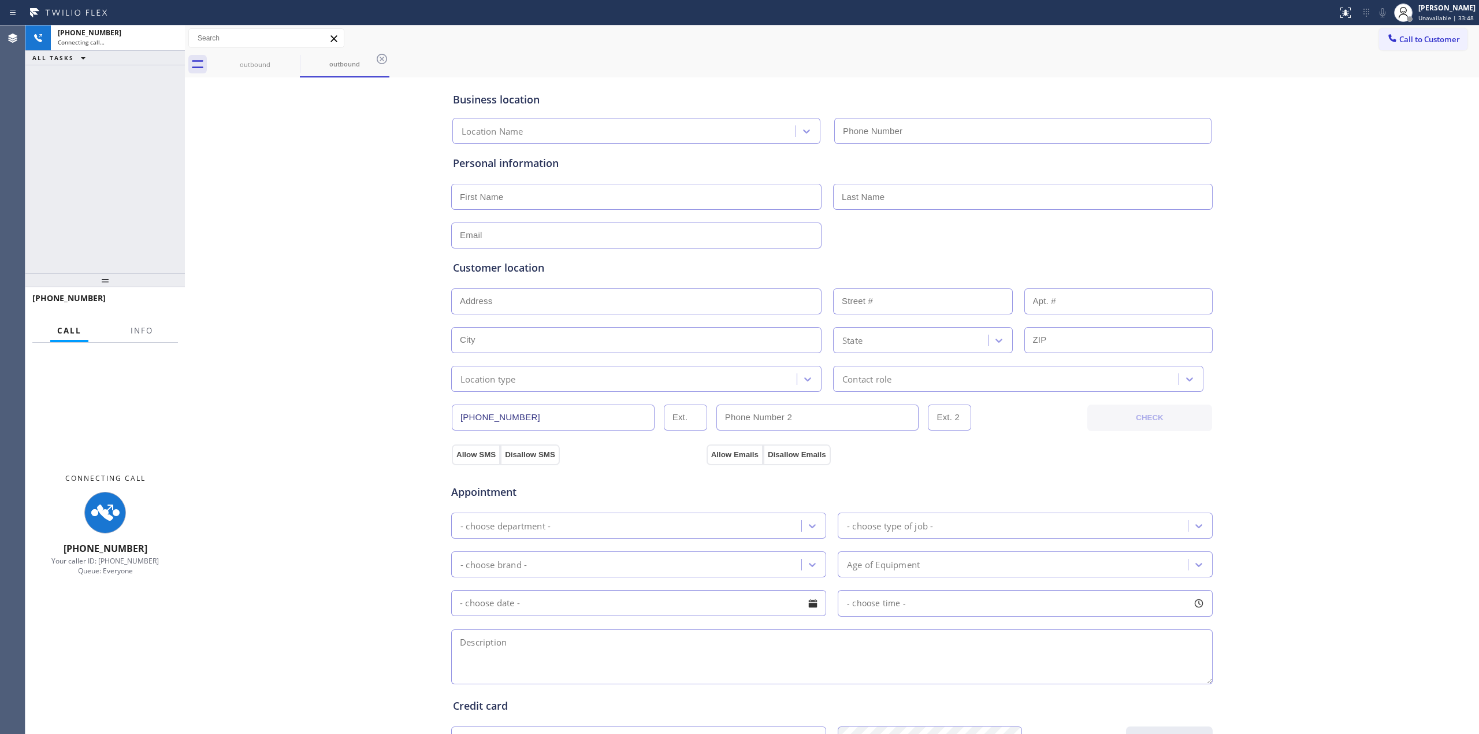
type input "[PHONE_NUMBER]"
click at [1369, 172] on div "Business location High Quality Appliance Repair [PHONE_NUMBER] Personal informa…" at bounding box center [832, 474] width 1288 height 789
click at [1340, 28] on div "Call to Customer Outbound call Location High Quality Appliance Repair Your call…" at bounding box center [832, 38] width 1294 height 20
click at [1382, 15] on icon at bounding box center [1383, 13] width 14 height 14
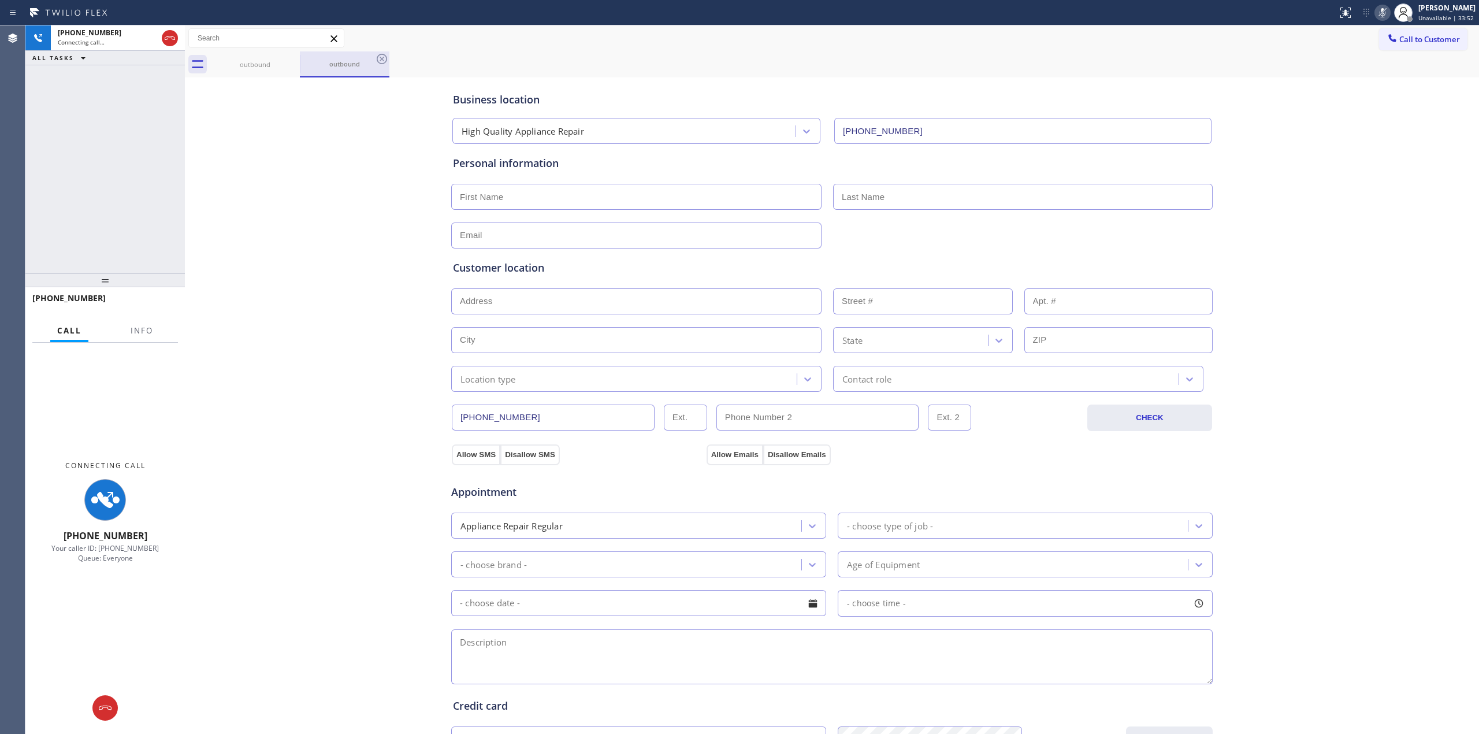
click at [303, 55] on div "outbound outbound" at bounding box center [844, 64] width 1269 height 26
click at [282, 61] on div "outbound" at bounding box center [254, 64] width 87 height 9
click at [287, 57] on icon at bounding box center [292, 59] width 14 height 14
click at [0, 0] on icon at bounding box center [0, 0] width 0 height 0
click at [287, 57] on div "outbound outbound" at bounding box center [844, 64] width 1269 height 26
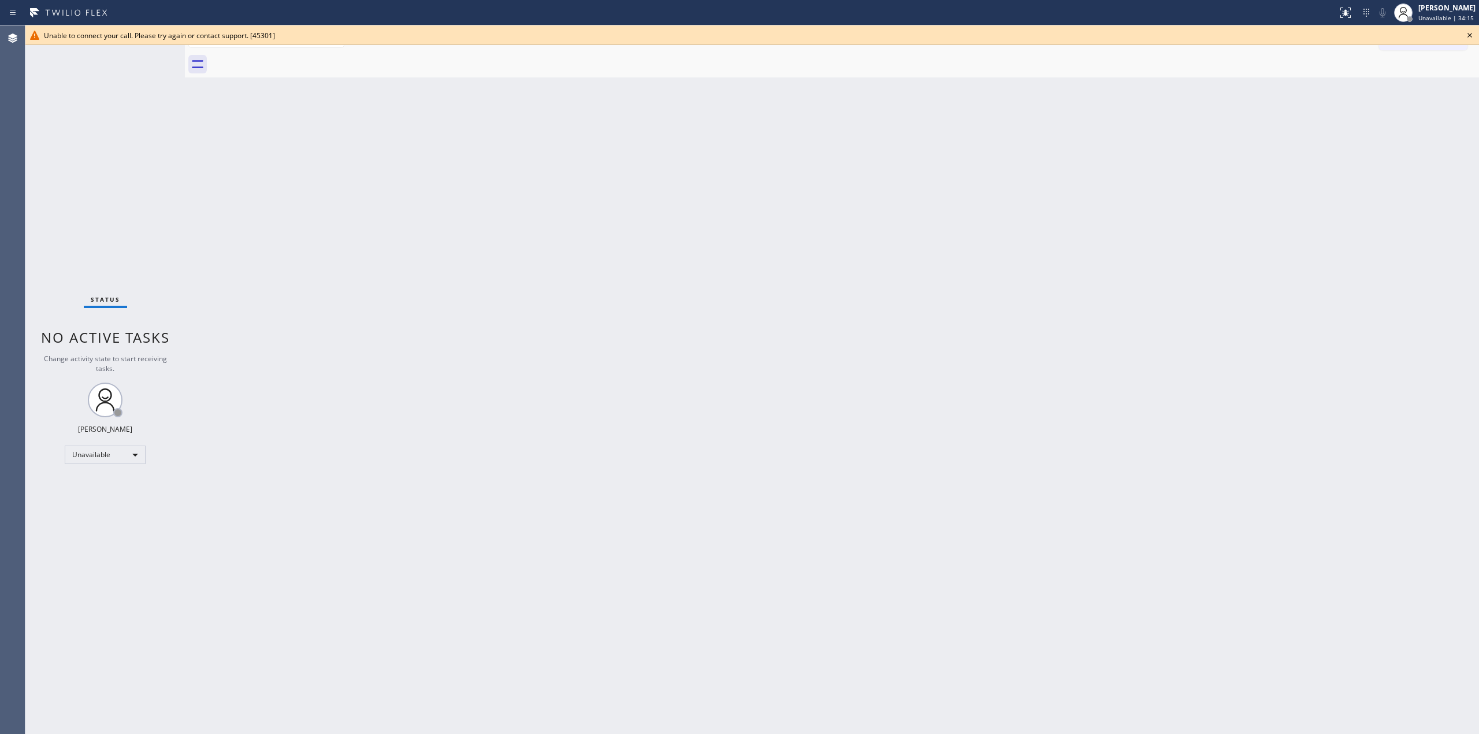
click at [1474, 32] on icon at bounding box center [1470, 35] width 14 height 14
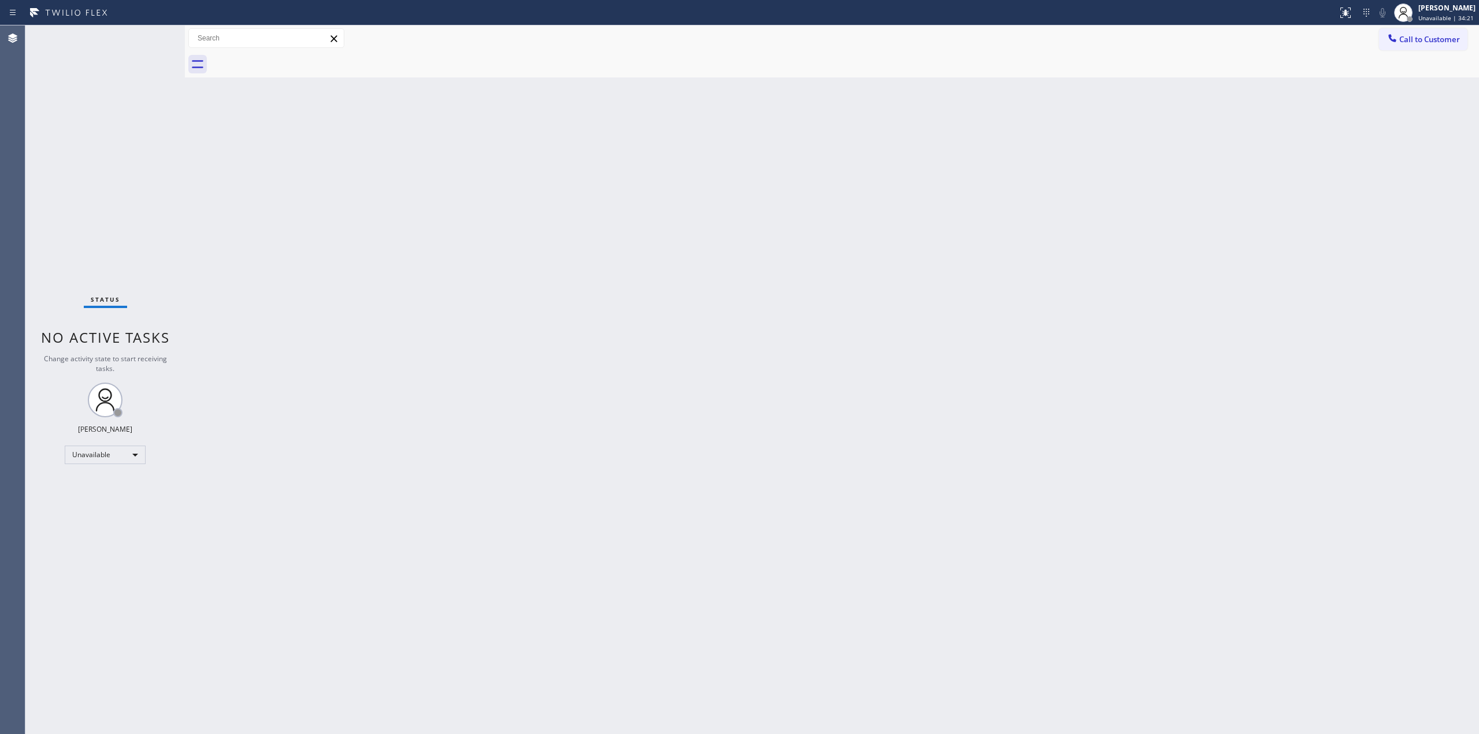
drag, startPoint x: 1255, startPoint y: 181, endPoint x: 1337, endPoint y: 88, distance: 124.0
click at [1260, 176] on div "Back to Dashboard Change Sender ID Customers Technicians Select a contact Outbo…" at bounding box center [832, 379] width 1294 height 708
drag, startPoint x: 1420, startPoint y: 40, endPoint x: 1404, endPoint y: 45, distance: 16.8
click at [1420, 40] on span "Call to Customer" at bounding box center [1429, 39] width 61 height 10
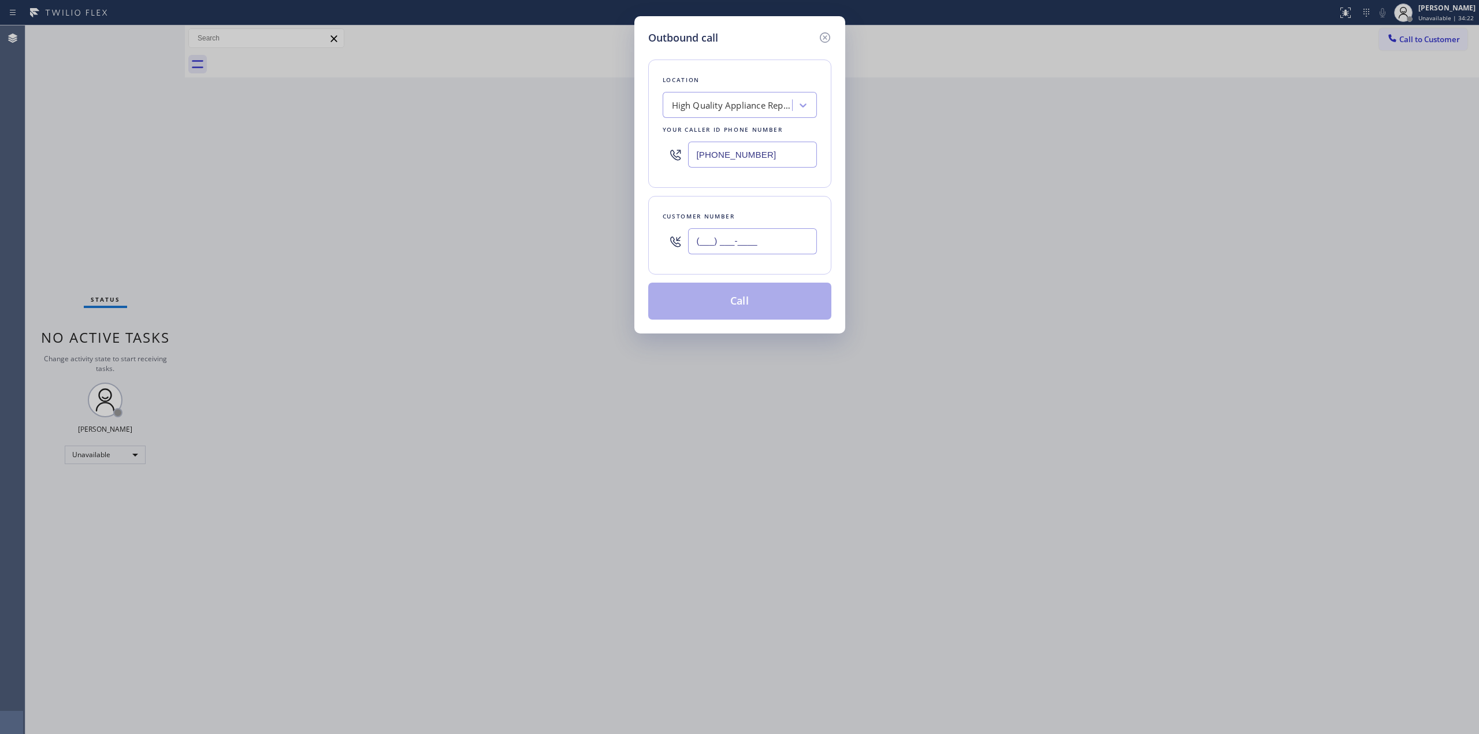
click at [782, 246] on input "(___) ___-____" at bounding box center [752, 241] width 129 height 26
paste input "564) 201-6330"
type input "[PHONE_NUMBER]"
click at [781, 113] on div "High Quality Appliance Repair" at bounding box center [729, 105] width 126 height 20
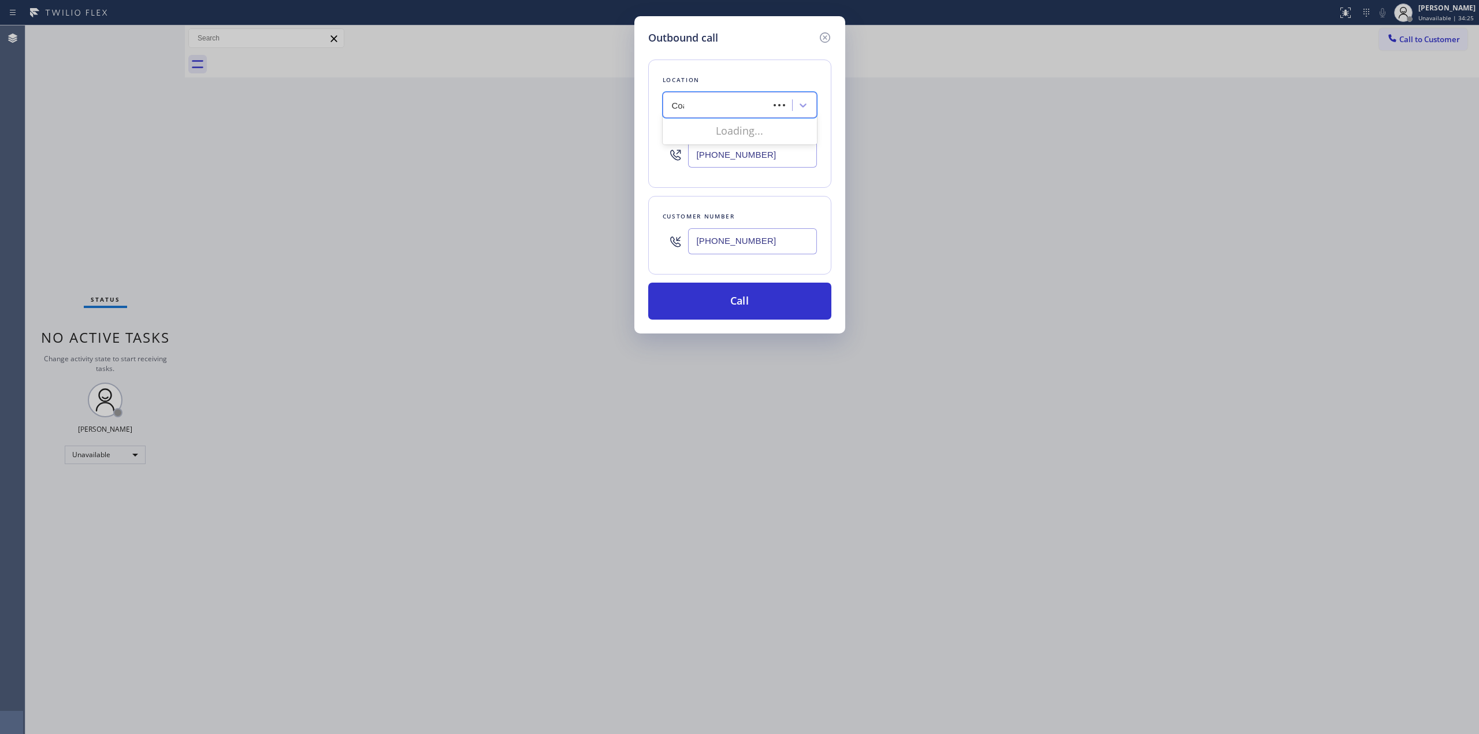
type input "Coach"
click at [678, 177] on div "Local Trusted Electricians Coachella" at bounding box center [740, 171] width 154 height 21
type input "[PHONE_NUMBER]"
click at [733, 259] on div "[PHONE_NUMBER]" at bounding box center [752, 241] width 129 height 38
click at [736, 250] on input "[PHONE_NUMBER]" at bounding box center [752, 241] width 129 height 26
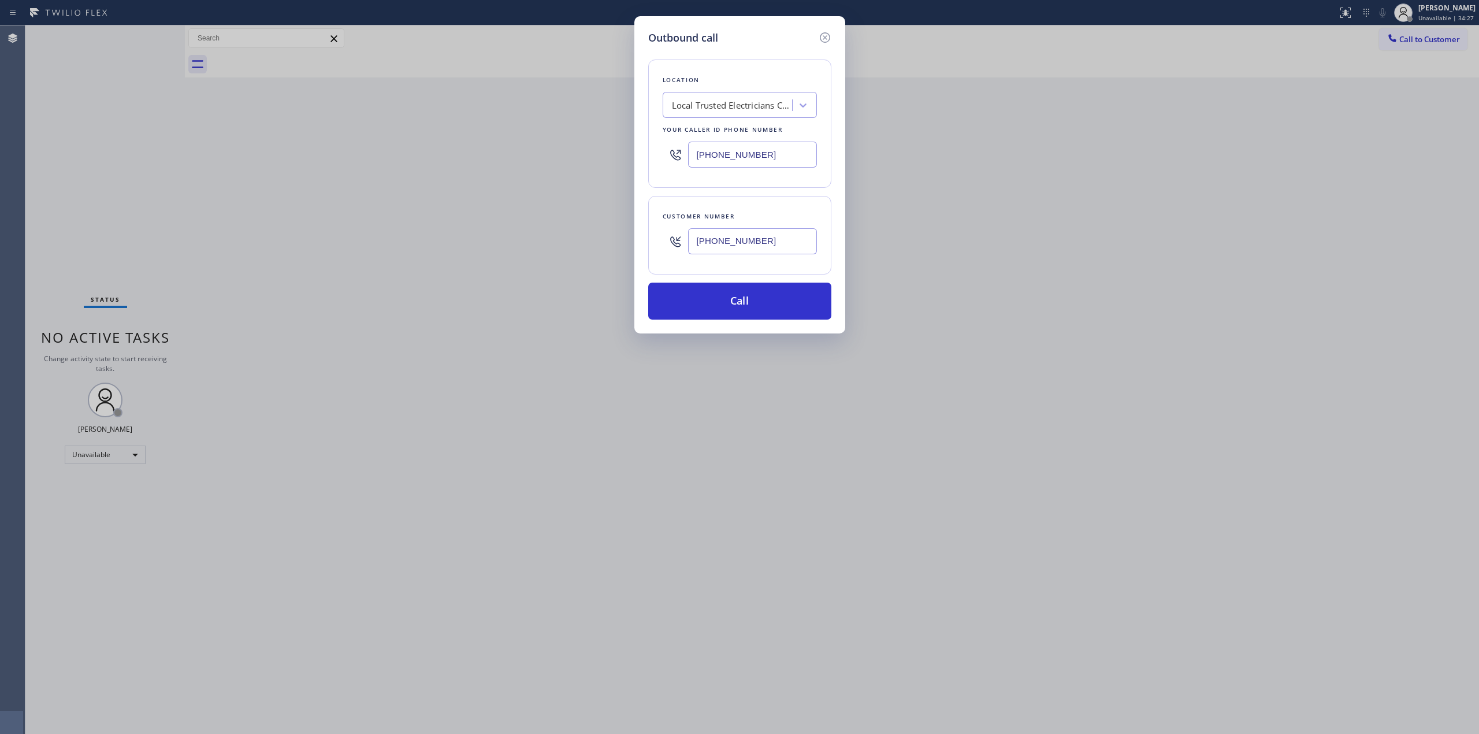
click at [736, 250] on input "[PHONE_NUMBER]" at bounding box center [752, 241] width 129 height 26
click at [742, 292] on button "Call" at bounding box center [739, 301] width 183 height 37
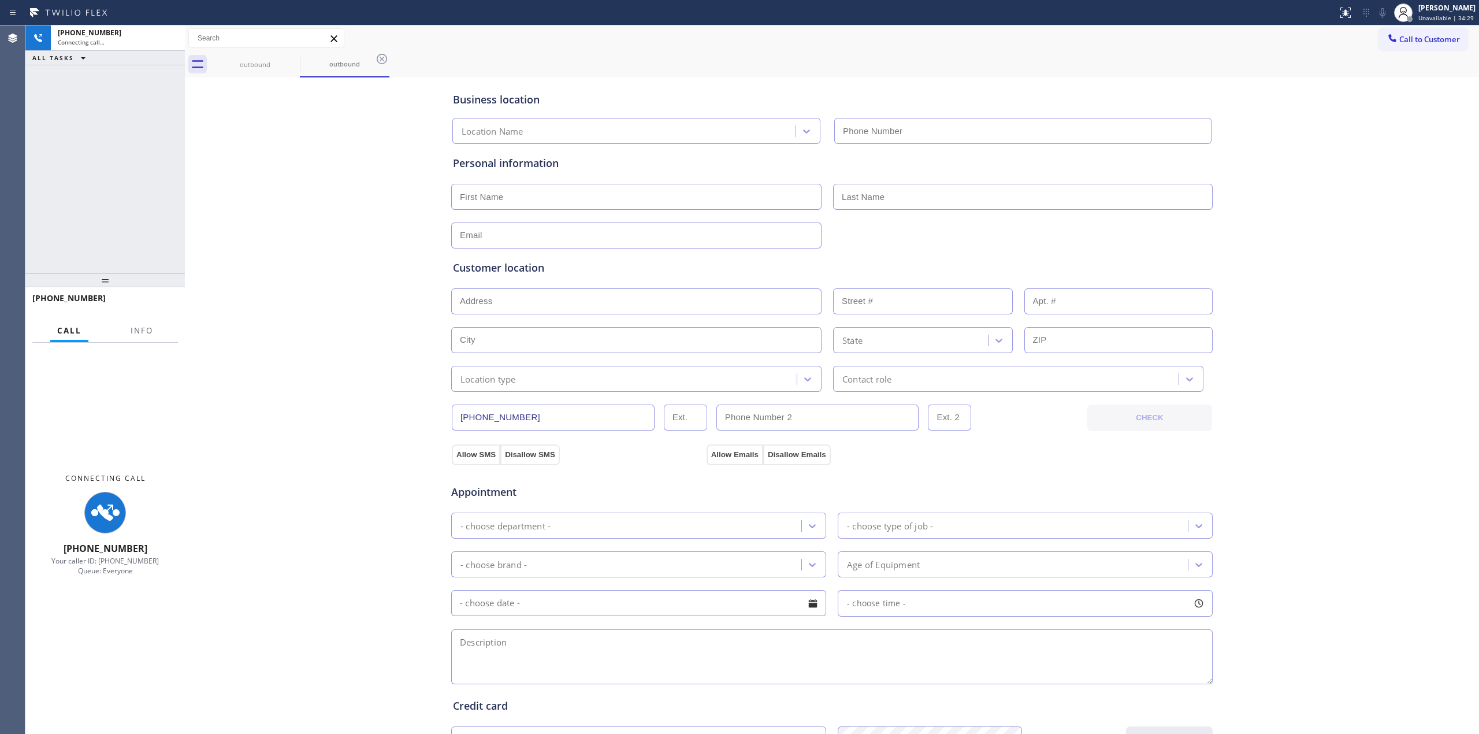
click at [1220, 191] on div "Business location Location Name Personal information Customer location >> ADD N…" at bounding box center [832, 474] width 1288 height 789
type input "[PHONE_NUMBER]"
click at [1381, 14] on icon at bounding box center [1383, 13] width 14 height 14
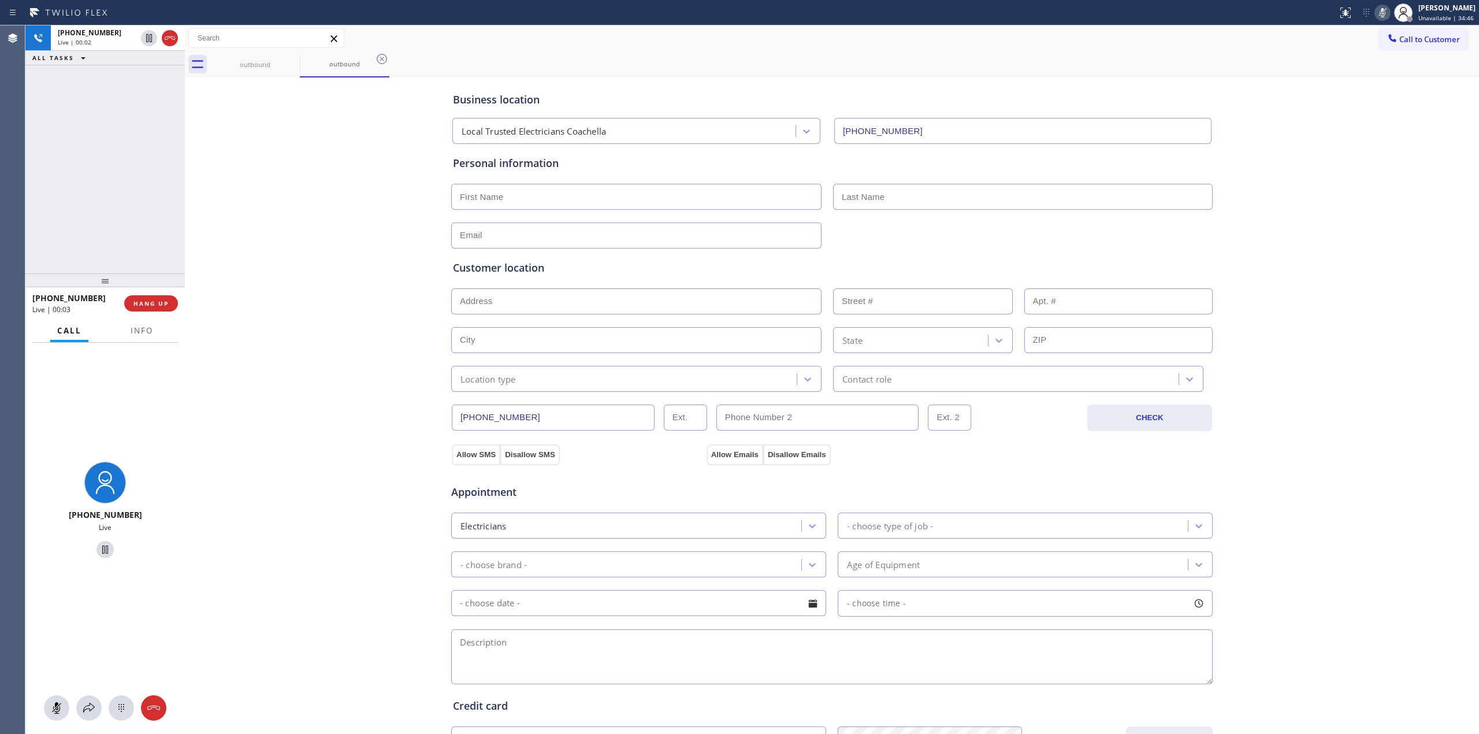
drag, startPoint x: 120, startPoint y: 705, endPoint x: 134, endPoint y: 703, distance: 14.2
click at [121, 705] on icon at bounding box center [121, 708] width 14 height 14
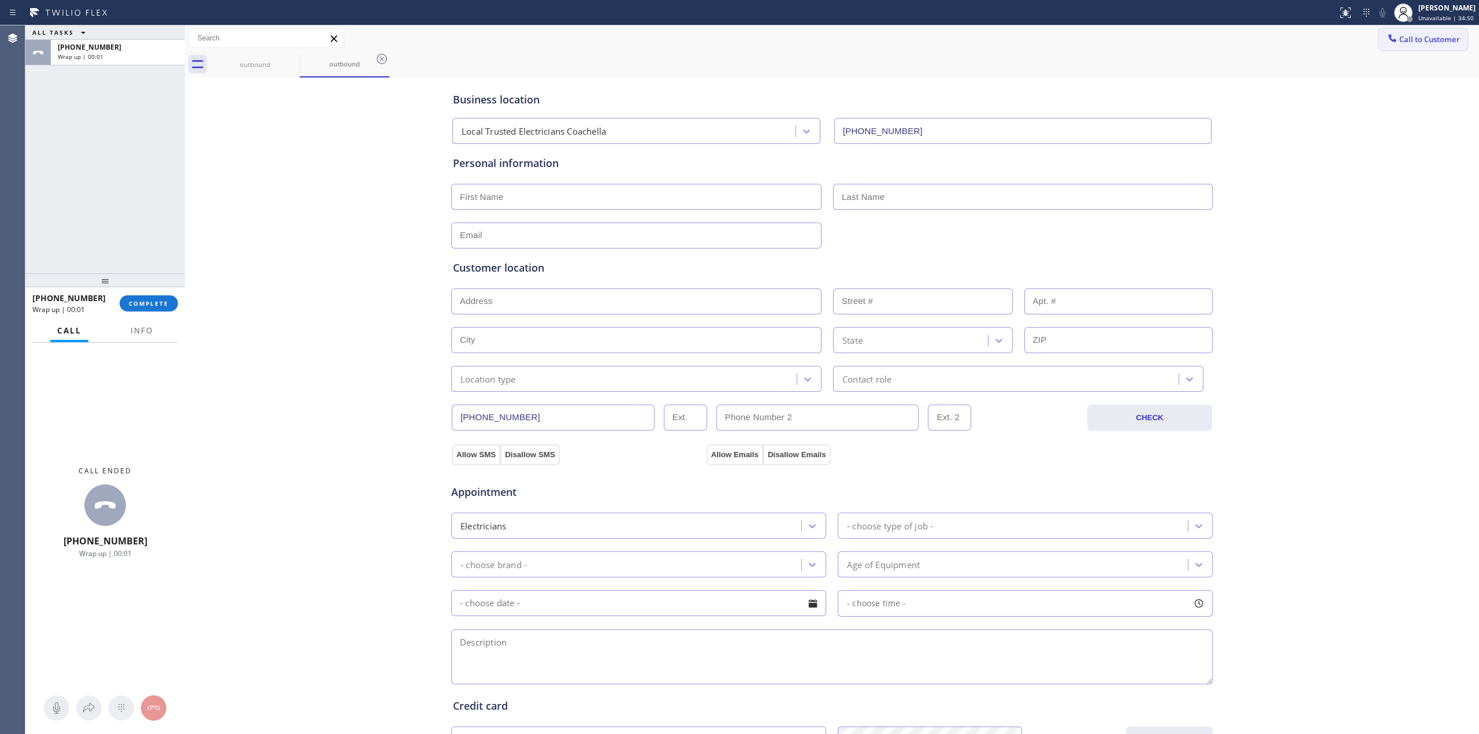
click at [1399, 40] on span "Call to Customer" at bounding box center [1429, 39] width 61 height 10
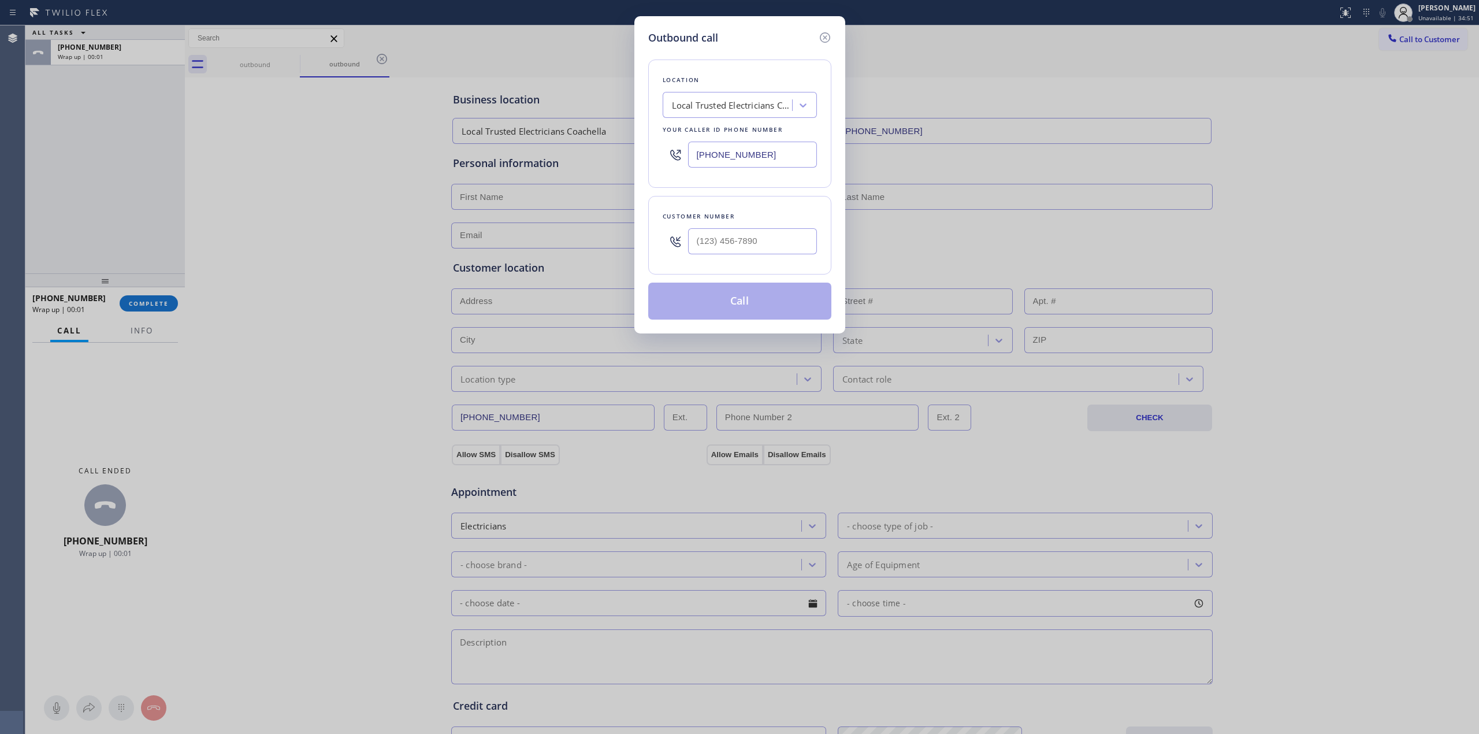
click at [723, 262] on div "Customer number" at bounding box center [739, 235] width 183 height 79
paste input "564) 201-6330"
click at [733, 248] on input "[PHONE_NUMBER]" at bounding box center [752, 241] width 129 height 26
type input "[PHONE_NUMBER]"
click at [738, 314] on button "Call" at bounding box center [739, 301] width 183 height 37
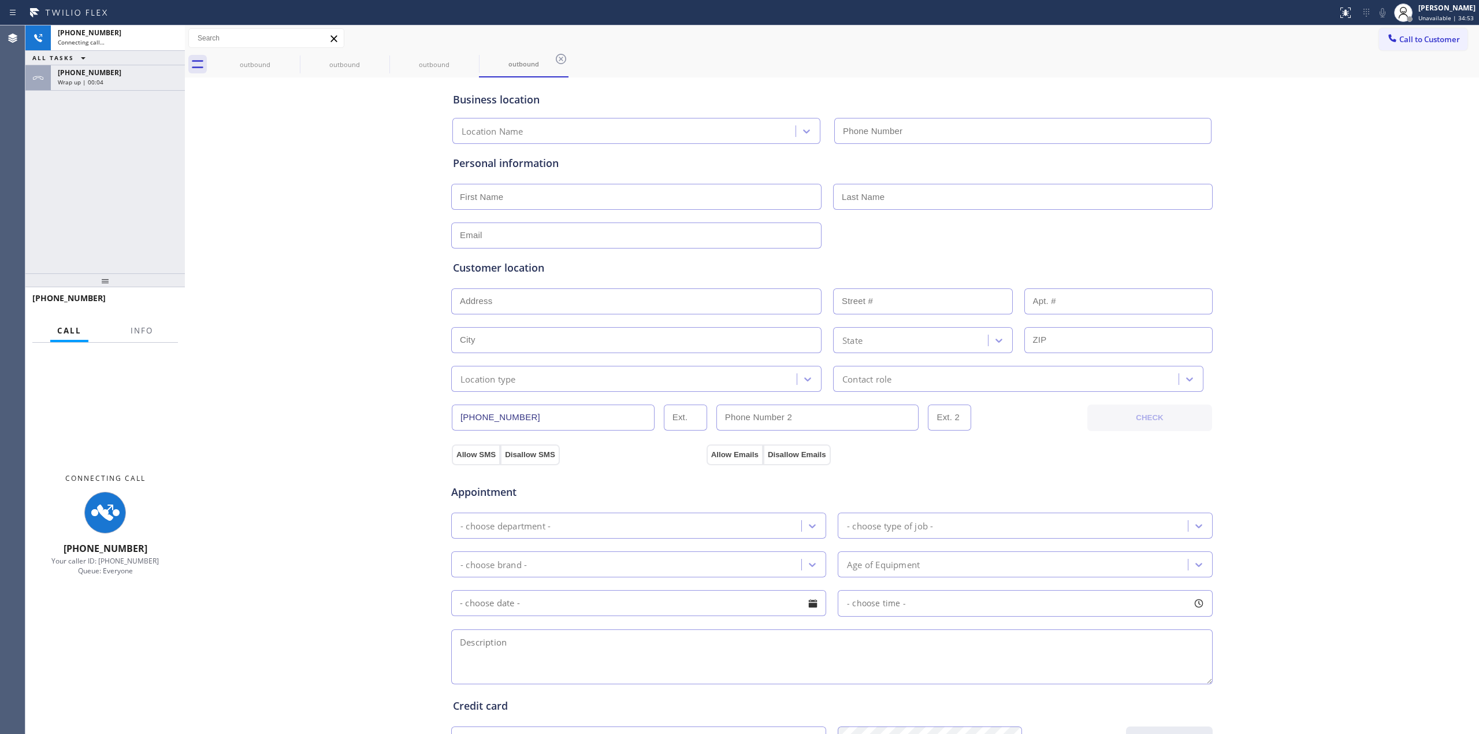
type input "[PHONE_NUMBER]"
click at [119, 81] on div "Wrap up | 00:04" at bounding box center [118, 82] width 120 height 8
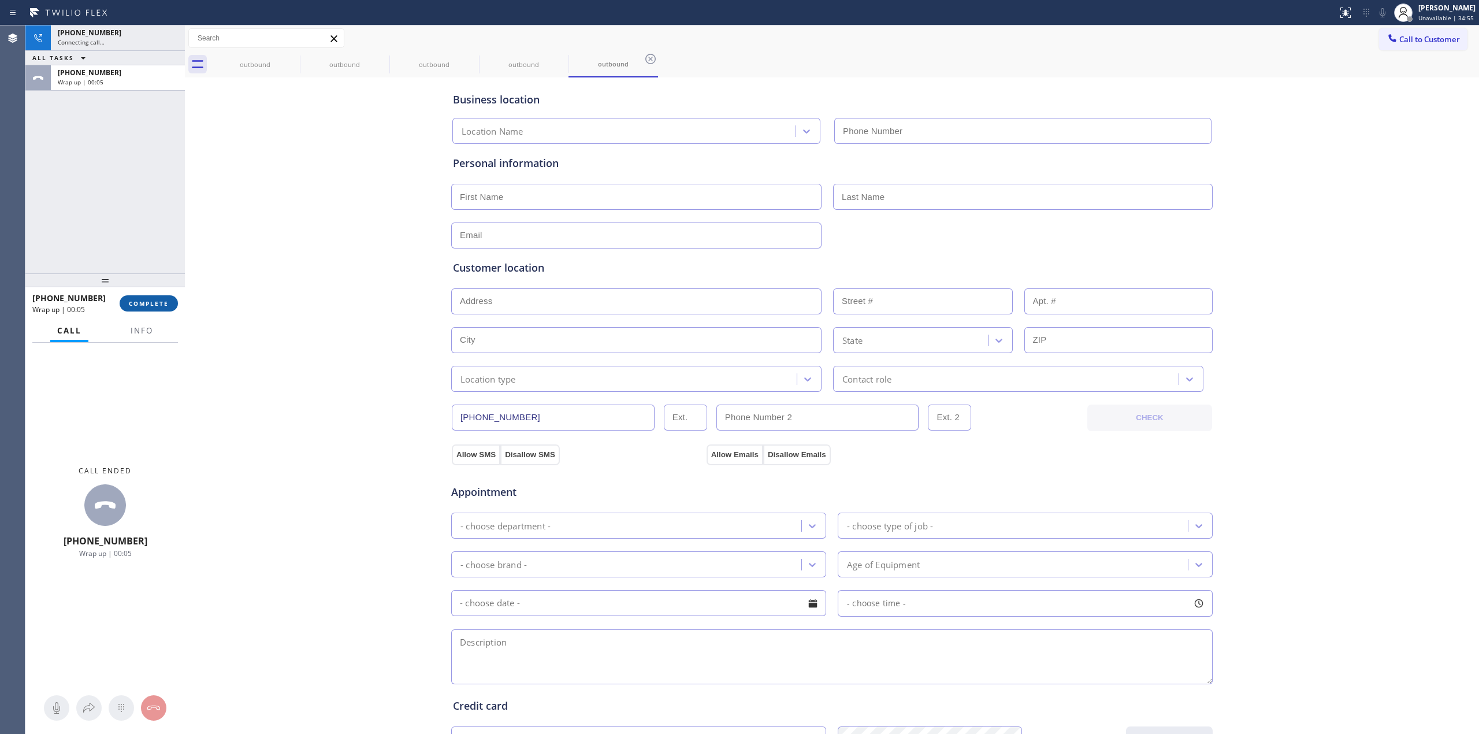
click at [141, 304] on span "COMPLETE" at bounding box center [149, 303] width 40 height 8
type input "[PHONE_NUMBER]"
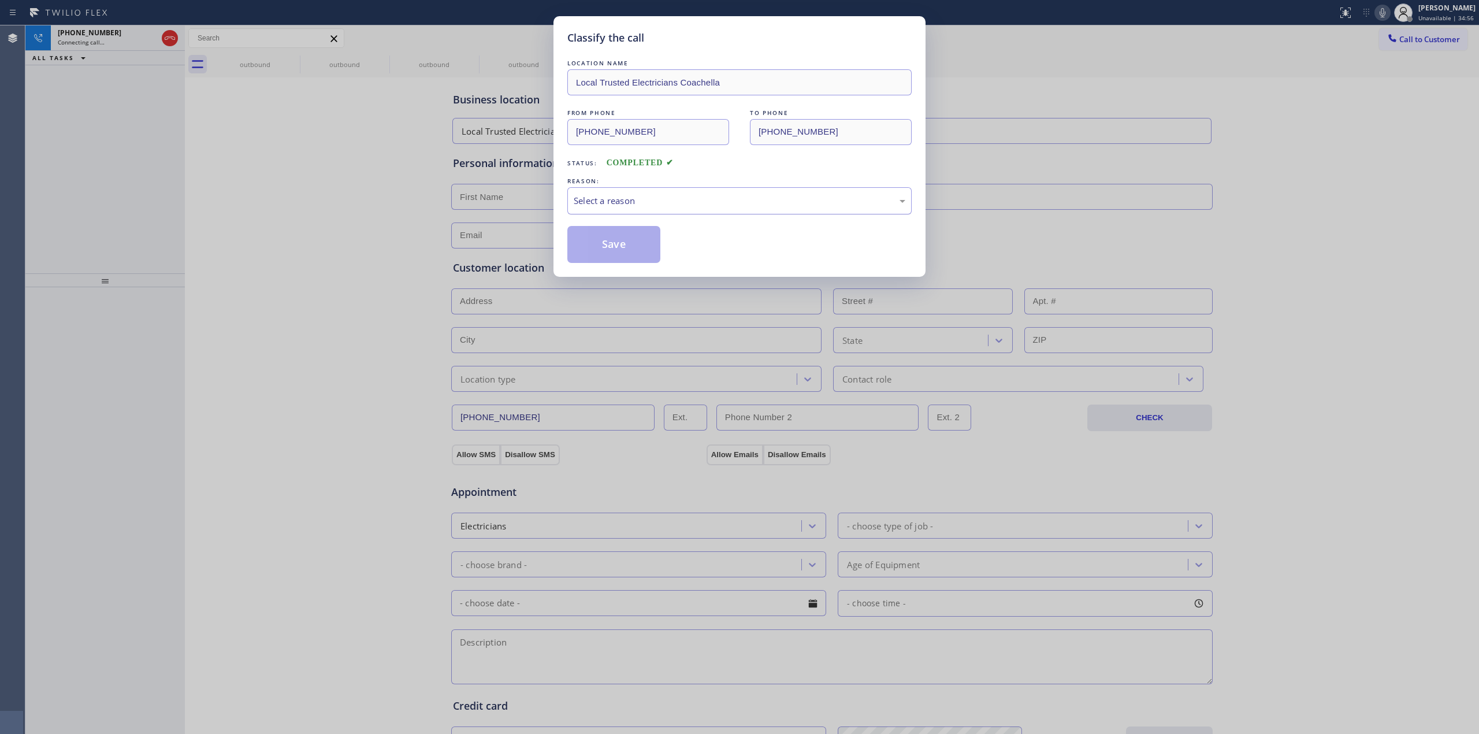
click at [680, 206] on div "Select a reason" at bounding box center [740, 200] width 332 height 13
click at [636, 232] on button "Save" at bounding box center [613, 244] width 93 height 37
click at [285, 62] on div "Classify the call LOCATION NAME [GEOGRAPHIC_DATA] GE Monogram Repair FROM PHONE…" at bounding box center [752, 379] width 1454 height 708
click at [288, 62] on icon at bounding box center [292, 59] width 14 height 14
click at [0, 0] on icon at bounding box center [0, 0] width 0 height 0
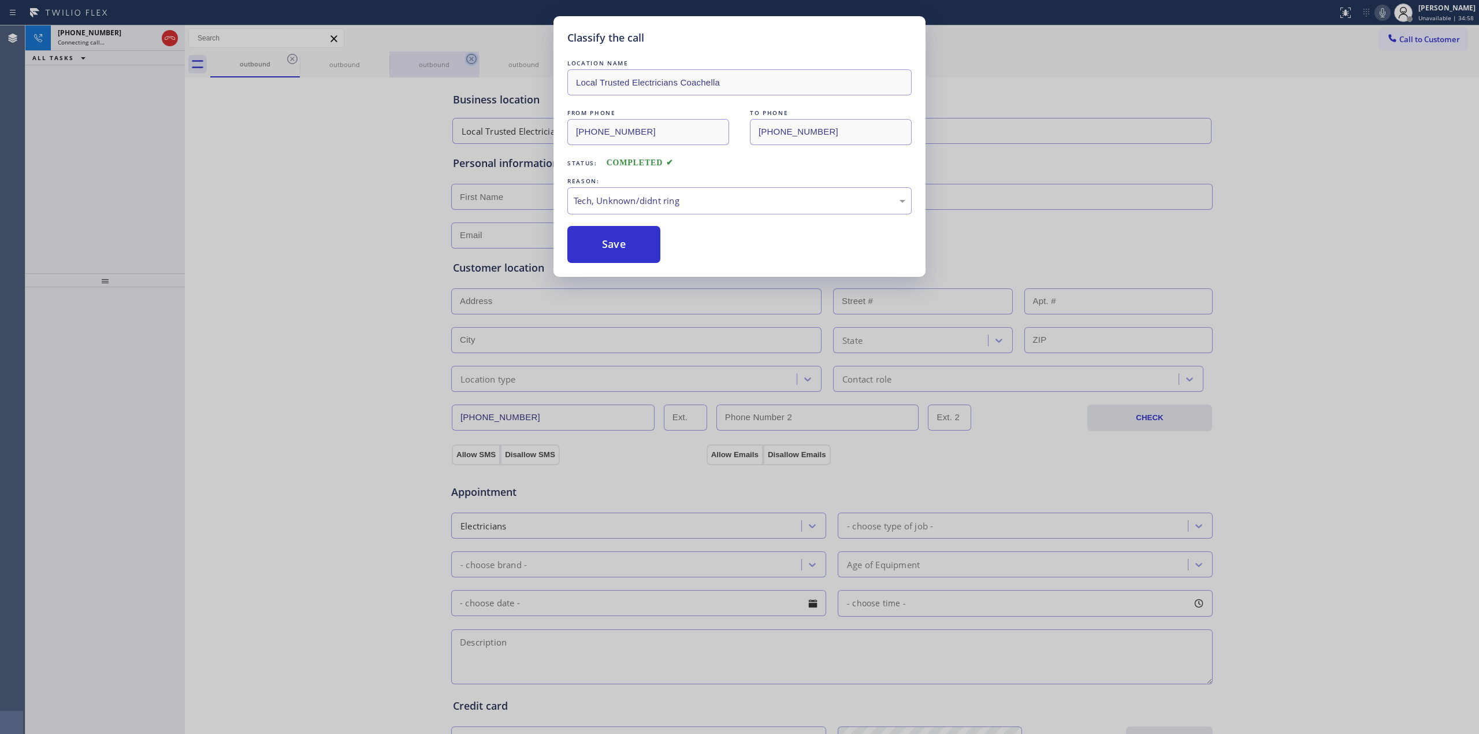
click at [465, 58] on icon at bounding box center [472, 59] width 14 height 14
click at [0, 0] on icon at bounding box center [0, 0] width 0 height 0
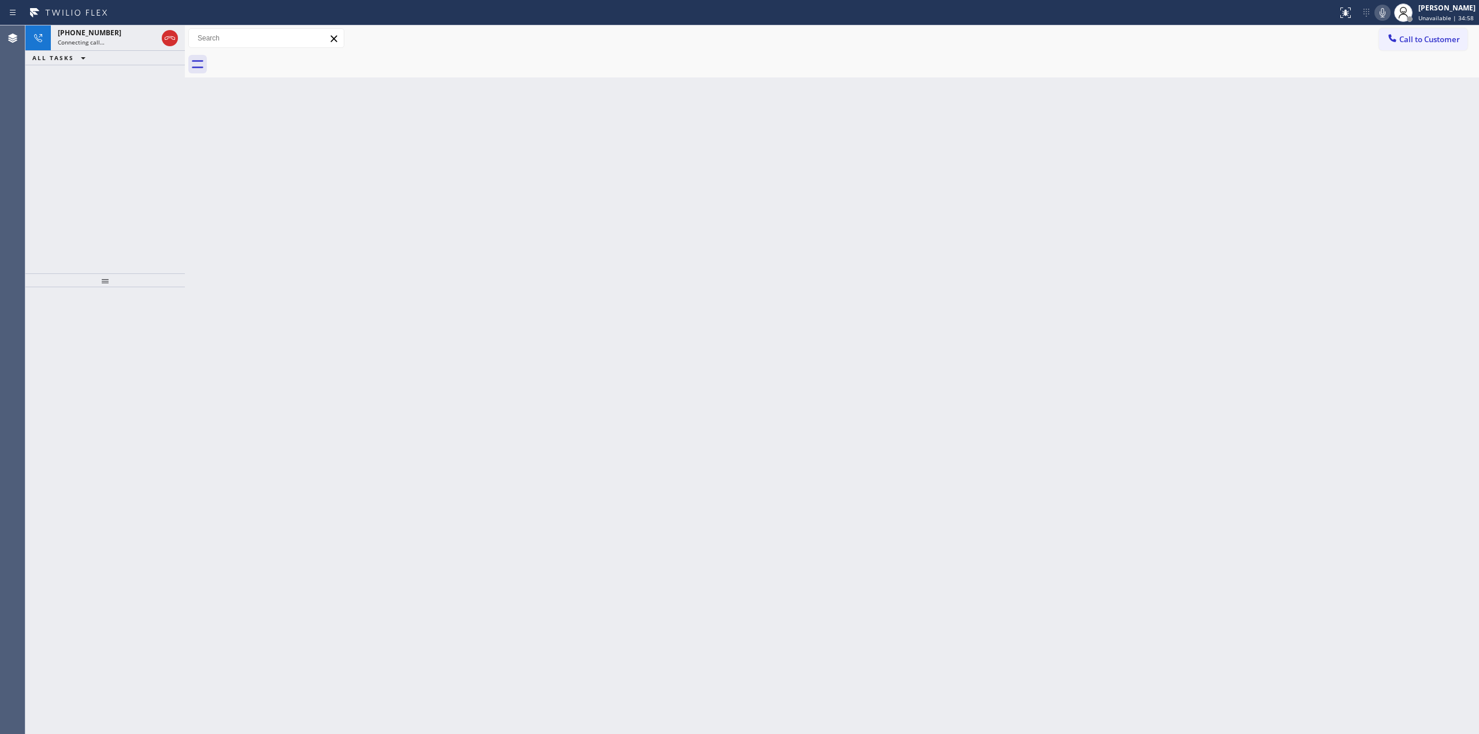
click at [289, 58] on div at bounding box center [844, 64] width 1269 height 26
click at [110, 30] on div "[PHONE_NUMBER]" at bounding box center [107, 33] width 99 height 10
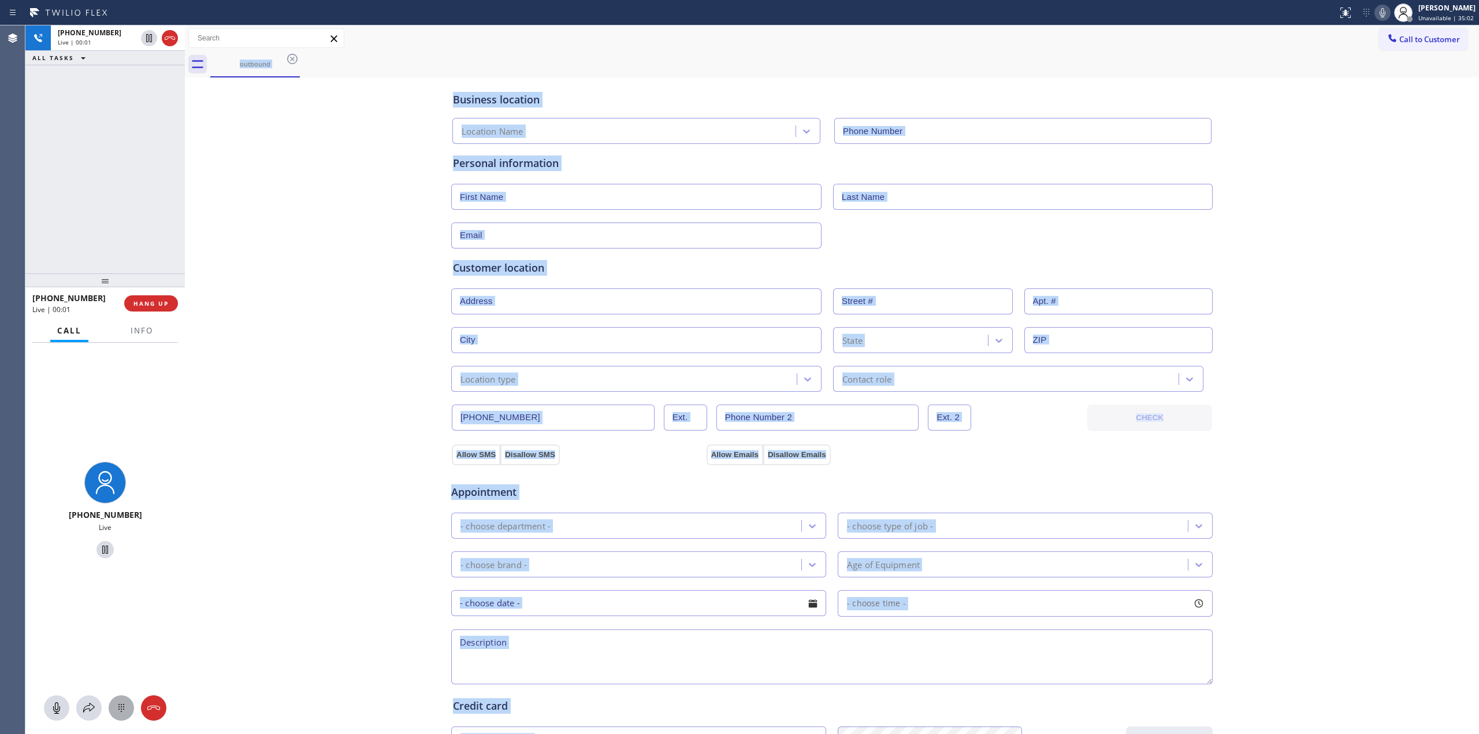
click at [128, 708] on div at bounding box center [121, 708] width 25 height 14
type input "[PHONE_NUMBER]"
click at [1385, 12] on icon at bounding box center [1383, 12] width 6 height 9
drag, startPoint x: 1401, startPoint y: 38, endPoint x: 1084, endPoint y: 106, distance: 324.4
click at [1399, 43] on span "Call to Customer" at bounding box center [1429, 39] width 61 height 10
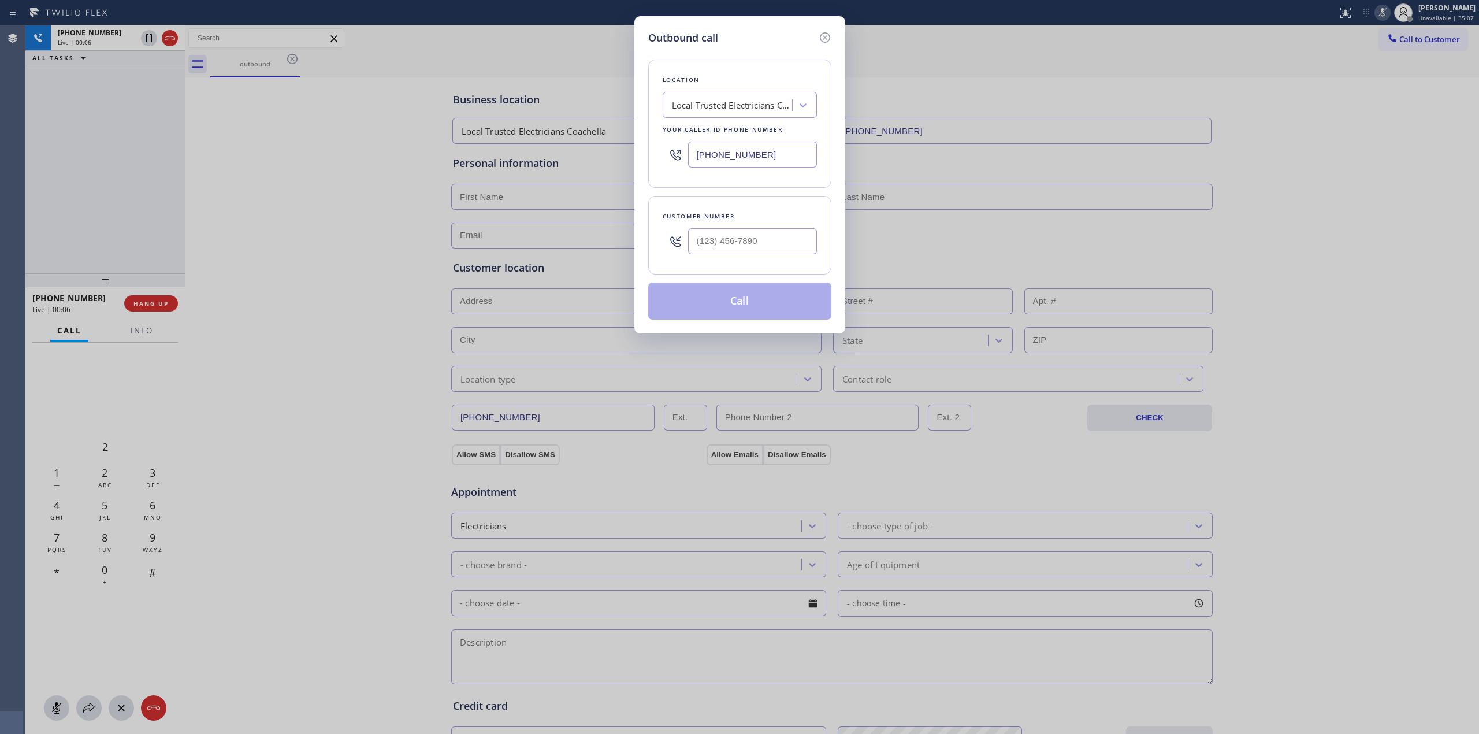
click at [686, 242] on div at bounding box center [675, 241] width 25 height 38
click at [725, 232] on input "(___) ___-____" at bounding box center [752, 241] width 129 height 26
paste input "564) 201-6330"
click at [663, 173] on div at bounding box center [675, 155] width 25 height 38
drag, startPoint x: 784, startPoint y: 243, endPoint x: 581, endPoint y: 245, distance: 203.4
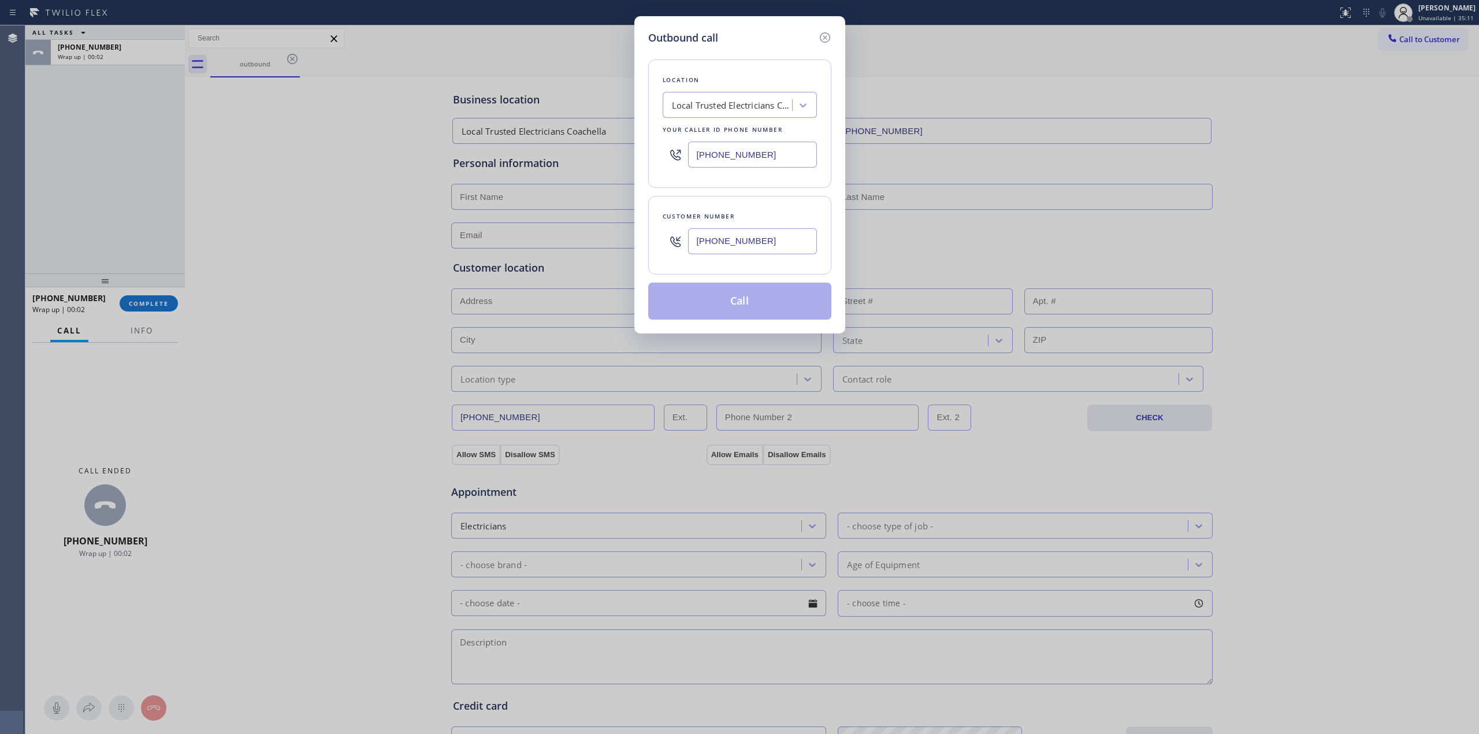
click at [581, 245] on div "Outbound call Location Local Trusted Electricians Coachella Your caller id phon…" at bounding box center [739, 367] width 1479 height 734
paste input "text"
type input "[PHONE_NUMBER]"
click at [705, 304] on button "Call" at bounding box center [739, 301] width 183 height 37
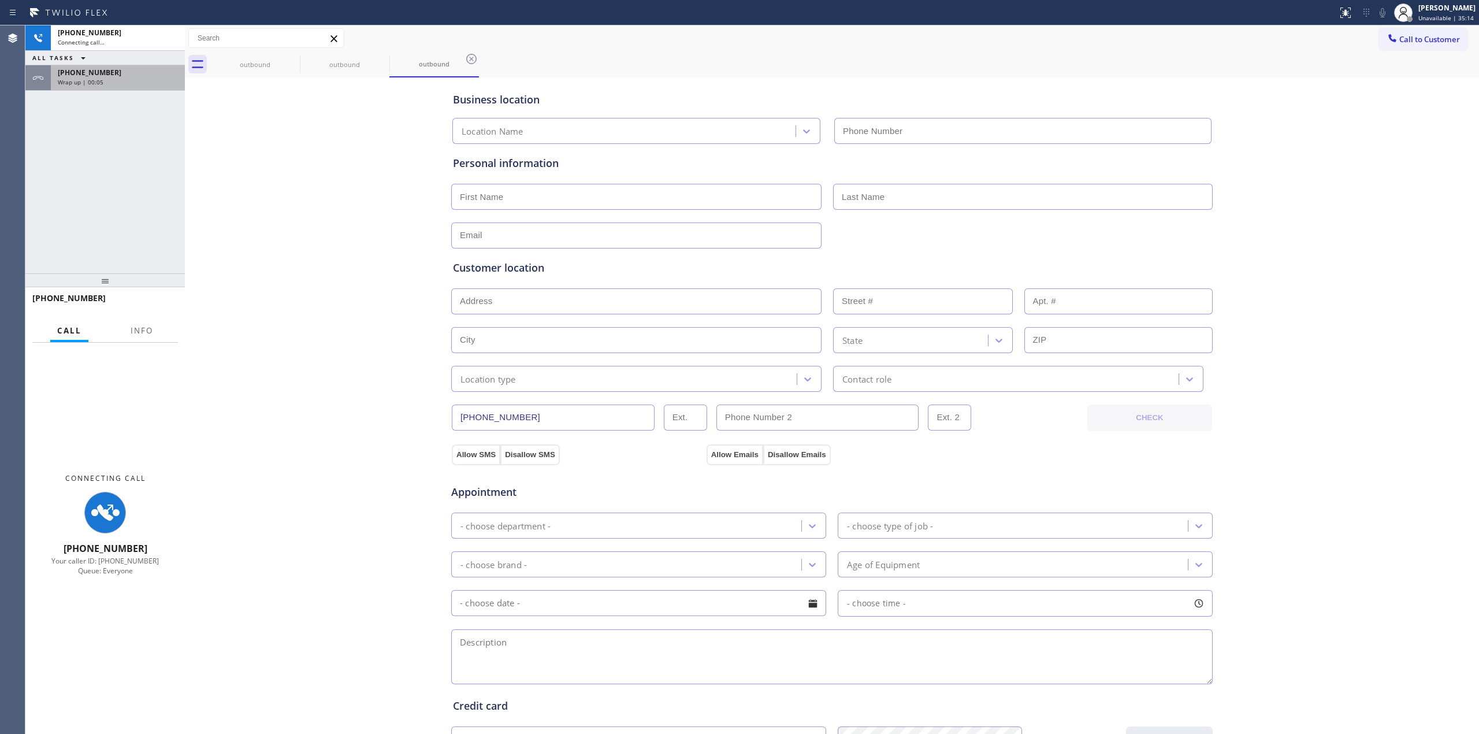
type input "[PHONE_NUMBER]"
click at [300, 62] on div at bounding box center [300, 64] width 1 height 18
click at [292, 60] on icon at bounding box center [292, 59] width 14 height 14
click at [300, 60] on div "outbound" at bounding box center [345, 64] width 90 height 26
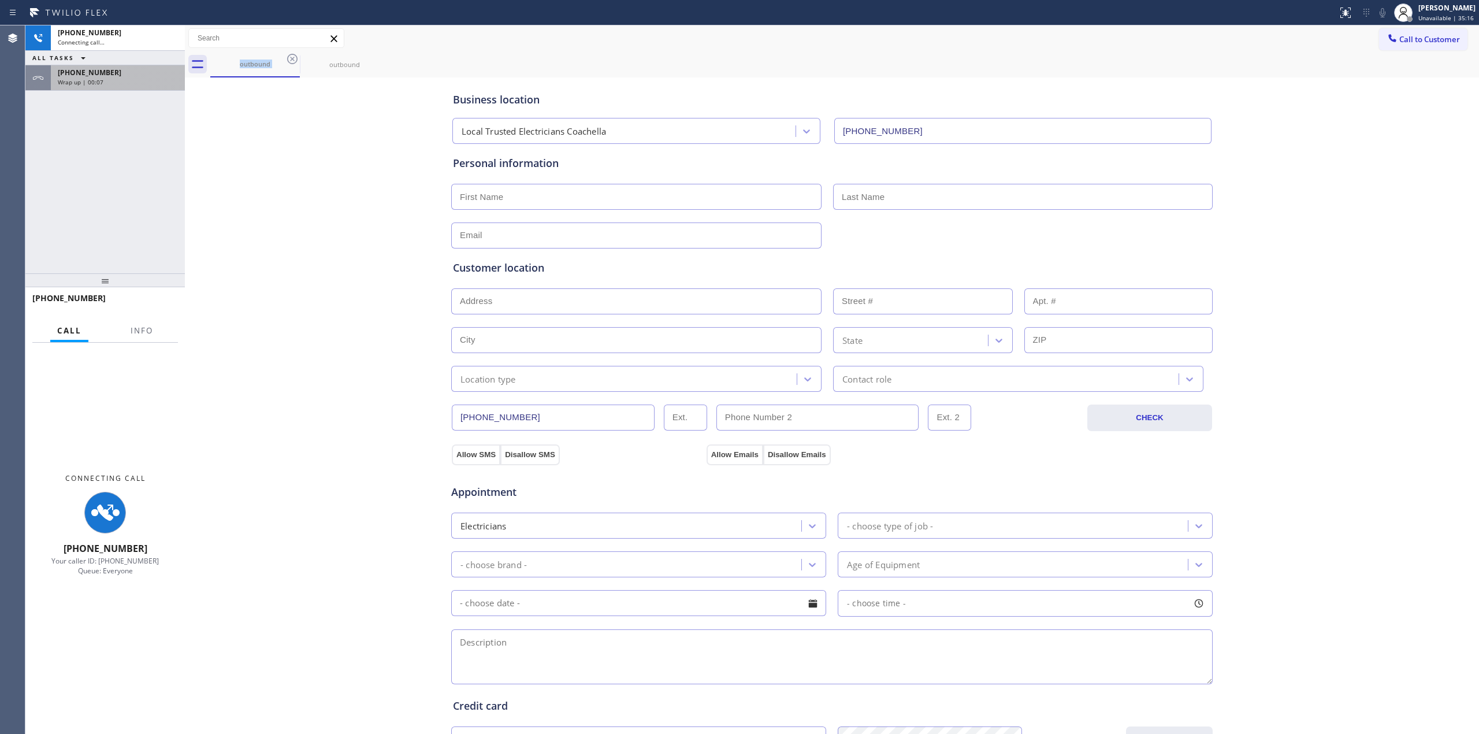
click at [151, 70] on div "[PHONE_NUMBER]" at bounding box center [118, 73] width 120 height 10
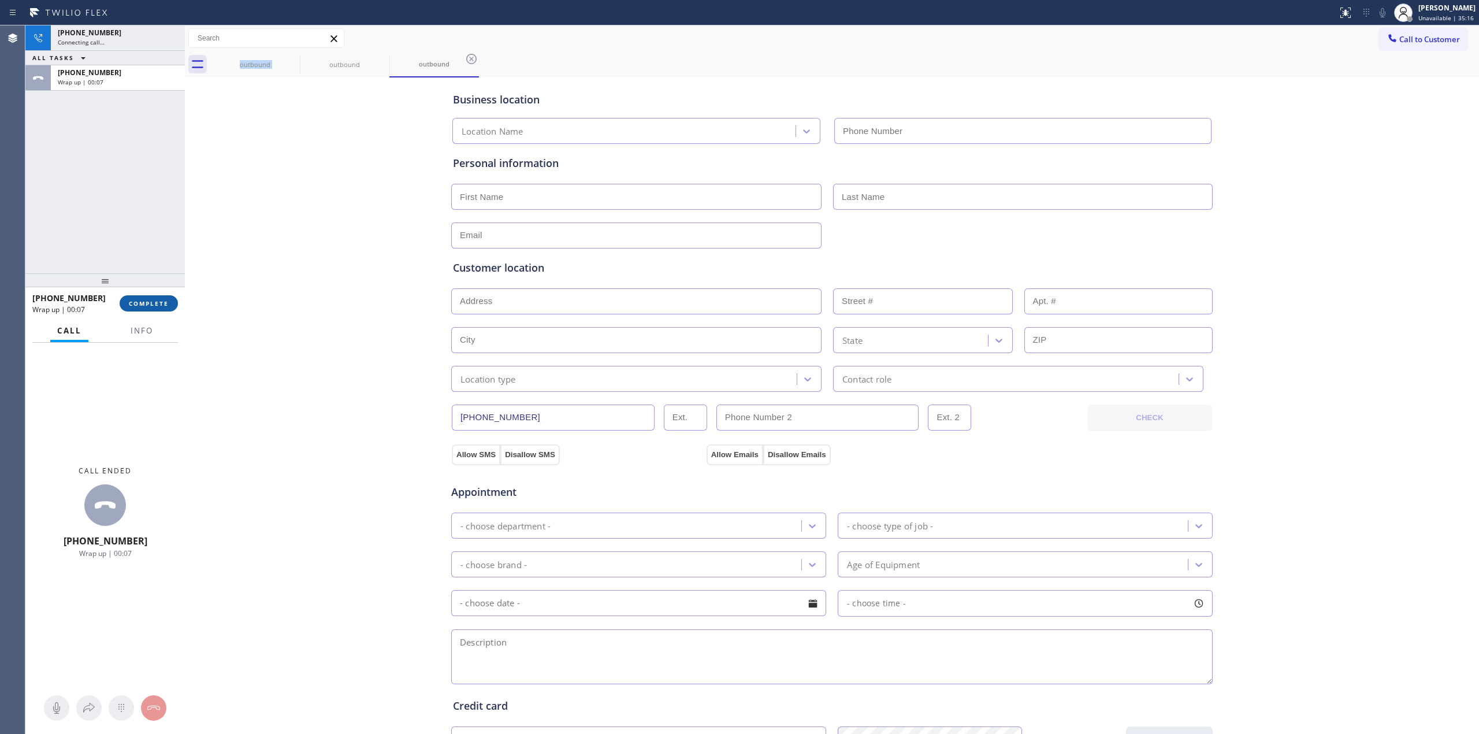
type input "[PHONE_NUMBER]"
click at [150, 301] on span "COMPLETE" at bounding box center [149, 303] width 40 height 8
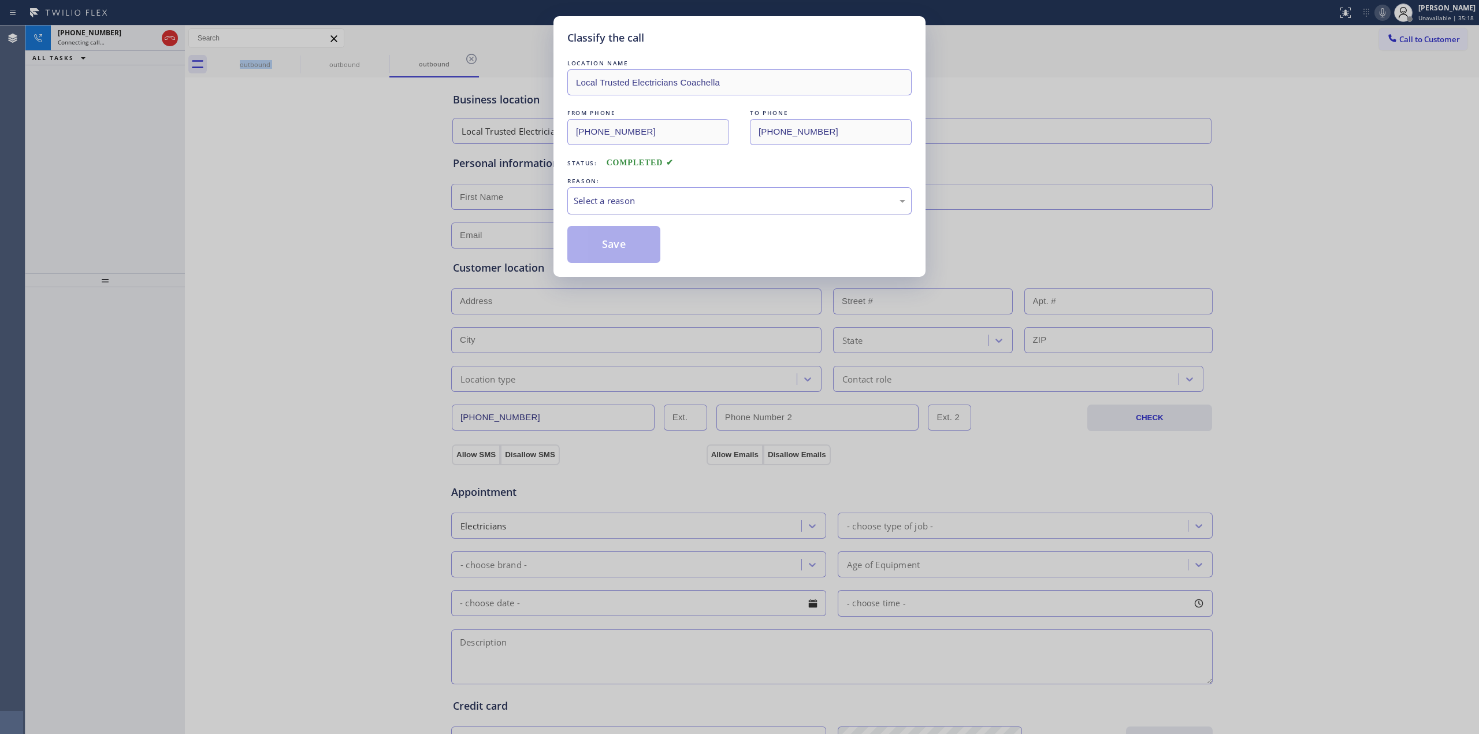
click at [742, 206] on div "Select a reason" at bounding box center [740, 200] width 332 height 13
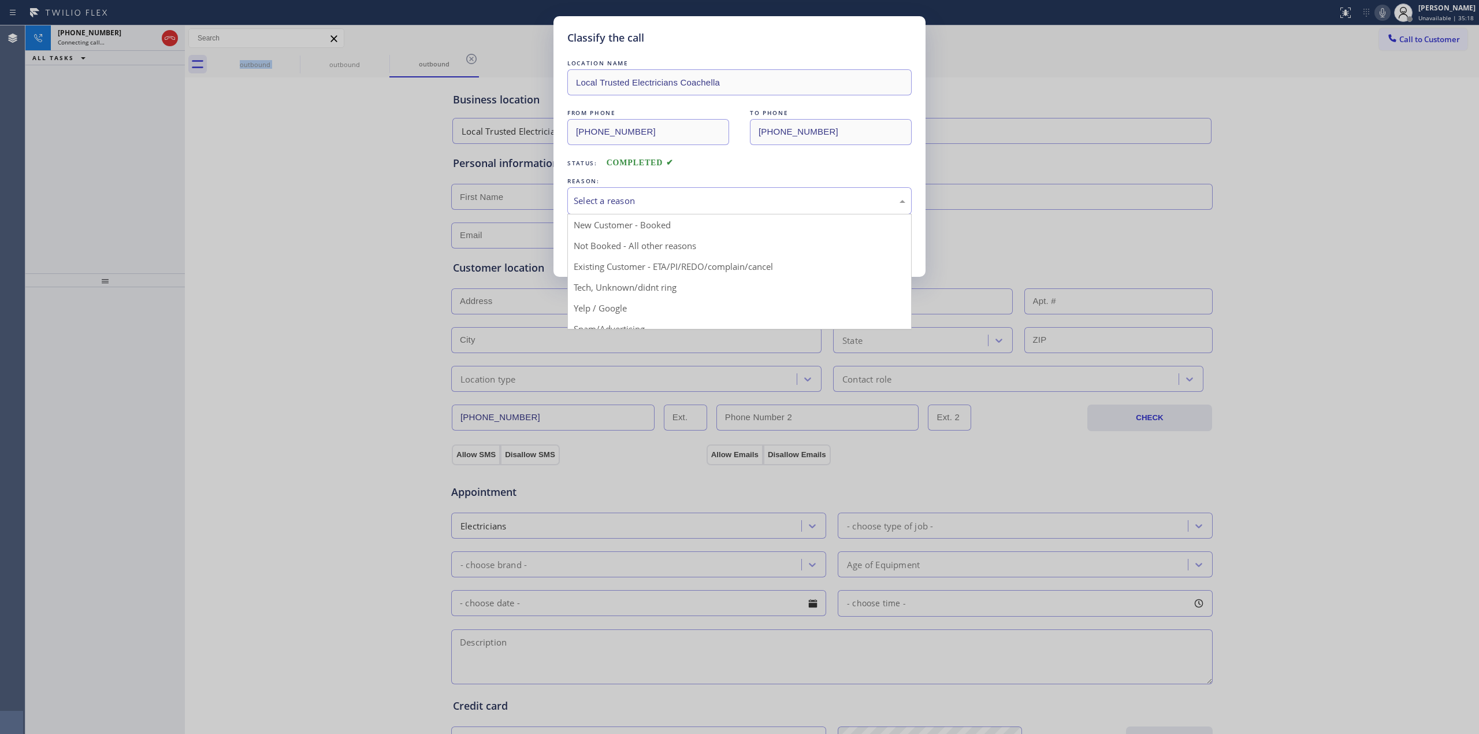
drag, startPoint x: 655, startPoint y: 283, endPoint x: 631, endPoint y: 247, distance: 43.3
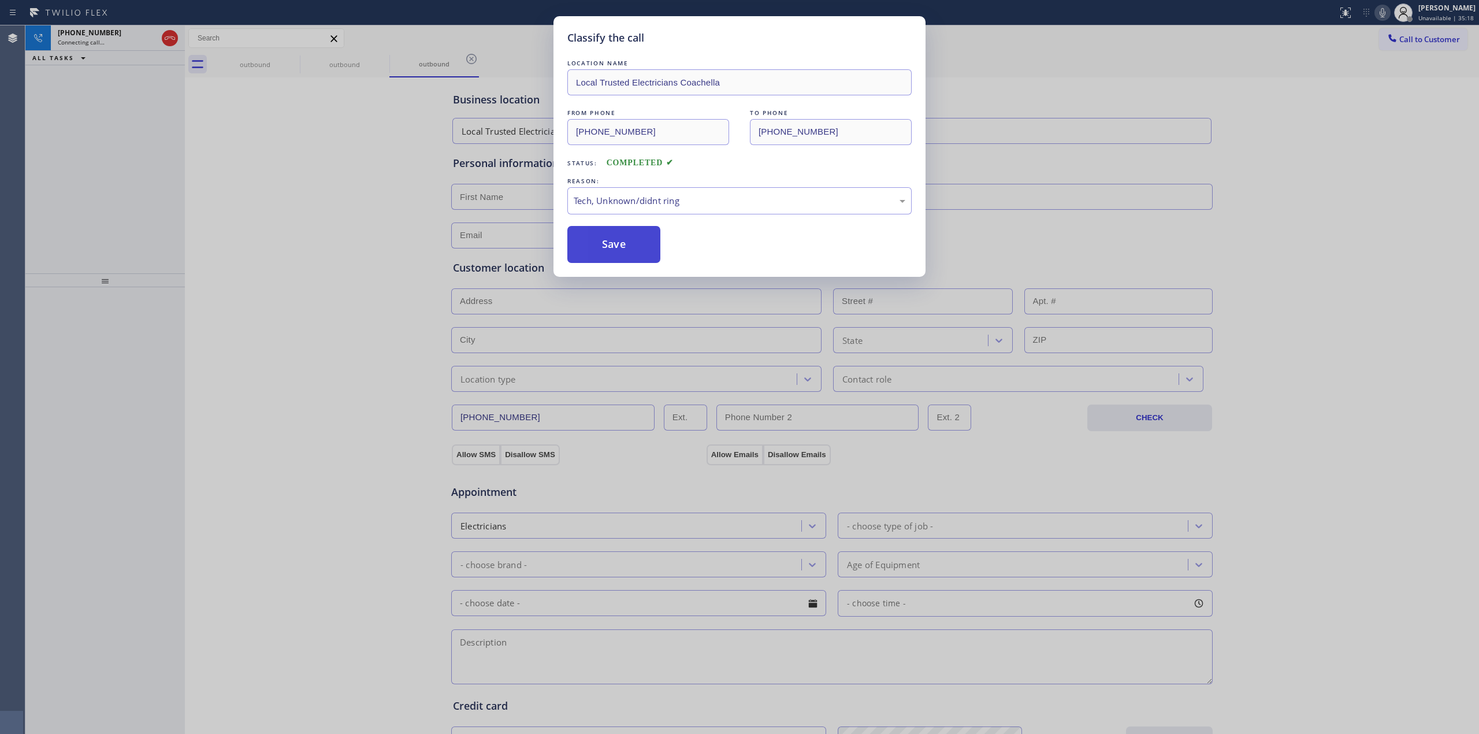
drag, startPoint x: 631, startPoint y: 247, endPoint x: 1188, endPoint y: 146, distance: 566.7
click at [631, 246] on button "Save" at bounding box center [613, 244] width 93 height 37
click at [1246, 129] on div "Classify the call LOCATION NAME Local Trusted Electricians Coachella FROM PHONE…" at bounding box center [739, 367] width 1479 height 734
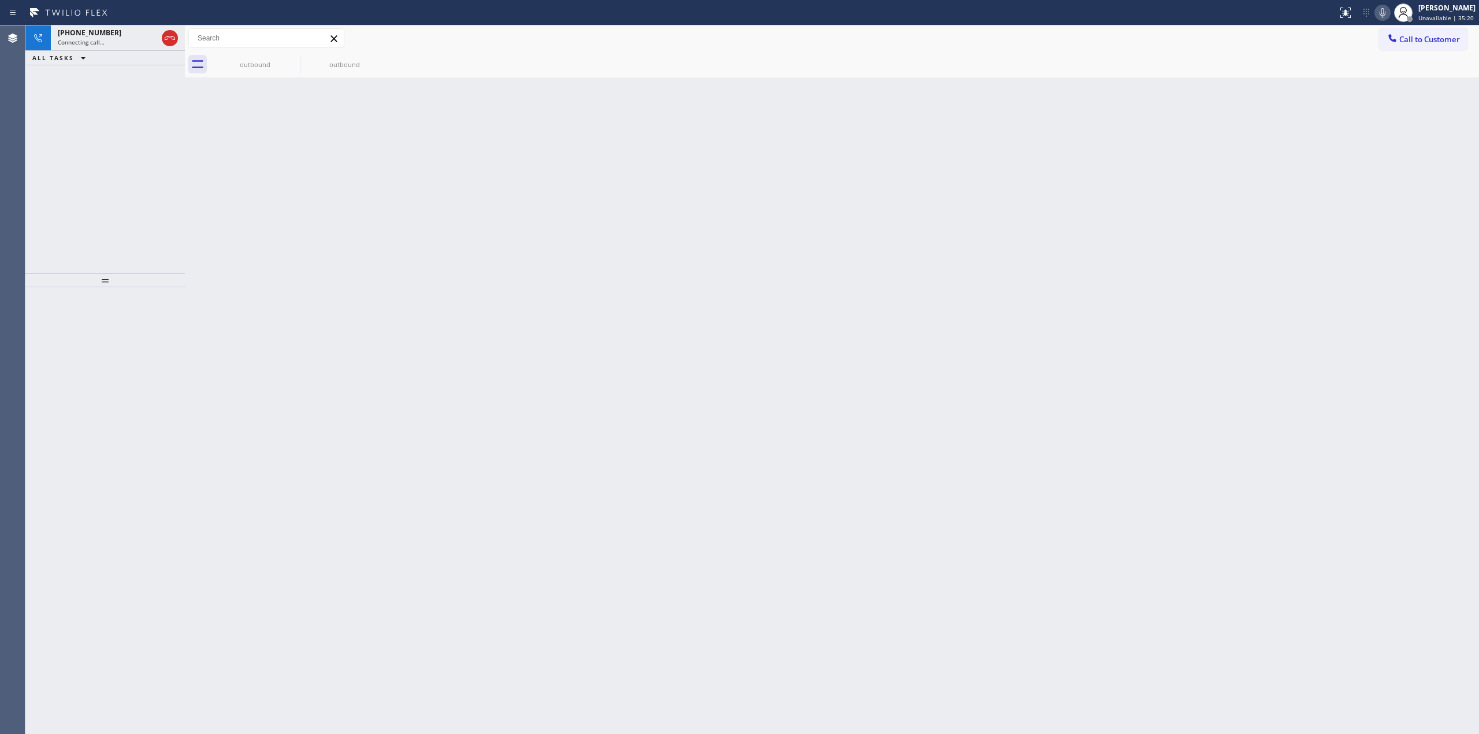
click at [1387, 7] on icon at bounding box center [1383, 13] width 14 height 14
click at [292, 59] on icon at bounding box center [292, 59] width 10 height 10
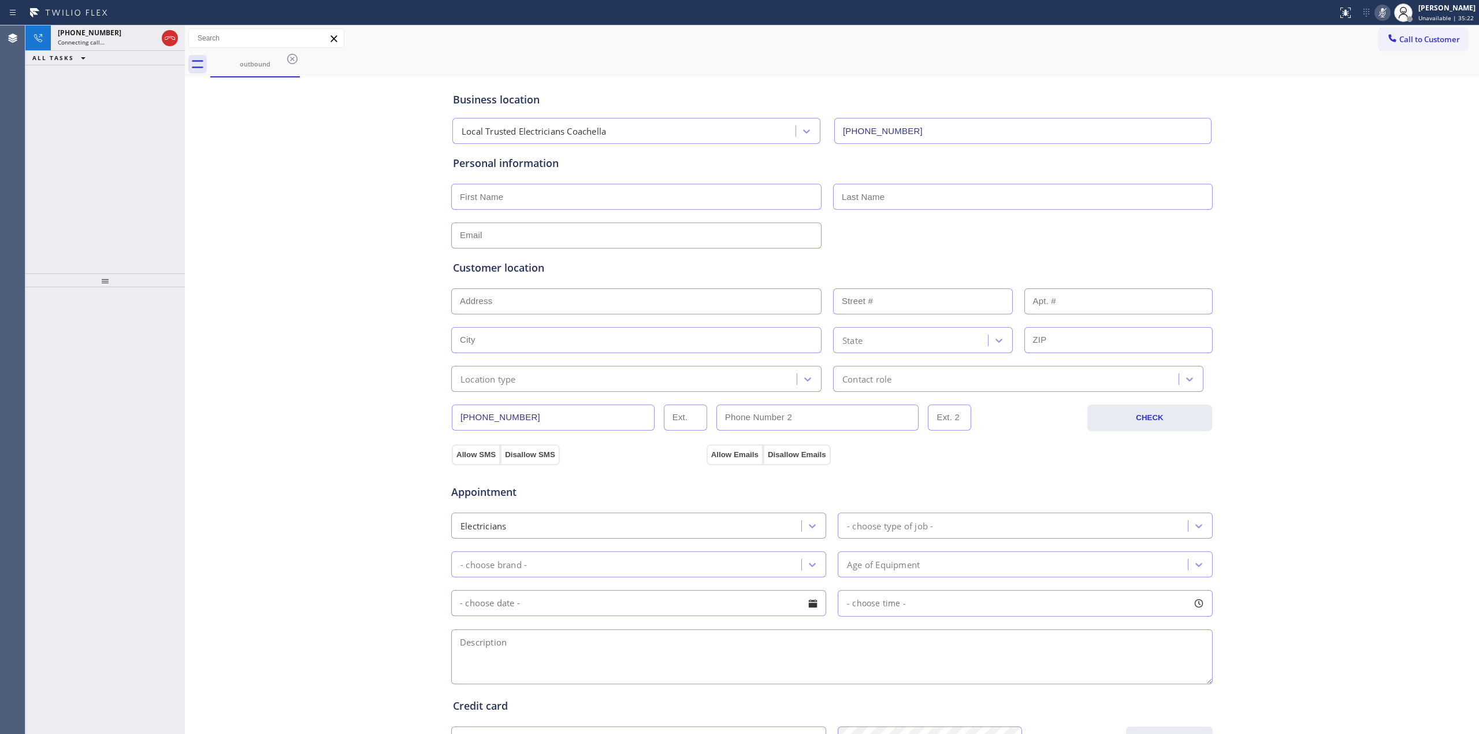
click at [292, 59] on icon at bounding box center [292, 59] width 10 height 10
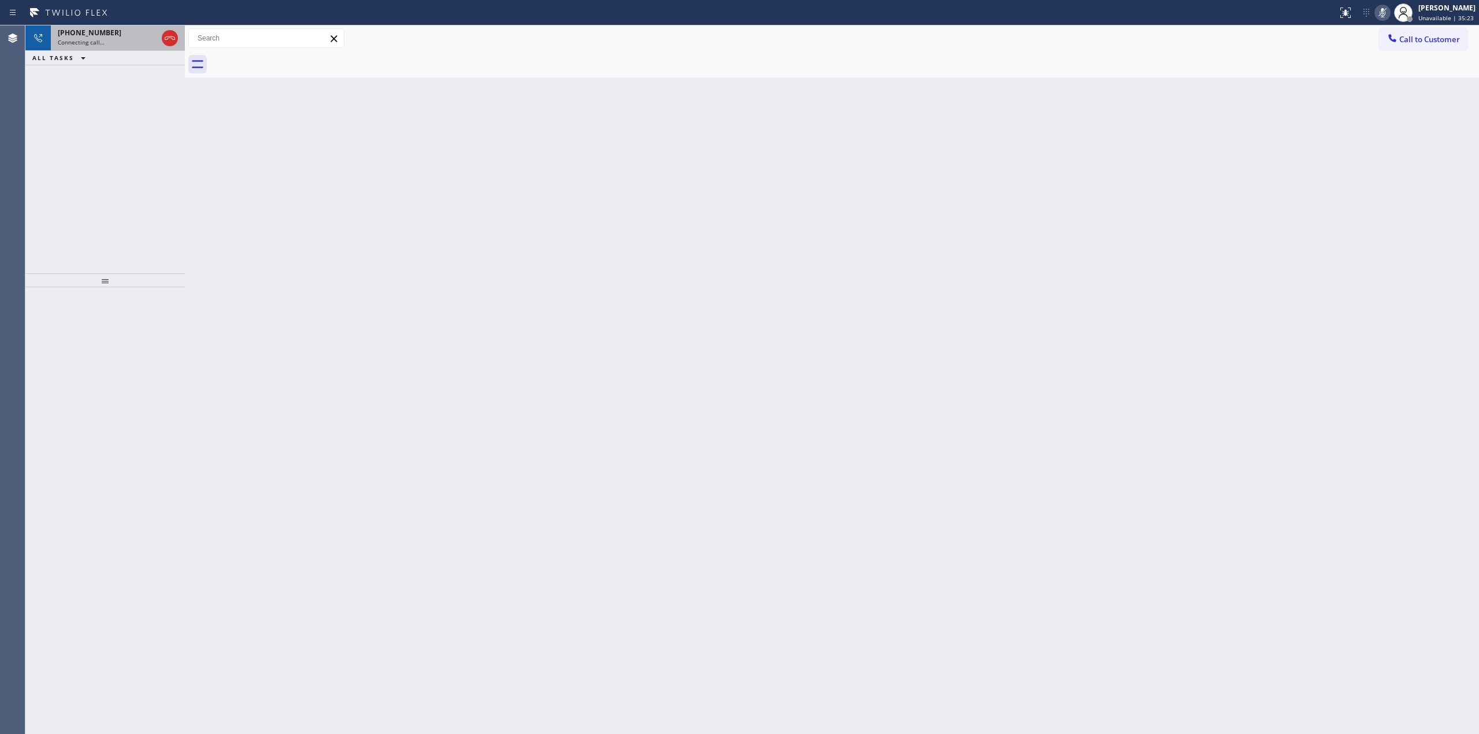
click at [107, 38] on div "Connecting call…" at bounding box center [107, 42] width 99 height 8
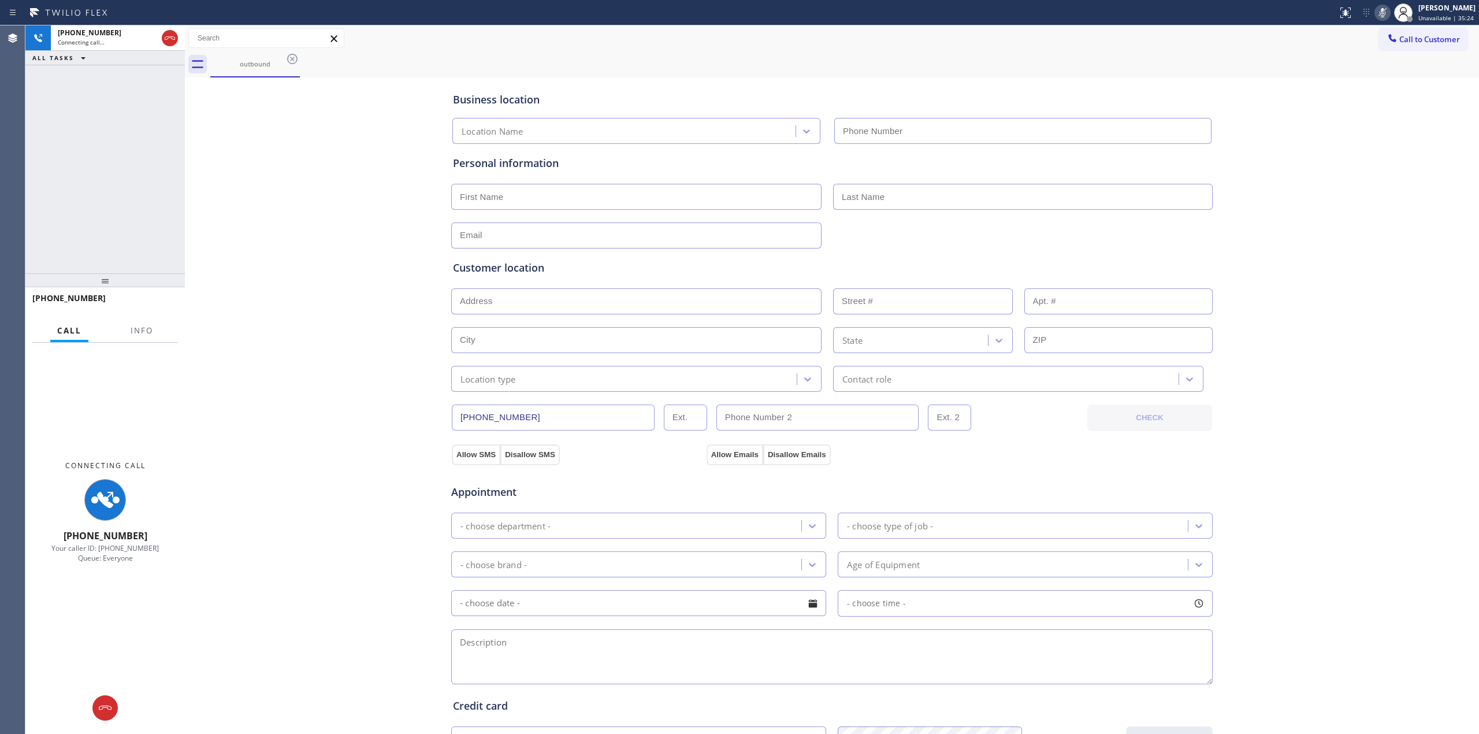
type input "[PHONE_NUMBER]"
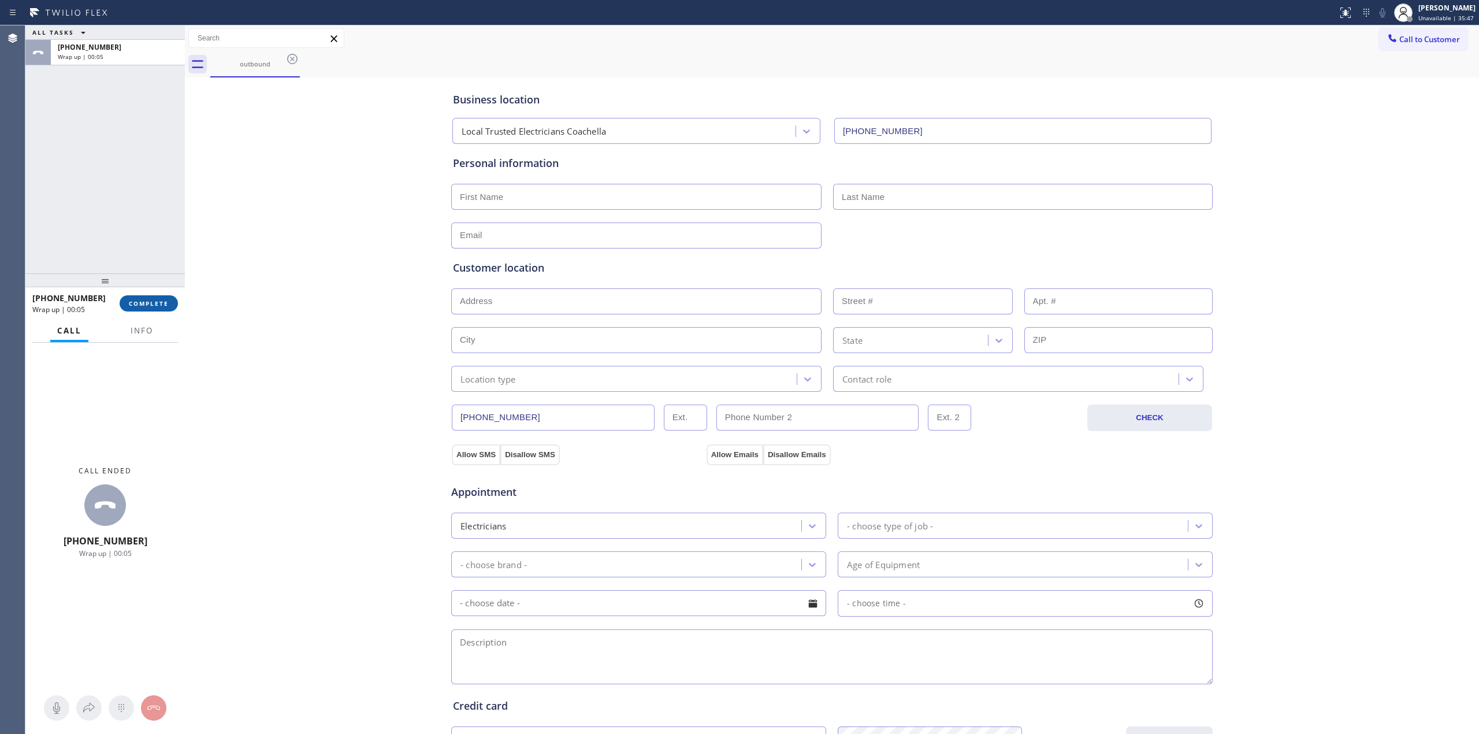
click at [171, 306] on button "COMPLETE" at bounding box center [149, 303] width 58 height 16
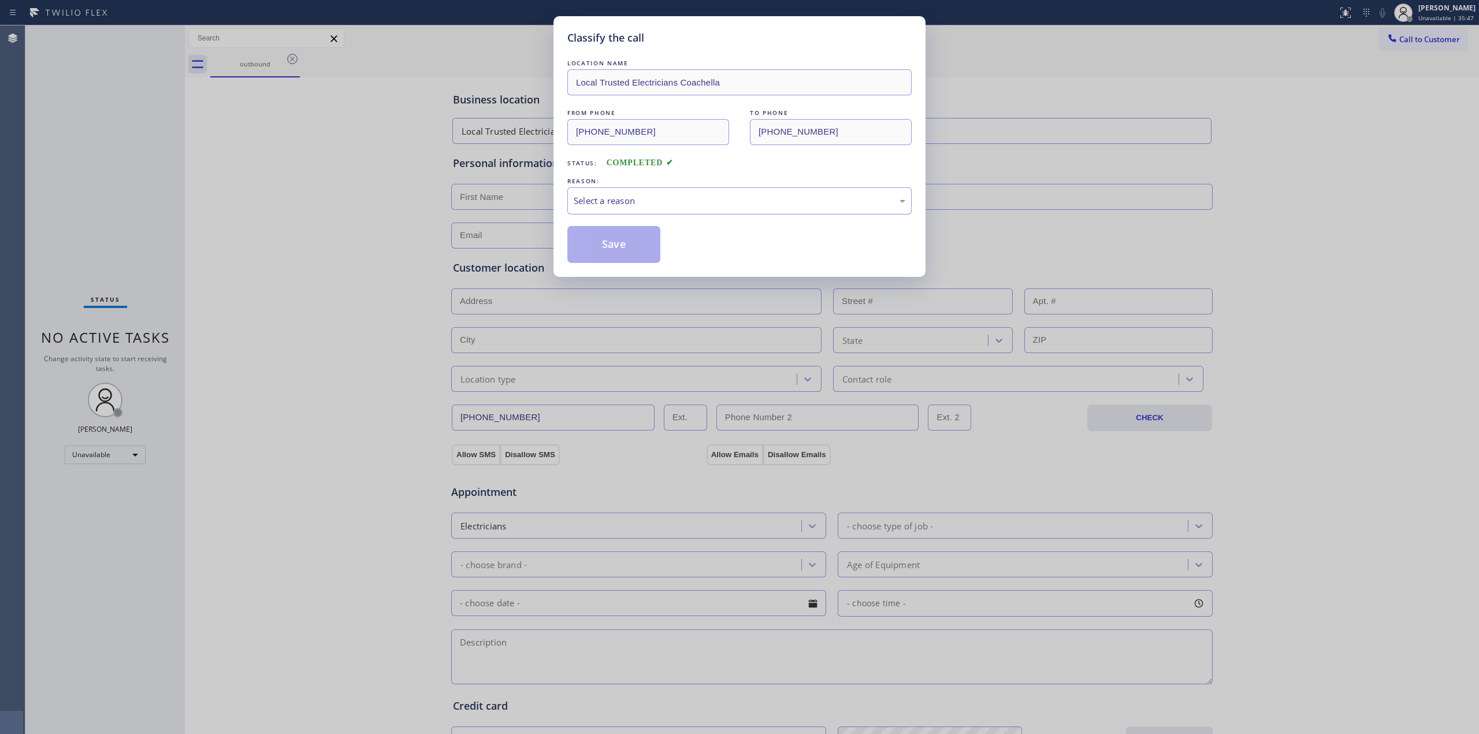
click at [692, 195] on div "Select a reason" at bounding box center [740, 200] width 332 height 13
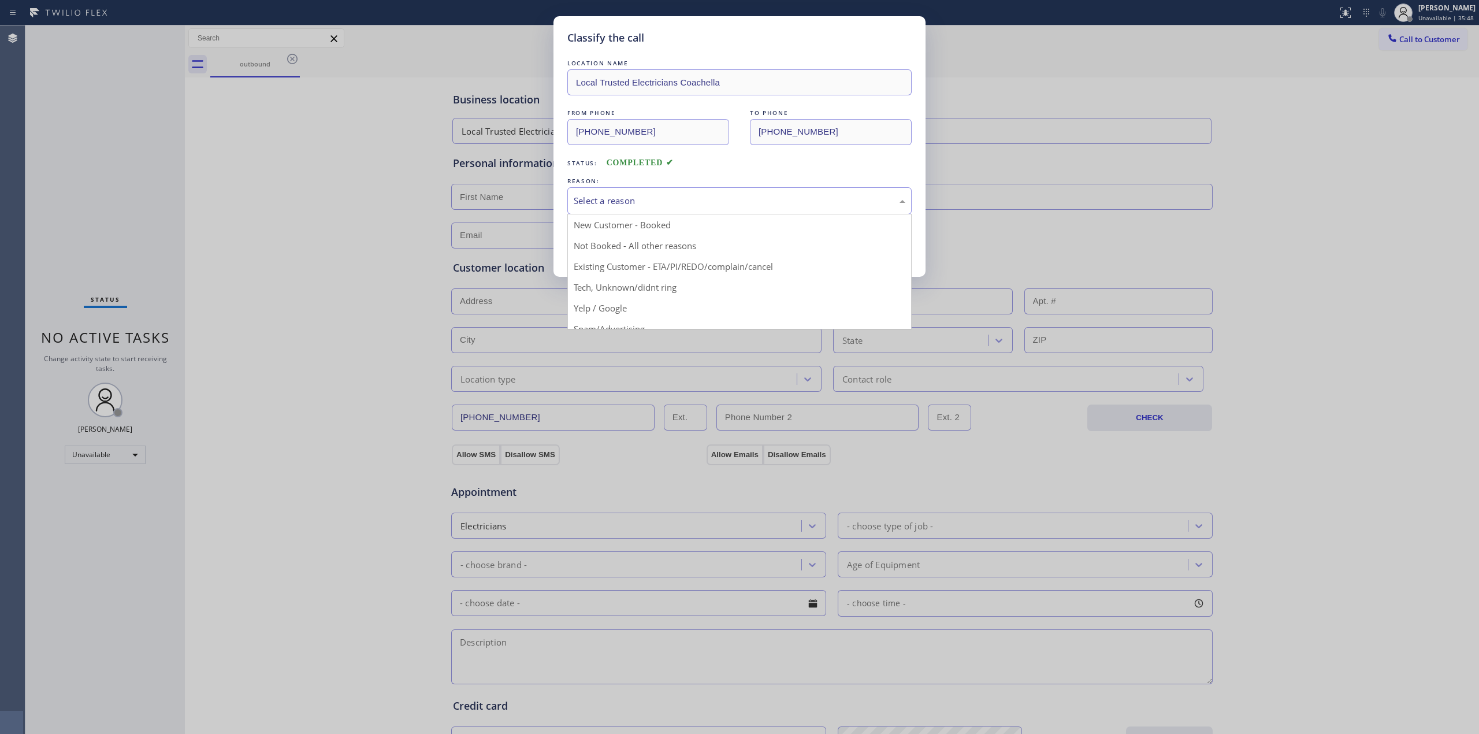
drag, startPoint x: 654, startPoint y: 288, endPoint x: 632, endPoint y: 234, distance: 58.0
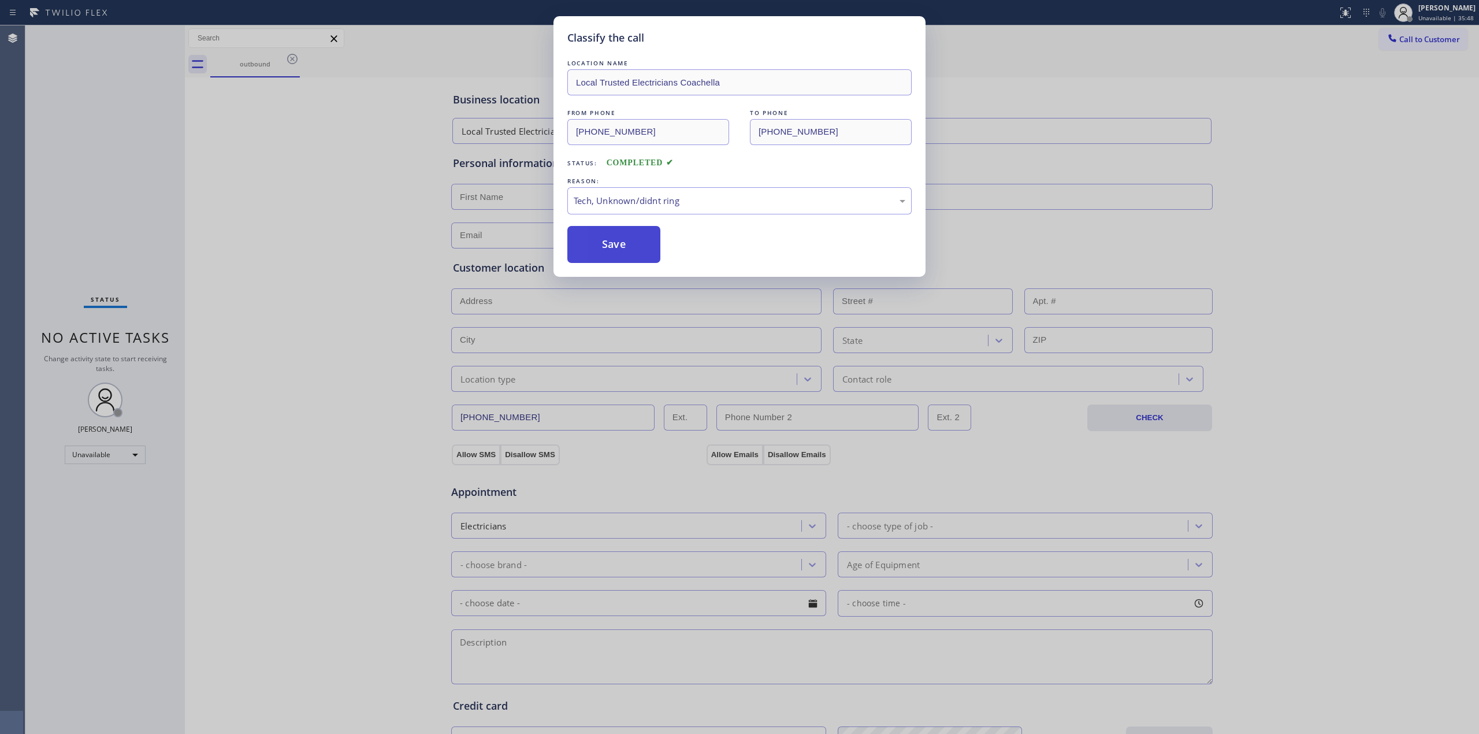
click at [632, 234] on button "Save" at bounding box center [613, 244] width 93 height 37
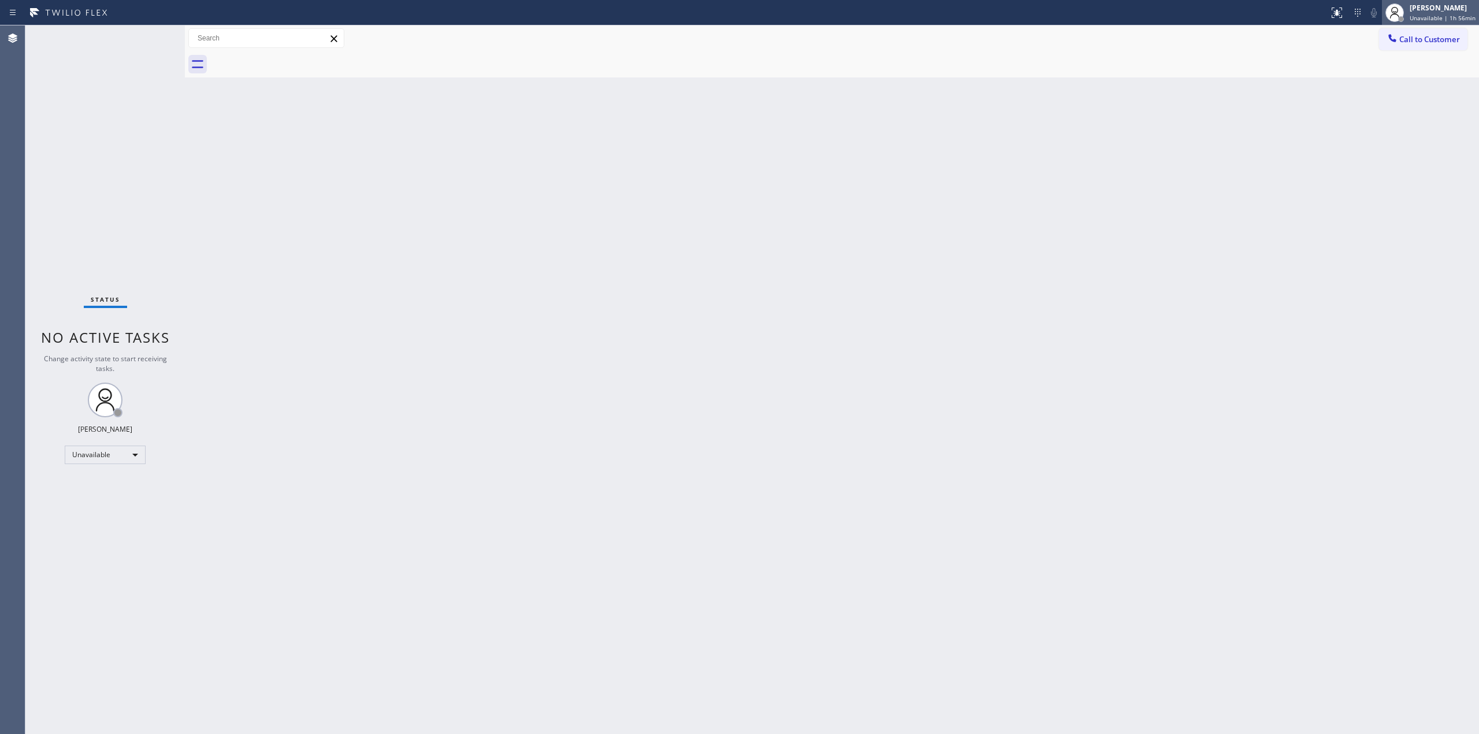
click at [1459, 7] on div "[PERSON_NAME]" at bounding box center [1443, 8] width 66 height 10
click at [1421, 88] on button "Break" at bounding box center [1422, 91] width 116 height 15
click at [1468, 8] on div "[PERSON_NAME]" at bounding box center [1446, 8] width 57 height 10
click at [1387, 81] on button "Unavailable" at bounding box center [1422, 76] width 116 height 15
click at [1276, 196] on div "Back to Dashboard Change Sender ID Customers Technicians Select a contact Outbo…" at bounding box center [832, 379] width 1294 height 708
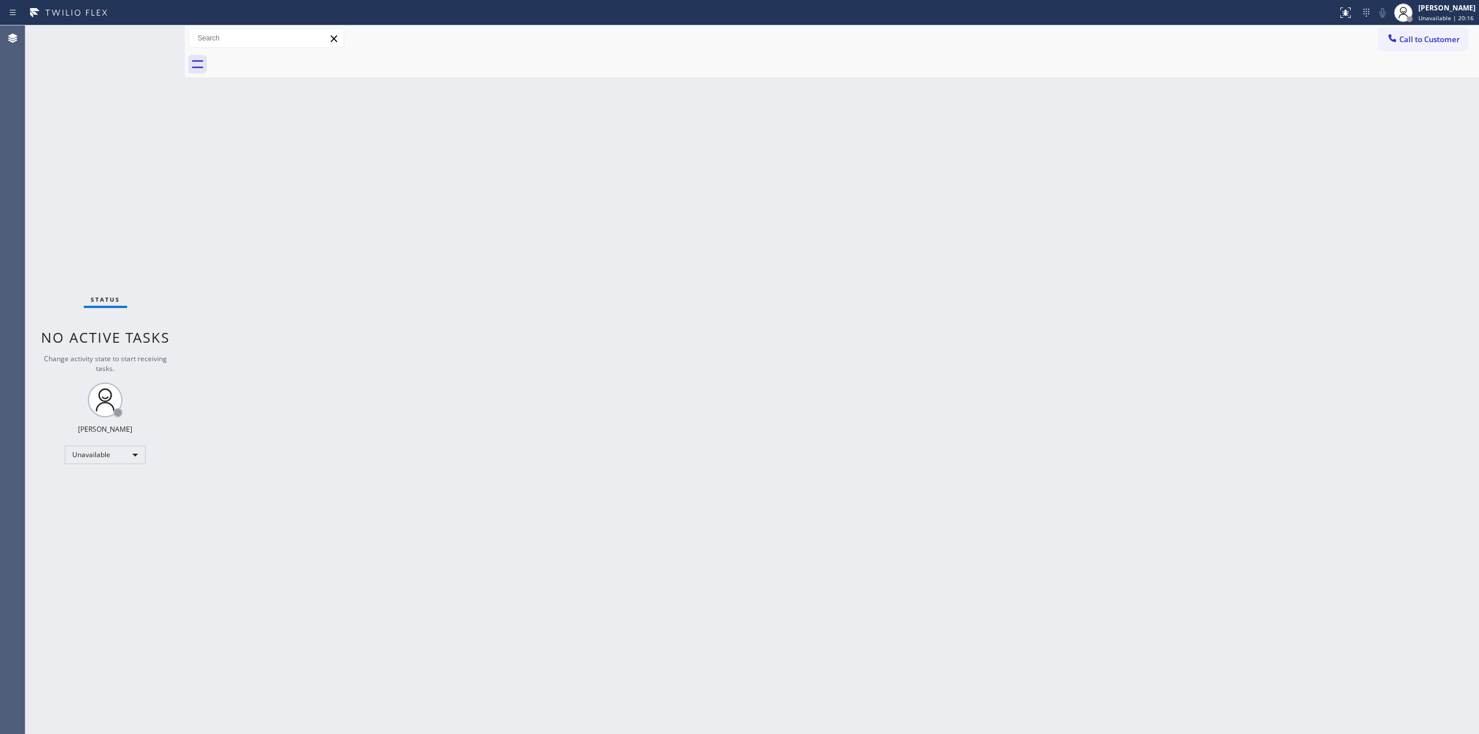
click at [1394, 44] on div at bounding box center [1392, 39] width 14 height 14
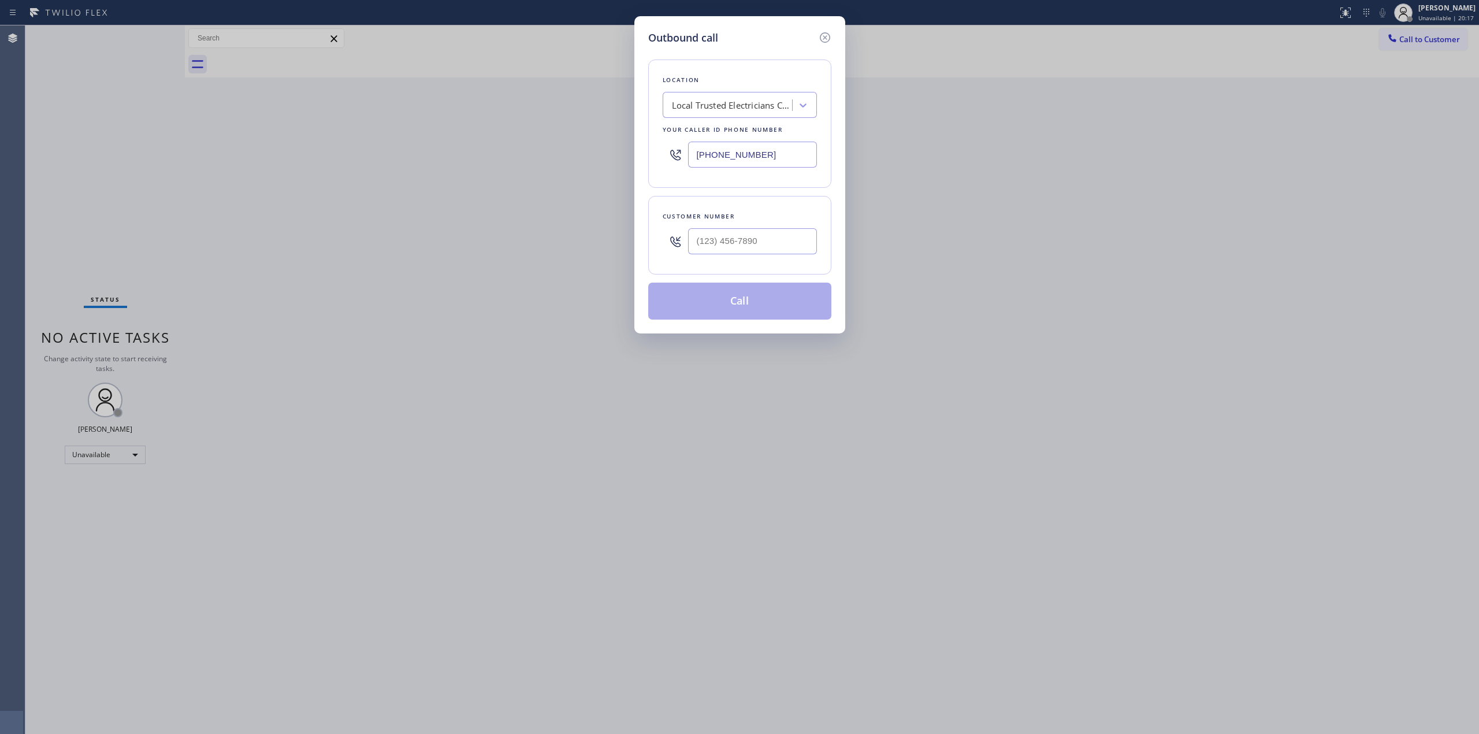
click at [749, 116] on div "Local Trusted Electricians Coachella" at bounding box center [740, 105] width 154 height 26
paste input "Subzero Repair Professionals"
type input "Subzero Repair Professionals"
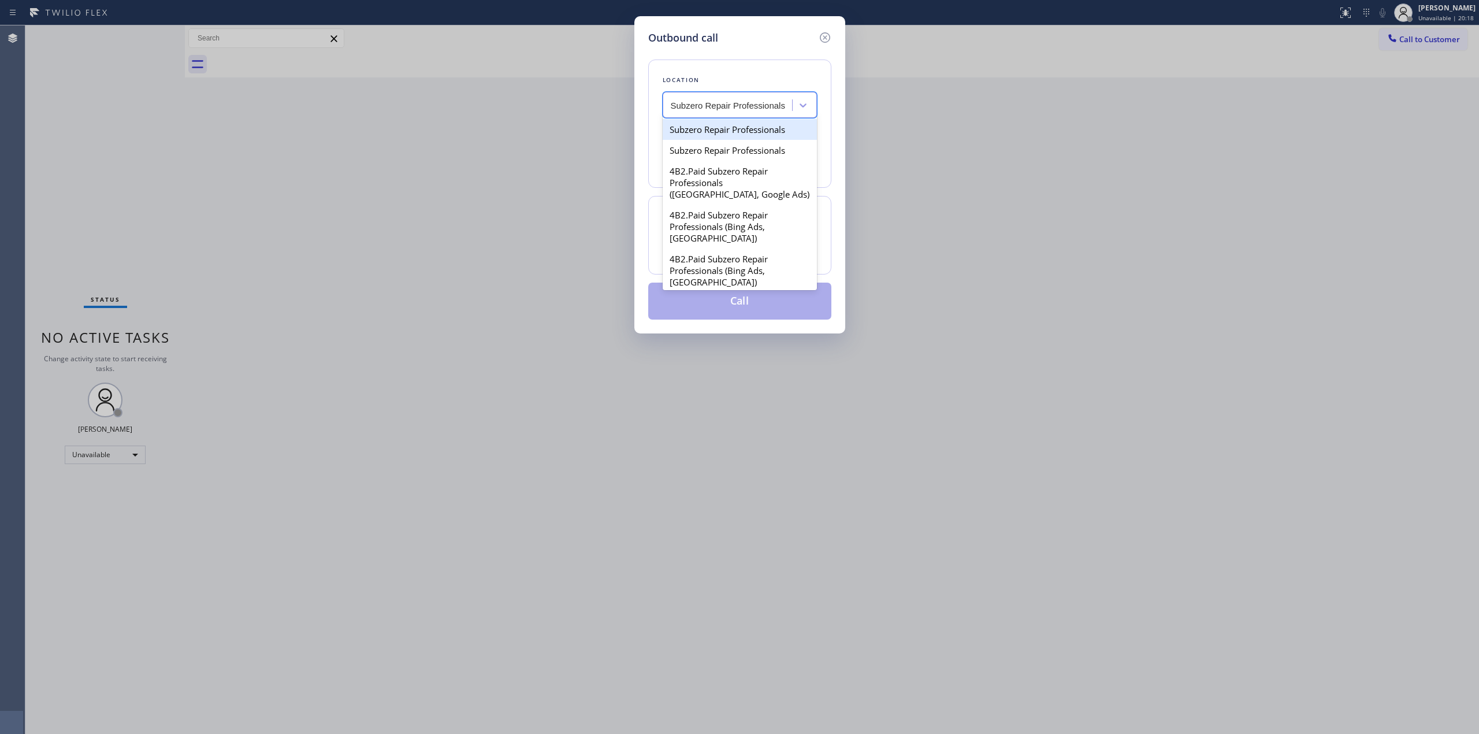
click at [719, 132] on div "Subzero Repair Professionals" at bounding box center [740, 129] width 154 height 21
type input "[PHONE_NUMBER]"
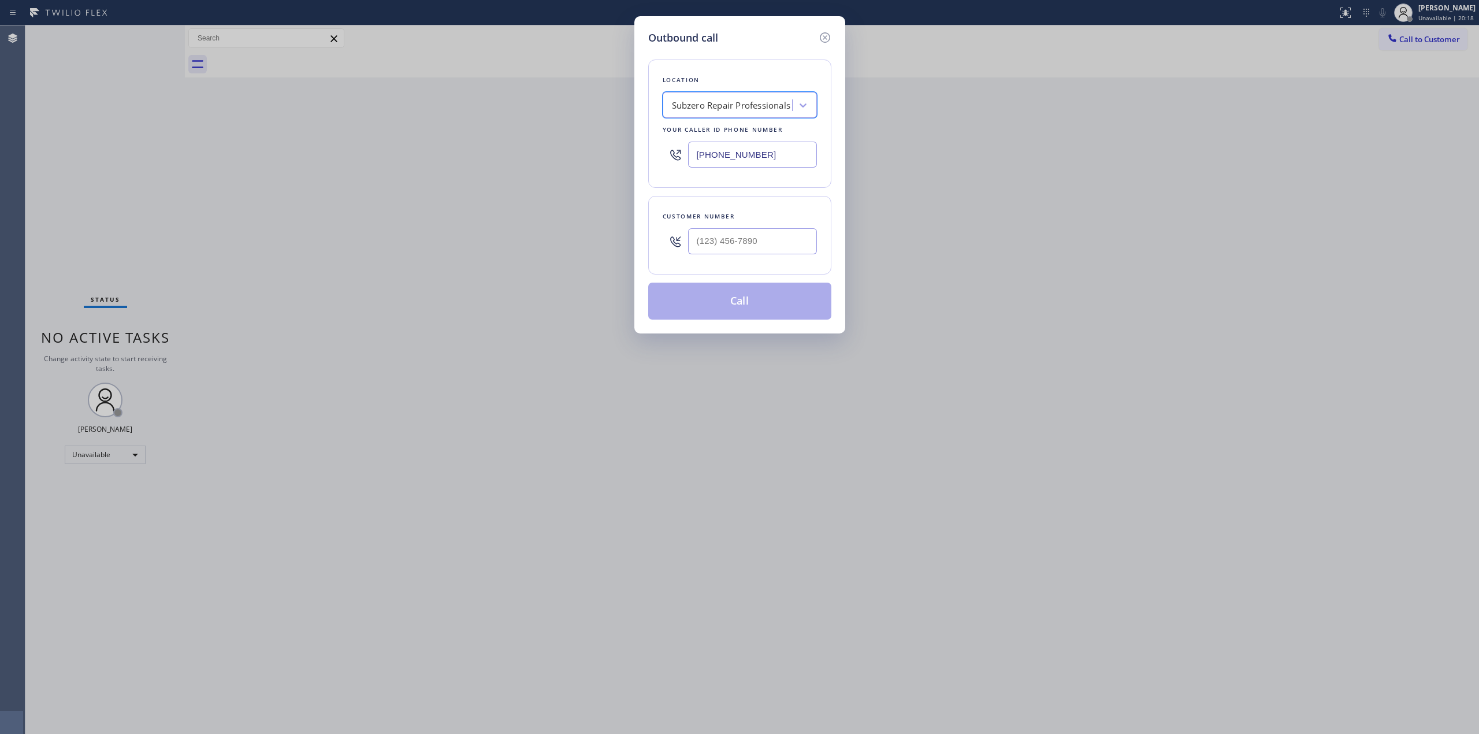
scroll to position [0, 1]
click at [740, 153] on input "[PHONE_NUMBER]" at bounding box center [752, 155] width 129 height 26
click at [826, 33] on icon at bounding box center [825, 38] width 14 height 14
